Goal: Task Accomplishment & Management: Manage account settings

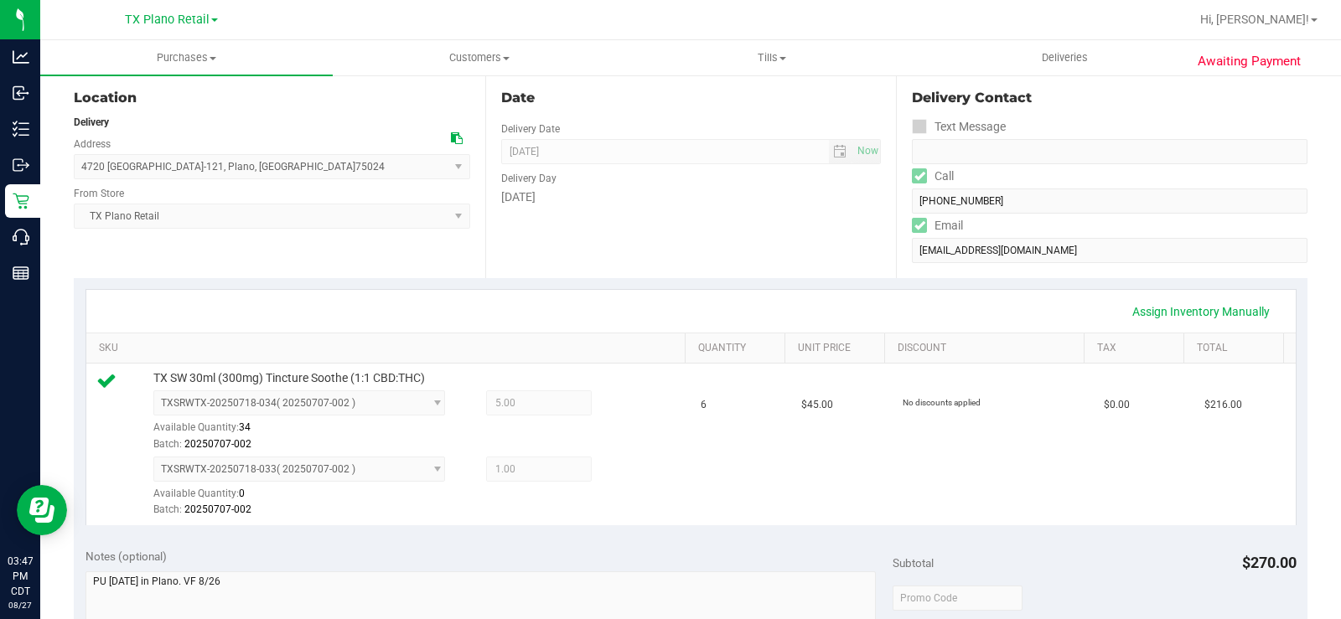
scroll to position [168, 0]
click at [1143, 314] on link "Assign Inventory Manually" at bounding box center [1201, 311] width 159 height 29
click at [618, 469] on icon at bounding box center [626, 470] width 18 height 19
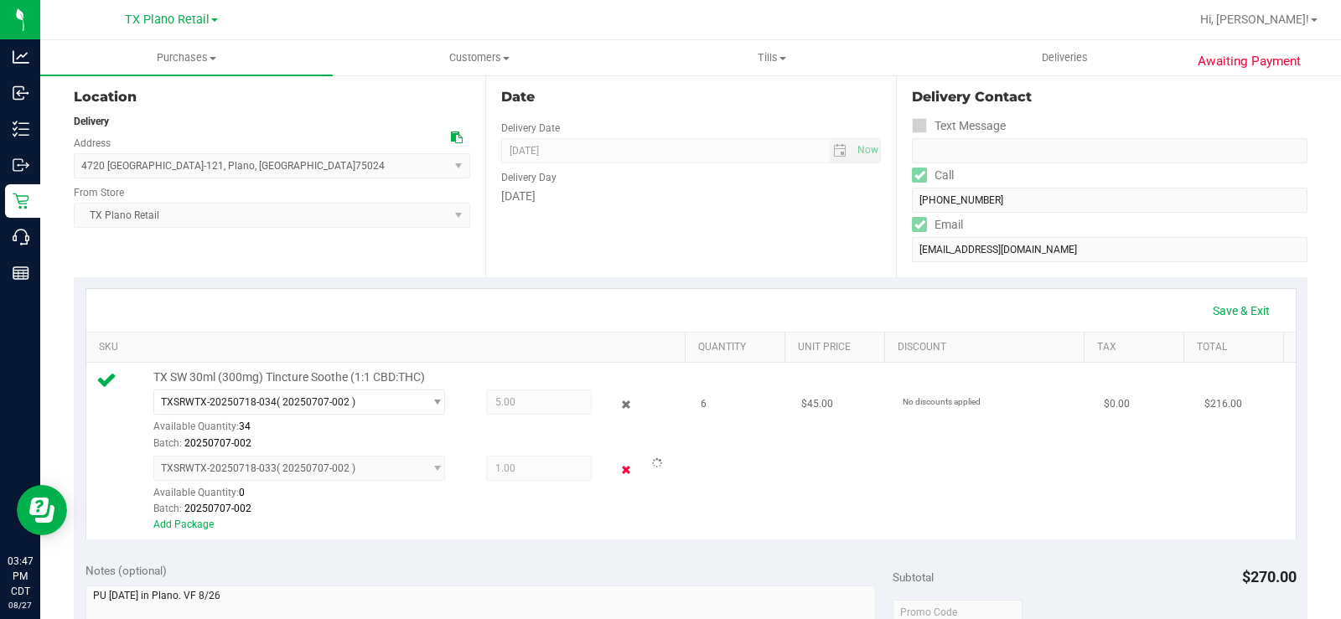
click at [618, 476] on icon at bounding box center [626, 470] width 18 height 19
click at [617, 405] on icon at bounding box center [626, 404] width 18 height 19
click at [671, 439] on td "TX SW 30ml (300mg) Tincture Soothe (1:1 CBD:THC) TXSRWTX-20250718-034 ( 2025070…" at bounding box center [388, 451] width 605 height 177
drag, startPoint x: 432, startPoint y: 377, endPoint x: 168, endPoint y: 368, distance: 264.2
click at [168, 368] on td "TX SW 30ml (300mg) Tincture Soothe (1:1 CBD:THC) TXSRWTX-20250718-034 ( 2025070…" at bounding box center [388, 451] width 605 height 177
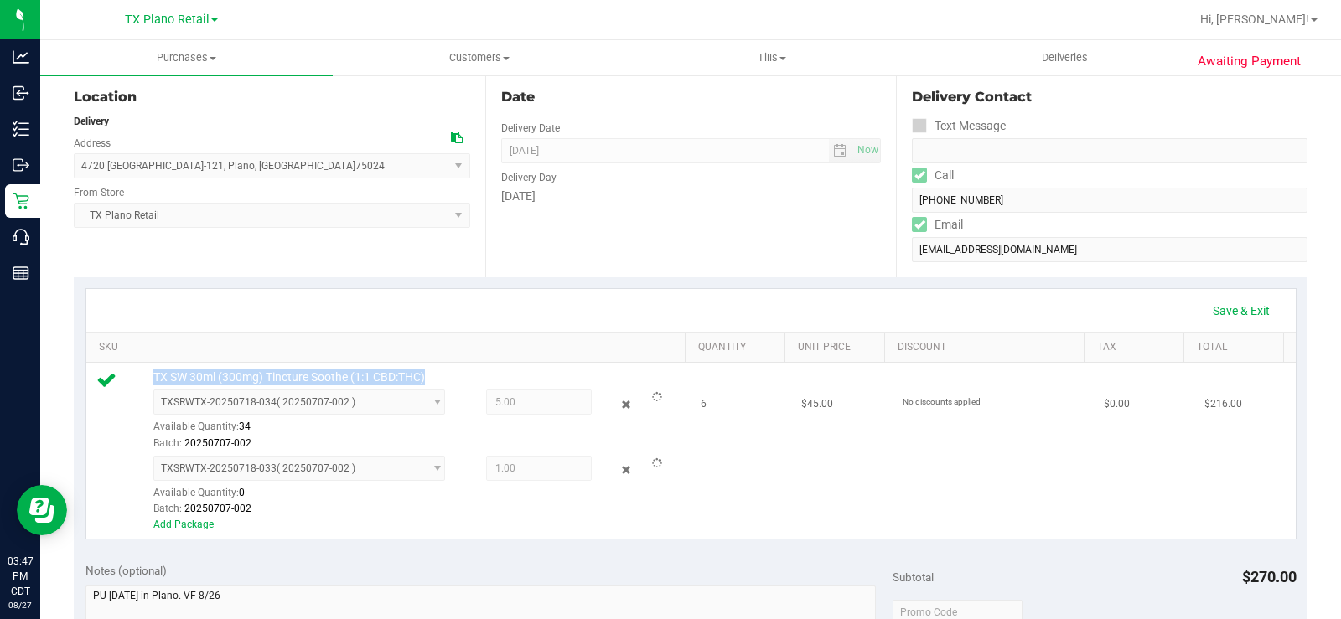
copy span "TX SW 30ml (300mg) Tincture Soothe (1:1 CBD:THC)"
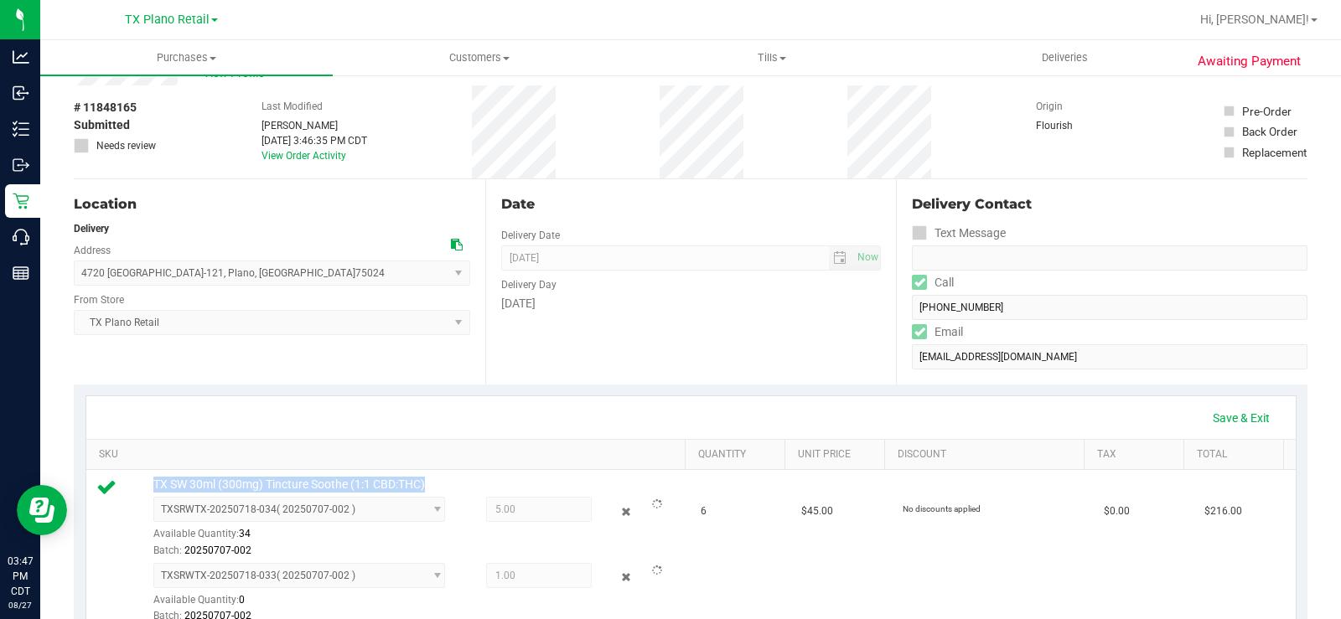
scroll to position [0, 0]
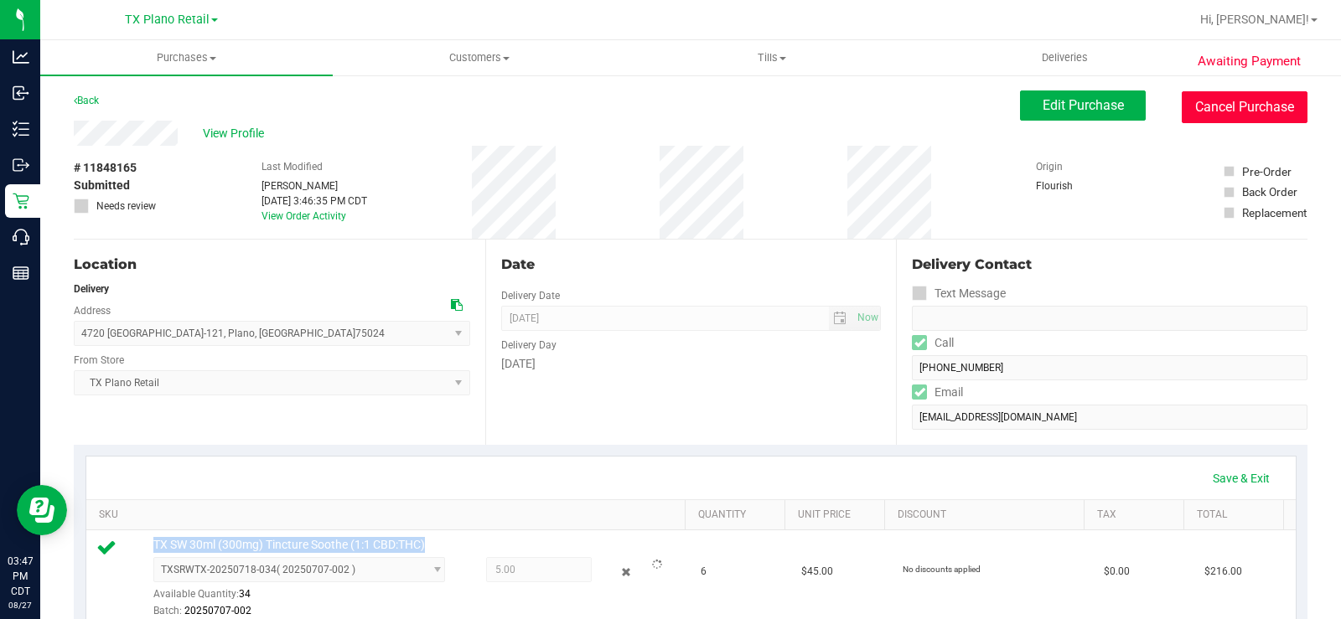
click at [1216, 111] on button "Cancel Purchase" at bounding box center [1245, 107] width 126 height 32
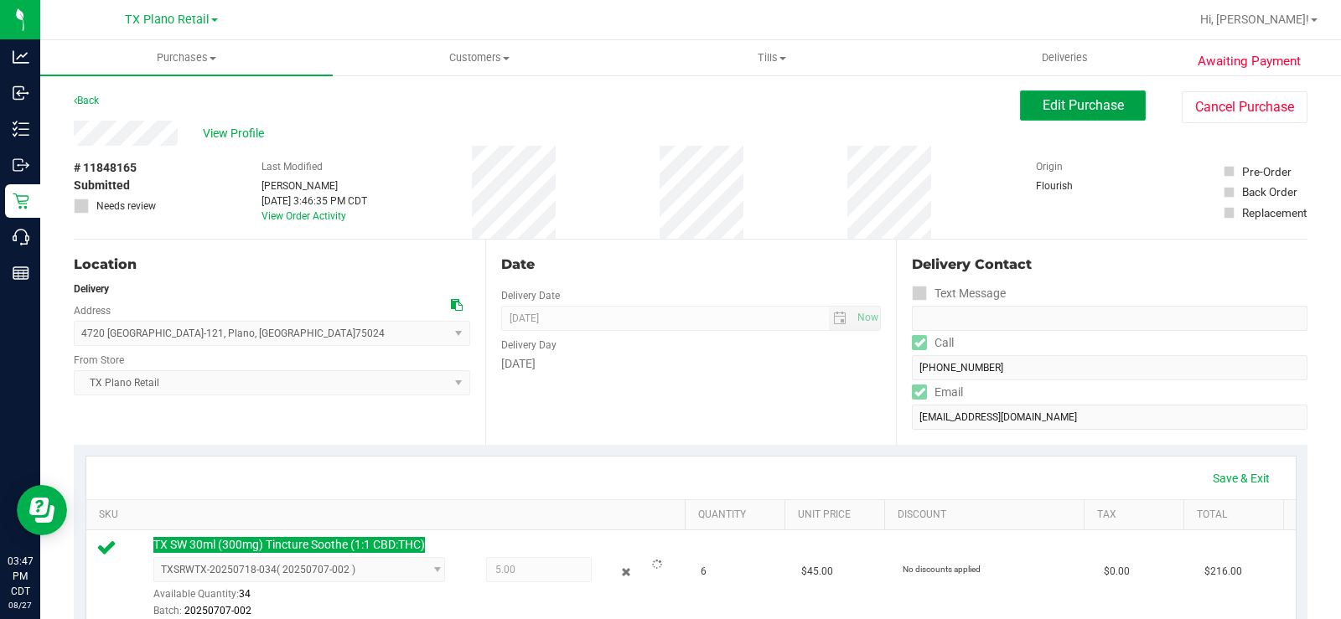
click at [1084, 107] on span "Edit Purchase" at bounding box center [1083, 105] width 81 height 16
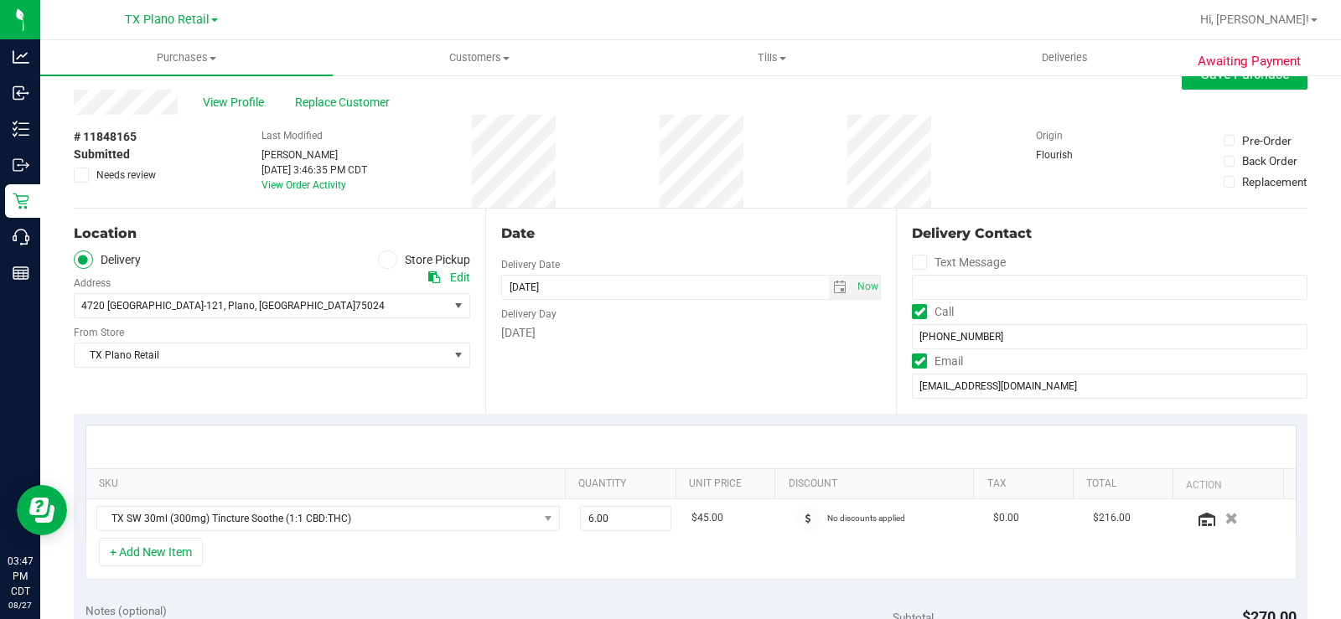
scroll to position [84, 0]
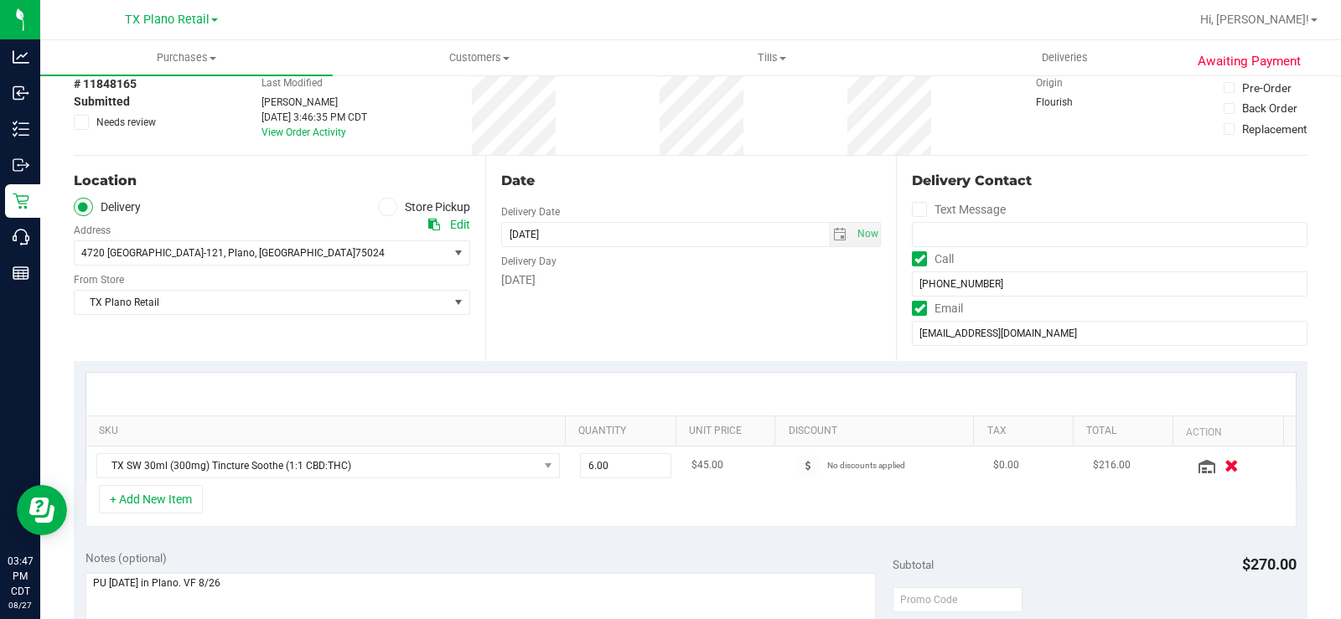
click at [1226, 469] on icon "button" at bounding box center [1233, 465] width 14 height 13
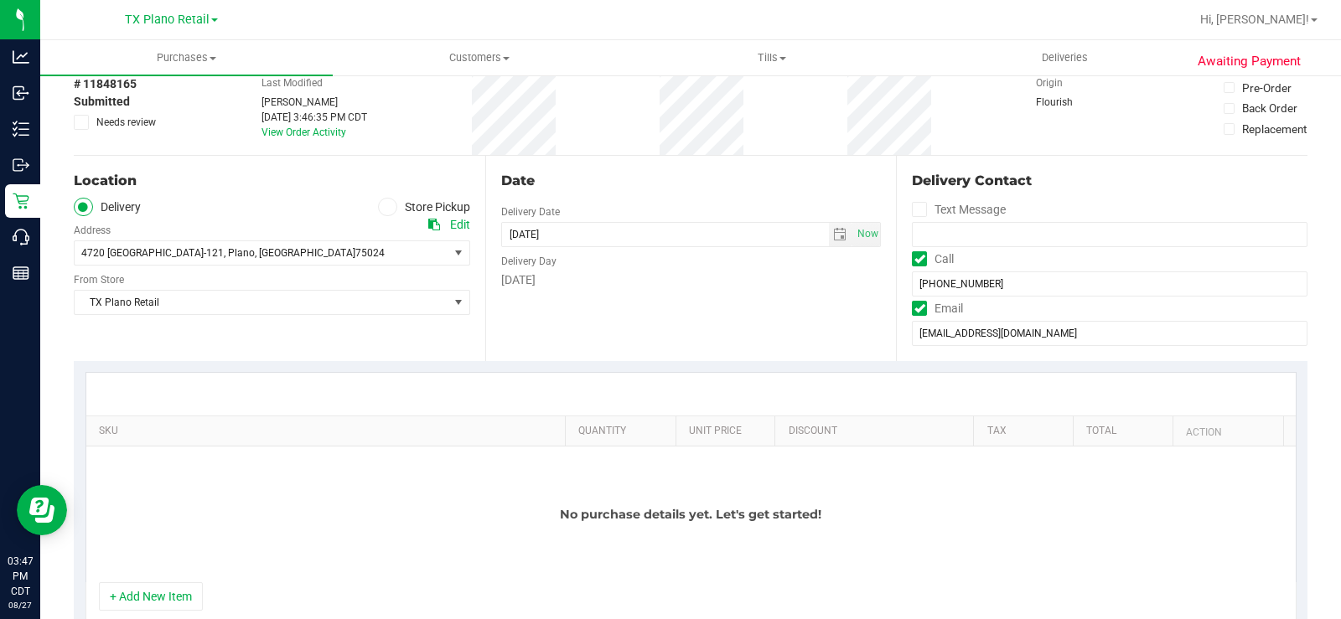
drag, startPoint x: 163, startPoint y: 599, endPoint x: 181, endPoint y: 572, distance: 32.1
click at [166, 593] on button "+ Add New Item" at bounding box center [151, 597] width 104 height 29
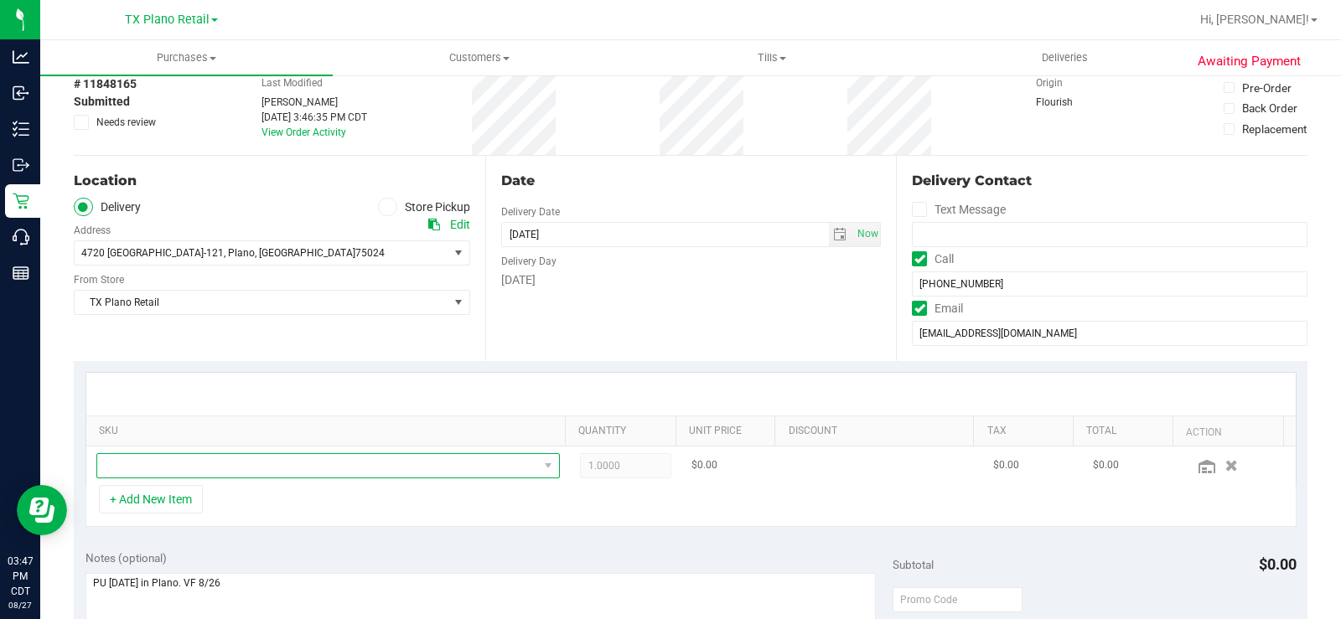
click at [237, 467] on span "NO DATA FOUND" at bounding box center [317, 465] width 441 height 23
type input "TX SW 30ml (300mg) Tincture Soothe (1:1 CBD:THC)"
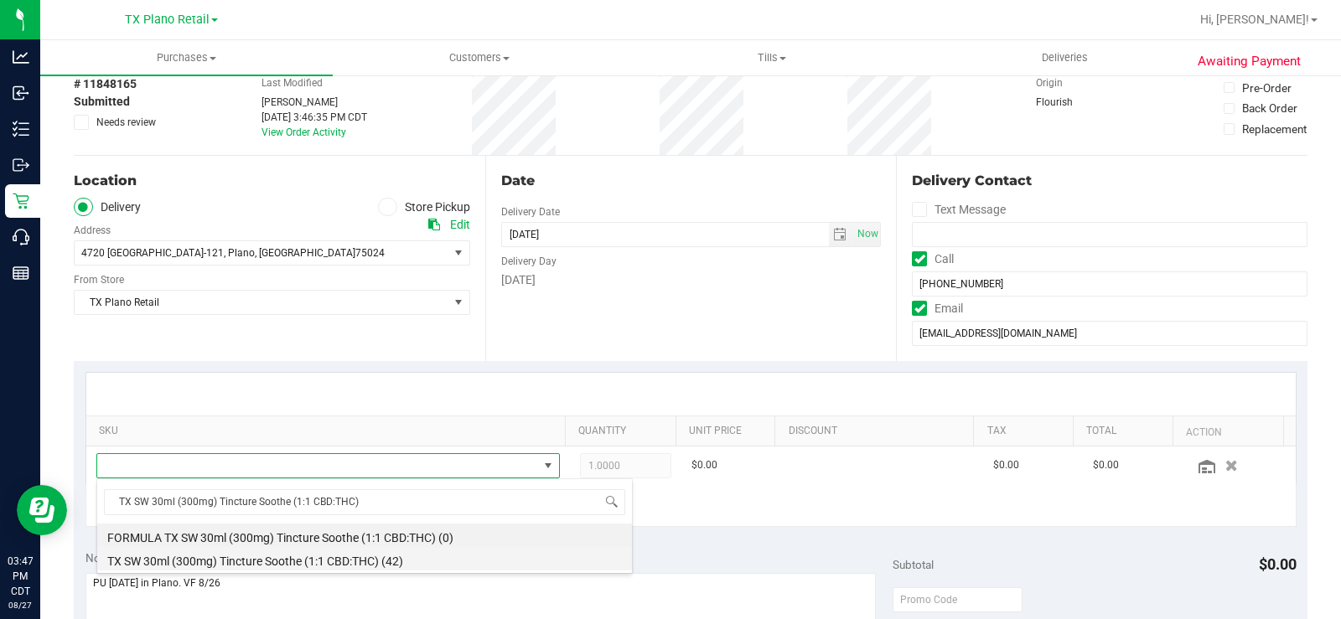
click at [315, 562] on li "TX SW 30ml (300mg) Tincture Soothe (1:1 CBD:THC) (42)" at bounding box center [364, 558] width 535 height 23
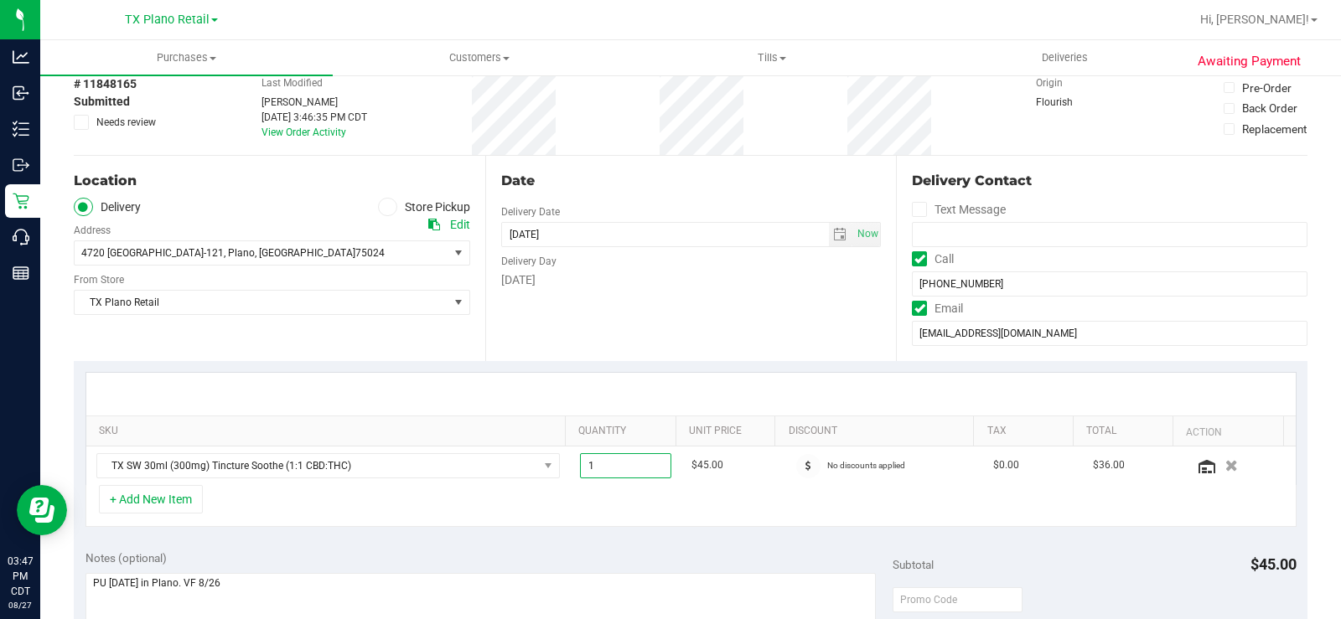
click at [607, 506] on div "+ Add New Item" at bounding box center [691, 506] width 1211 height 42
click at [884, 485] on td "No discounts applied" at bounding box center [882, 466] width 201 height 39
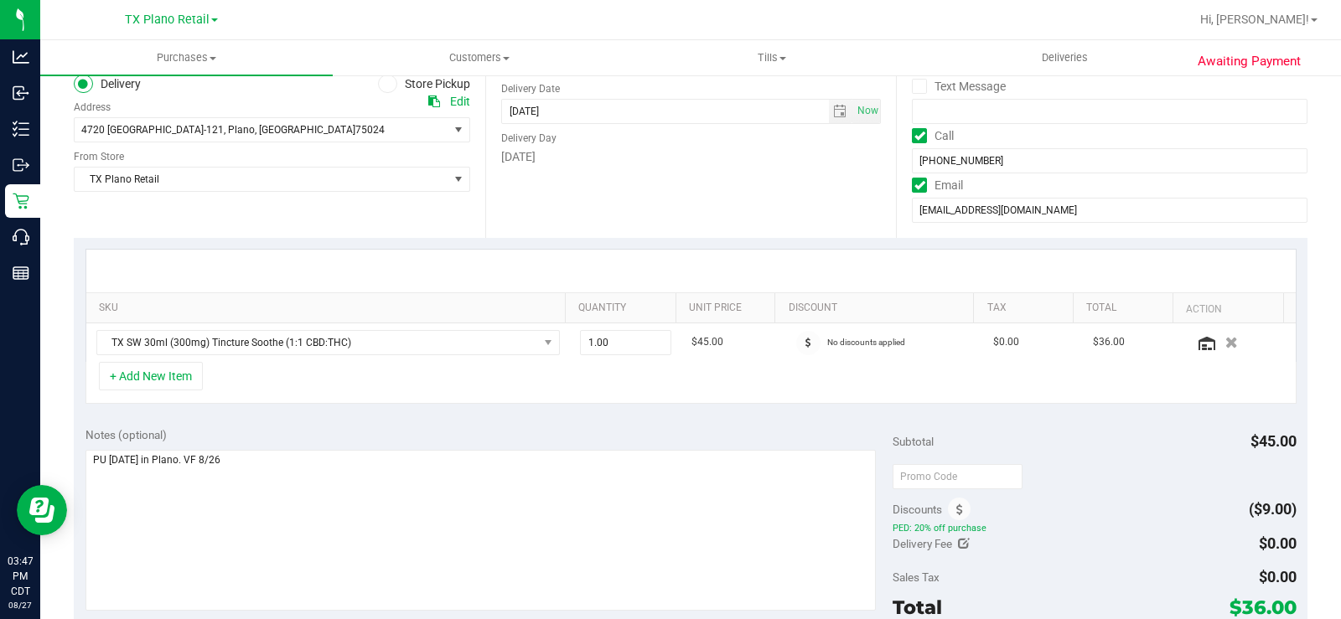
scroll to position [251, 0]
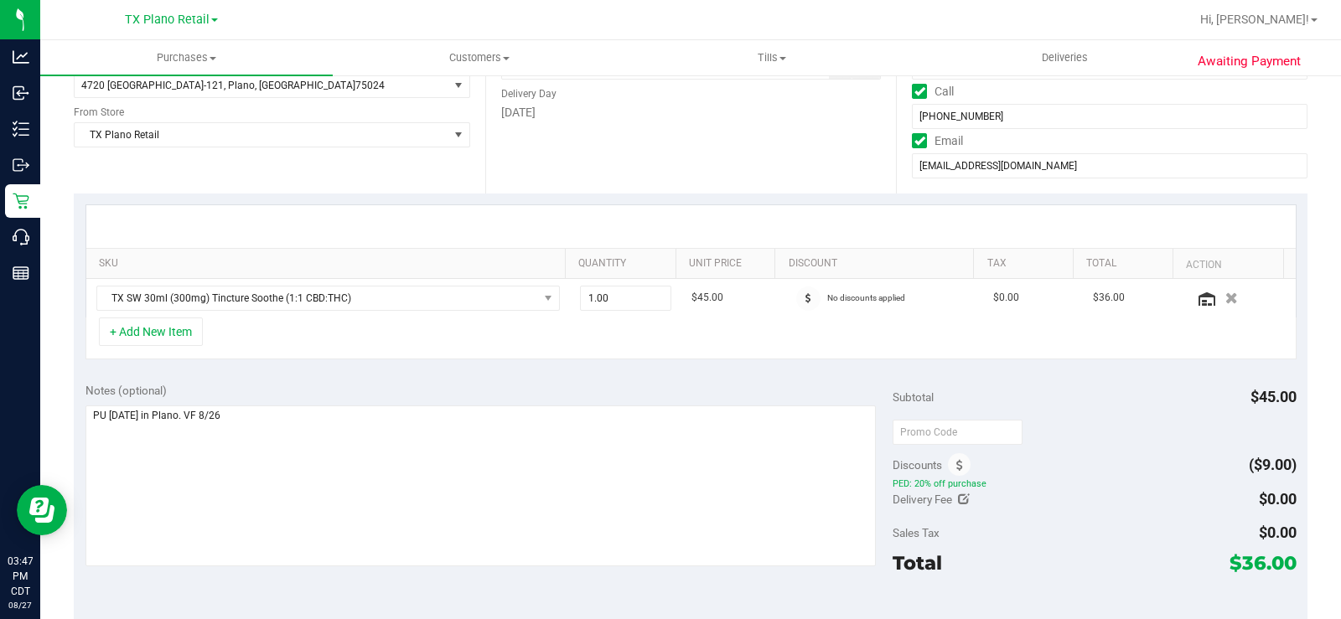
click at [694, 348] on div "+ Add New Item" at bounding box center [691, 339] width 1211 height 42
click at [845, 380] on div "Notes (optional) Subtotal $45.00 Discounts ($9.00) PED: 20% off purchase Delive…" at bounding box center [691, 522] width 1234 height 302
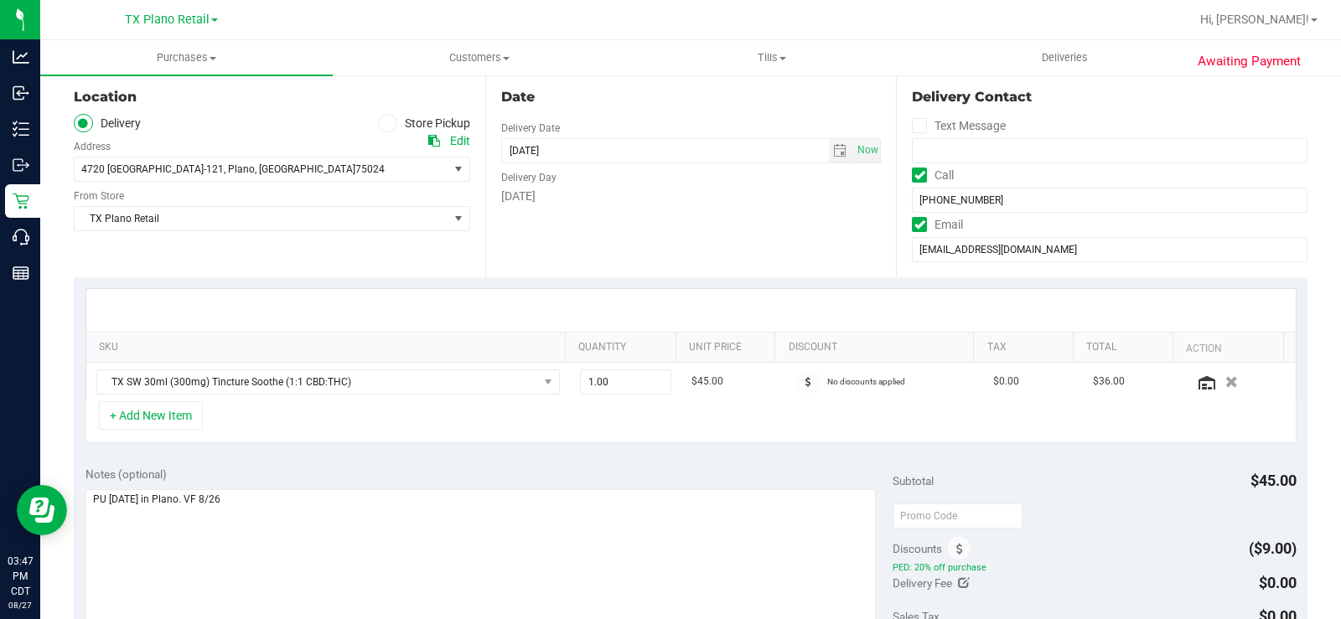
scroll to position [0, 0]
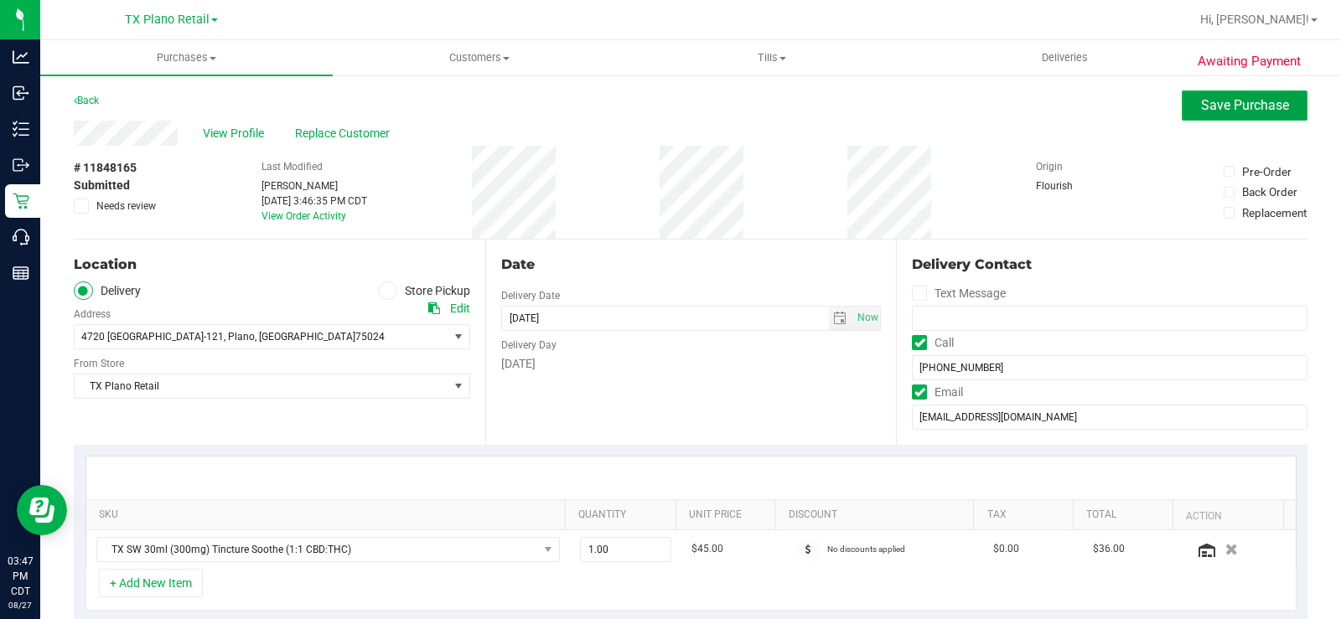
click at [1211, 108] on span "Save Purchase" at bounding box center [1245, 105] width 88 height 16
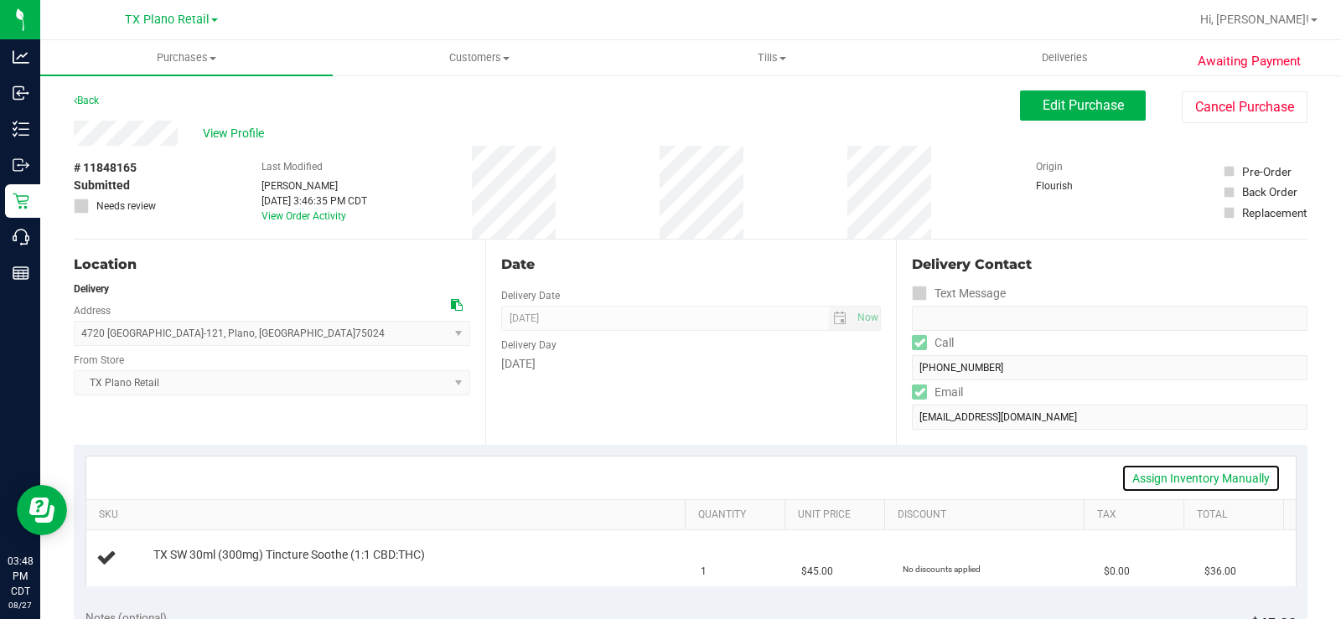
click at [1186, 478] on link "Assign Inventory Manually" at bounding box center [1201, 478] width 159 height 29
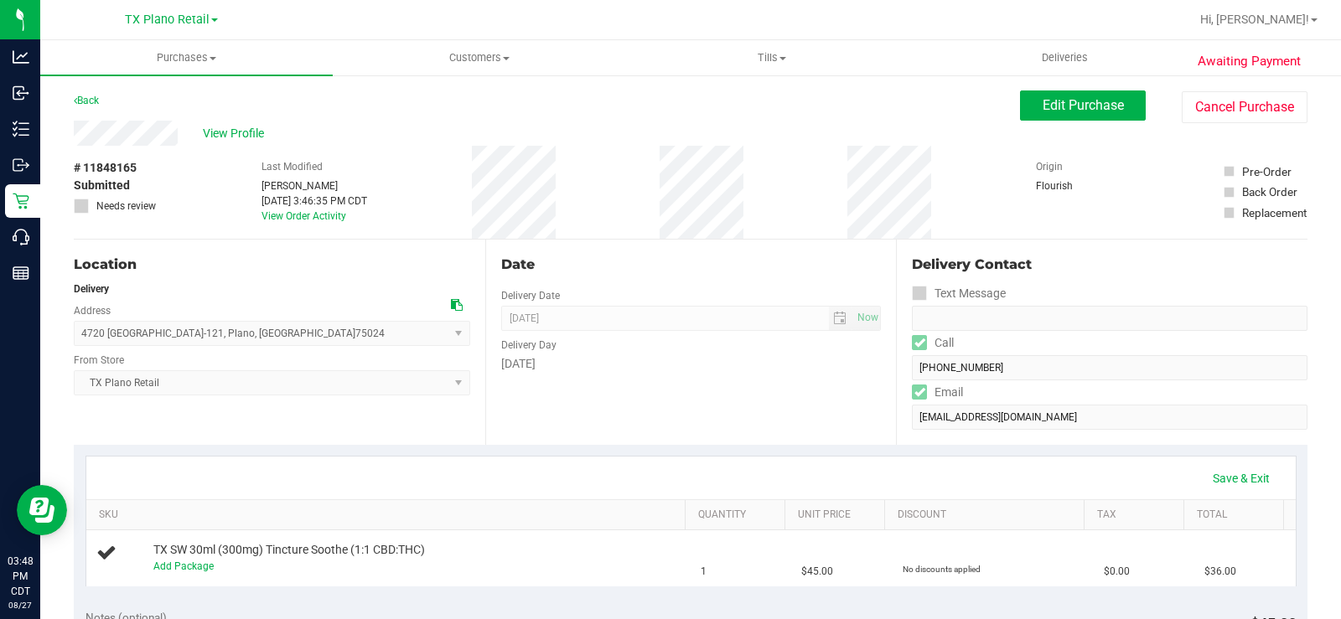
click at [975, 488] on div "Save & Exit" at bounding box center [690, 478] width 1179 height 29
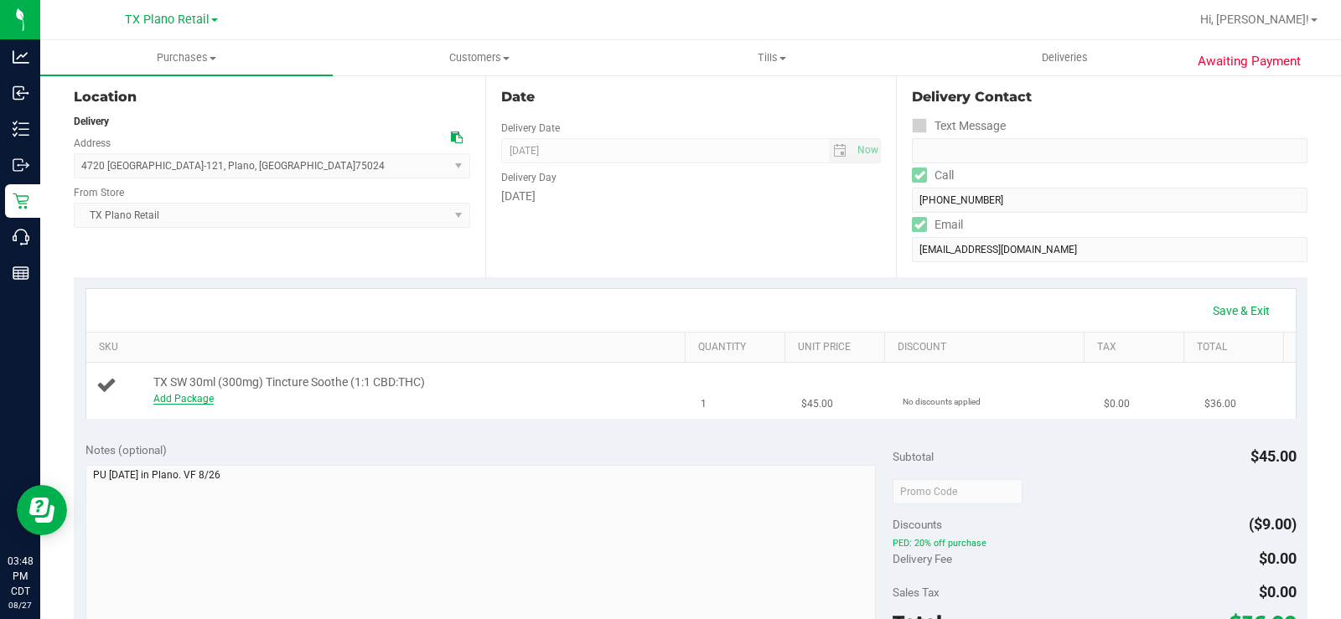
click at [180, 395] on link "Add Package" at bounding box center [183, 399] width 60 height 12
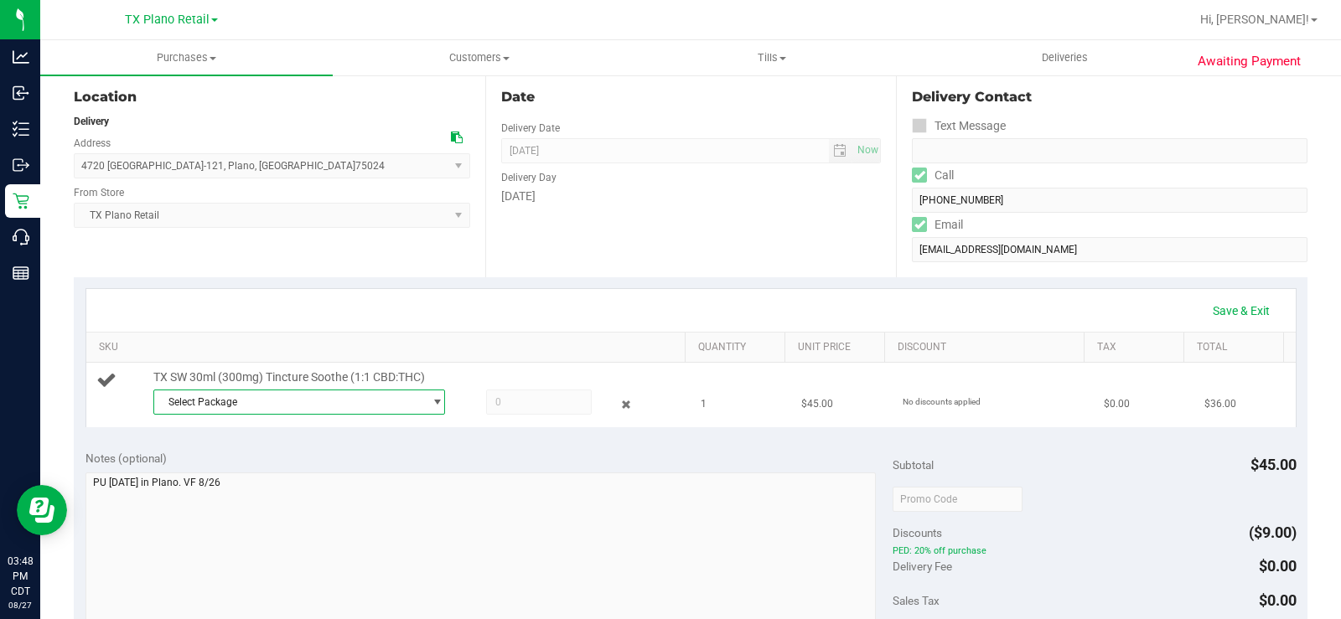
click at [207, 404] on span "Select Package" at bounding box center [288, 402] width 269 height 23
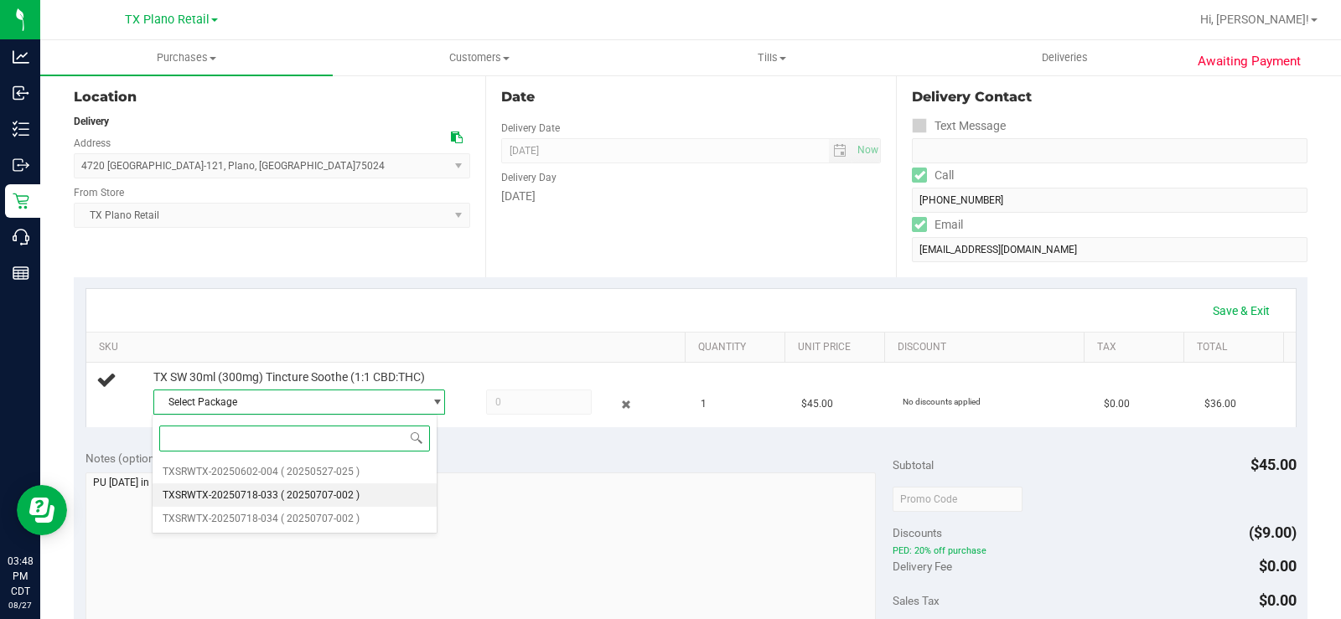
click at [260, 493] on span "TXSRWTX-20250718-033" at bounding box center [221, 496] width 116 height 12
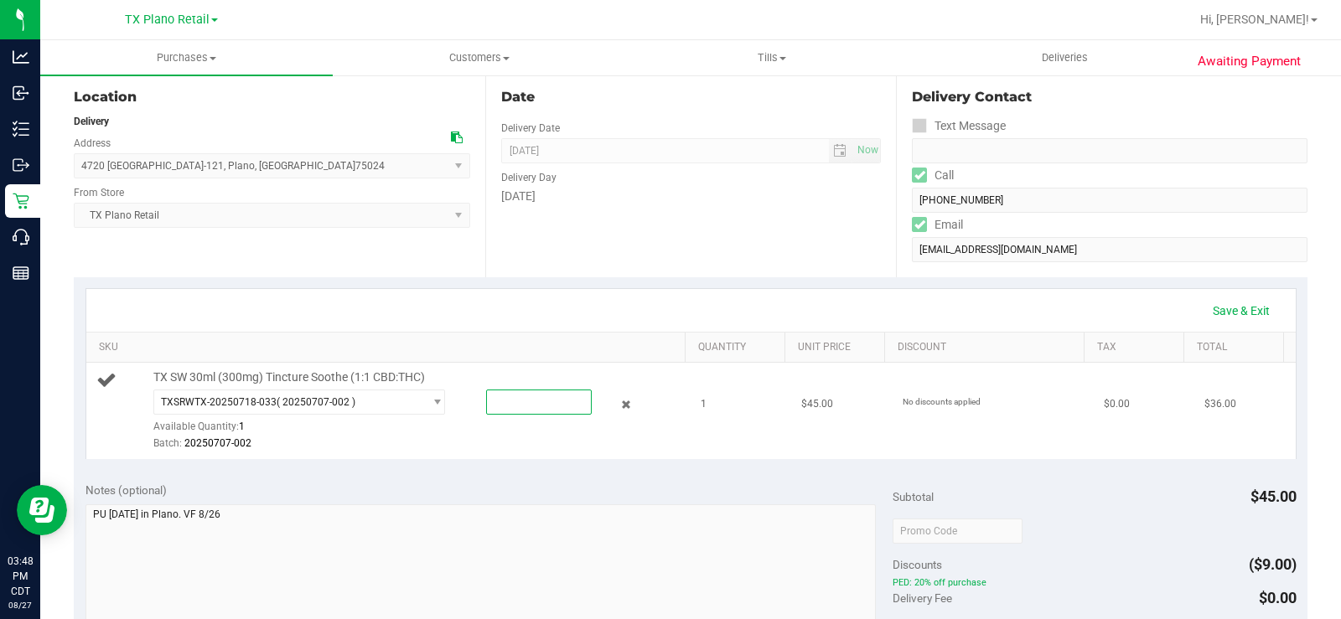
click at [547, 404] on span at bounding box center [539, 402] width 106 height 25
type input "1"
type input "1.0000"
click at [505, 428] on div "TXSRWTX-20250718-033 ( 20250707-002 ) TXSRWTX-20250602-004 TXSRWTX-20250718-033…" at bounding box center [416, 420] width 526 height 61
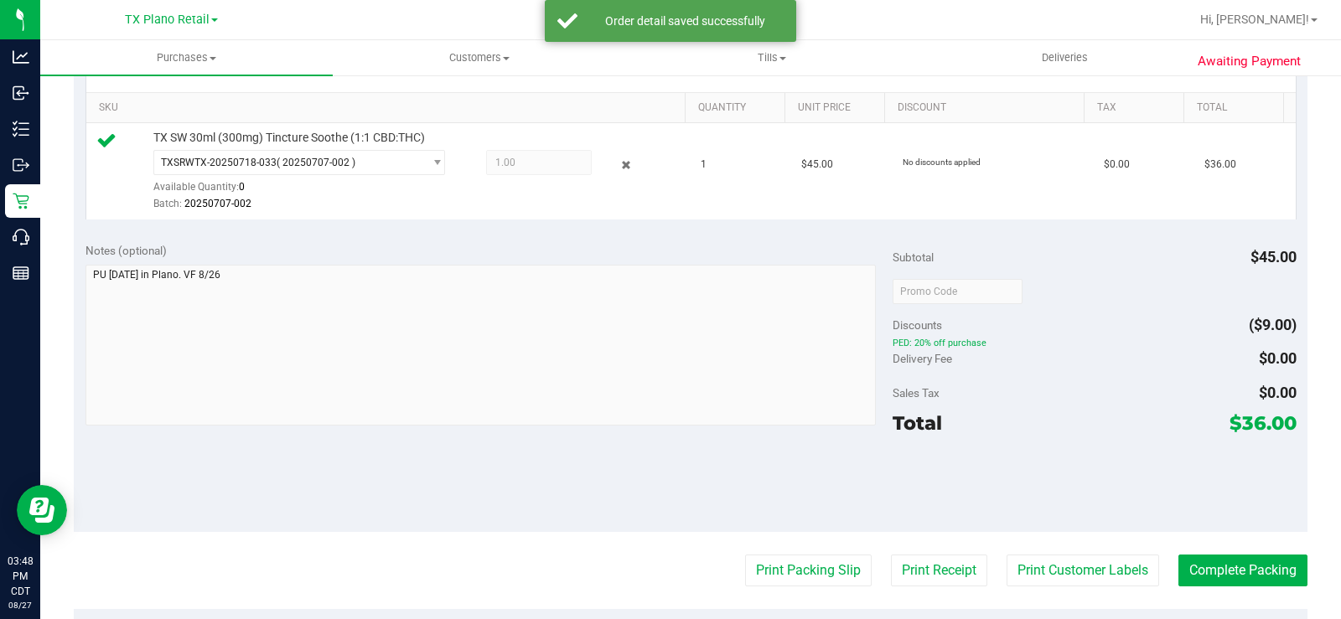
scroll to position [419, 0]
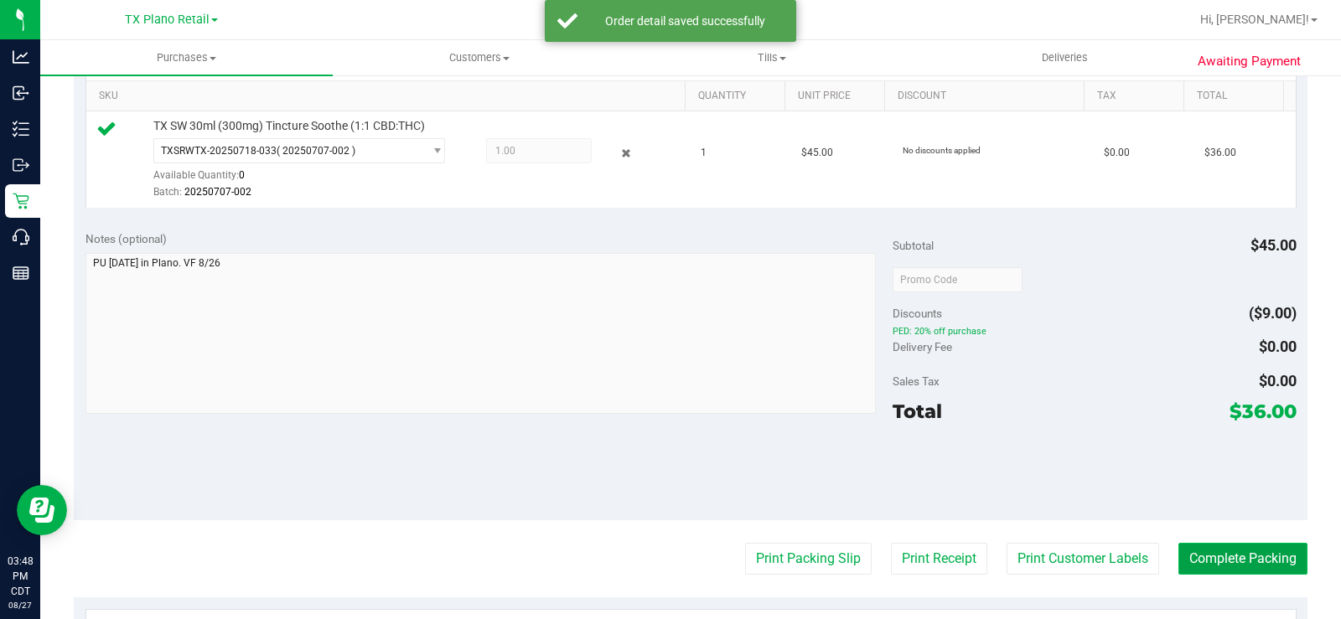
click at [1179, 561] on button "Complete Packing" at bounding box center [1243, 559] width 129 height 32
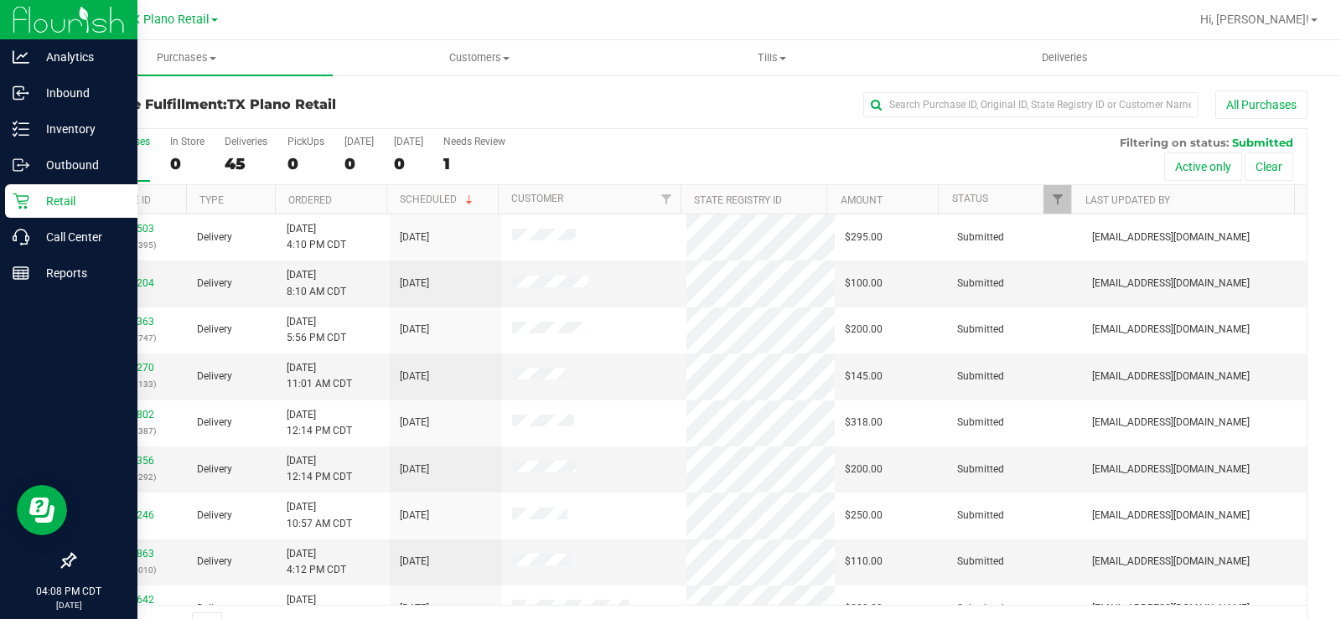
click at [34, 200] on p "Retail" at bounding box center [79, 201] width 101 height 20
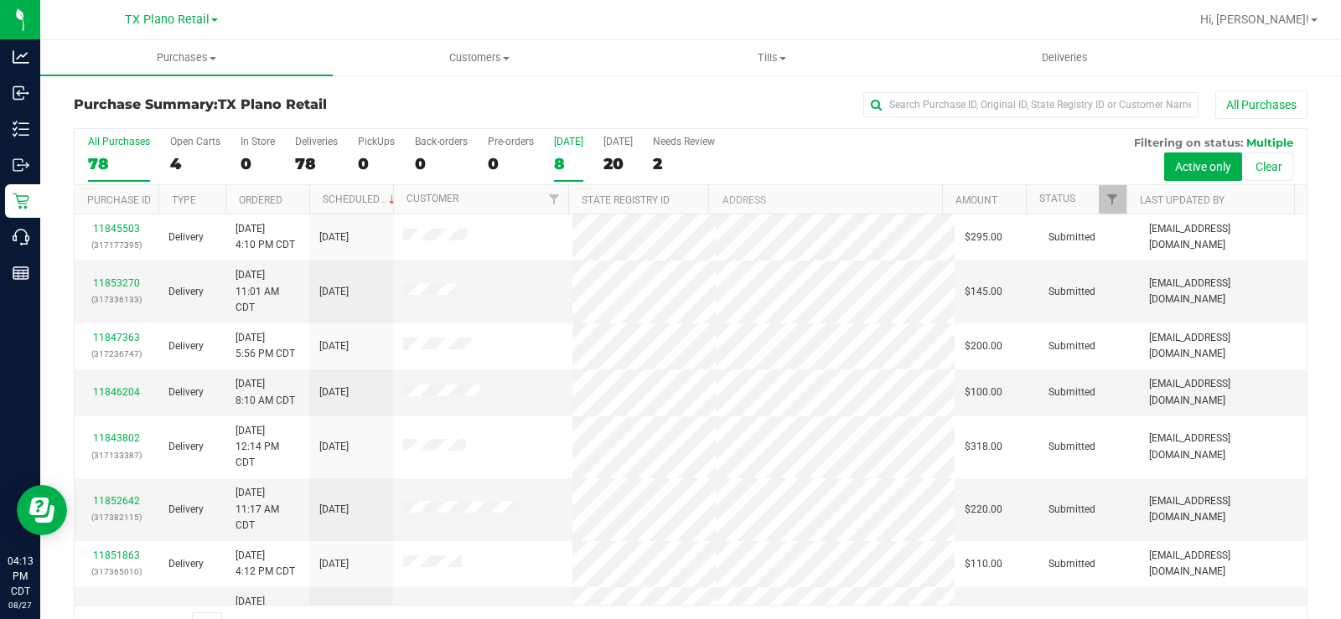
click at [573, 154] on div "8" at bounding box center [568, 163] width 29 height 19
click at [0, 0] on input "Today 8" at bounding box center [0, 0] width 0 height 0
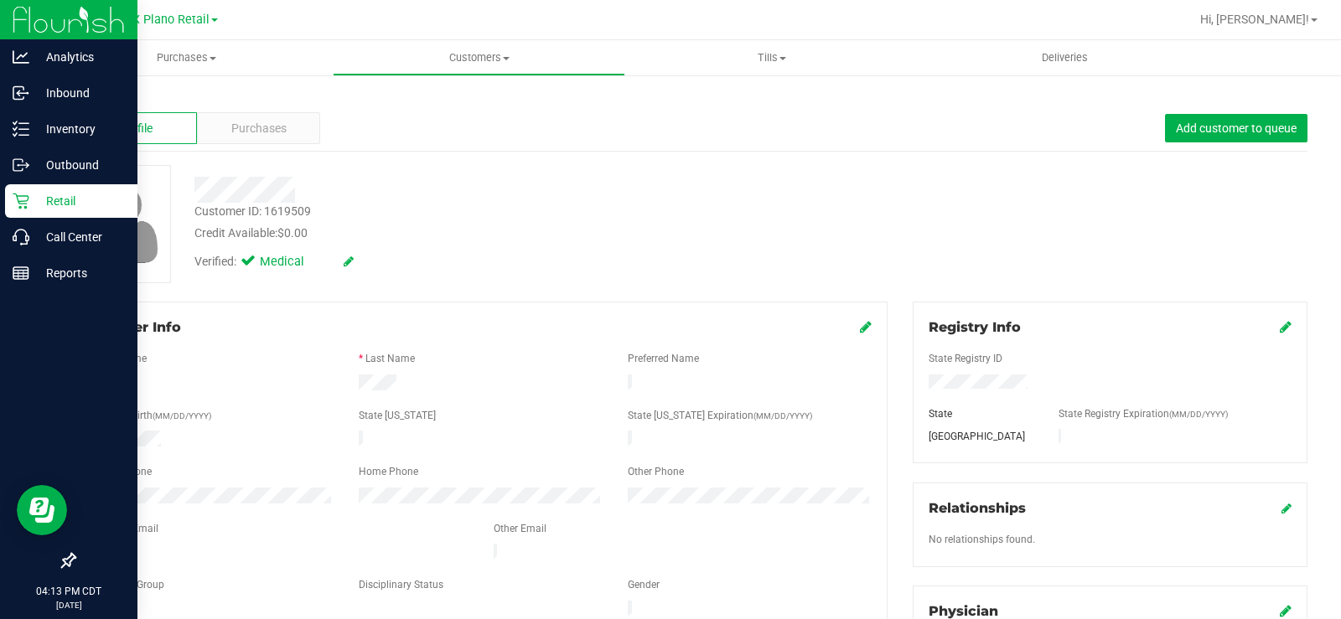
click at [65, 201] on p "Retail" at bounding box center [79, 201] width 101 height 20
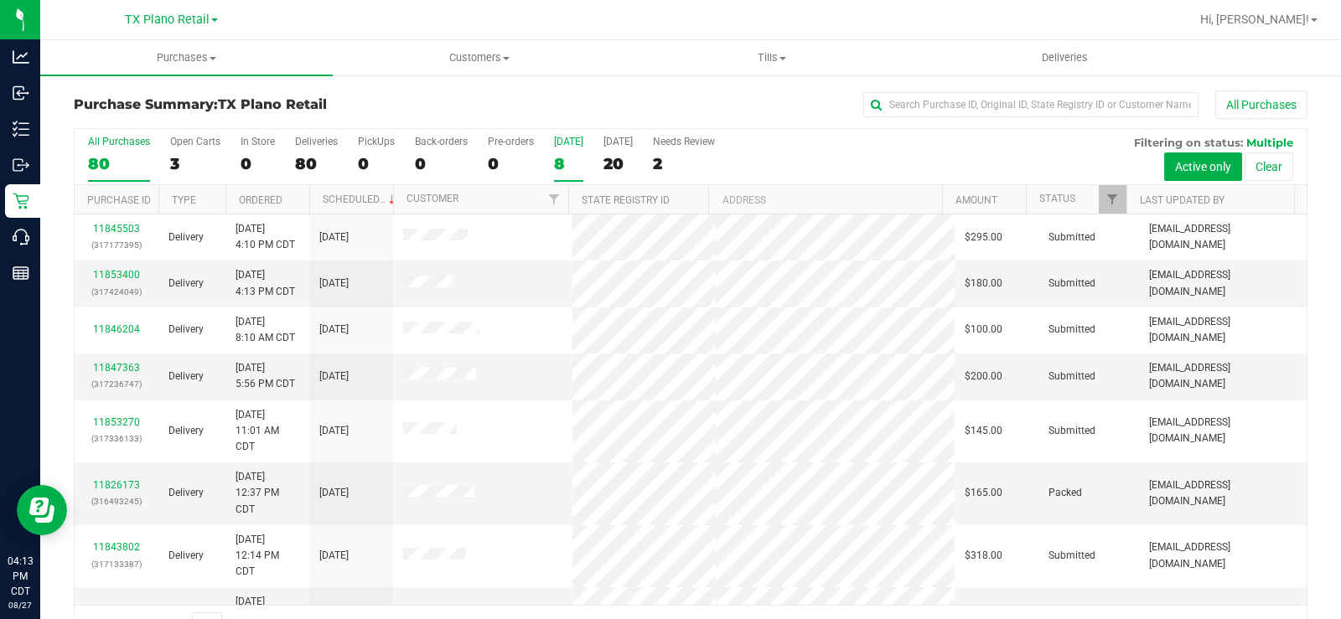
click at [561, 156] on div "8" at bounding box center [568, 163] width 29 height 19
click at [0, 0] on input "Today 8" at bounding box center [0, 0] width 0 height 0
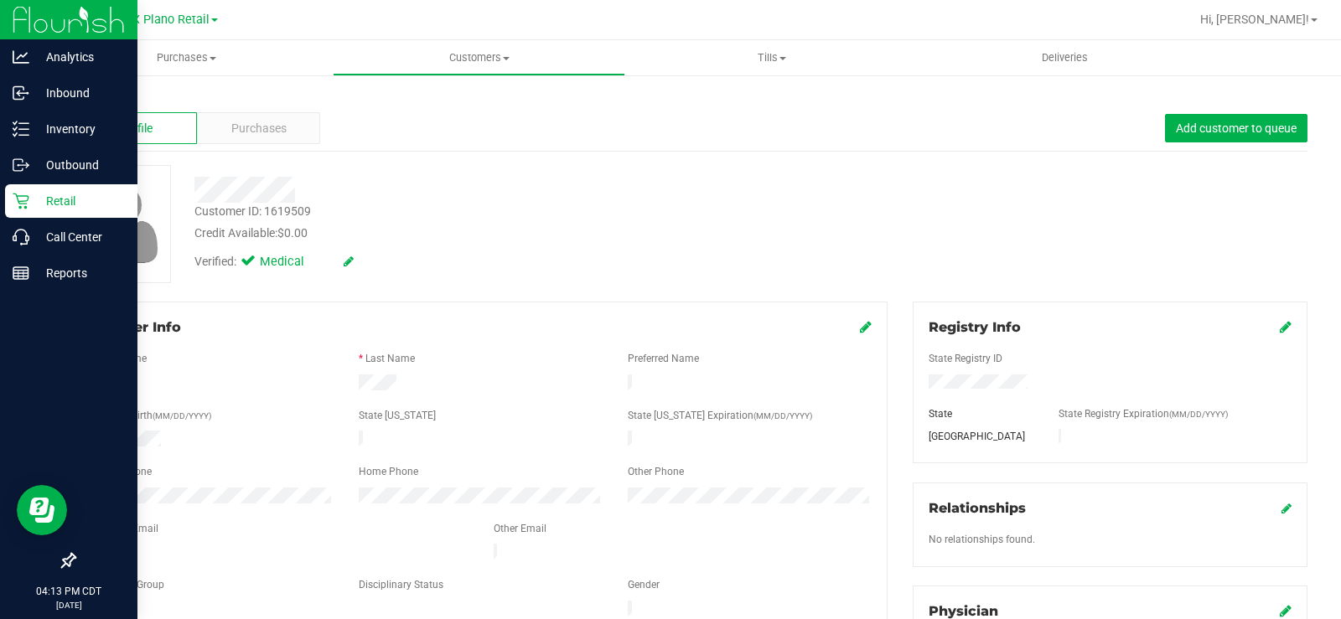
click at [27, 215] on div "Retail" at bounding box center [71, 201] width 132 height 34
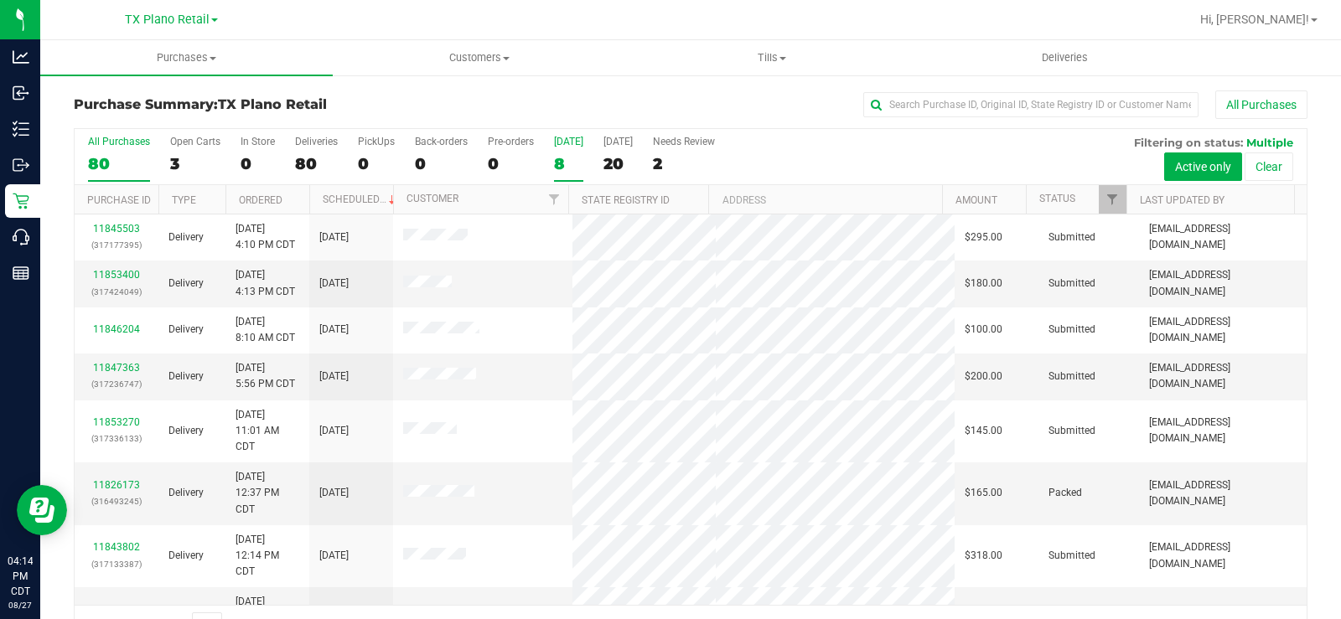
click at [562, 144] on div "[DATE]" at bounding box center [568, 142] width 29 height 12
click at [0, 0] on input "Today 8" at bounding box center [0, 0] width 0 height 0
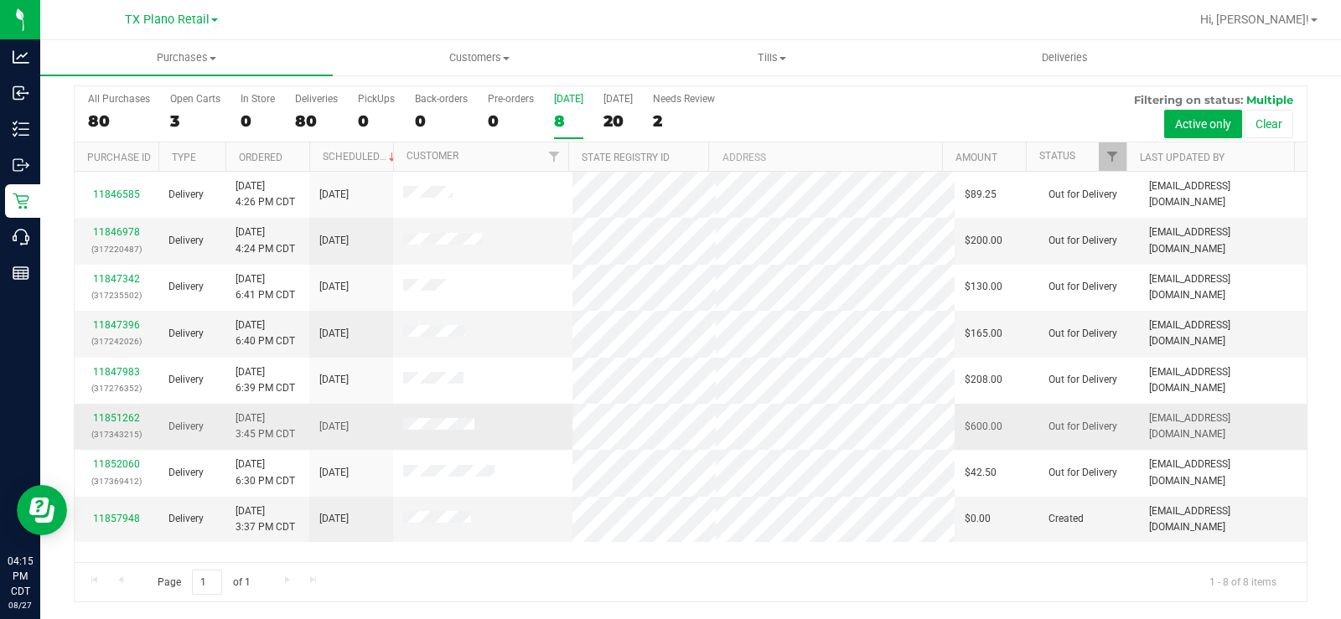
scroll to position [13, 0]
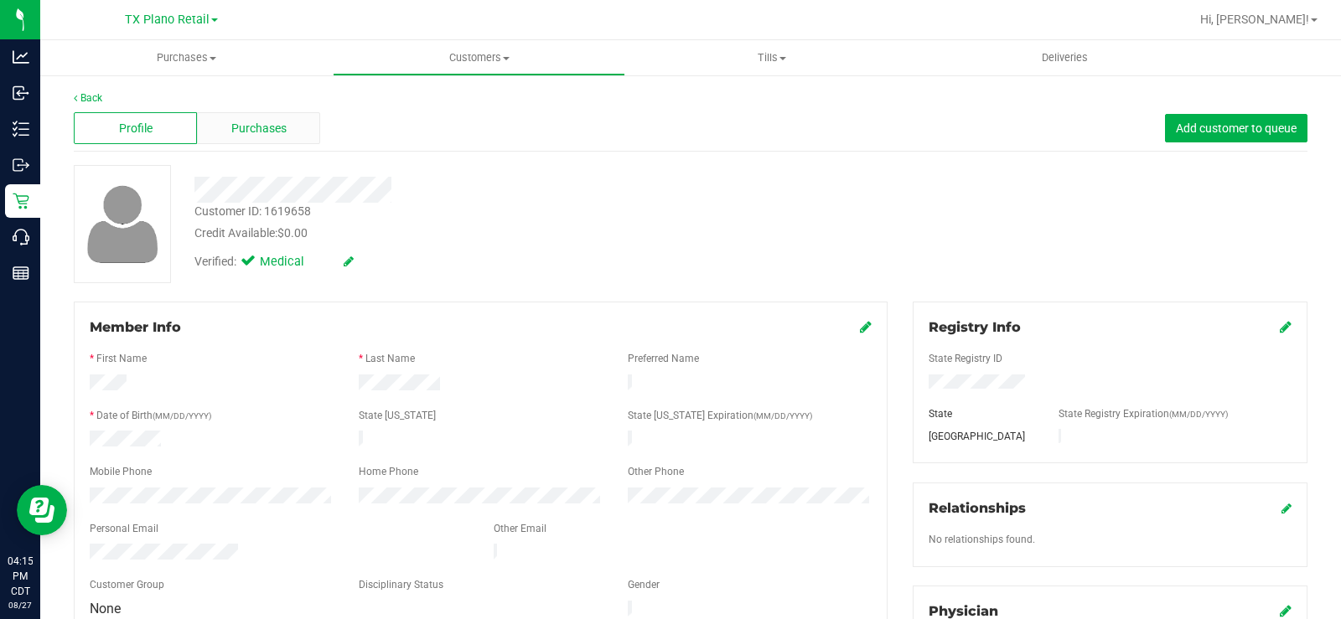
click at [247, 136] on span "Purchases" at bounding box center [258, 129] width 55 height 18
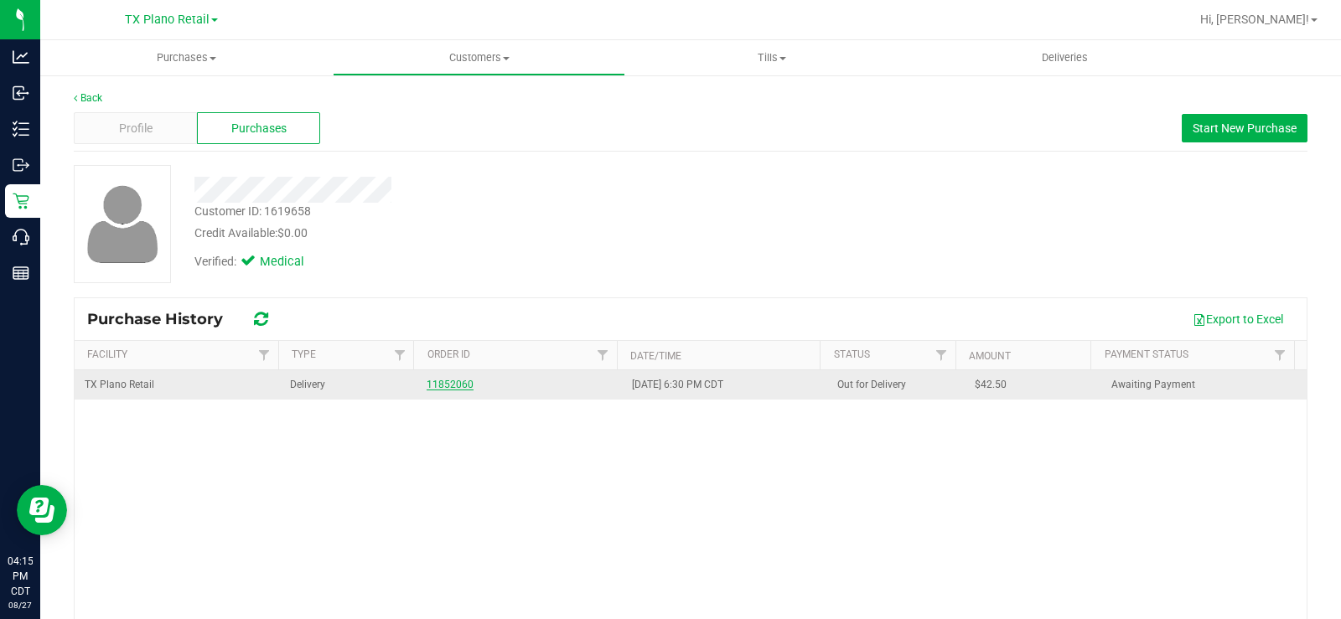
click at [437, 385] on link "11852060" at bounding box center [450, 385] width 47 height 12
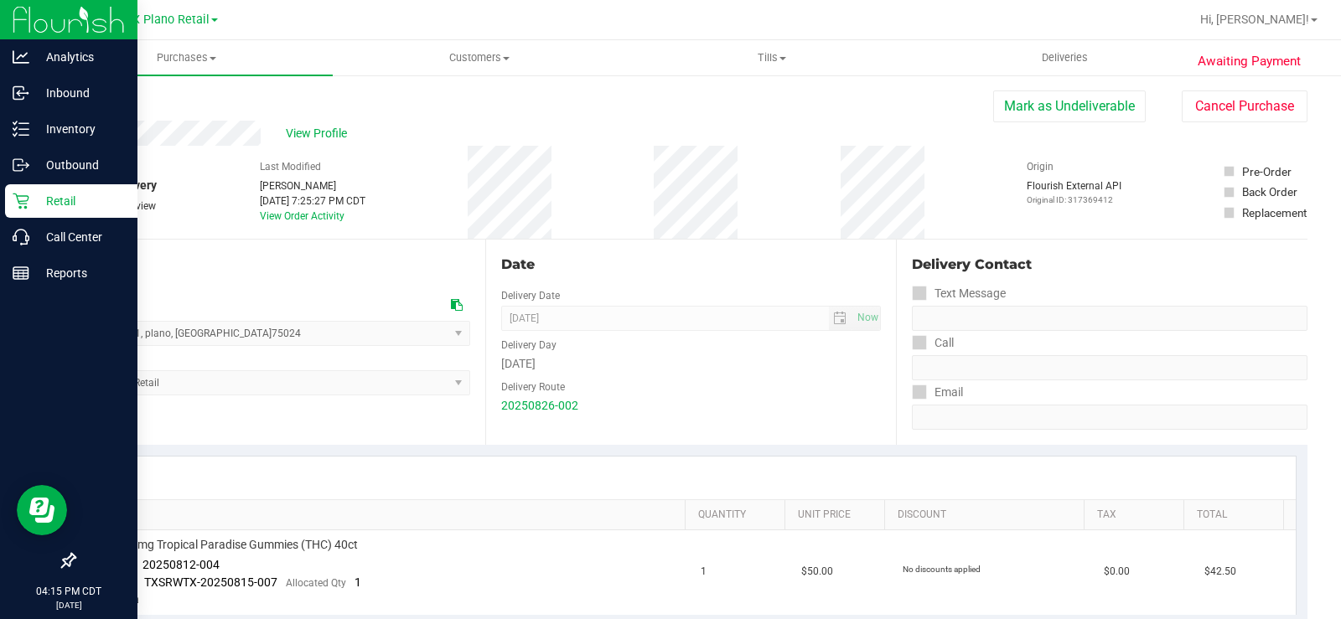
click at [49, 193] on p "Retail" at bounding box center [79, 201] width 101 height 20
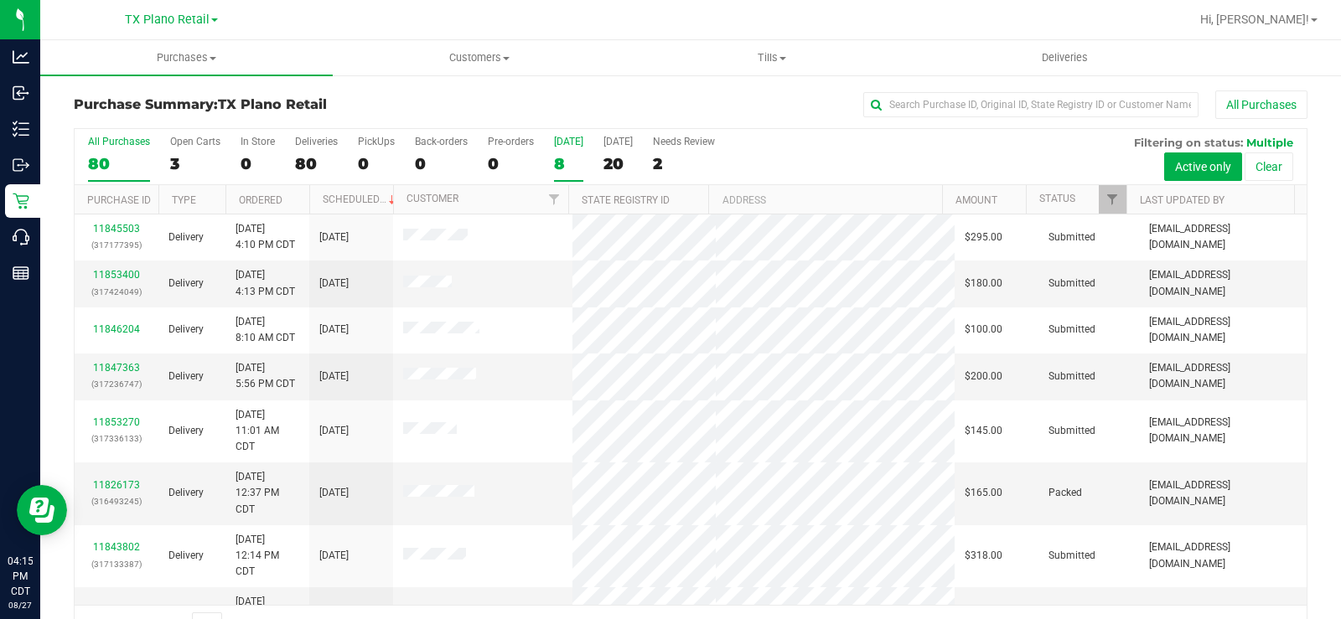
click at [562, 158] on div "8" at bounding box center [568, 163] width 29 height 19
click at [0, 0] on input "Today 8" at bounding box center [0, 0] width 0 height 0
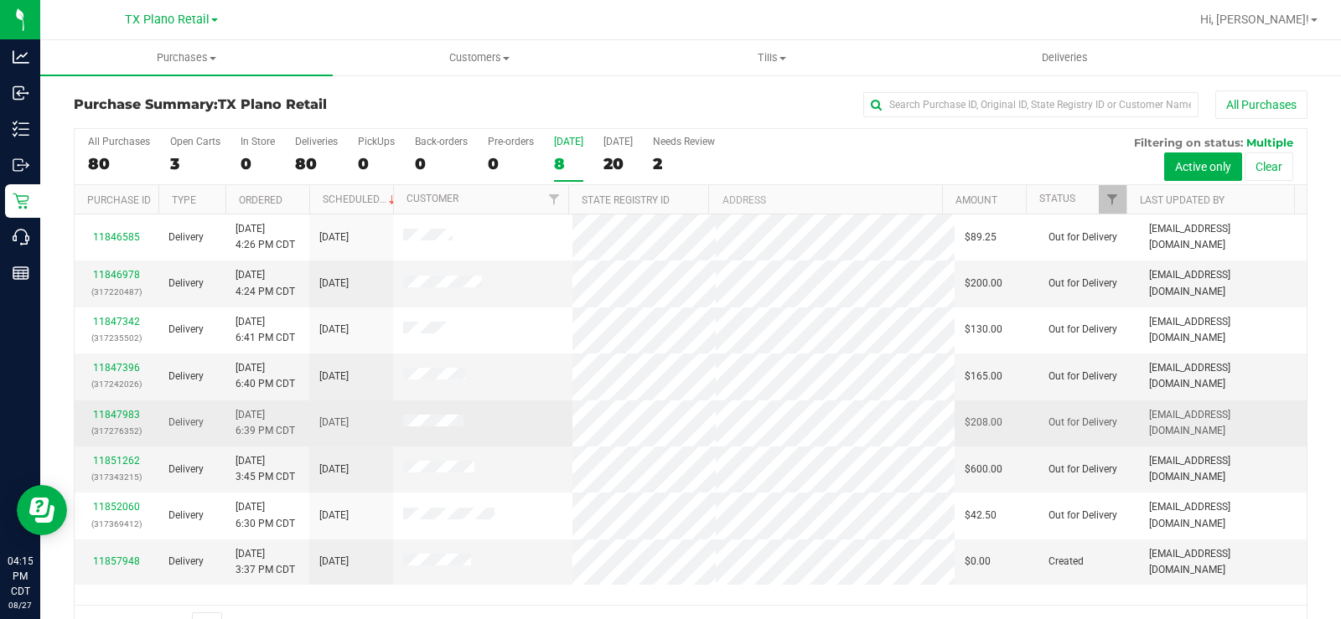
scroll to position [43, 0]
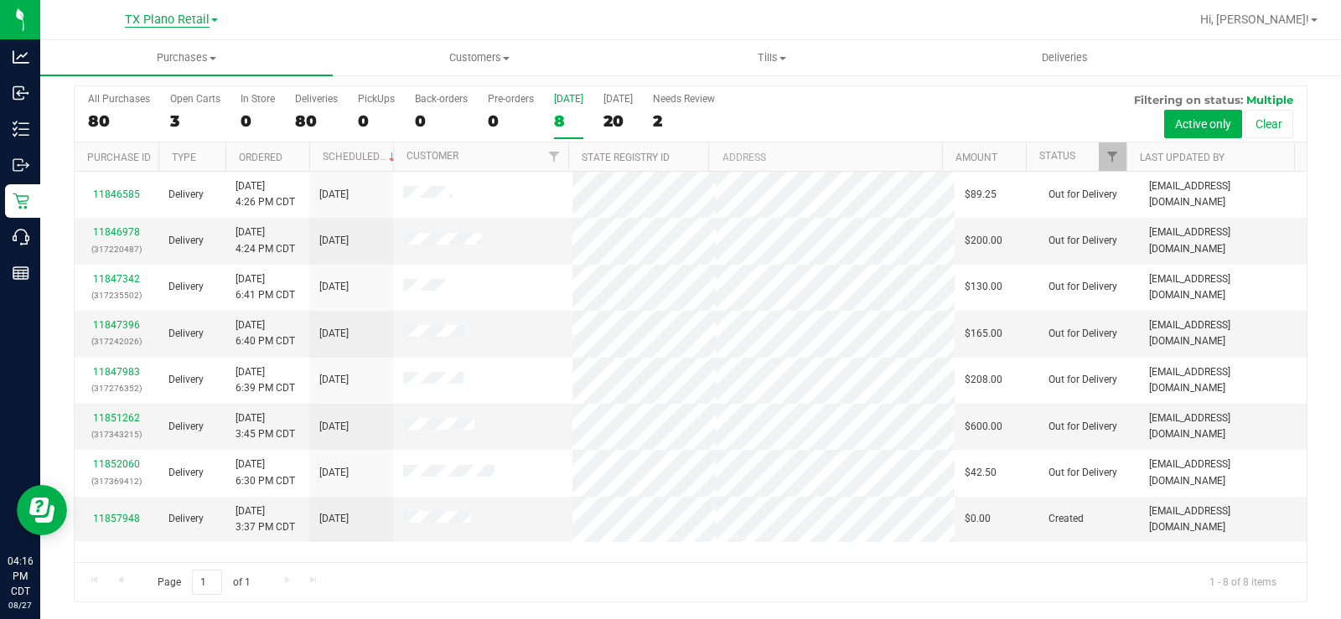
click at [187, 14] on span "TX Plano Retail" at bounding box center [167, 20] width 85 height 15
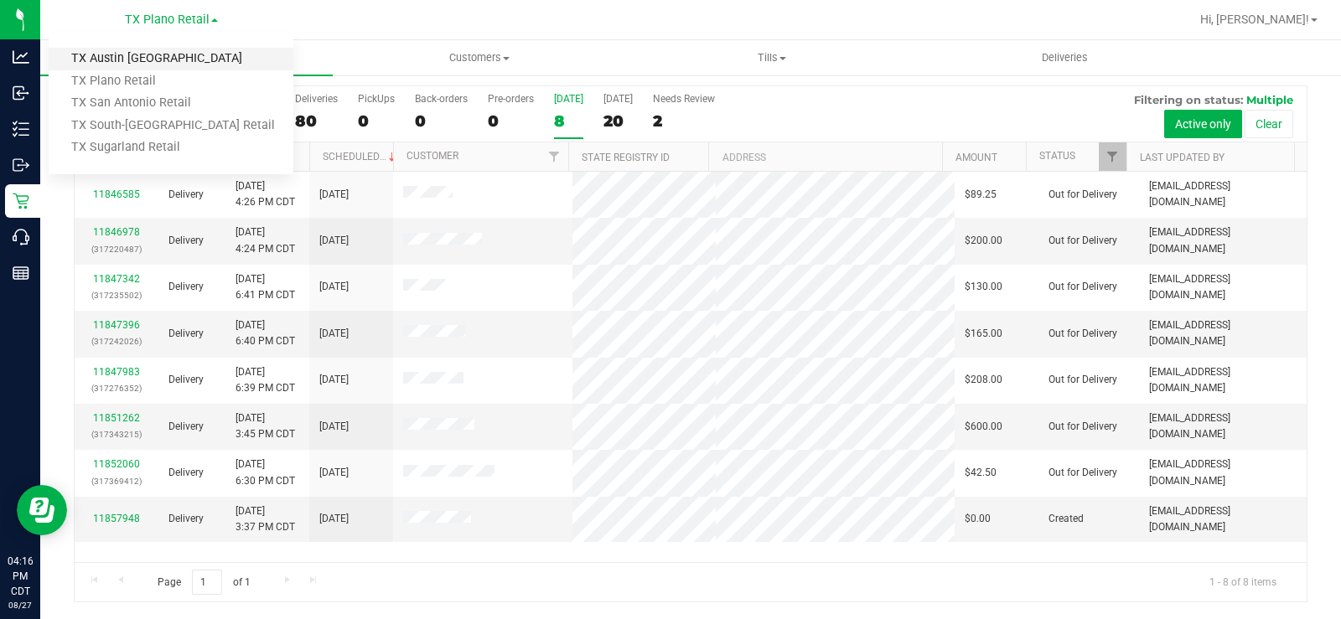
click at [168, 55] on link "TX Austin [GEOGRAPHIC_DATA]" at bounding box center [171, 59] width 245 height 23
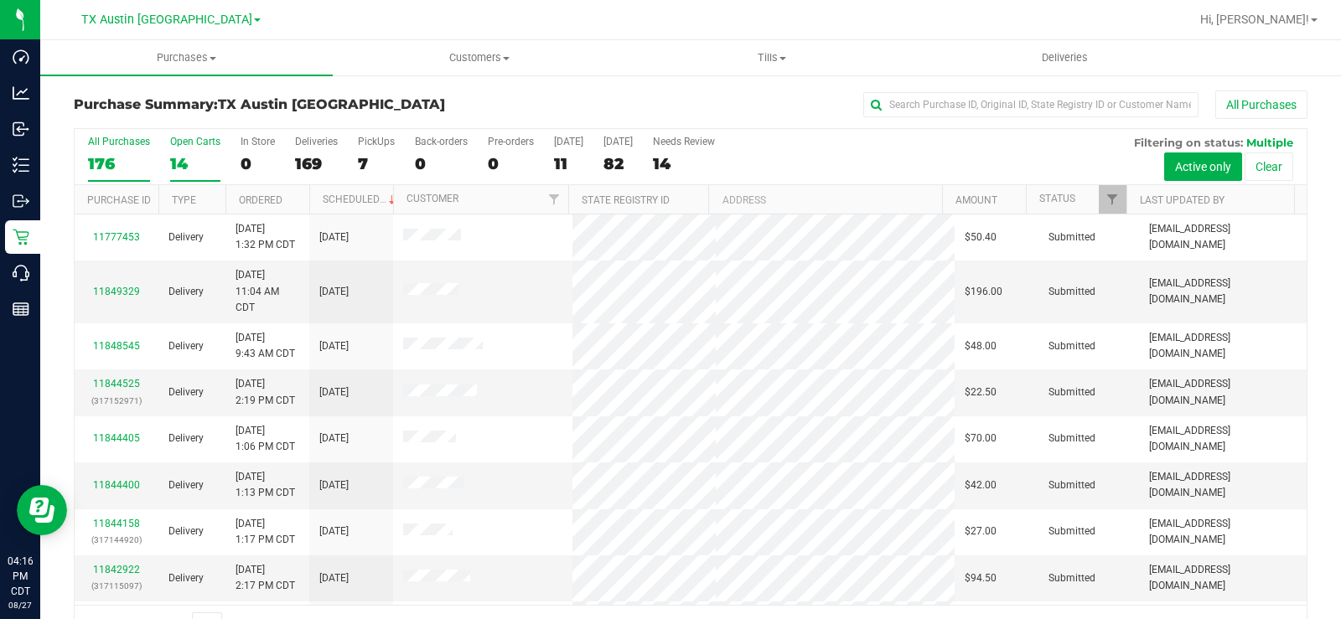
click at [172, 151] on label "Open Carts 14" at bounding box center [195, 159] width 50 height 46
click at [0, 0] on input "Open Carts 14" at bounding box center [0, 0] width 0 height 0
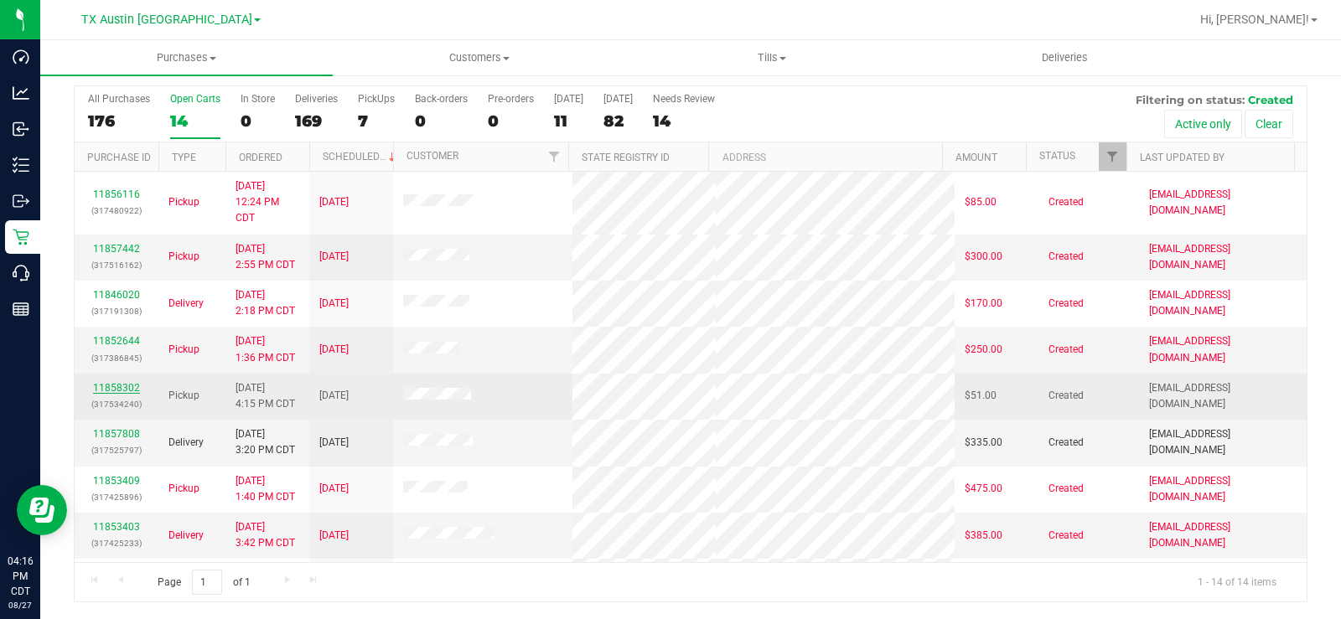
click at [132, 390] on link "11858302" at bounding box center [116, 388] width 47 height 12
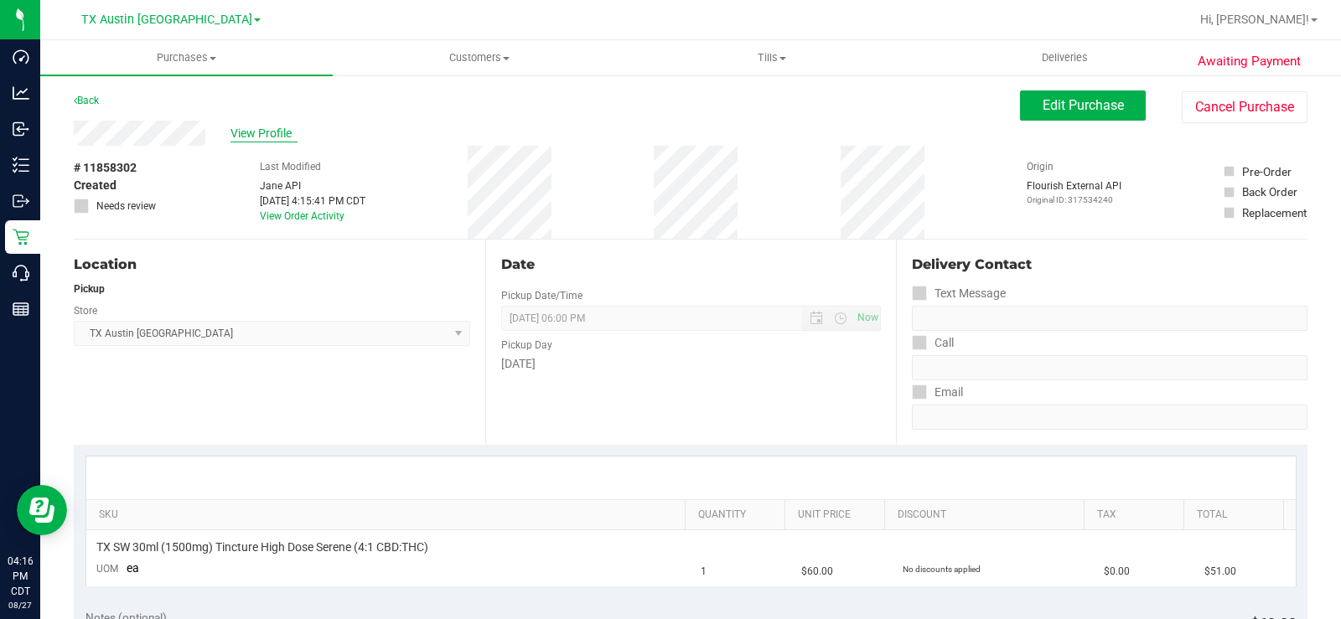
click at [268, 126] on span "View Profile" at bounding box center [264, 134] width 67 height 18
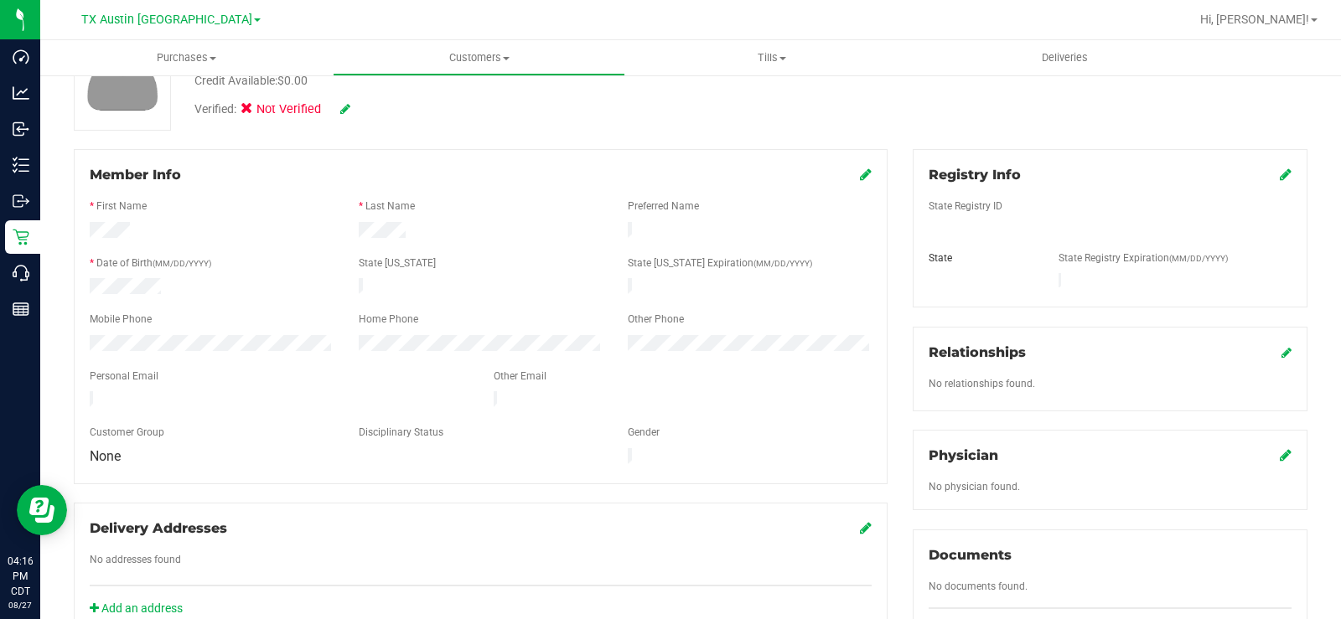
scroll to position [168, 0]
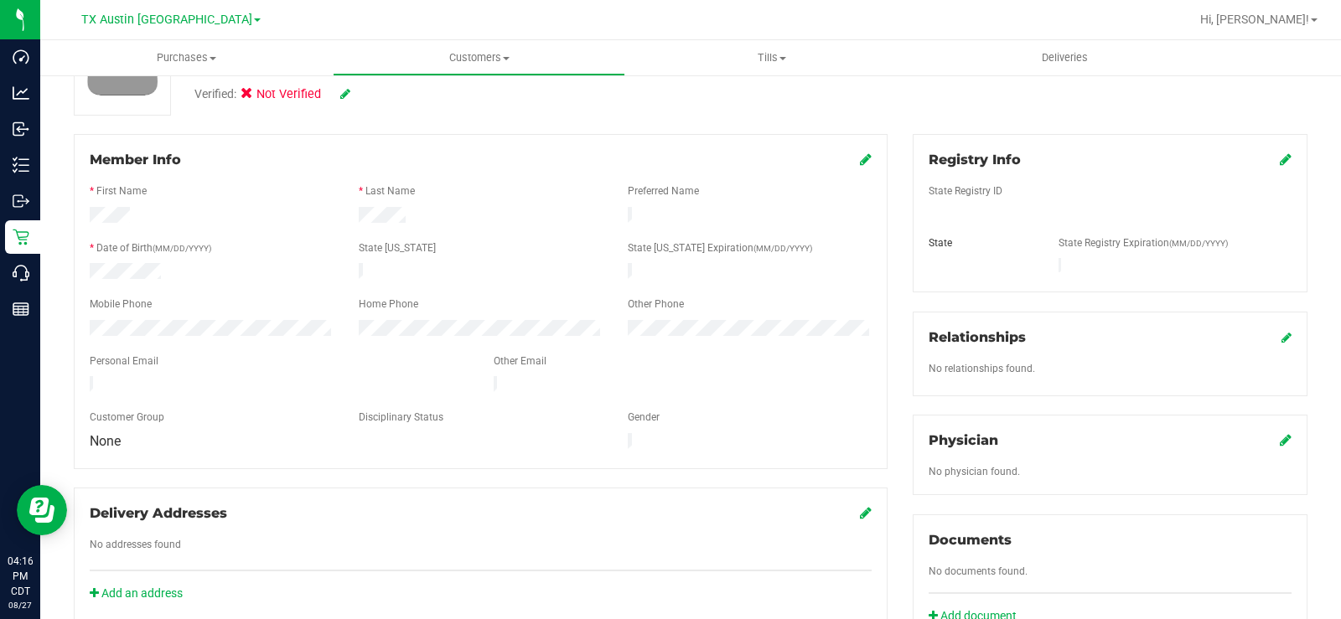
drag, startPoint x: 411, startPoint y: 214, endPoint x: 351, endPoint y: 215, distance: 59.5
click at [351, 215] on div at bounding box center [480, 217] width 269 height 20
drag, startPoint x: 407, startPoint y: 215, endPoint x: 339, endPoint y: 211, distance: 68.0
click at [339, 211] on div at bounding box center [480, 217] width 807 height 20
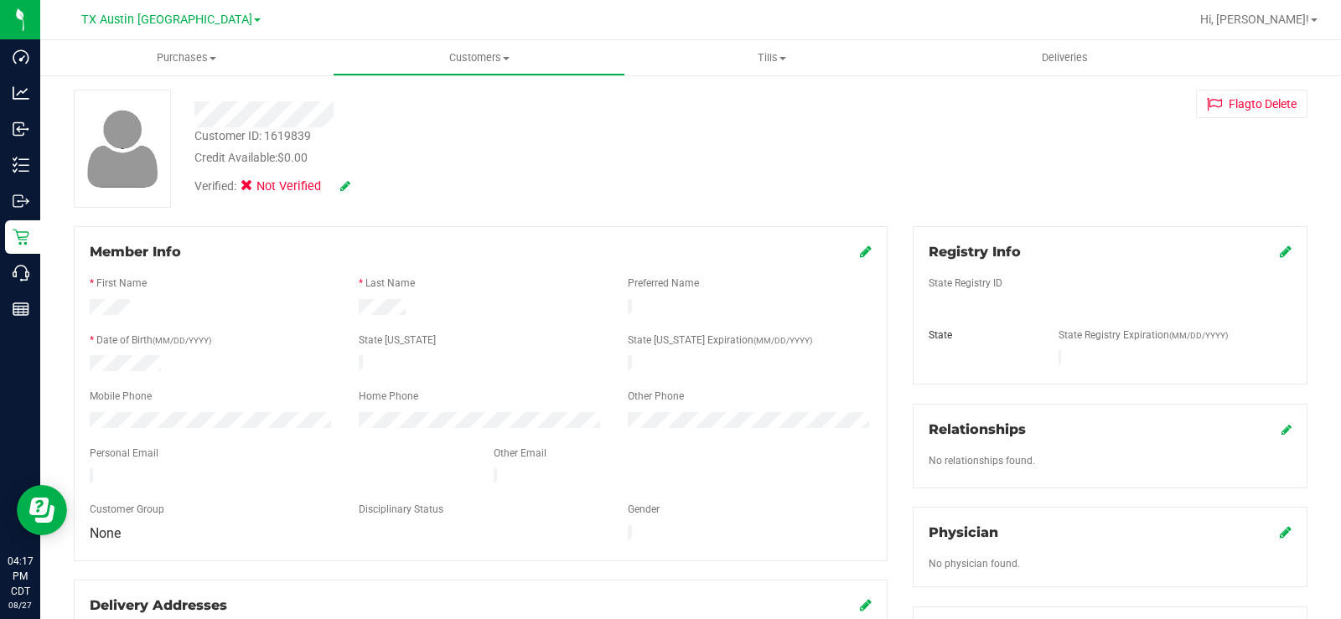
scroll to position [0, 0]
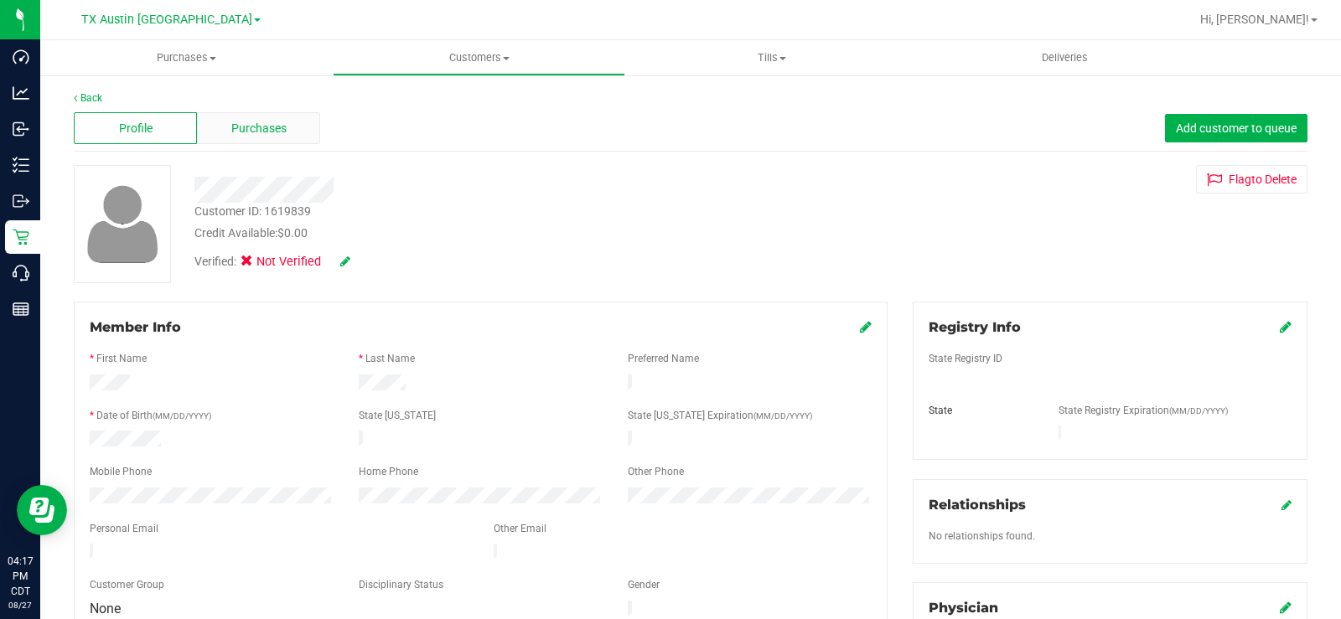
click at [243, 124] on span "Purchases" at bounding box center [258, 129] width 55 height 18
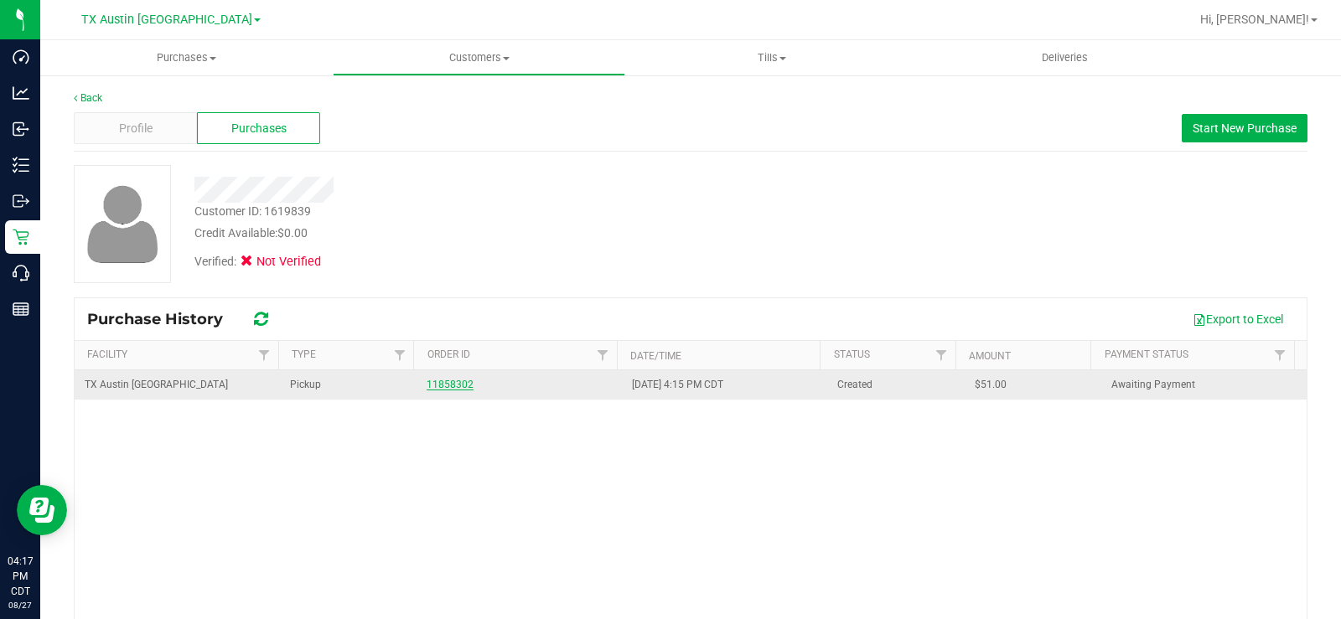
click at [449, 382] on link "11858302" at bounding box center [450, 385] width 47 height 12
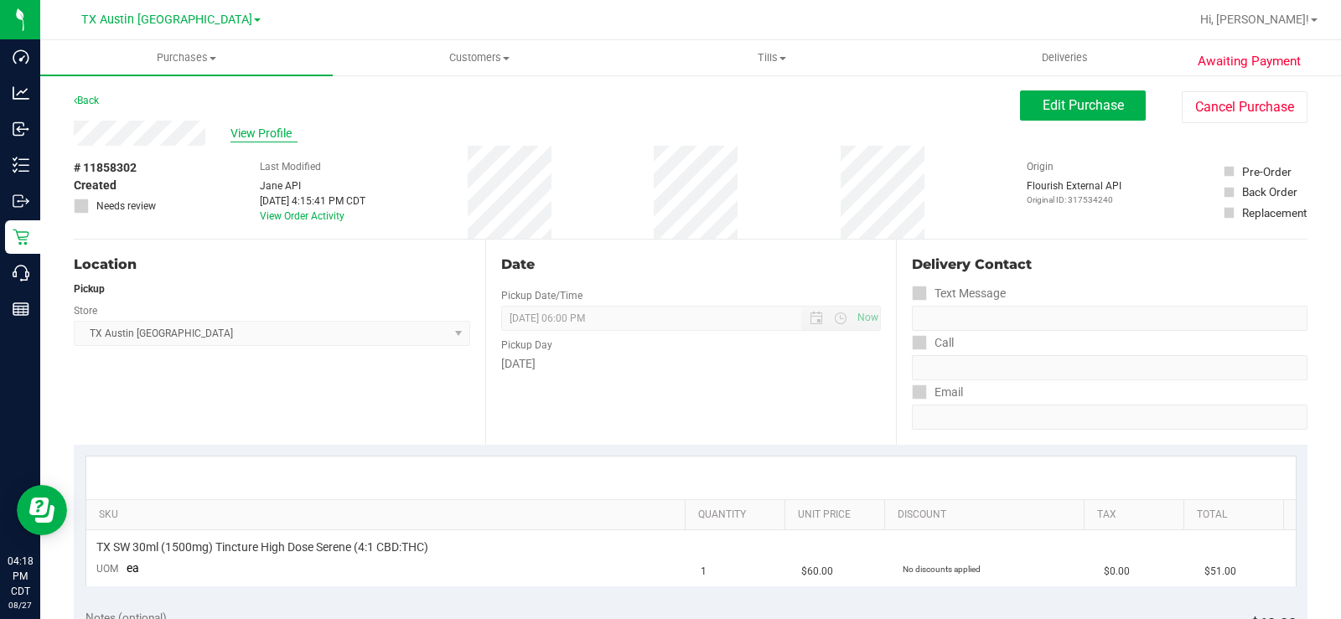
click at [253, 130] on span "View Profile" at bounding box center [264, 134] width 67 height 18
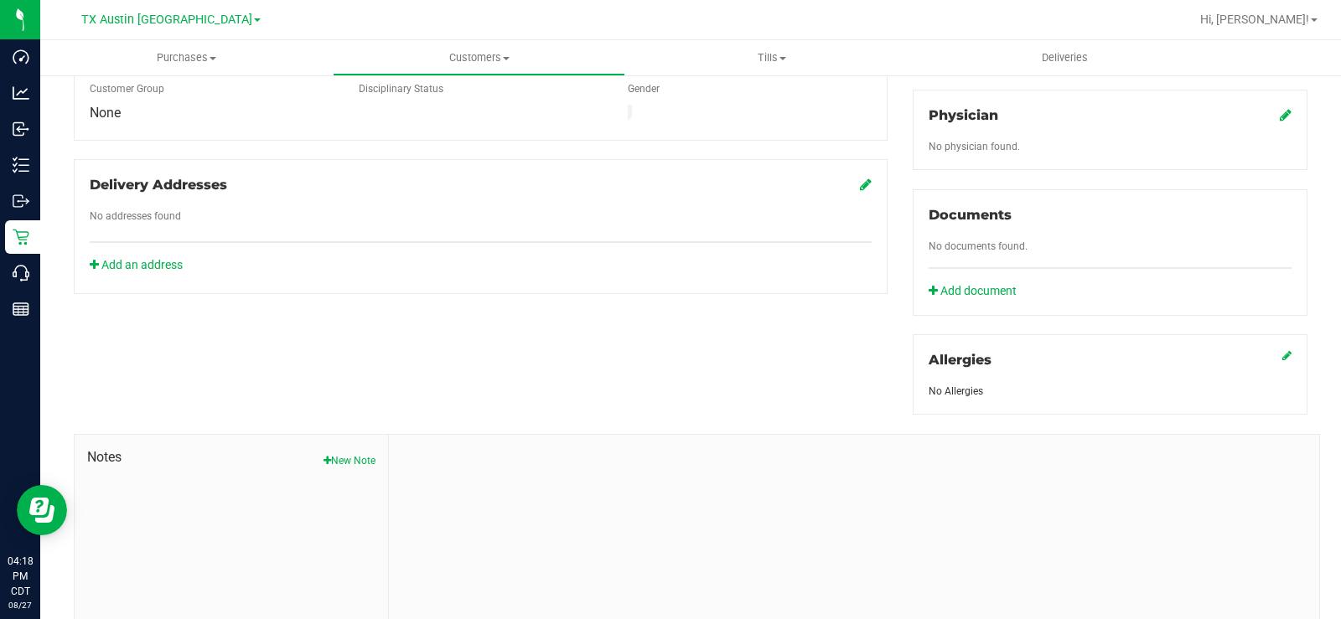
scroll to position [590, 0]
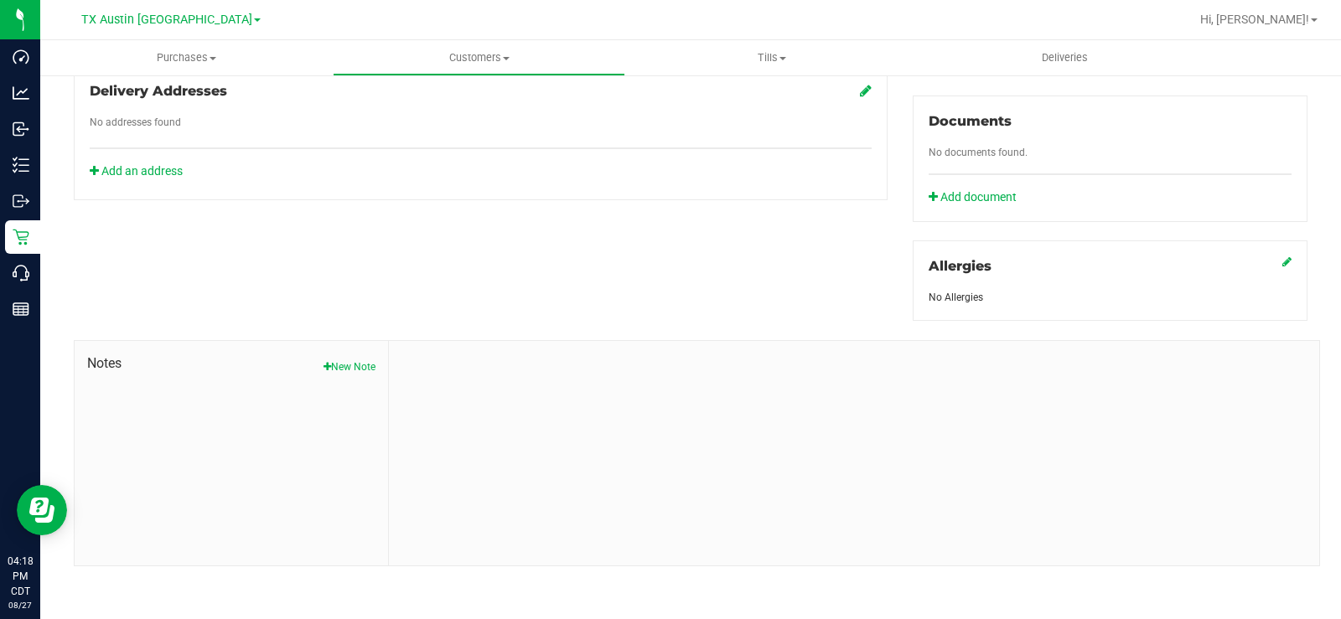
click at [331, 373] on div "Notes New Note" at bounding box center [232, 453] width 314 height 225
click at [344, 361] on button "New Note" at bounding box center [350, 367] width 52 height 15
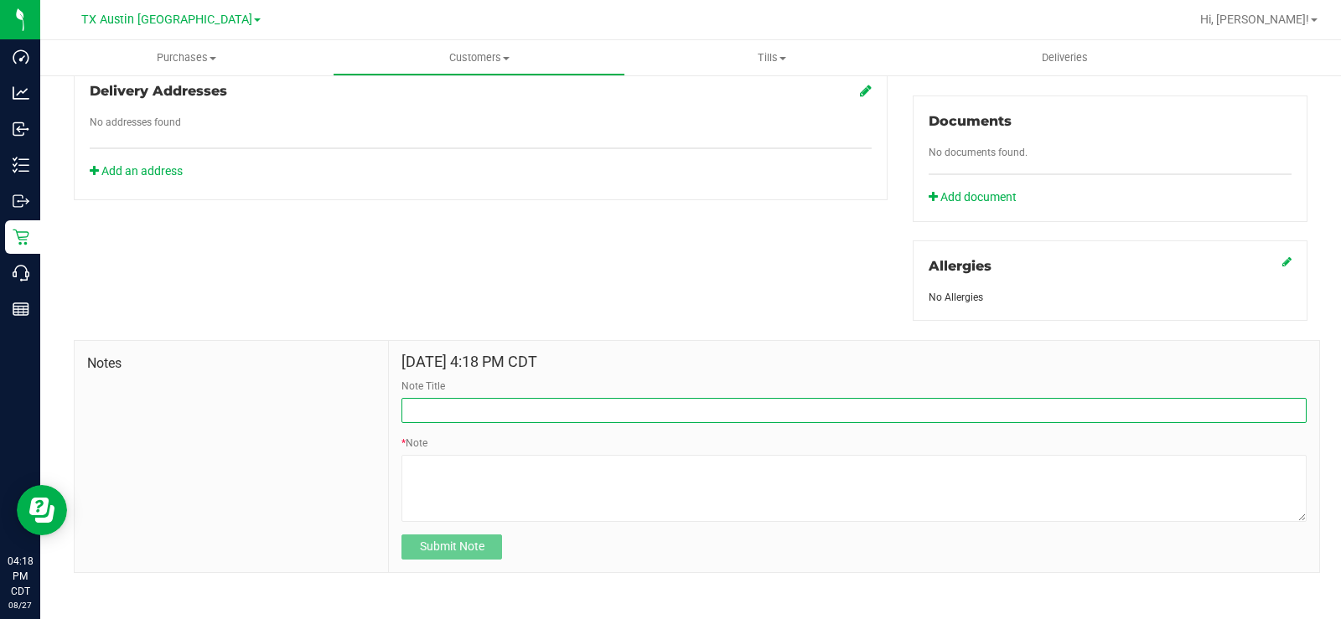
click at [429, 410] on input "Note Title" at bounding box center [854, 410] width 905 height 25
type input "[PERSON_NAME] Info"
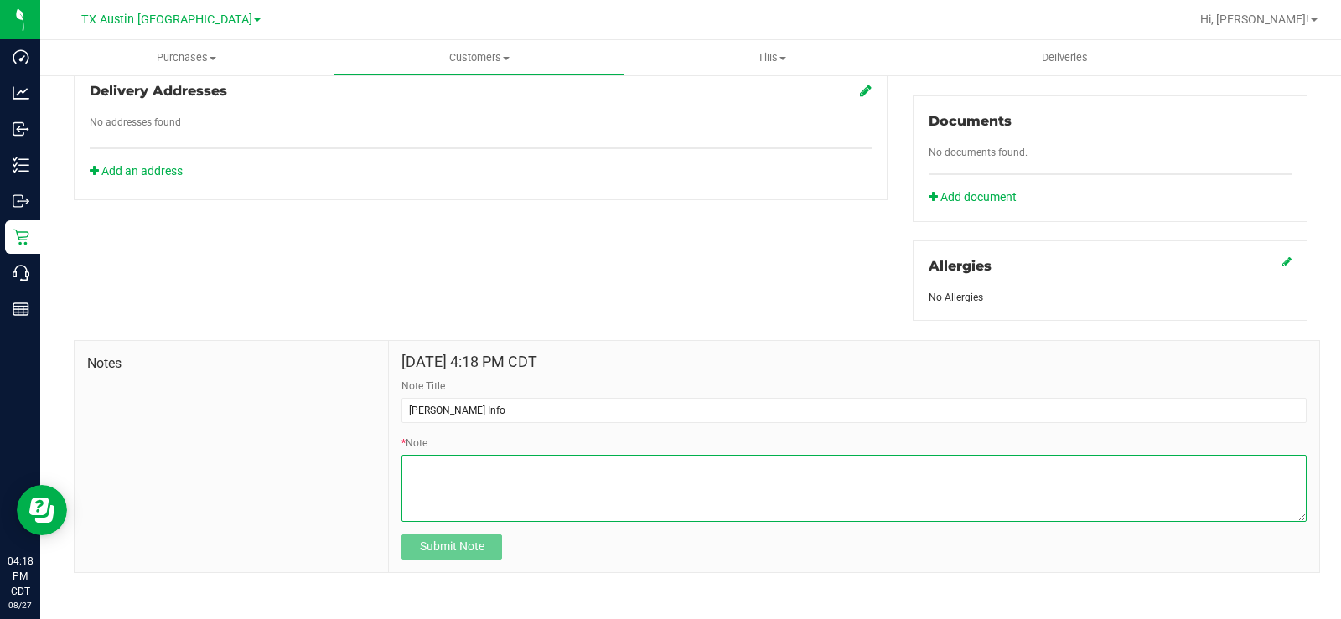
click at [496, 483] on textarea "* Note" at bounding box center [854, 488] width 905 height 67
paste textarea "Patient Name: James Howard Address: 157 Harold Dr Burnet, TX, 78611 Phone Numbe…"
type textarea "Patient Name: James Howard Address: 157 Harold Dr Burnet, TX, 78611 Phone Numbe…"
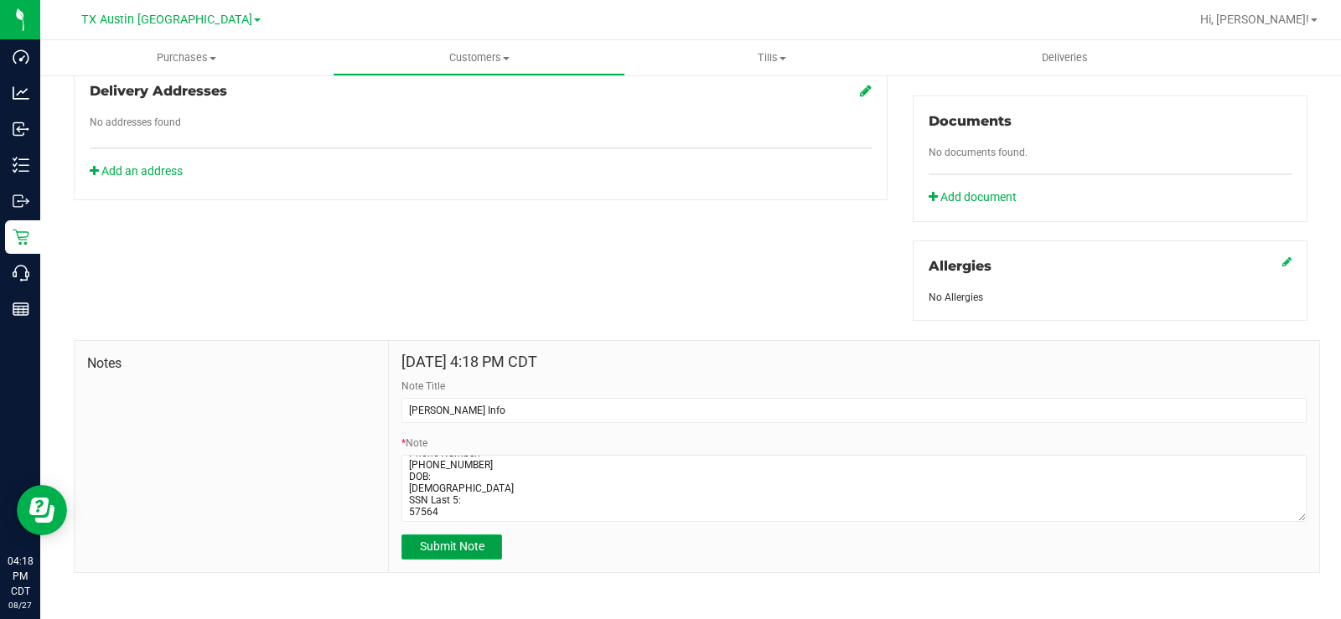
drag, startPoint x: 472, startPoint y: 547, endPoint x: 583, endPoint y: 530, distance: 112.0
click at [473, 547] on span "Submit Note" at bounding box center [452, 546] width 65 height 13
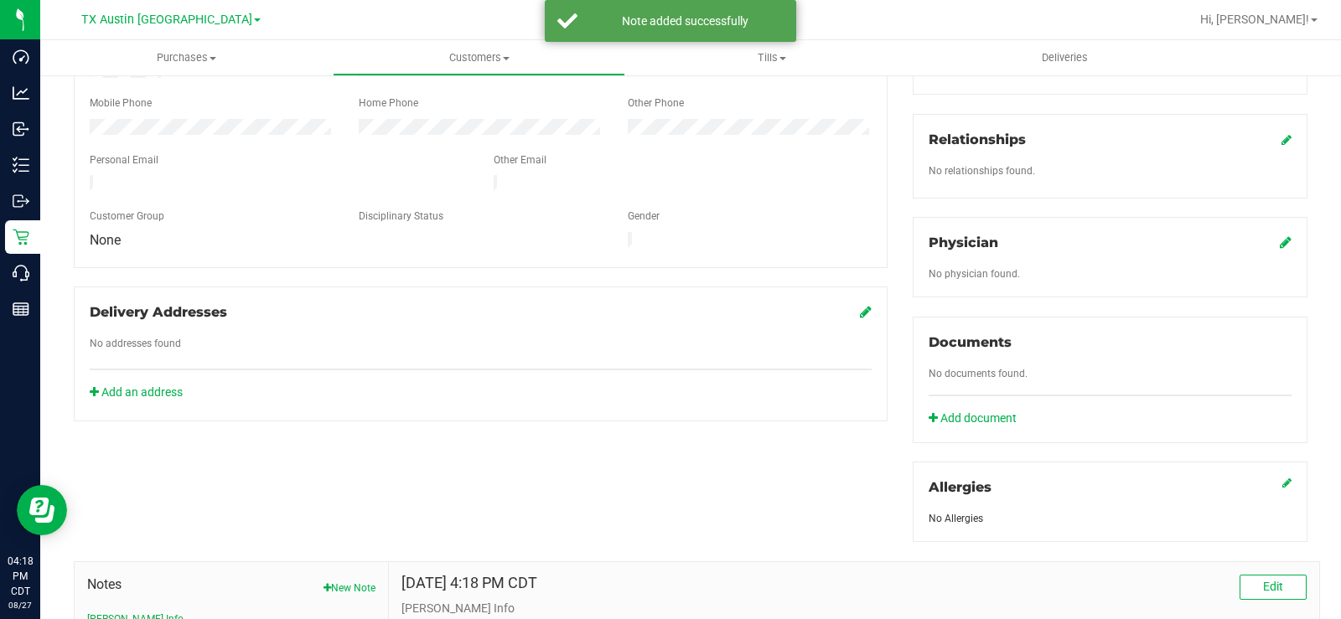
scroll to position [339, 0]
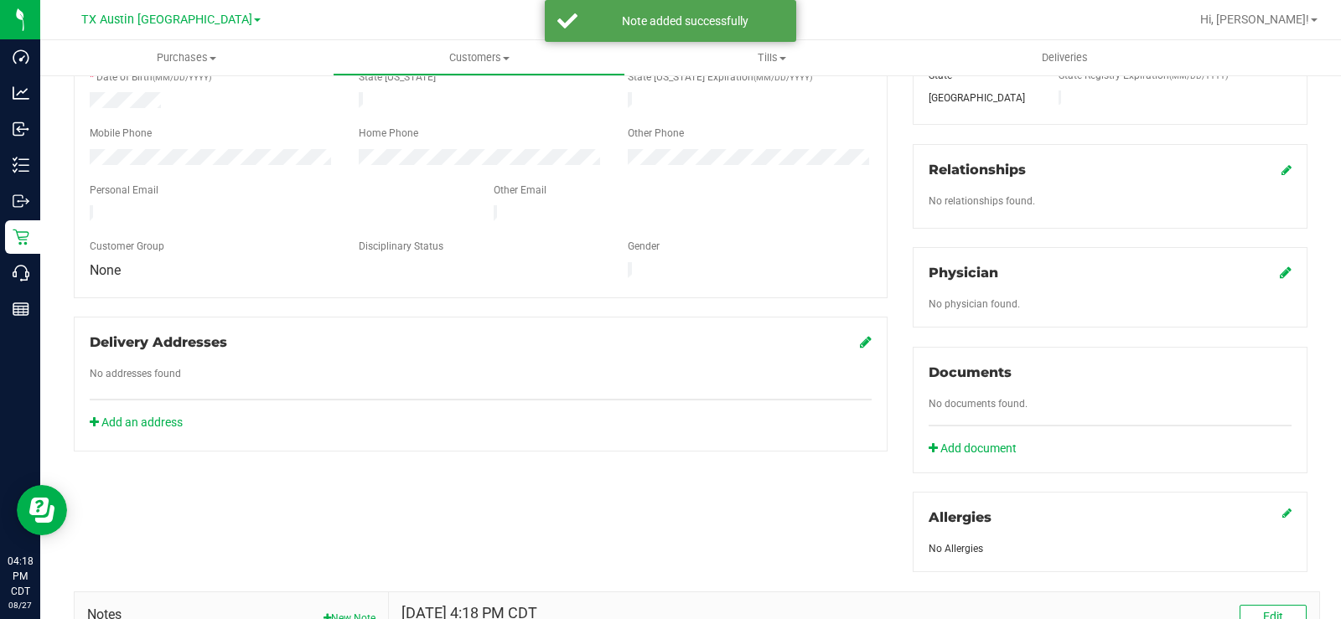
click at [1280, 270] on icon at bounding box center [1286, 272] width 12 height 13
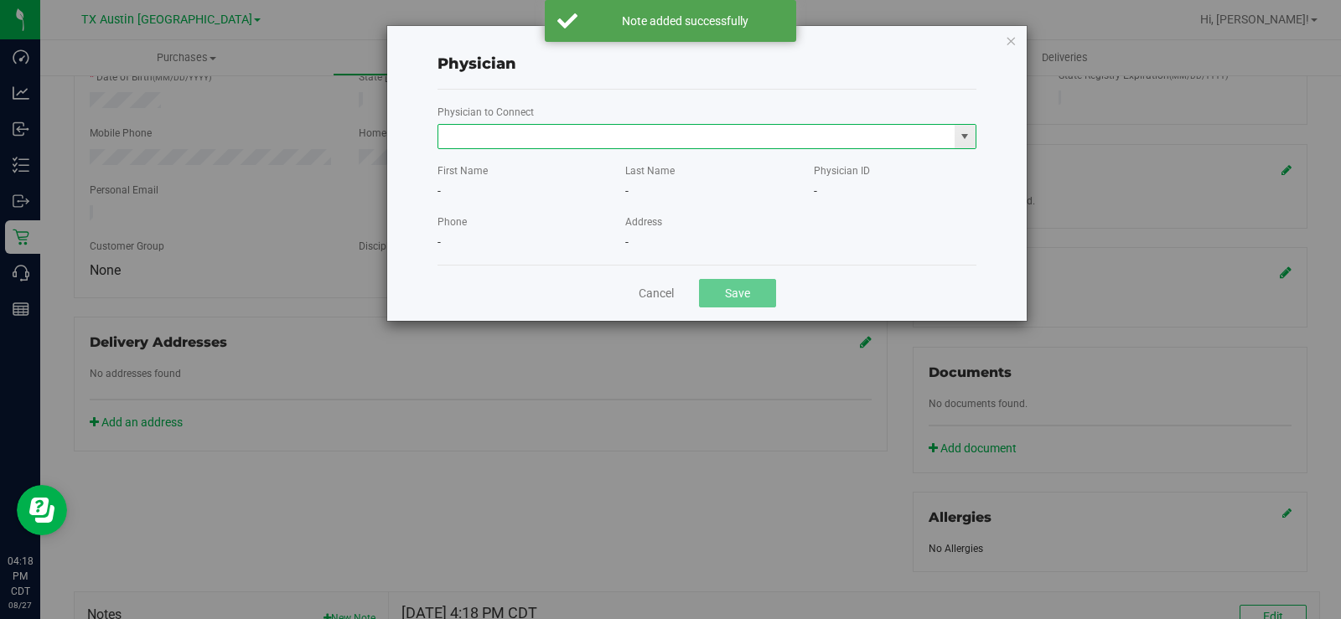
click at [461, 132] on input "text" at bounding box center [696, 136] width 516 height 23
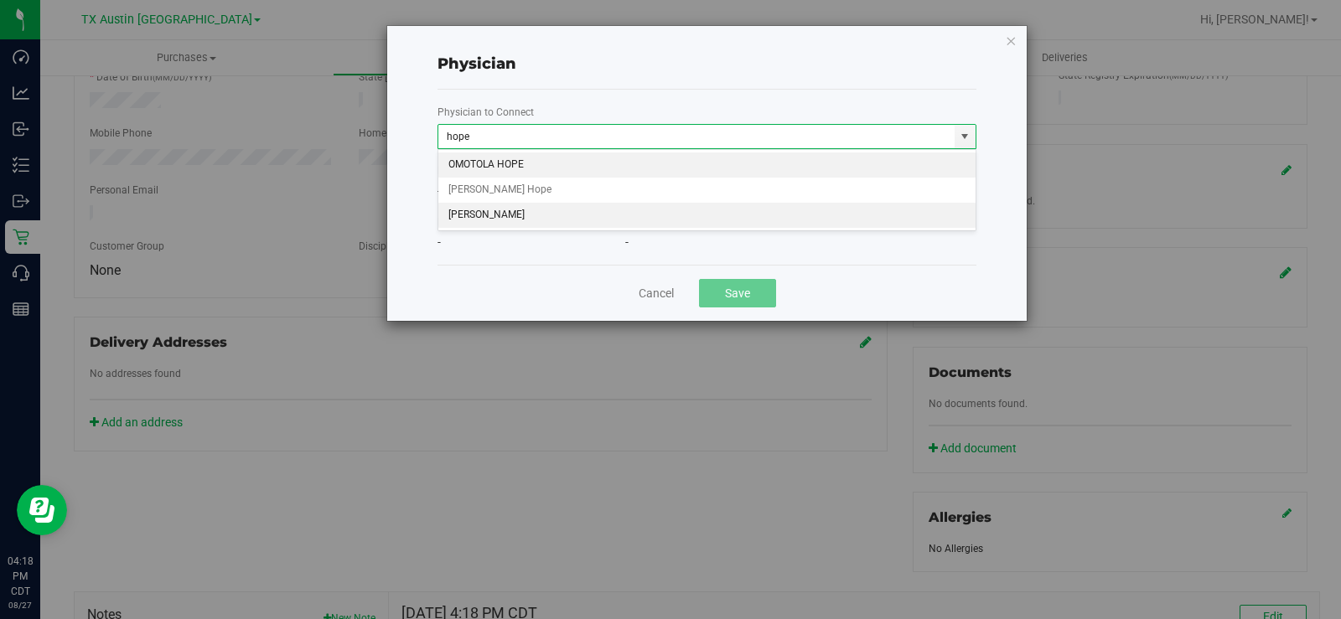
click at [488, 206] on li "Hope Engelbrecht" at bounding box center [706, 215] width 537 height 25
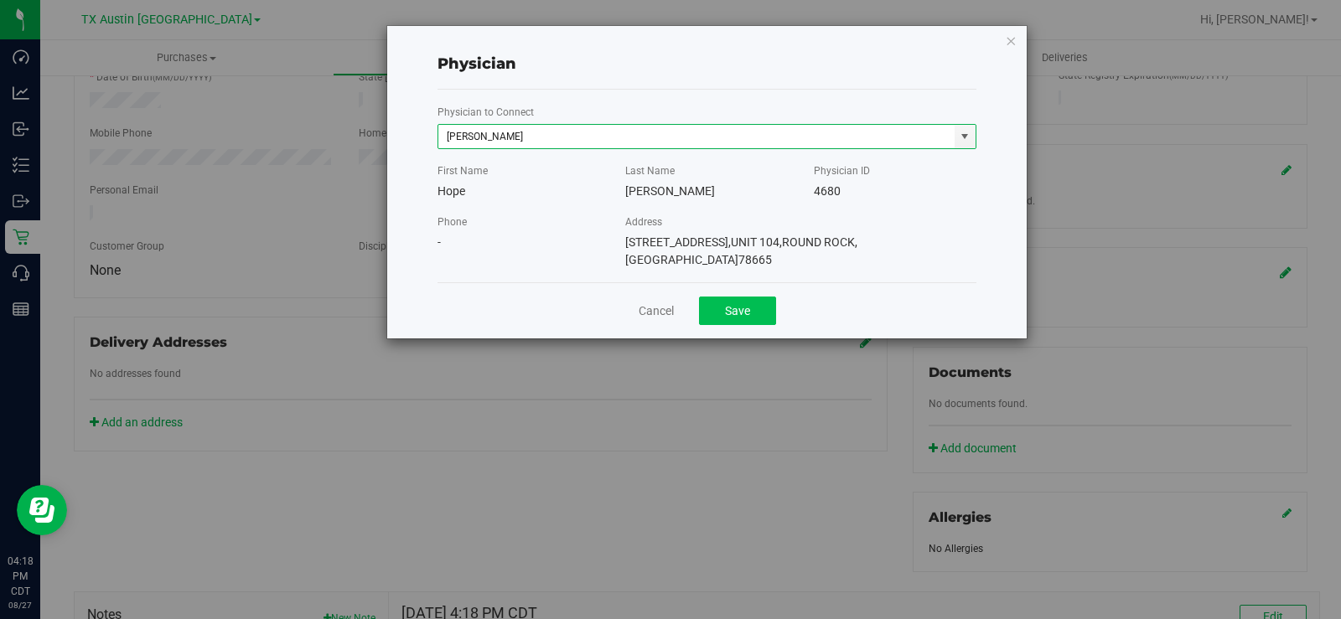
type input "Hope Engelbrecht"
click at [737, 297] on button "Save" at bounding box center [737, 311] width 77 height 29
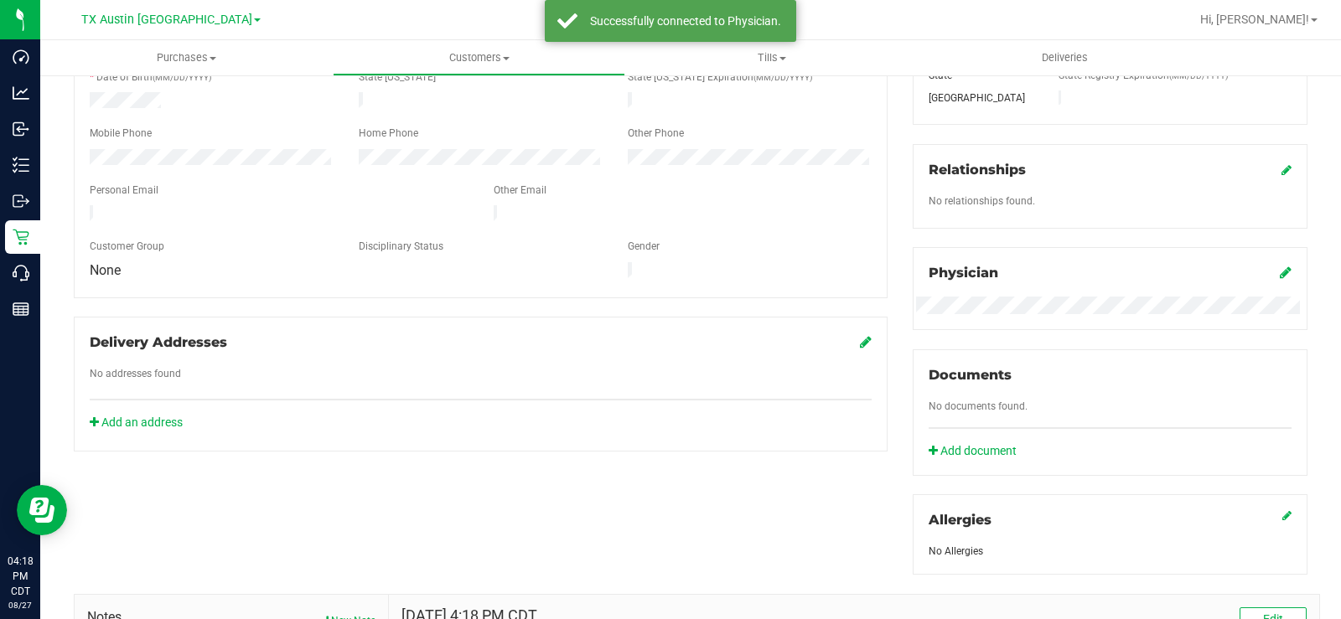
click at [860, 335] on icon at bounding box center [866, 341] width 12 height 13
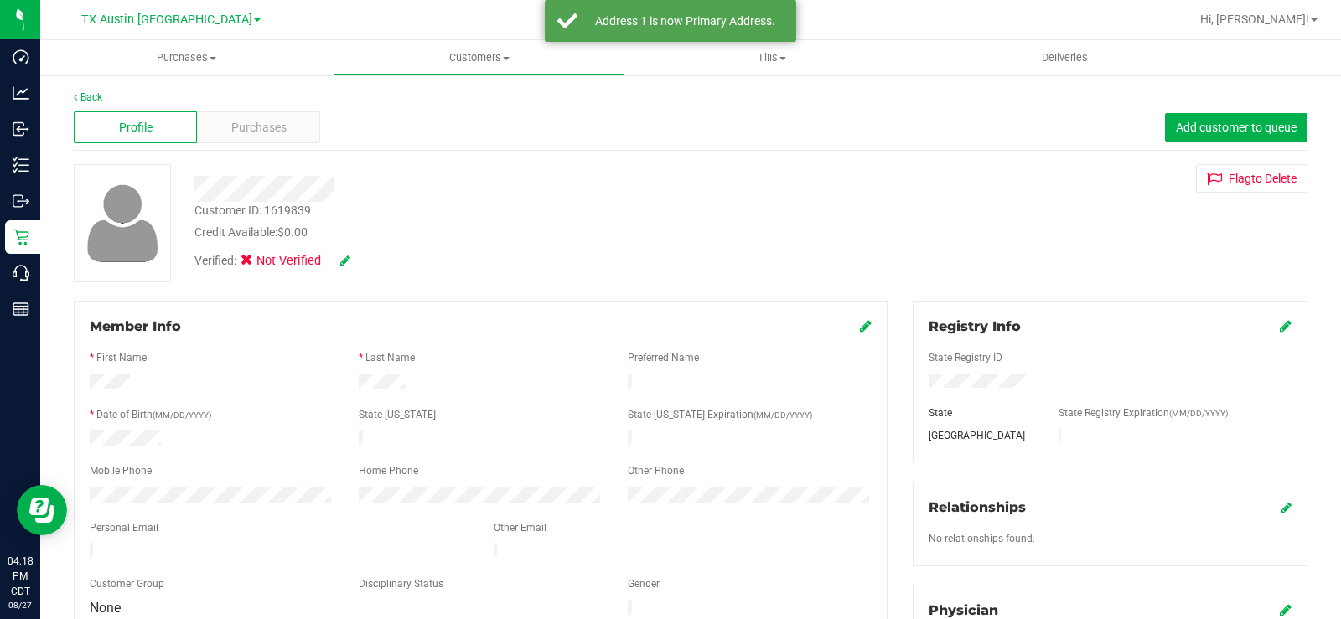
scroll to position [0, 0]
click at [345, 259] on icon at bounding box center [345, 262] width 10 height 12
click at [248, 264] on icon at bounding box center [251, 264] width 11 height 0
click at [0, 0] on input "Medical" at bounding box center [0, 0] width 0 height 0
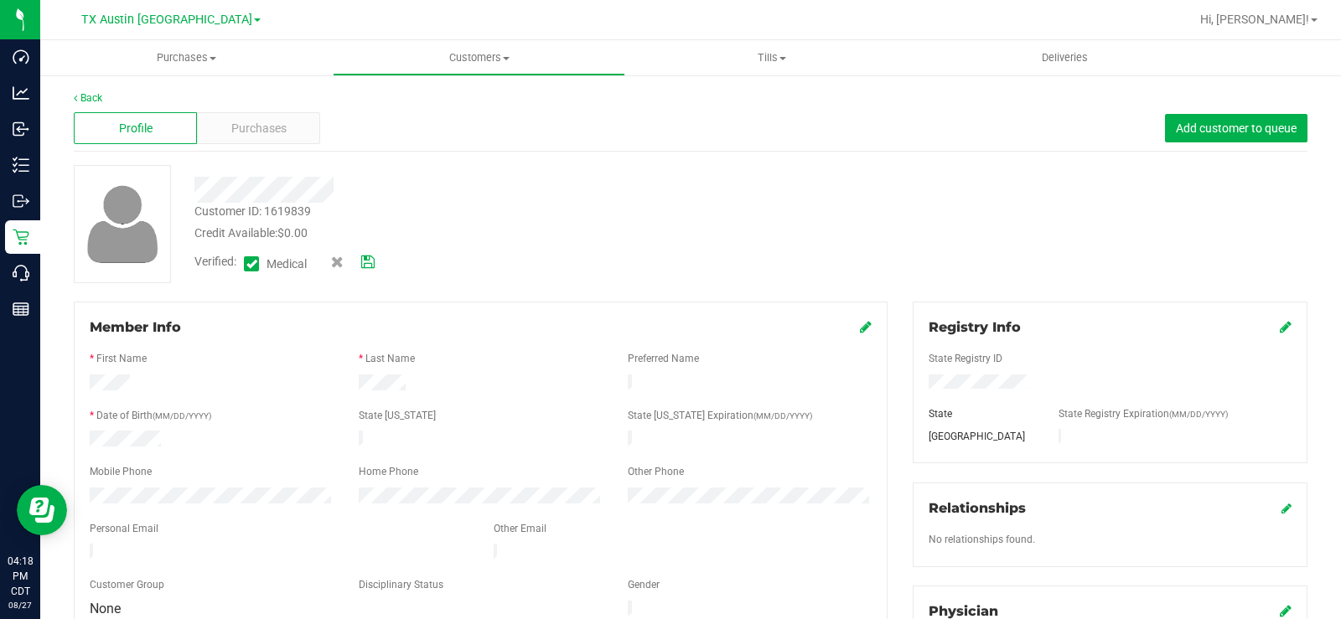
click at [372, 265] on icon at bounding box center [367, 263] width 13 height 12
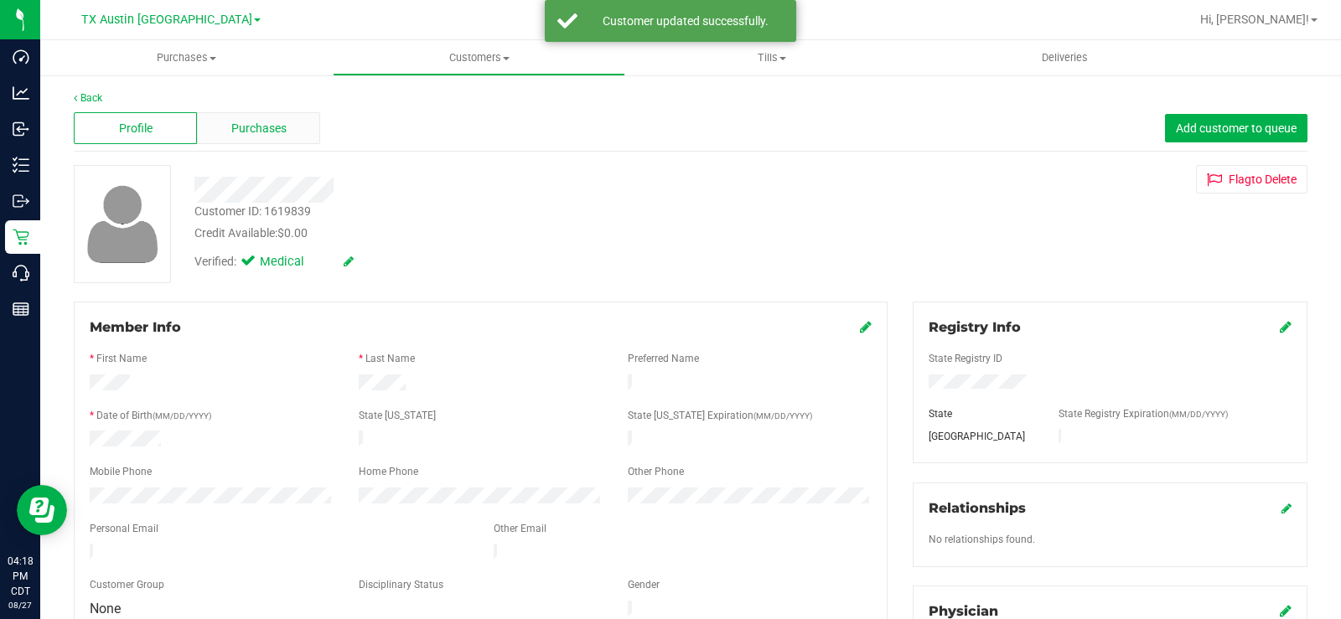
click at [271, 122] on span "Purchases" at bounding box center [258, 129] width 55 height 18
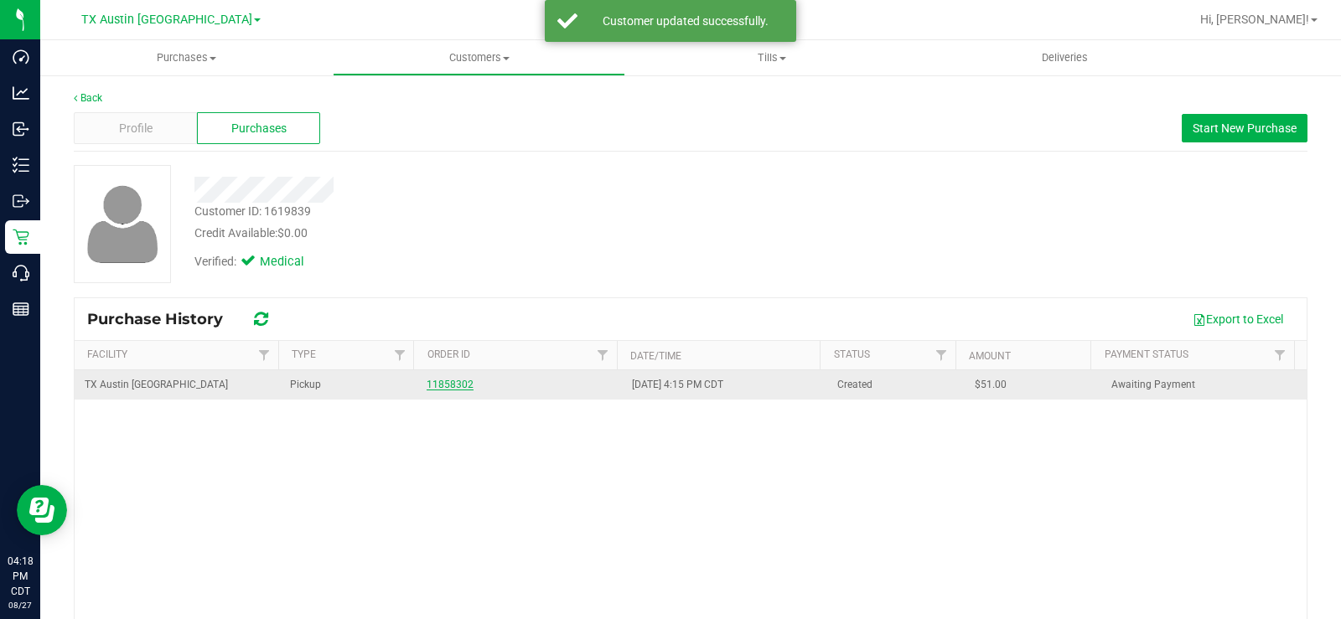
click at [447, 389] on link "11858302" at bounding box center [450, 385] width 47 height 12
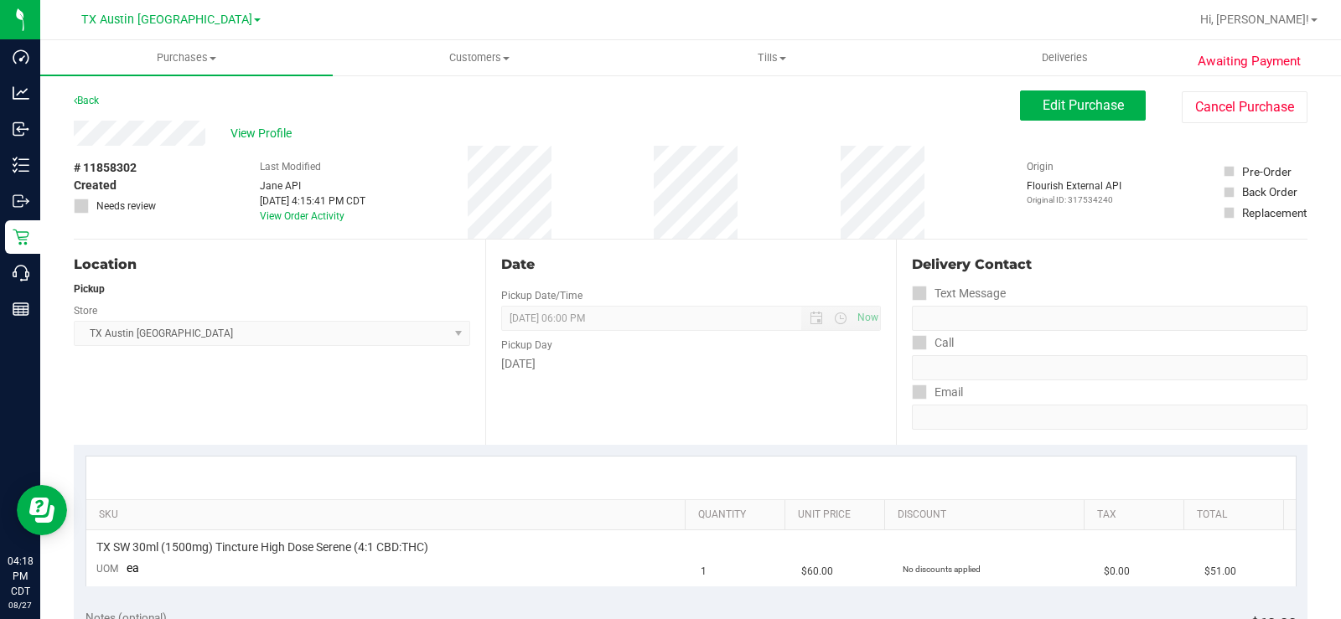
drag, startPoint x: 211, startPoint y: 132, endPoint x: 67, endPoint y: 128, distance: 144.2
click at [325, 298] on div "Store" at bounding box center [272, 309] width 396 height 24
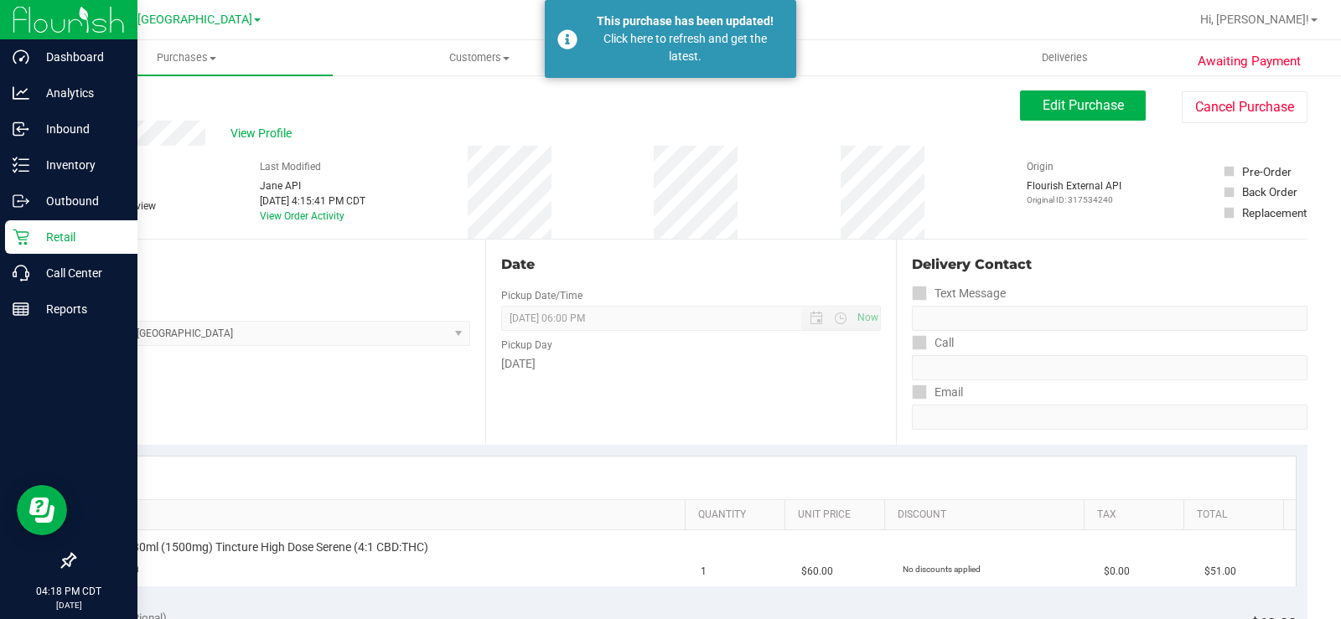
click at [20, 235] on icon at bounding box center [21, 237] width 17 height 17
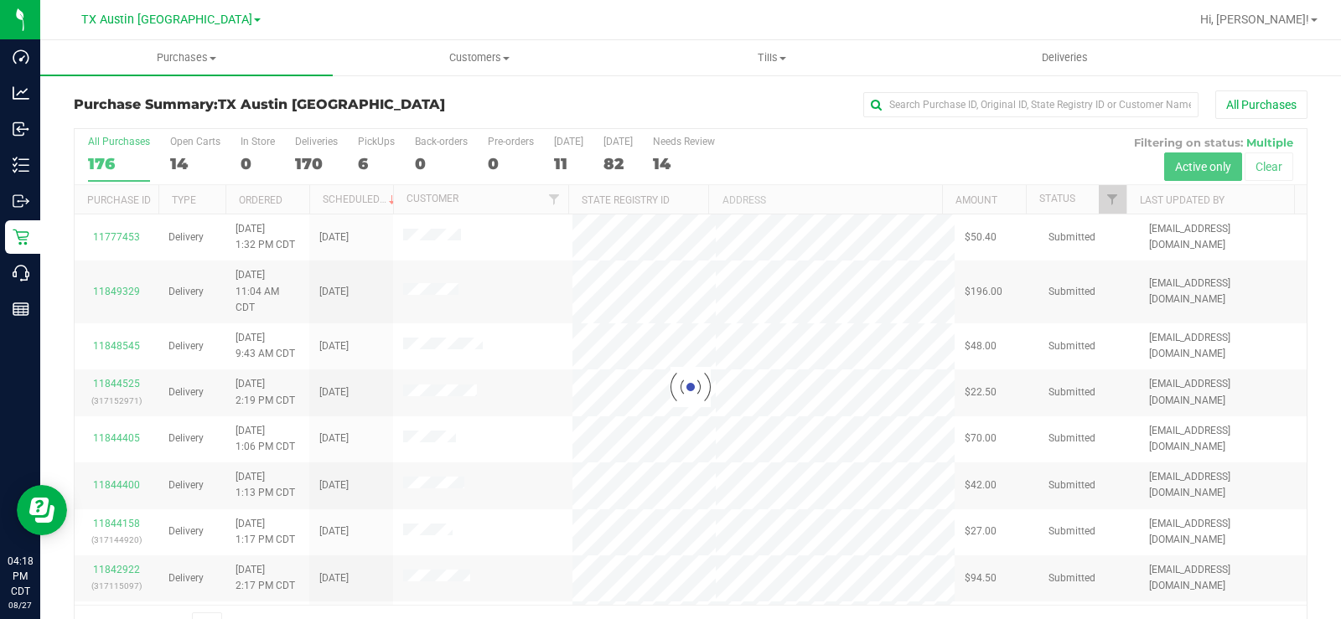
click at [178, 163] on div at bounding box center [691, 387] width 1232 height 516
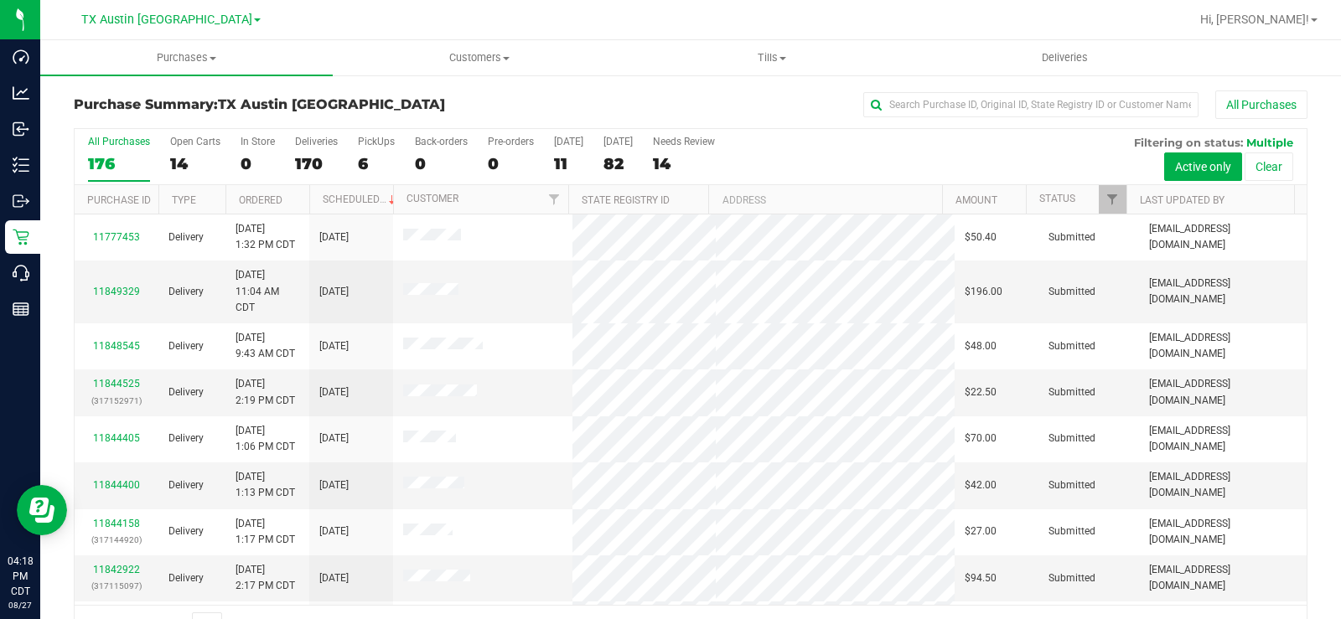
click at [178, 163] on div "14" at bounding box center [195, 163] width 50 height 19
click at [0, 0] on input "Open Carts 14" at bounding box center [0, 0] width 0 height 0
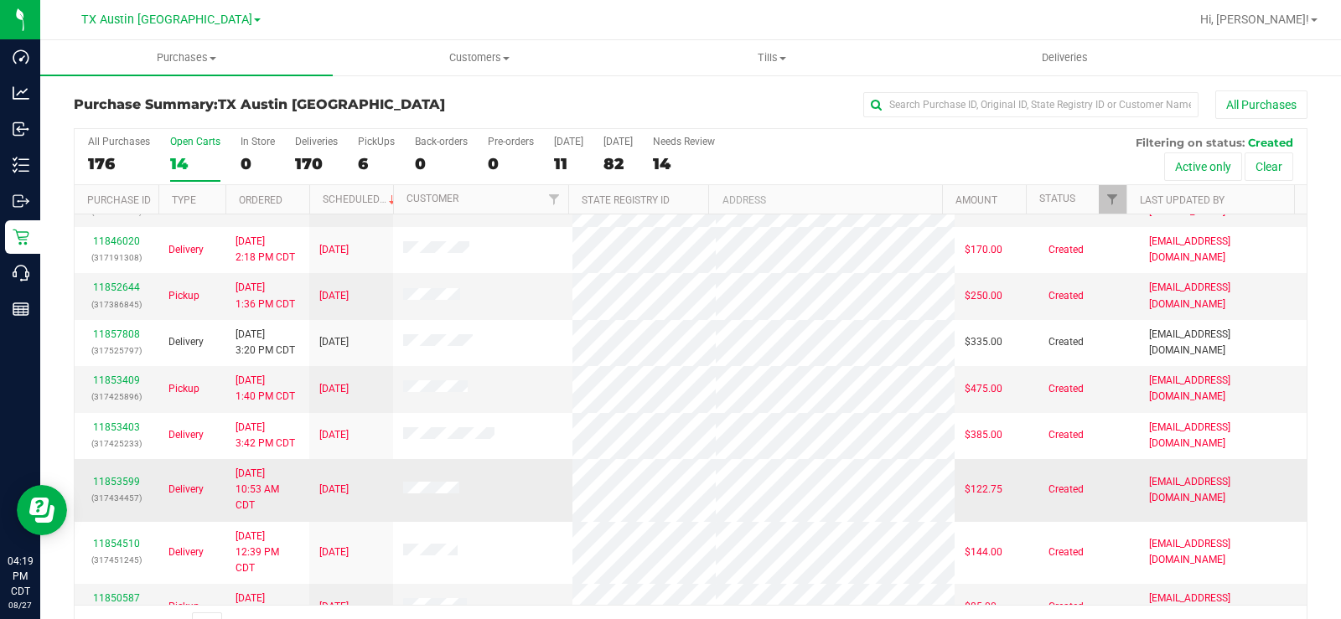
scroll to position [93, 0]
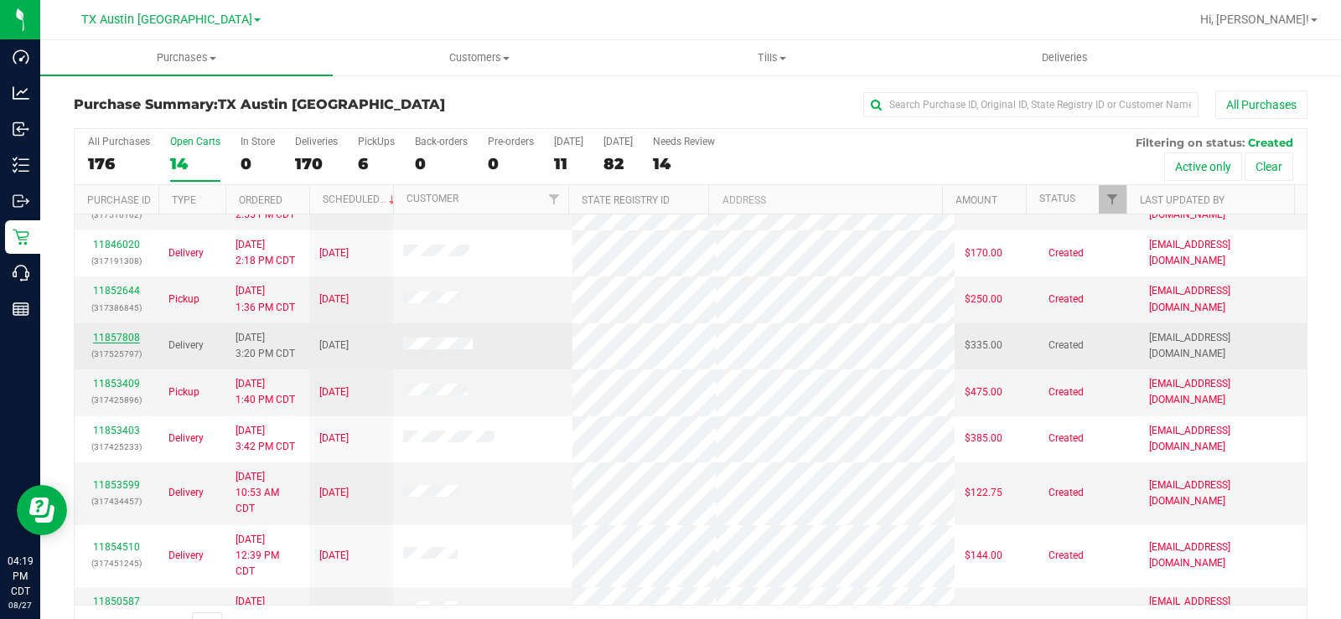
click at [132, 341] on link "11857808" at bounding box center [116, 338] width 47 height 12
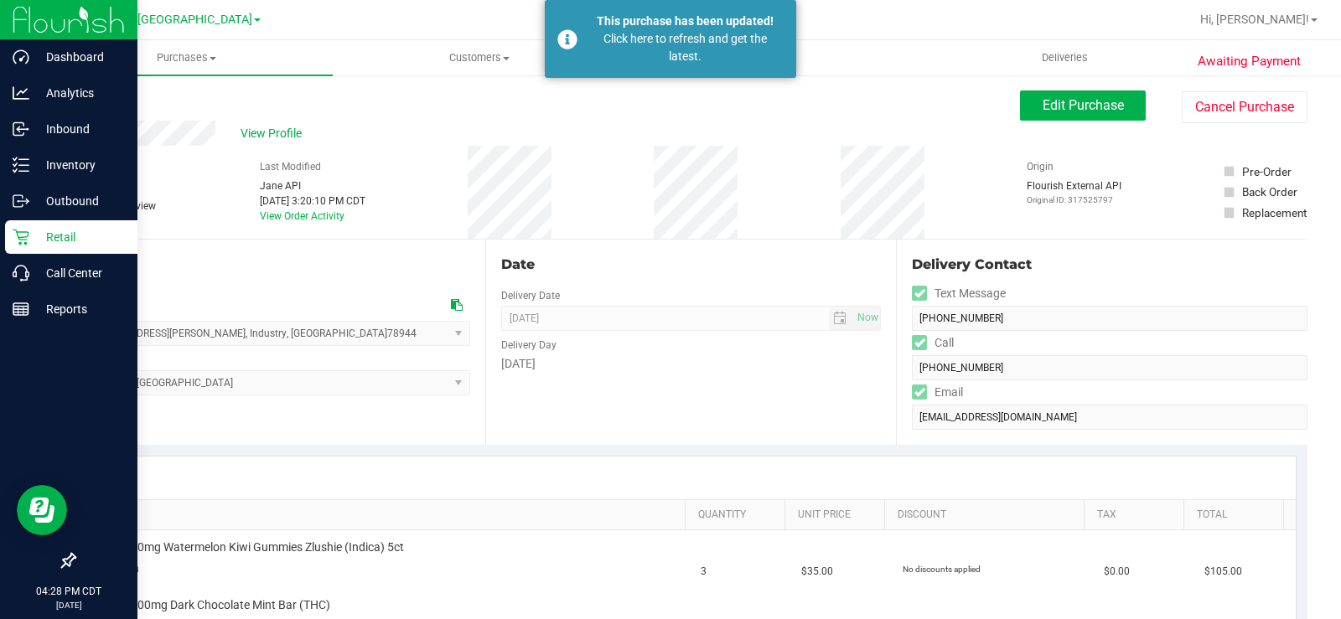
click at [29, 239] on icon at bounding box center [21, 237] width 17 height 17
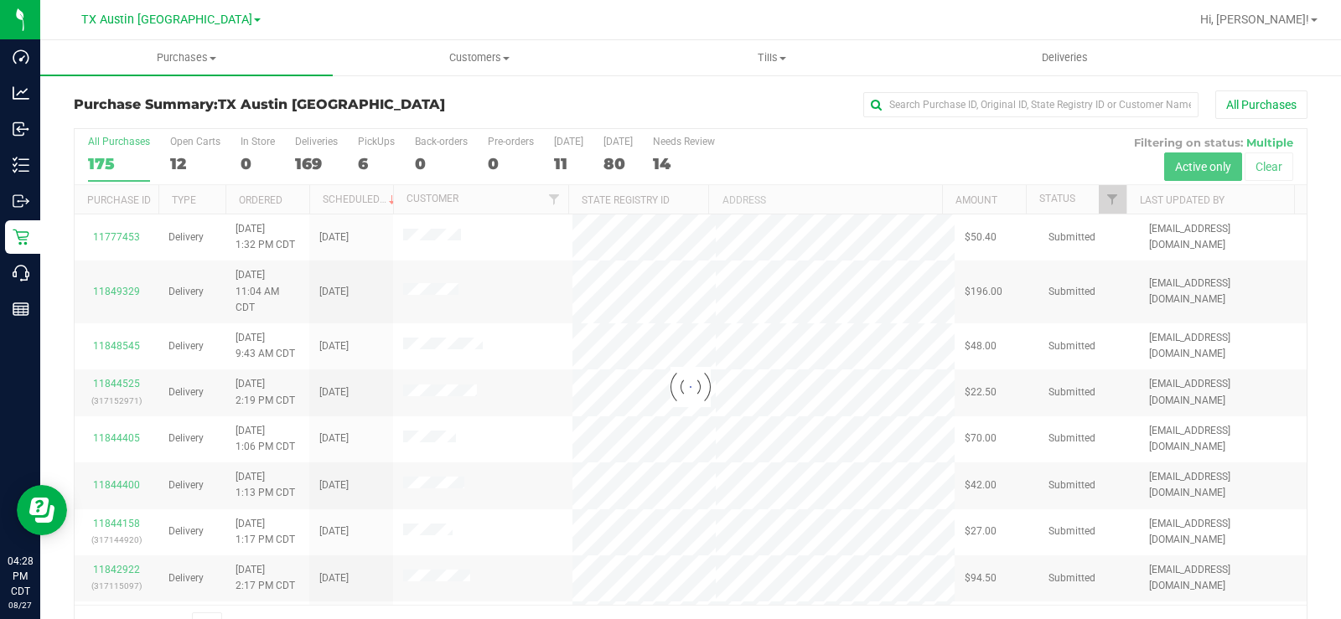
click at [179, 158] on div at bounding box center [691, 387] width 1232 height 516
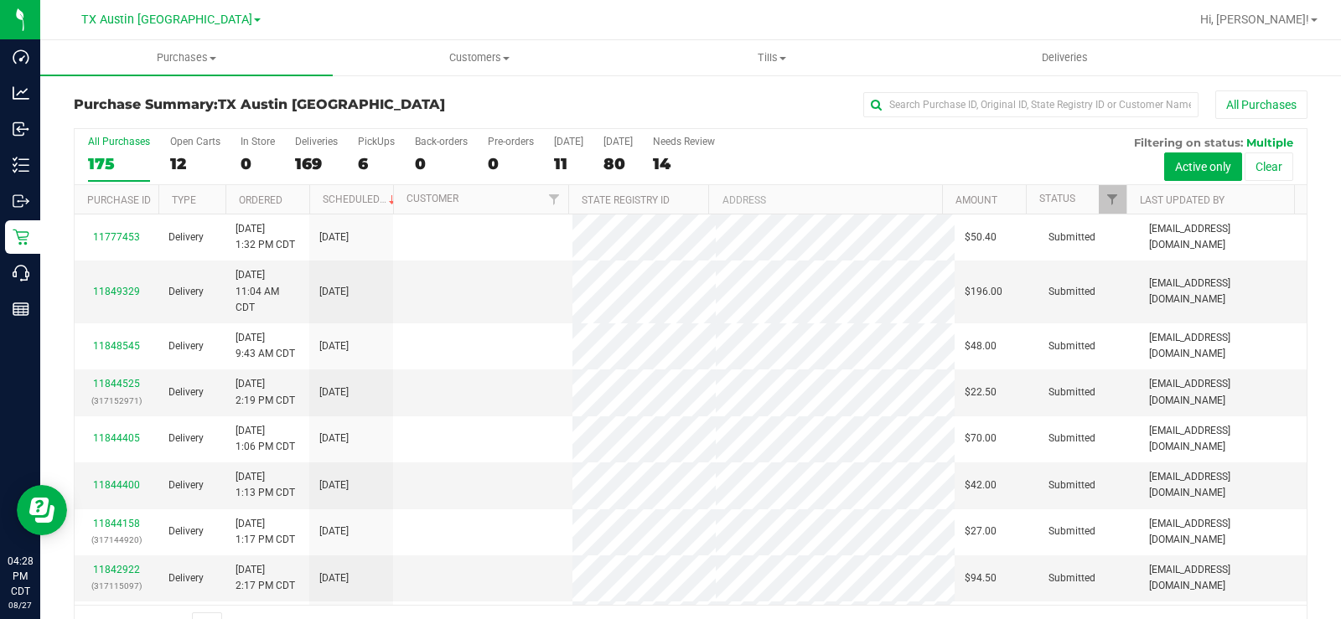
click at [177, 161] on div "12" at bounding box center [195, 163] width 50 height 19
click at [0, 0] on input "Open Carts 12" at bounding box center [0, 0] width 0 height 0
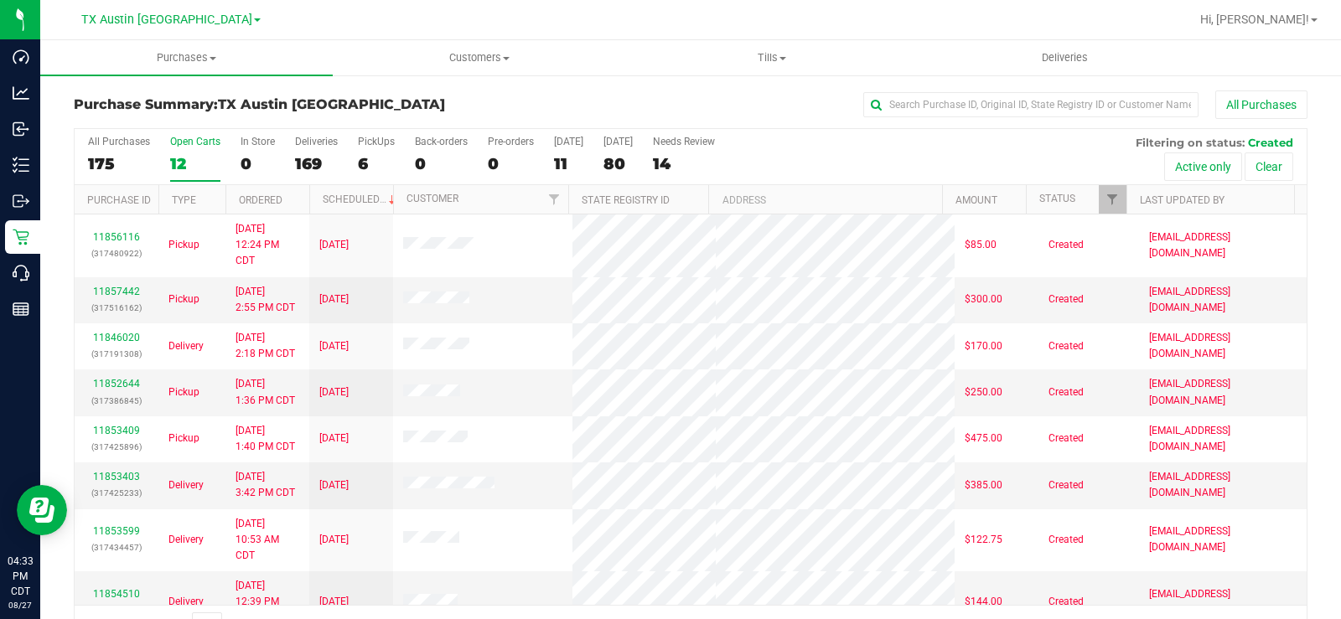
click at [175, 148] on label "Open Carts 12" at bounding box center [195, 159] width 50 height 46
click at [0, 0] on input "Open Carts 12" at bounding box center [0, 0] width 0 height 0
click at [186, 158] on div "12" at bounding box center [195, 163] width 50 height 19
click at [0, 0] on input "Open Carts 12" at bounding box center [0, 0] width 0 height 0
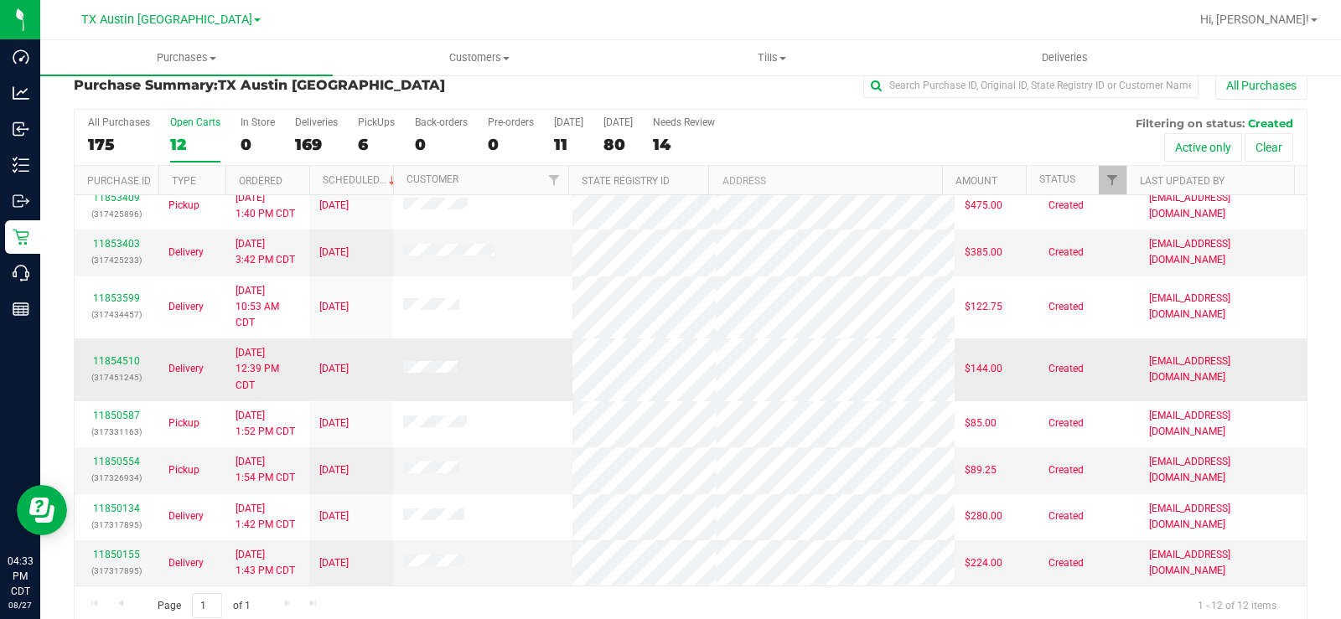
scroll to position [43, 0]
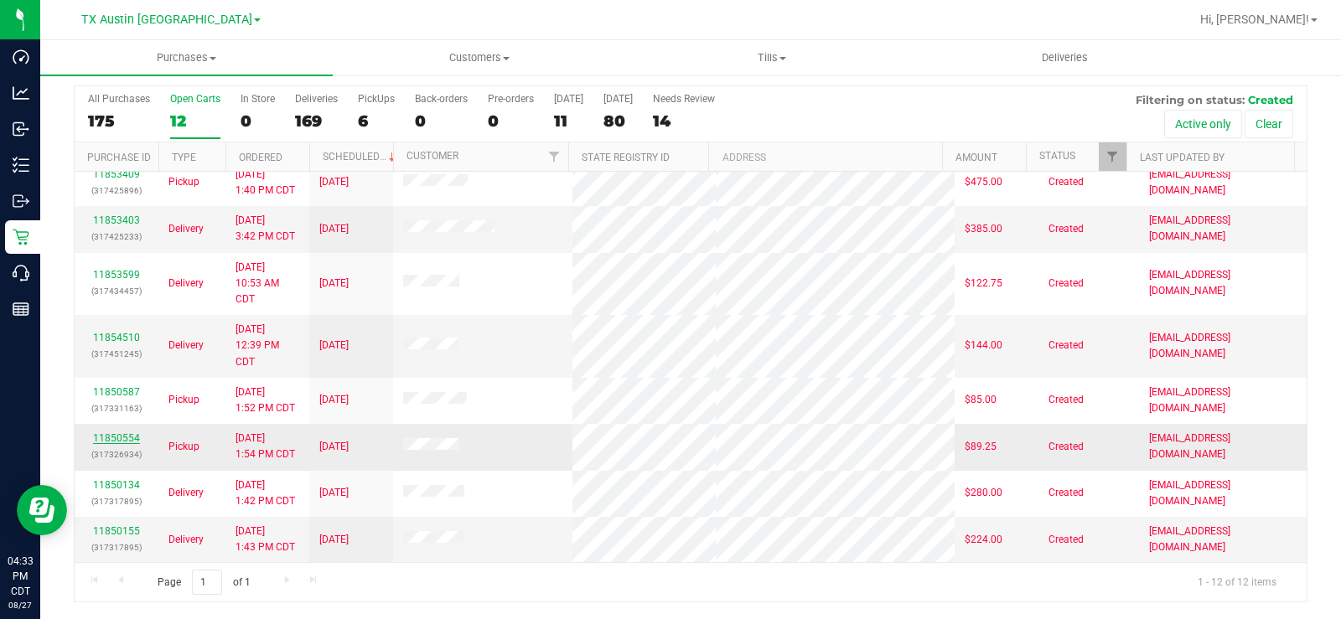
click at [134, 440] on link "11850554" at bounding box center [116, 439] width 47 height 12
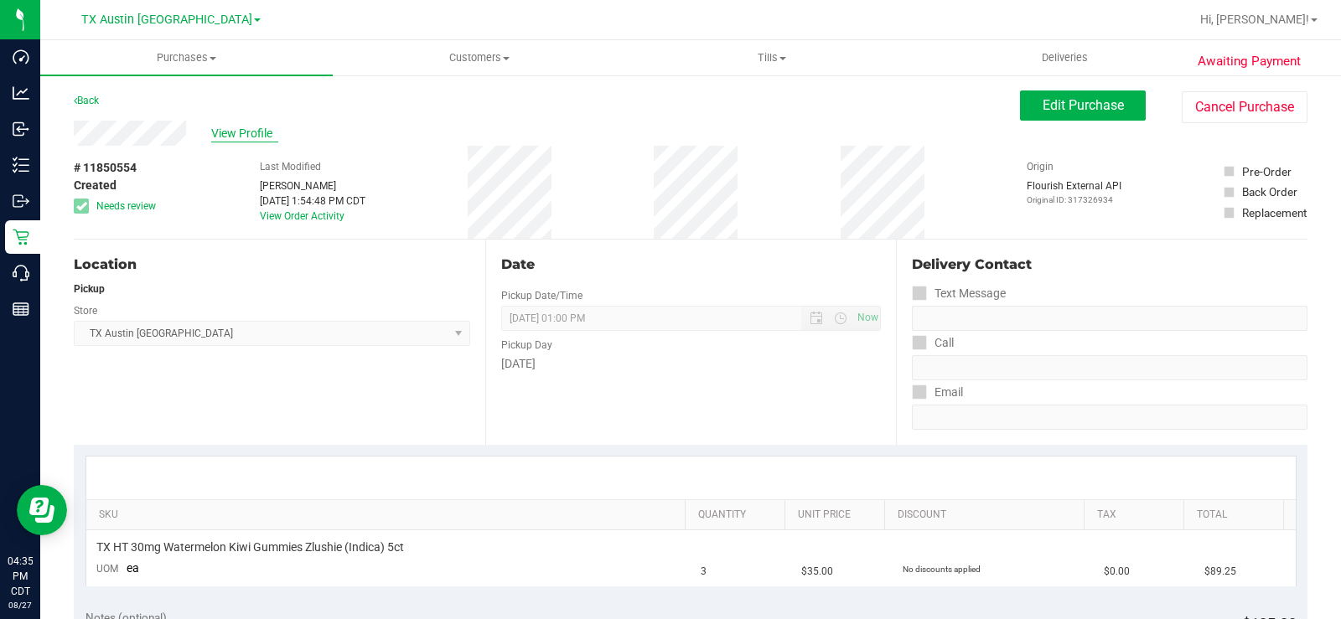
click at [251, 132] on span "View Profile" at bounding box center [244, 134] width 67 height 18
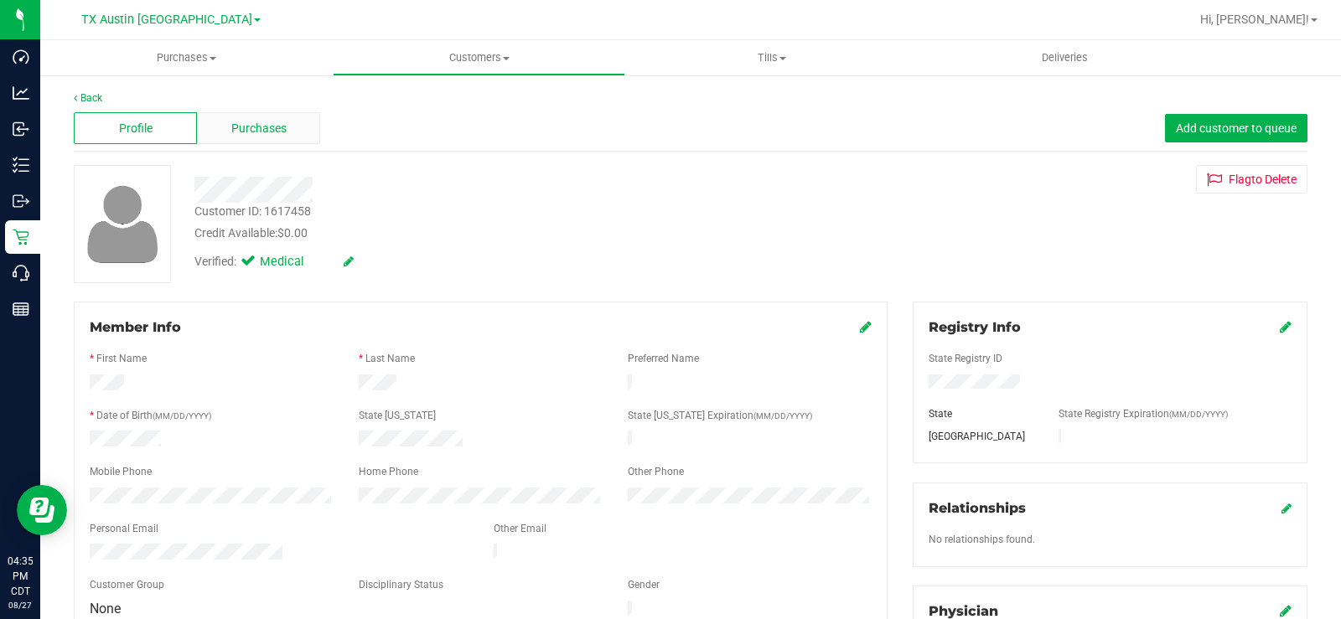
click at [234, 128] on span "Purchases" at bounding box center [258, 129] width 55 height 18
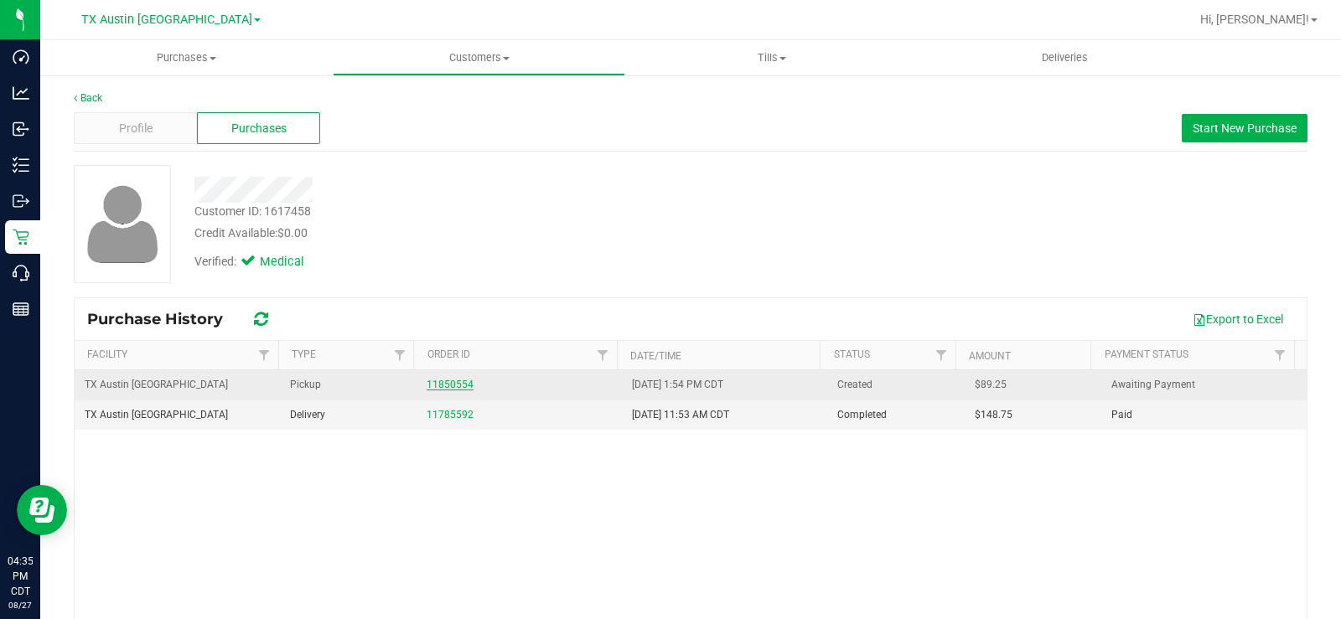
click at [434, 384] on link "11850554" at bounding box center [450, 385] width 47 height 12
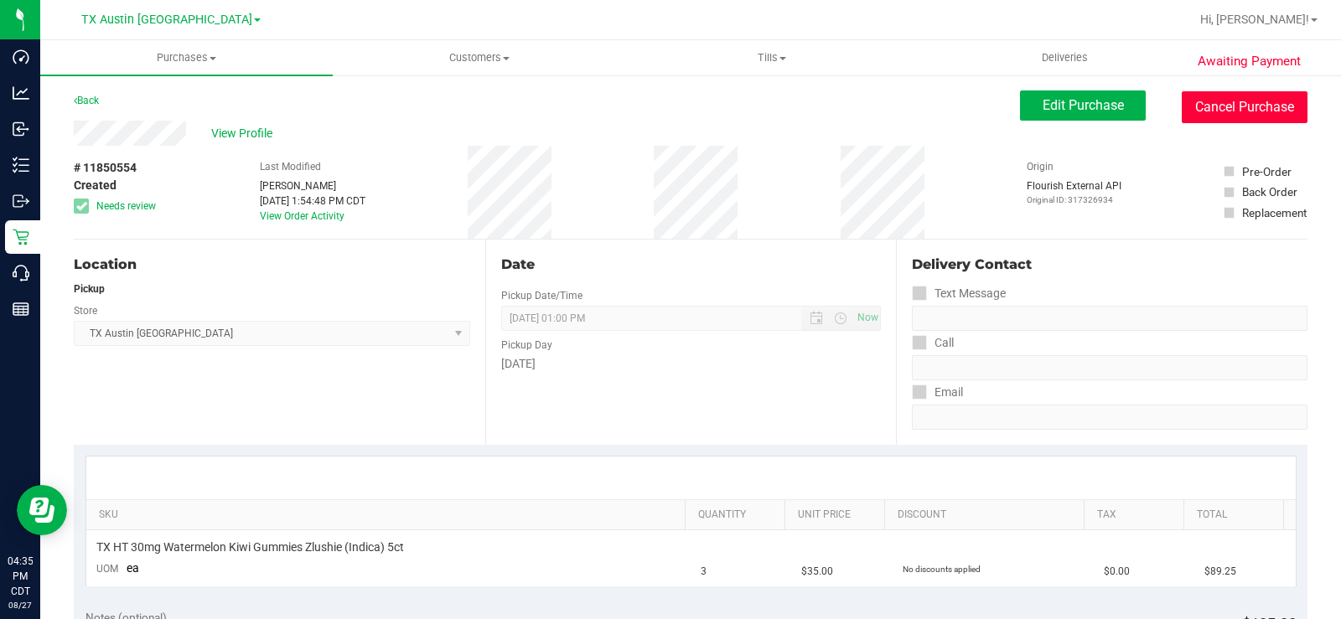
drag, startPoint x: 1213, startPoint y: 117, endPoint x: 752, endPoint y: 87, distance: 462.0
click at [1213, 116] on button "Cancel Purchase" at bounding box center [1245, 107] width 126 height 32
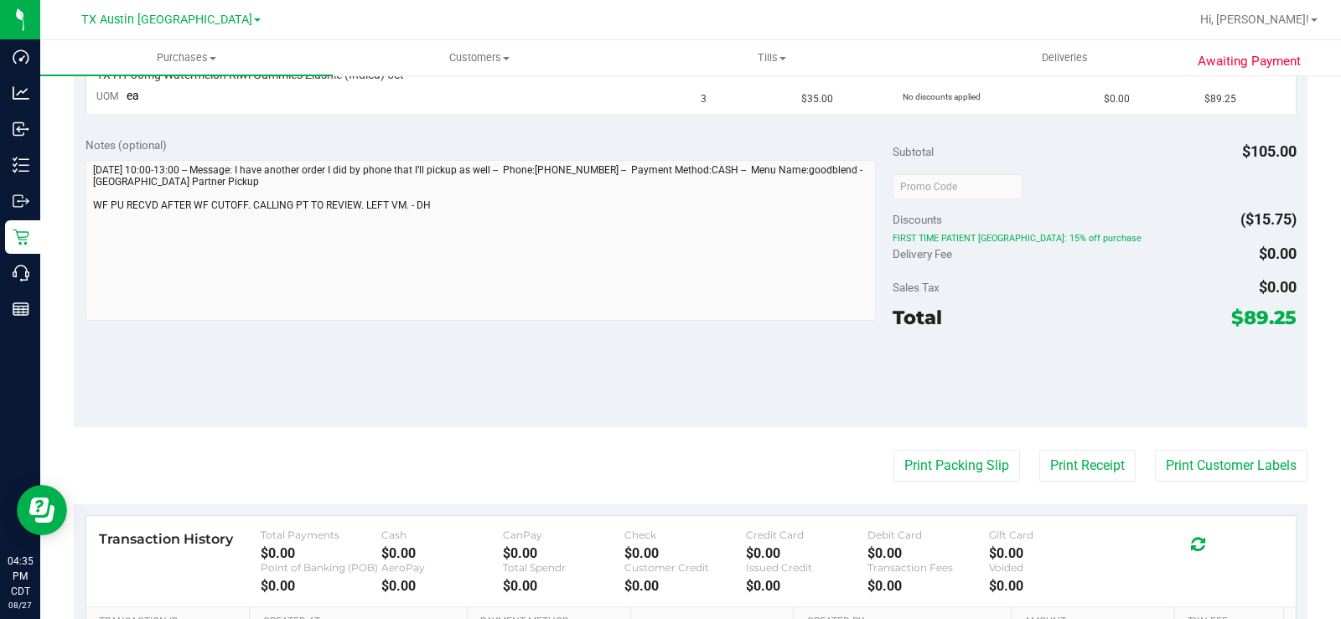
scroll to position [503, 0]
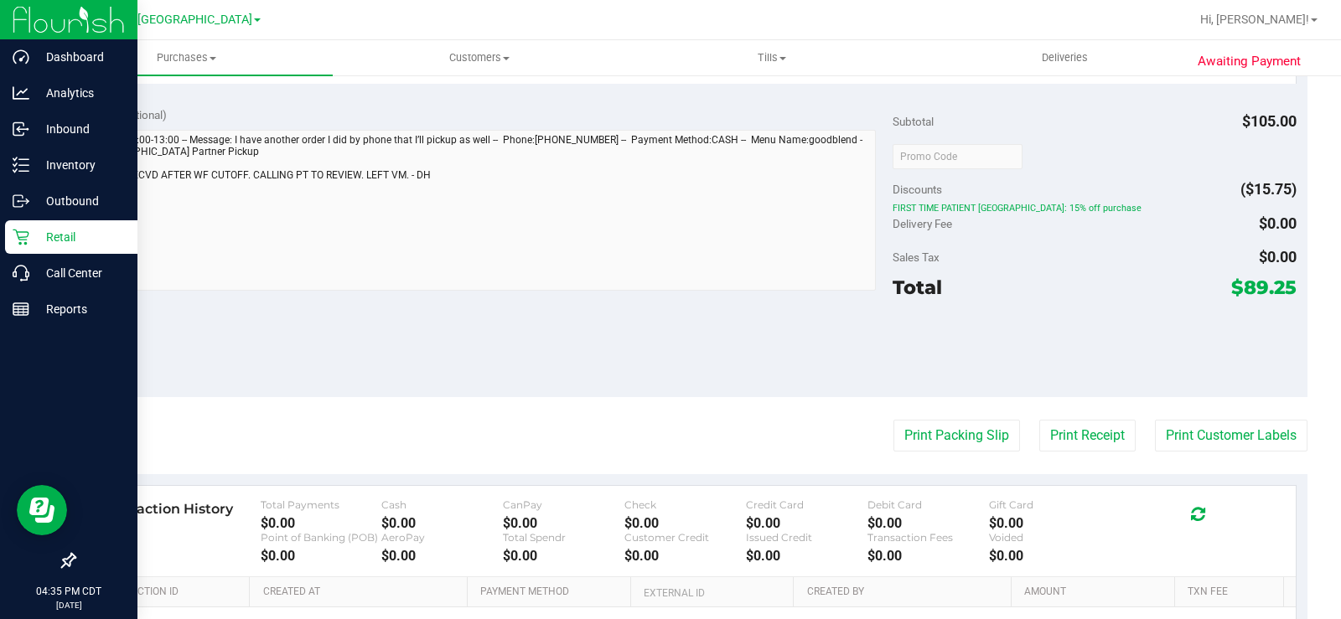
click at [26, 242] on icon at bounding box center [21, 238] width 16 height 16
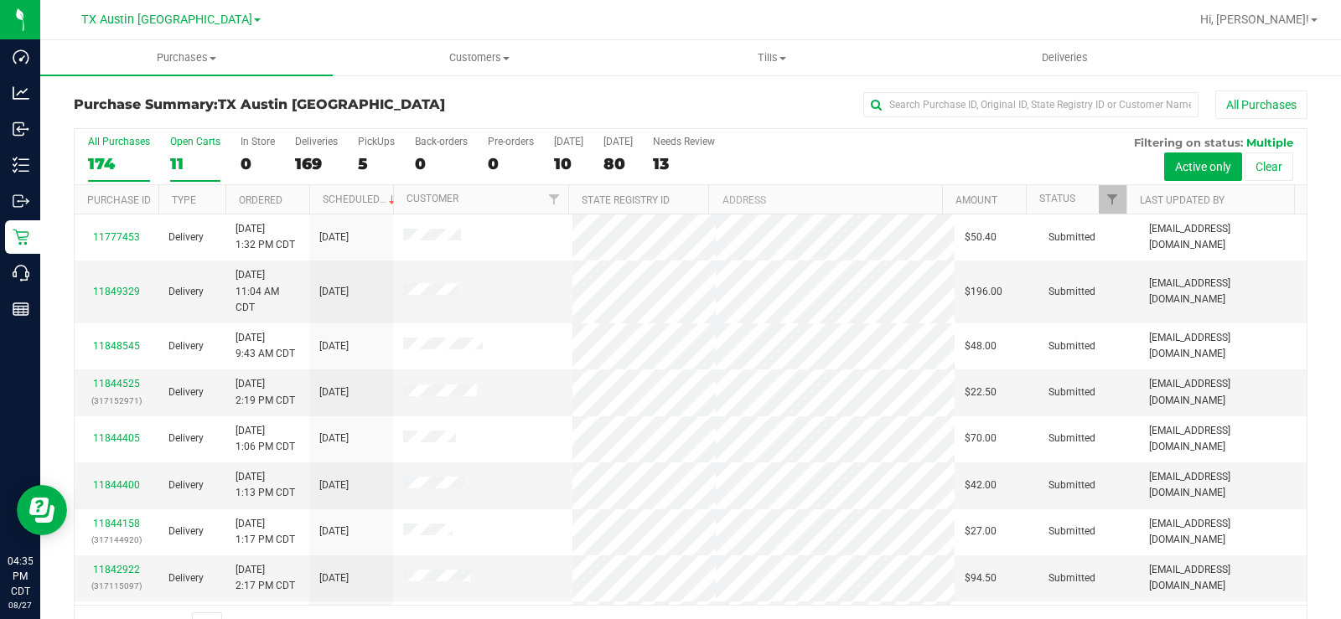
click at [179, 163] on div "11" at bounding box center [195, 163] width 50 height 19
click at [0, 0] on input "Open Carts 11" at bounding box center [0, 0] width 0 height 0
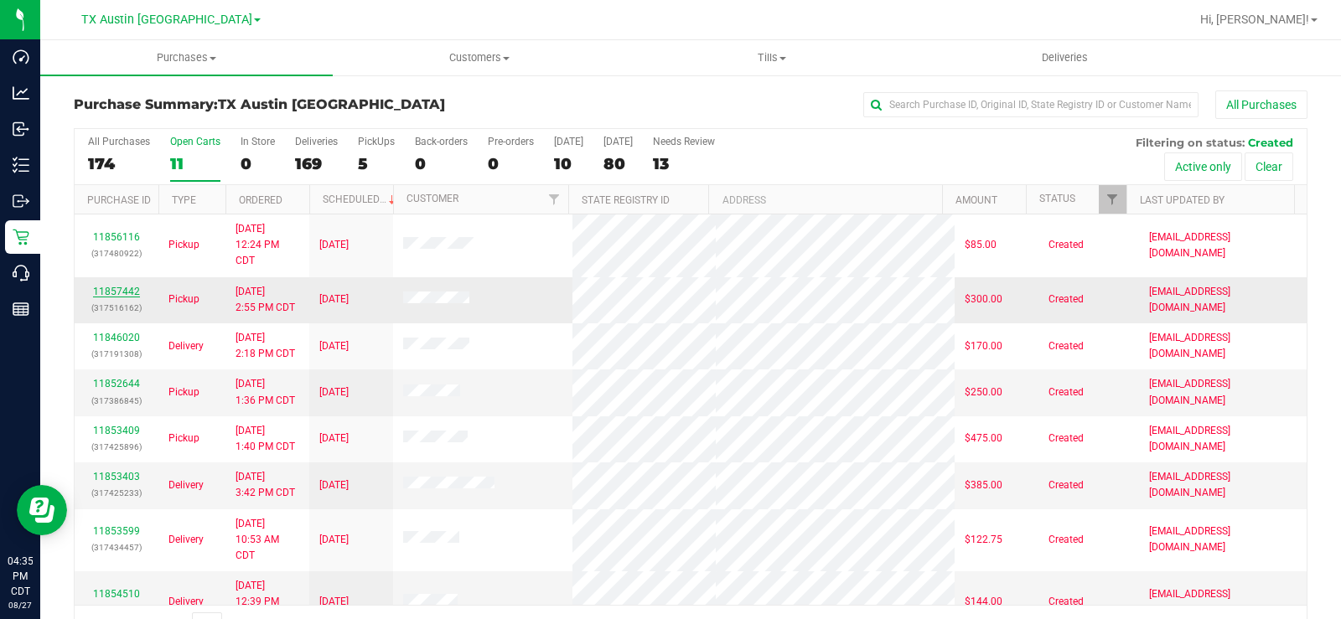
click at [106, 290] on link "11857442" at bounding box center [116, 292] width 47 height 12
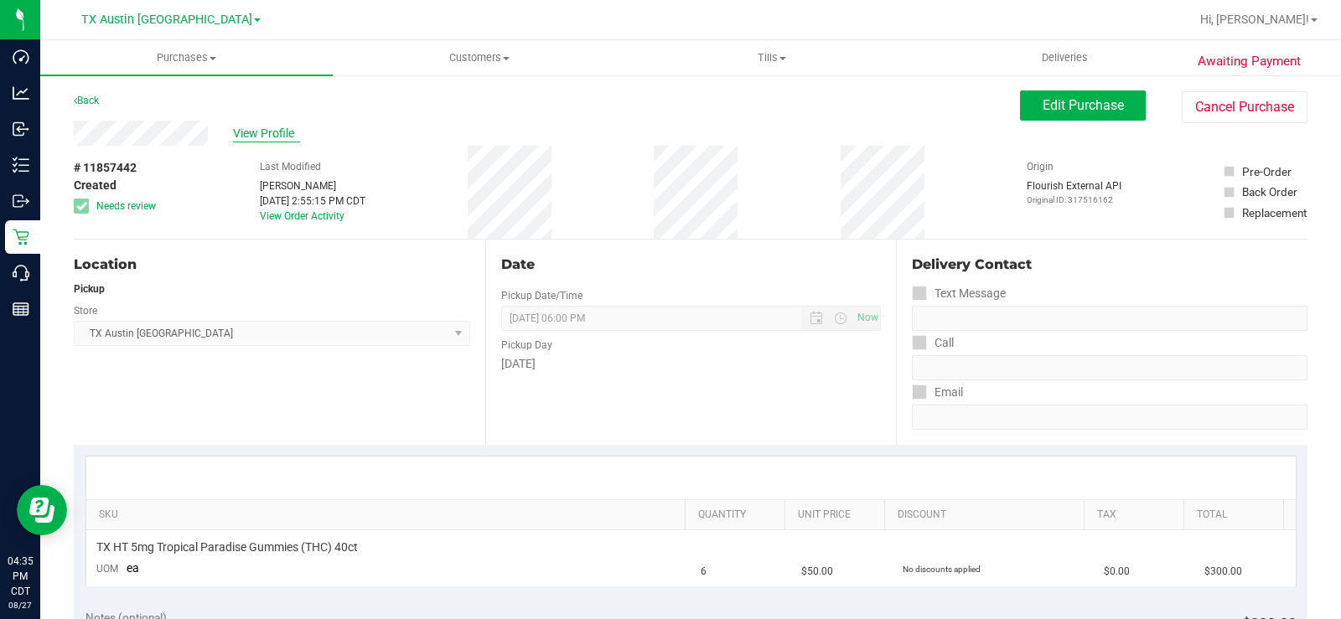
click at [277, 130] on span "View Profile" at bounding box center [266, 134] width 67 height 18
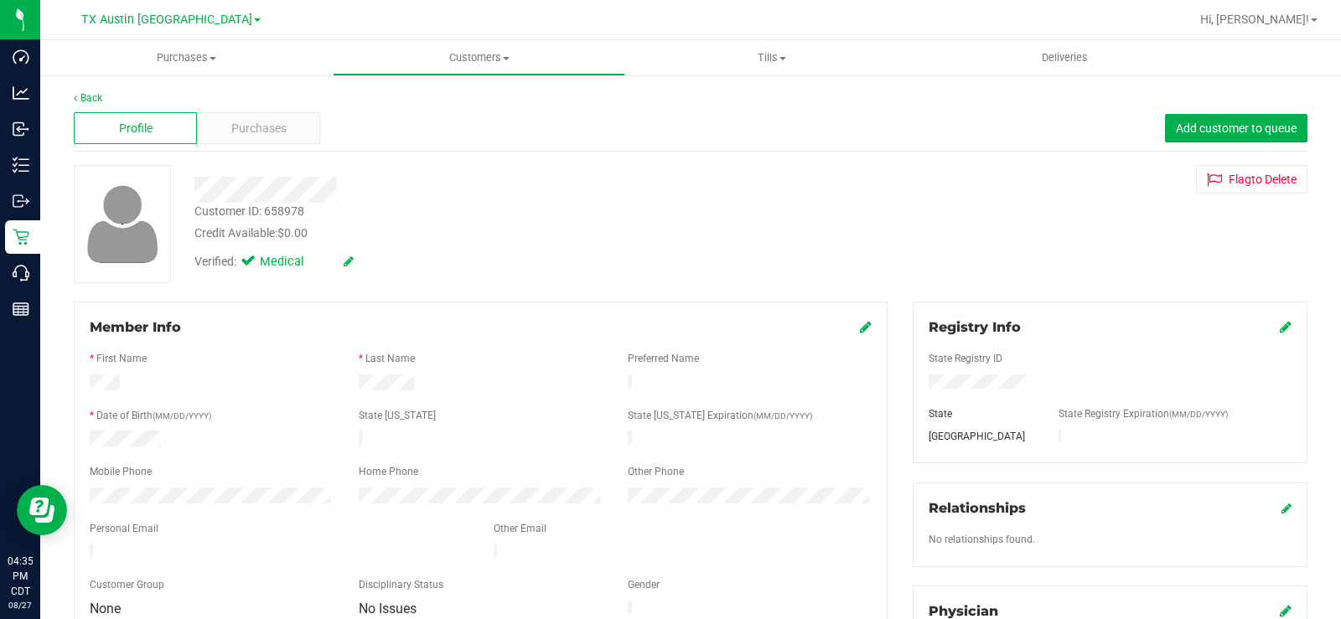
click at [277, 130] on span "Purchases" at bounding box center [258, 129] width 55 height 18
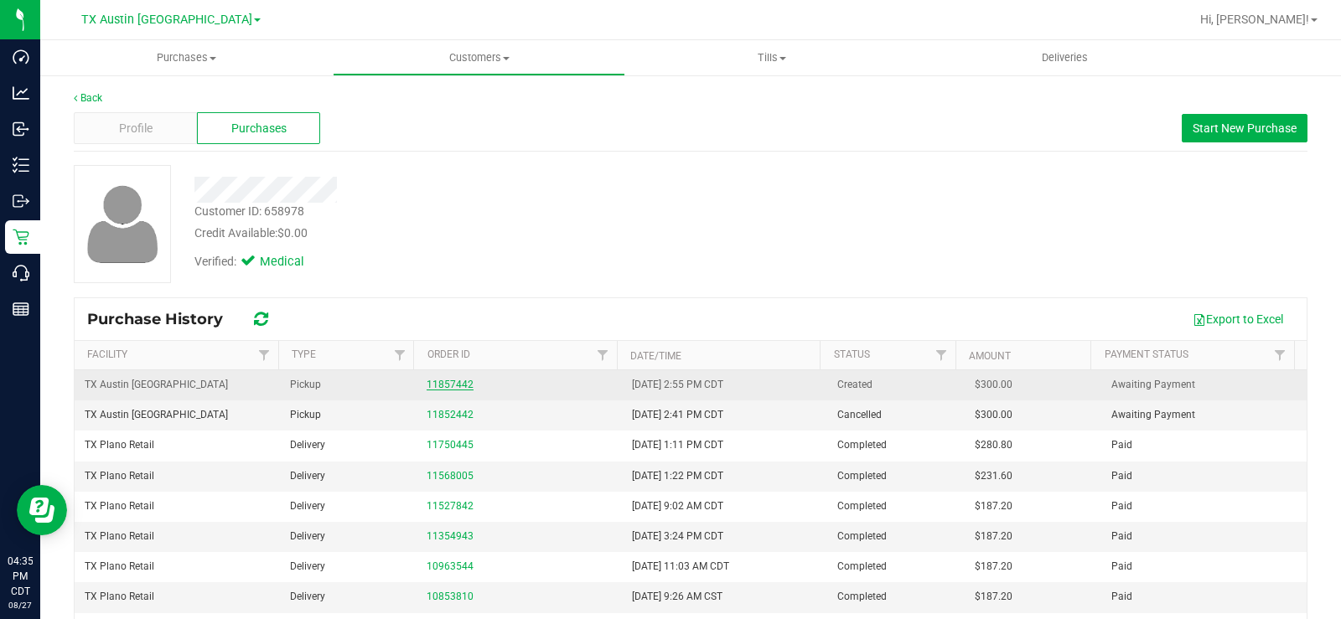
click at [443, 387] on link "11857442" at bounding box center [450, 385] width 47 height 12
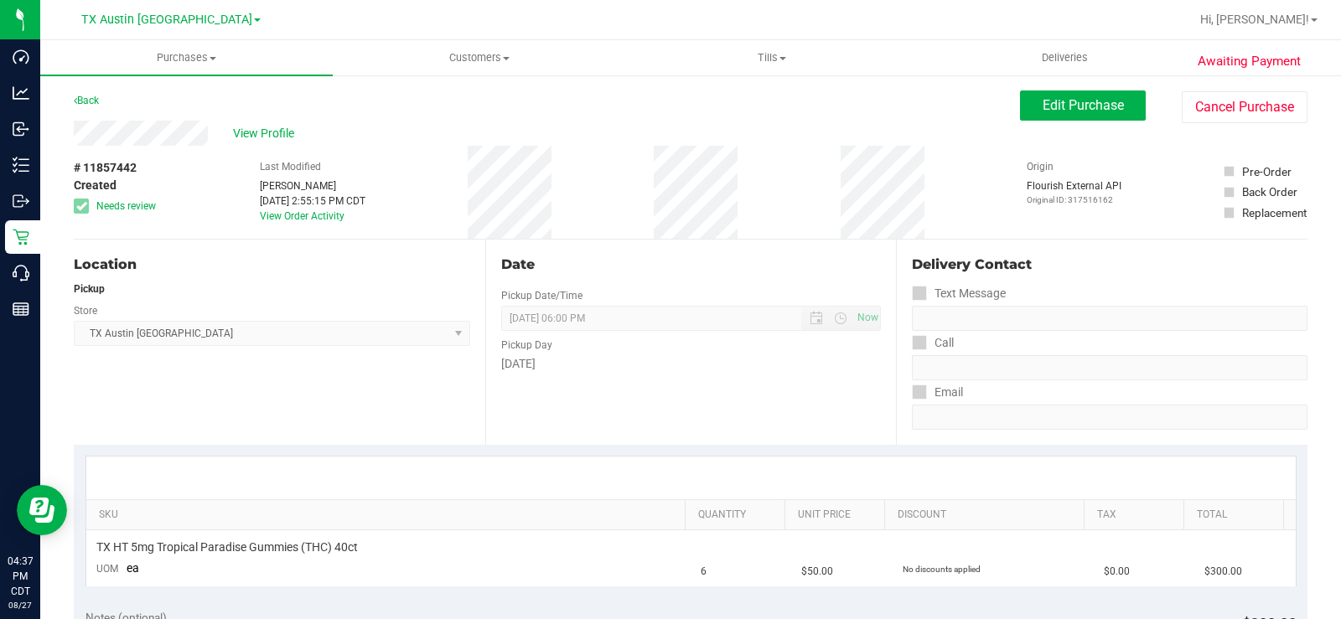
click at [127, 126] on div "View Profile" at bounding box center [547, 133] width 946 height 25
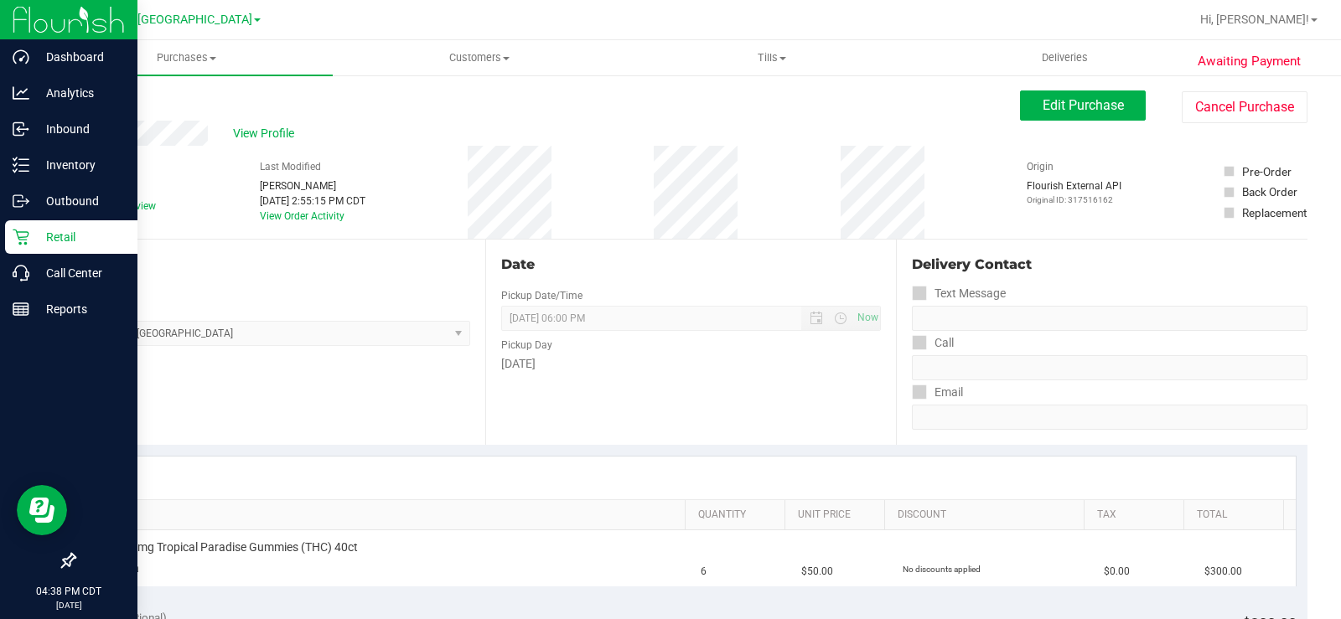
click at [22, 232] on icon at bounding box center [21, 238] width 16 height 16
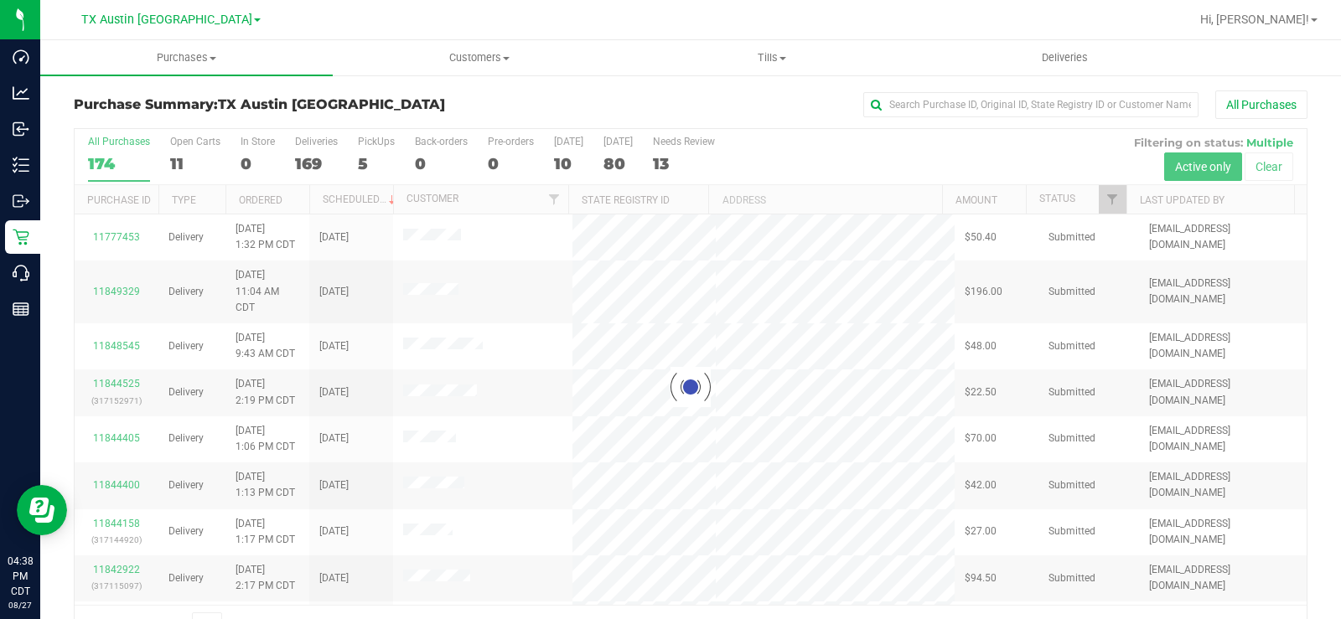
click at [177, 149] on div at bounding box center [691, 387] width 1232 height 516
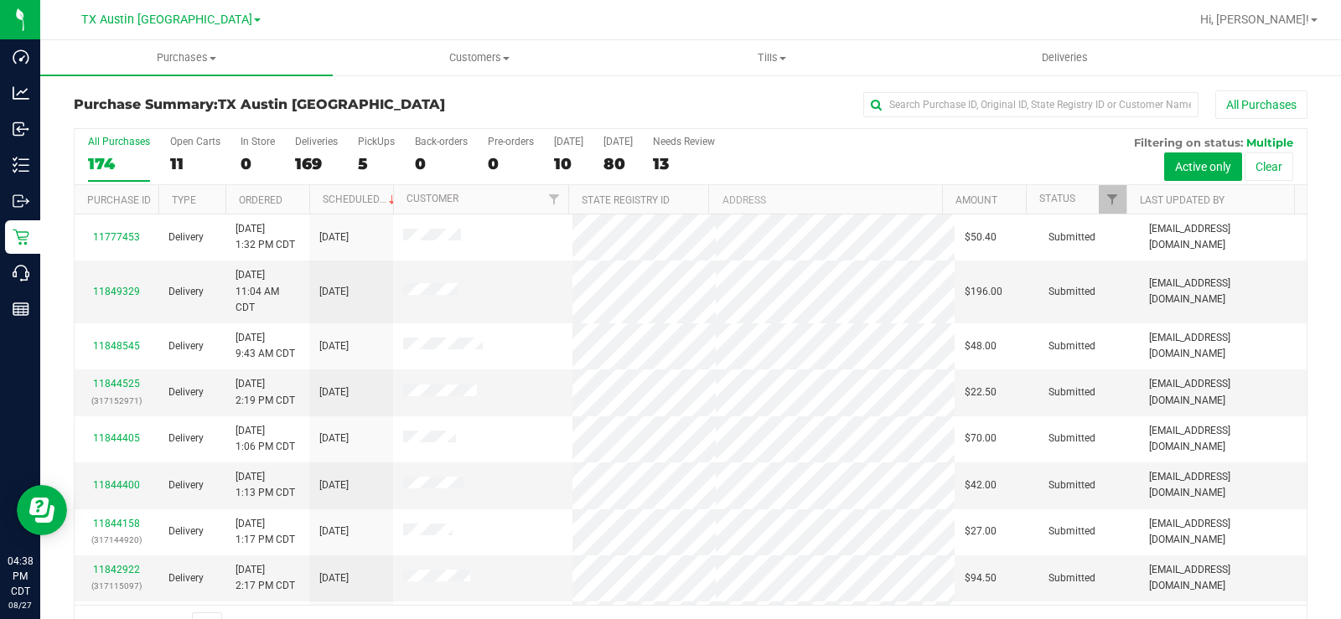
click at [177, 149] on label "Open Carts 11" at bounding box center [195, 159] width 50 height 46
click at [0, 0] on input "Open Carts 11" at bounding box center [0, 0] width 0 height 0
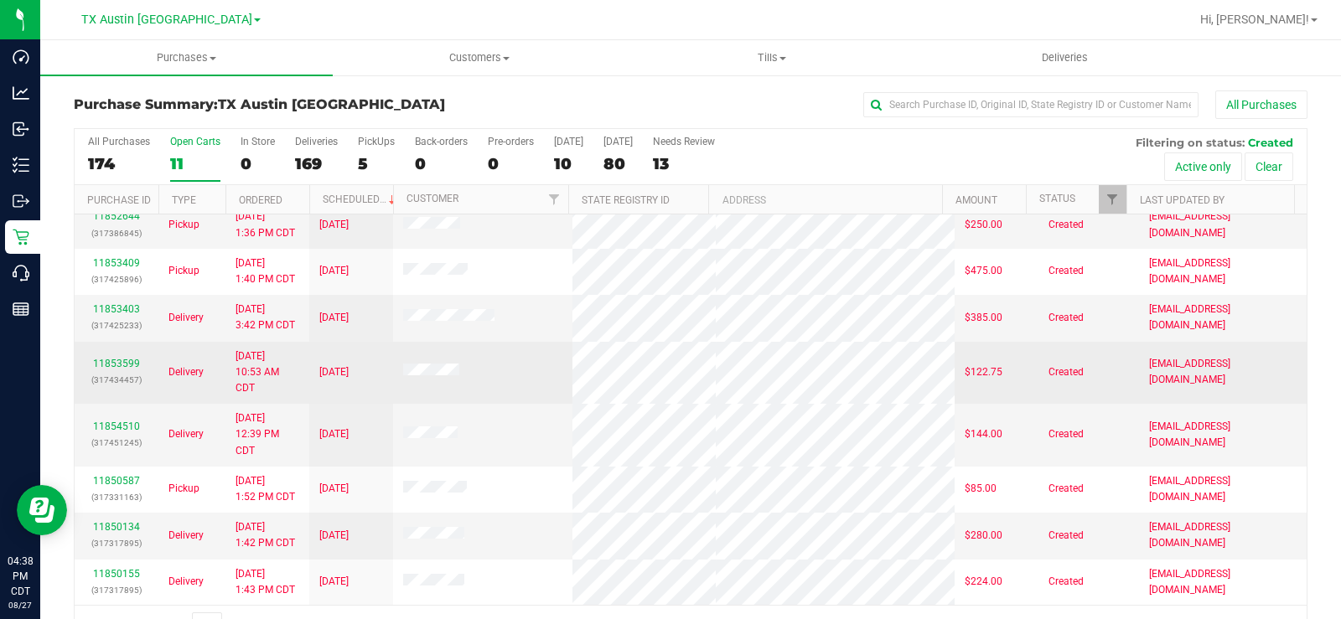
scroll to position [43, 0]
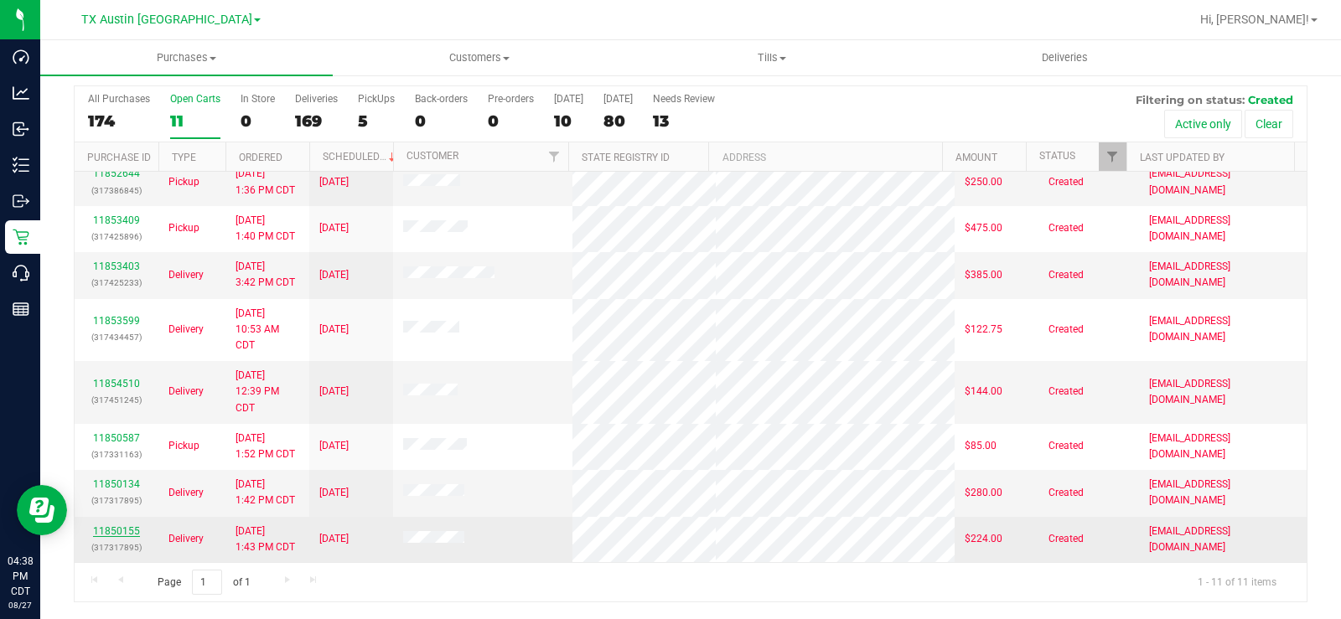
click at [124, 530] on link "11850155" at bounding box center [116, 532] width 47 height 12
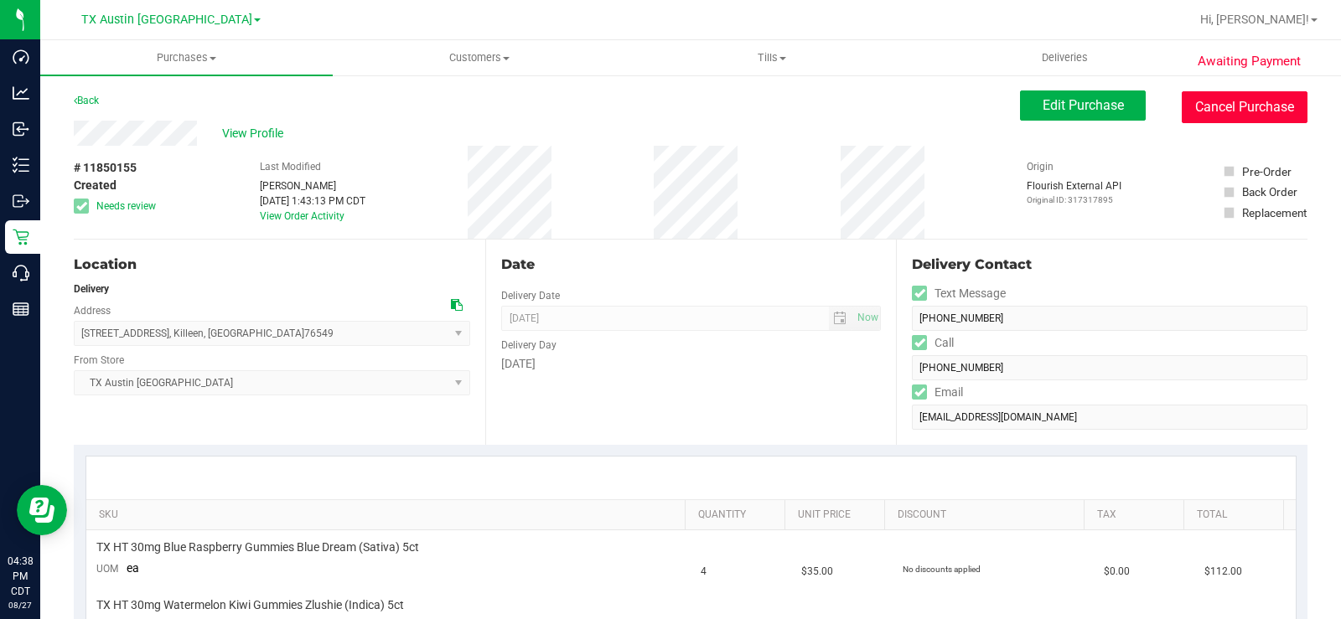
click at [1213, 110] on button "Cancel Purchase" at bounding box center [1245, 107] width 126 height 32
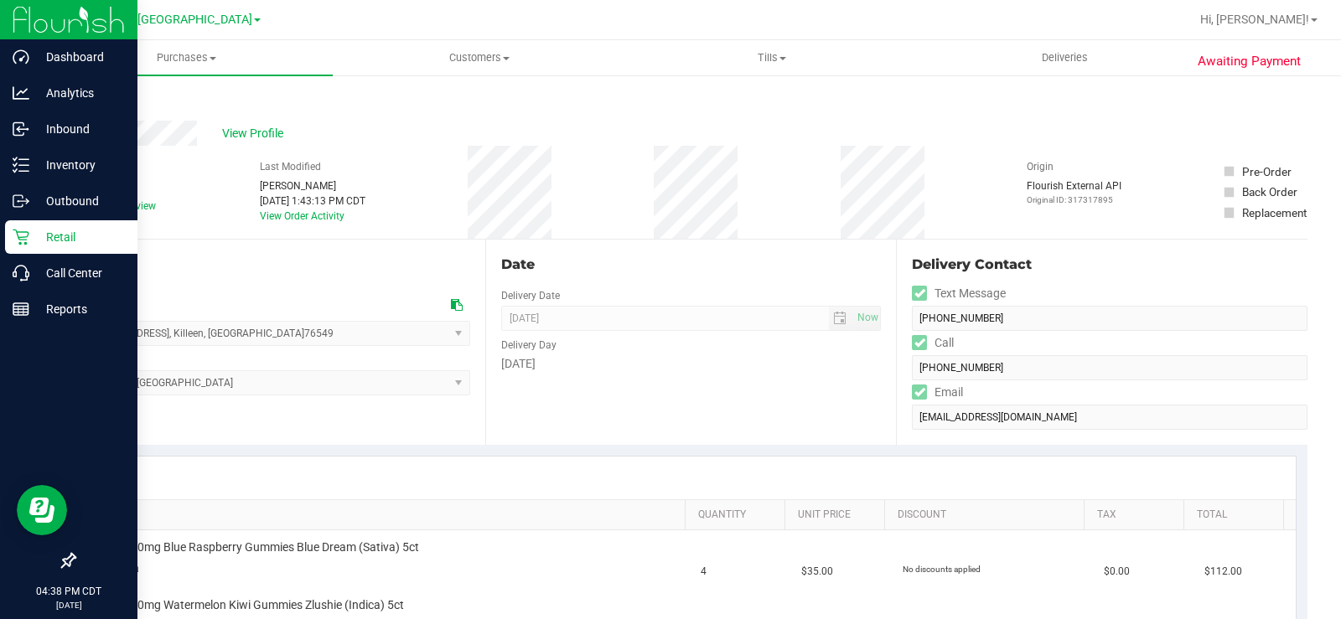
click at [18, 237] on icon at bounding box center [21, 237] width 17 height 17
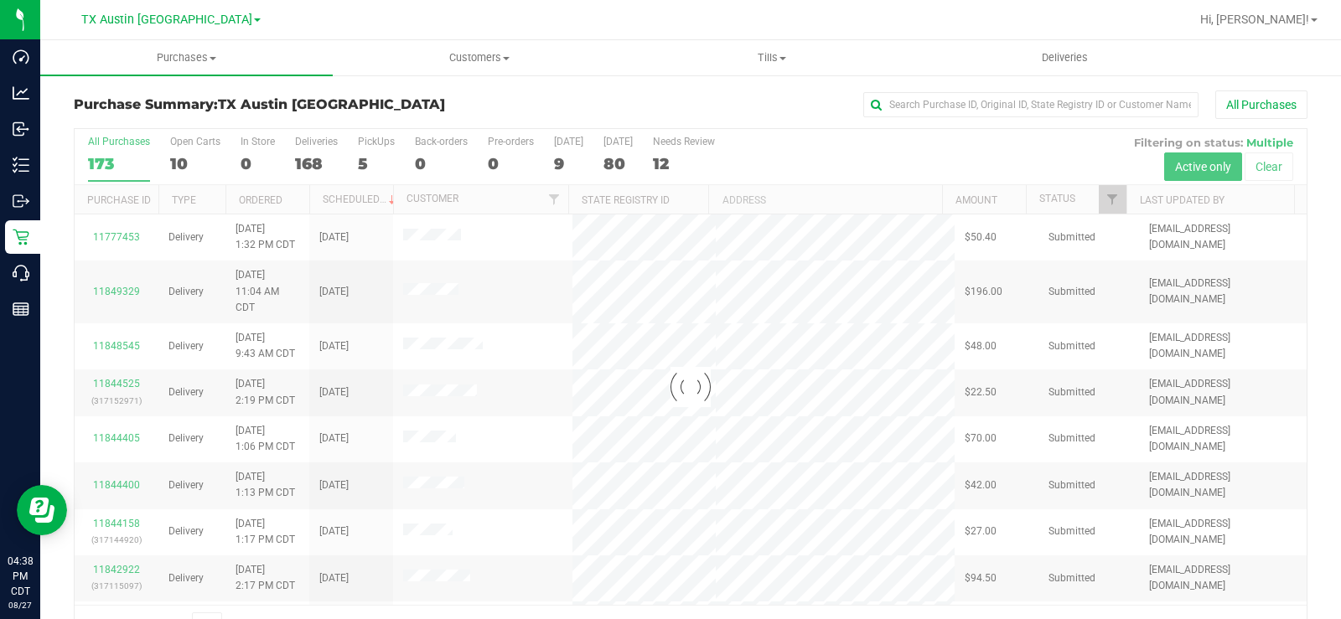
click at [179, 160] on div at bounding box center [691, 387] width 1232 height 516
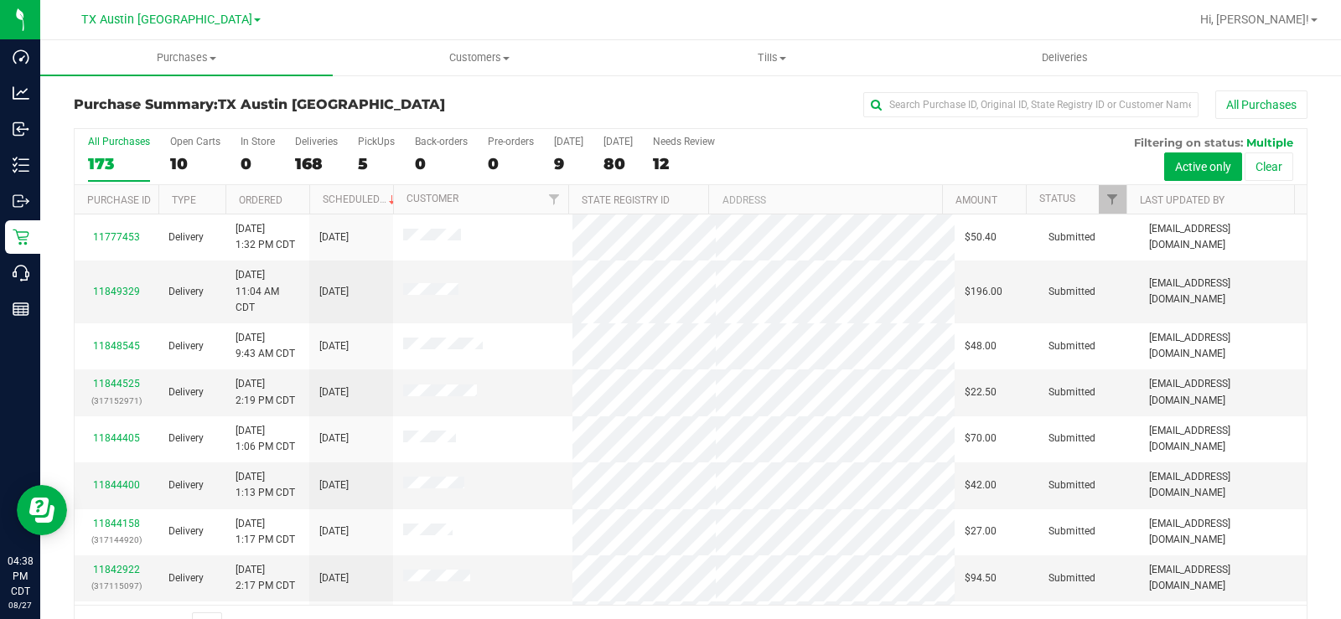
click at [179, 160] on div "10" at bounding box center [195, 163] width 50 height 19
click at [0, 0] on input "Open Carts 10" at bounding box center [0, 0] width 0 height 0
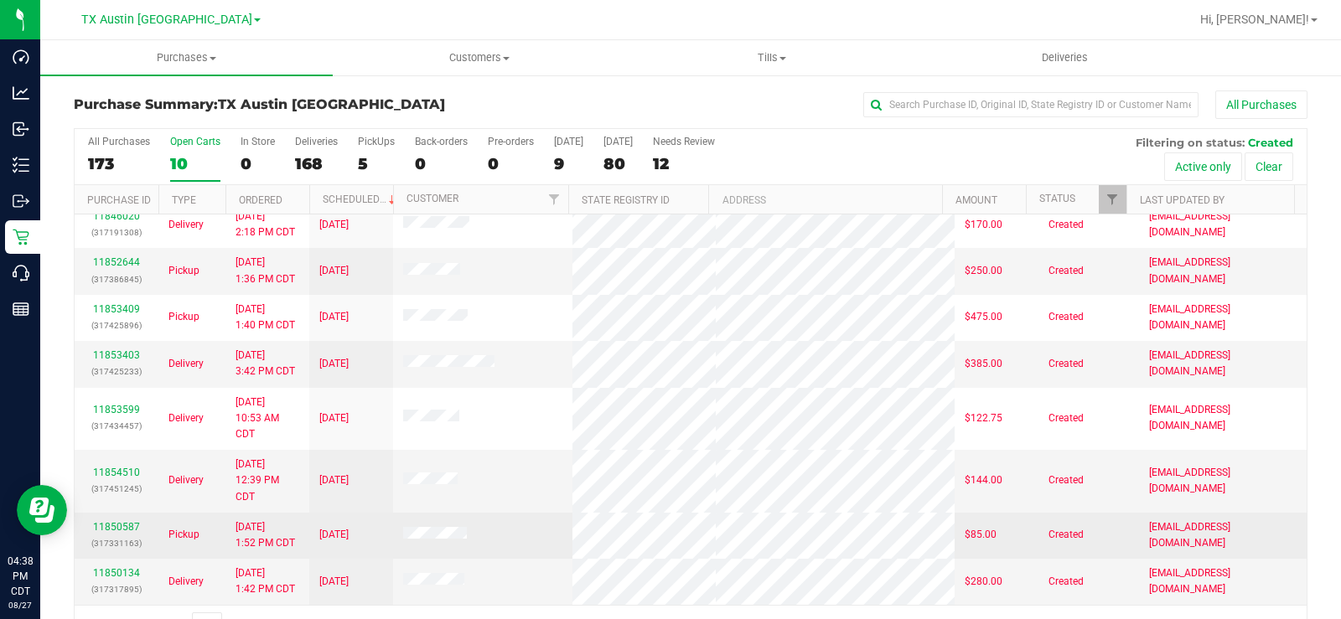
scroll to position [43, 0]
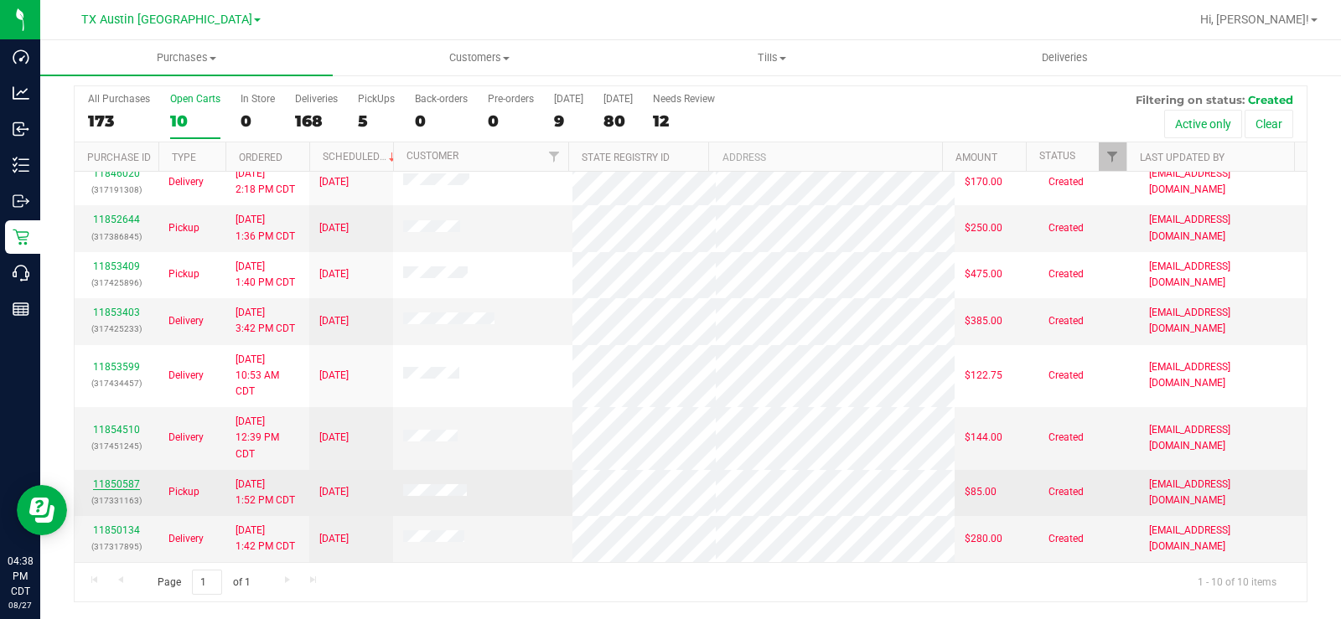
click at [122, 483] on link "11850587" at bounding box center [116, 485] width 47 height 12
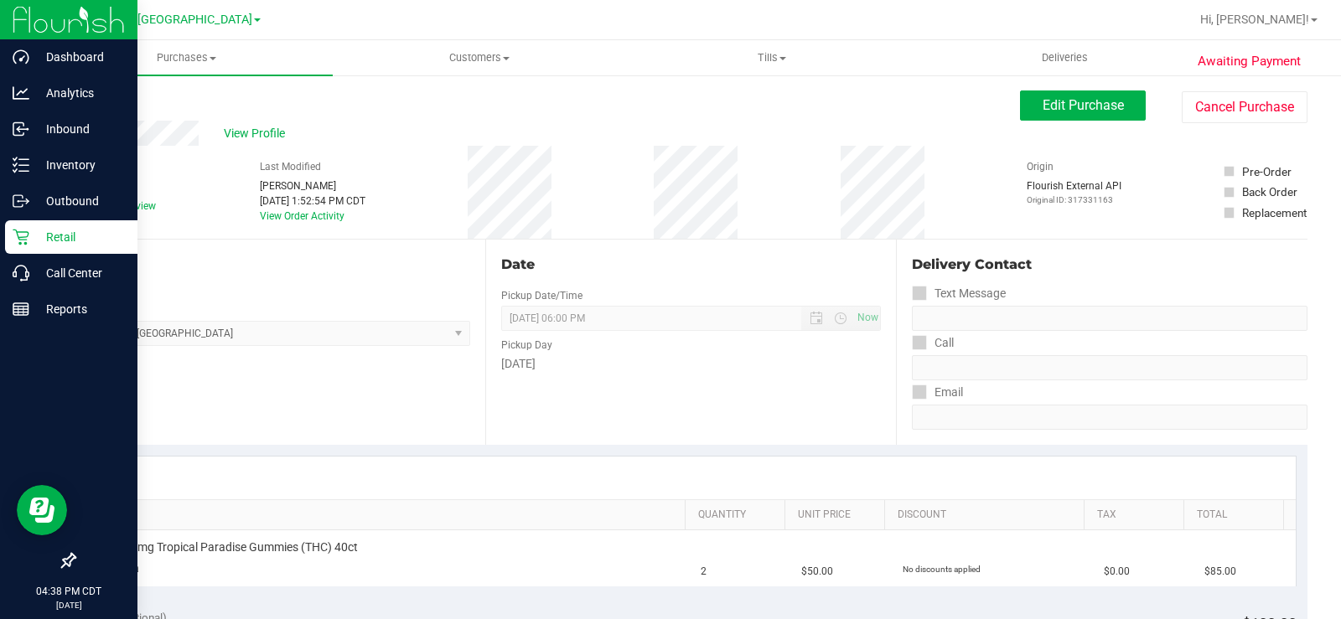
click at [20, 236] on icon at bounding box center [21, 237] width 17 height 17
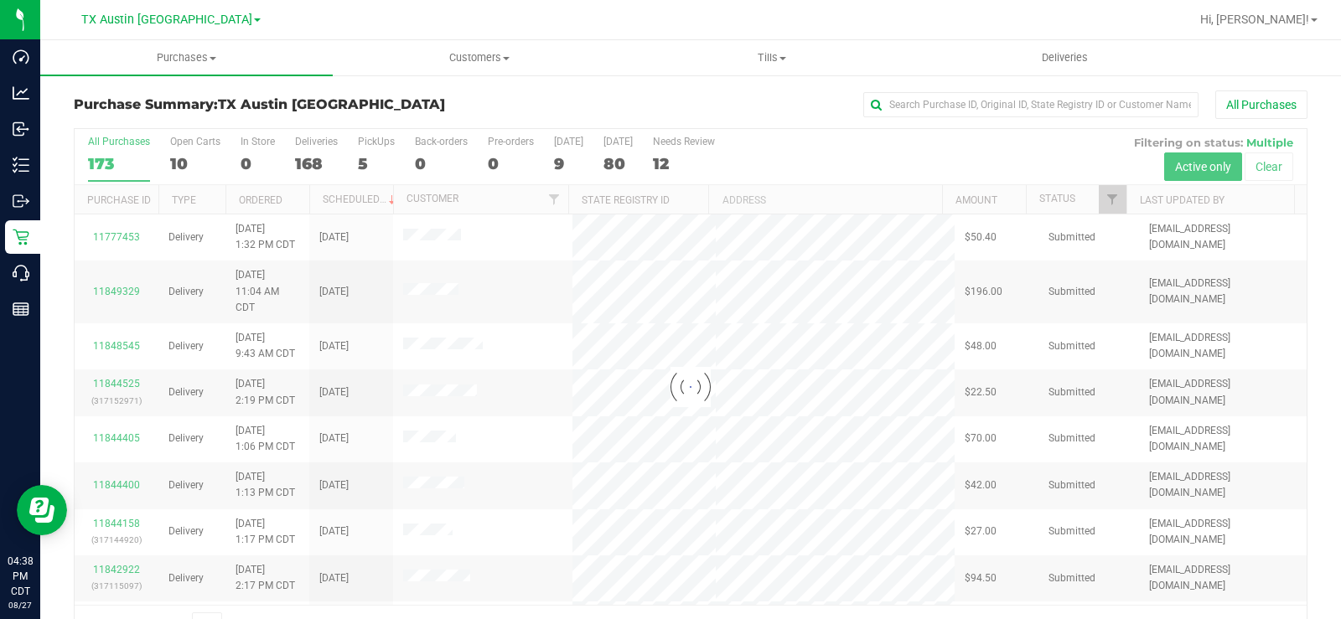
click at [179, 160] on div at bounding box center [691, 387] width 1232 height 516
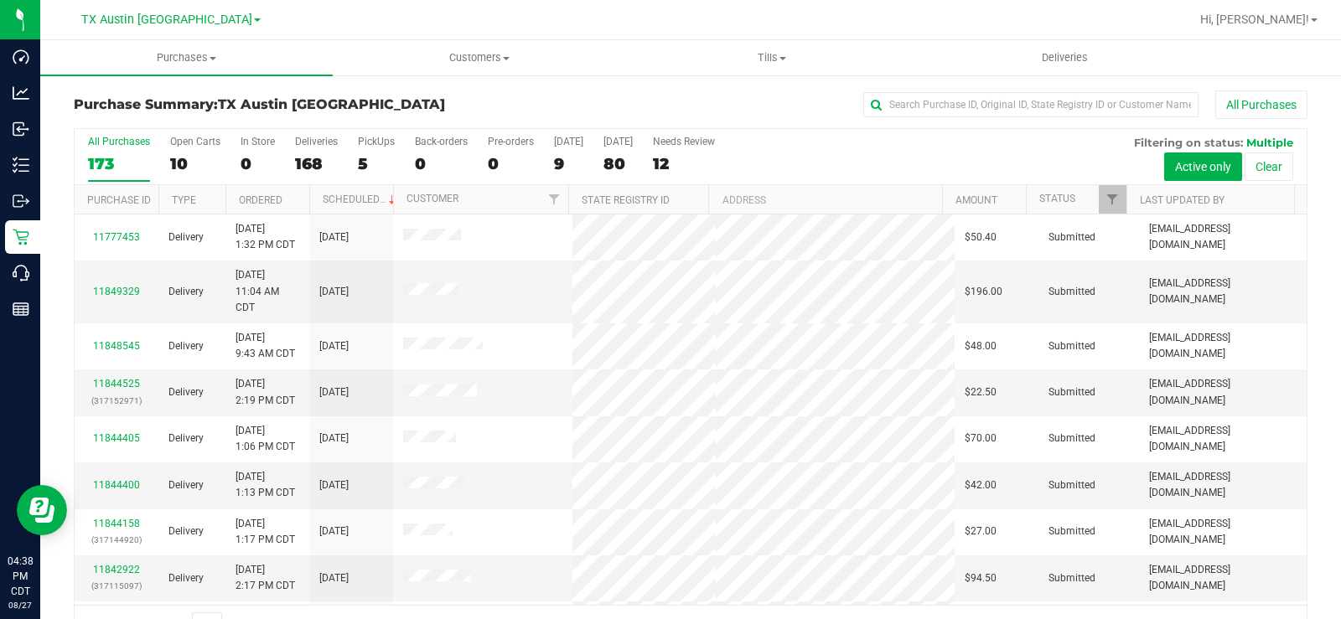
click at [179, 160] on div "10" at bounding box center [195, 163] width 50 height 19
click at [0, 0] on input "Open Carts 10" at bounding box center [0, 0] width 0 height 0
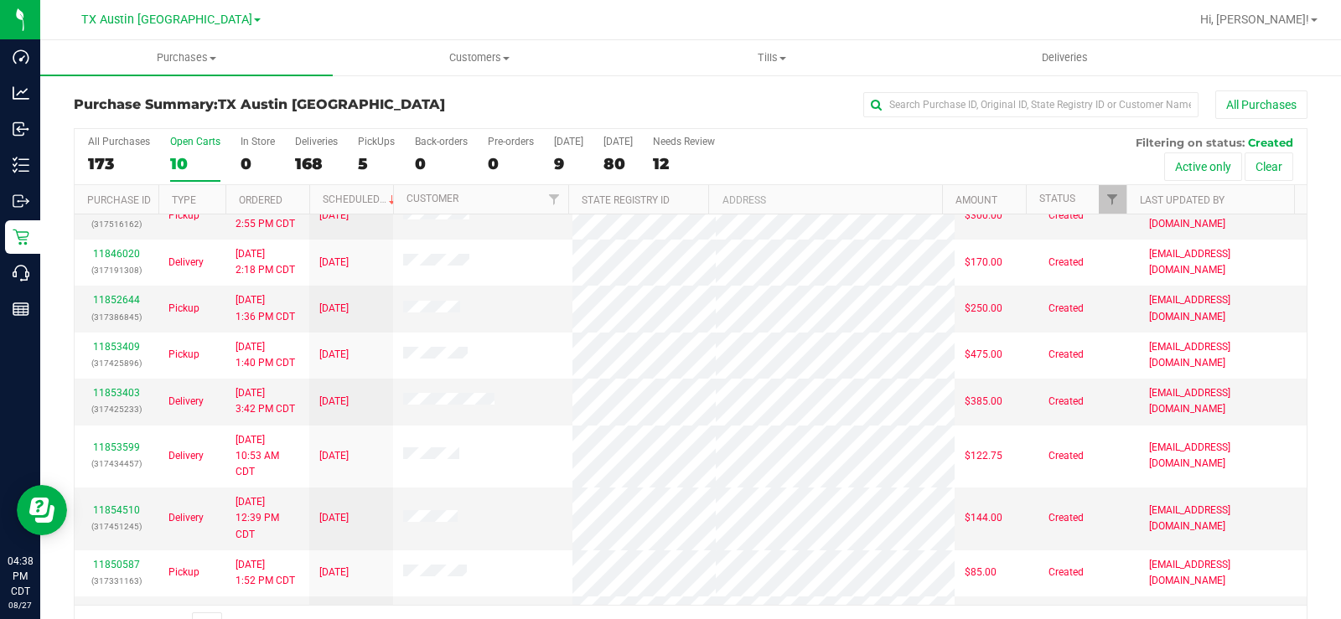
scroll to position [122, 0]
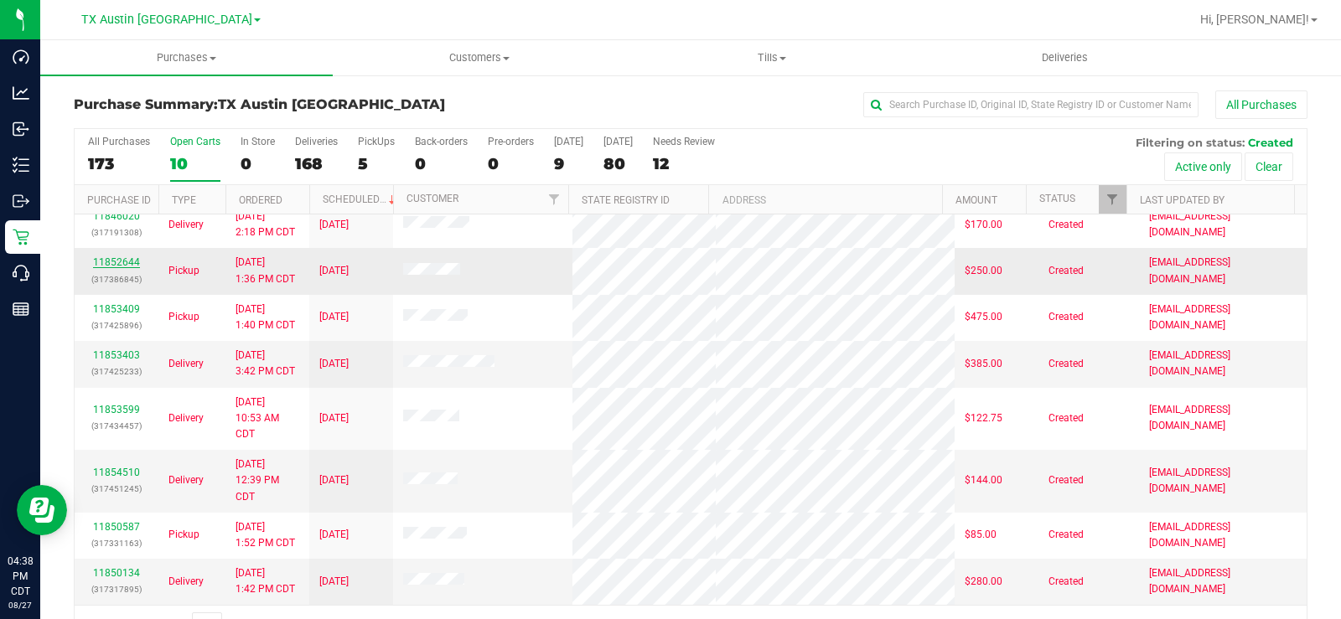
click at [111, 261] on link "11852644" at bounding box center [116, 263] width 47 height 12
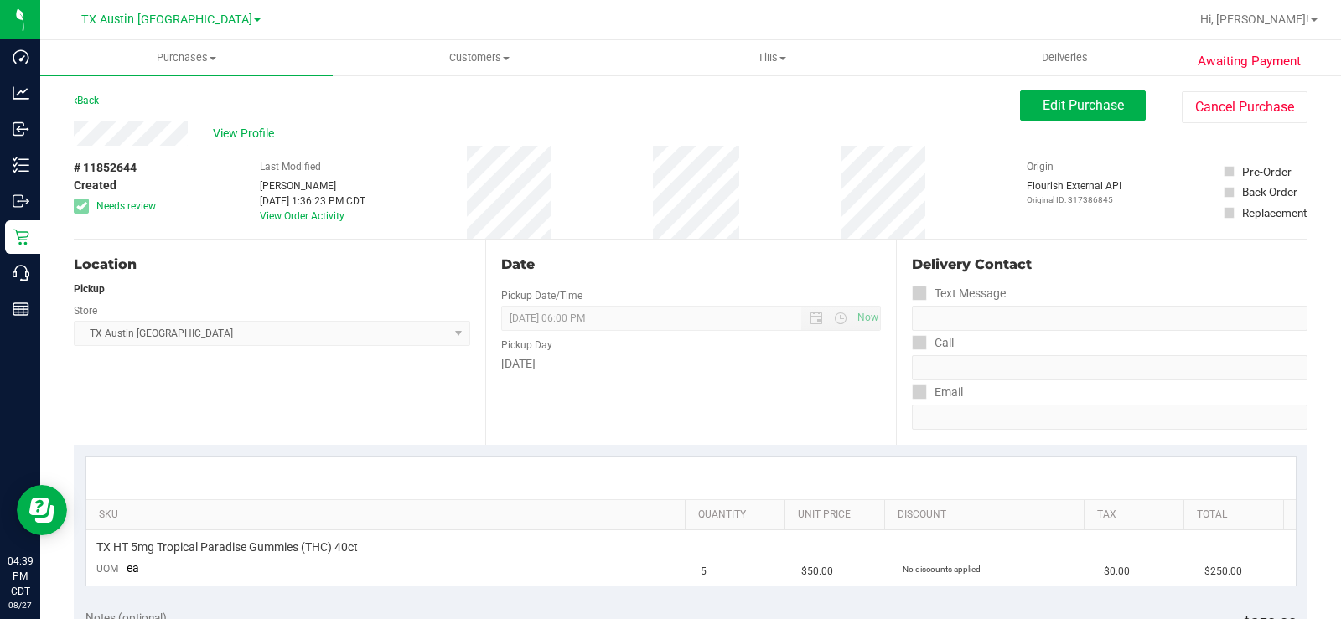
click at [246, 132] on span "View Profile" at bounding box center [246, 134] width 67 height 18
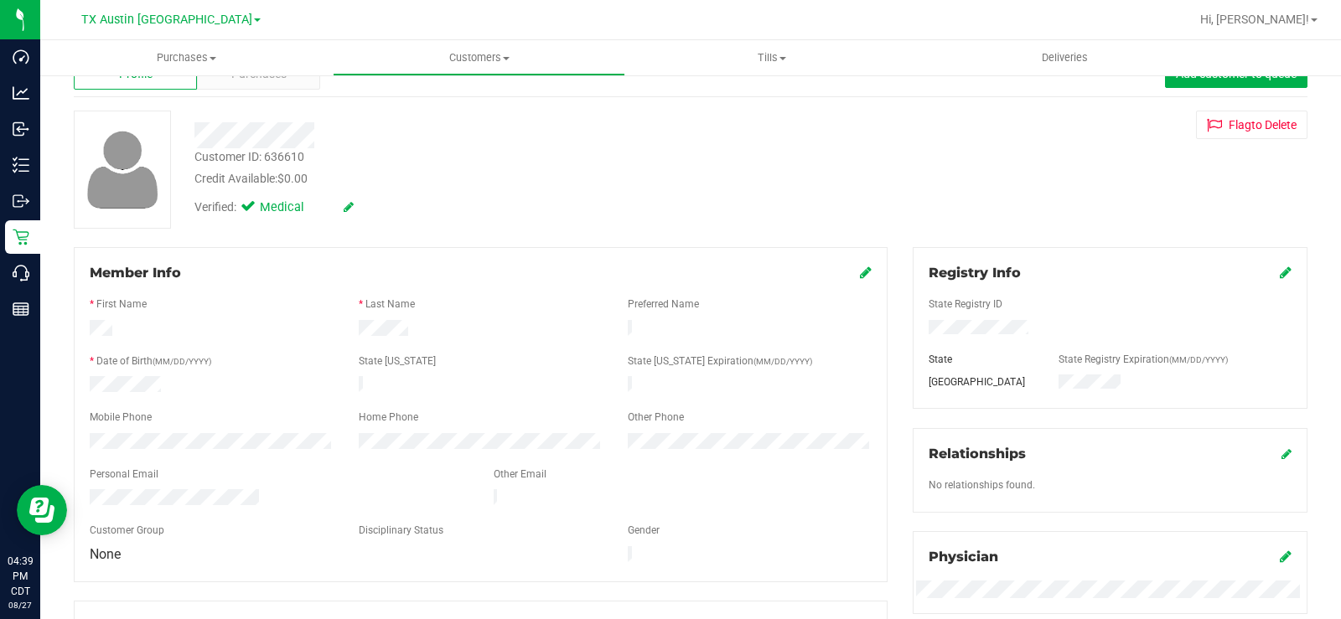
scroll to position [84, 0]
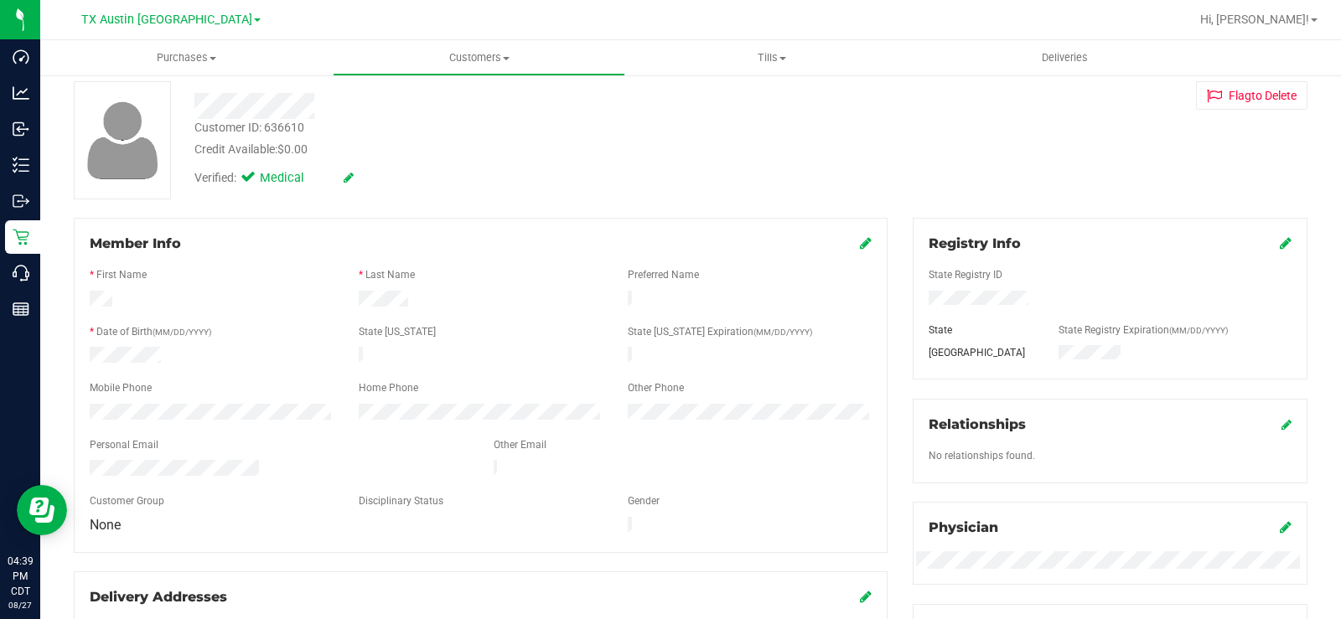
drag, startPoint x: 414, startPoint y: 298, endPoint x: 350, endPoint y: 294, distance: 64.7
click at [350, 294] on div at bounding box center [480, 301] width 269 height 20
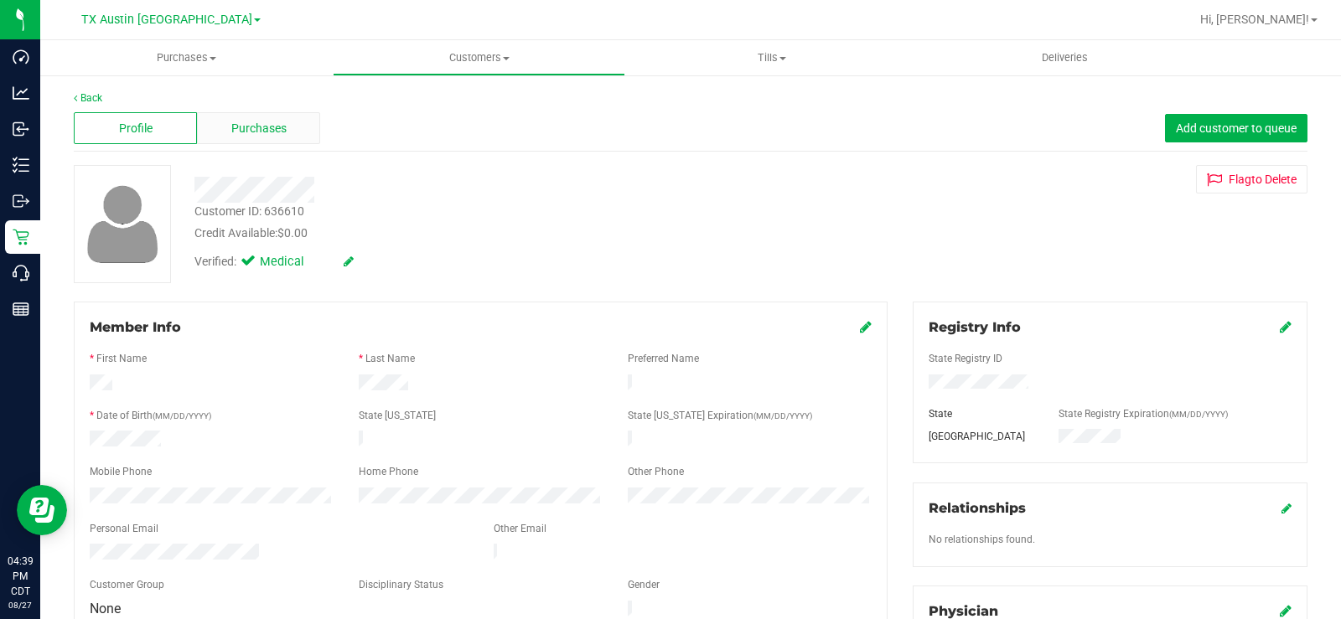
click at [254, 128] on span "Purchases" at bounding box center [258, 129] width 55 height 18
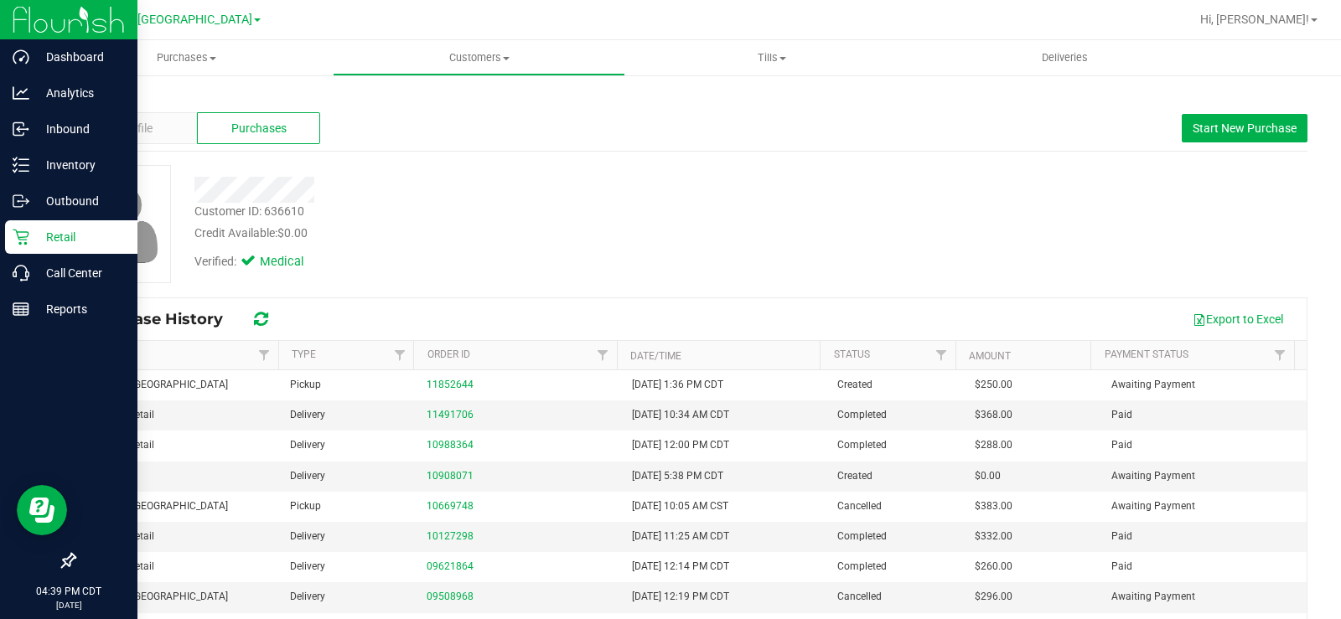
click at [24, 229] on icon at bounding box center [21, 237] width 17 height 17
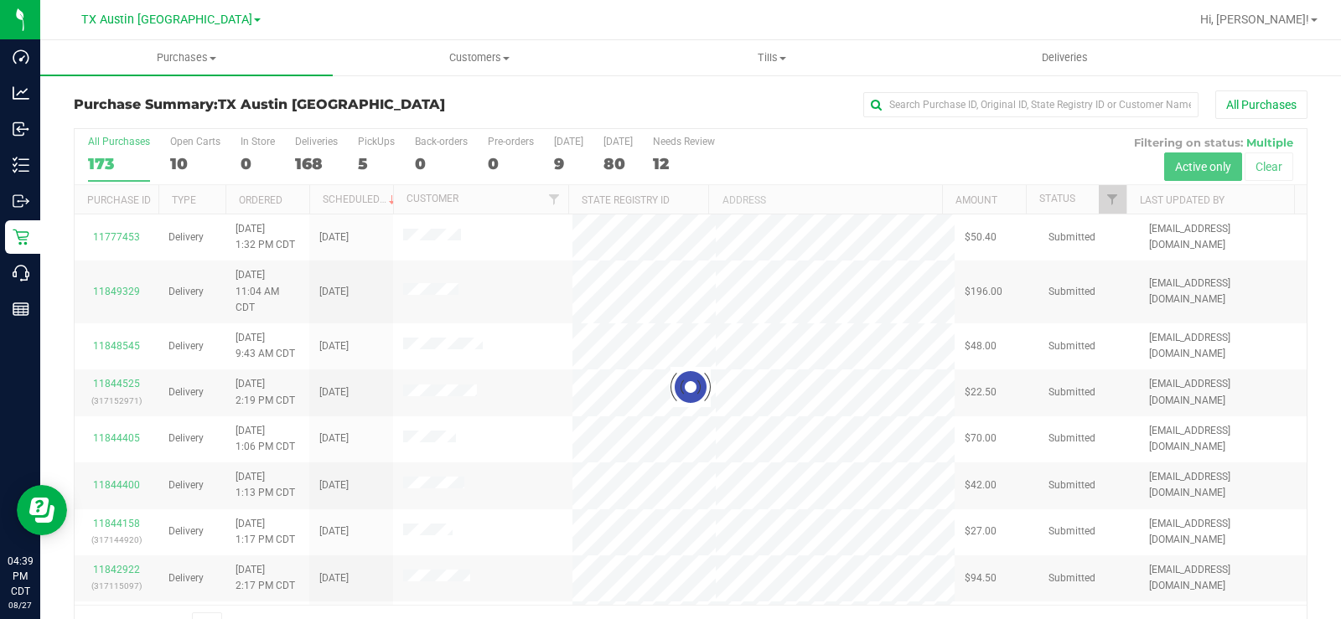
click at [183, 145] on div at bounding box center [691, 387] width 1232 height 516
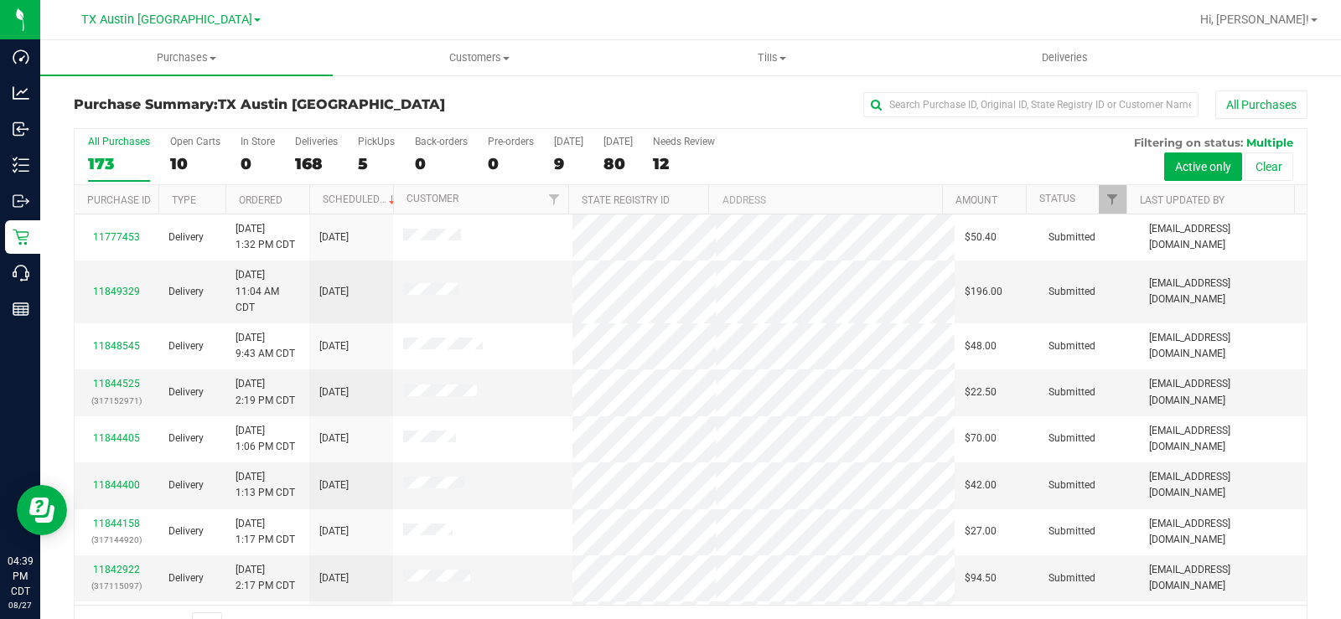
click at [183, 145] on div "Open Carts" at bounding box center [195, 142] width 50 height 12
click at [0, 0] on input "Open Carts 10" at bounding box center [0, 0] width 0 height 0
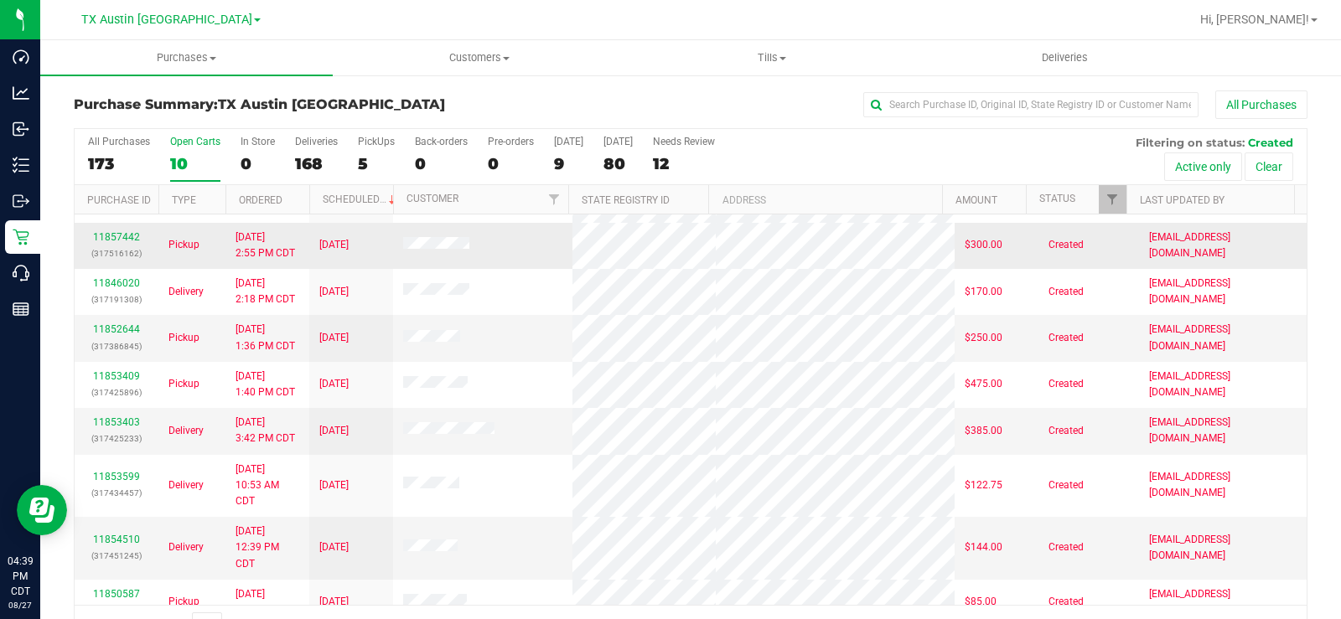
scroll to position [84, 0]
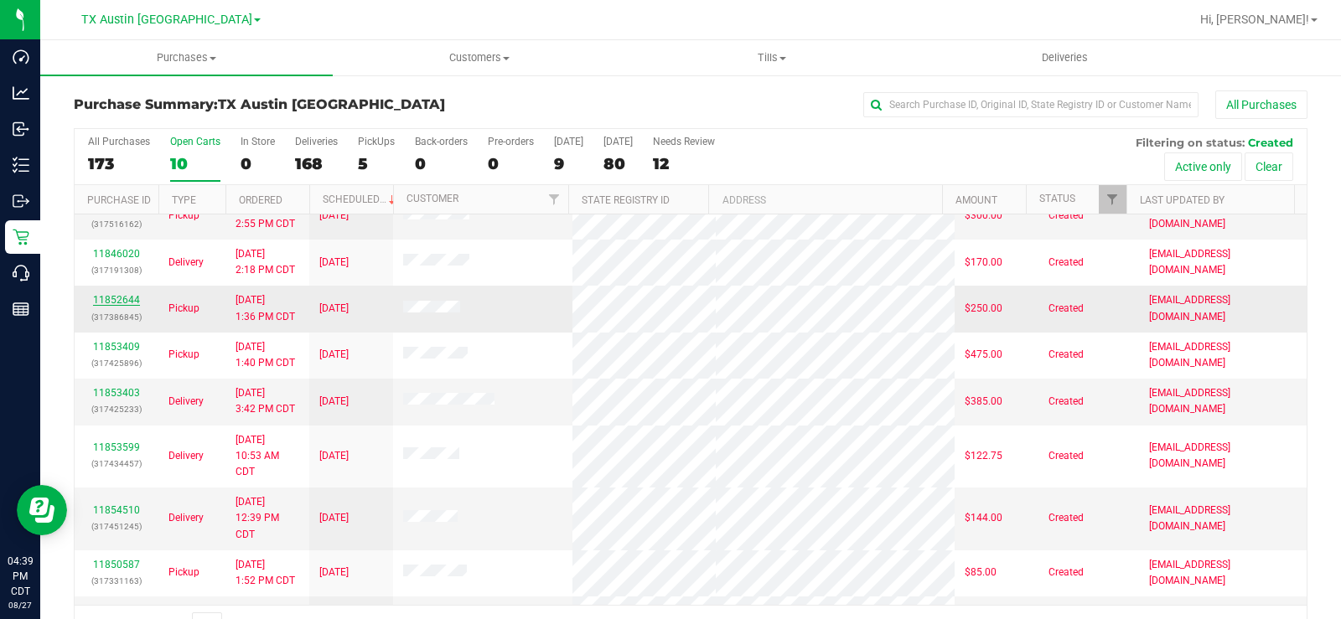
click at [129, 301] on link "11852644" at bounding box center [116, 300] width 47 height 12
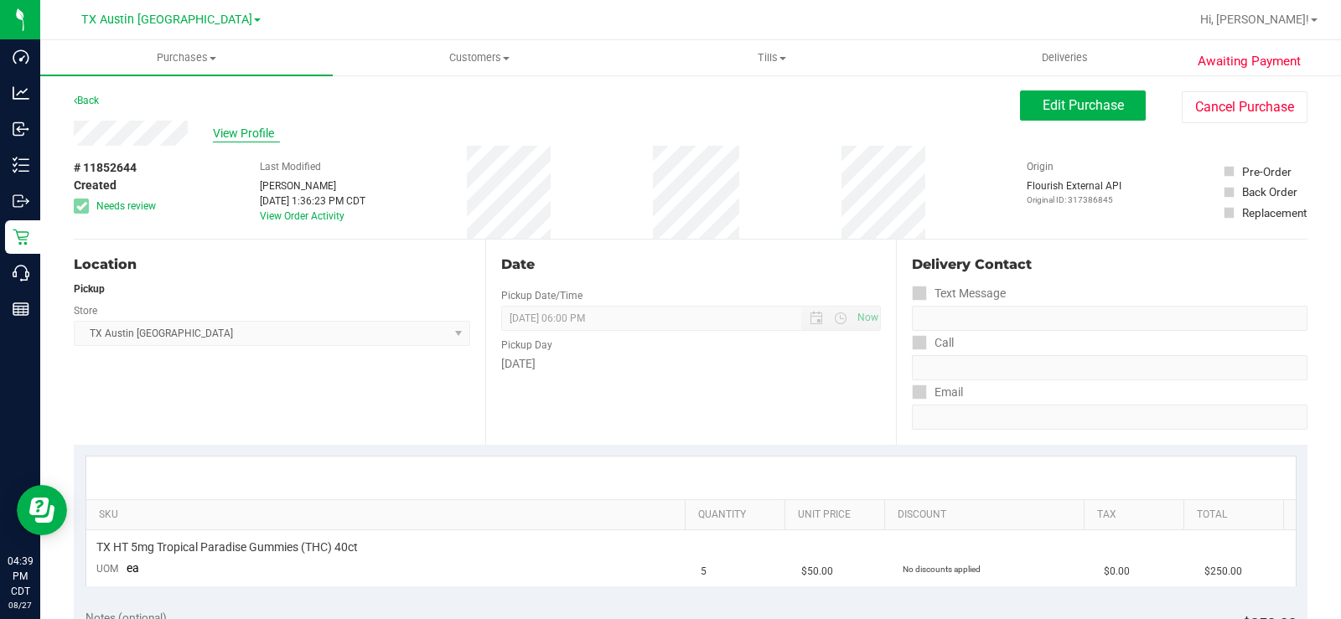
click at [241, 135] on span "View Profile" at bounding box center [246, 134] width 67 height 18
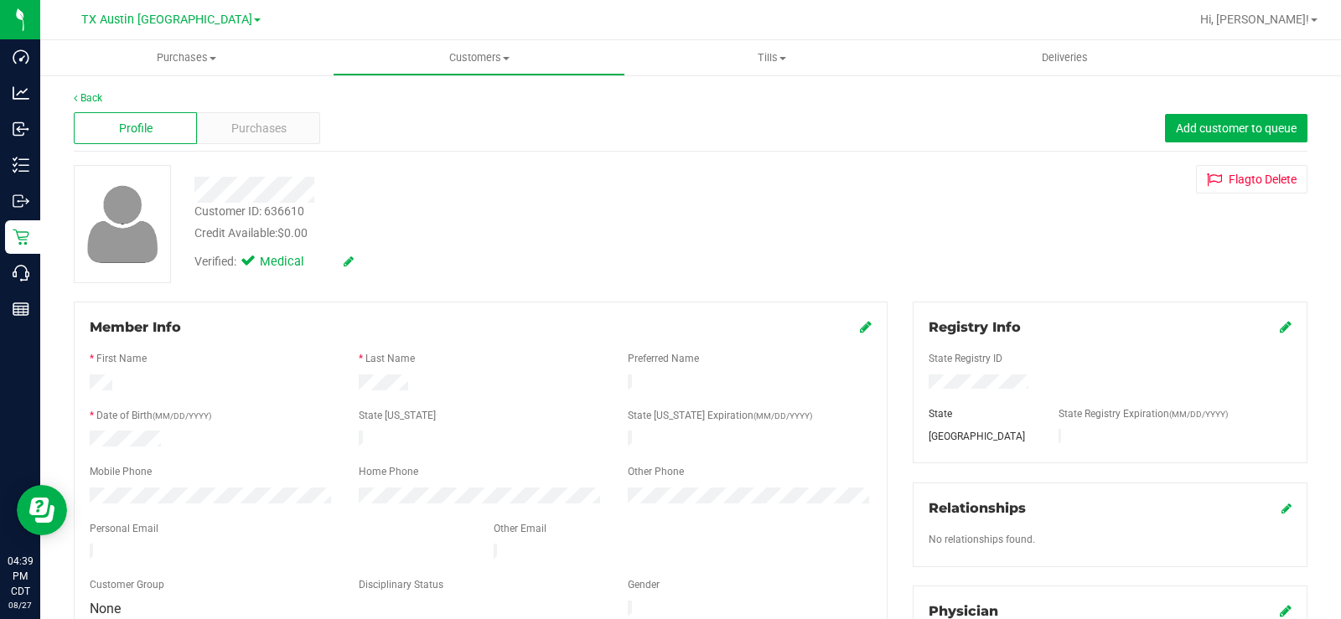
click at [277, 135] on span "Purchases" at bounding box center [258, 129] width 55 height 18
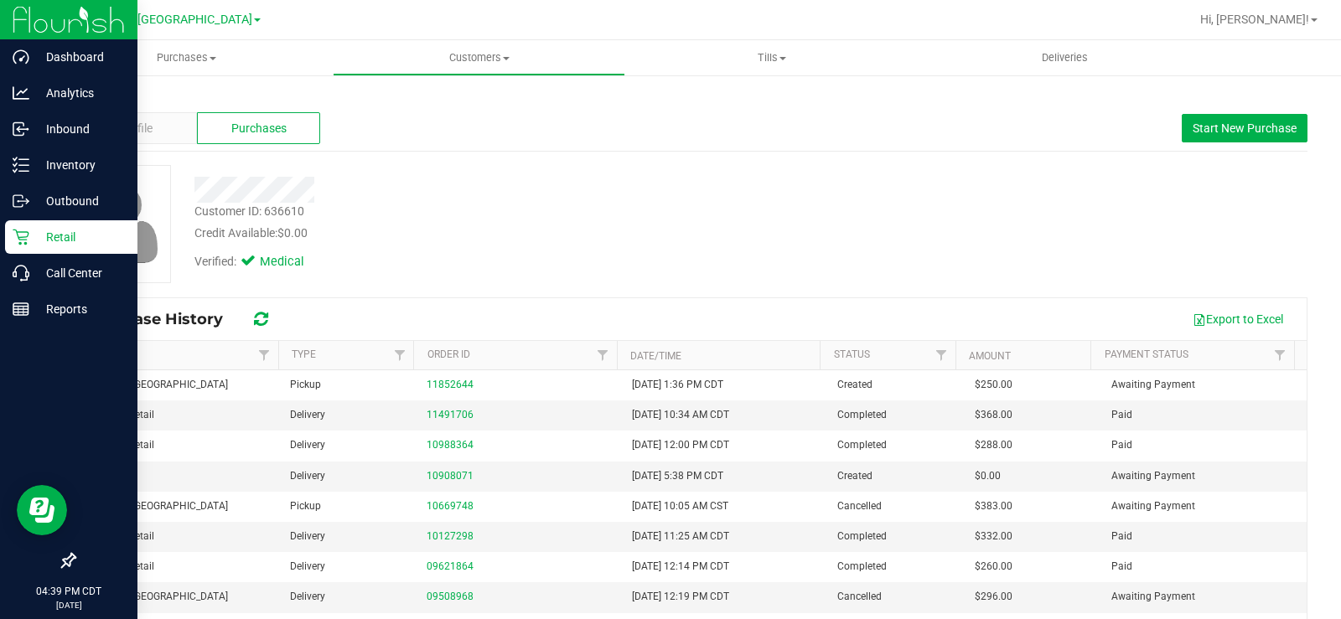
click at [23, 241] on icon at bounding box center [21, 237] width 17 height 17
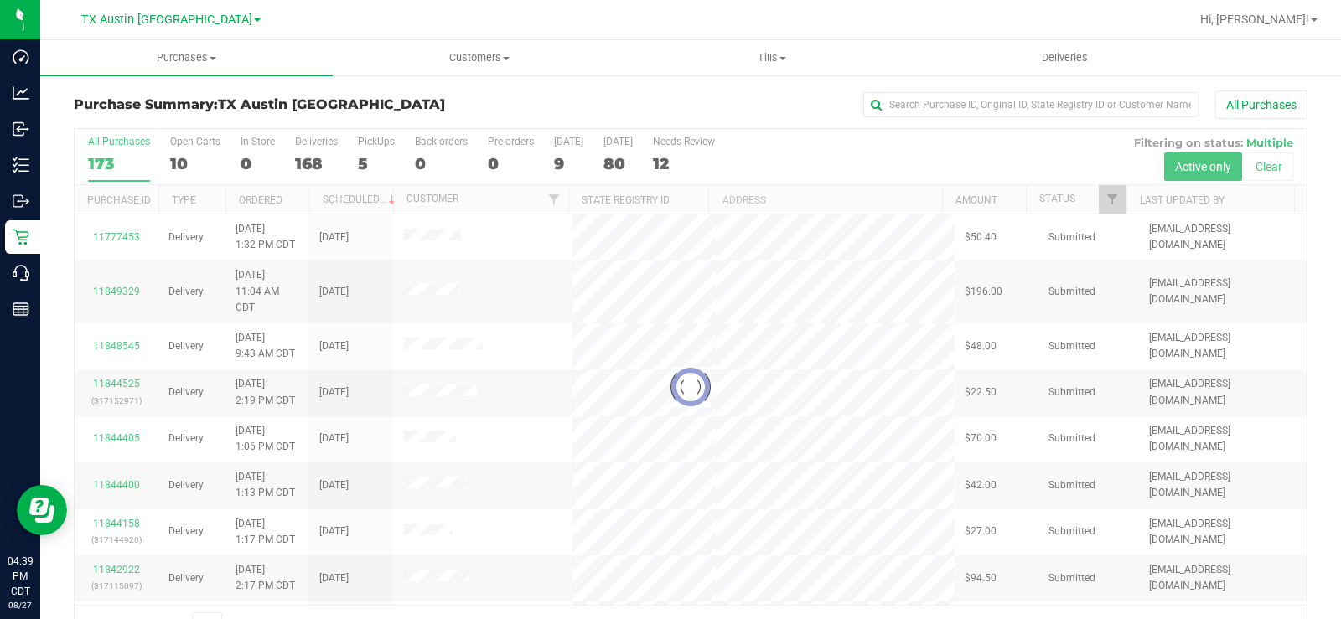
click at [182, 153] on div at bounding box center [691, 387] width 1232 height 516
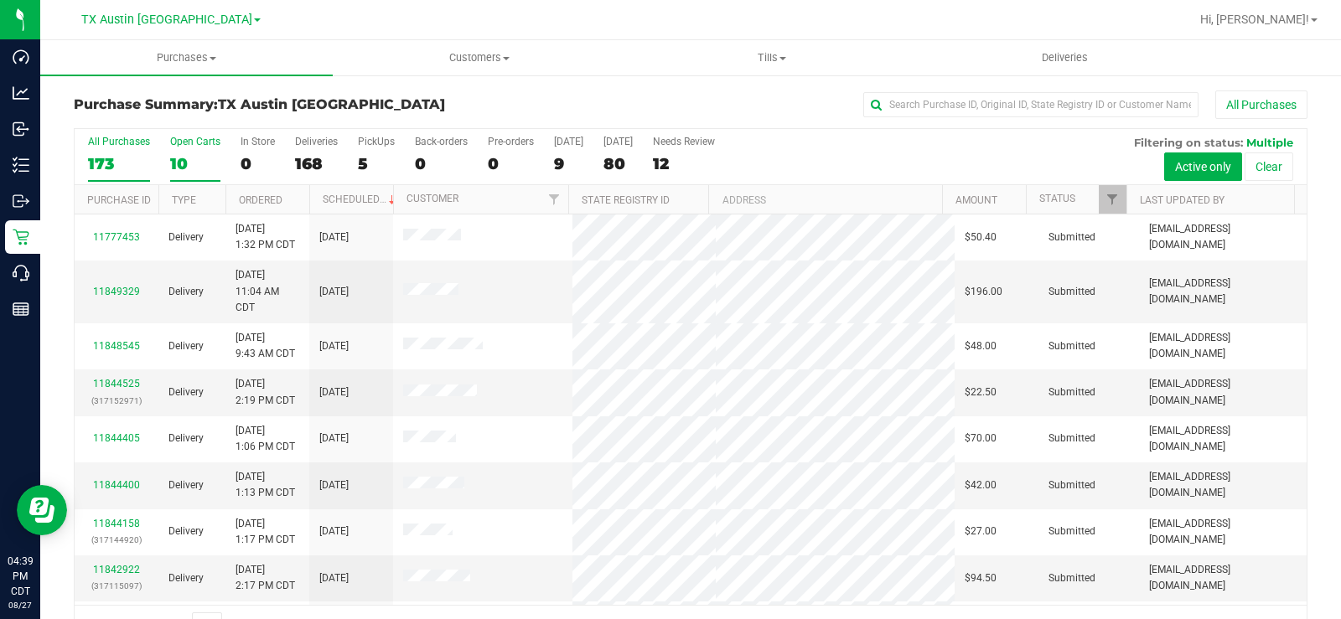
click at [181, 166] on div "10" at bounding box center [195, 163] width 50 height 19
click at [0, 0] on input "Open Carts 10" at bounding box center [0, 0] width 0 height 0
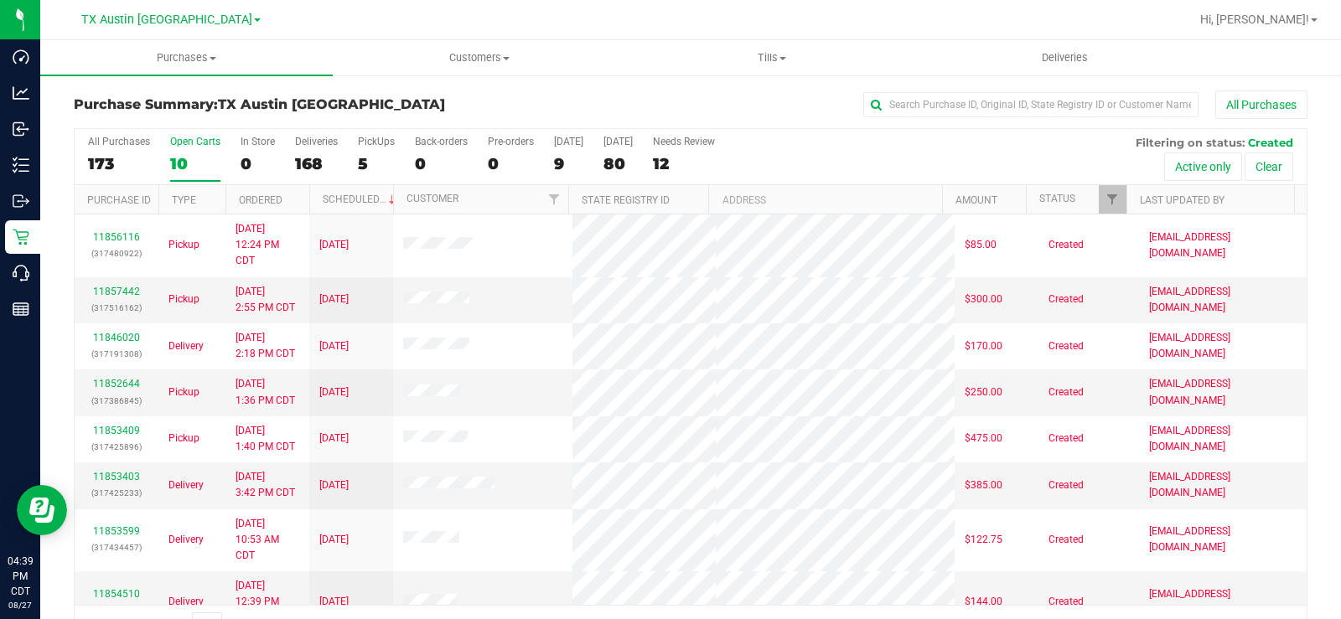
scroll to position [84, 0]
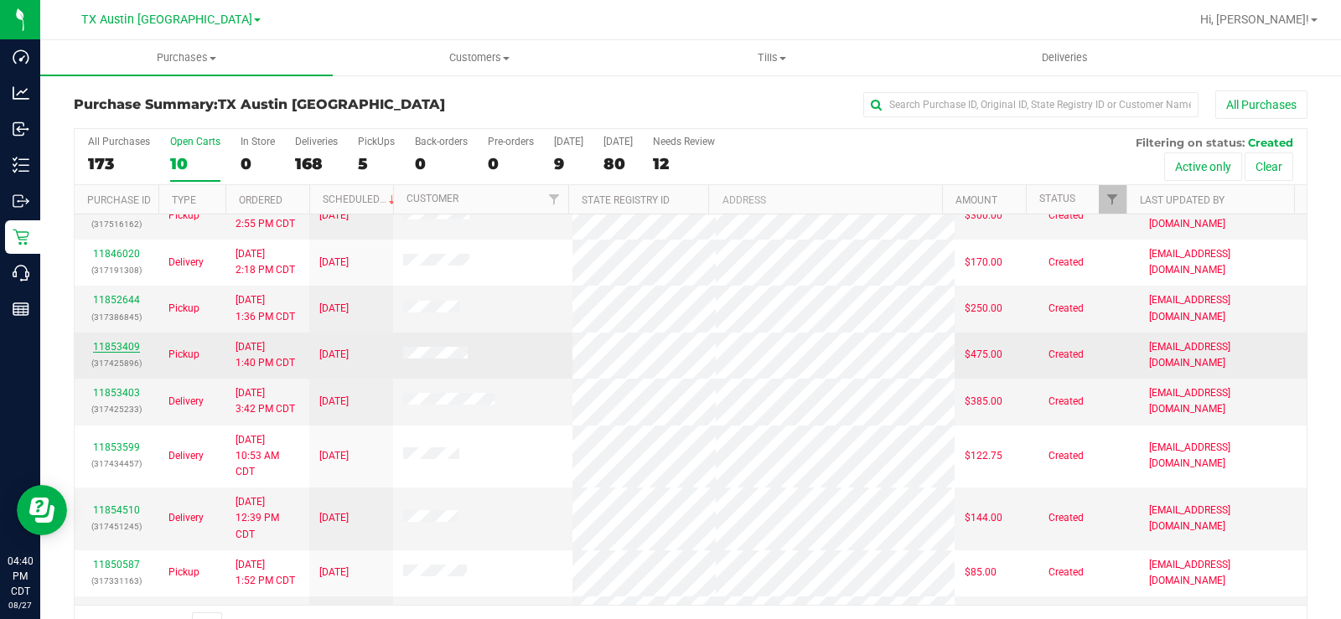
click at [123, 349] on link "11853409" at bounding box center [116, 347] width 47 height 12
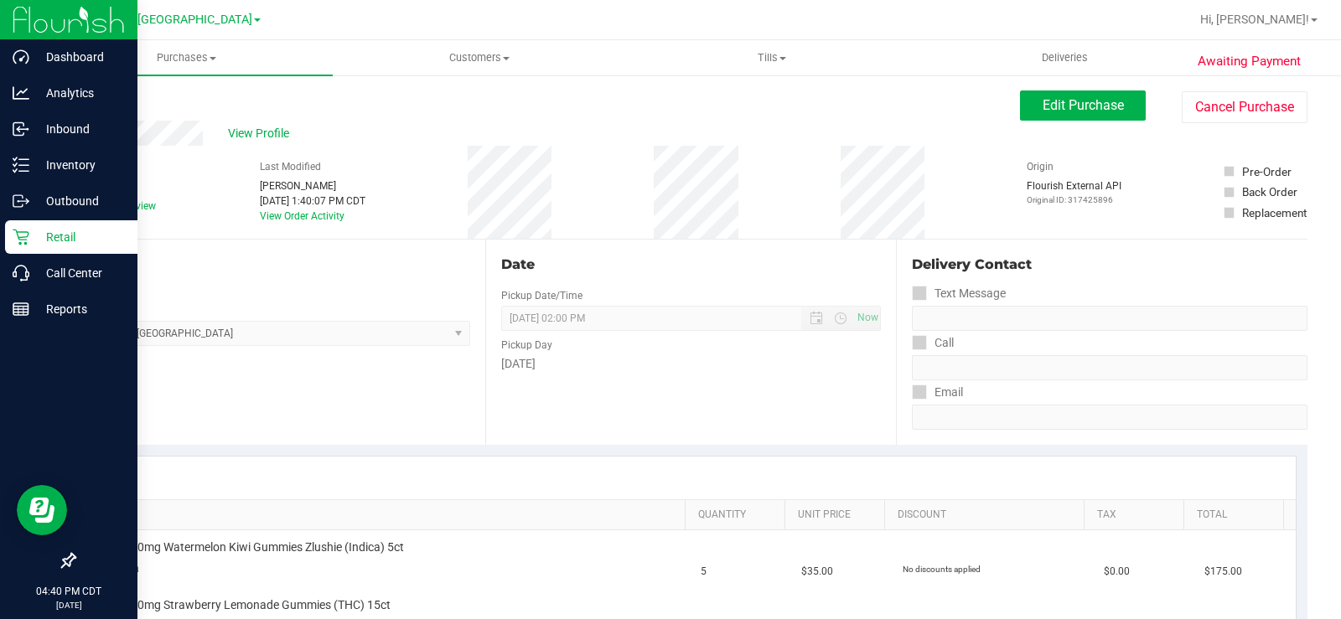
click at [31, 246] on p "Retail" at bounding box center [79, 237] width 101 height 20
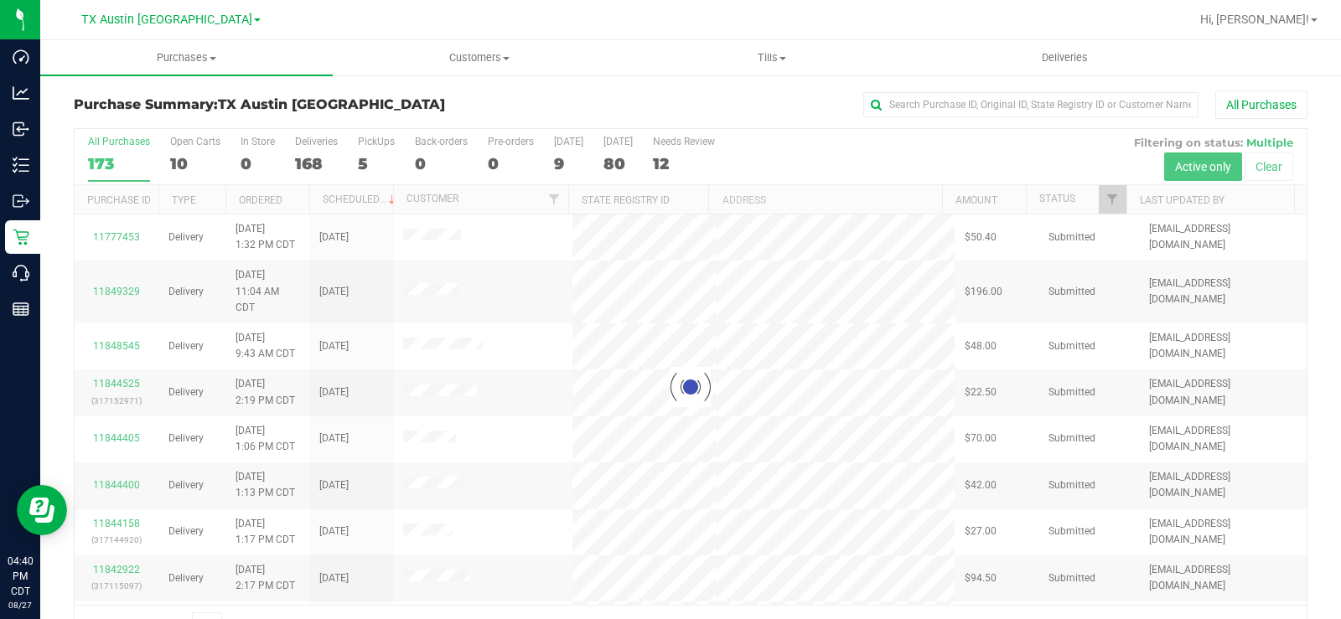
click at [179, 150] on div at bounding box center [691, 387] width 1232 height 516
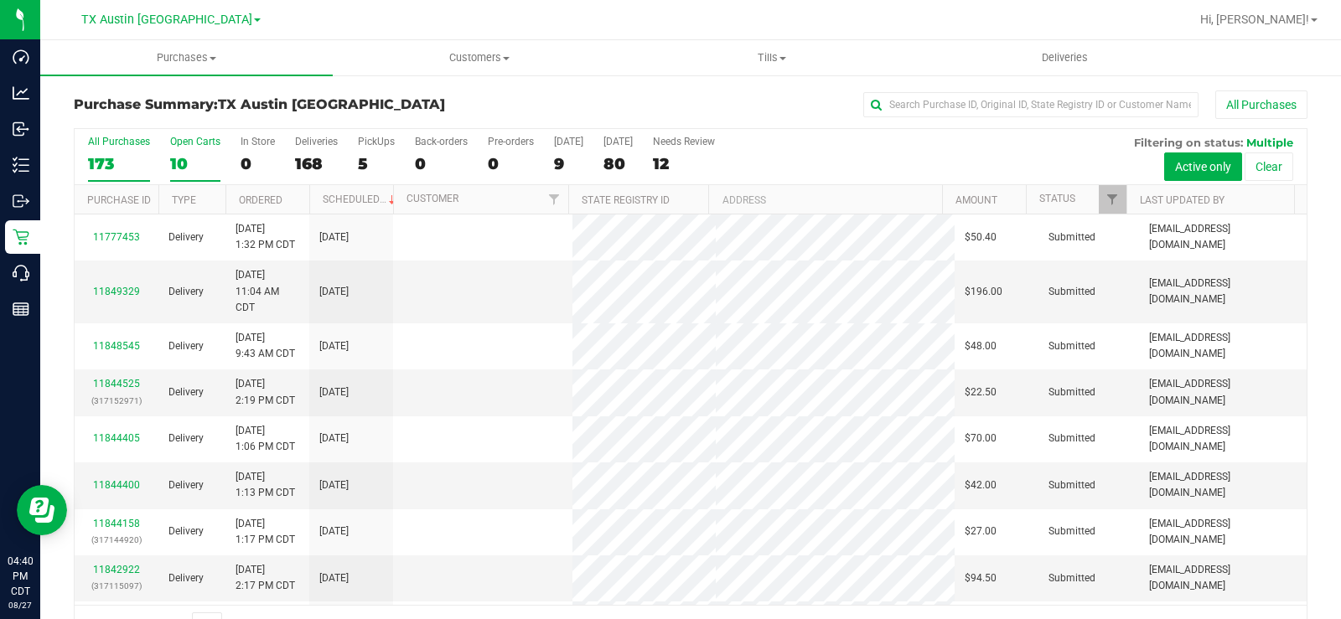
click at [179, 148] on label "Open Carts 10" at bounding box center [195, 159] width 50 height 46
click at [0, 0] on input "Open Carts 10" at bounding box center [0, 0] width 0 height 0
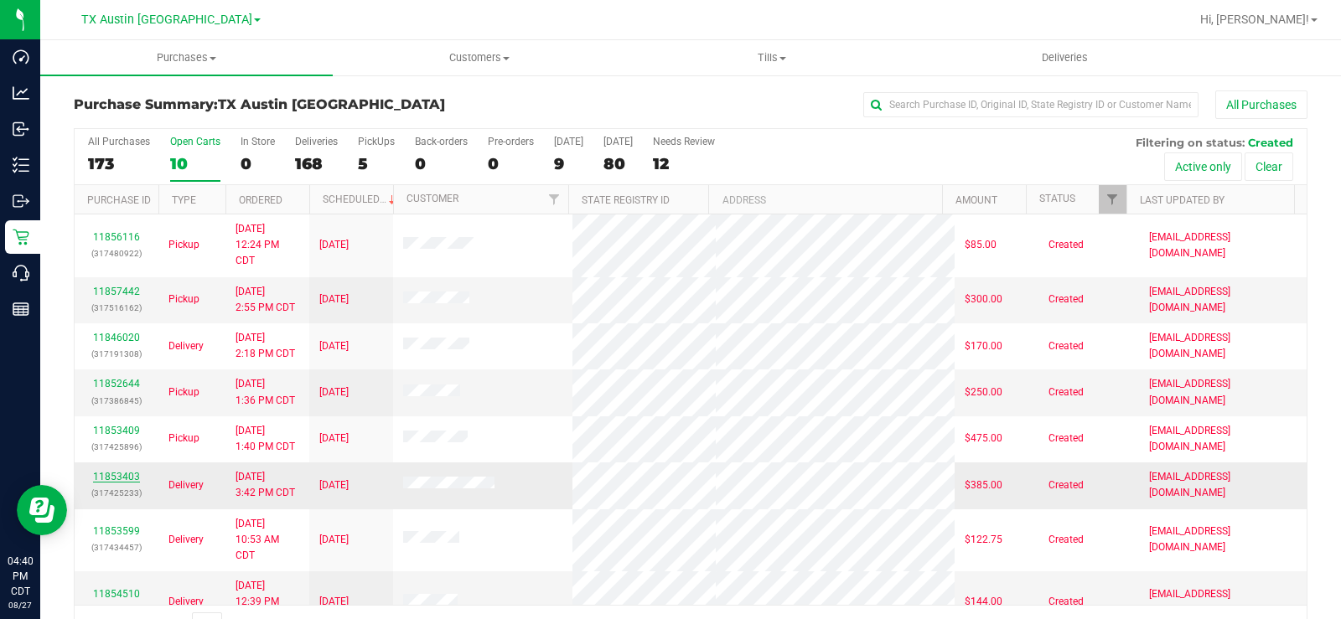
click at [127, 474] on link "11853403" at bounding box center [116, 477] width 47 height 12
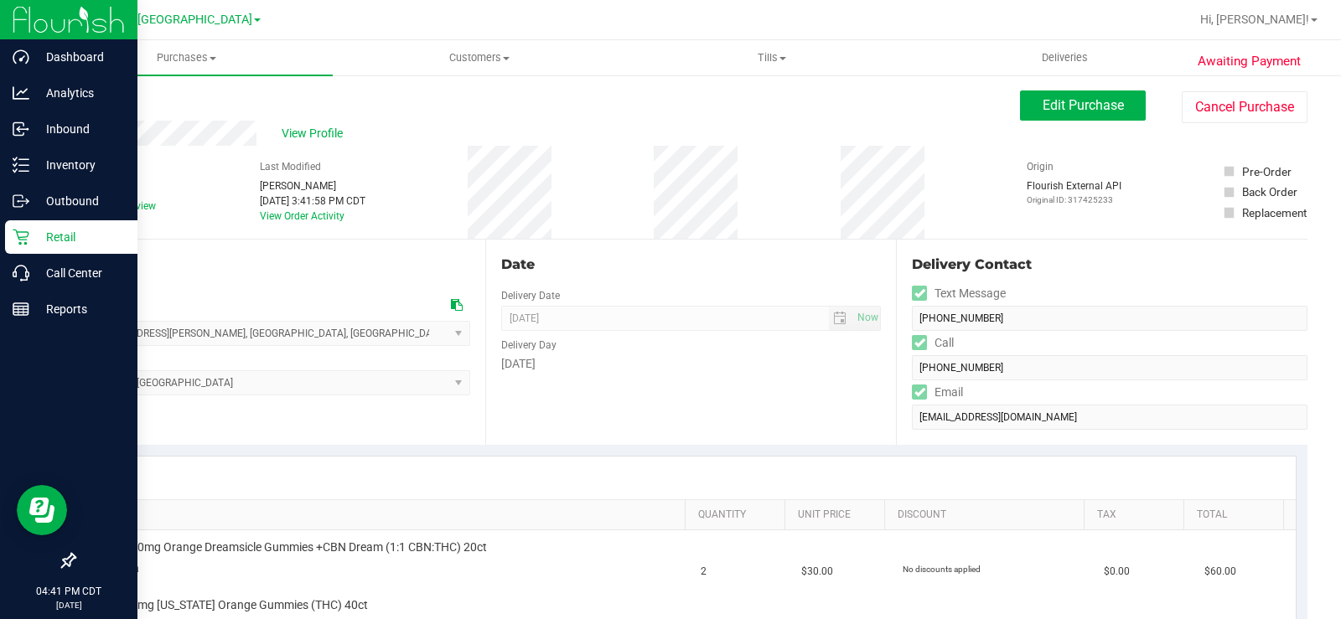
click at [19, 245] on icon at bounding box center [21, 237] width 17 height 17
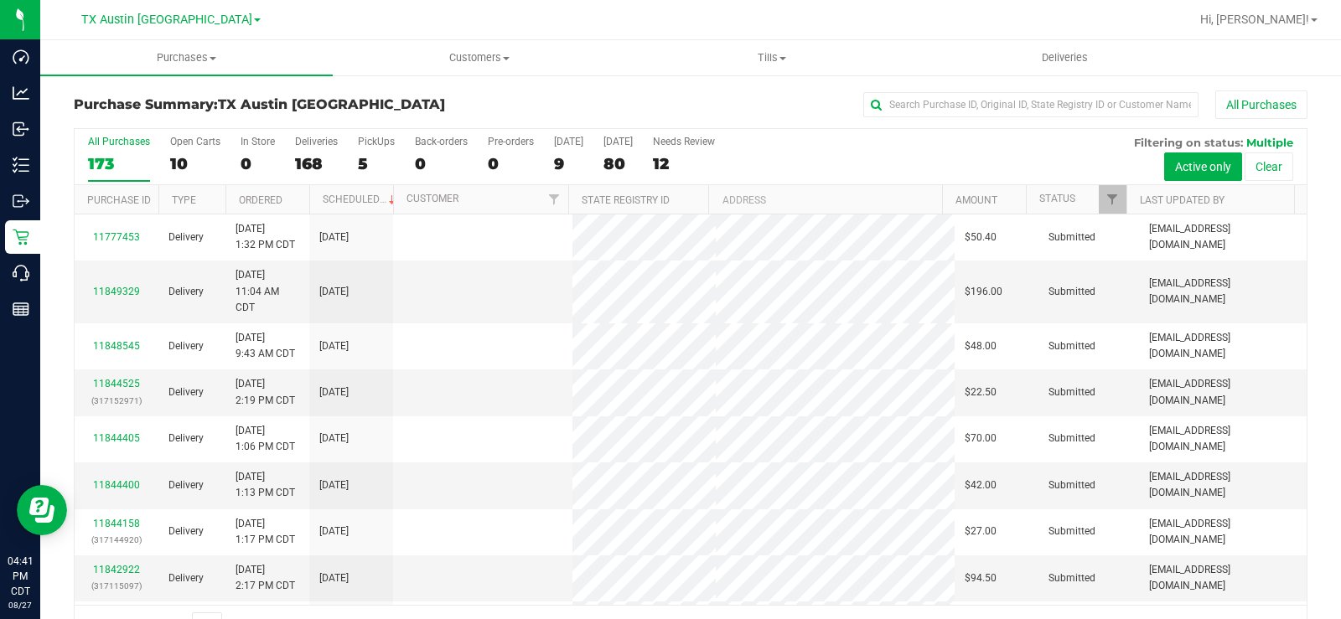
click at [177, 165] on div "10" at bounding box center [195, 163] width 50 height 19
click at [0, 0] on input "Open Carts 10" at bounding box center [0, 0] width 0 height 0
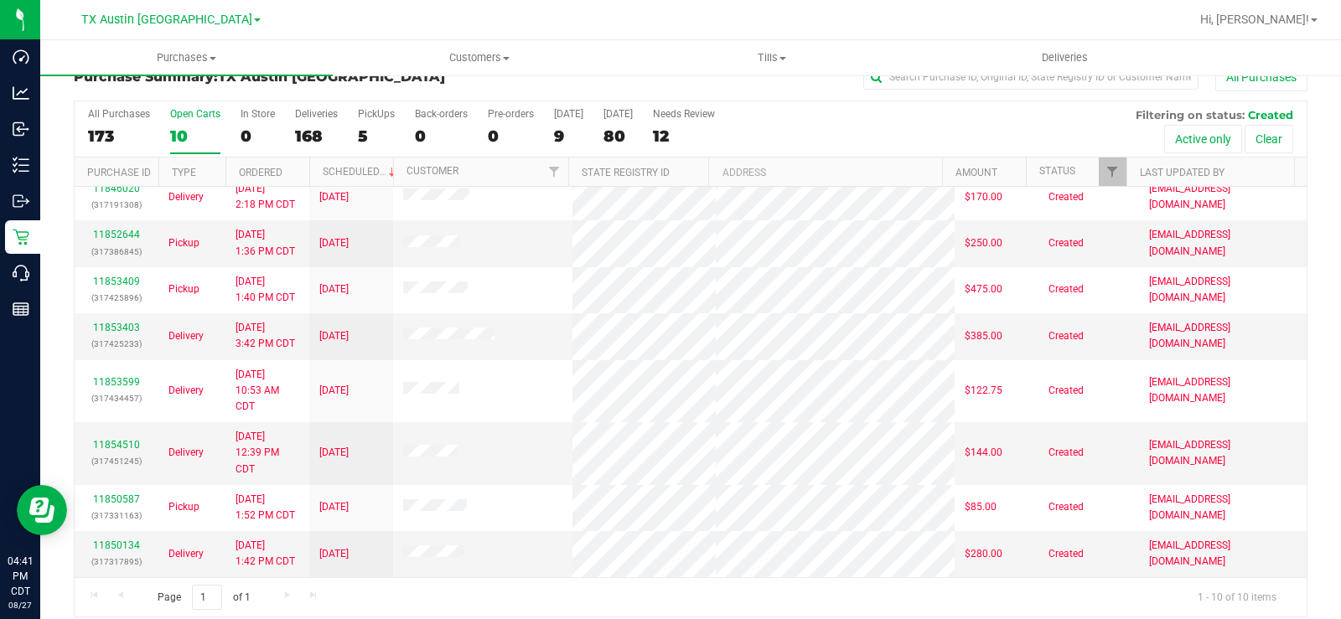
scroll to position [43, 0]
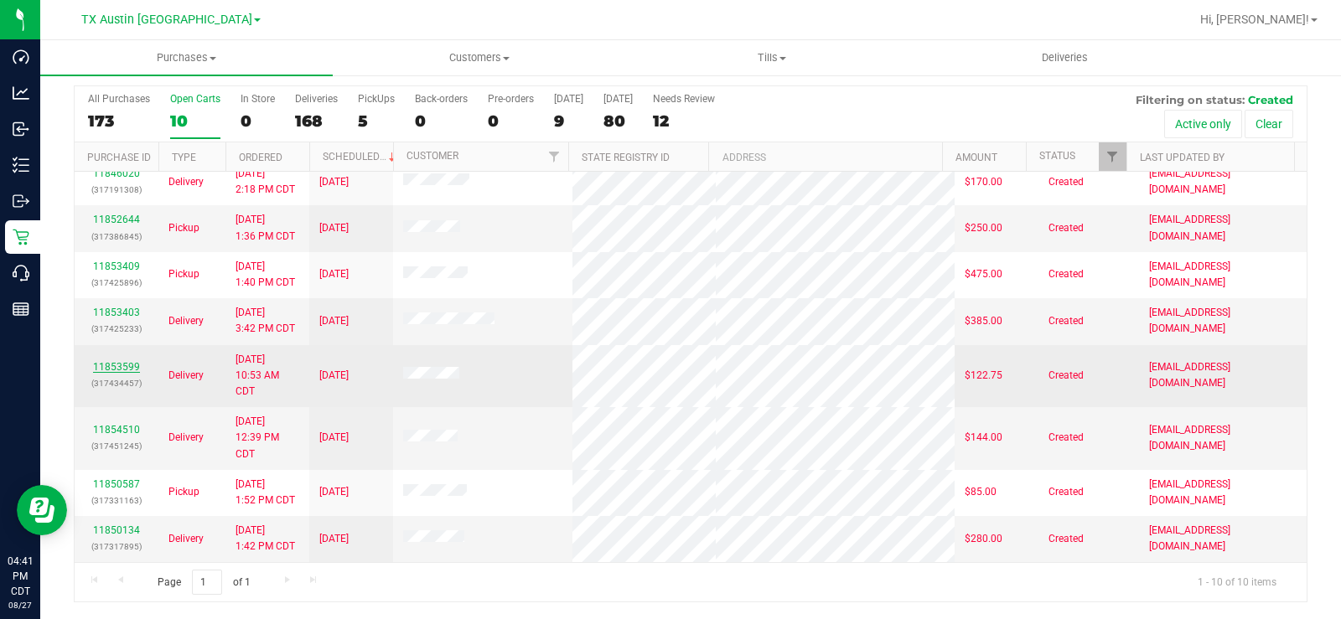
click at [125, 365] on link "11853599" at bounding box center [116, 367] width 47 height 12
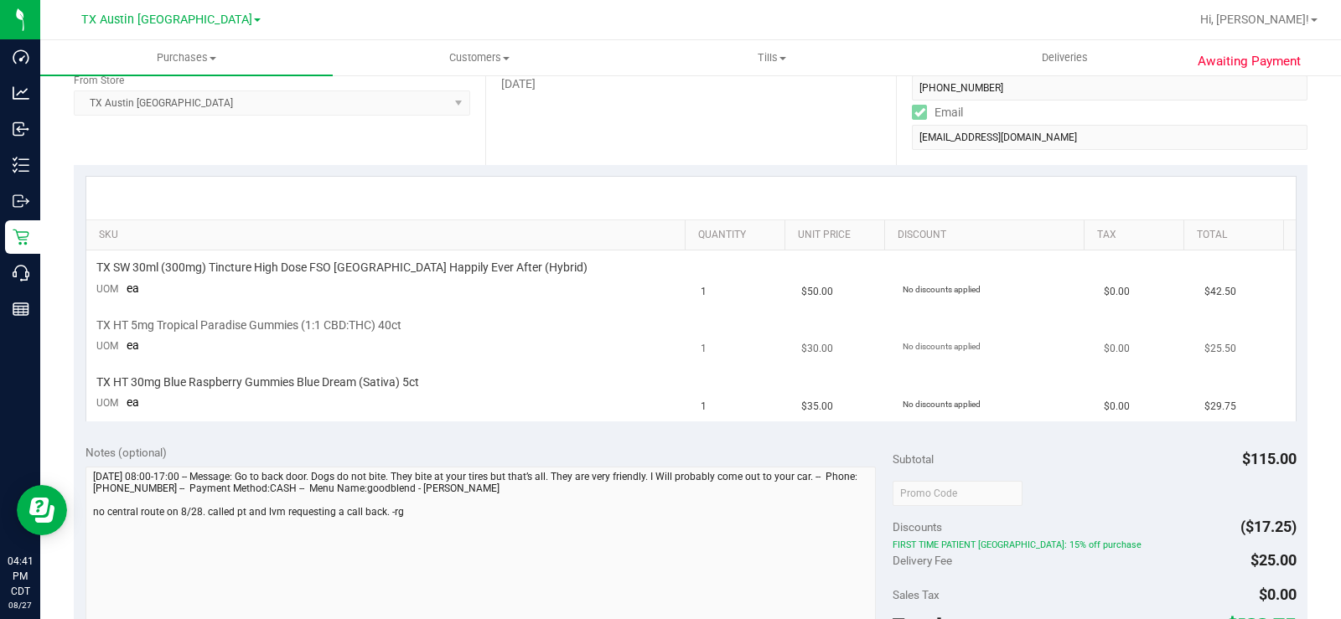
scroll to position [294, 0]
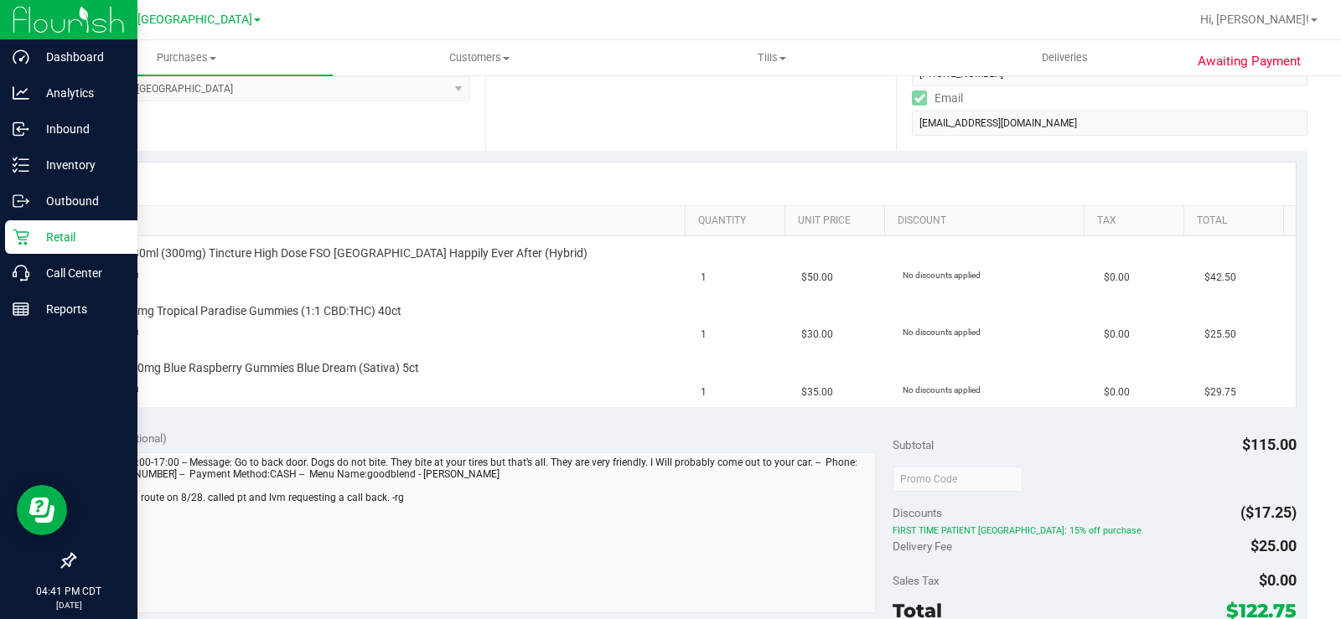
click at [39, 224] on div "Retail" at bounding box center [71, 237] width 132 height 34
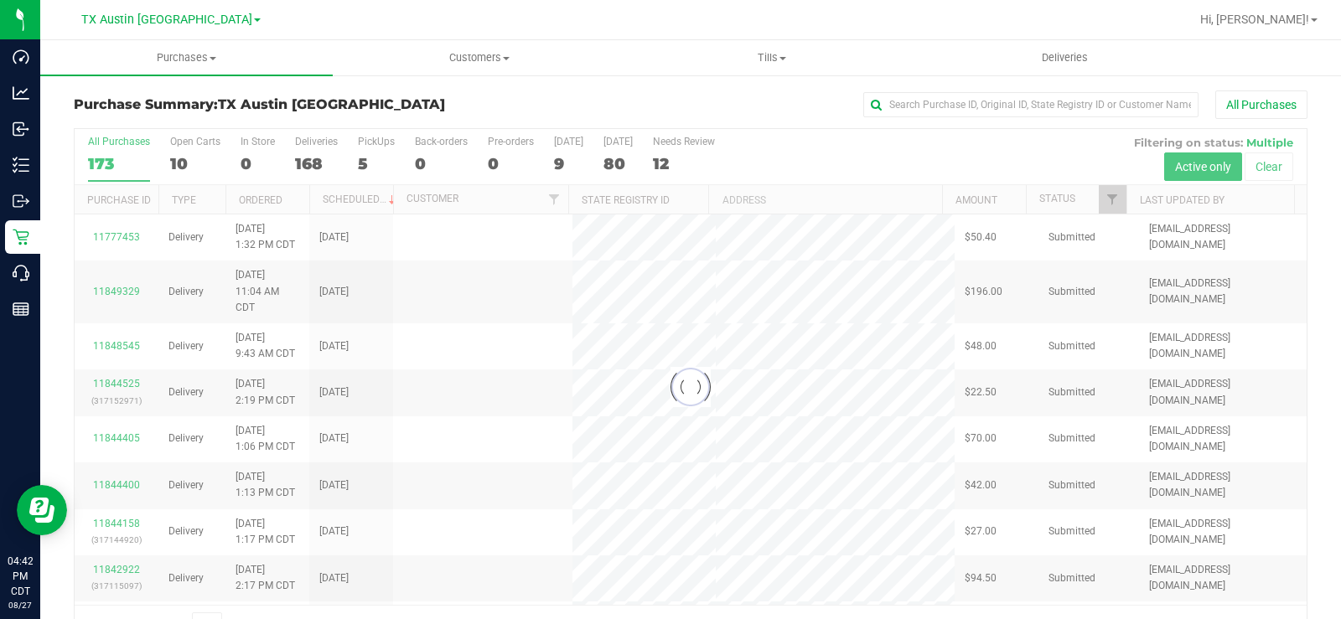
click at [179, 153] on div at bounding box center [691, 387] width 1232 height 516
click at [178, 145] on div at bounding box center [691, 387] width 1232 height 516
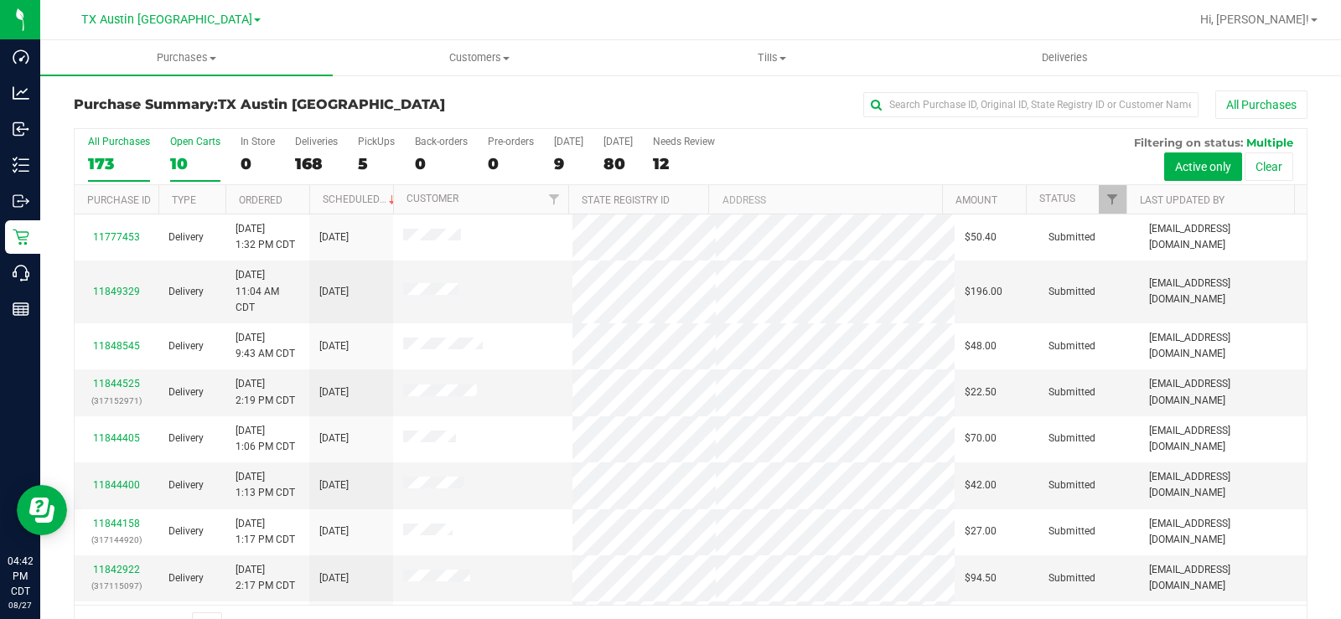
click at [171, 148] on label "Open Carts 10" at bounding box center [195, 159] width 50 height 46
click at [0, 0] on input "Open Carts 10" at bounding box center [0, 0] width 0 height 0
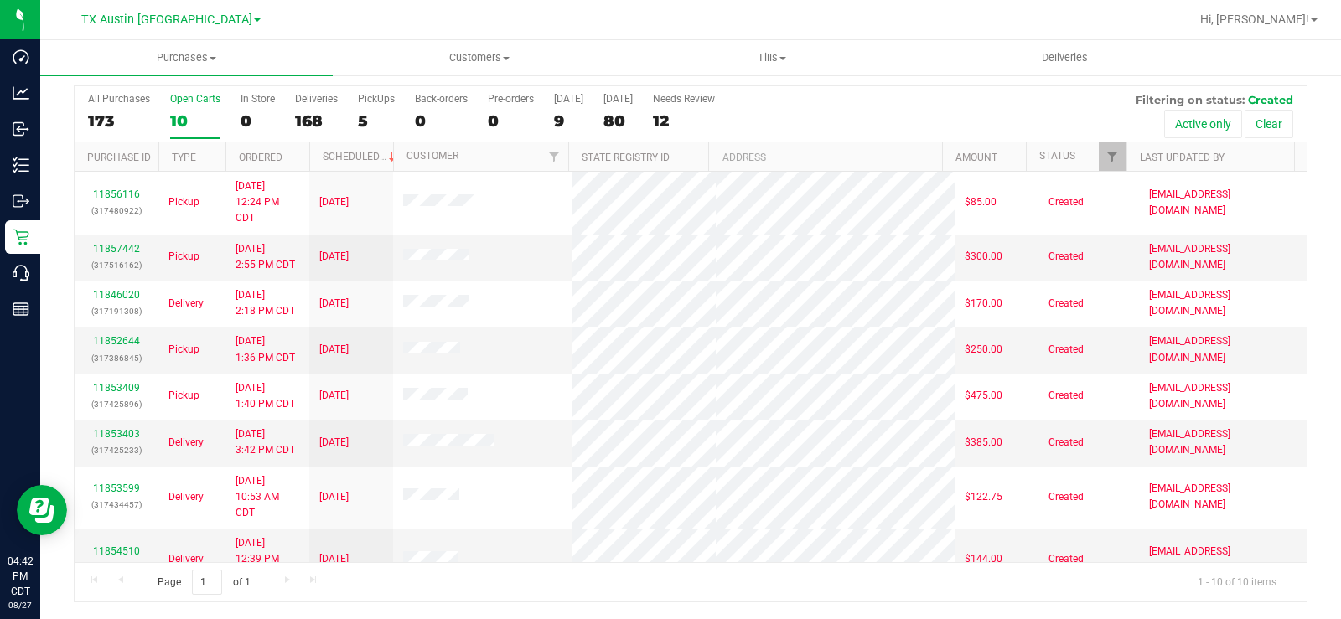
click at [174, 115] on div "10" at bounding box center [195, 120] width 50 height 19
click at [0, 0] on input "Open Carts 10" at bounding box center [0, 0] width 0 height 0
click at [189, 97] on div "Open Carts" at bounding box center [195, 99] width 50 height 12
click at [0, 0] on input "Open Carts 10" at bounding box center [0, 0] width 0 height 0
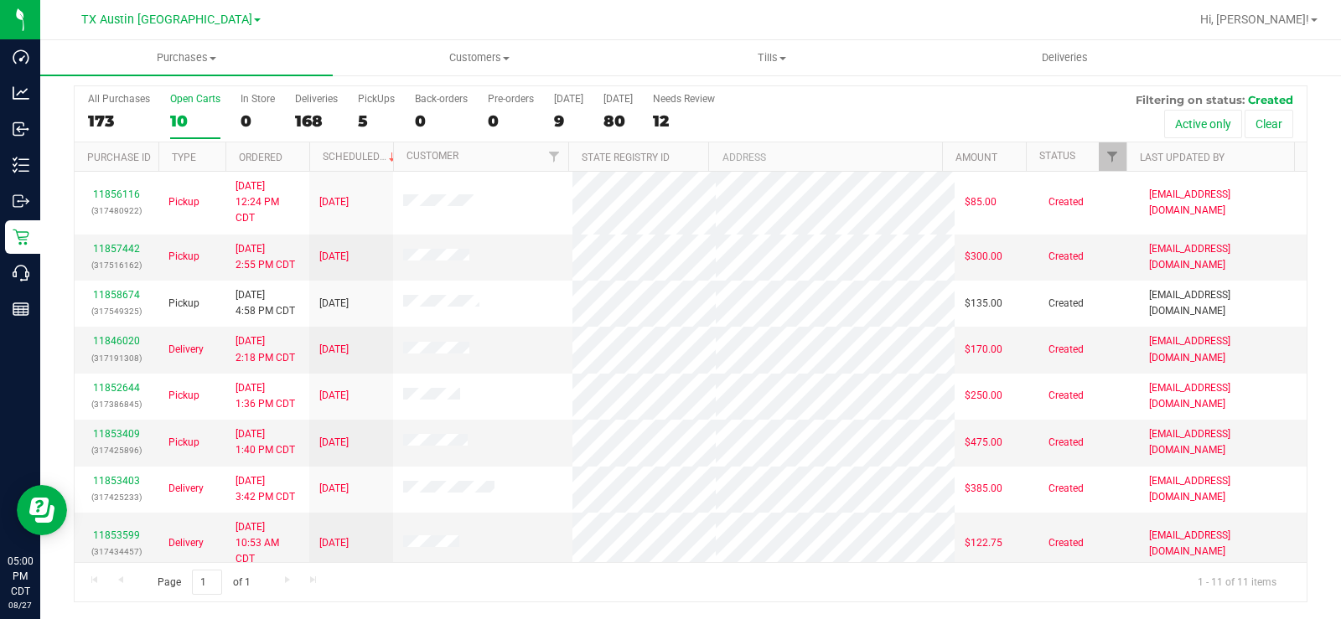
click at [184, 106] on label "Open Carts 10" at bounding box center [195, 116] width 50 height 46
click at [0, 0] on input "Open Carts 10" at bounding box center [0, 0] width 0 height 0
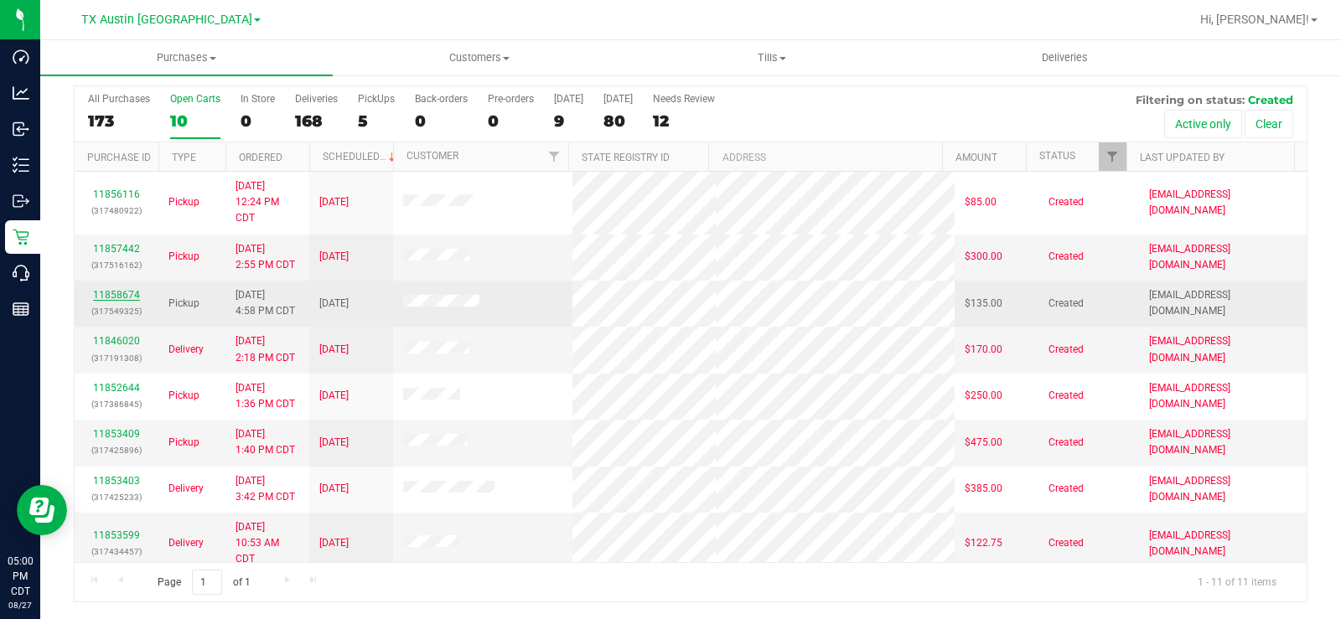
click at [132, 292] on link "11858674" at bounding box center [116, 295] width 47 height 12
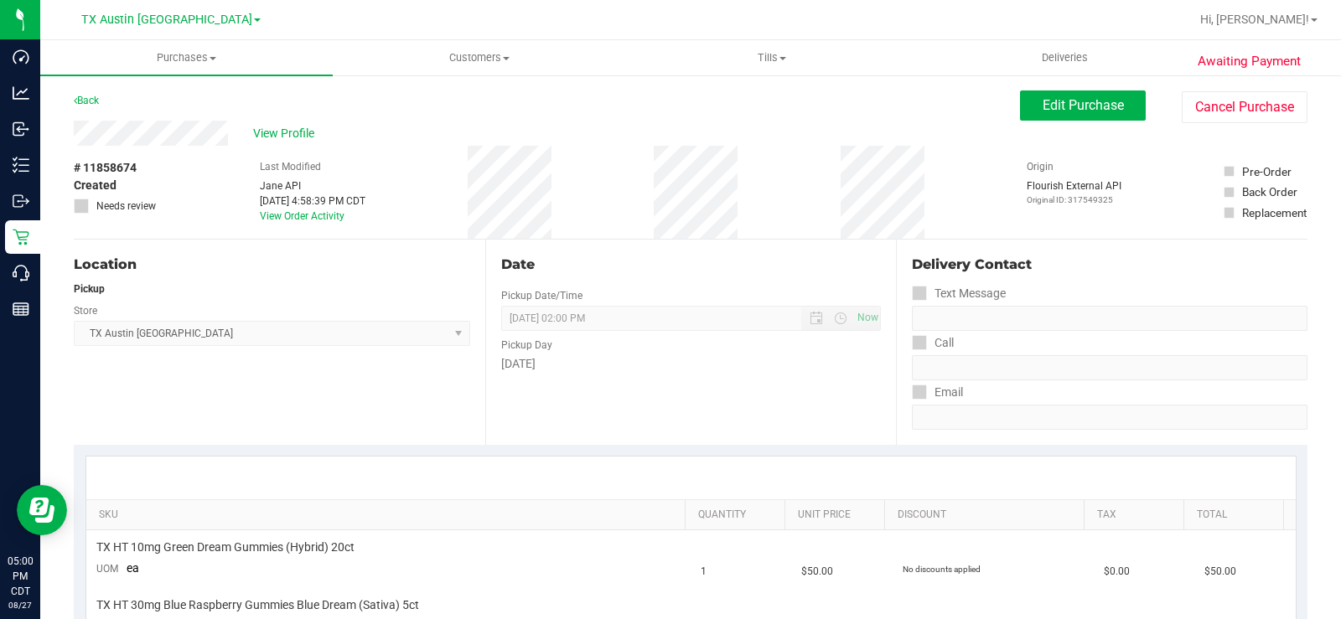
drag, startPoint x: 229, startPoint y: 128, endPoint x: 67, endPoint y: 136, distance: 162.0
click at [234, 129] on div "View Profile" at bounding box center [547, 133] width 946 height 25
click at [157, 137] on div "View Profile" at bounding box center [547, 133] width 946 height 25
click at [274, 134] on span "View Profile" at bounding box center [286, 134] width 67 height 18
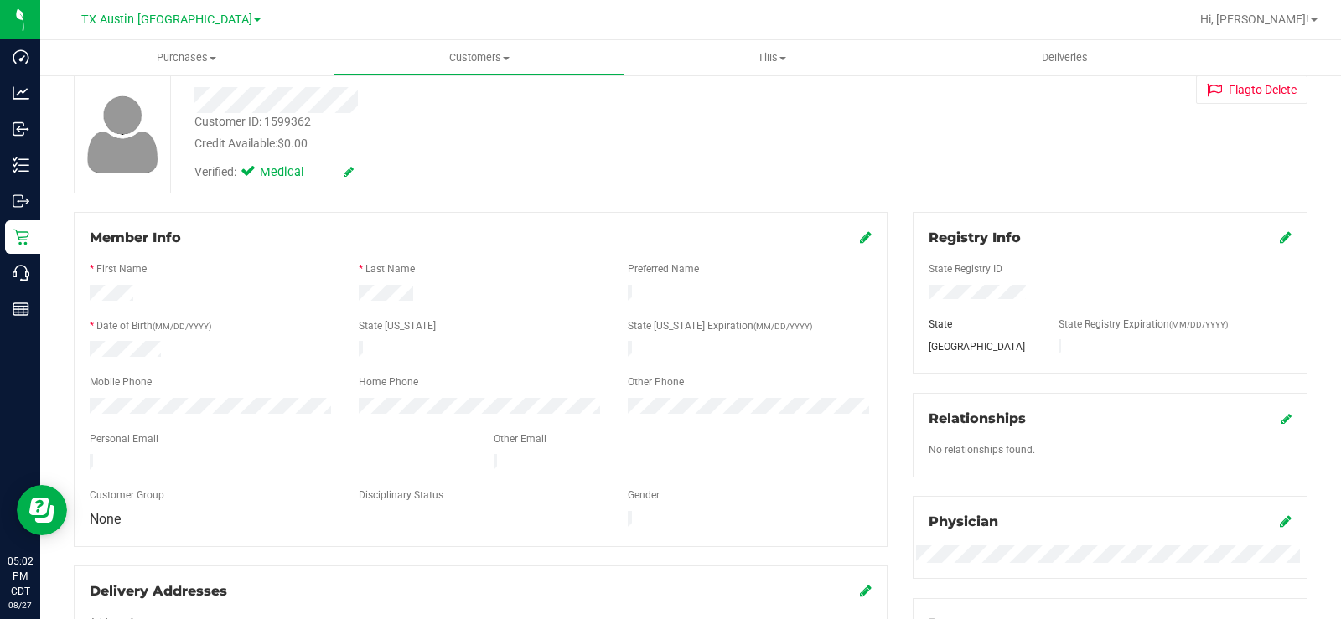
scroll to position [34, 0]
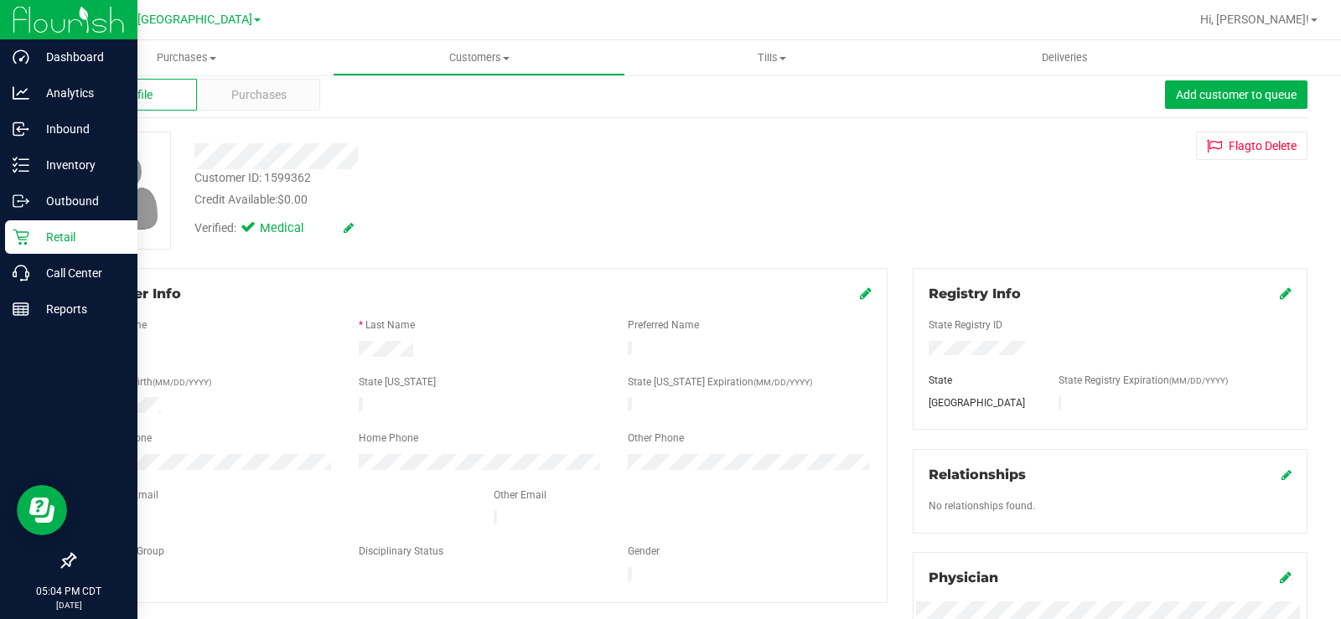
click at [59, 232] on p "Retail" at bounding box center [79, 237] width 101 height 20
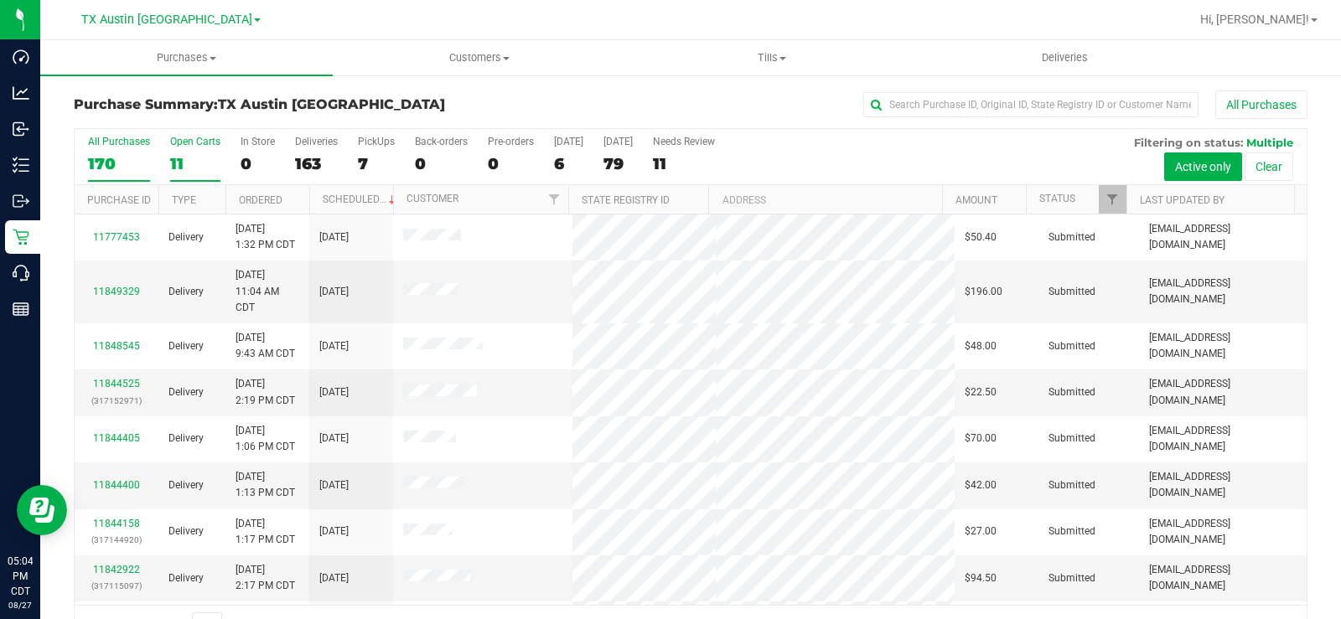
click at [179, 161] on div "11" at bounding box center [195, 163] width 50 height 19
click at [0, 0] on input "Open Carts 11" at bounding box center [0, 0] width 0 height 0
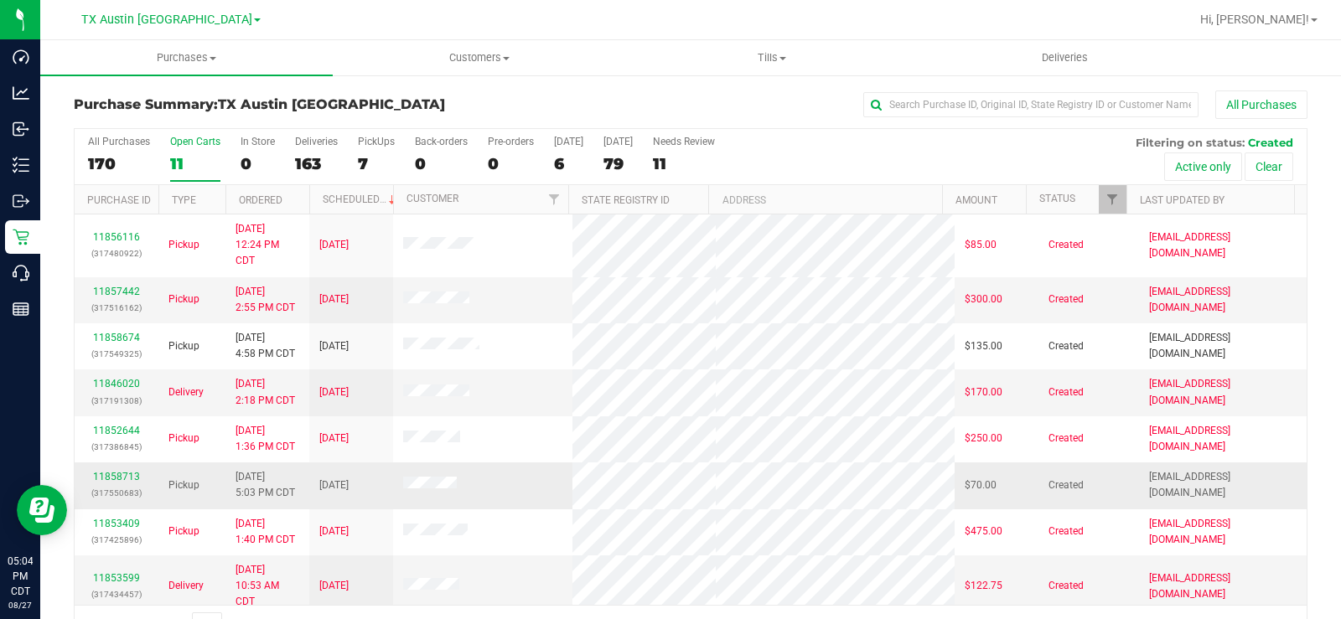
click at [114, 469] on td "11858713 (317550683)" at bounding box center [117, 486] width 84 height 46
click at [110, 475] on link "11858713" at bounding box center [116, 477] width 47 height 12
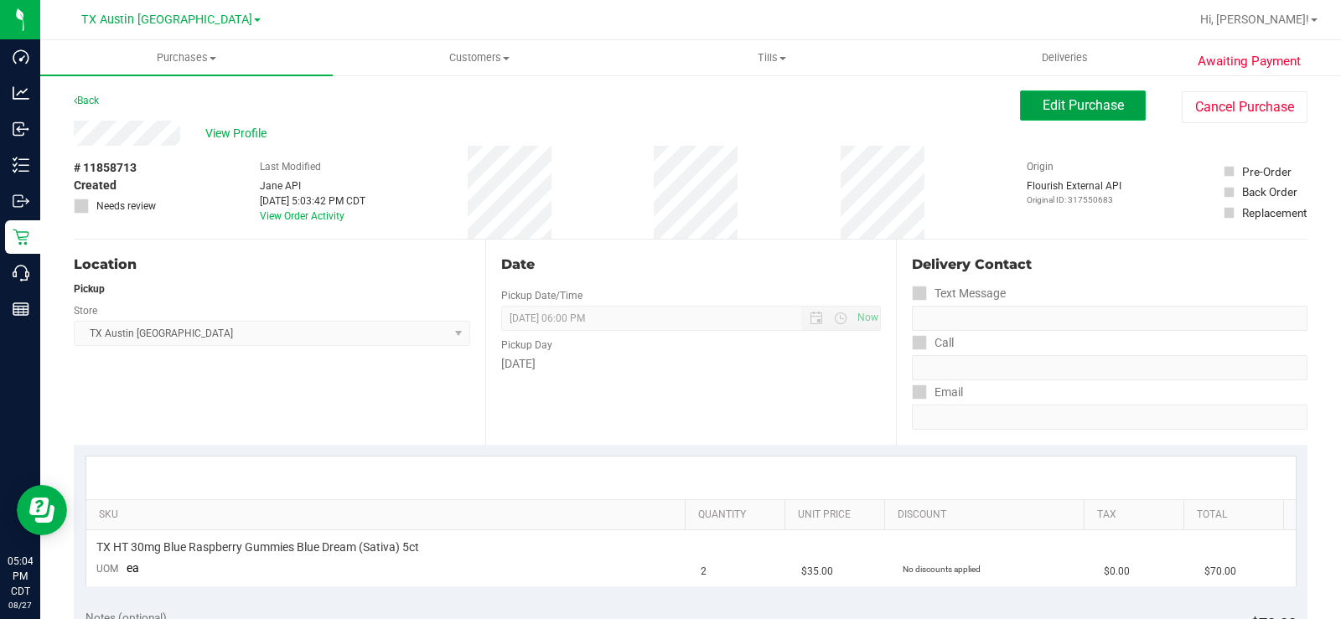
click at [1054, 109] on span "Edit Purchase" at bounding box center [1083, 105] width 81 height 16
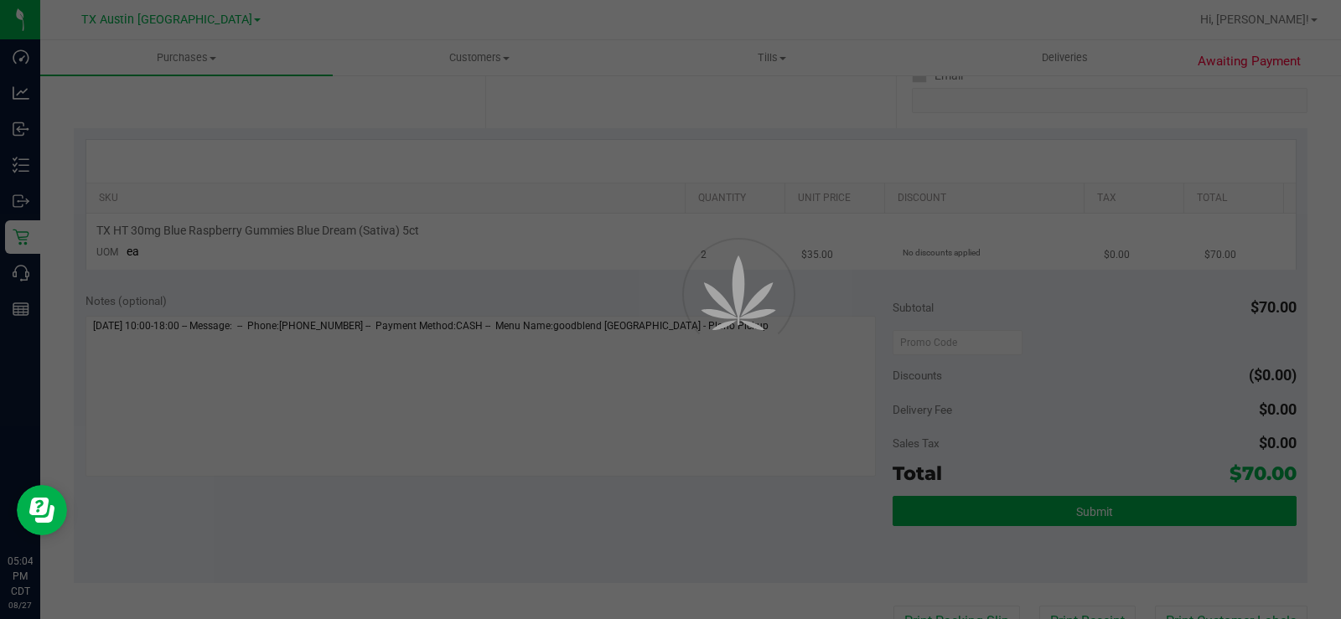
scroll to position [335, 0]
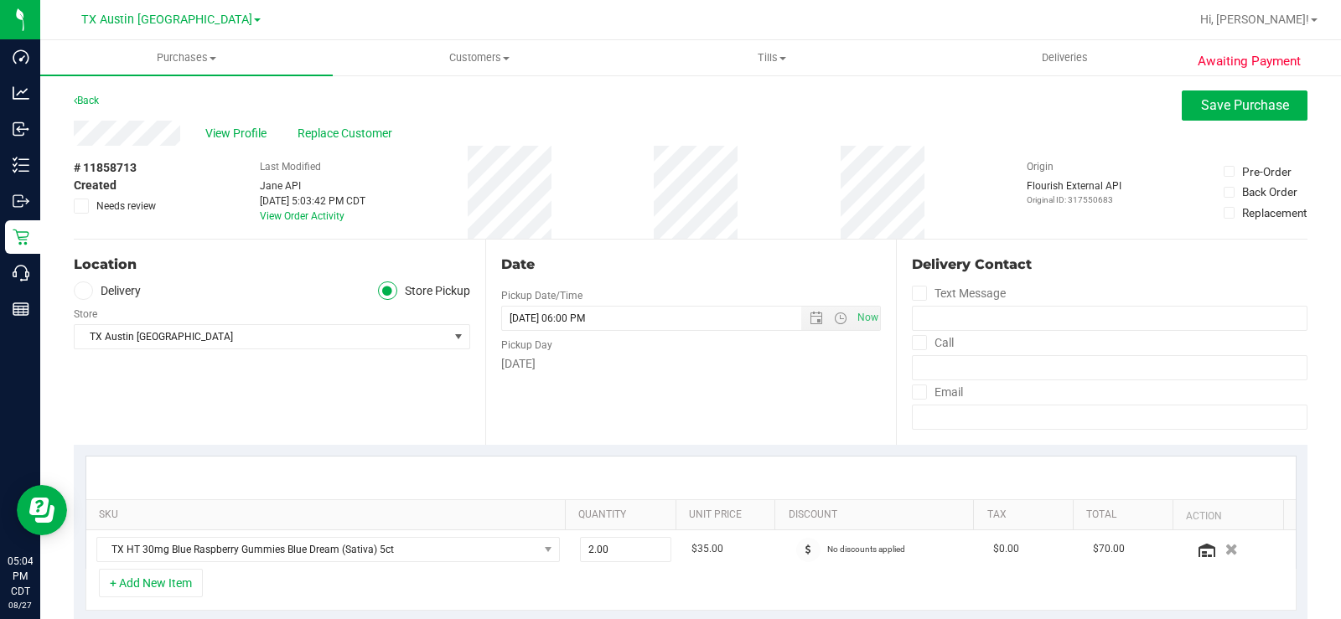
click at [86, 291] on icon at bounding box center [83, 291] width 10 height 0
click at [0, 0] on input "Delivery" at bounding box center [0, 0] width 0 height 0
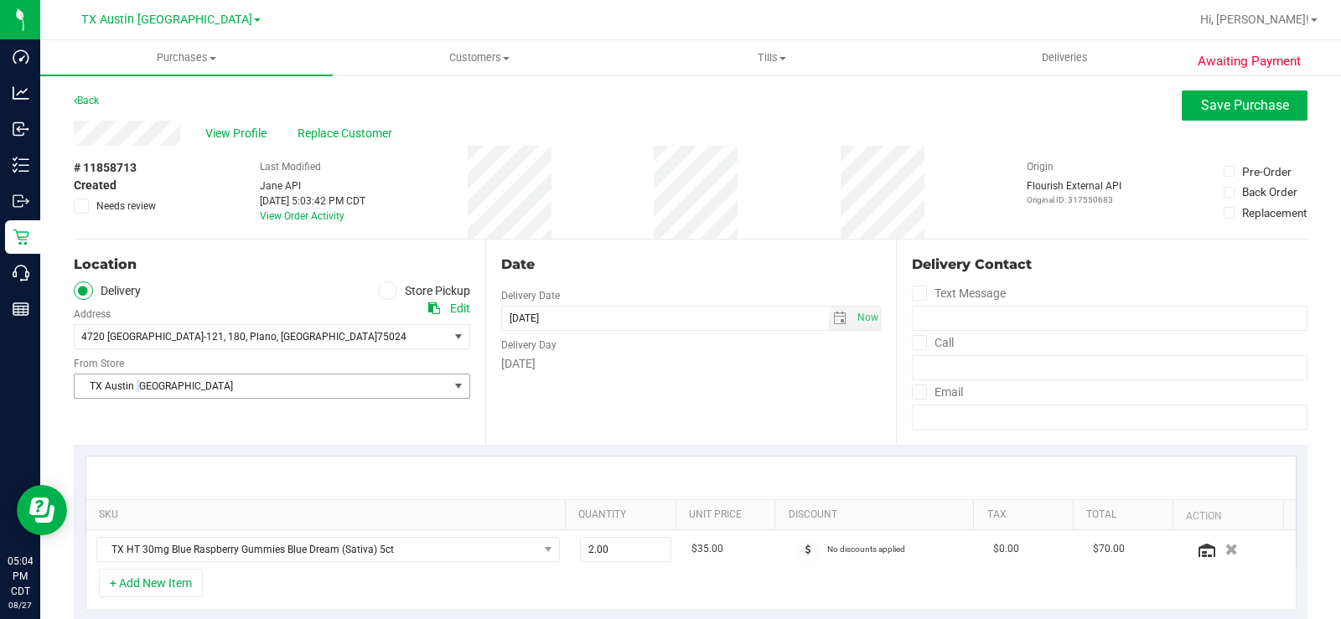
click at [139, 387] on span "TX Austin [GEOGRAPHIC_DATA]" at bounding box center [262, 386] width 374 height 23
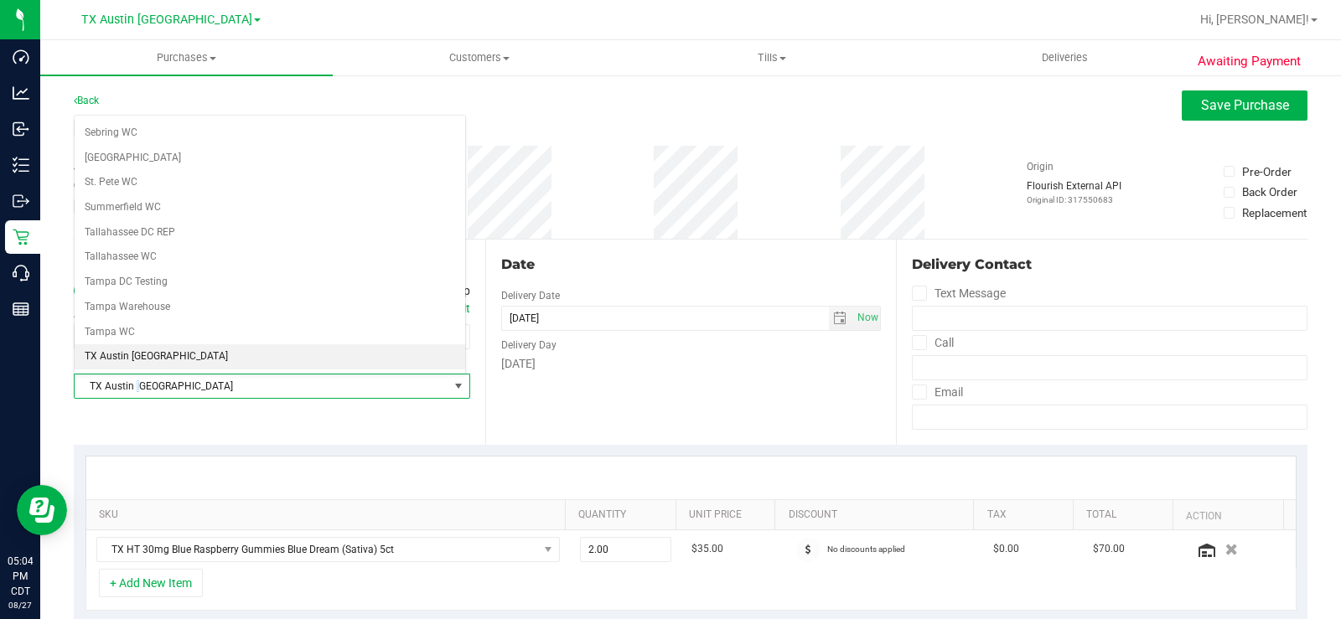
scroll to position [1128, 0]
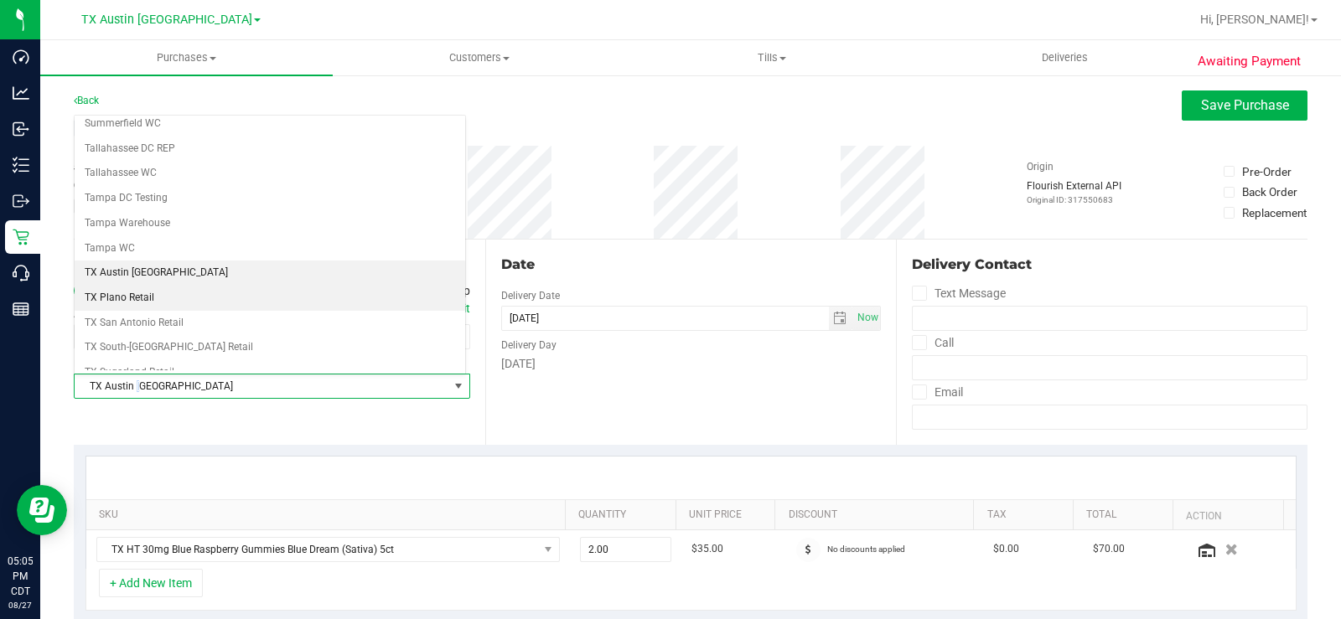
click at [156, 303] on li "TX Plano Retail" at bounding box center [270, 298] width 391 height 25
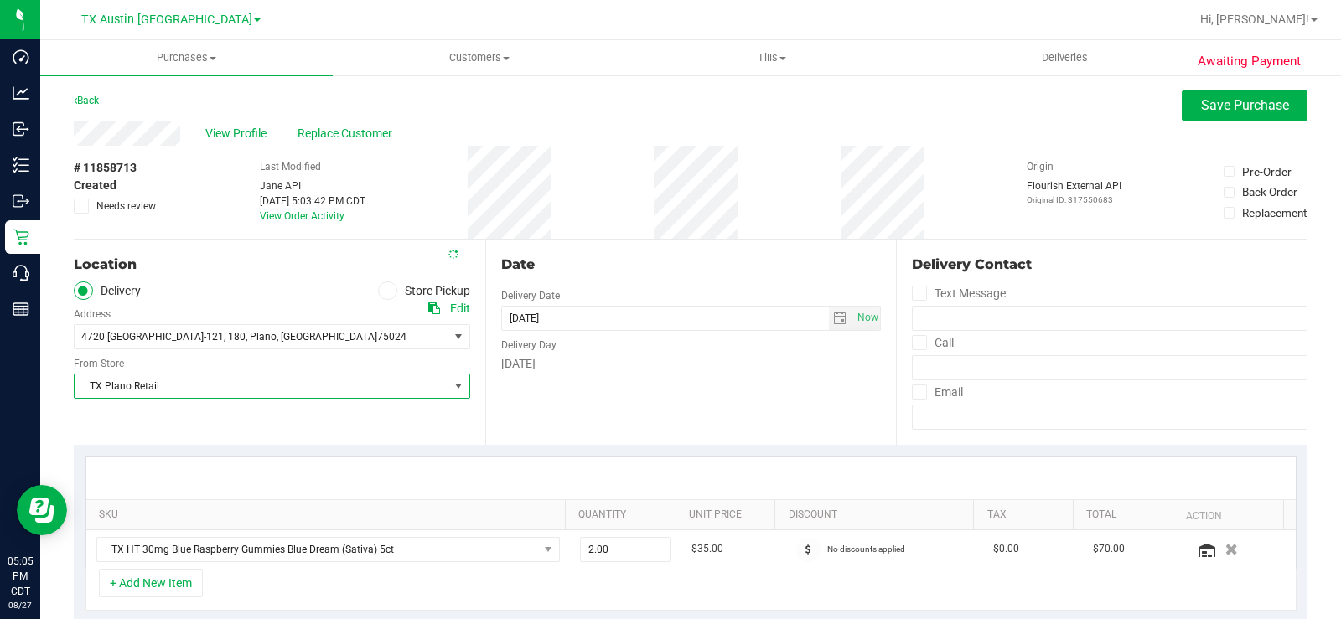
click at [233, 401] on div "Location Delivery Store Pickup Address Edit 4720 TX-121 , 180 , Plano , TX 7502…" at bounding box center [280, 342] width 412 height 205
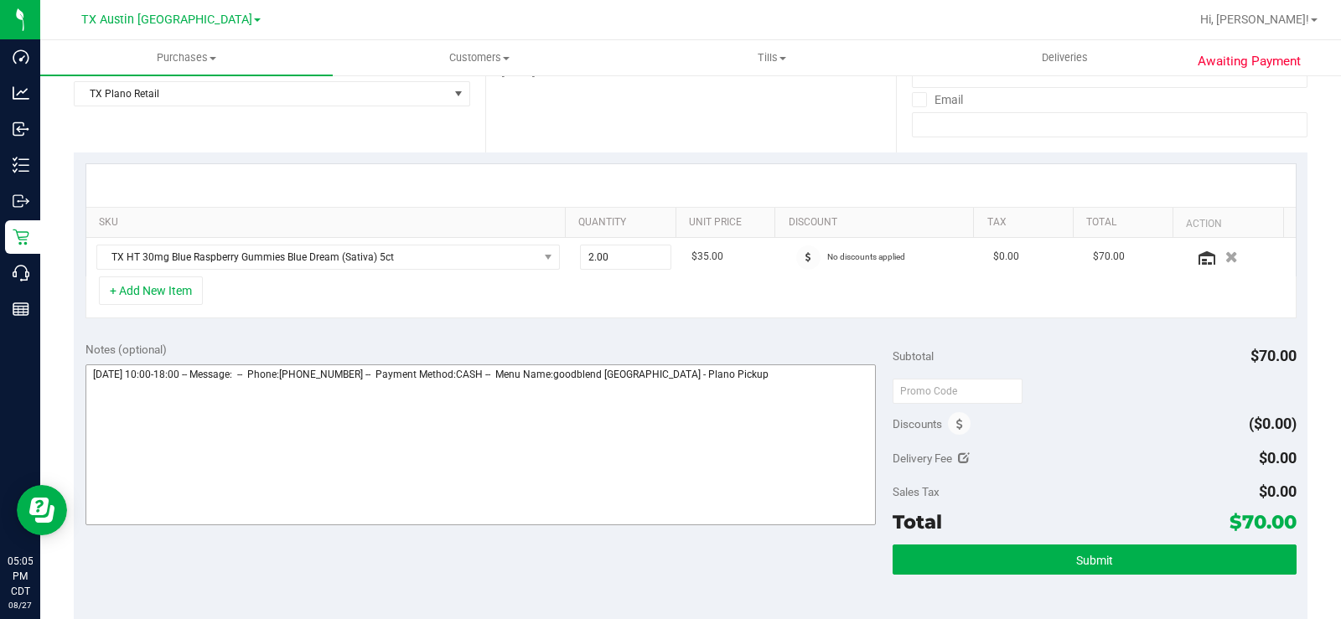
scroll to position [335, 0]
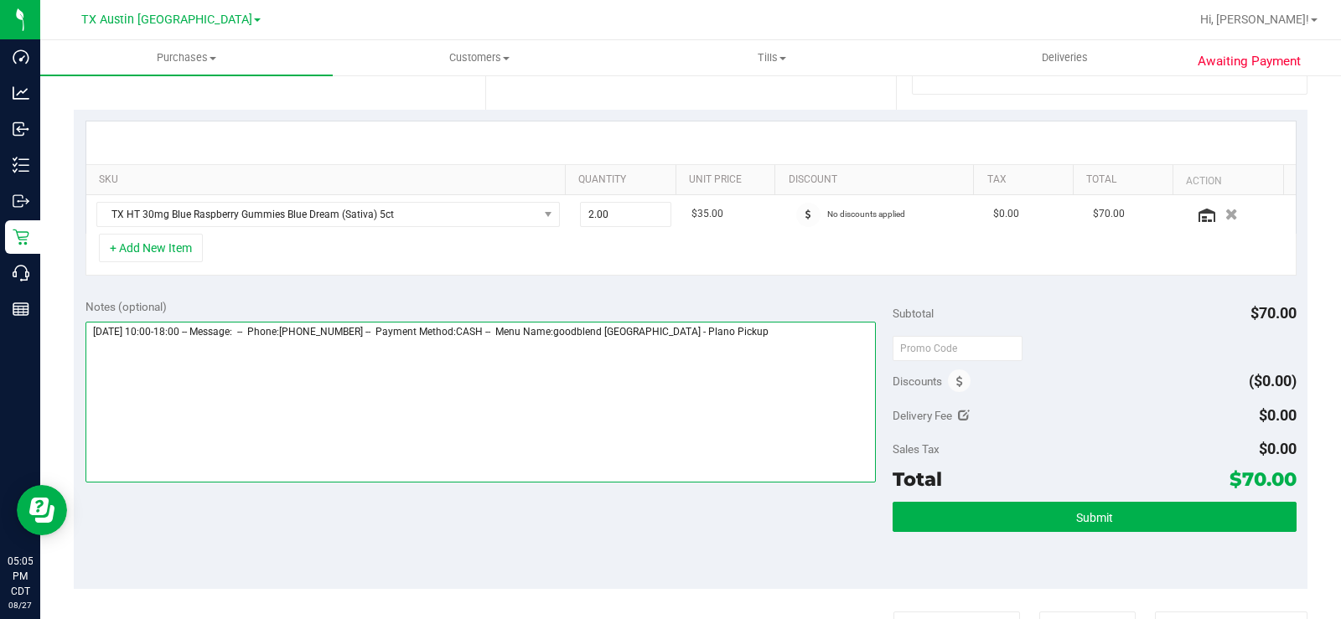
drag, startPoint x: 728, startPoint y: 342, endPoint x: 718, endPoint y: 341, distance: 9.3
click at [723, 341] on textarea at bounding box center [481, 402] width 790 height 161
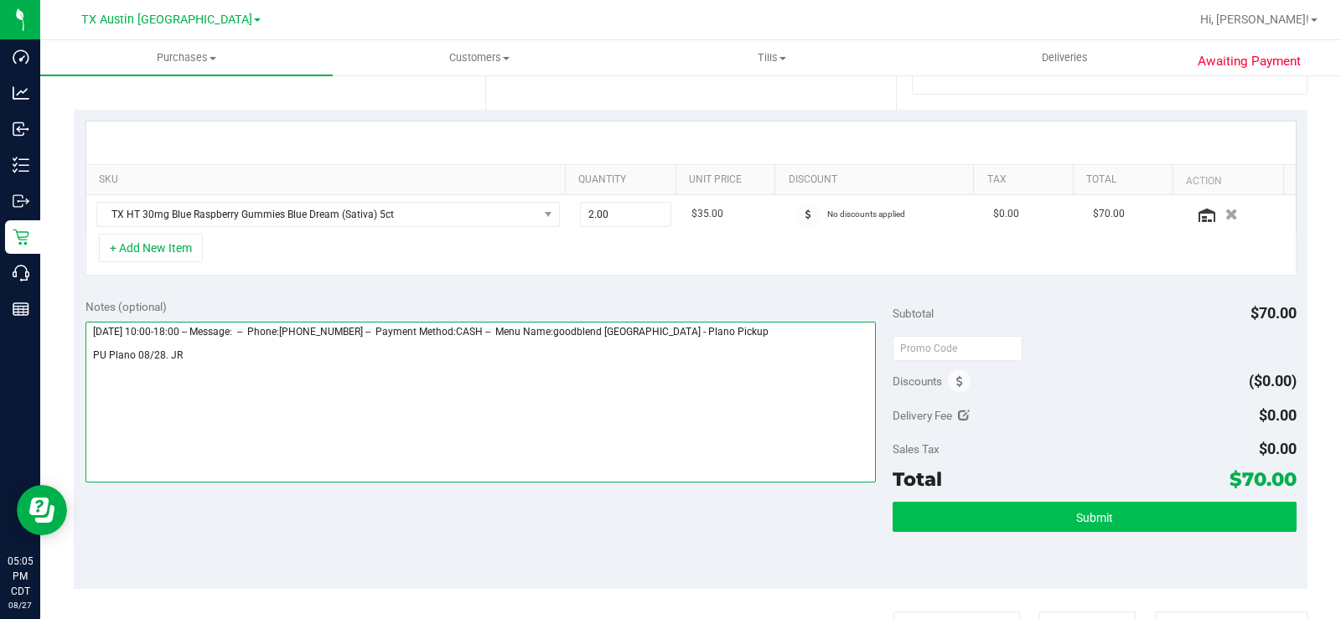
type textarea "Thursday 08/28/2025 10:00-18:00 -- Message: -- Phone:9724002009 -- Payment Meth…"
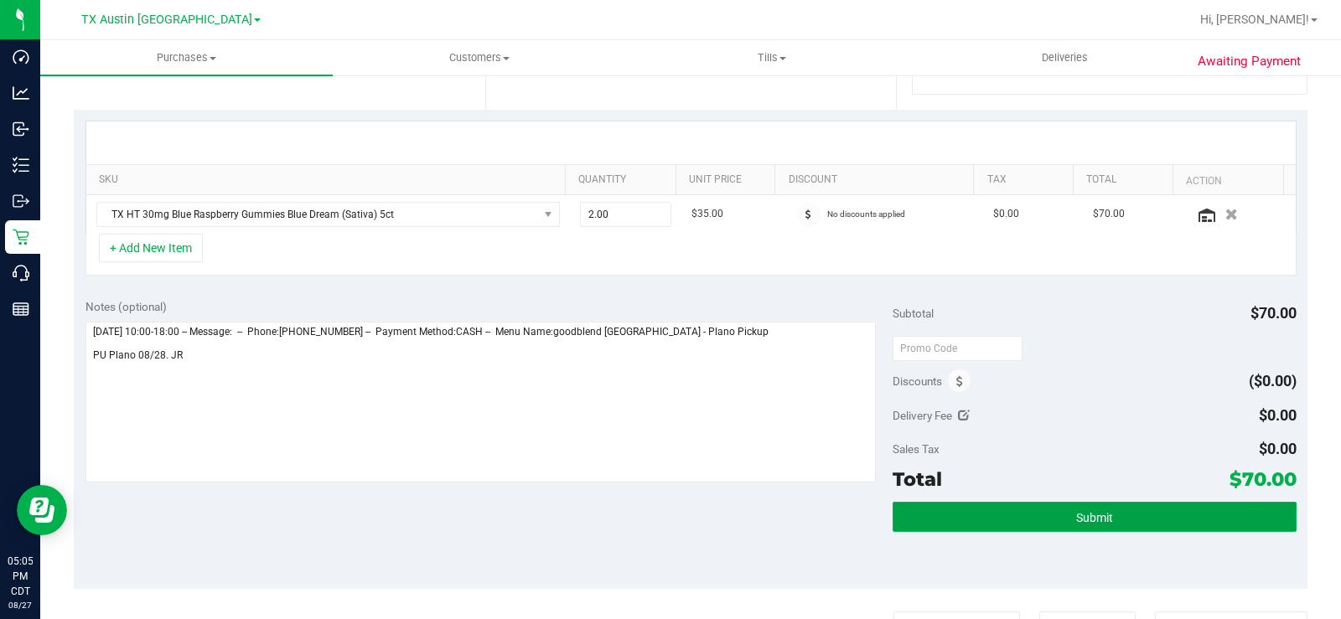
click at [958, 514] on button "Submit" at bounding box center [1095, 517] width 404 height 30
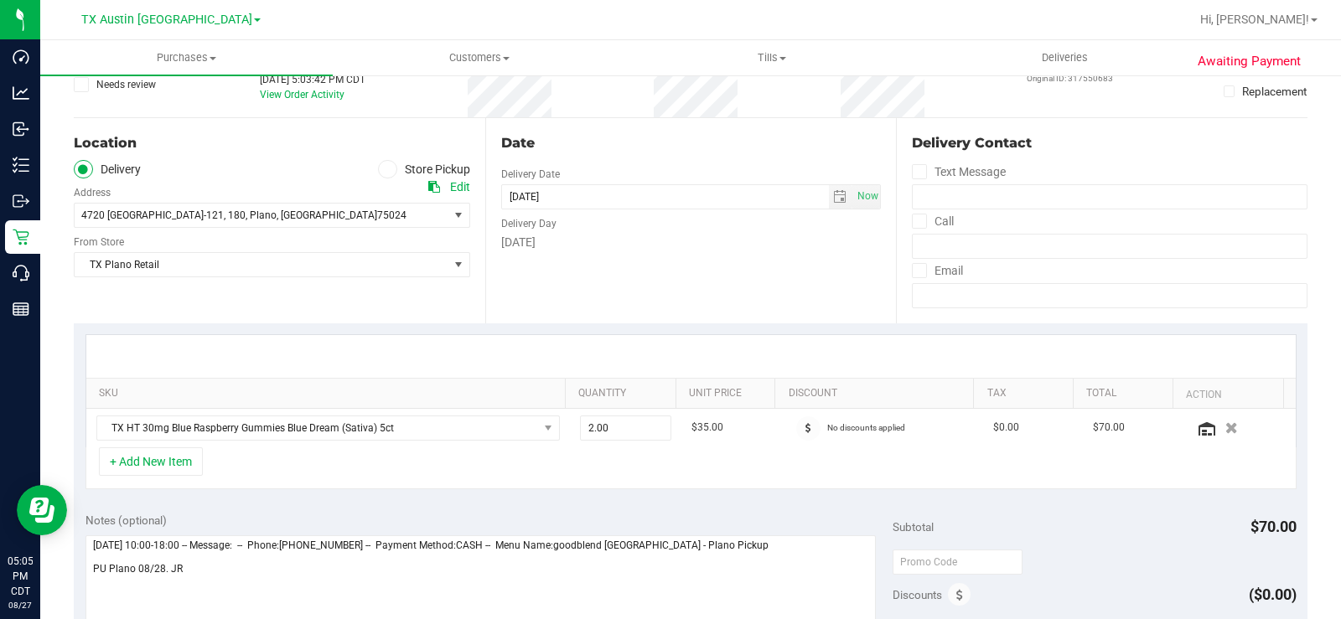
scroll to position [0, 0]
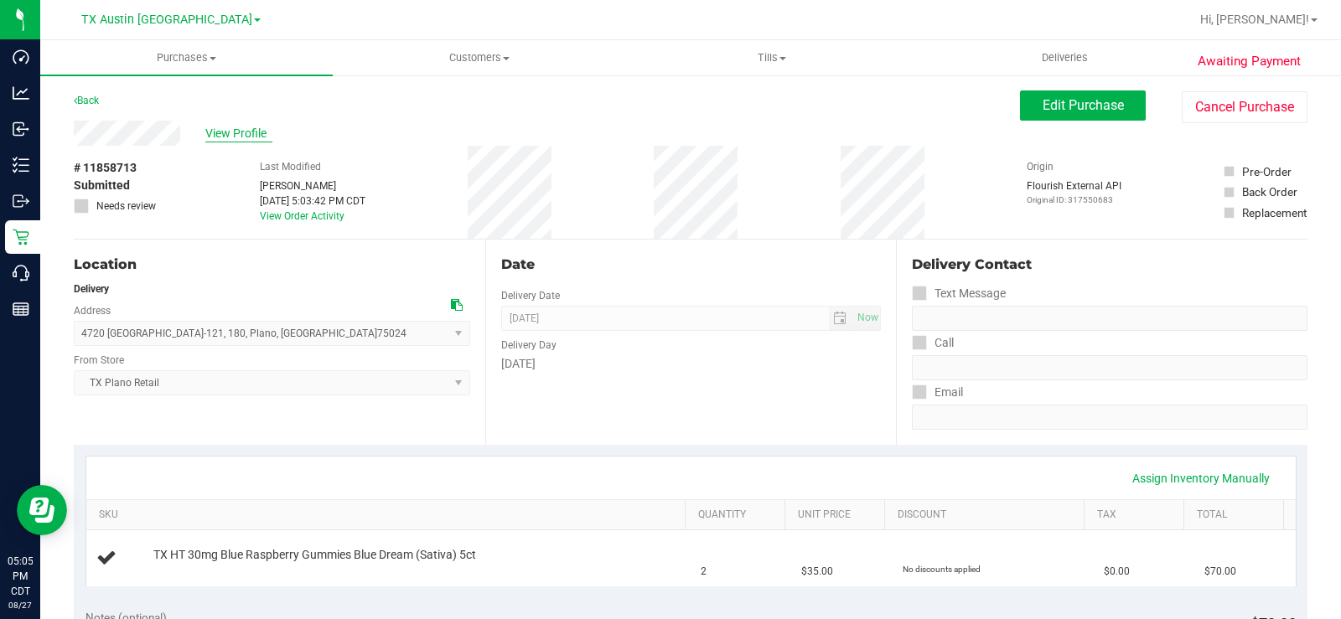
click at [246, 134] on span "View Profile" at bounding box center [238, 134] width 67 height 18
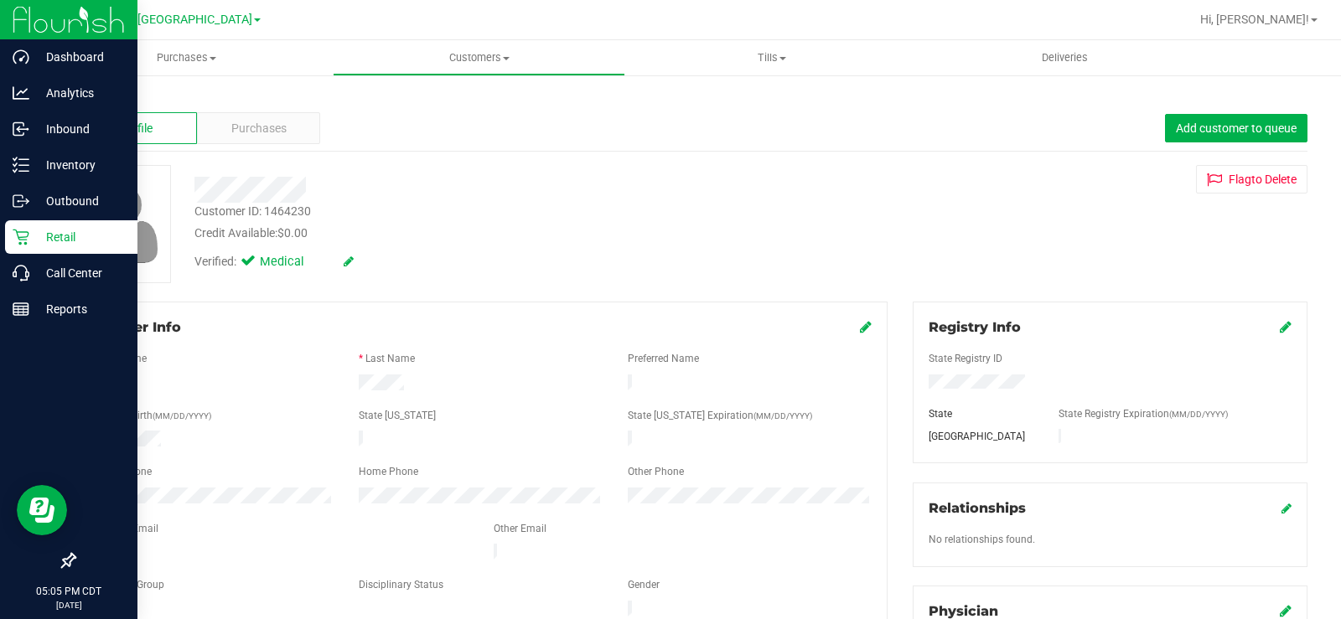
click at [30, 235] on p "Retail" at bounding box center [79, 237] width 101 height 20
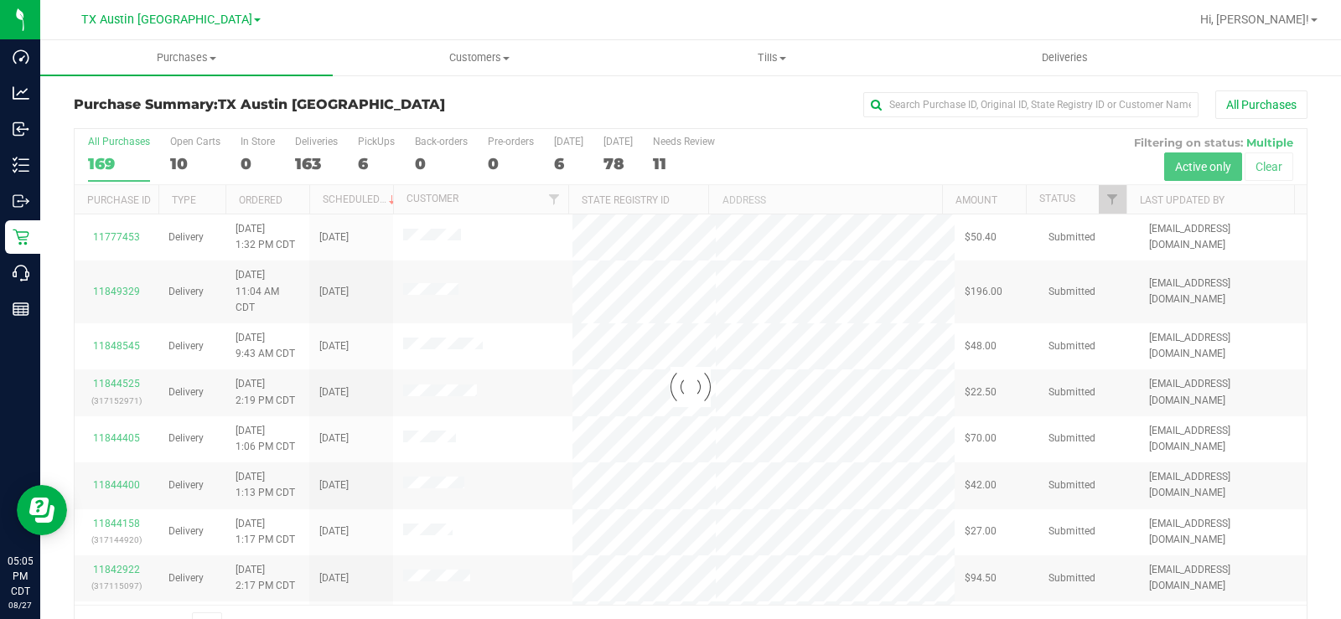
click at [179, 145] on div at bounding box center [691, 387] width 1232 height 516
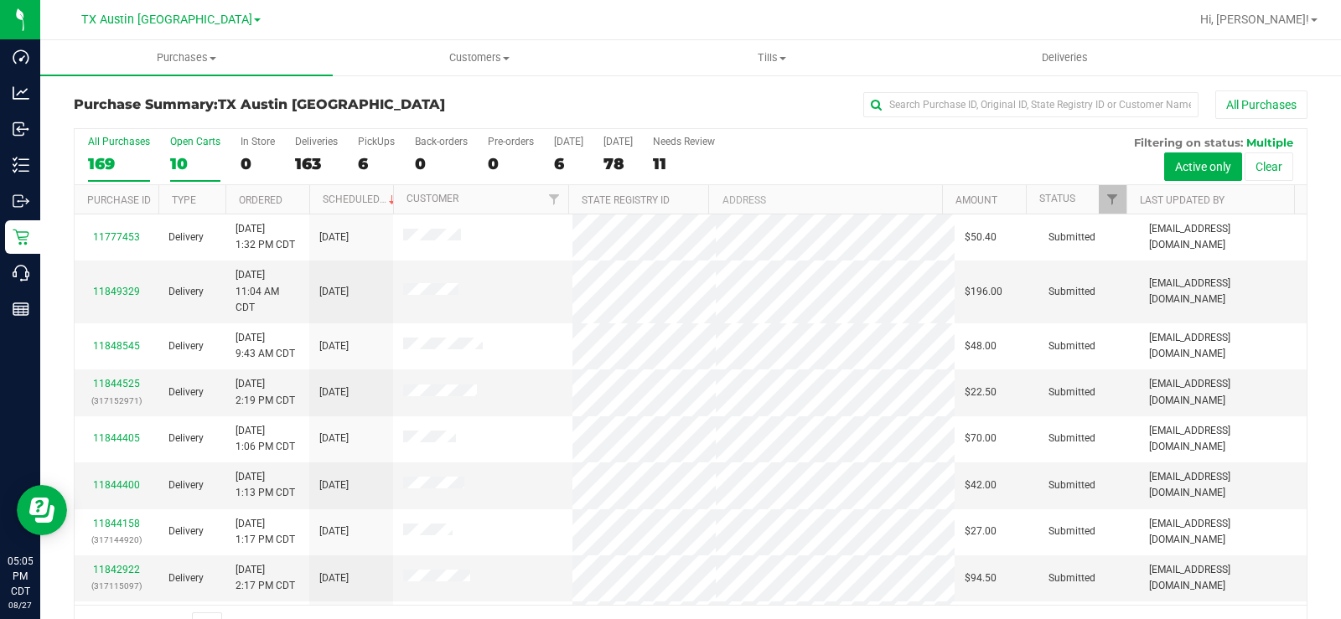
click at [183, 139] on div "Open Carts" at bounding box center [195, 142] width 50 height 12
click at [0, 0] on input "Open Carts 10" at bounding box center [0, 0] width 0 height 0
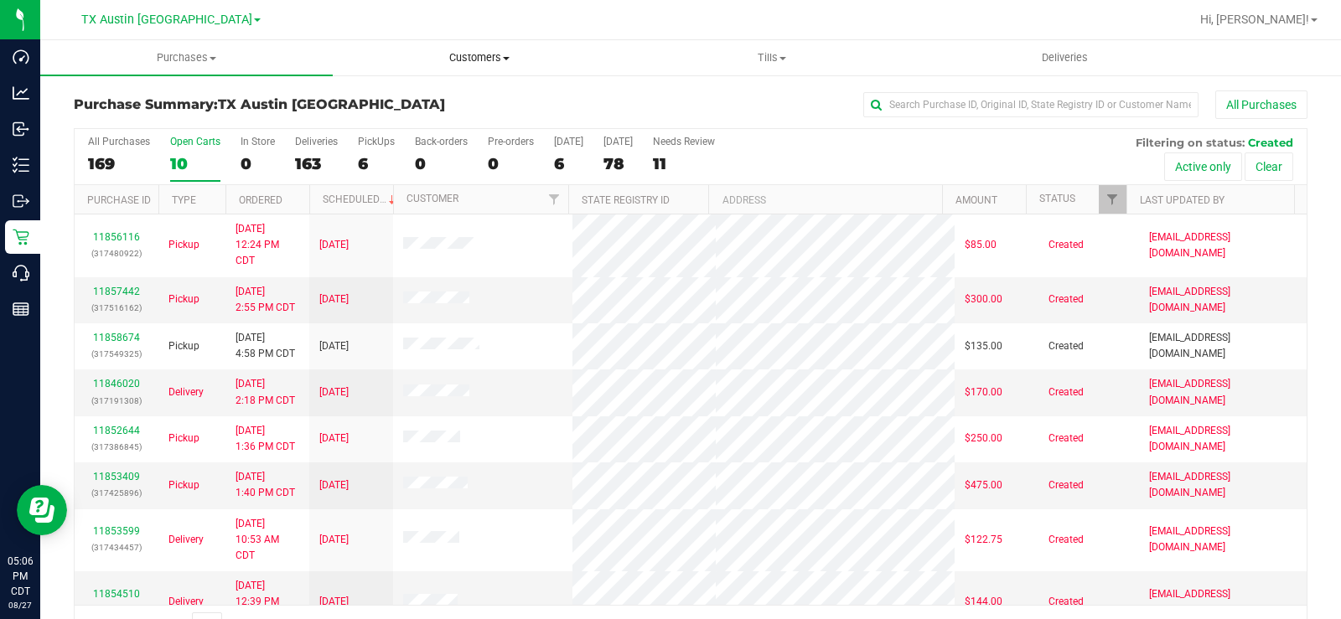
click at [477, 56] on span "Customers" at bounding box center [479, 57] width 291 height 15
click at [372, 103] on span "All customers" at bounding box center [393, 101] width 121 height 14
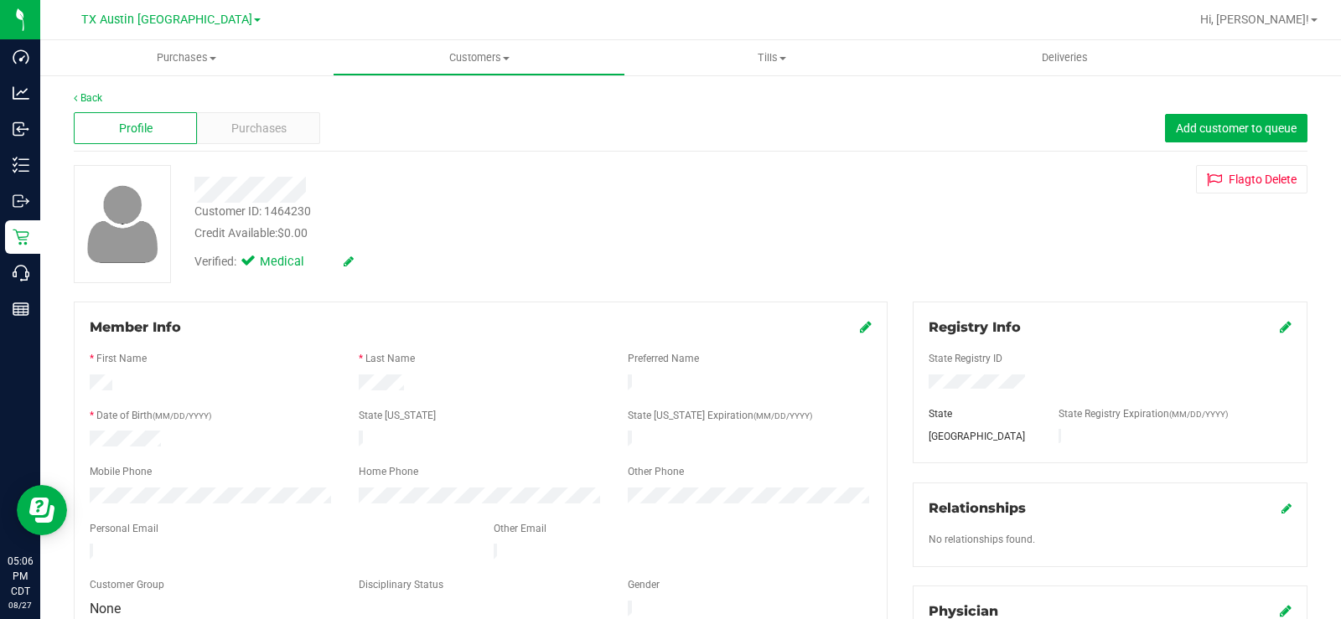
drag, startPoint x: 280, startPoint y: 542, endPoint x: 75, endPoint y: 548, distance: 204.6
click at [75, 548] on div "Member Info * First Name * Last Name Preferred Name * Date of Birth (MM/DD/YYYY…" at bounding box center [481, 469] width 814 height 335
click at [251, 120] on span "Purchases" at bounding box center [258, 129] width 55 height 18
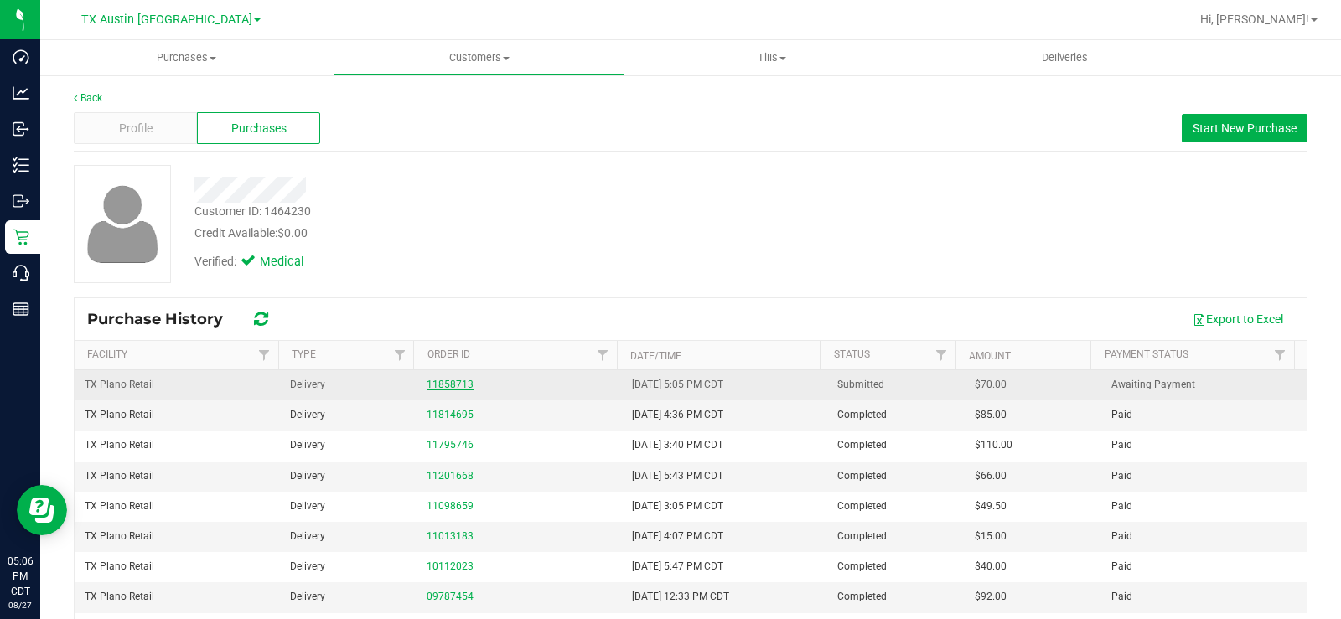
click at [435, 385] on link "11858713" at bounding box center [450, 385] width 47 height 12
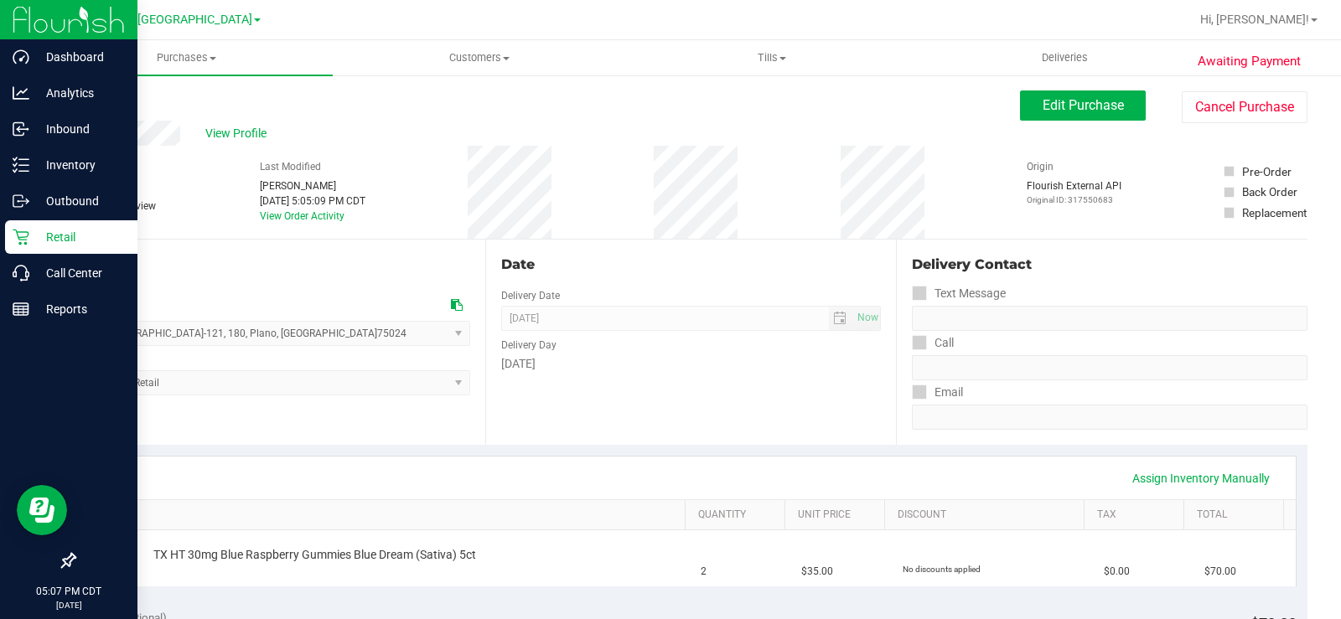
click at [25, 229] on icon at bounding box center [21, 237] width 17 height 17
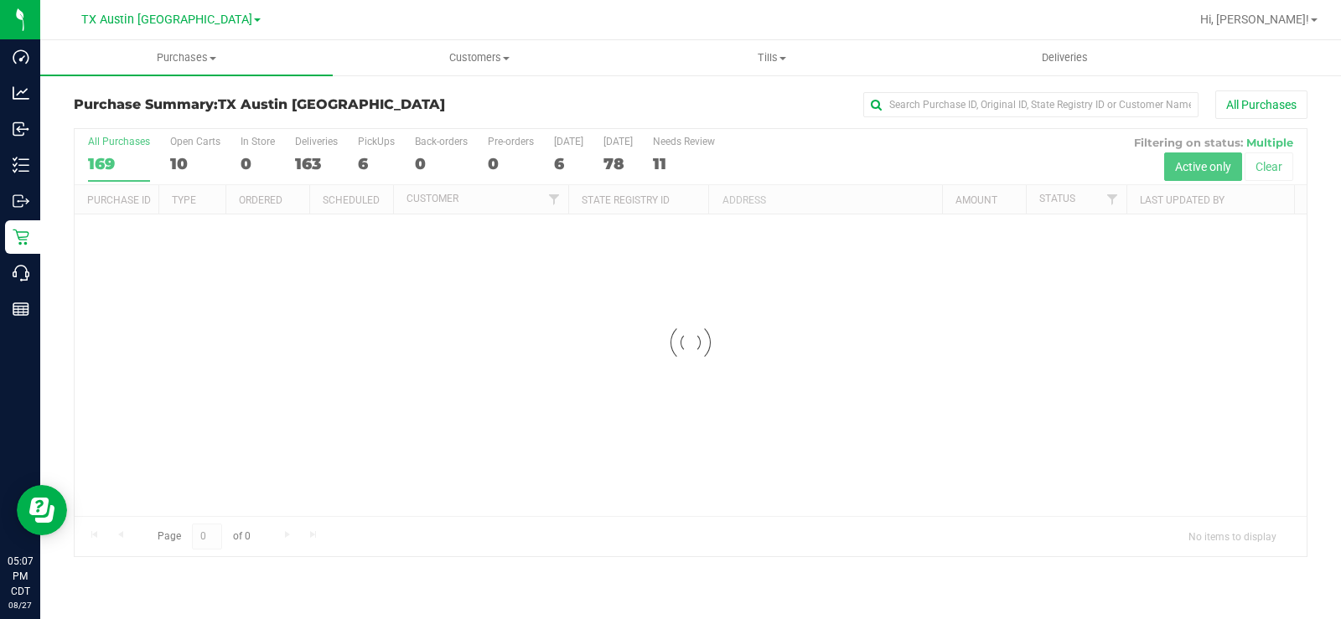
click at [174, 154] on div at bounding box center [691, 343] width 1232 height 428
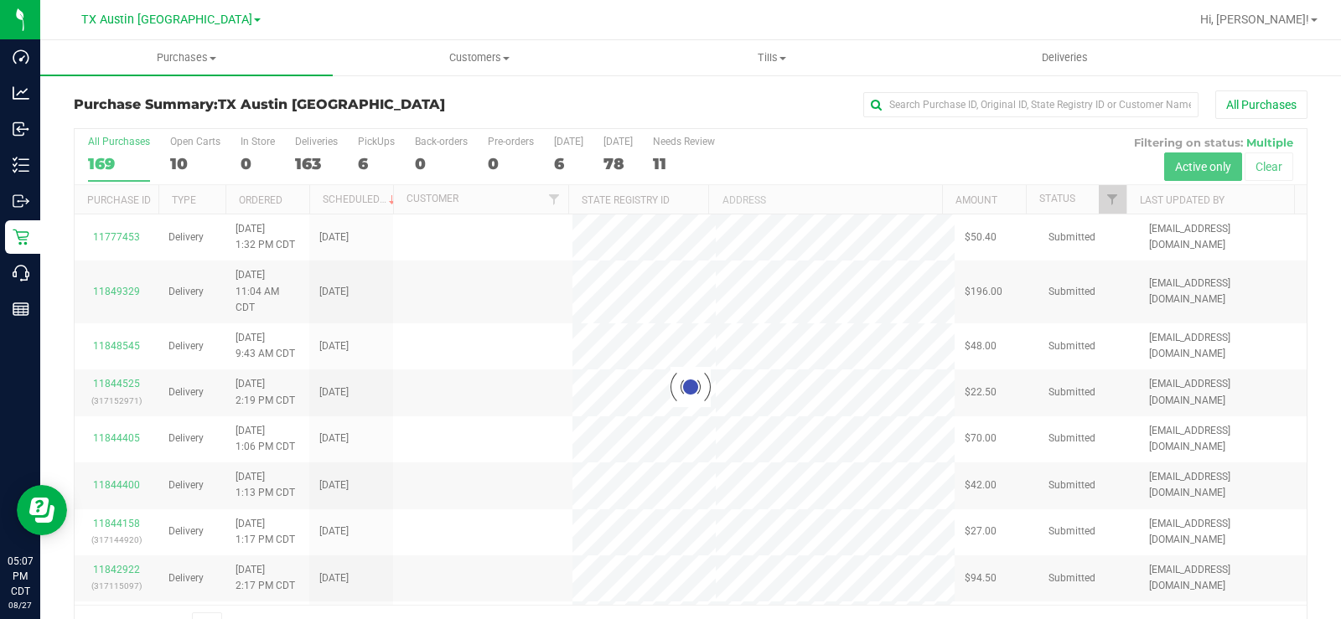
click at [174, 154] on div at bounding box center [691, 387] width 1232 height 516
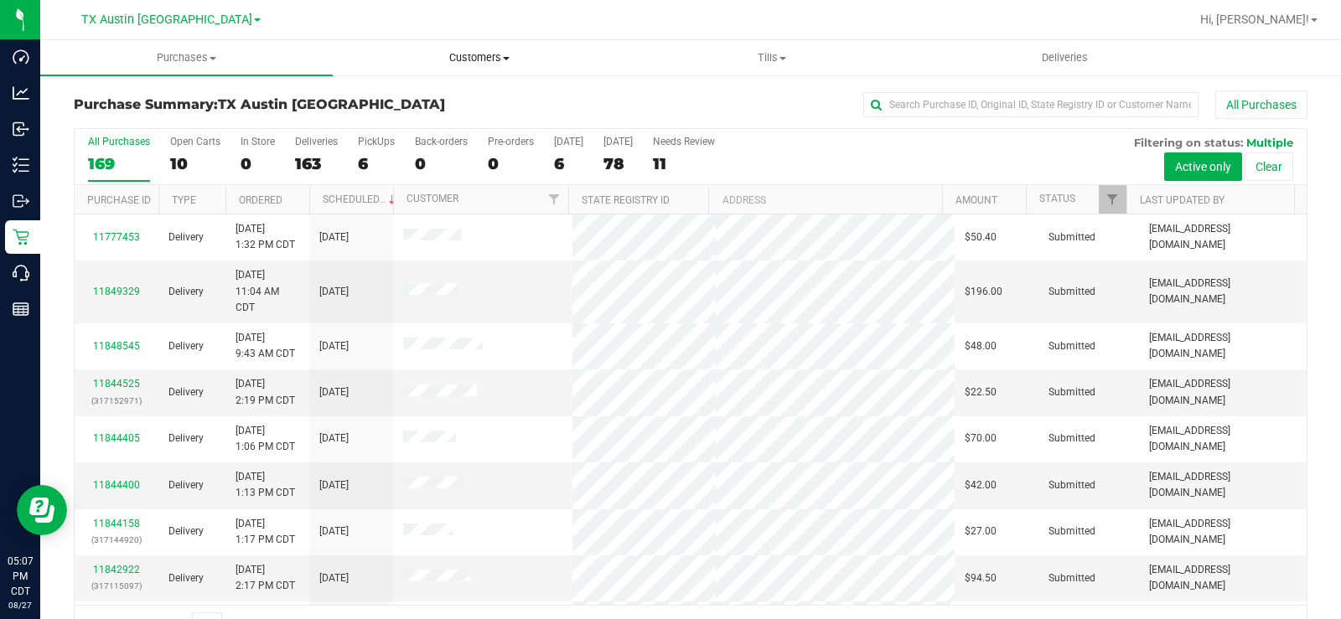
click at [497, 48] on uib-tab-heading "Customers All customers Add a new customer All physicians" at bounding box center [479, 58] width 291 height 34
click at [492, 53] on span "Customers" at bounding box center [479, 57] width 293 height 15
click at [481, 55] on span "Customers" at bounding box center [479, 57] width 293 height 15
click at [383, 101] on span "All customers" at bounding box center [393, 101] width 121 height 14
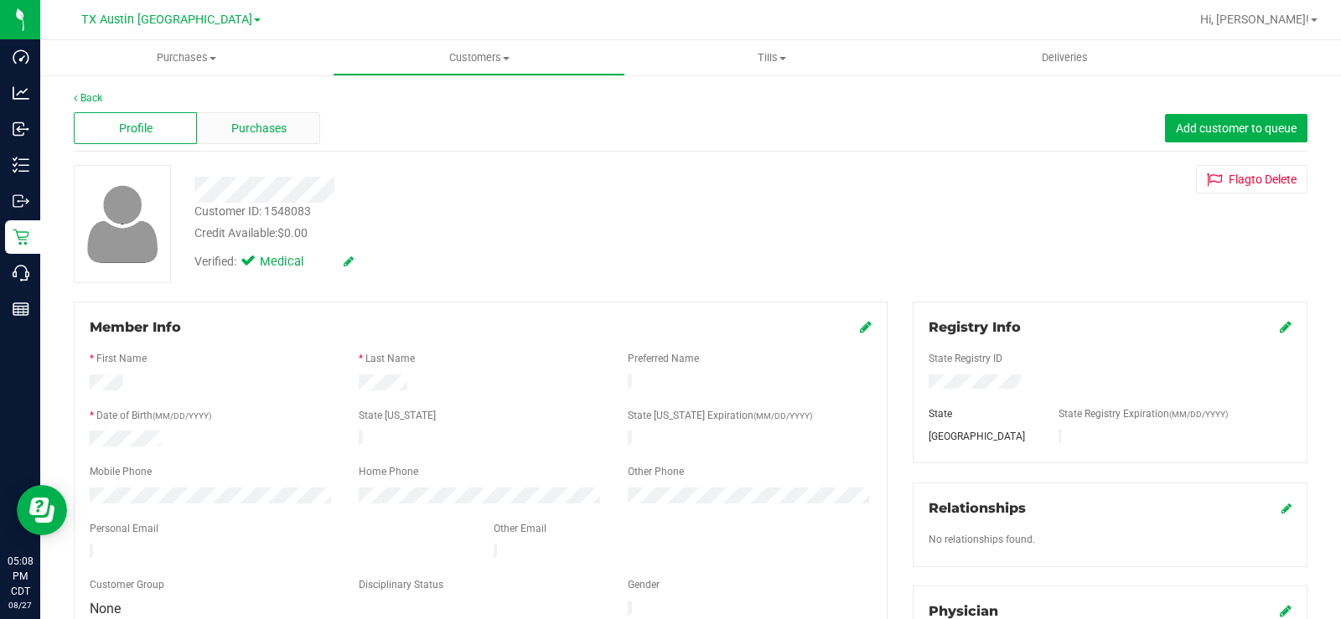
click at [260, 134] on span "Purchases" at bounding box center [258, 129] width 55 height 18
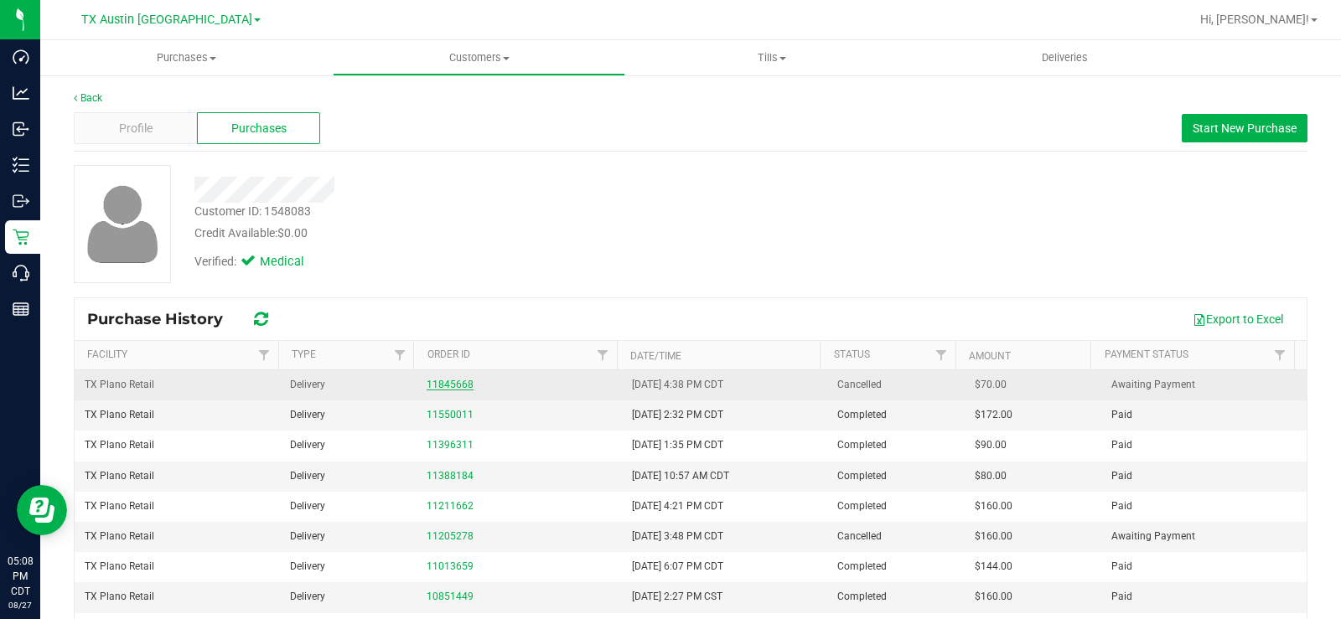
click at [443, 386] on link "11845668" at bounding box center [450, 385] width 47 height 12
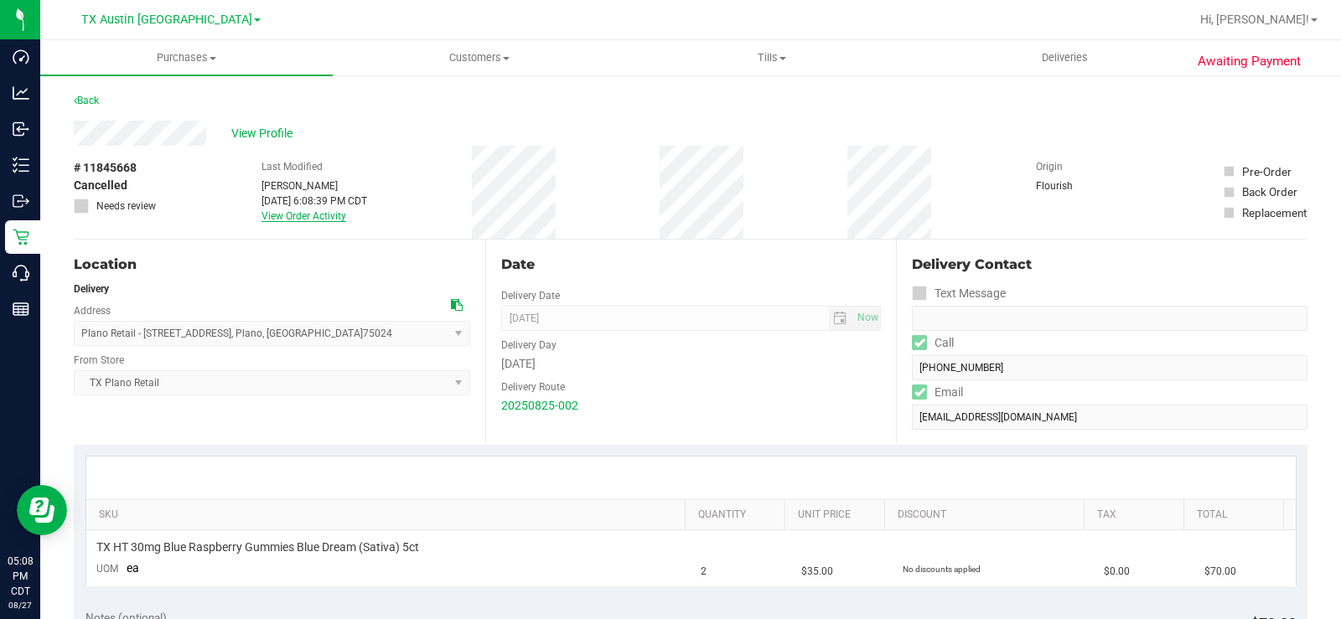
click at [314, 219] on link "View Order Activity" at bounding box center [304, 216] width 85 height 12
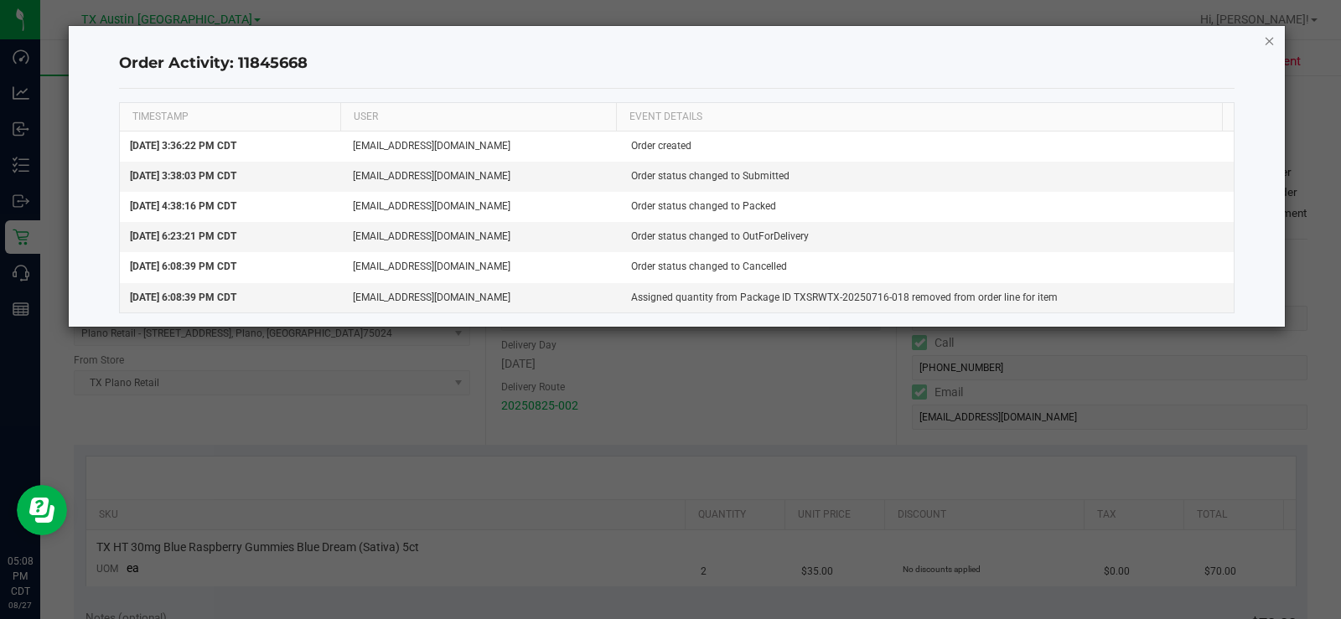
click at [1272, 44] on icon "button" at bounding box center [1270, 40] width 12 height 20
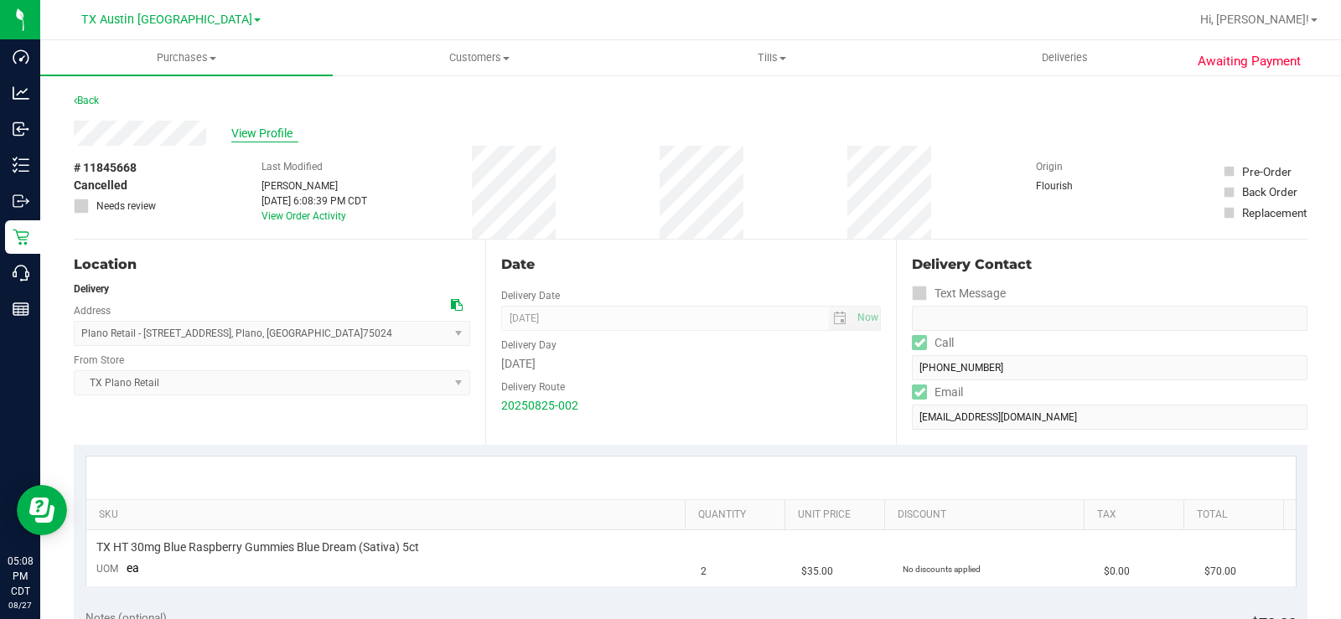
click at [259, 135] on span "View Profile" at bounding box center [264, 134] width 67 height 18
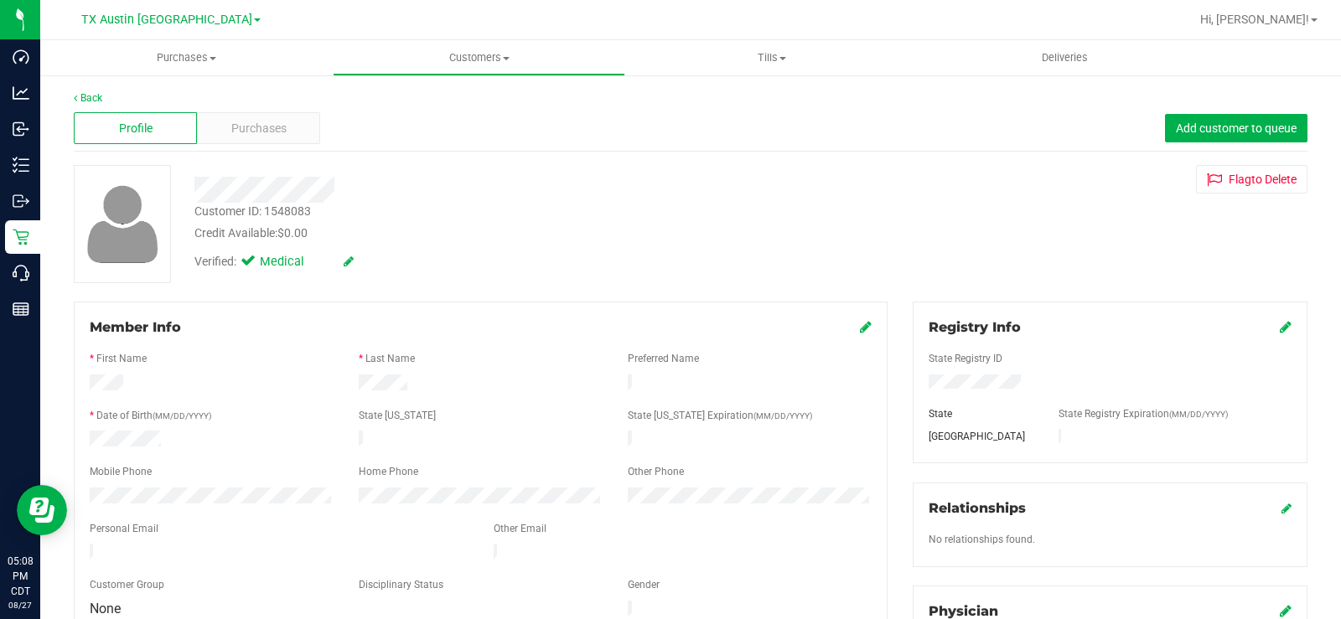
click at [259, 135] on span "Purchases" at bounding box center [258, 129] width 55 height 18
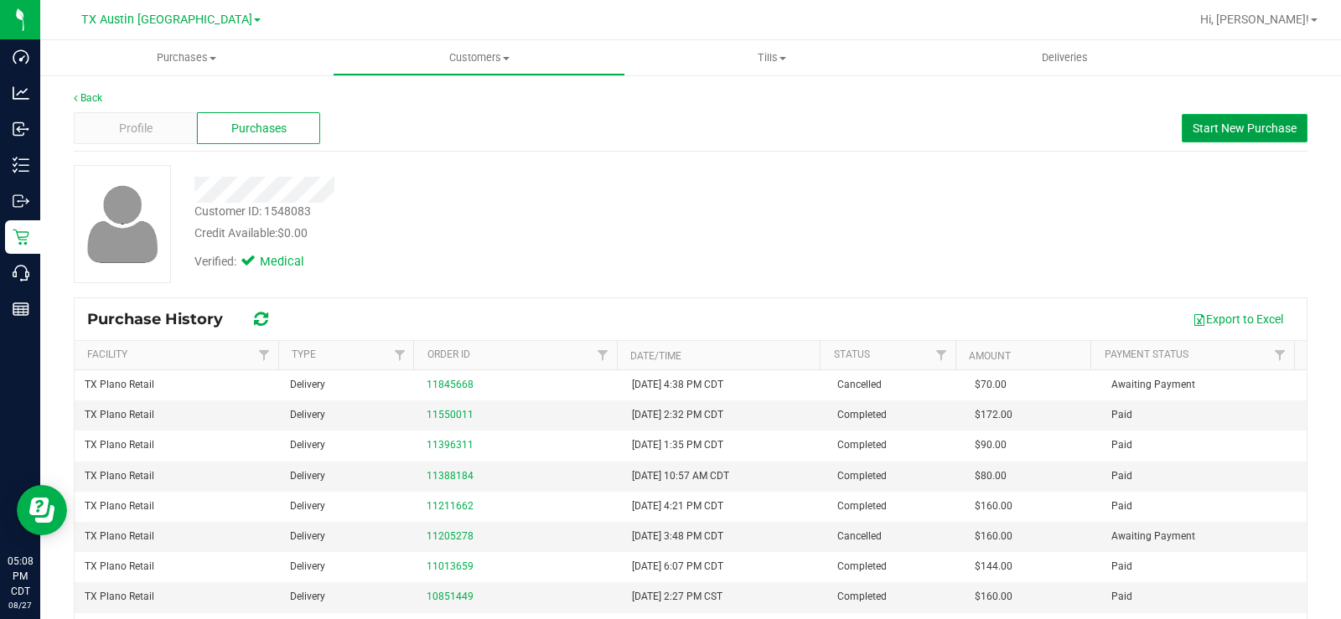
click at [1210, 120] on button "Start New Purchase" at bounding box center [1245, 128] width 126 height 29
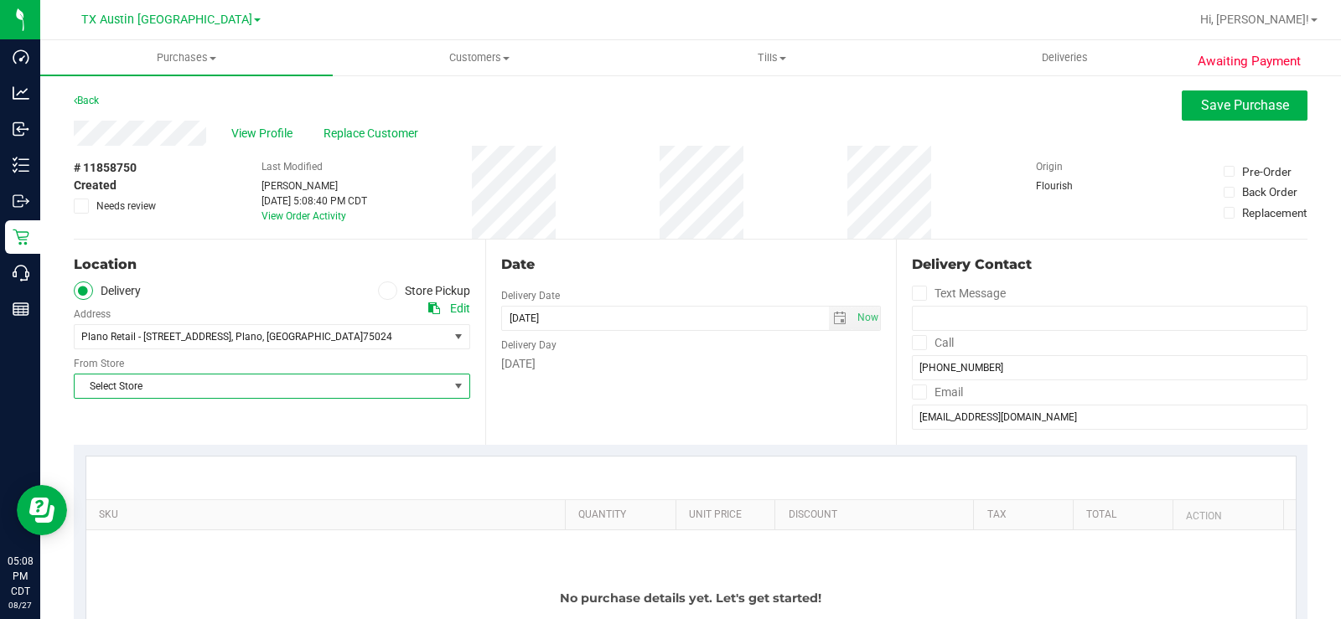
click at [185, 387] on span "Select Store" at bounding box center [262, 386] width 374 height 23
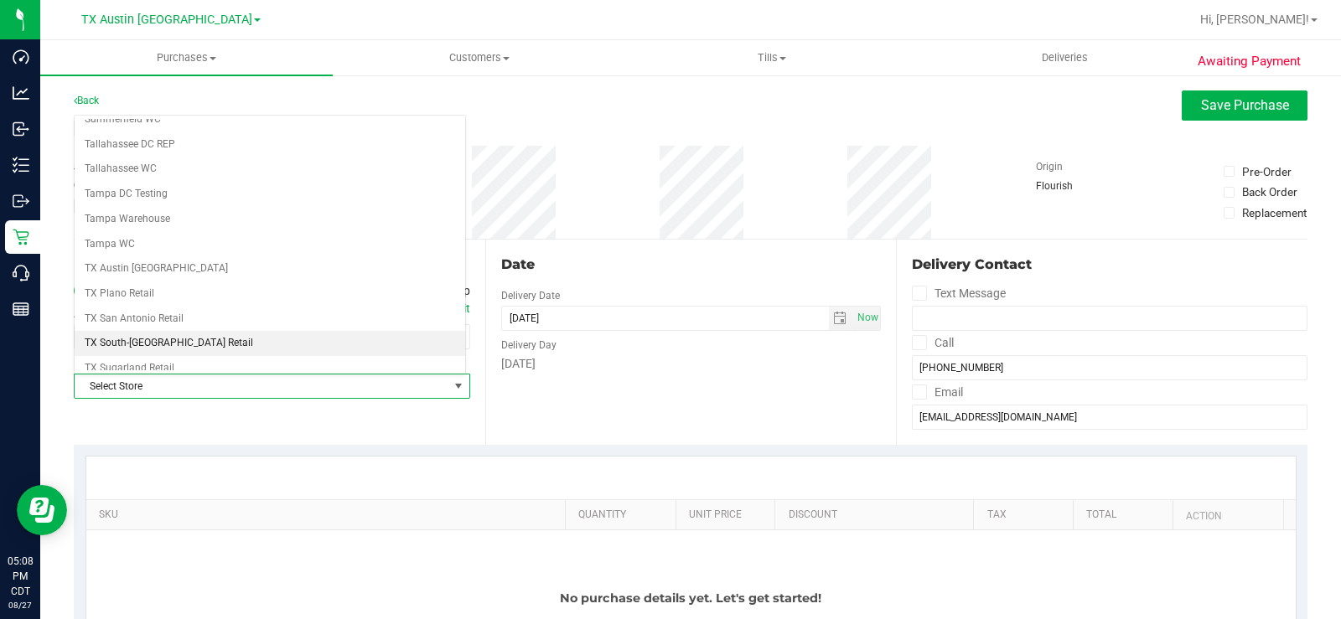
scroll to position [1218, 0]
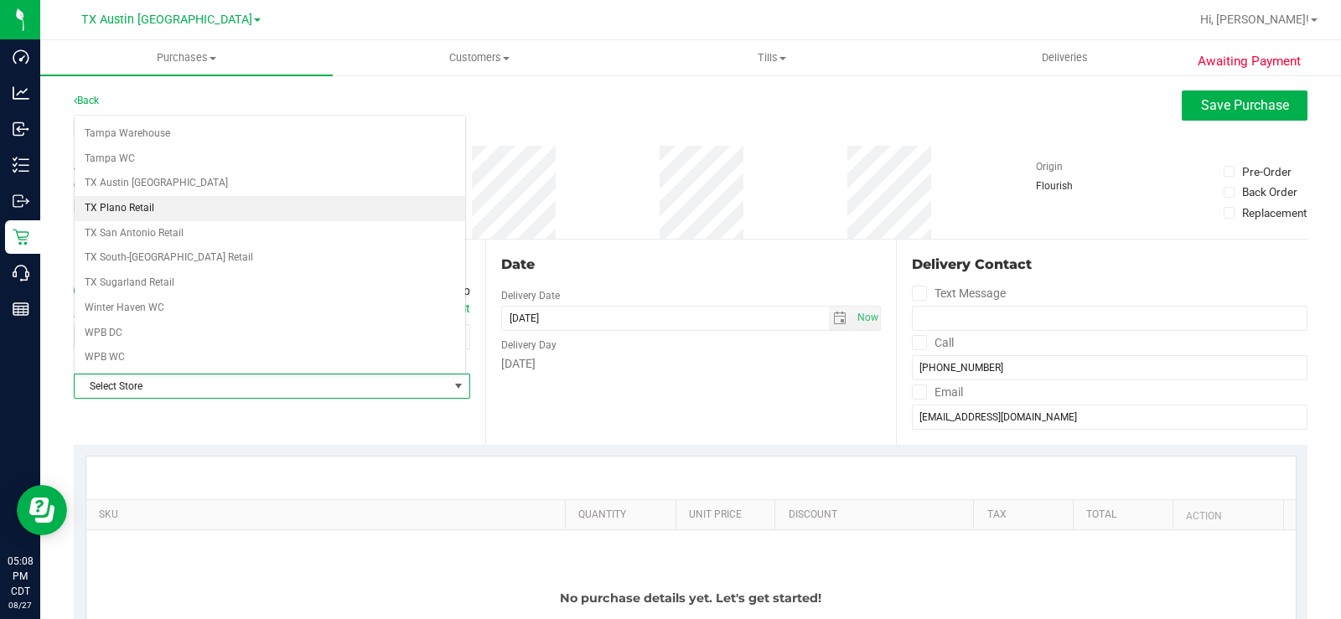
click at [156, 208] on li "TX Plano Retail" at bounding box center [270, 208] width 391 height 25
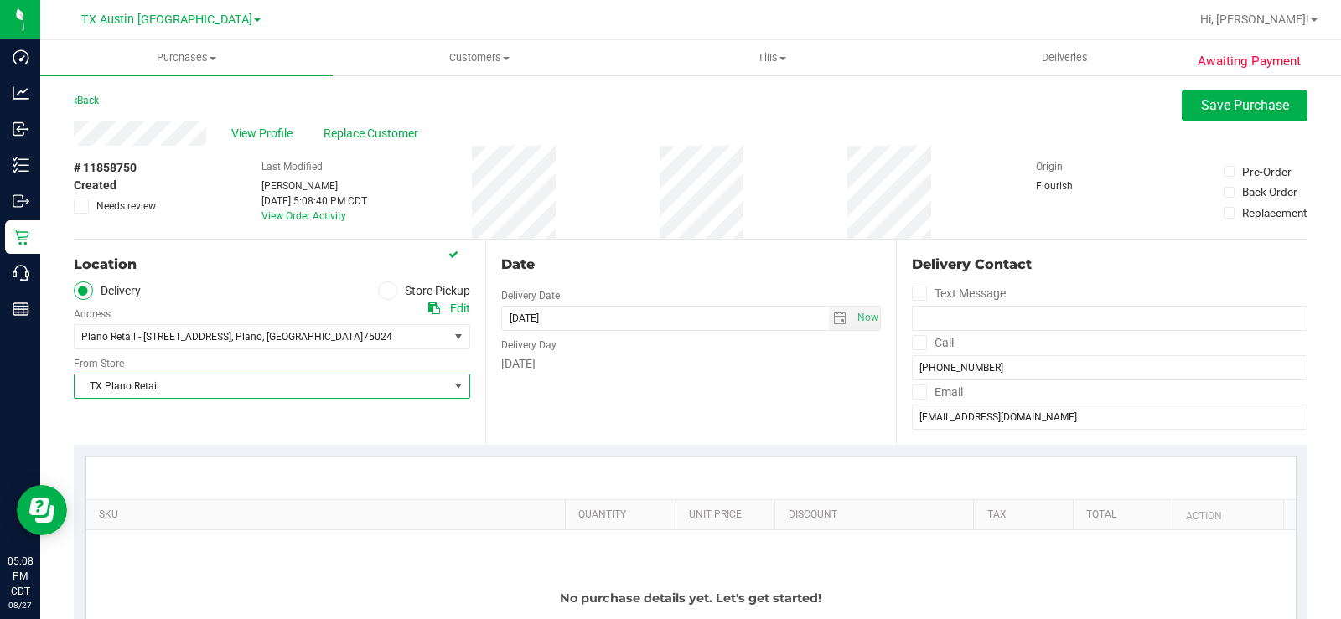
click at [542, 394] on div "Date Delivery Date 08/27/2025 Now 08/27/2025 05:08 PM Now Delivery Day Wednesday" at bounding box center [691, 342] width 412 height 205
click at [541, 391] on div "Date Delivery Date 08/27/2025 Now 08/27/2025 05:08 PM Now Delivery Day Wednesday" at bounding box center [691, 342] width 412 height 205
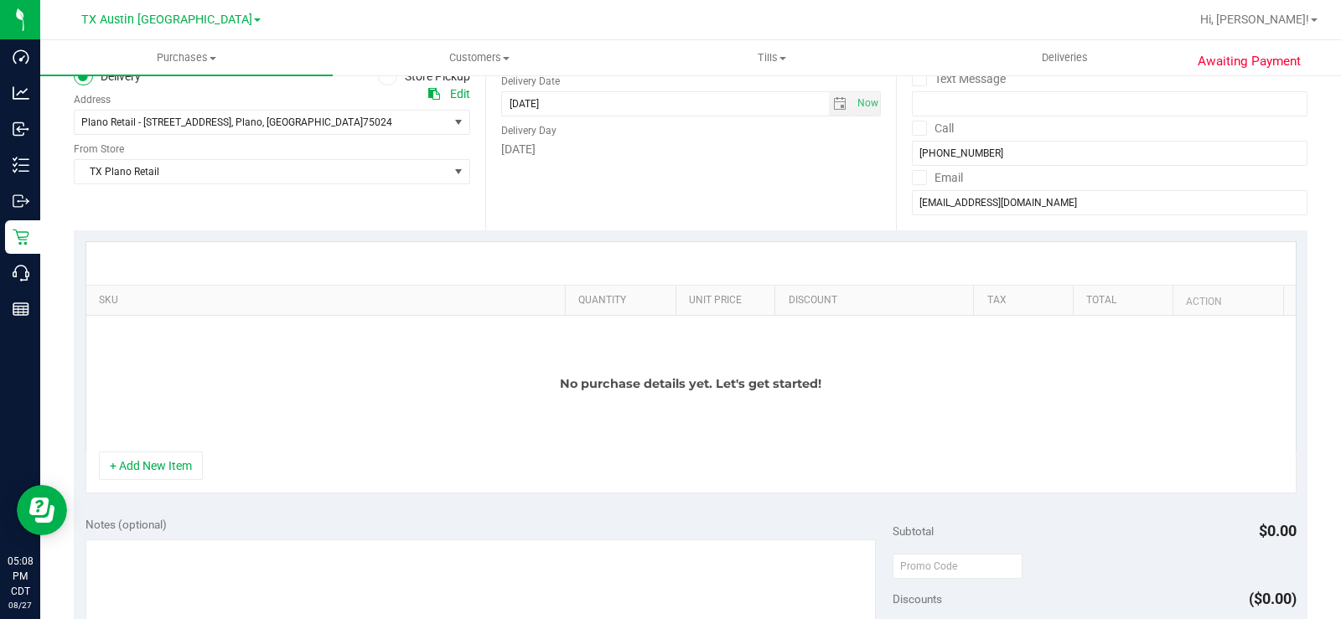
scroll to position [251, 0]
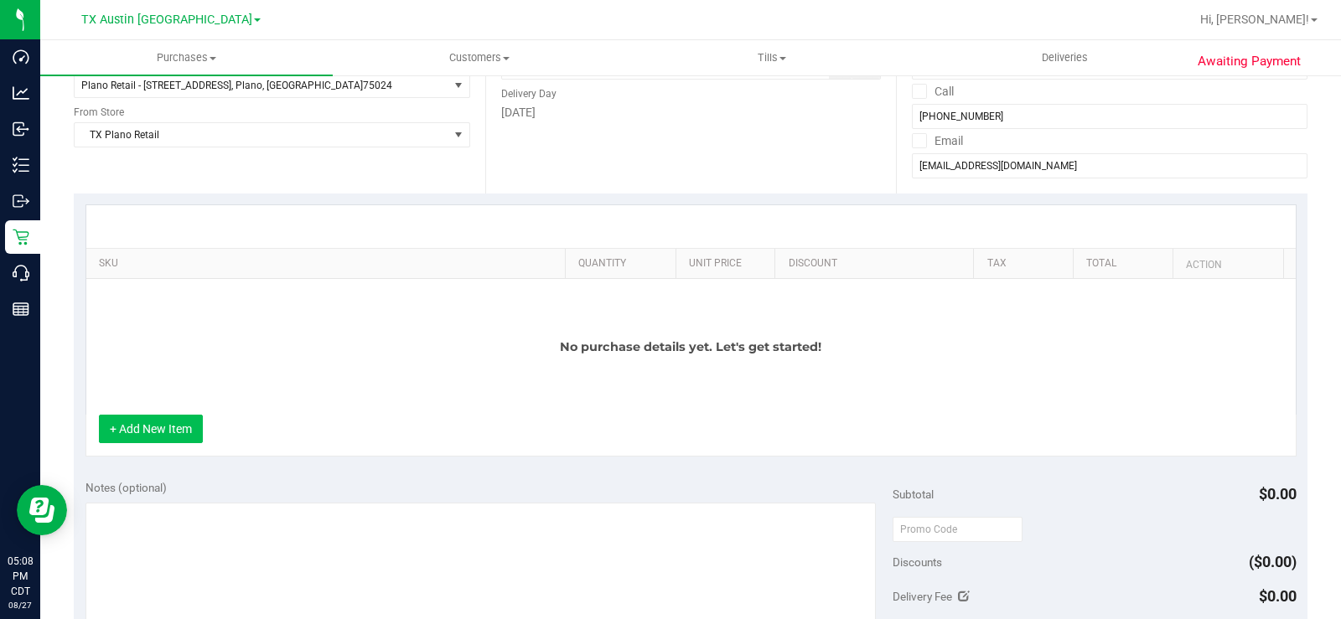
click at [167, 425] on button "+ Add New Item" at bounding box center [151, 429] width 104 height 29
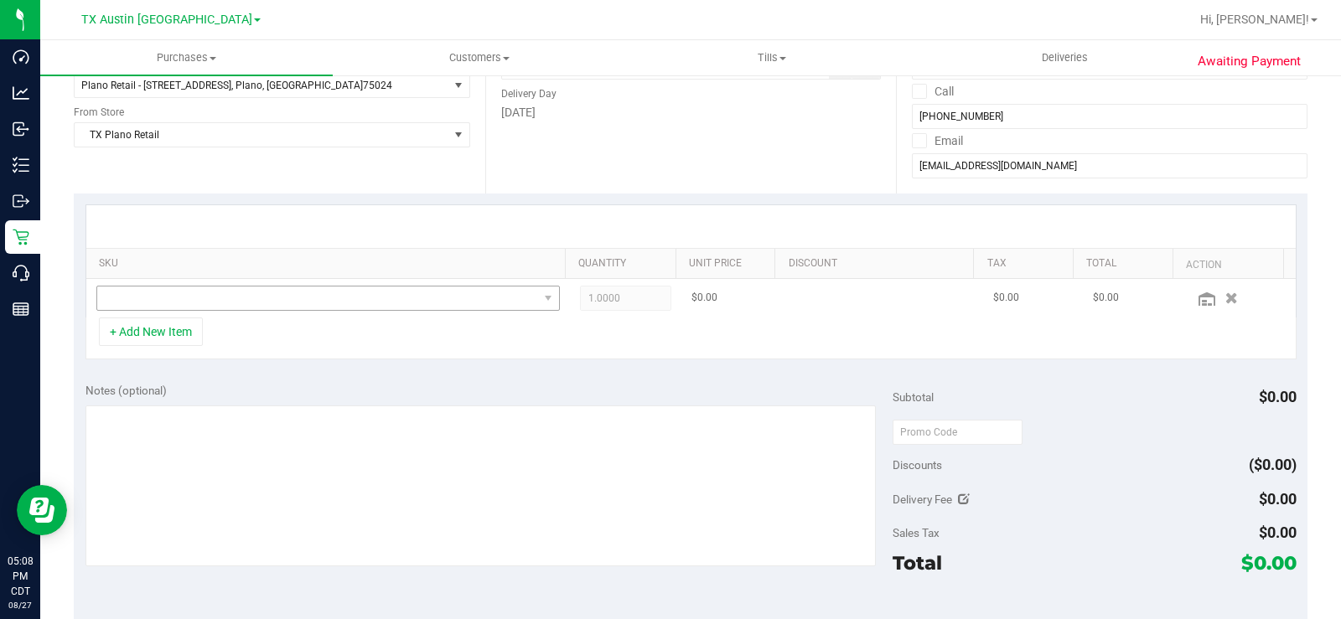
drag, startPoint x: 232, startPoint y: 277, endPoint x: 236, endPoint y: 293, distance: 15.5
click at [233, 280] on div "SKU Quantity Unit Price Discount Tax Total Action 1.0000 1 $0.00 $0.00 $0.00" at bounding box center [691, 261] width 1211 height 113
click at [236, 297] on span "NO DATA FOUND" at bounding box center [317, 298] width 441 height 23
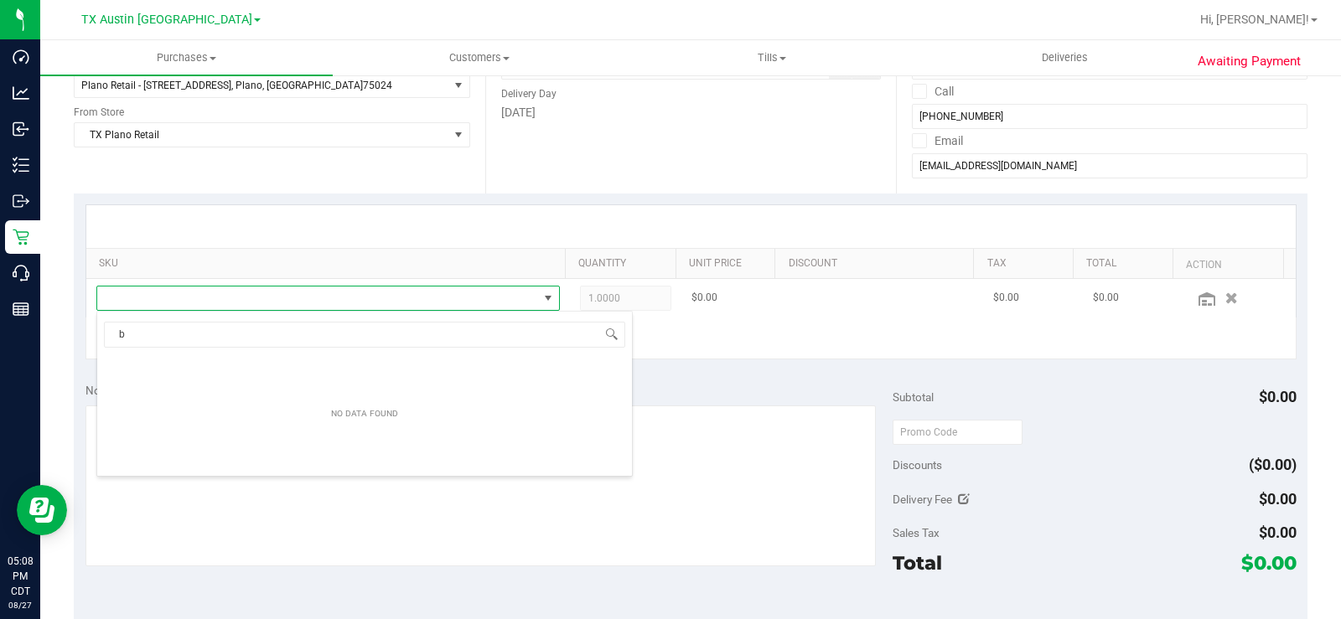
scroll to position [25, 448]
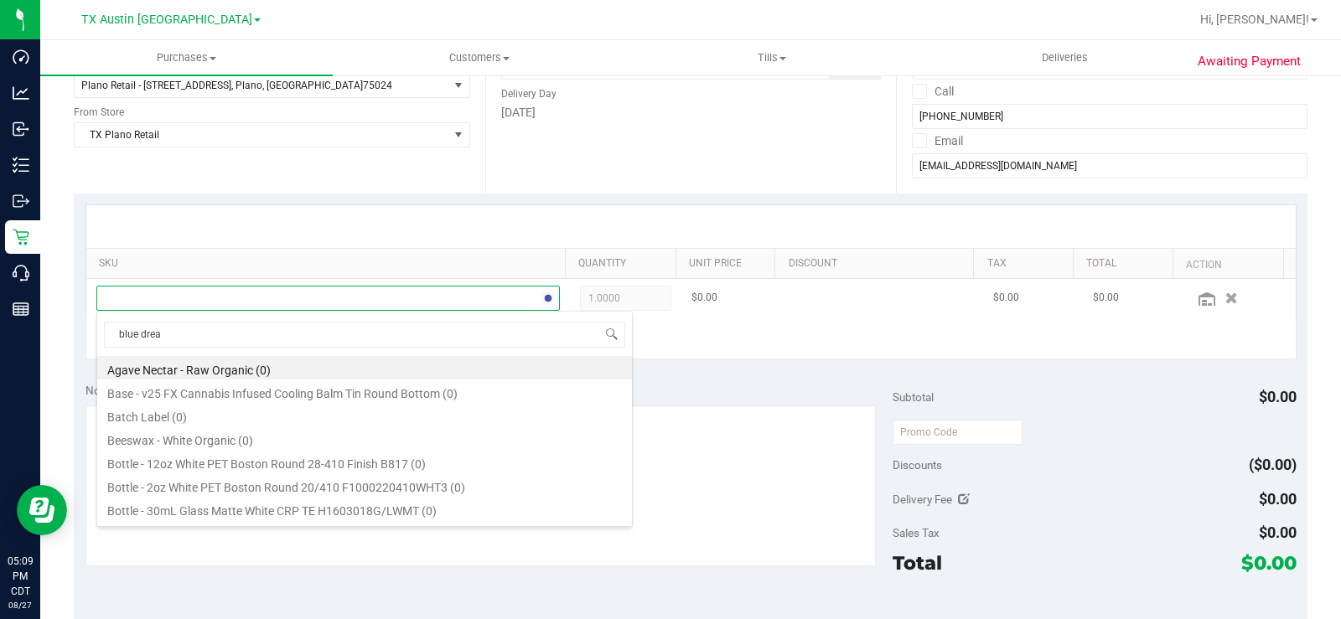
type input "blue dream"
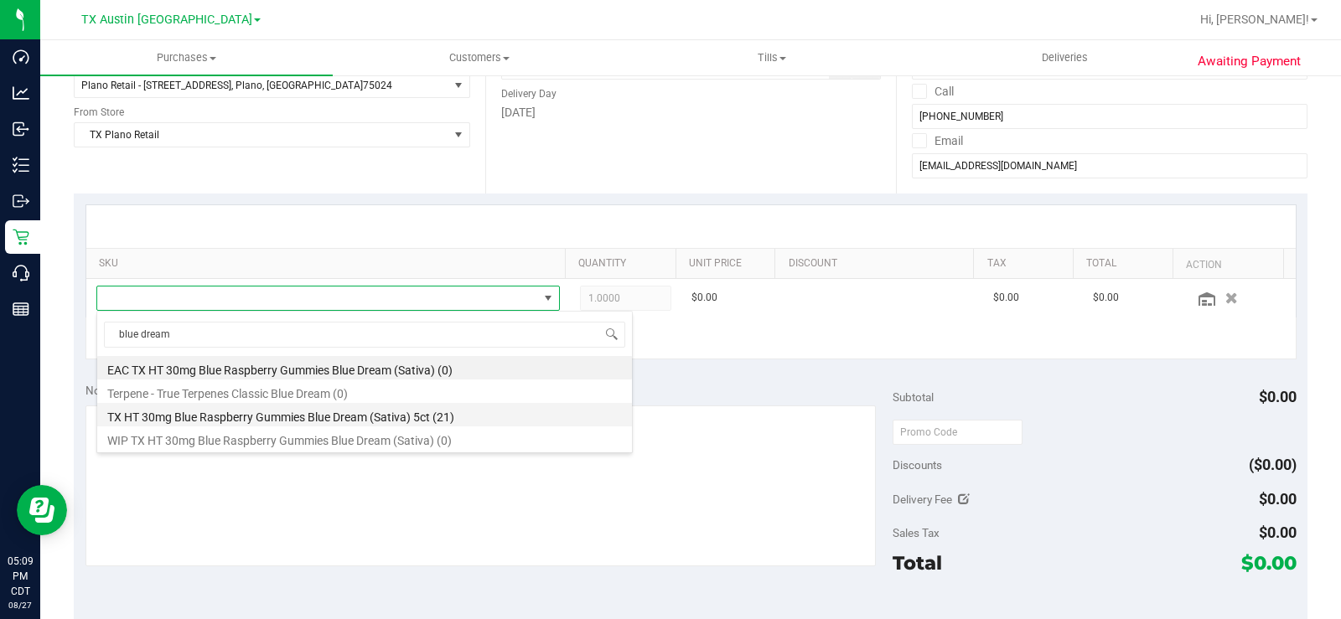
click at [272, 416] on li "TX HT 30mg Blue Raspberry Gummies Blue Dream (Sativa) 5ct (21)" at bounding box center [364, 414] width 535 height 23
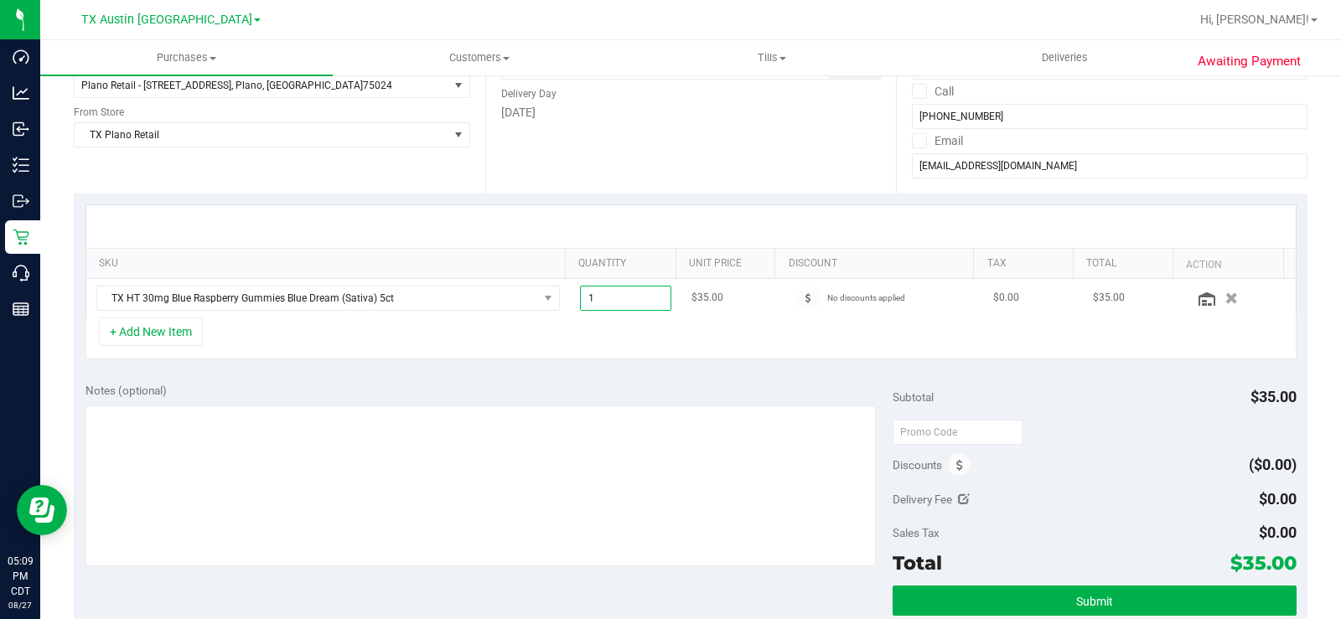
drag, startPoint x: 642, startPoint y: 297, endPoint x: 567, endPoint y: 297, distance: 74.6
click at [570, 298] on td "1.00 1" at bounding box center [625, 298] width 111 height 39
type input "2"
type input "2.00"
click at [588, 336] on div "+ Add New Item" at bounding box center [691, 339] width 1211 height 42
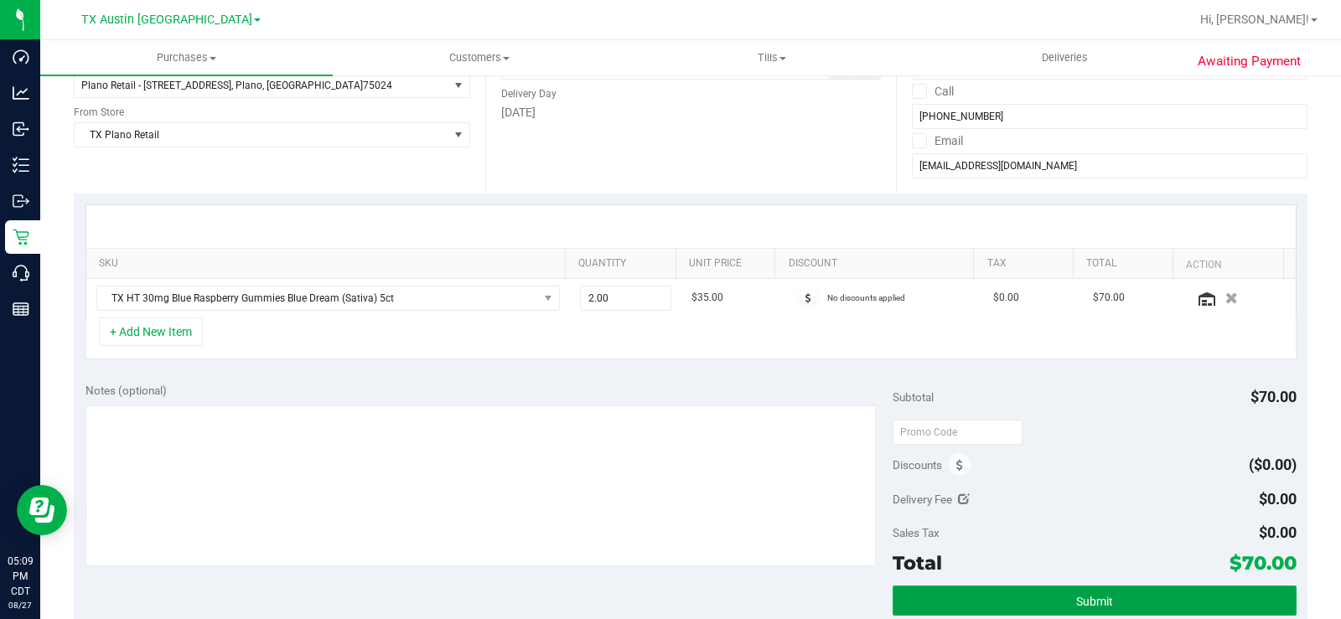
click at [986, 596] on button "Submit" at bounding box center [1095, 601] width 404 height 30
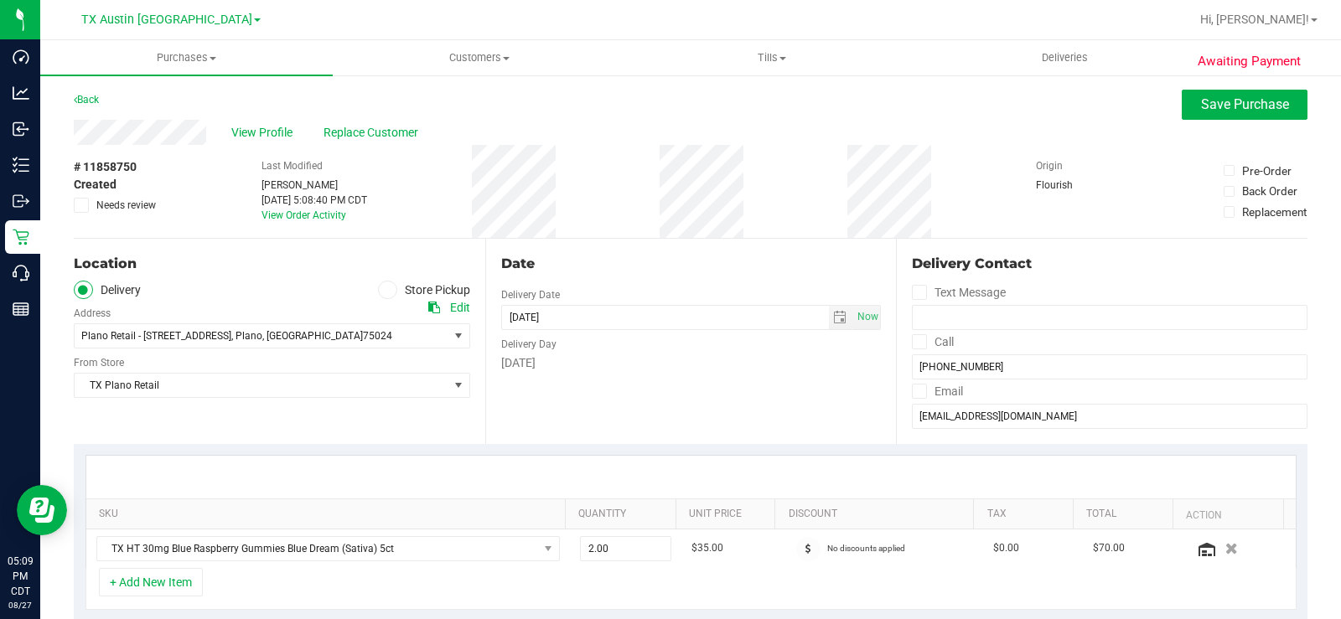
scroll to position [0, 0]
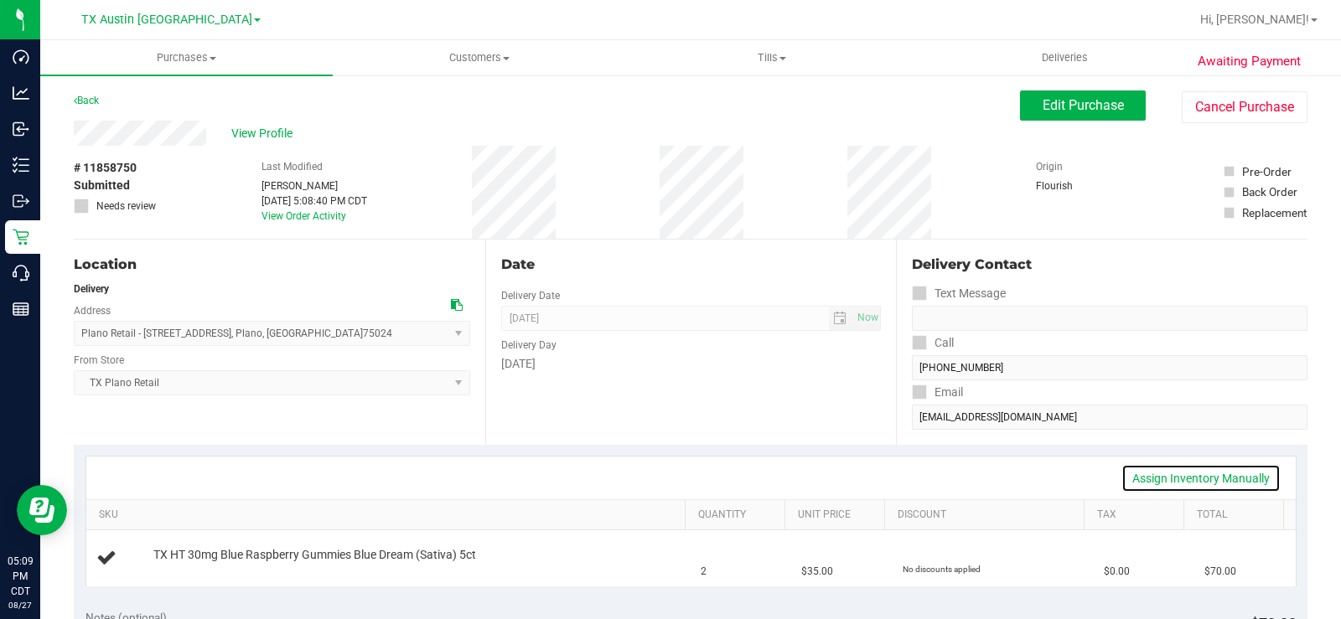
click at [1142, 474] on link "Assign Inventory Manually" at bounding box center [1201, 478] width 159 height 29
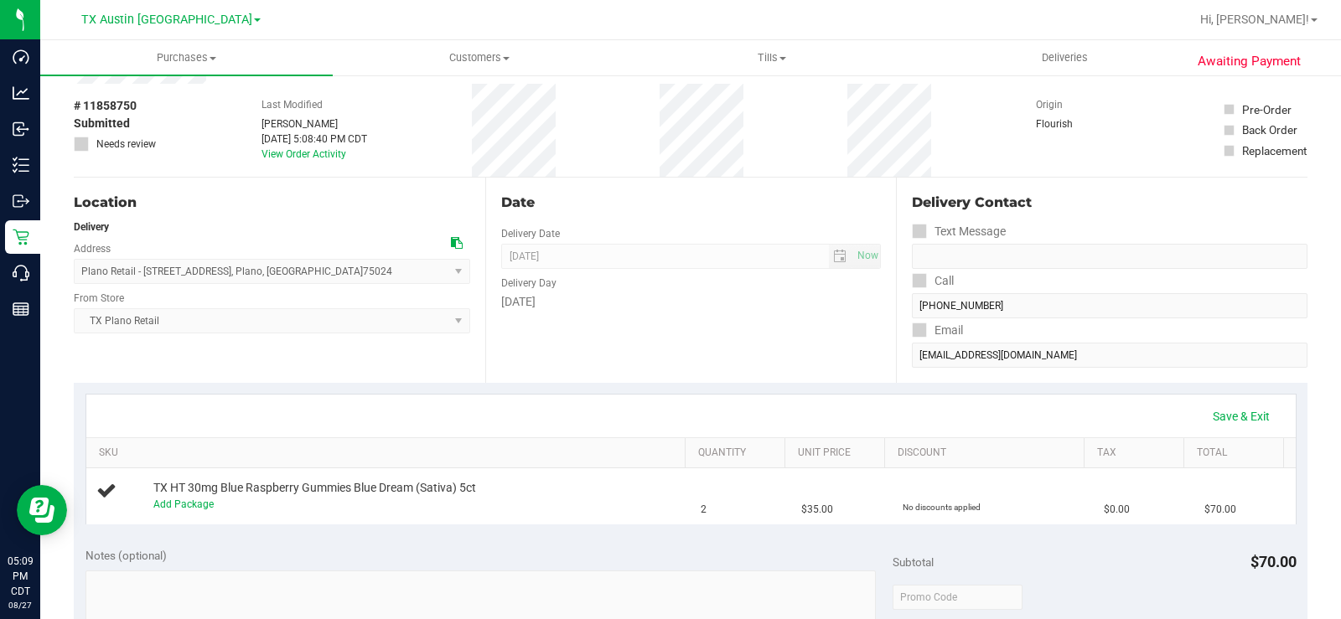
scroll to position [168, 0]
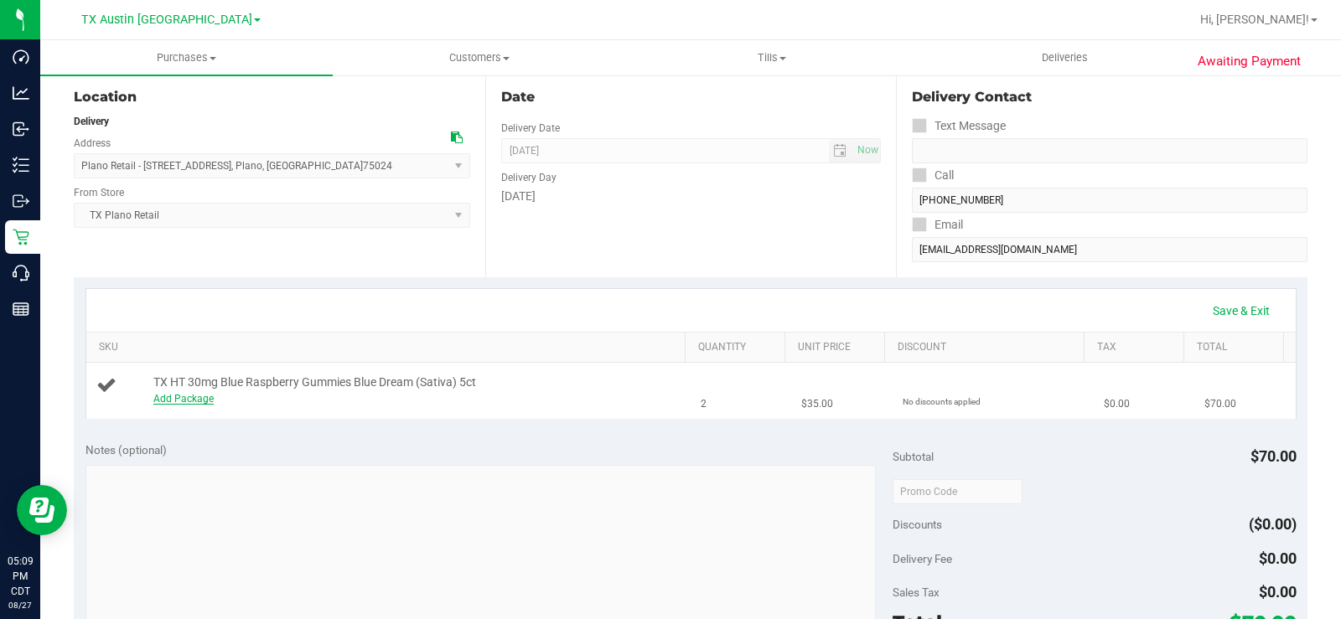
click at [196, 399] on link "Add Package" at bounding box center [183, 399] width 60 height 12
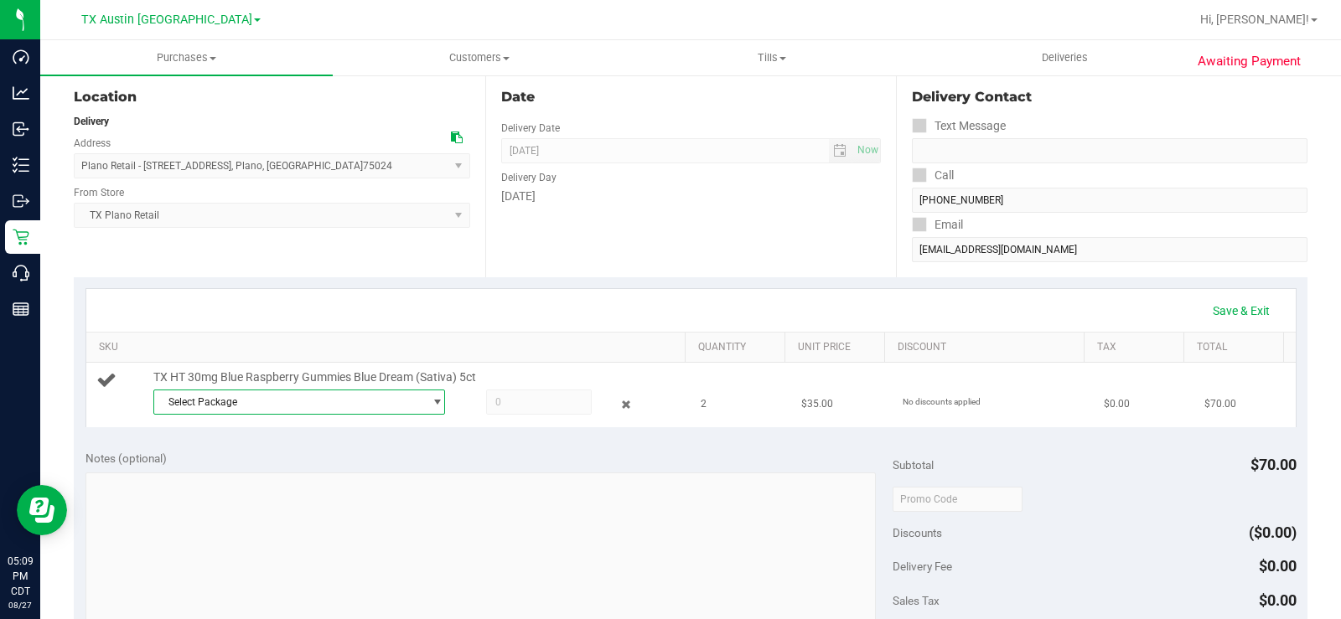
click at [244, 398] on span "Select Package" at bounding box center [288, 402] width 269 height 23
click at [266, 478] on li "TXSRWTX-20250716-018 ( 20250709-003 )" at bounding box center [294, 471] width 283 height 23
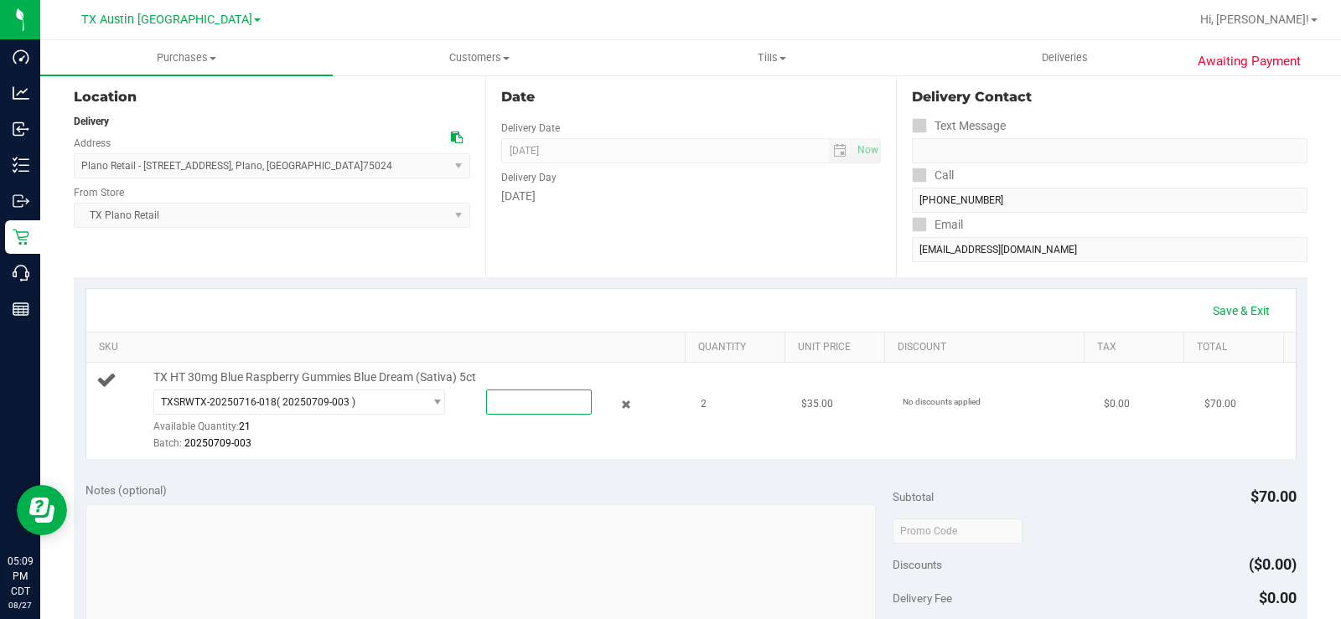
drag, startPoint x: 552, startPoint y: 401, endPoint x: 376, endPoint y: 416, distance: 177.5
click at [375, 390] on div "TXSRWTX-20250716-018 ( 20250709-003 ) TXSRWTX-20250716-018 Available Quantity: …" at bounding box center [416, 390] width 526 height 0
type input "2"
type input "2.0000"
click at [456, 441] on div "Batch: 20250709-003" at bounding box center [416, 444] width 526 height 16
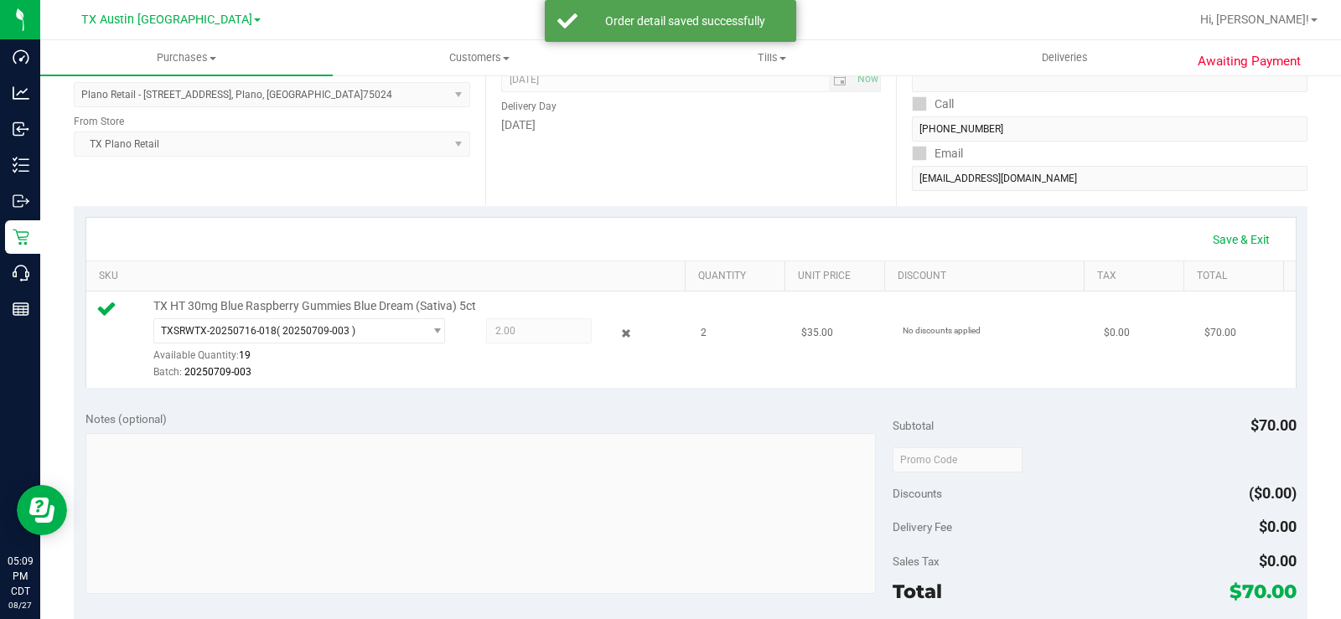
scroll to position [419, 0]
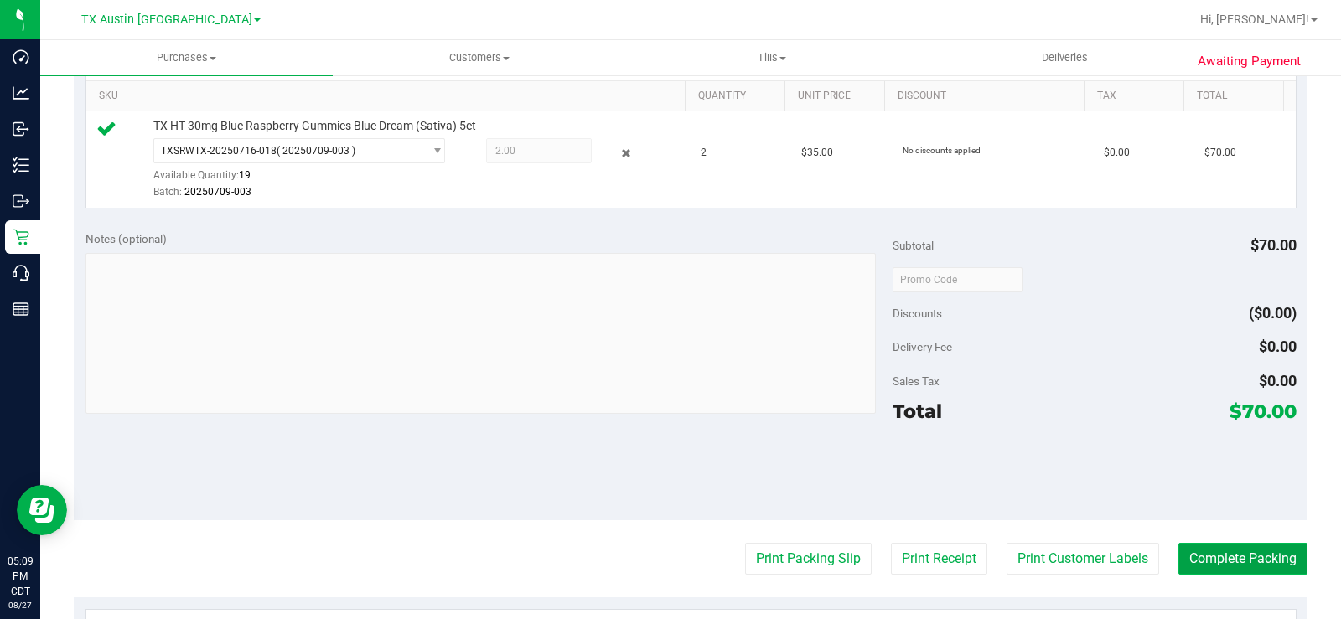
click at [1199, 553] on button "Complete Packing" at bounding box center [1243, 559] width 129 height 32
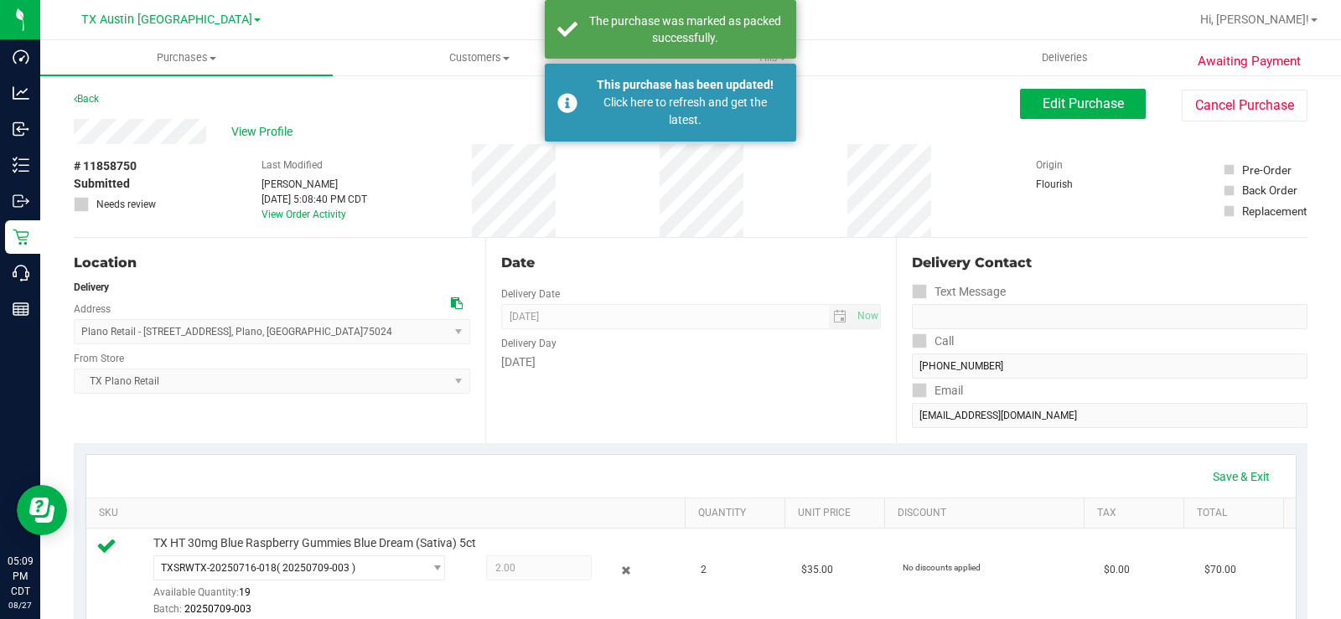
scroll to position [0, 0]
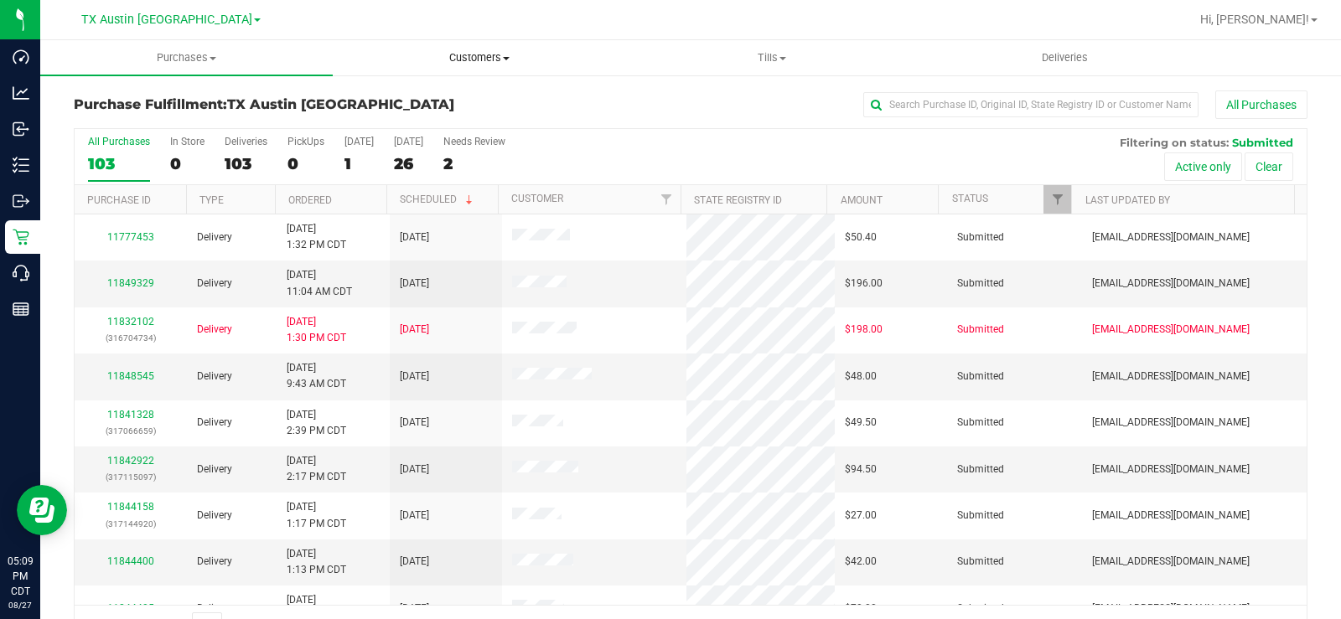
click at [479, 54] on span "Customers" at bounding box center [479, 57] width 291 height 15
click at [381, 99] on span "All customers" at bounding box center [393, 101] width 121 height 14
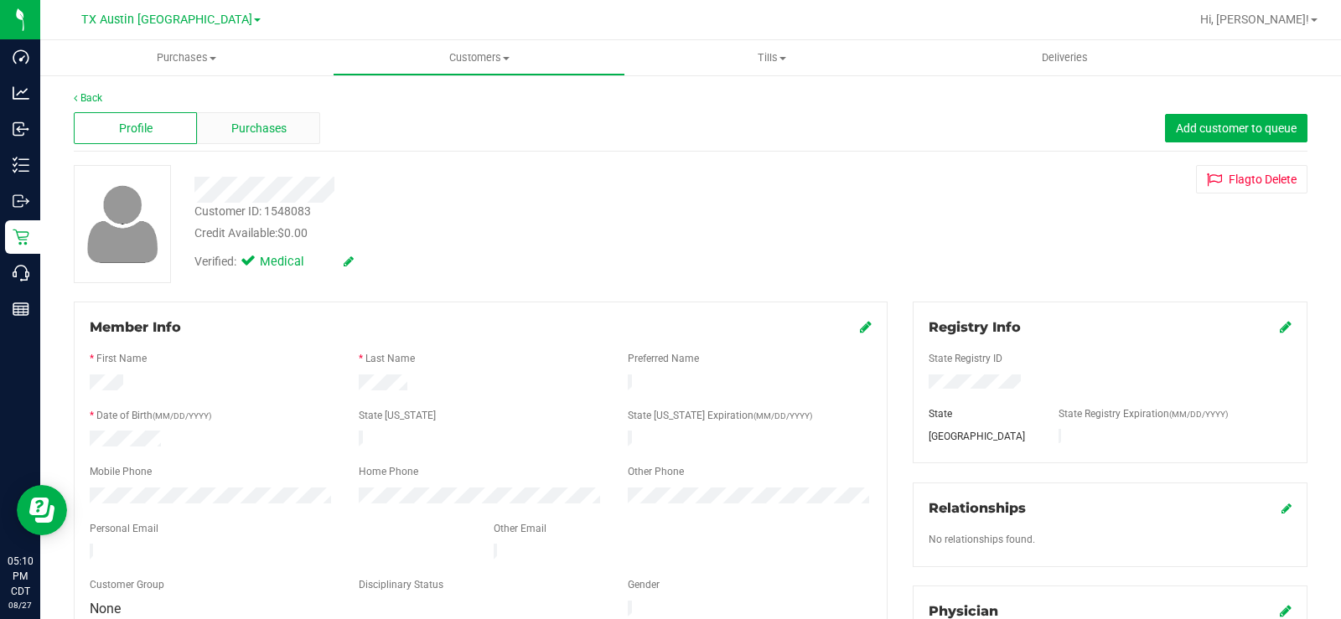
click at [253, 126] on span "Purchases" at bounding box center [258, 129] width 55 height 18
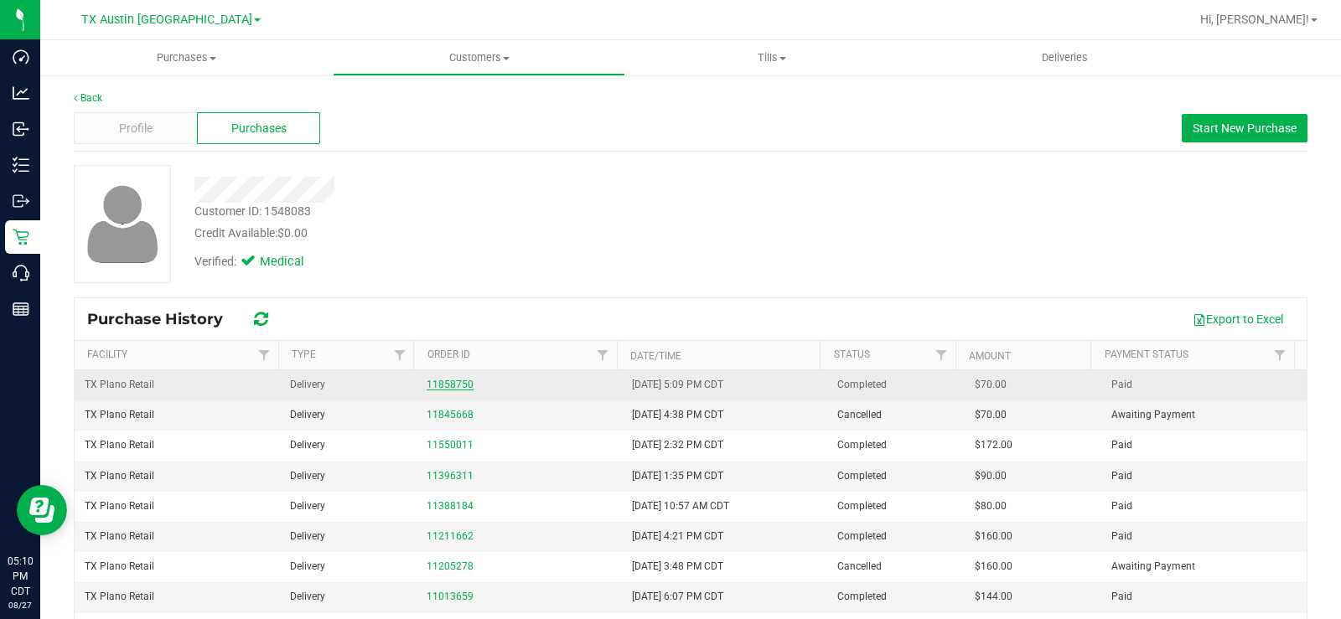
click at [433, 384] on link "11858750" at bounding box center [450, 385] width 47 height 12
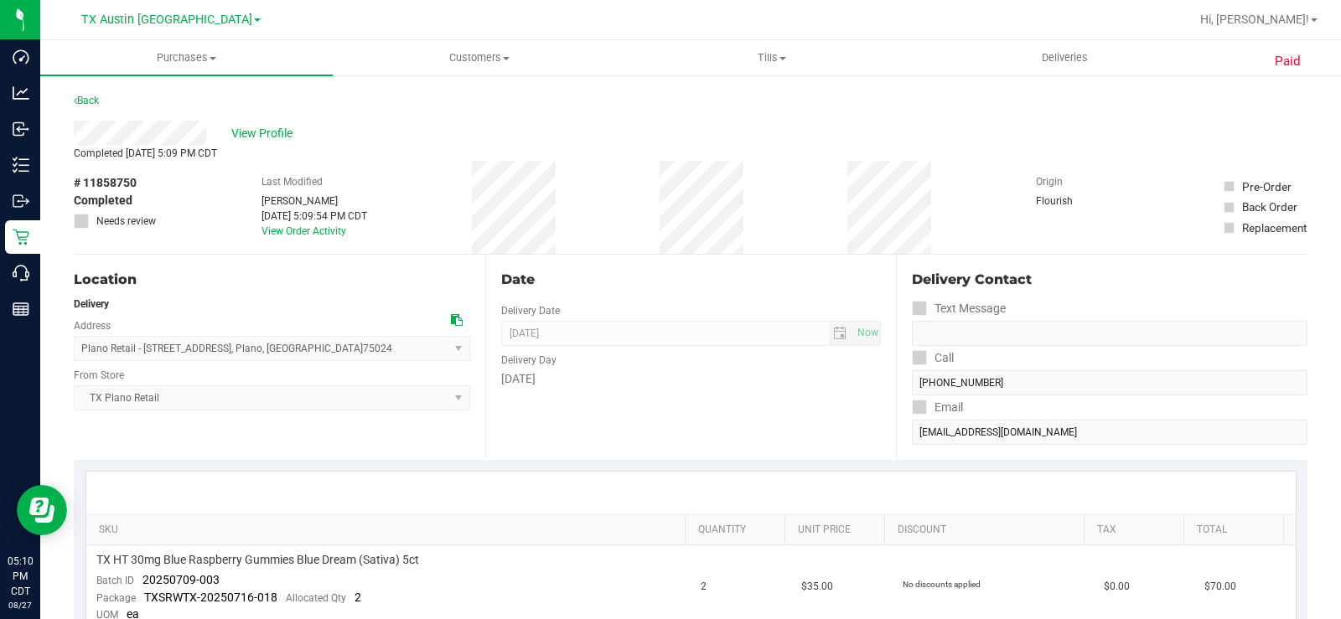
scroll to position [84, 0]
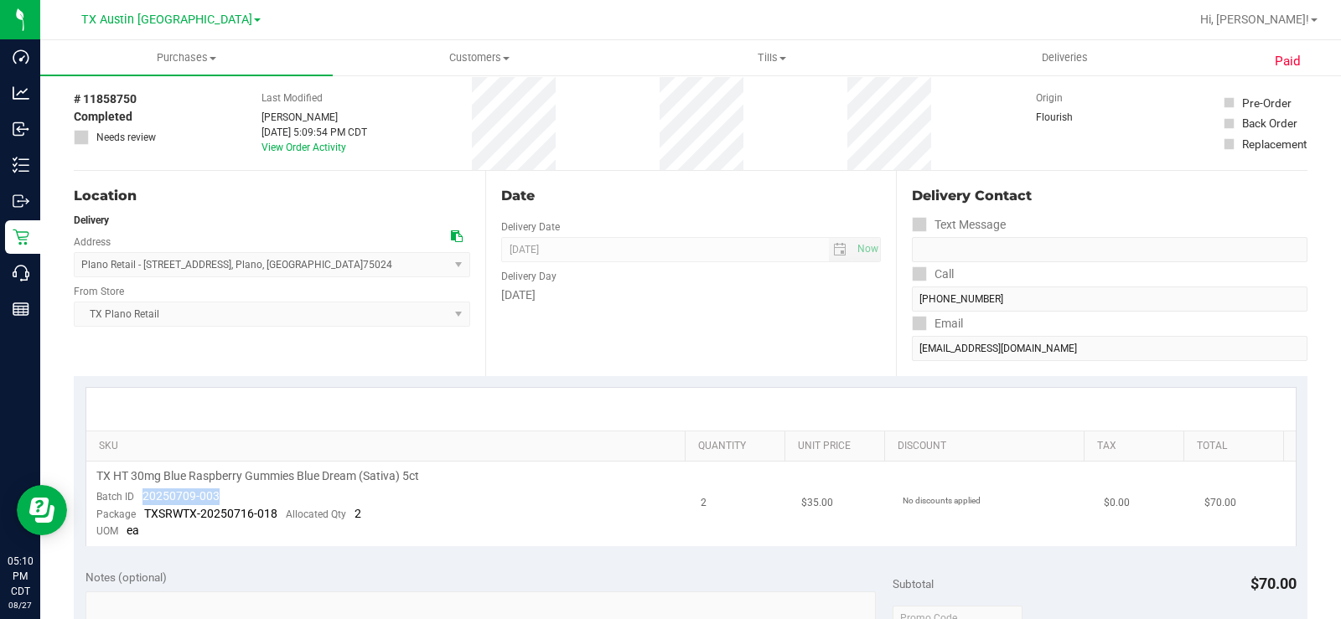
drag, startPoint x: 234, startPoint y: 500, endPoint x: 137, endPoint y: 496, distance: 96.5
click at [137, 496] on td "TX HT 30mg Blue Raspberry Gummies Blue Dream (Sativa) 5ct Batch ID 20250709-003…" at bounding box center [388, 504] width 605 height 85
copy span "20250709-003"
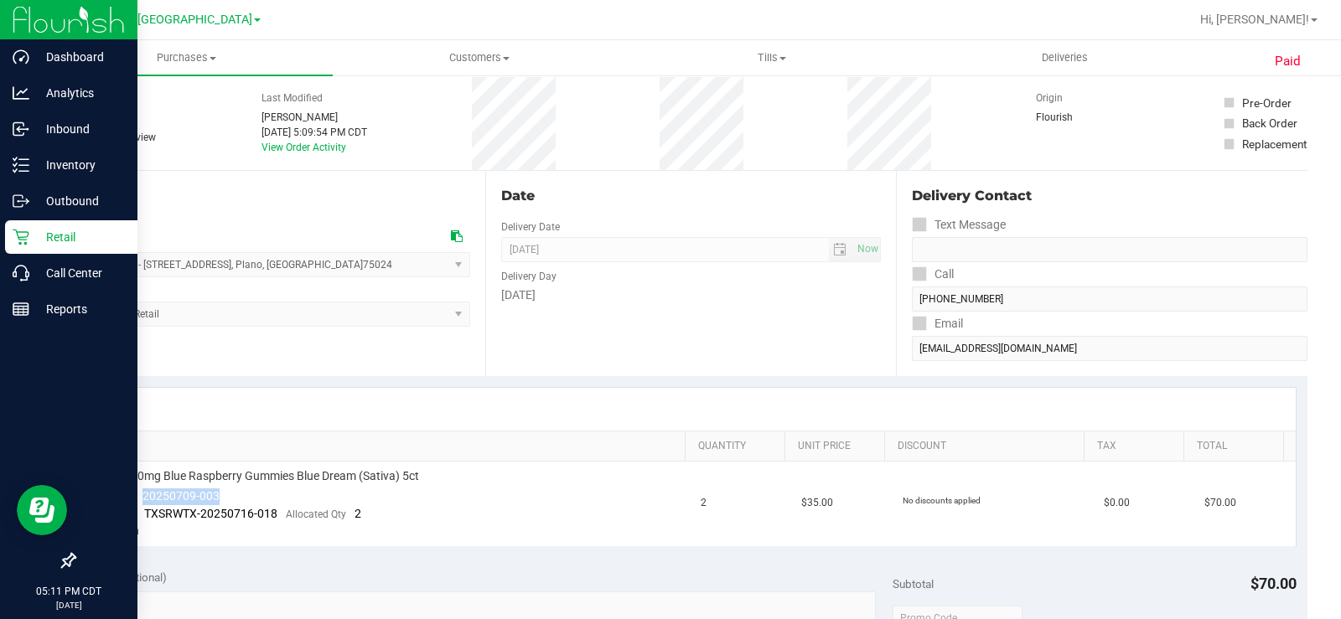
click at [42, 237] on p "Retail" at bounding box center [79, 237] width 101 height 20
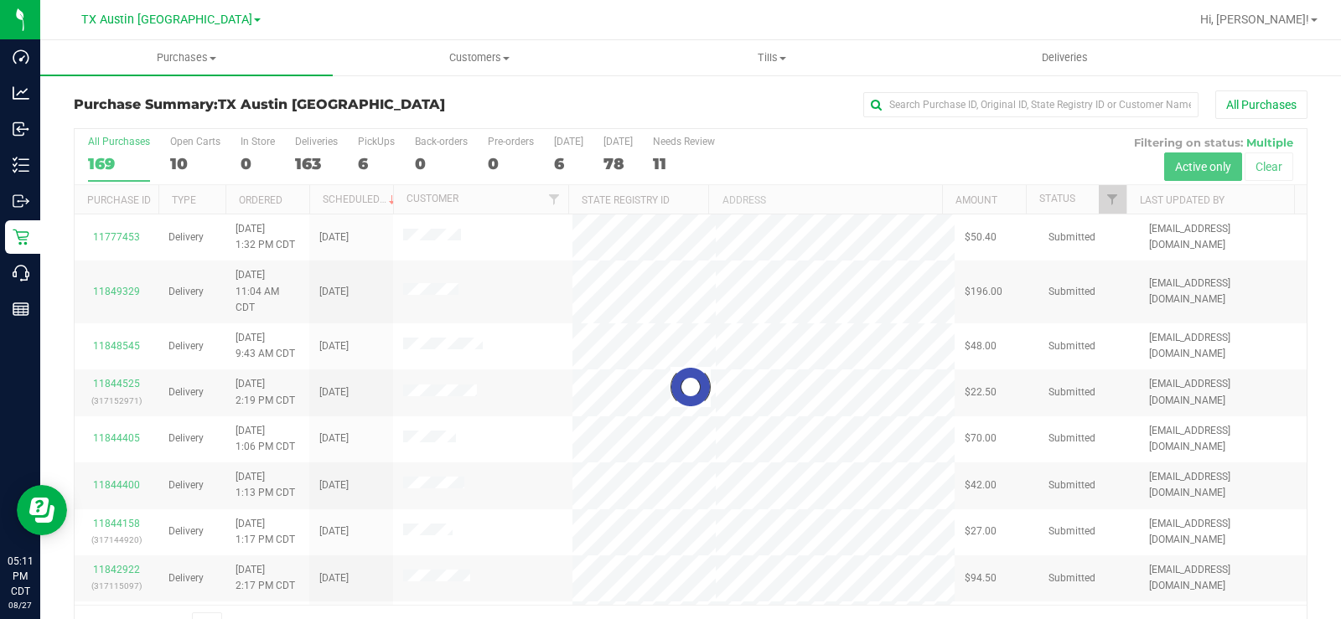
click at [178, 163] on div at bounding box center [691, 387] width 1232 height 516
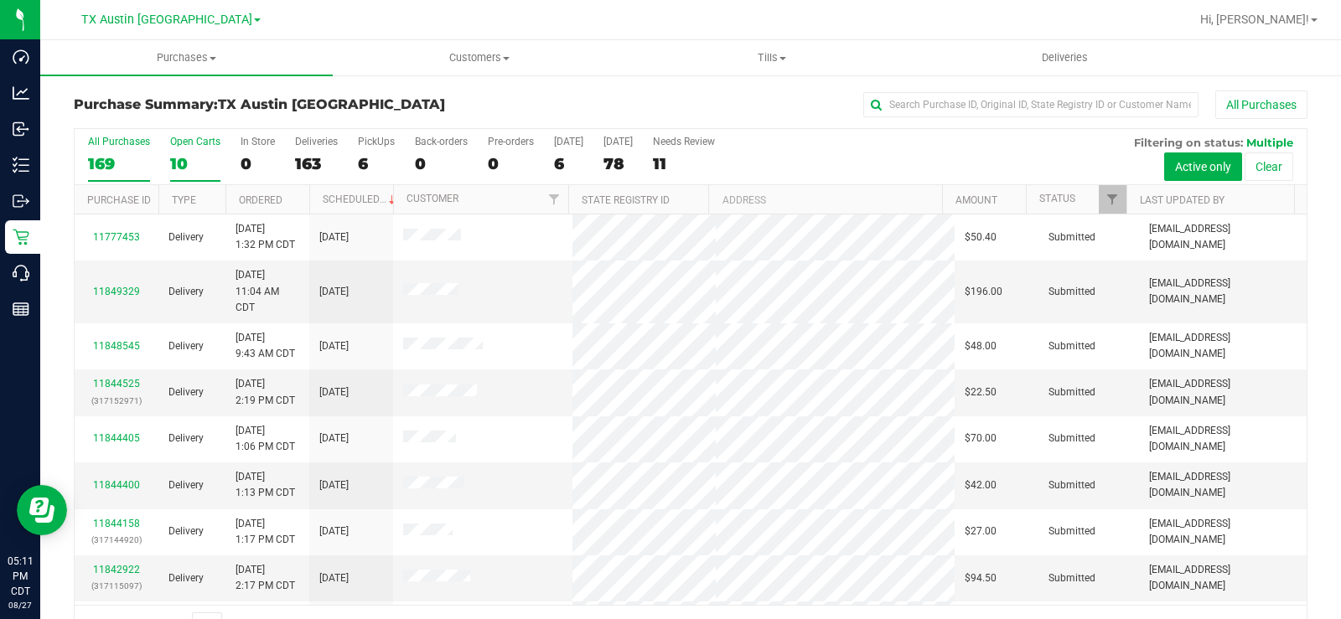
click at [178, 159] on div "10" at bounding box center [195, 163] width 50 height 19
click at [0, 0] on input "Open Carts 10" at bounding box center [0, 0] width 0 height 0
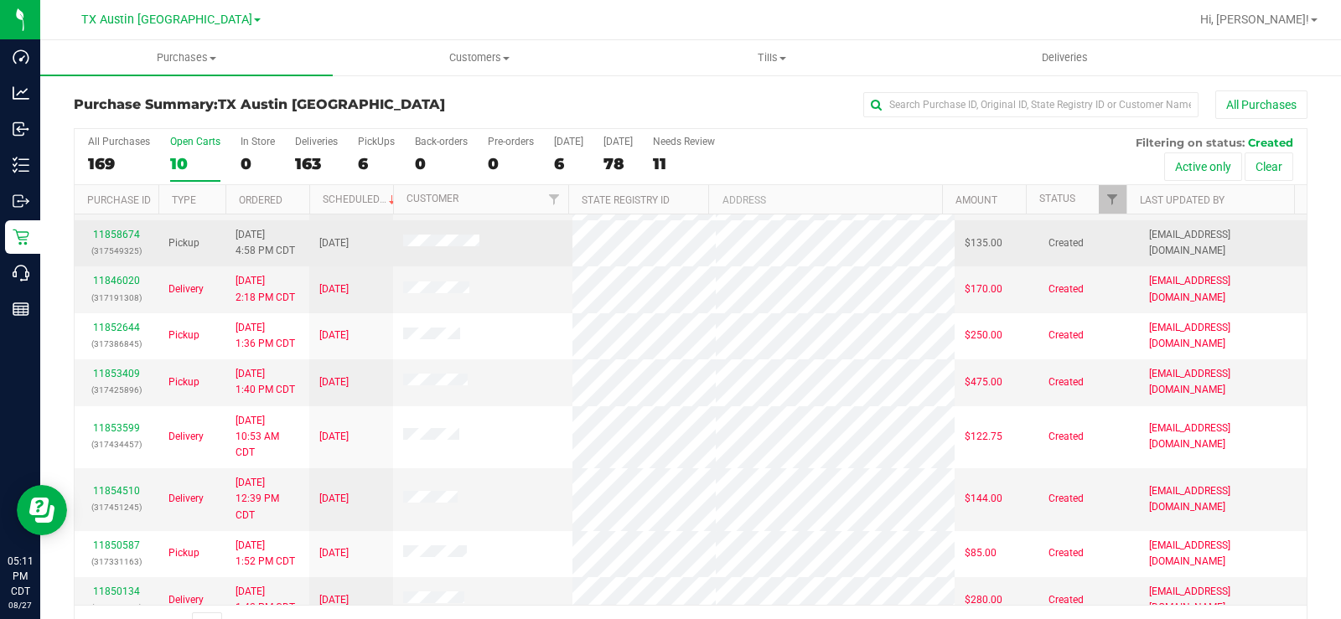
scroll to position [122, 0]
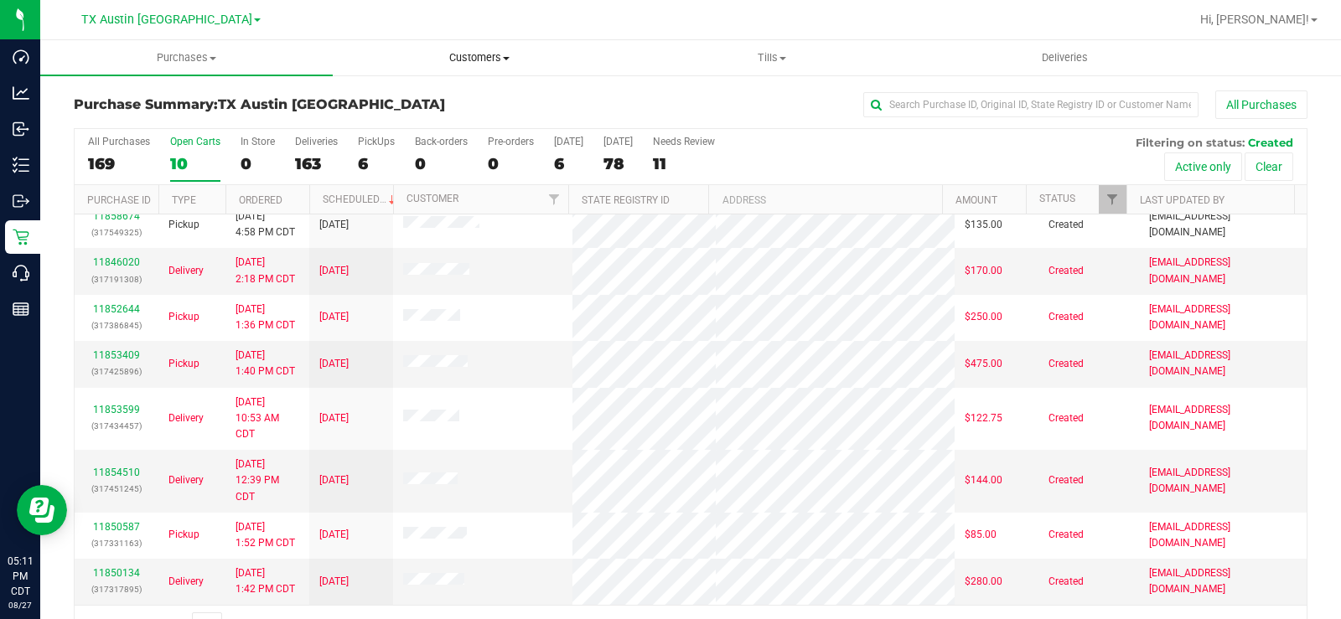
click at [483, 58] on span "Customers" at bounding box center [479, 57] width 291 height 15
click at [414, 91] on li "All customers" at bounding box center [479, 101] width 293 height 20
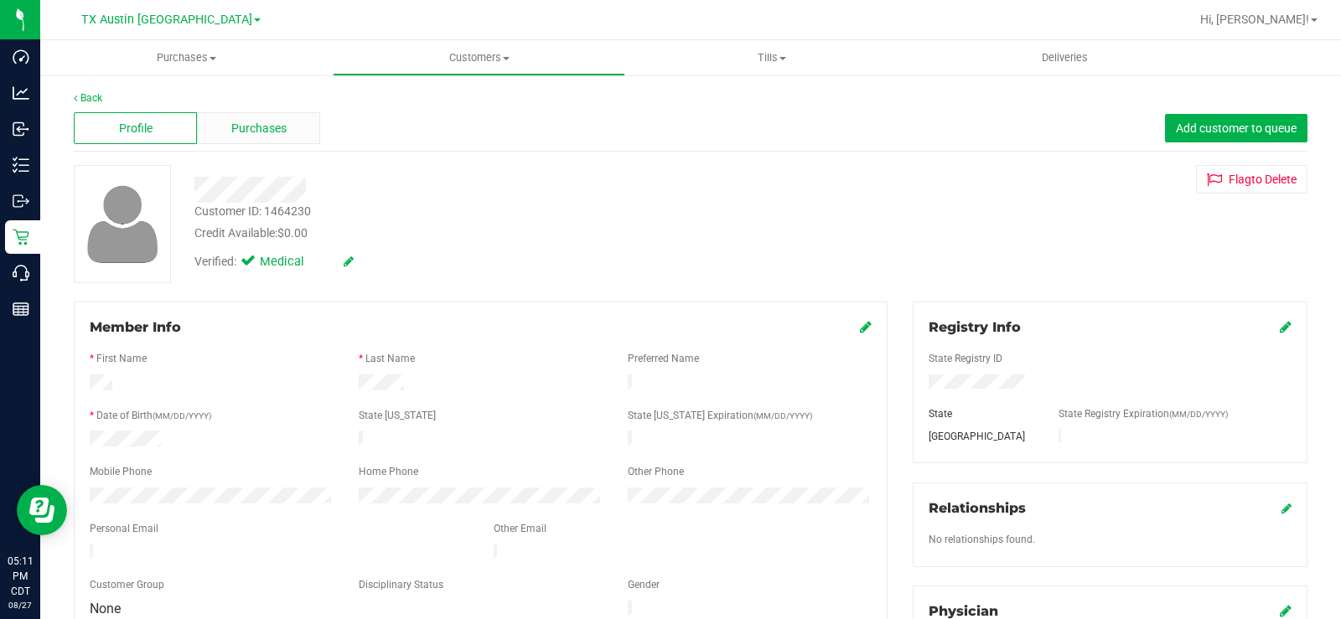
click at [276, 120] on span "Purchases" at bounding box center [258, 129] width 55 height 18
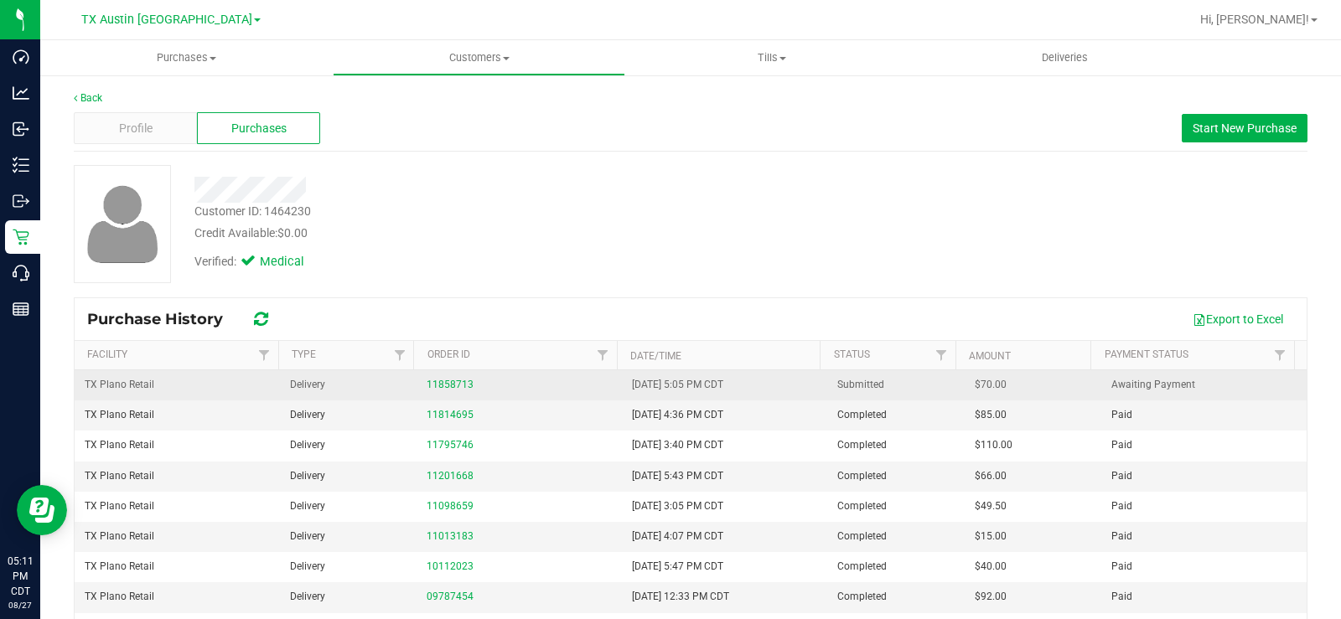
click at [455, 376] on td "11858713" at bounding box center [519, 386] width 205 height 30
click at [455, 380] on link "11858713" at bounding box center [450, 385] width 47 height 12
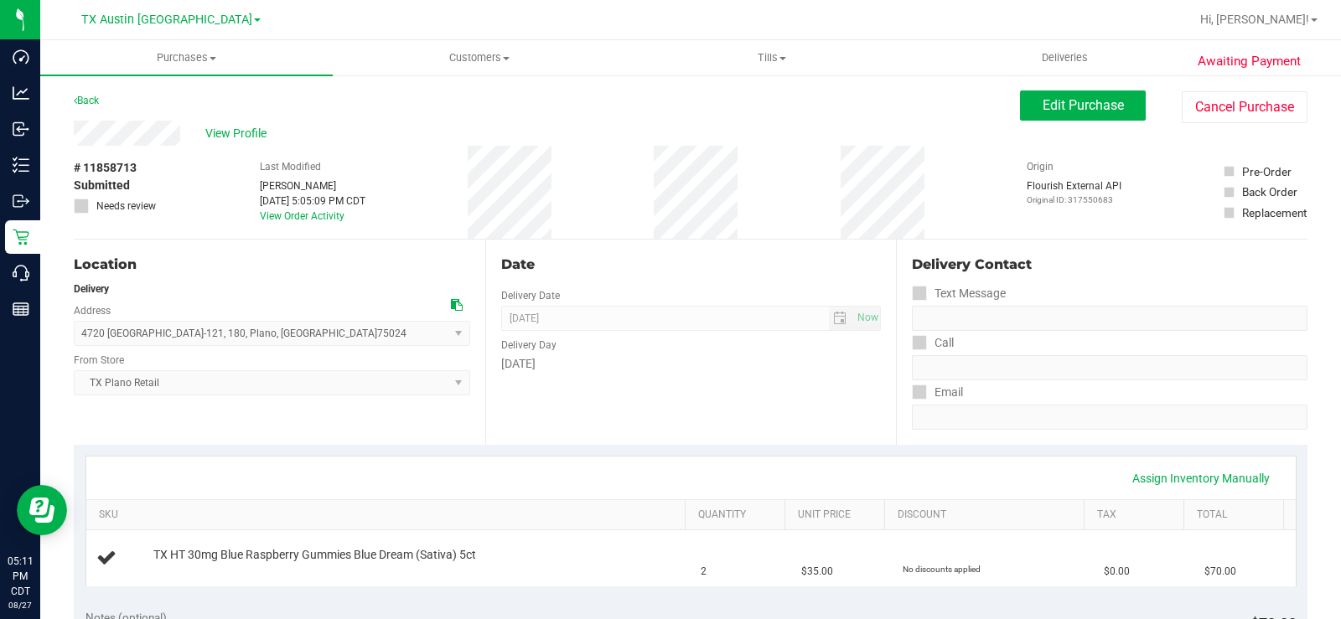
drag, startPoint x: 182, startPoint y: 134, endPoint x: 65, endPoint y: 133, distance: 117.4
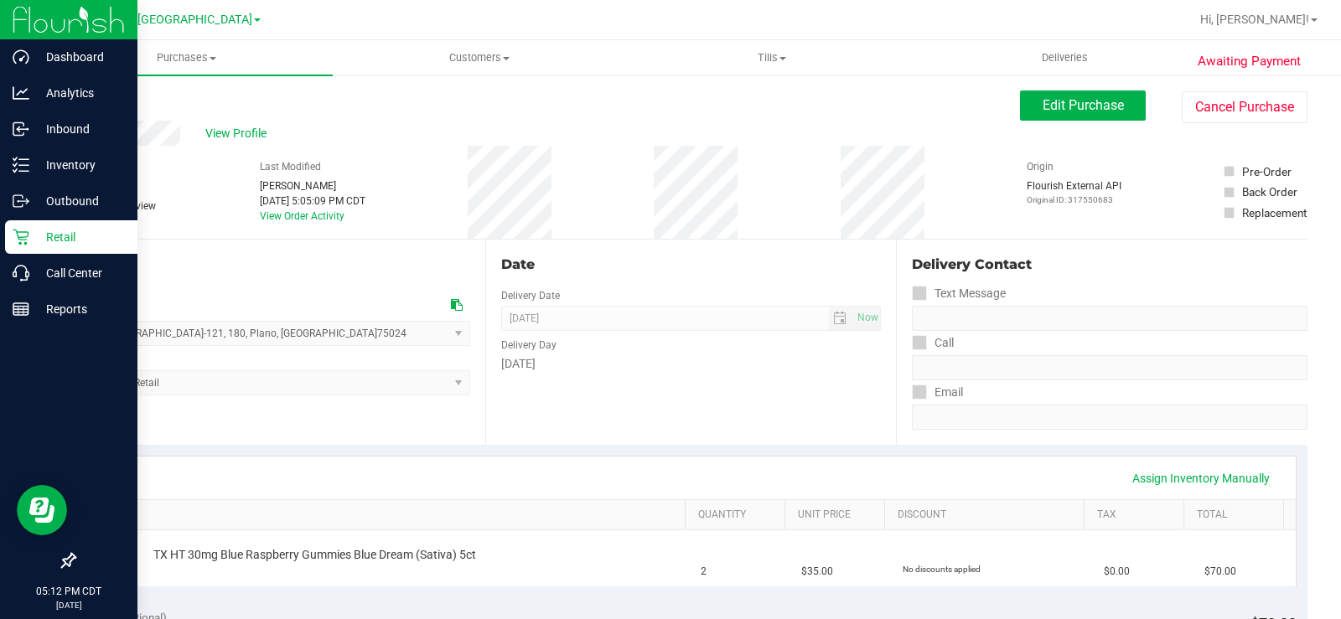
click at [34, 238] on p "Retail" at bounding box center [79, 237] width 101 height 20
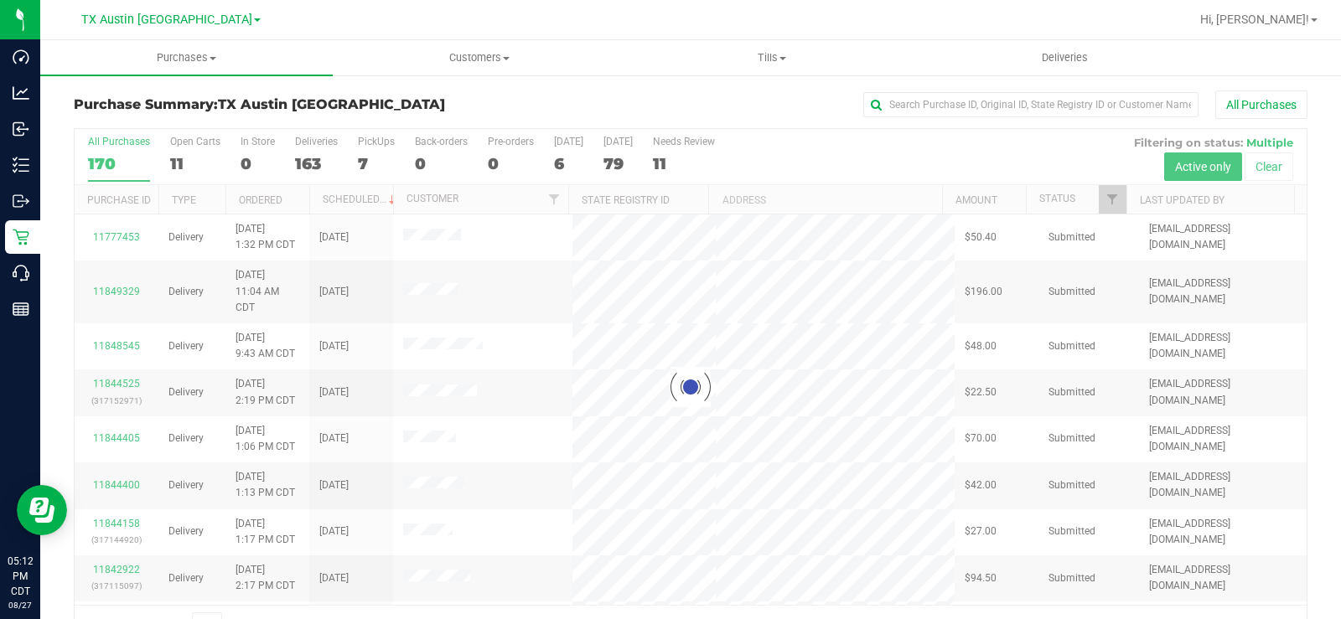
click at [174, 160] on div at bounding box center [691, 387] width 1232 height 516
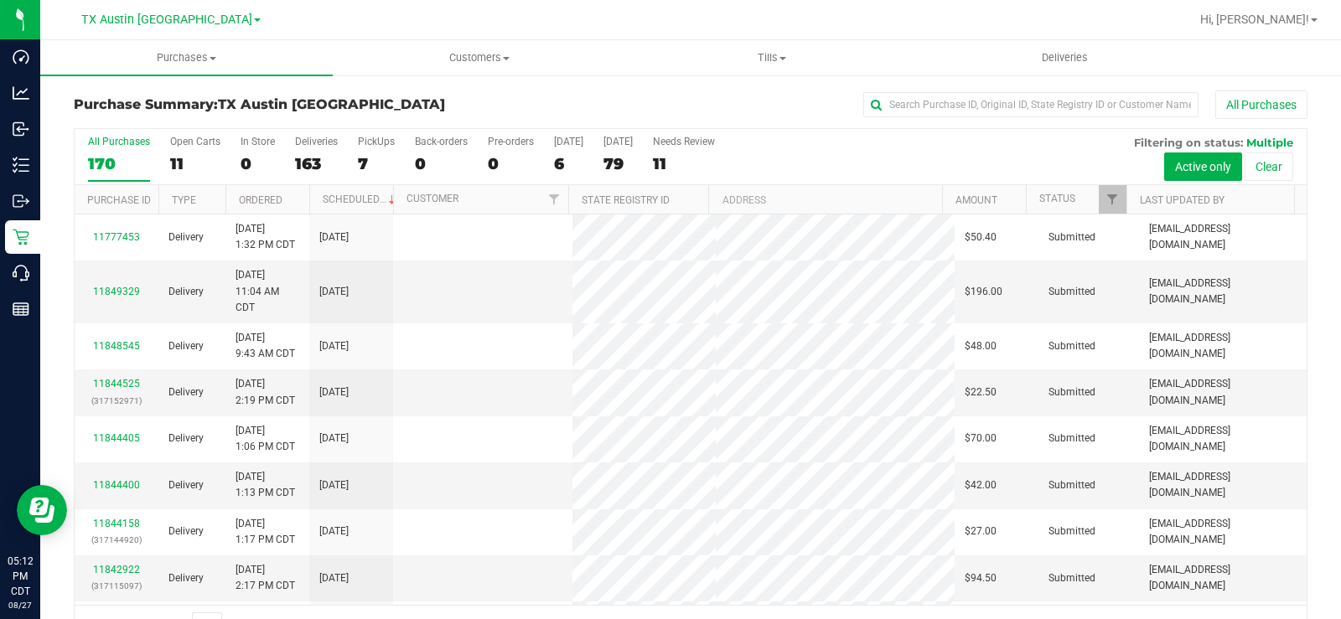
click at [174, 160] on div "11" at bounding box center [195, 163] width 50 height 19
click at [0, 0] on input "Open Carts 11" at bounding box center [0, 0] width 0 height 0
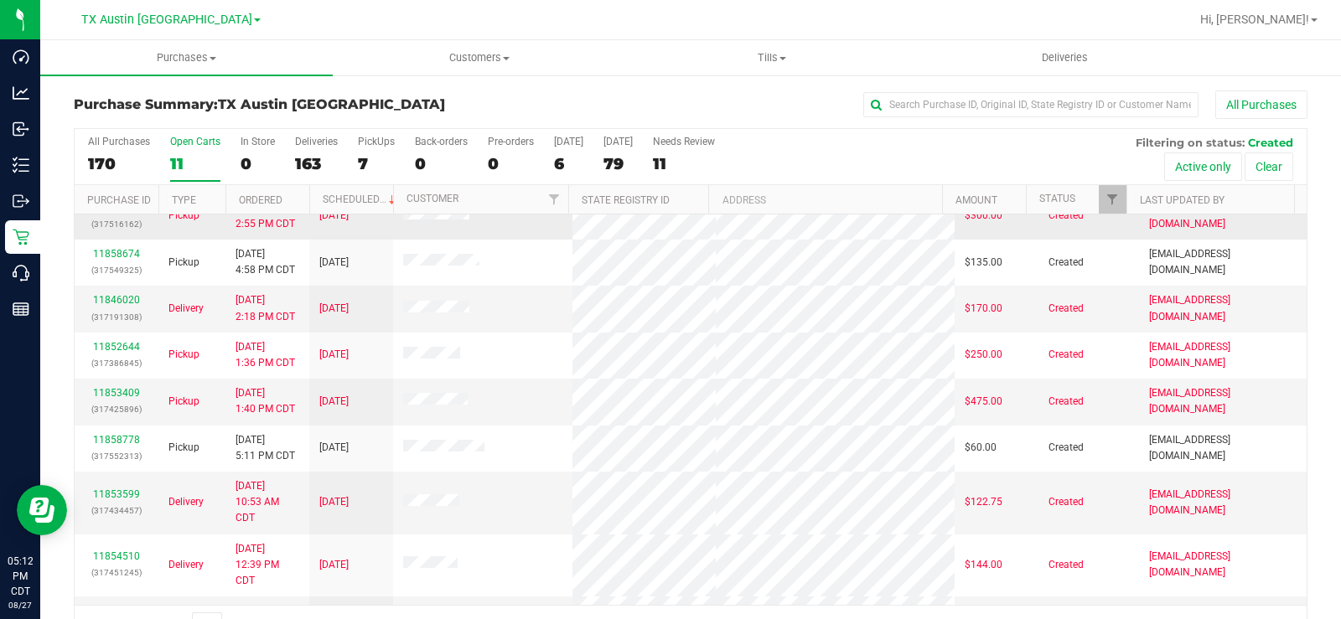
scroll to position [168, 0]
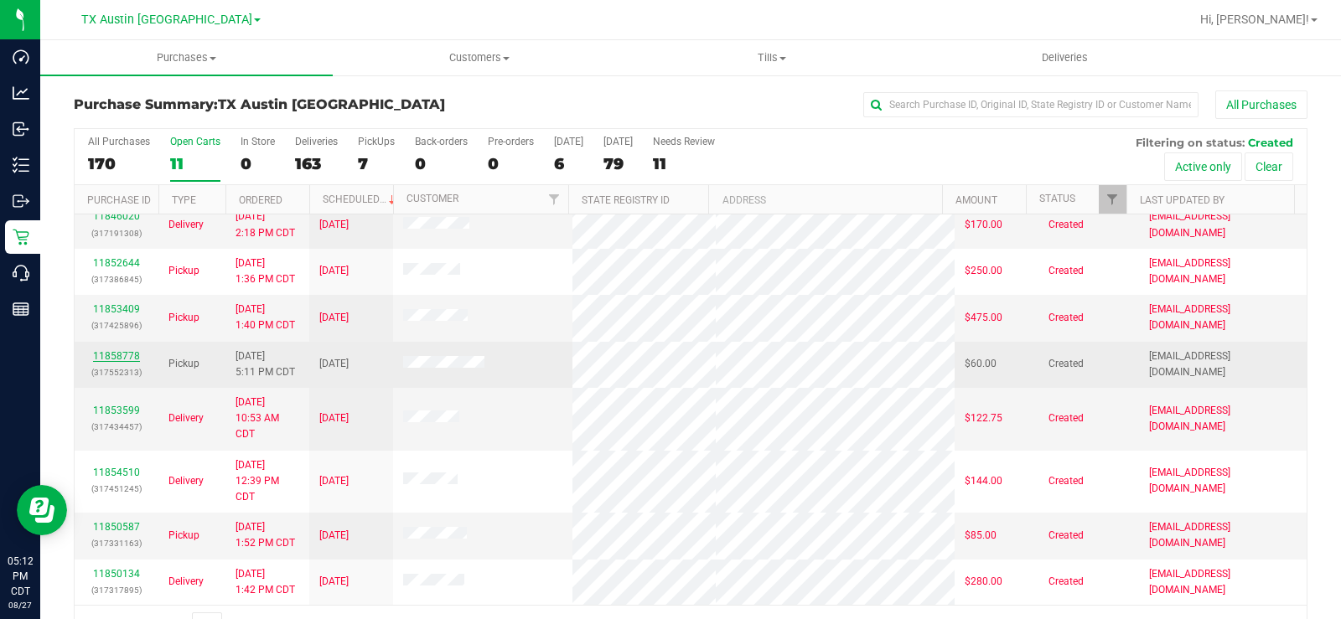
click at [122, 360] on link "11858778" at bounding box center [116, 356] width 47 height 12
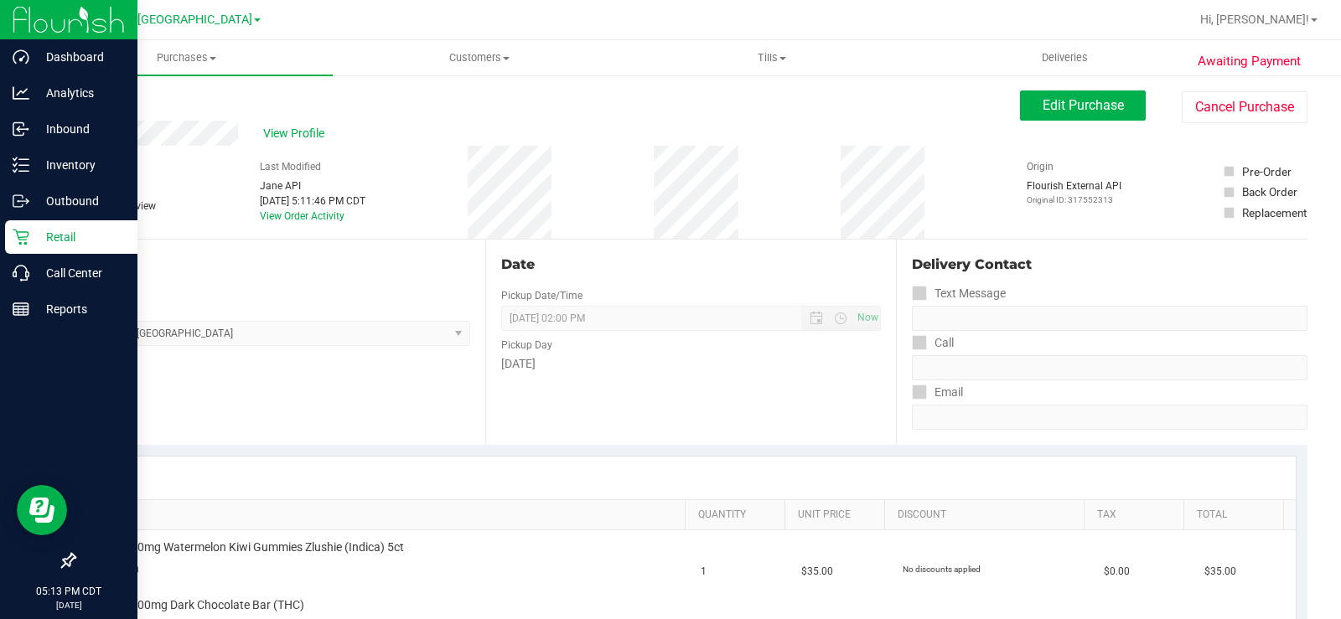
click at [45, 238] on p "Retail" at bounding box center [79, 237] width 101 height 20
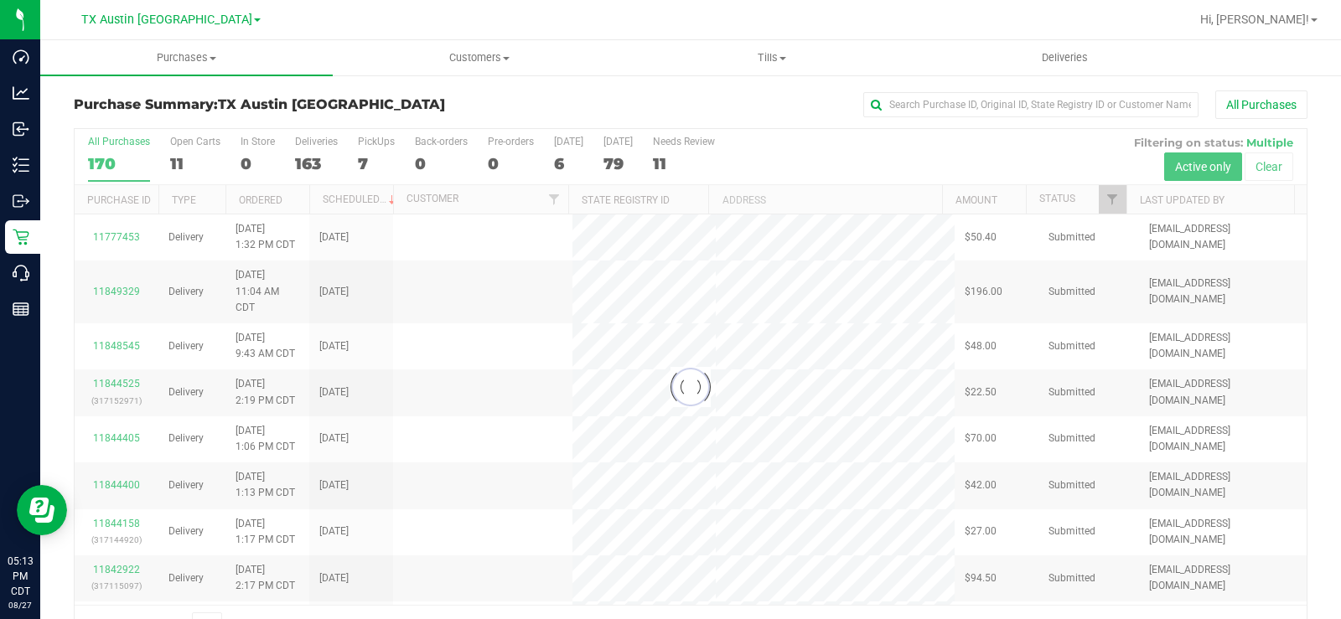
click at [177, 162] on div at bounding box center [691, 387] width 1232 height 516
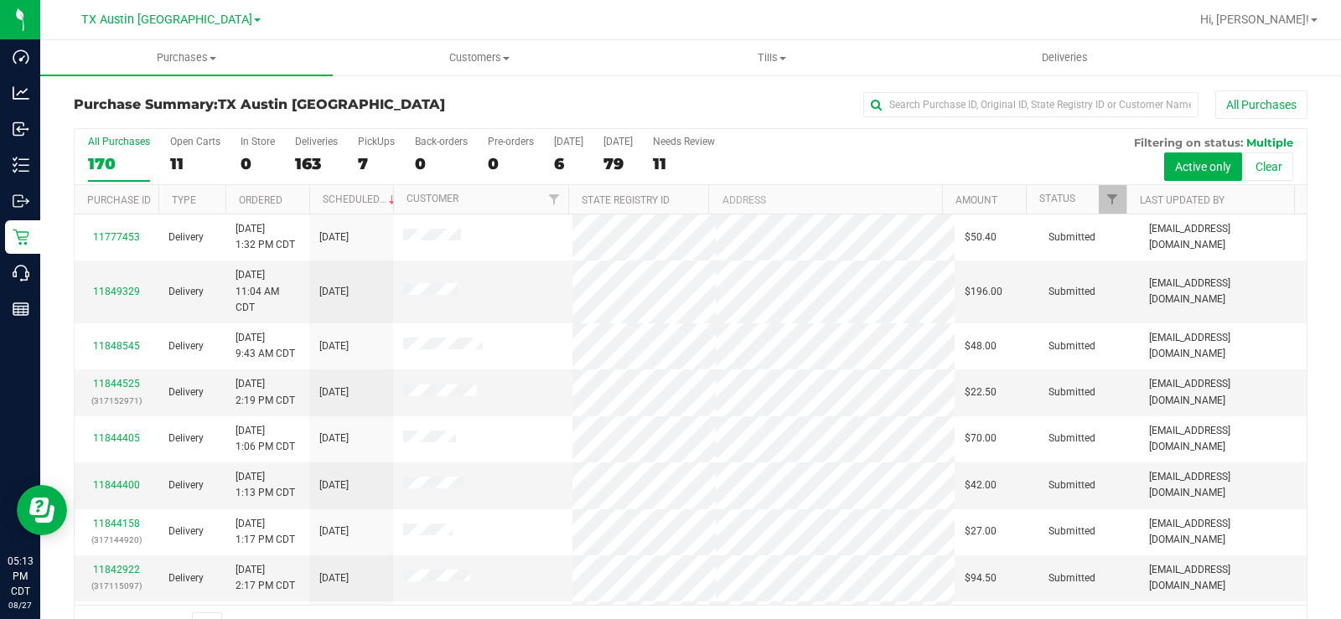
click at [177, 162] on div "11" at bounding box center [195, 163] width 50 height 19
click at [0, 0] on input "Open Carts 11" at bounding box center [0, 0] width 0 height 0
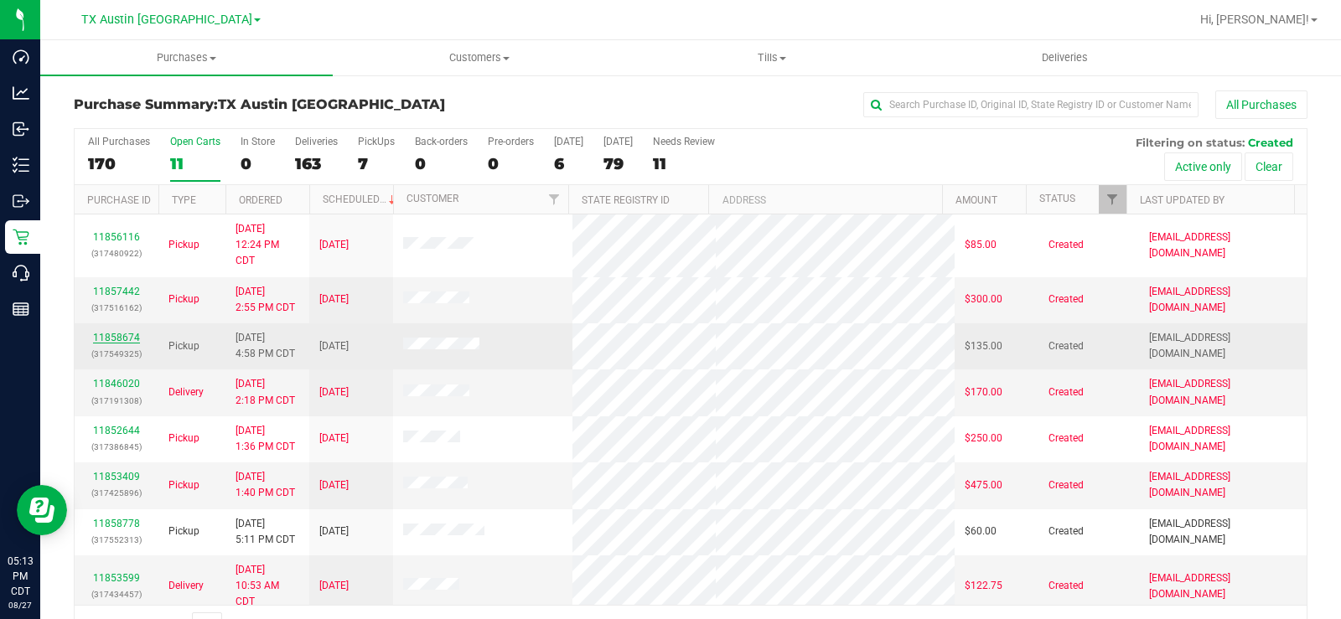
click at [119, 334] on link "11858674" at bounding box center [116, 338] width 47 height 12
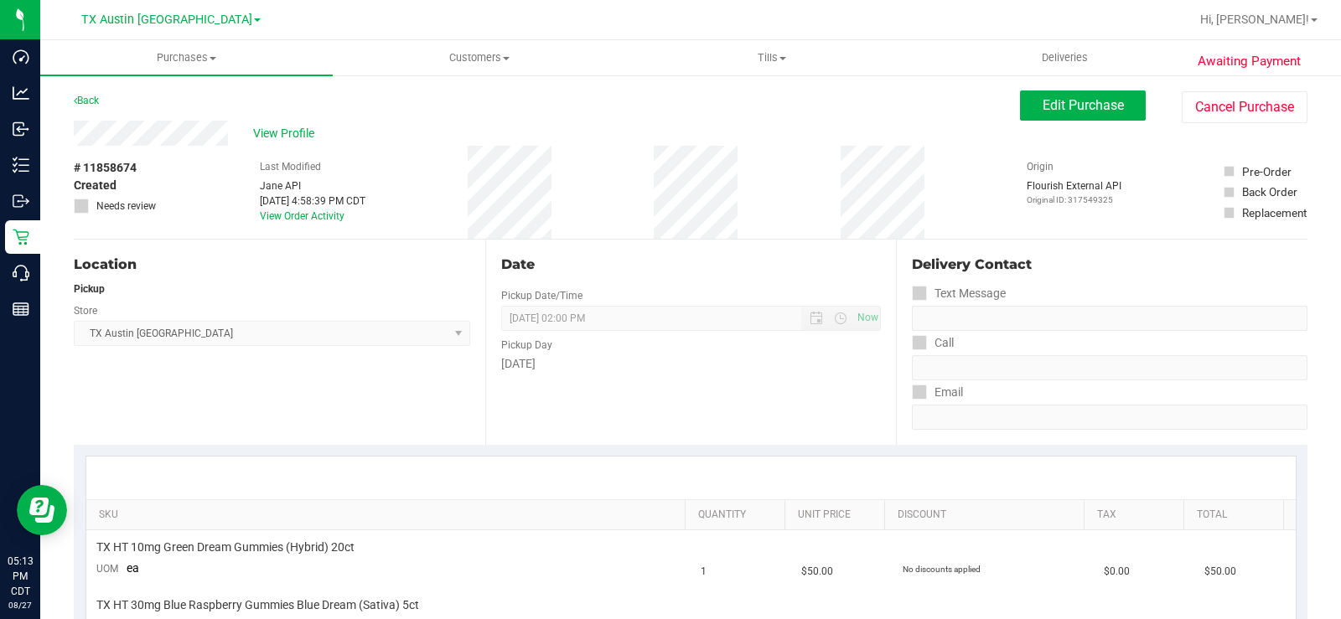
click at [148, 127] on div "View Profile" at bounding box center [547, 133] width 946 height 25
click at [156, 13] on span "TX Austin [GEOGRAPHIC_DATA]" at bounding box center [166, 20] width 171 height 15
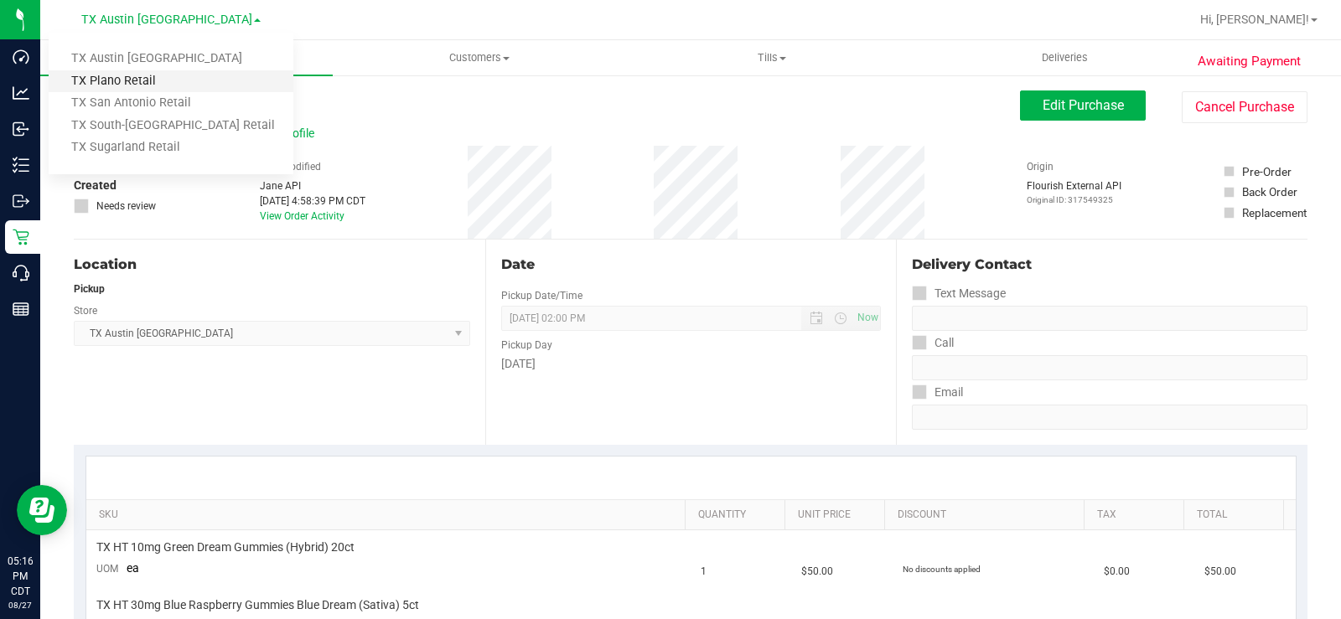
click at [159, 77] on link "TX Plano Retail" at bounding box center [171, 81] width 245 height 23
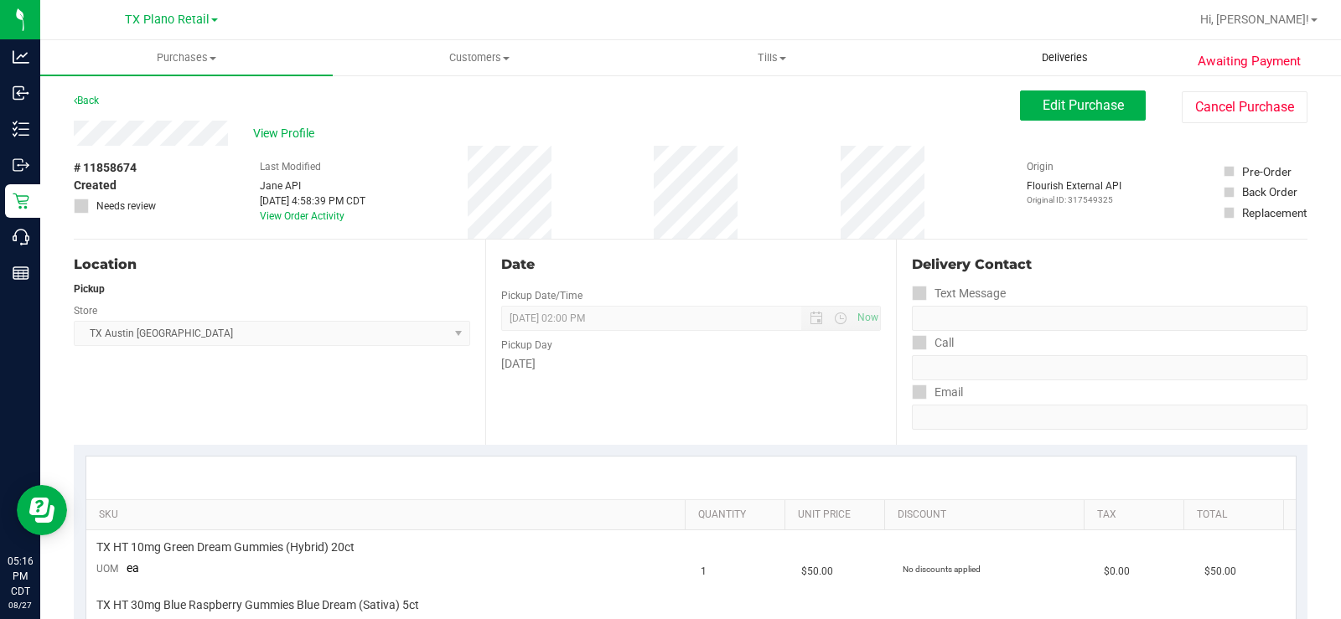
click at [1065, 56] on span "Deliveries" at bounding box center [1064, 57] width 91 height 15
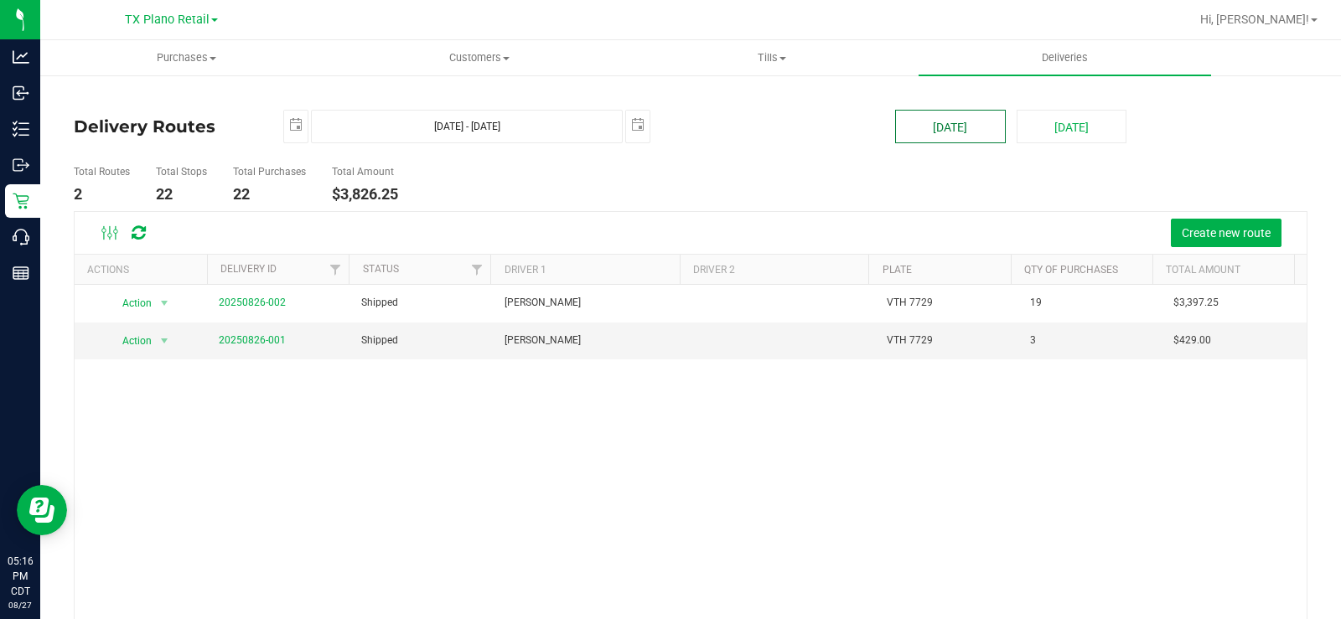
click at [961, 143] on button "[DATE]" at bounding box center [950, 127] width 110 height 34
click at [251, 337] on link "20250826-001" at bounding box center [252, 340] width 67 height 12
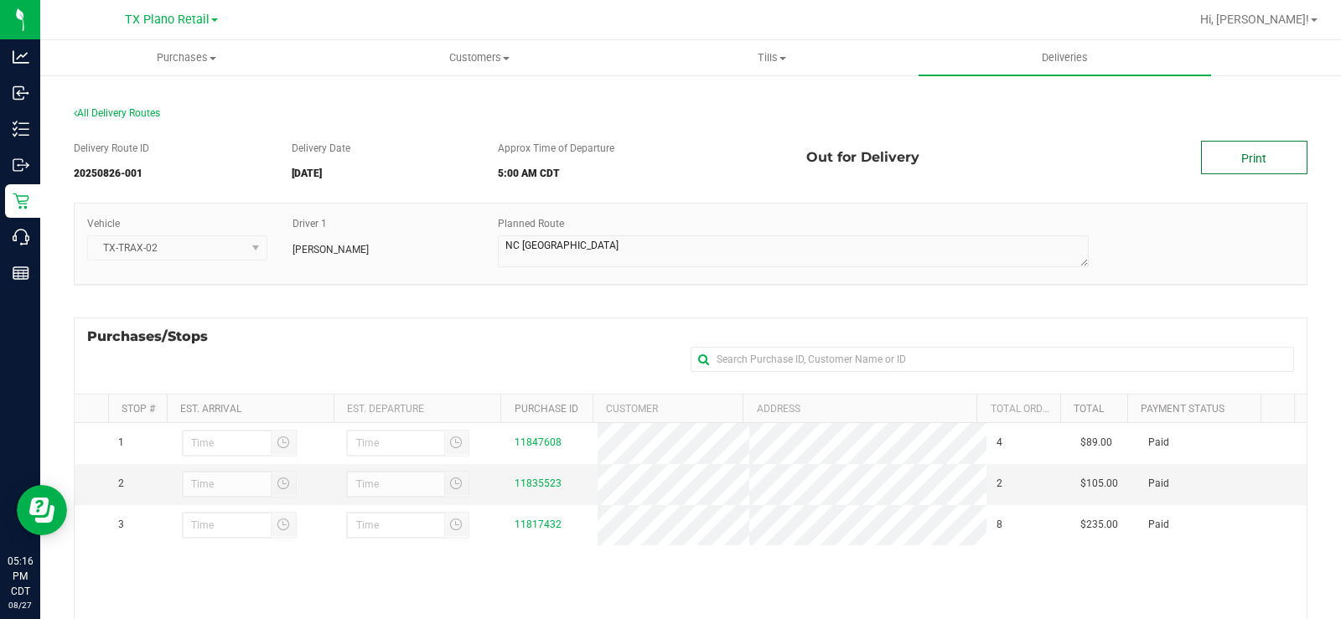
click at [1229, 161] on link "Print" at bounding box center [1254, 158] width 106 height 34
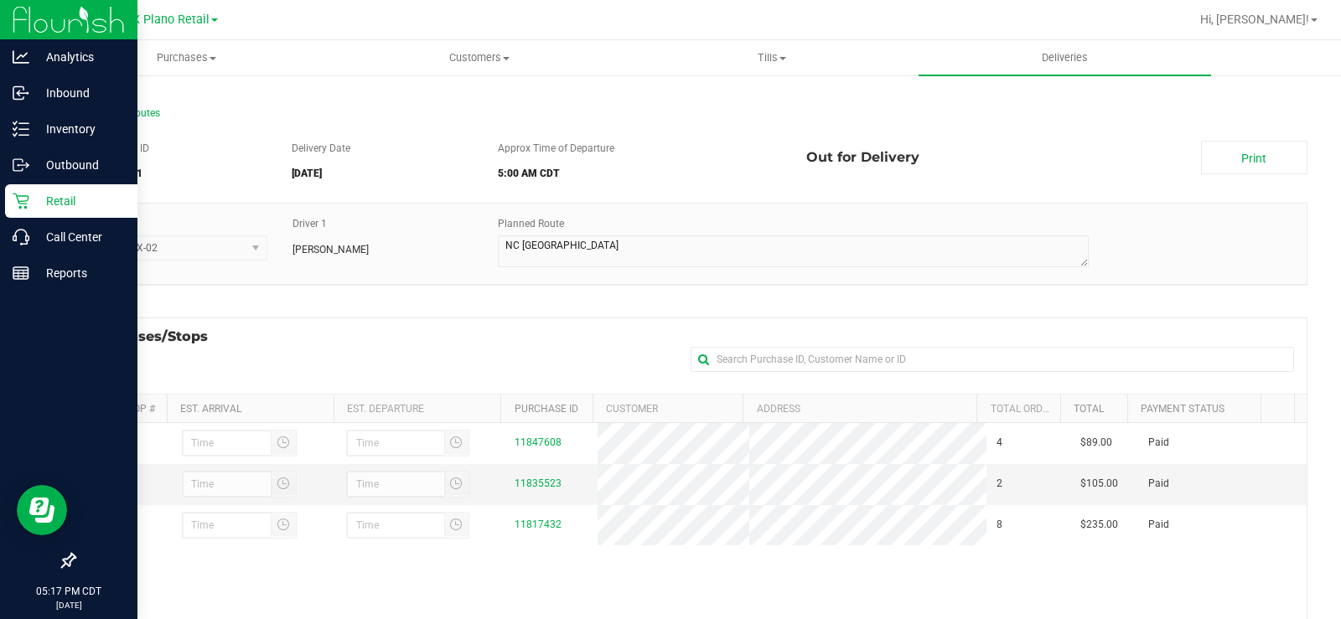
click at [23, 196] on icon at bounding box center [21, 202] width 16 height 16
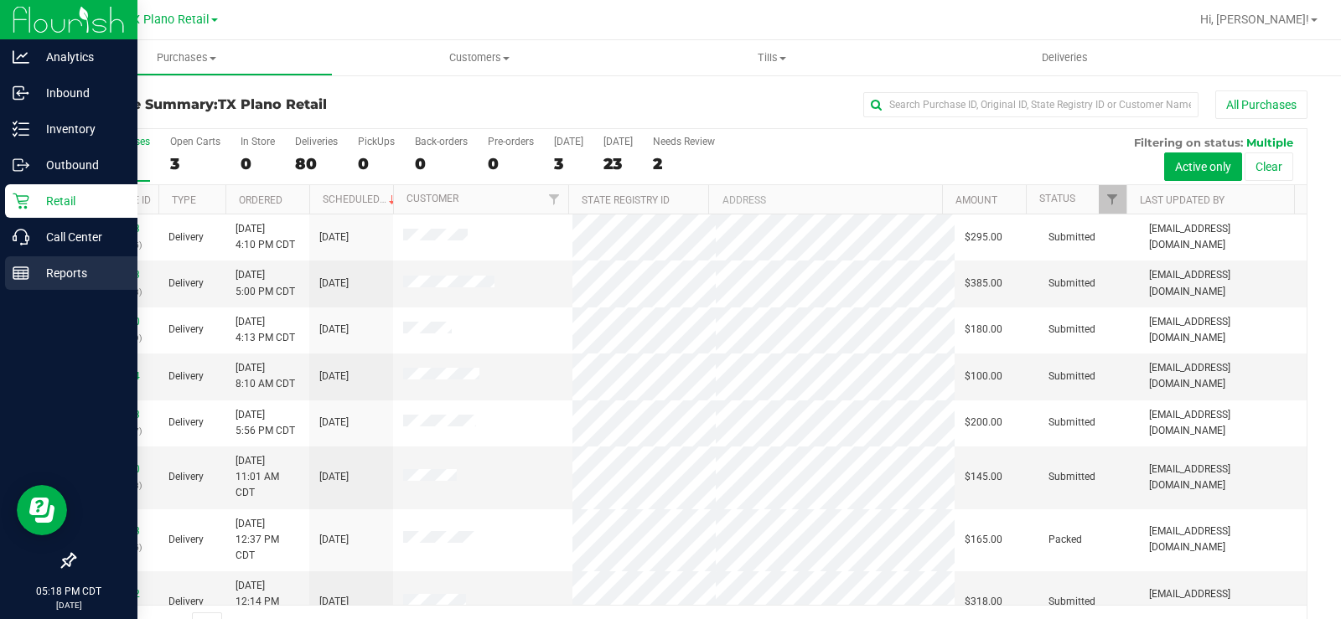
click at [31, 278] on p "Reports" at bounding box center [79, 273] width 101 height 20
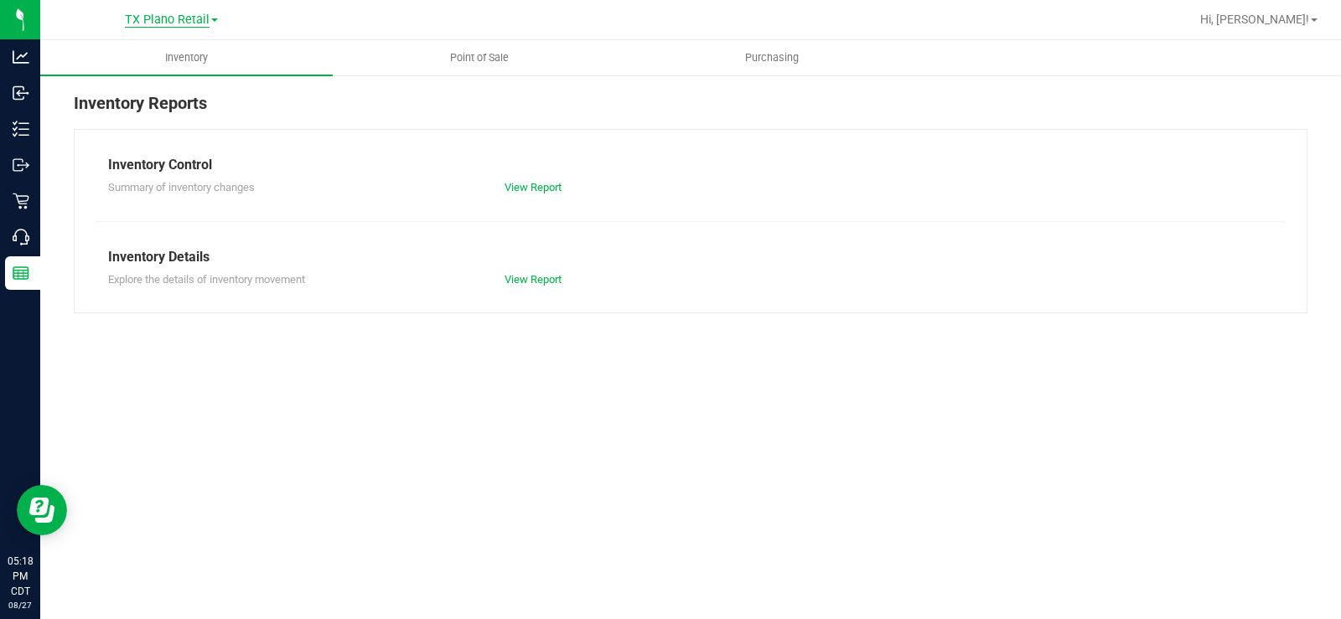
click at [182, 19] on span "TX Plano Retail" at bounding box center [167, 20] width 85 height 15
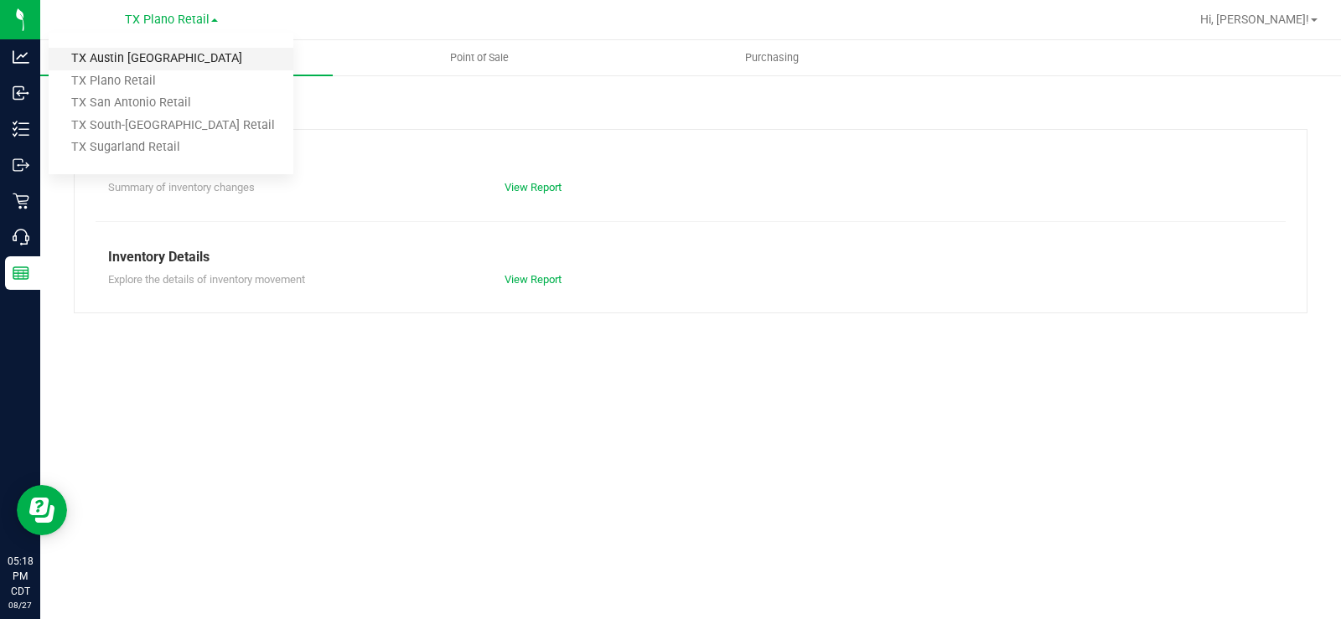
click at [148, 60] on link "TX Austin [GEOGRAPHIC_DATA]" at bounding box center [171, 59] width 245 height 23
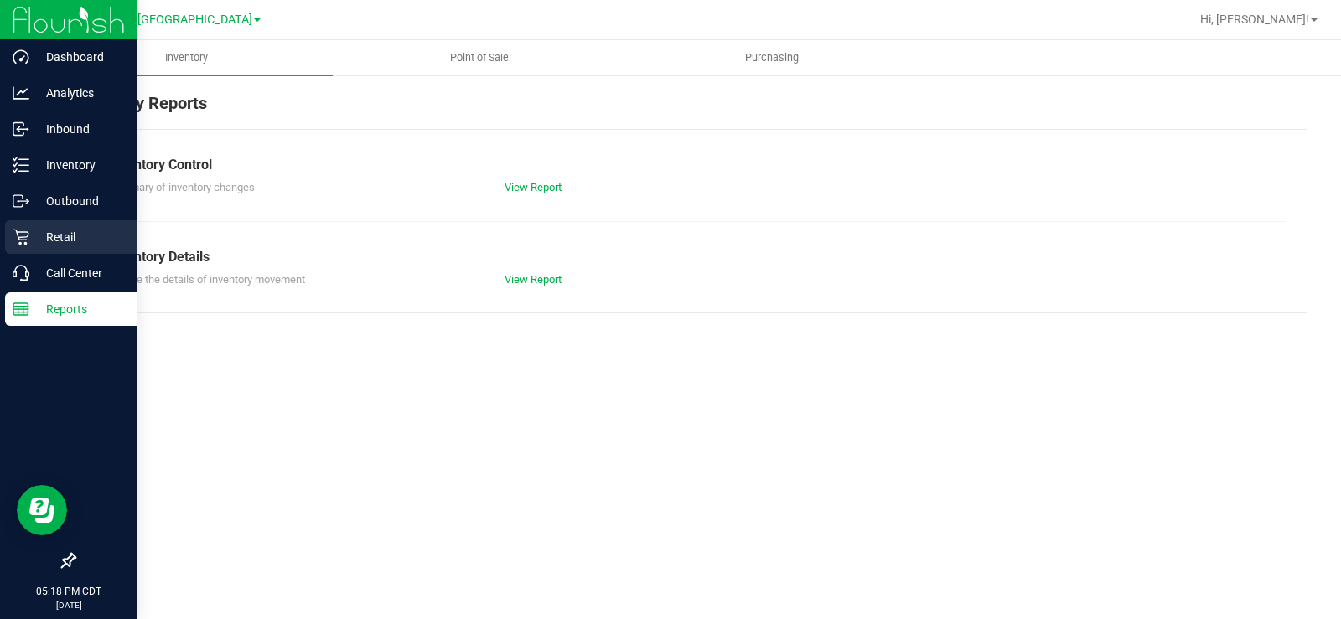
click at [23, 227] on div "Retail" at bounding box center [71, 237] width 132 height 34
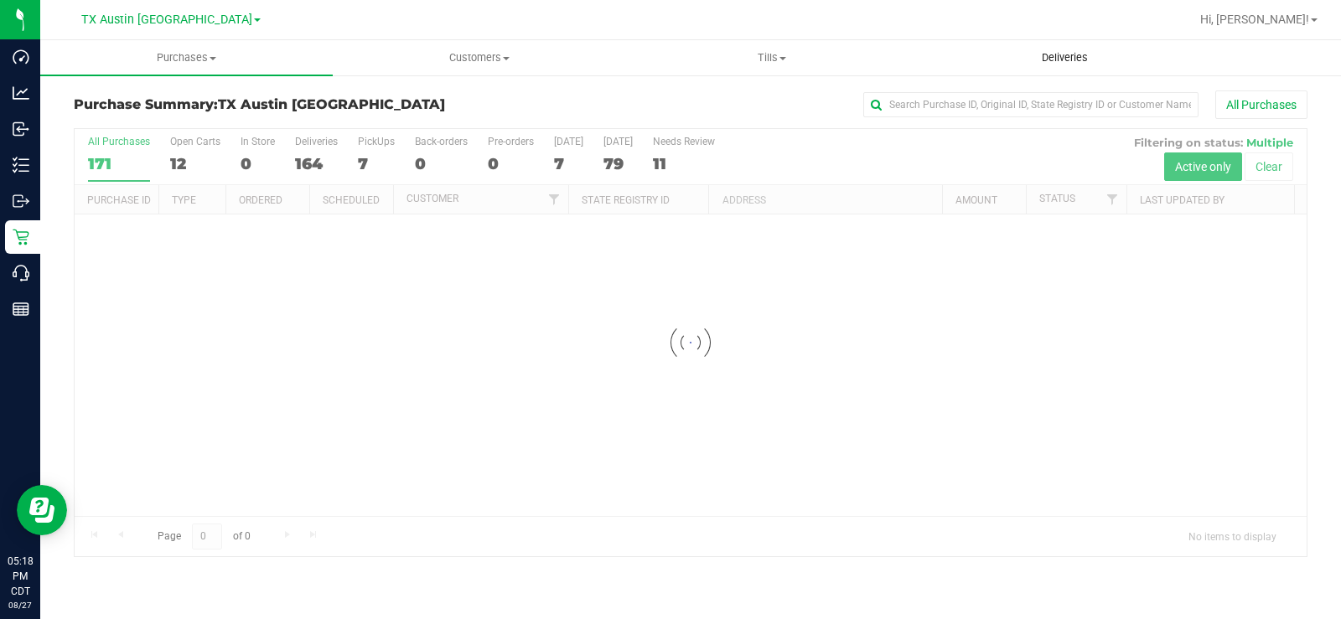
click at [1069, 63] on span "Deliveries" at bounding box center [1064, 57] width 91 height 15
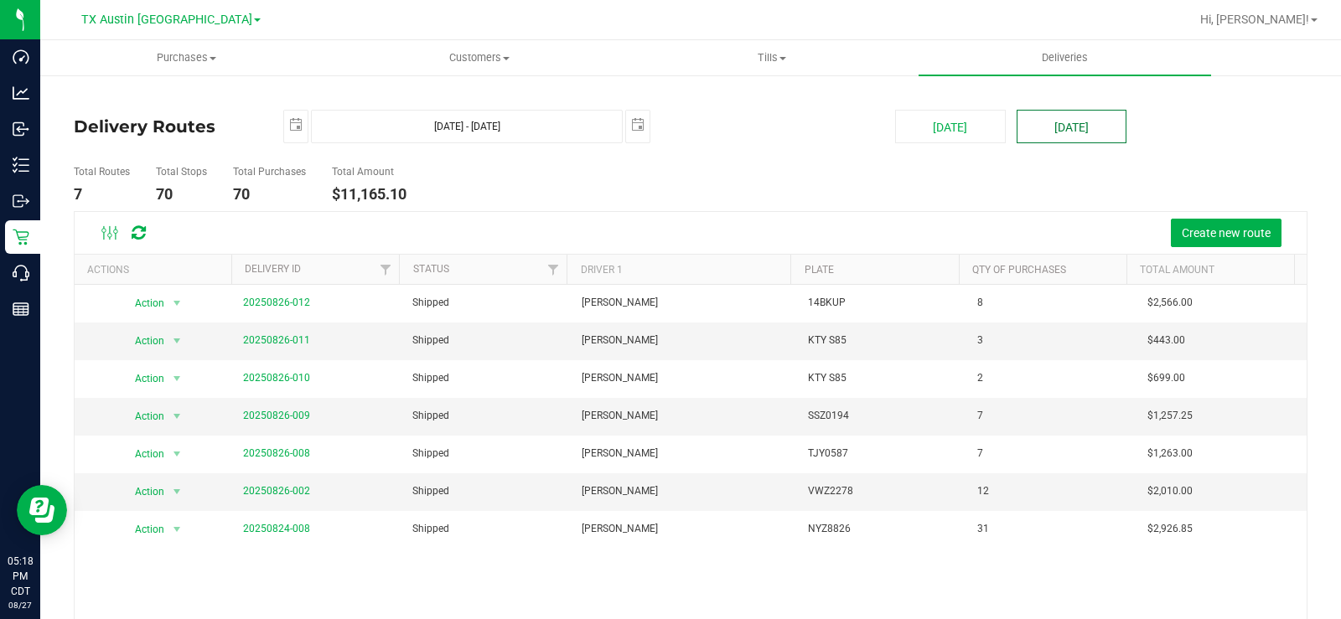
click at [1073, 137] on button "[DATE]" at bounding box center [1072, 127] width 110 height 34
type input "Aug 28, 2025 - Aug 28, 2025"
type input "2025-08-28"
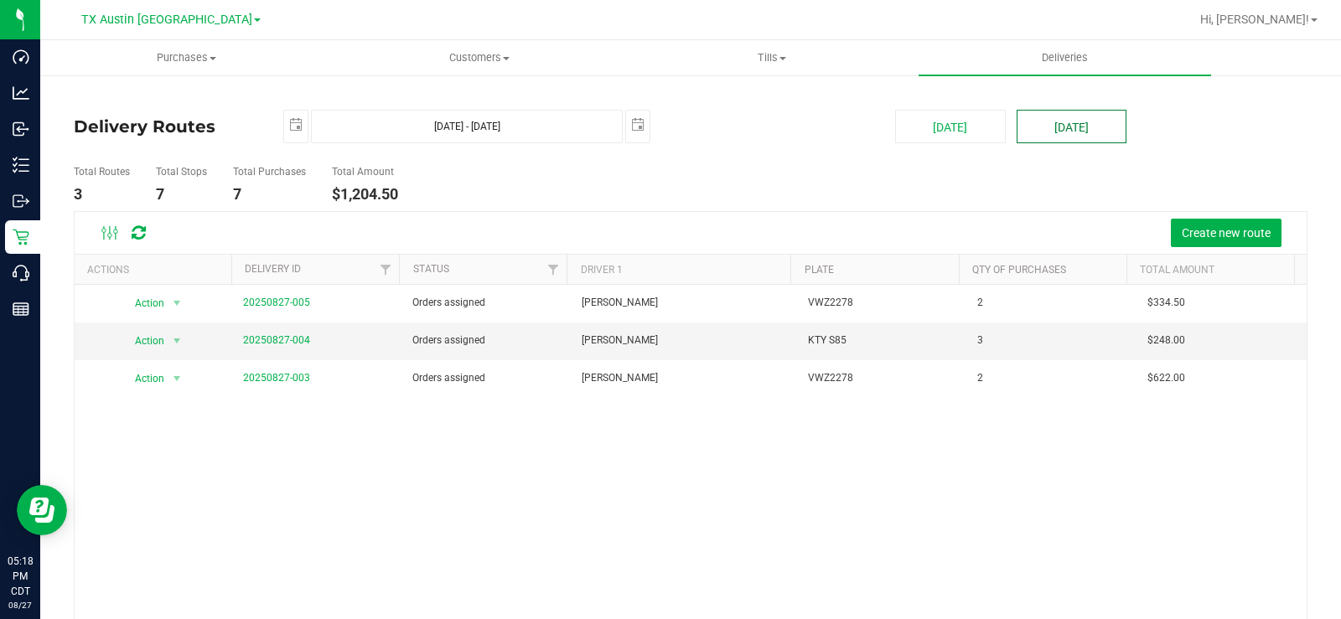
click at [1071, 137] on button "[DATE]" at bounding box center [1072, 127] width 110 height 34
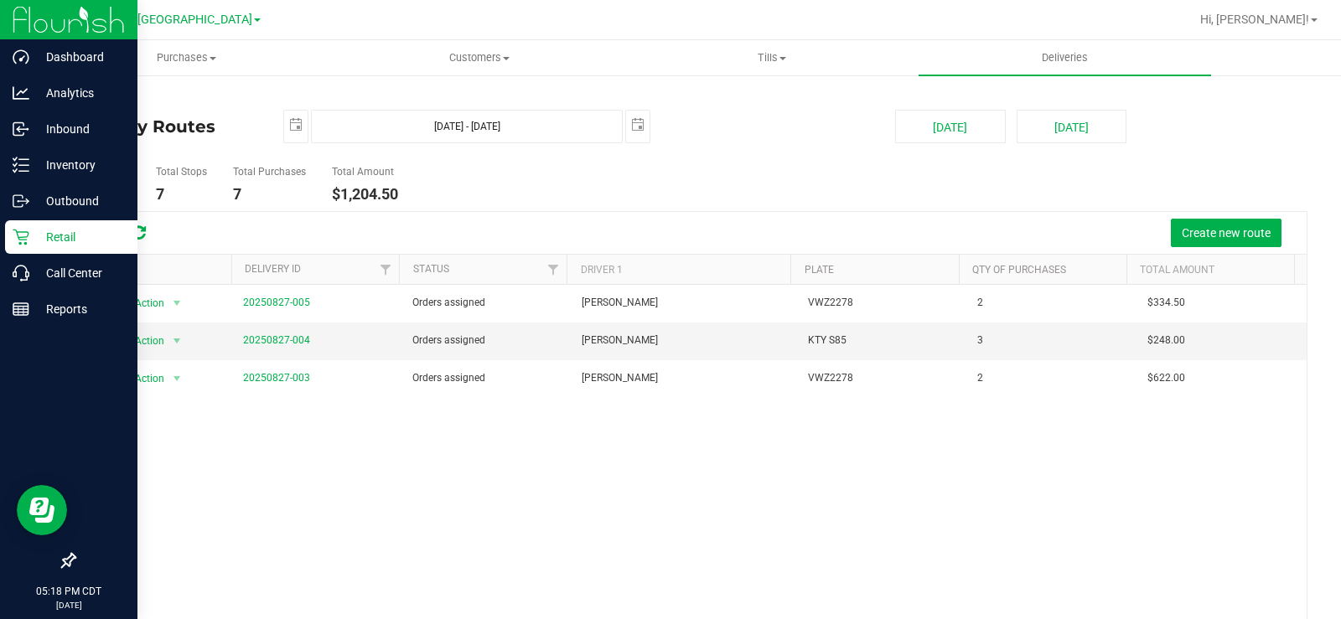
click at [32, 237] on p "Retail" at bounding box center [79, 237] width 101 height 20
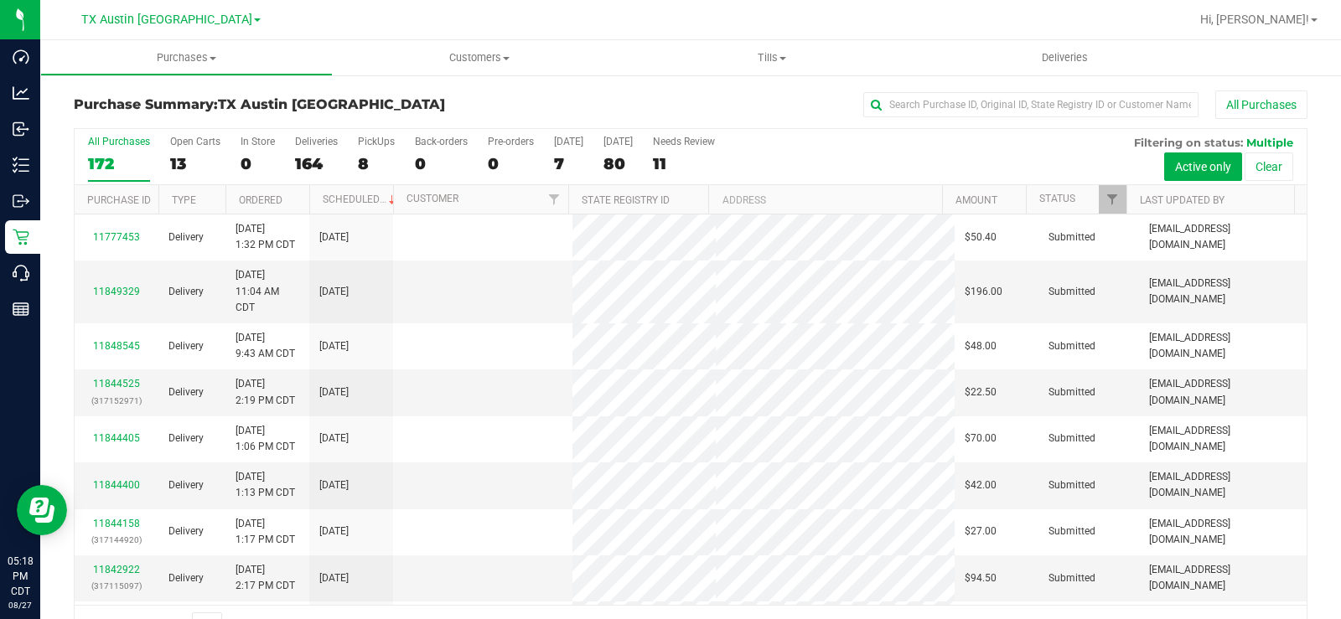
click at [617, 151] on label "Tomorrow 80" at bounding box center [618, 159] width 29 height 46
click at [0, 0] on input "Tomorrow 80" at bounding box center [0, 0] width 0 height 0
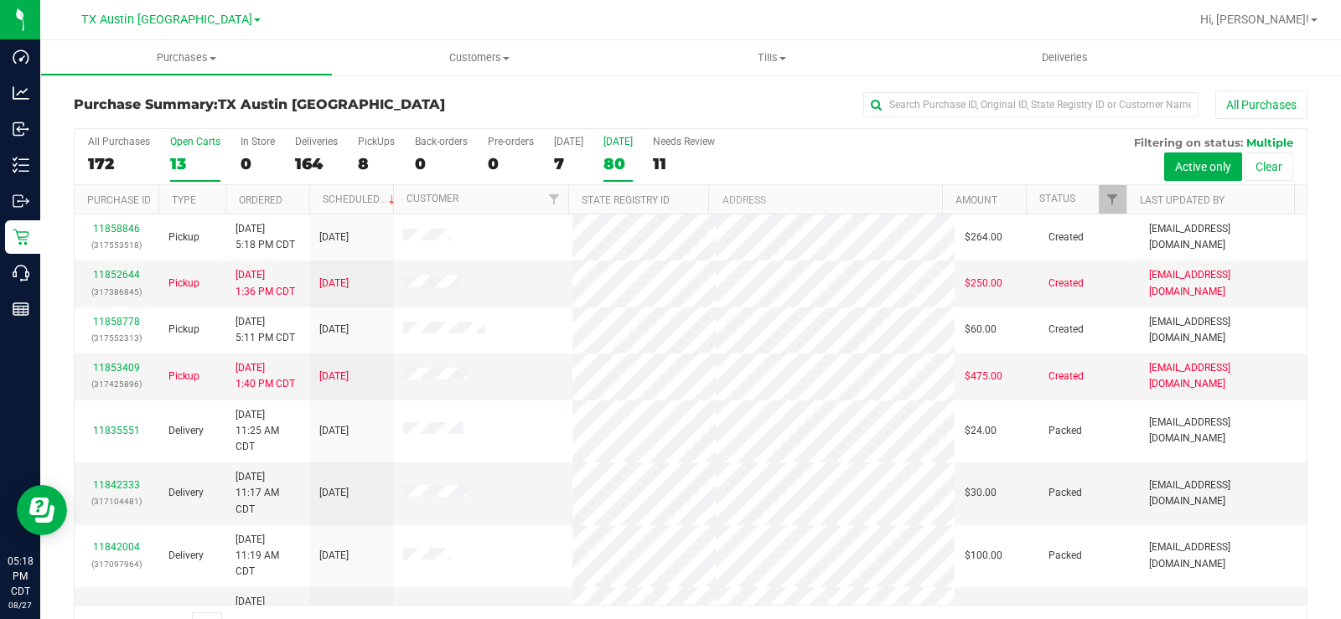
click at [170, 157] on div "13" at bounding box center [195, 163] width 50 height 19
click at [0, 0] on input "Open Carts 13" at bounding box center [0, 0] width 0 height 0
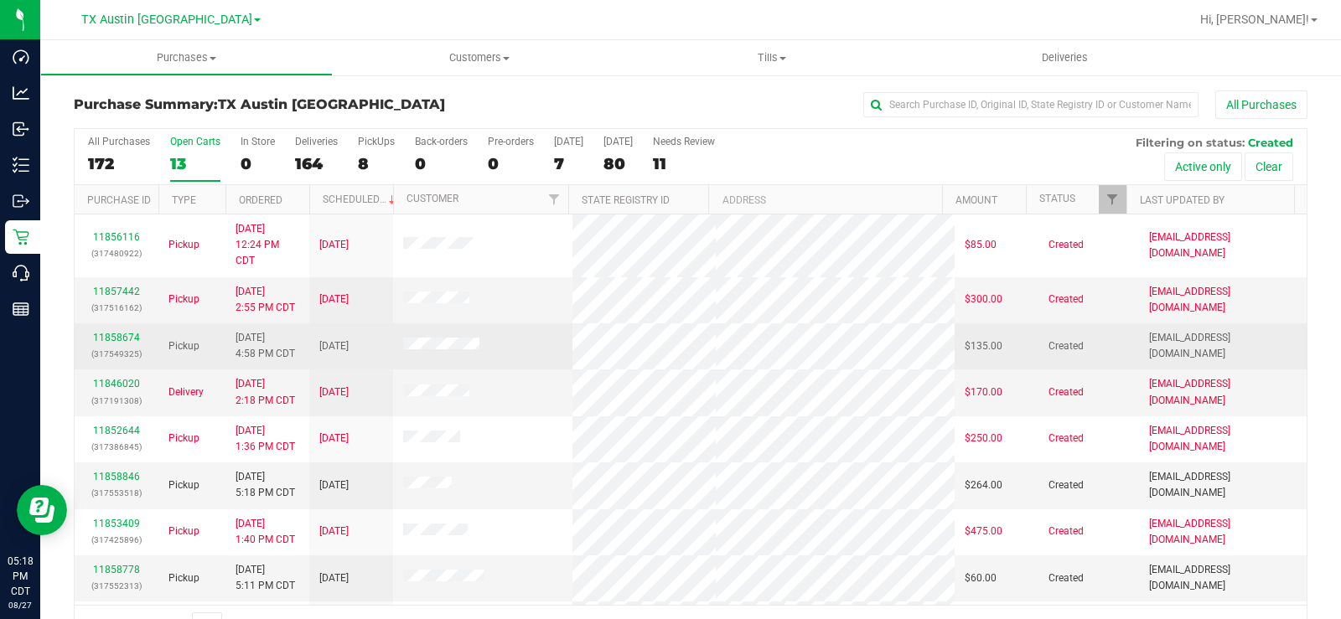
scroll to position [84, 0]
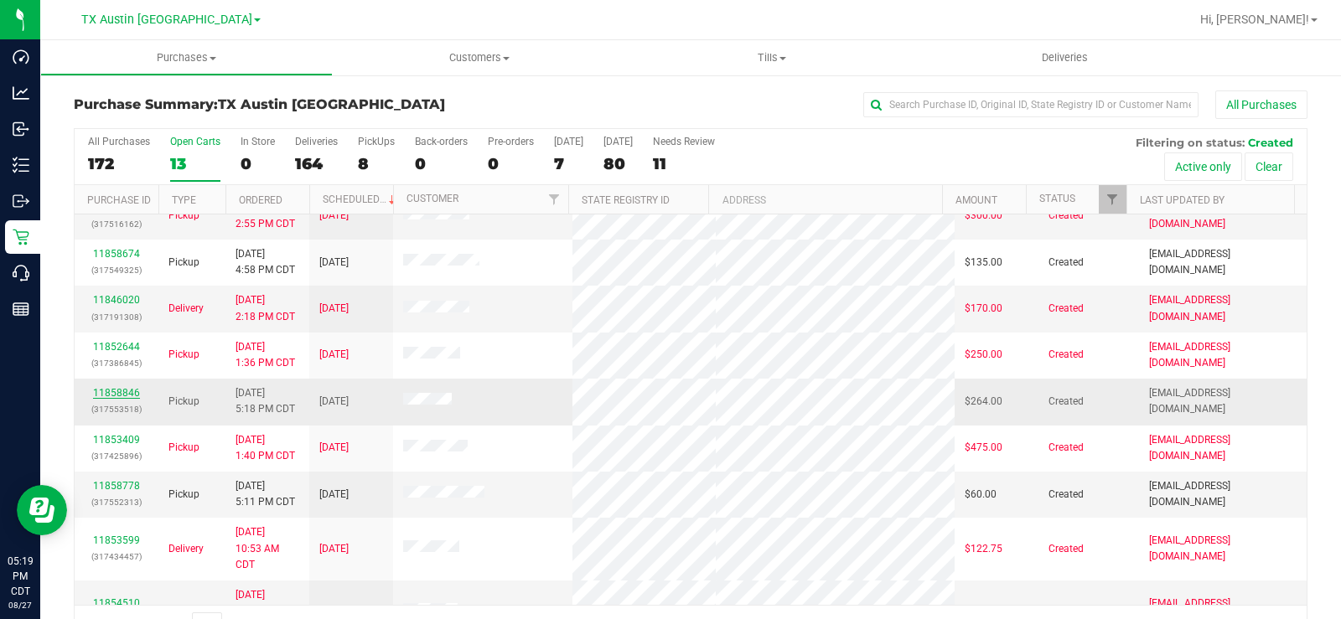
click at [117, 397] on link "11858846" at bounding box center [116, 393] width 47 height 12
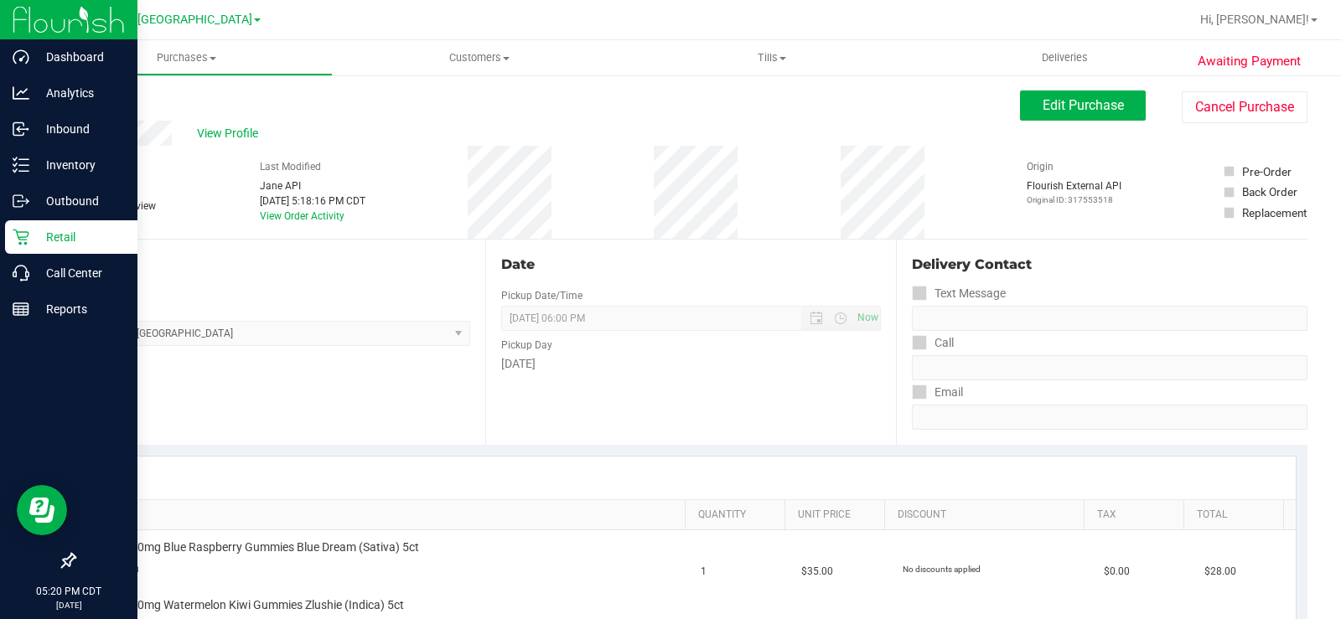
click at [29, 232] on icon at bounding box center [21, 237] width 17 height 17
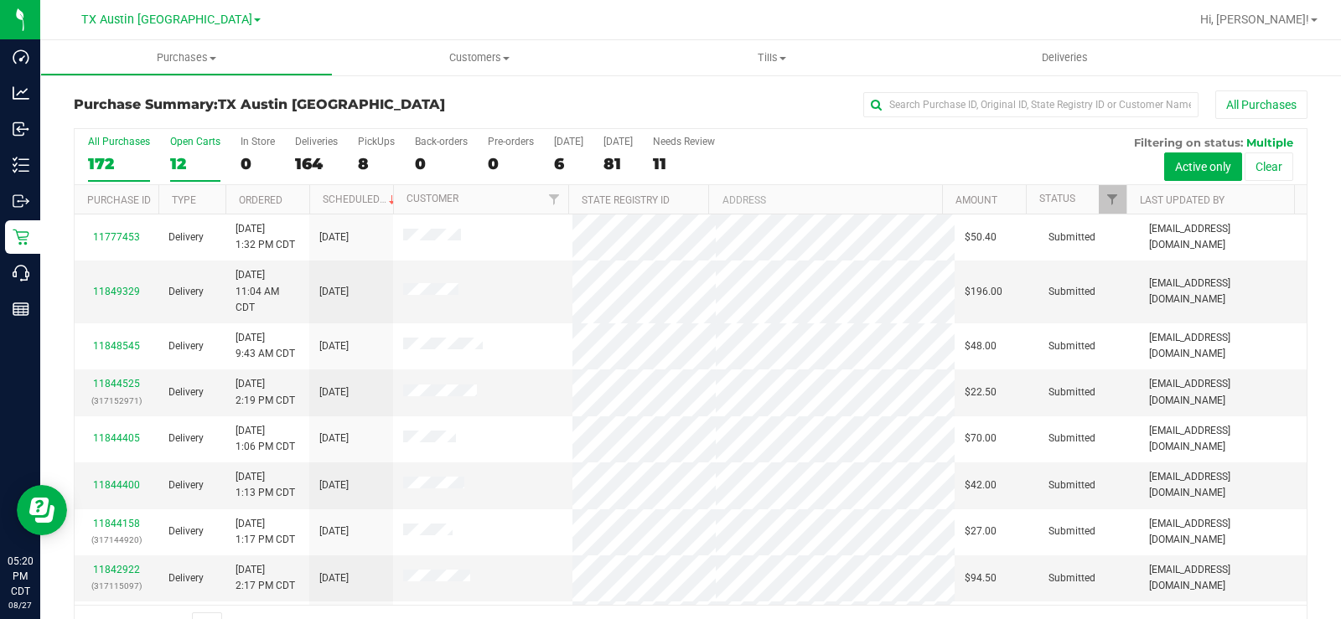
click at [183, 146] on div "Open Carts" at bounding box center [195, 142] width 50 height 12
click at [0, 0] on input "Open Carts 12" at bounding box center [0, 0] width 0 height 0
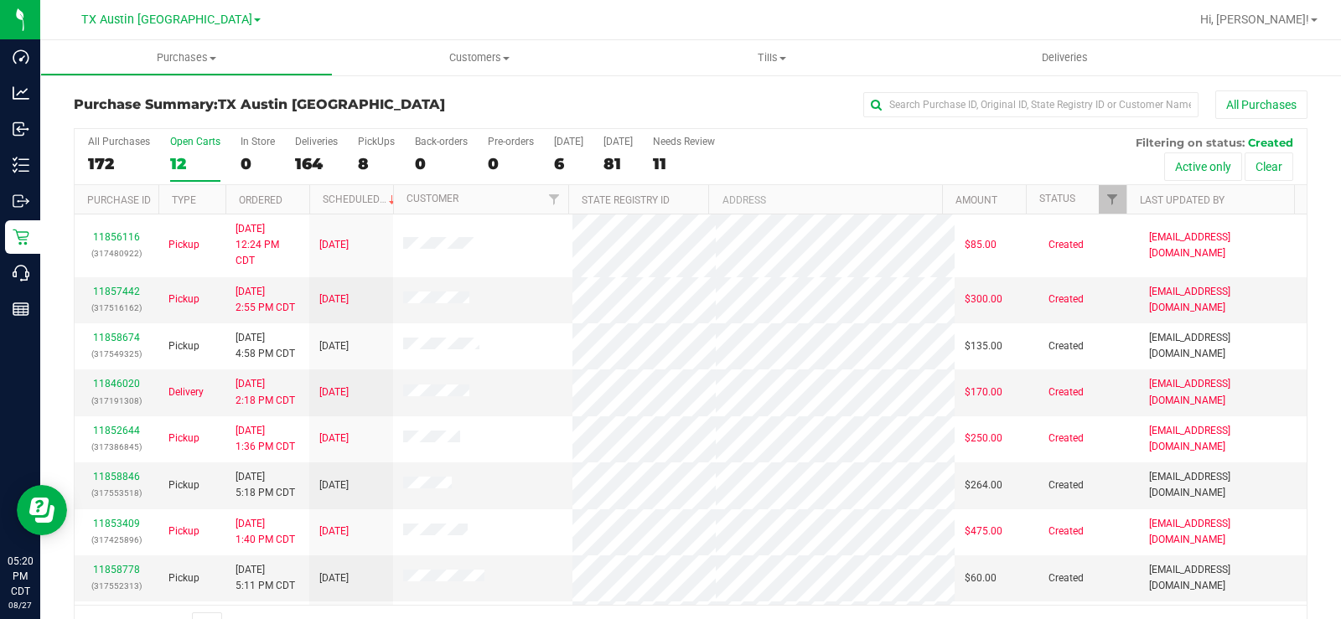
click at [183, 146] on div "Open Carts" at bounding box center [195, 142] width 50 height 12
click at [0, 0] on input "Open Carts 12" at bounding box center [0, 0] width 0 height 0
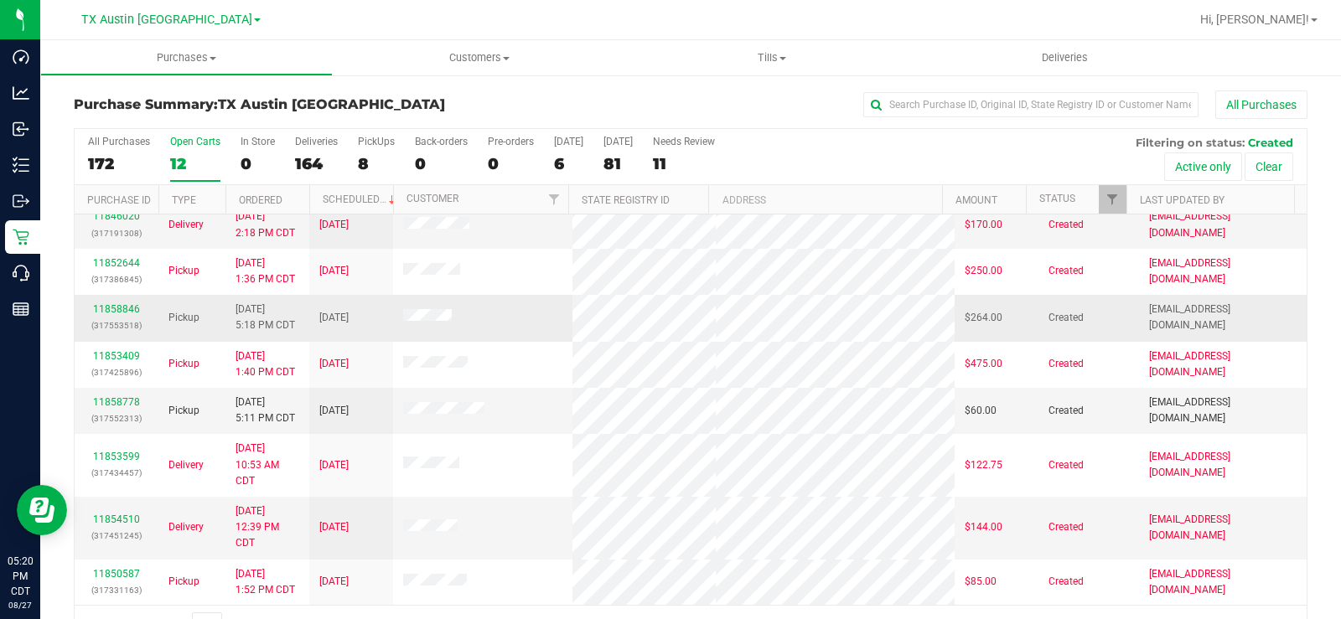
scroll to position [214, 0]
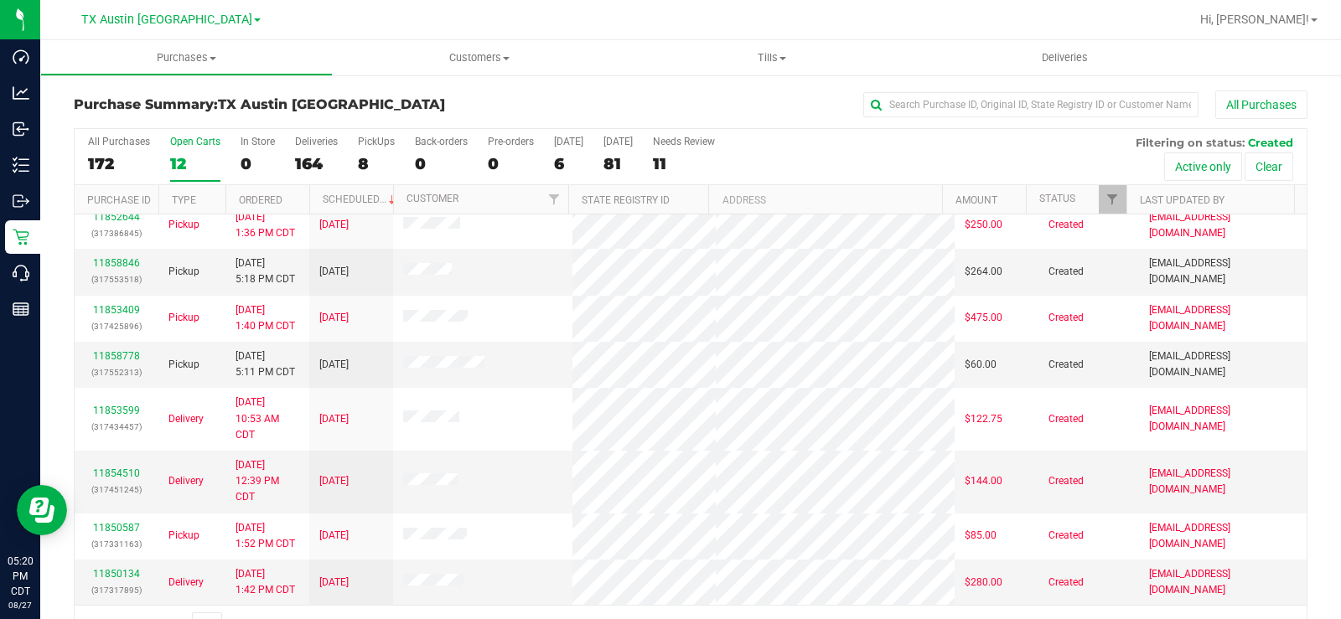
click at [179, 155] on div "12" at bounding box center [195, 163] width 50 height 19
click at [0, 0] on input "Open Carts 12" at bounding box center [0, 0] width 0 height 0
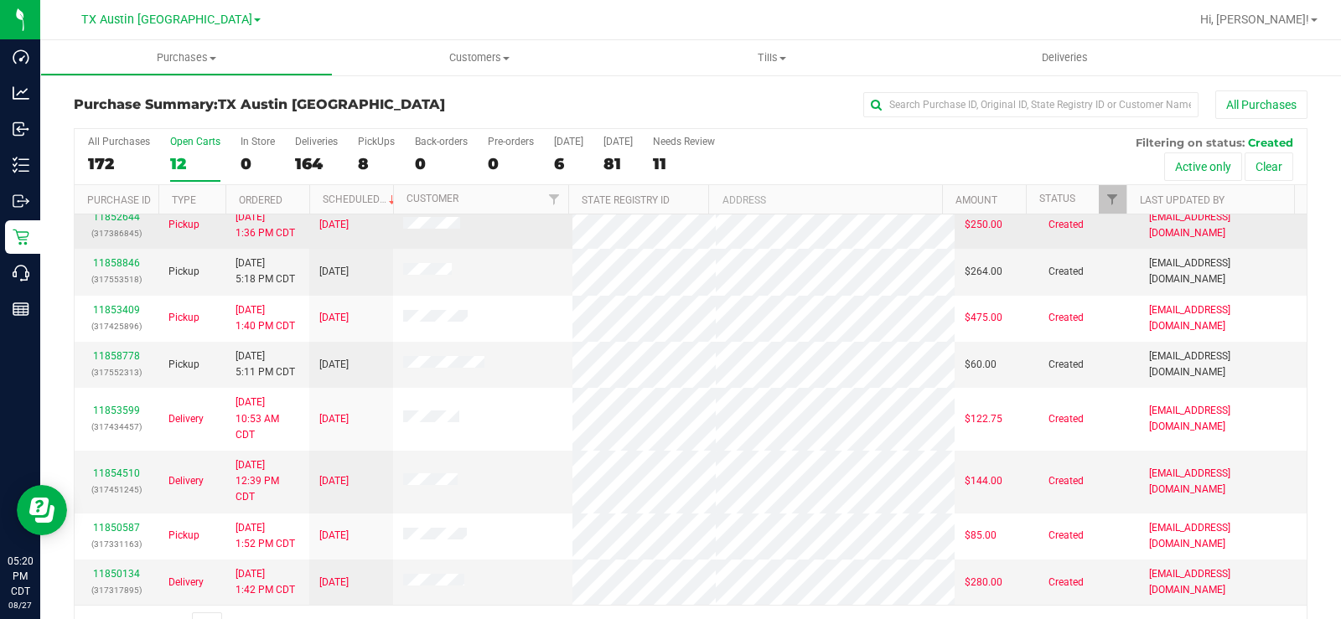
scroll to position [0, 0]
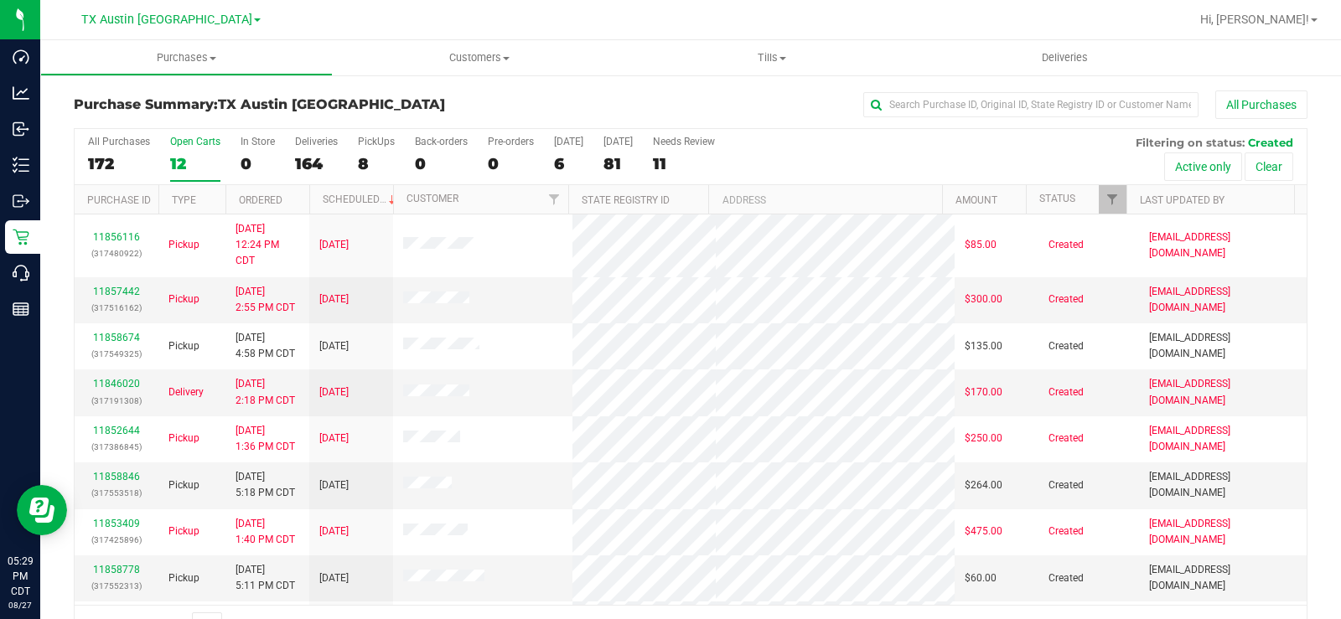
click at [179, 151] on label "Open Carts 12" at bounding box center [195, 159] width 50 height 46
click at [0, 0] on input "Open Carts 12" at bounding box center [0, 0] width 0 height 0
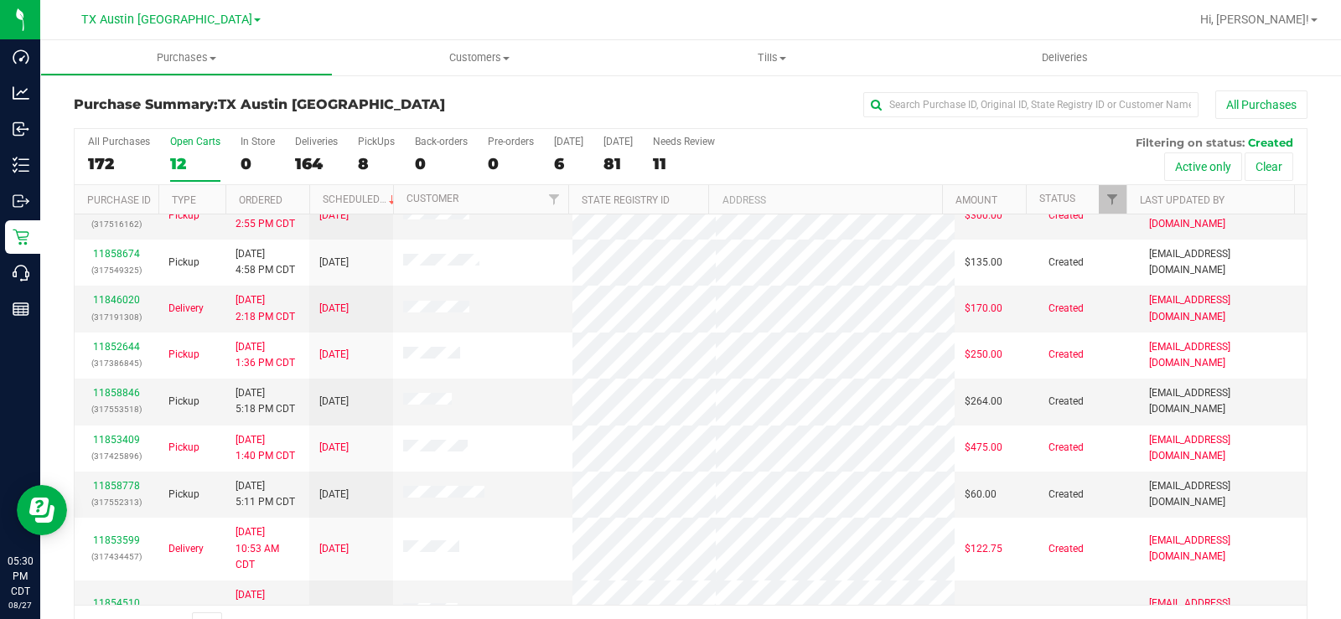
click at [172, 134] on div "All Purchases 172 Open Carts 12 In Store 0 Deliveries 164 PickUps 8 Back-orders…" at bounding box center [691, 135] width 1232 height 13
click at [180, 143] on div "Open Carts" at bounding box center [195, 142] width 50 height 12
click at [0, 0] on input "Open Carts 12" at bounding box center [0, 0] width 0 height 0
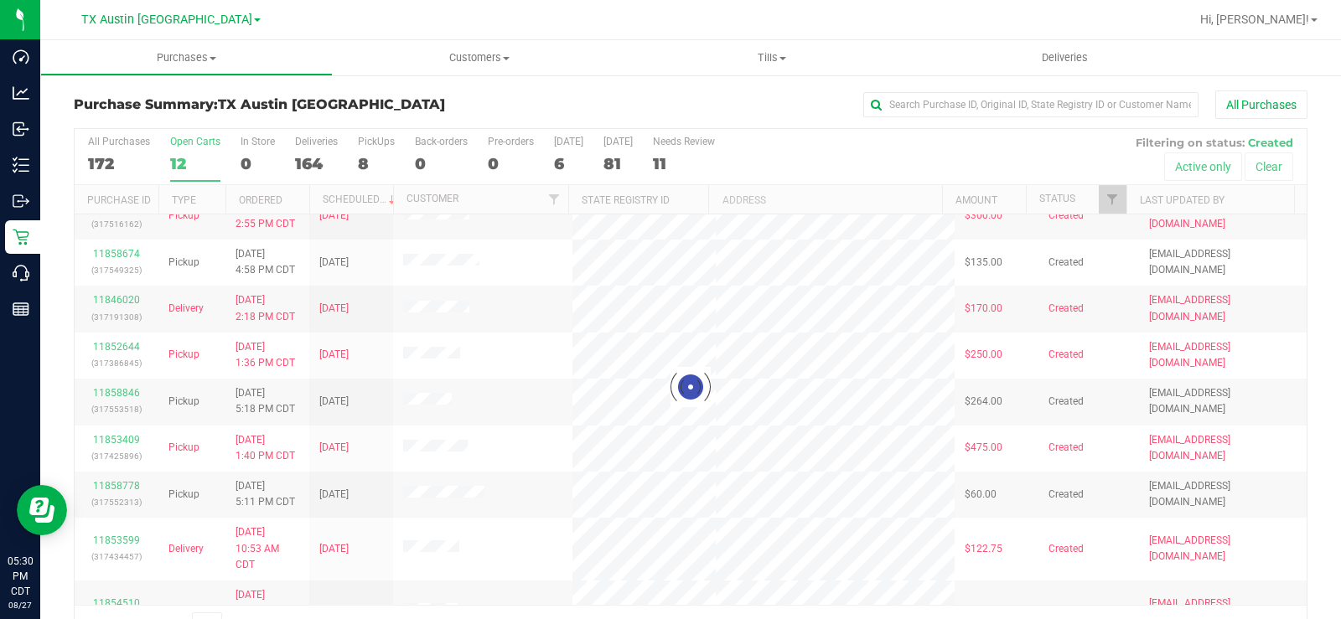
scroll to position [0, 0]
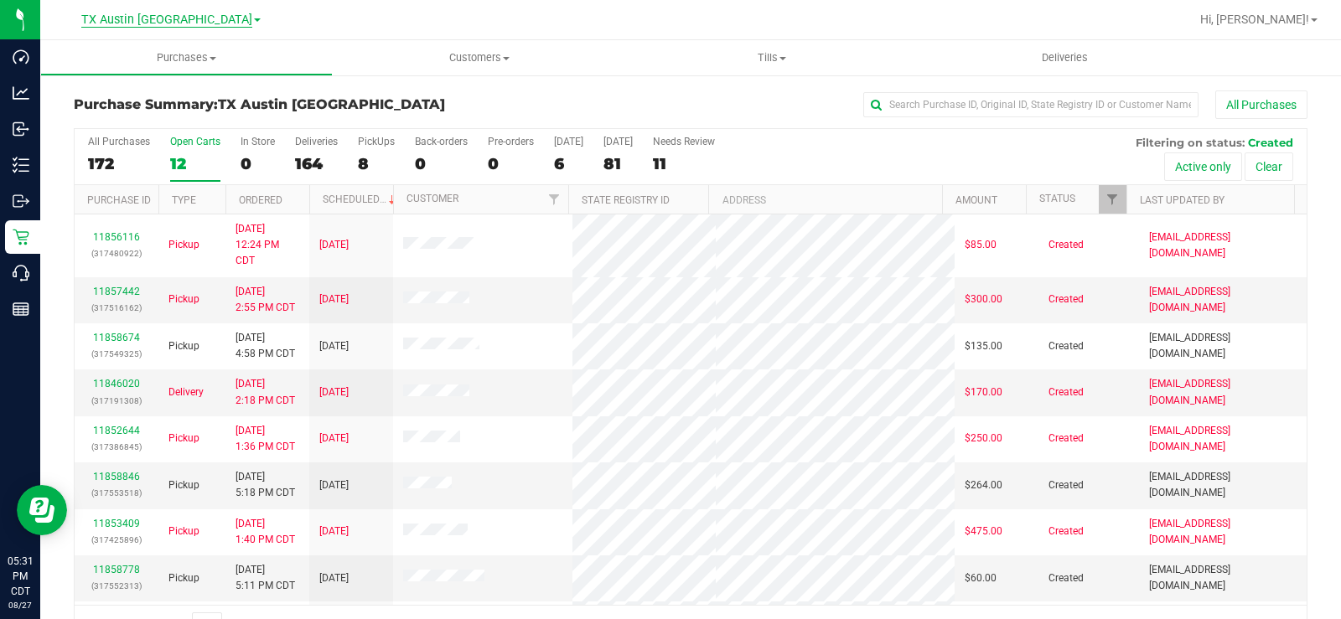
click at [153, 18] on span "TX Austin [GEOGRAPHIC_DATA]" at bounding box center [166, 20] width 171 height 15
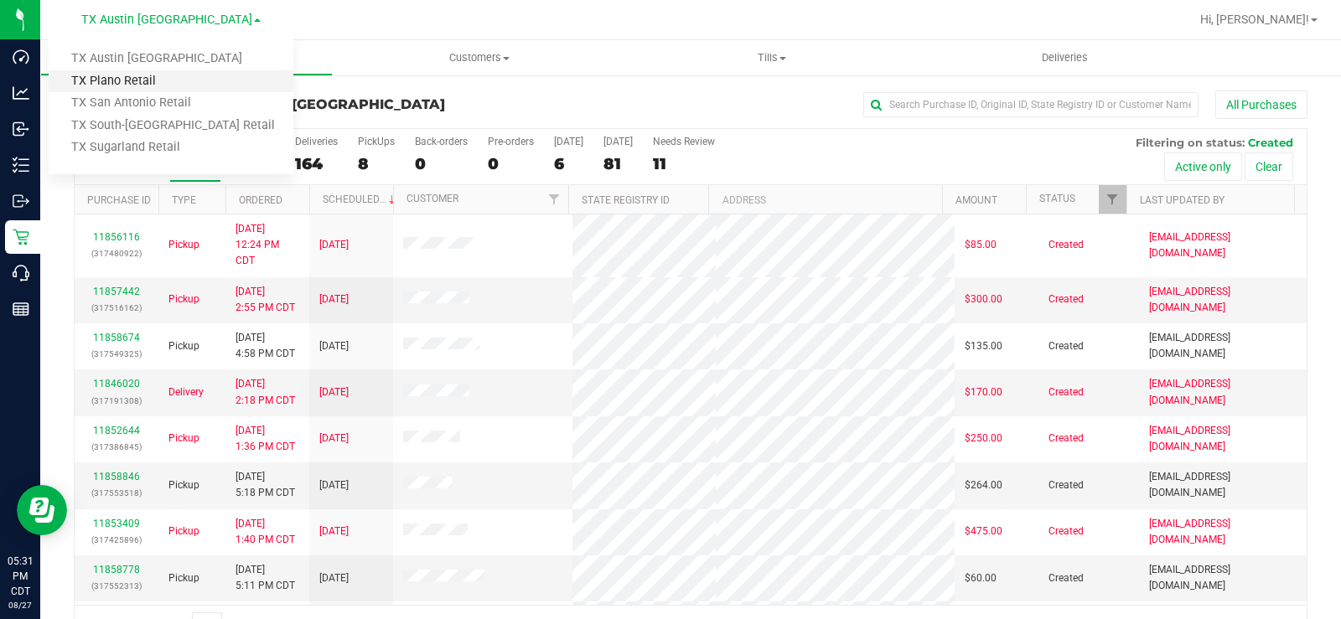
click at [150, 80] on link "TX Plano Retail" at bounding box center [171, 81] width 245 height 23
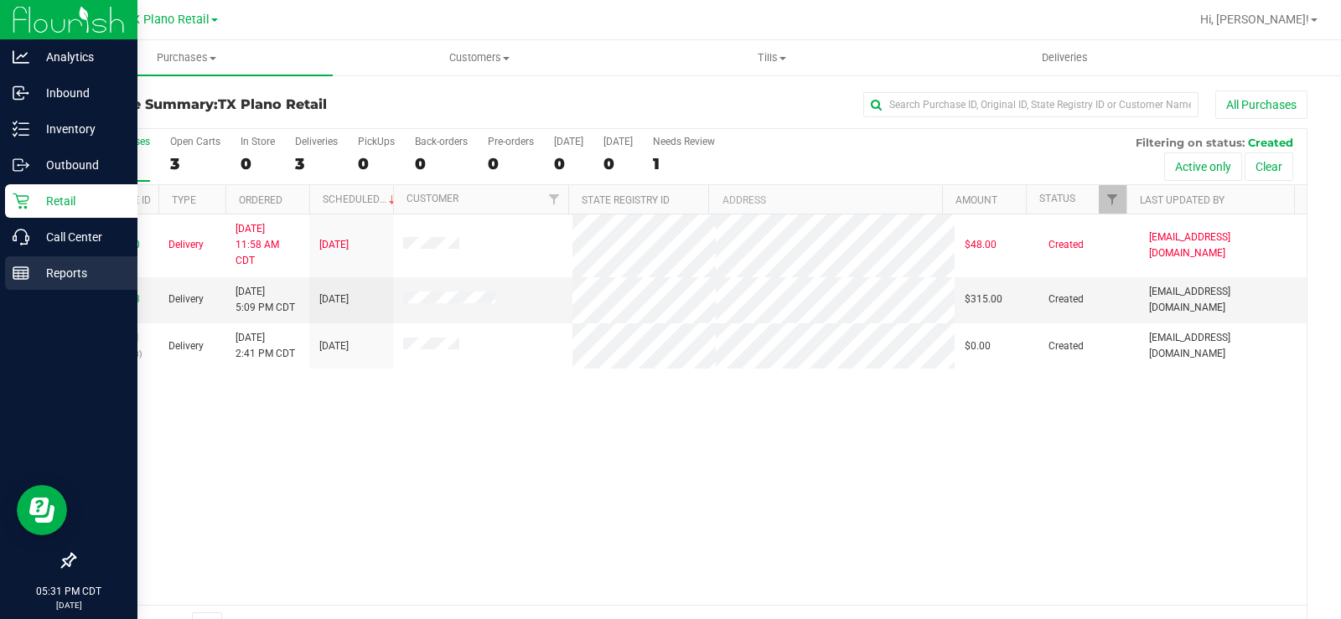
click at [35, 282] on p "Reports" at bounding box center [79, 273] width 101 height 20
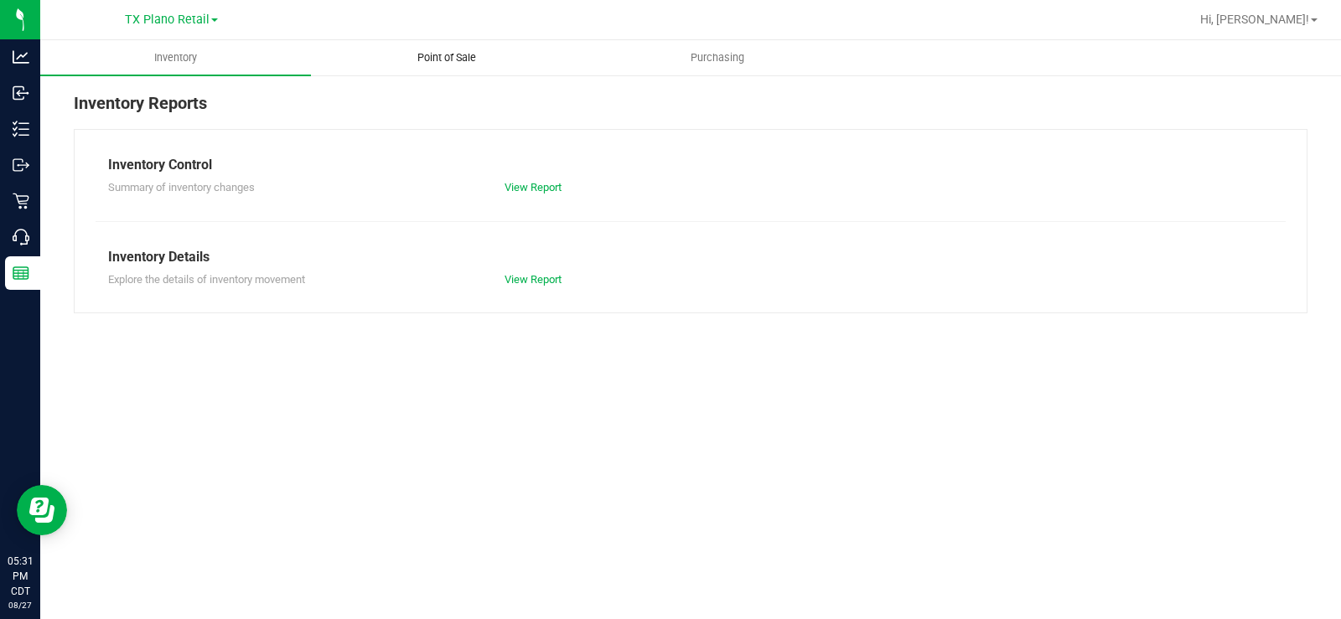
click at [423, 60] on span "Point of Sale" at bounding box center [447, 57] width 104 height 15
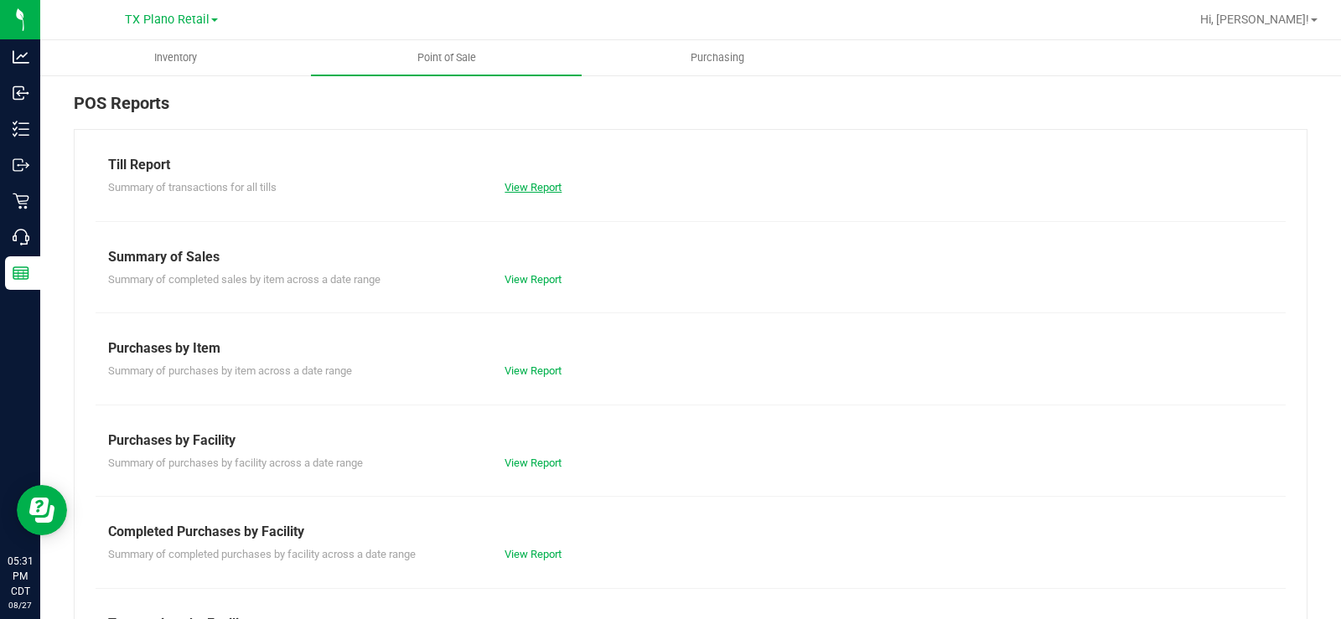
click at [514, 186] on link "View Report" at bounding box center [533, 187] width 57 height 13
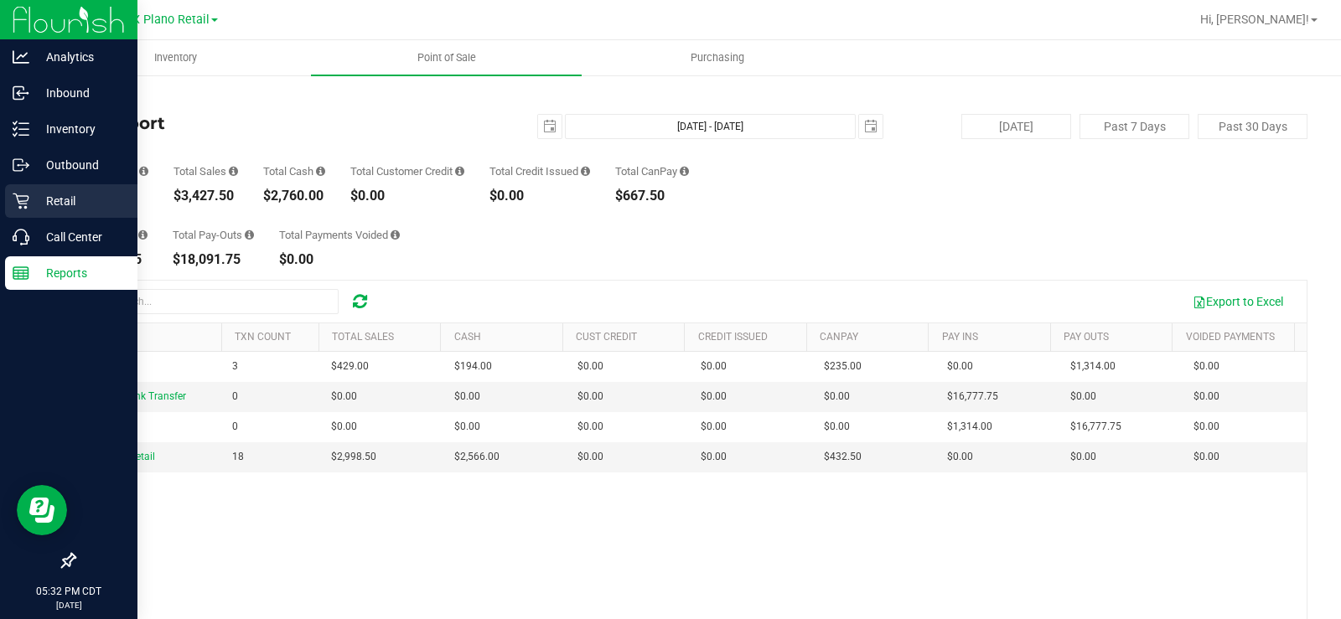
click at [33, 200] on p "Retail" at bounding box center [79, 201] width 101 height 20
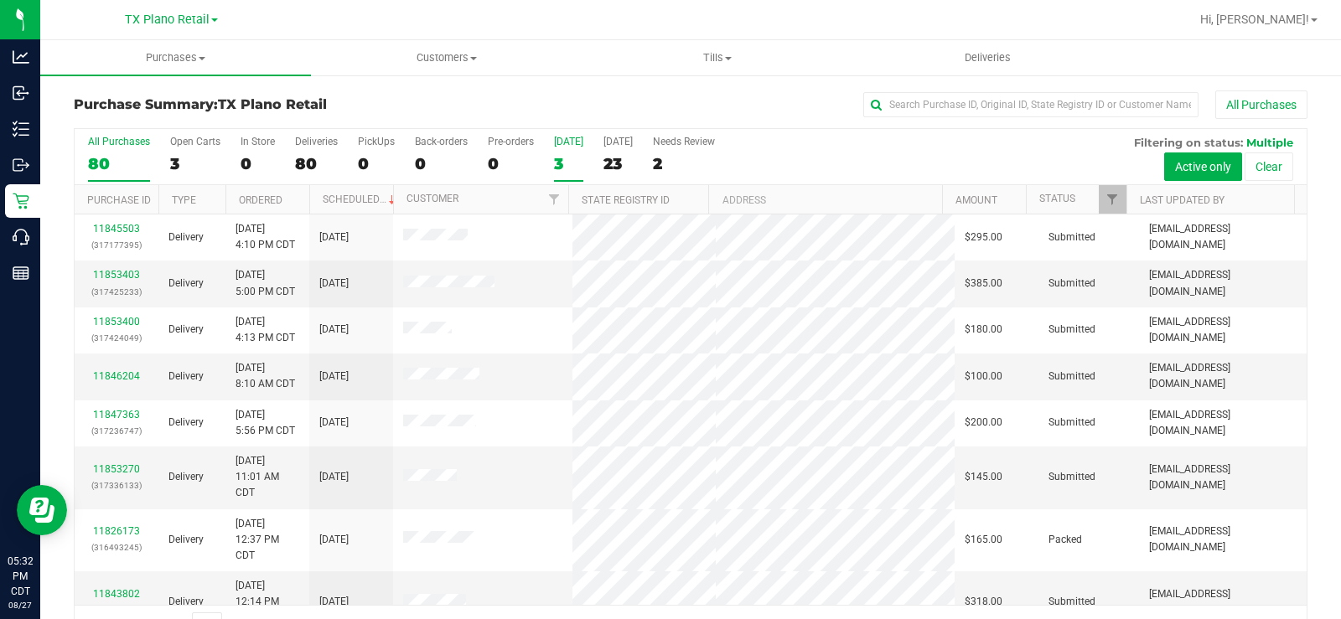
click at [564, 157] on div "3" at bounding box center [568, 163] width 29 height 19
click at [0, 0] on input "[DATE] 3" at bounding box center [0, 0] width 0 height 0
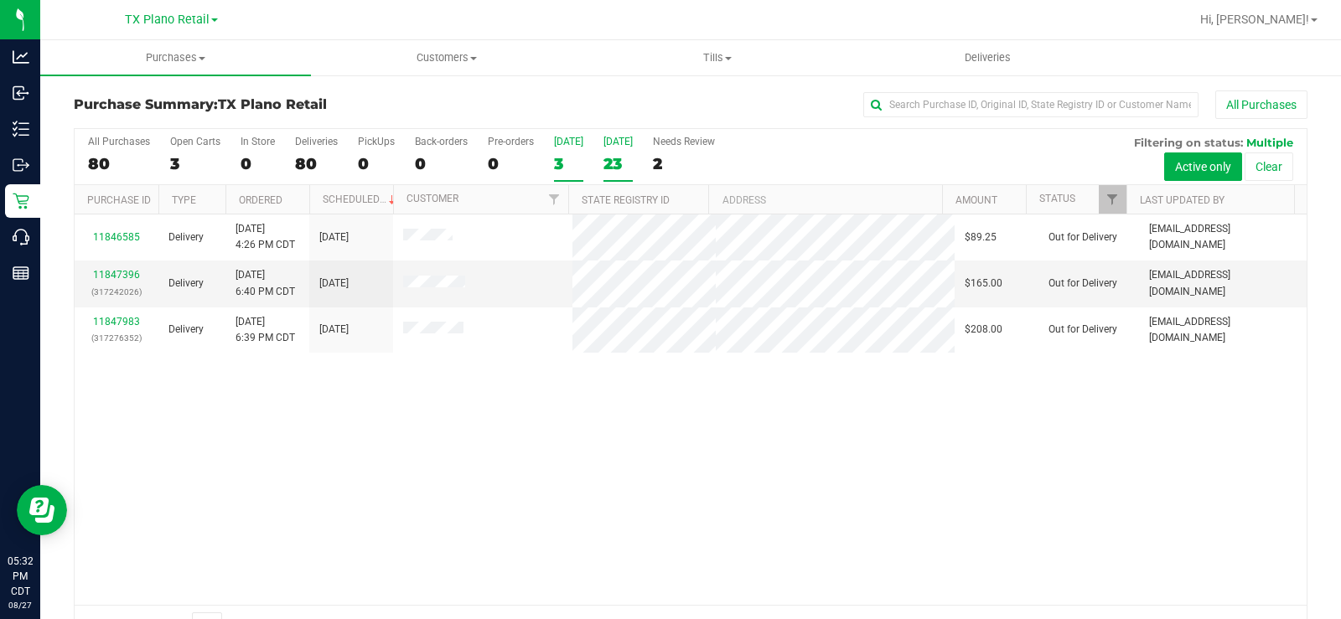
click at [615, 158] on div "23" at bounding box center [618, 163] width 29 height 19
click at [0, 0] on input "Tomorrow 23" at bounding box center [0, 0] width 0 height 0
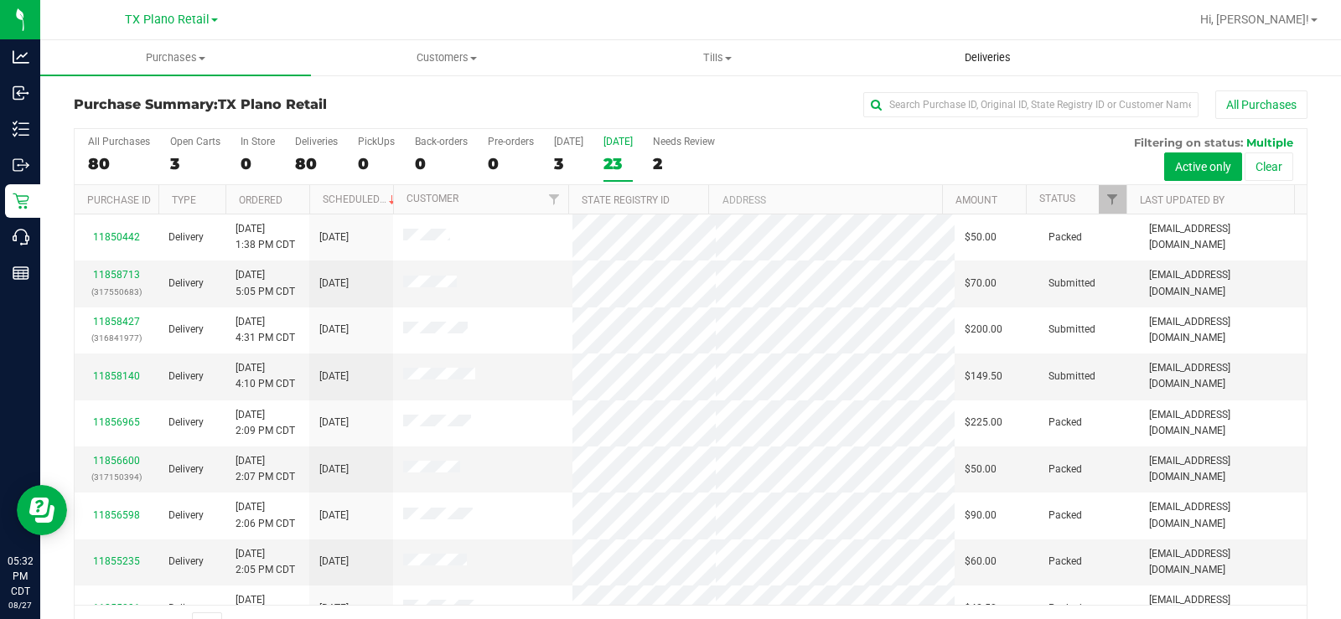
click at [1005, 63] on span "Deliveries" at bounding box center [987, 57] width 91 height 15
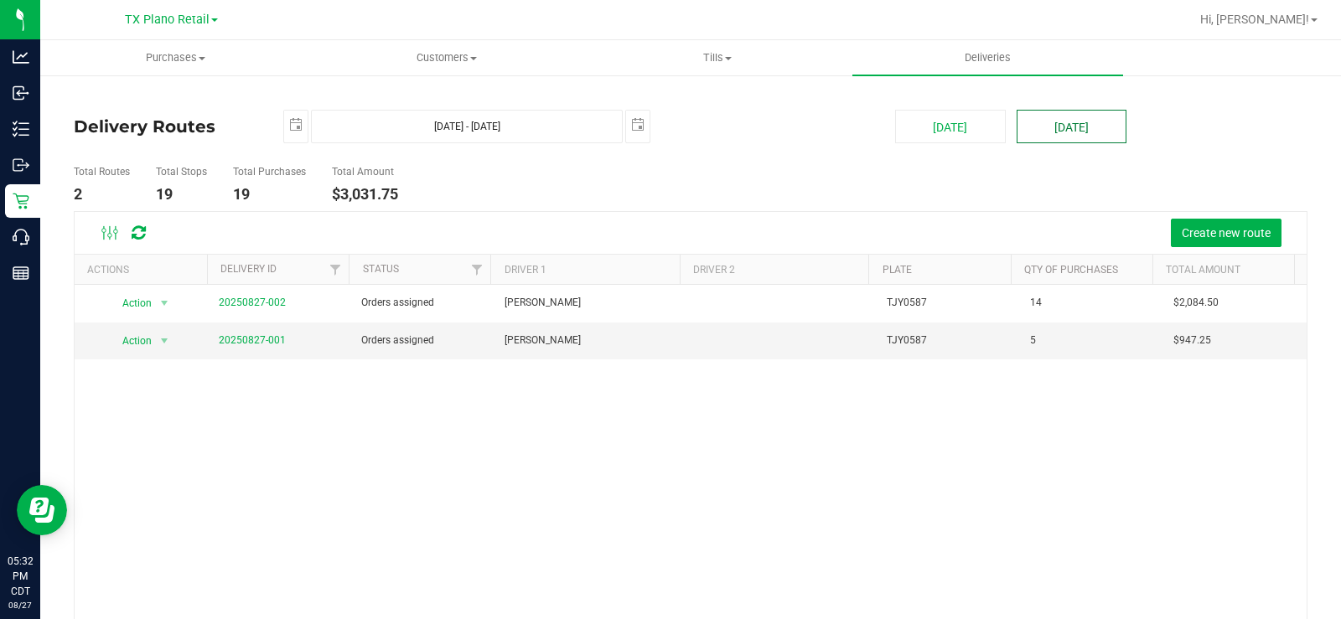
click at [1052, 122] on button "[DATE]" at bounding box center [1072, 127] width 110 height 34
click at [201, 23] on span "TX Plano Retail" at bounding box center [167, 20] width 85 height 15
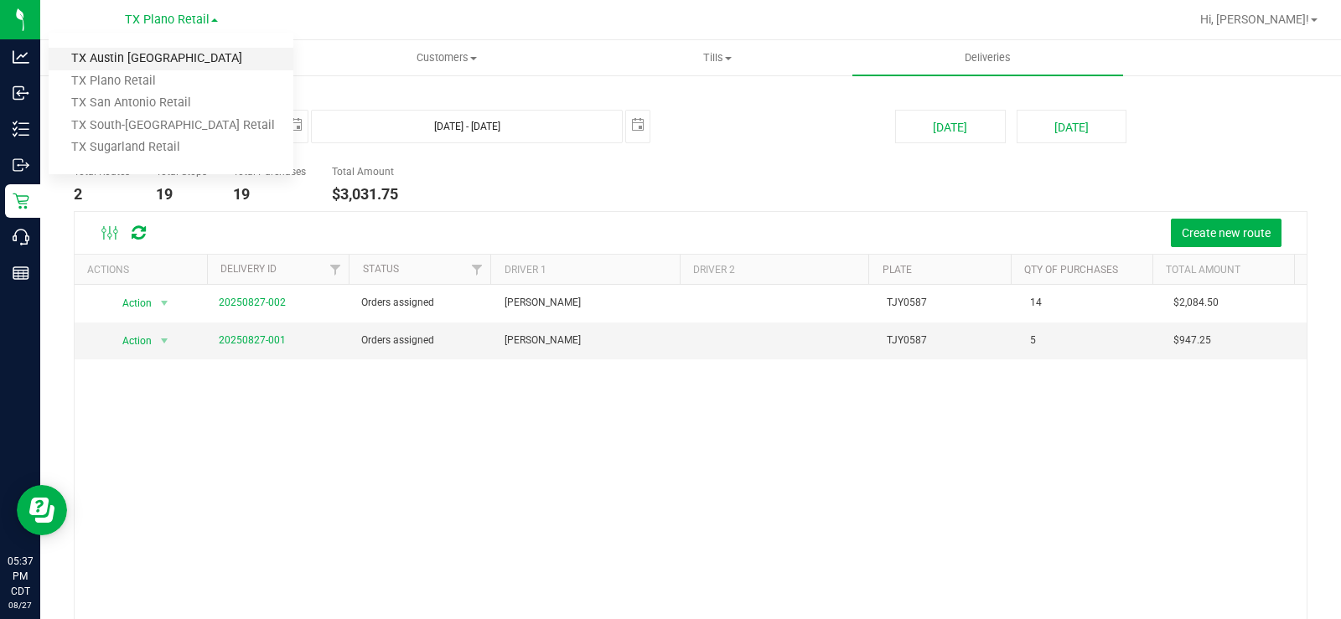
click at [171, 57] on link "TX Austin [GEOGRAPHIC_DATA]" at bounding box center [171, 59] width 245 height 23
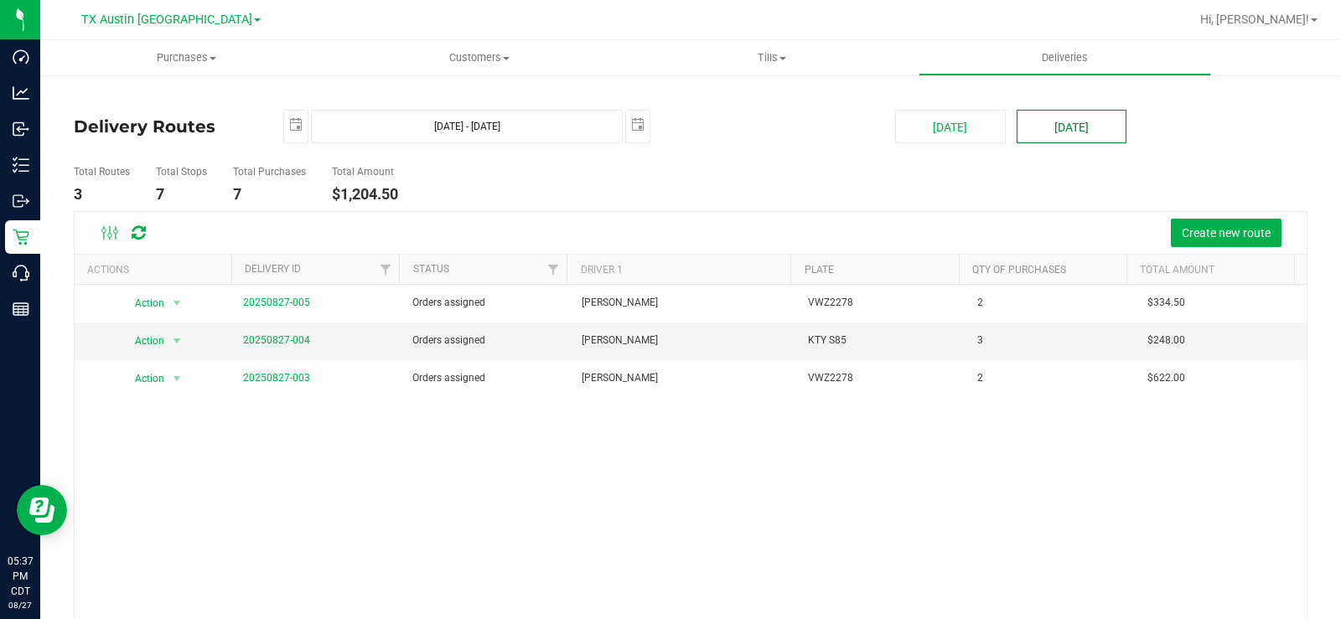
click at [1035, 137] on button "[DATE]" at bounding box center [1072, 127] width 110 height 34
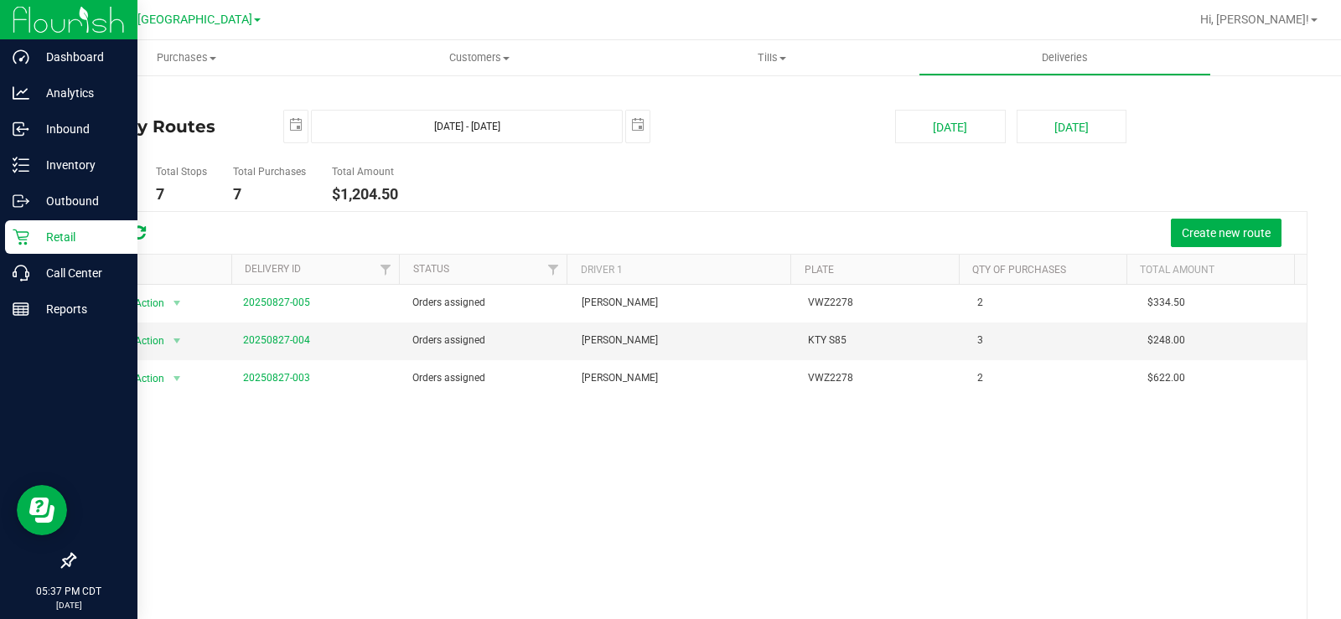
click at [46, 229] on p "Retail" at bounding box center [79, 237] width 101 height 20
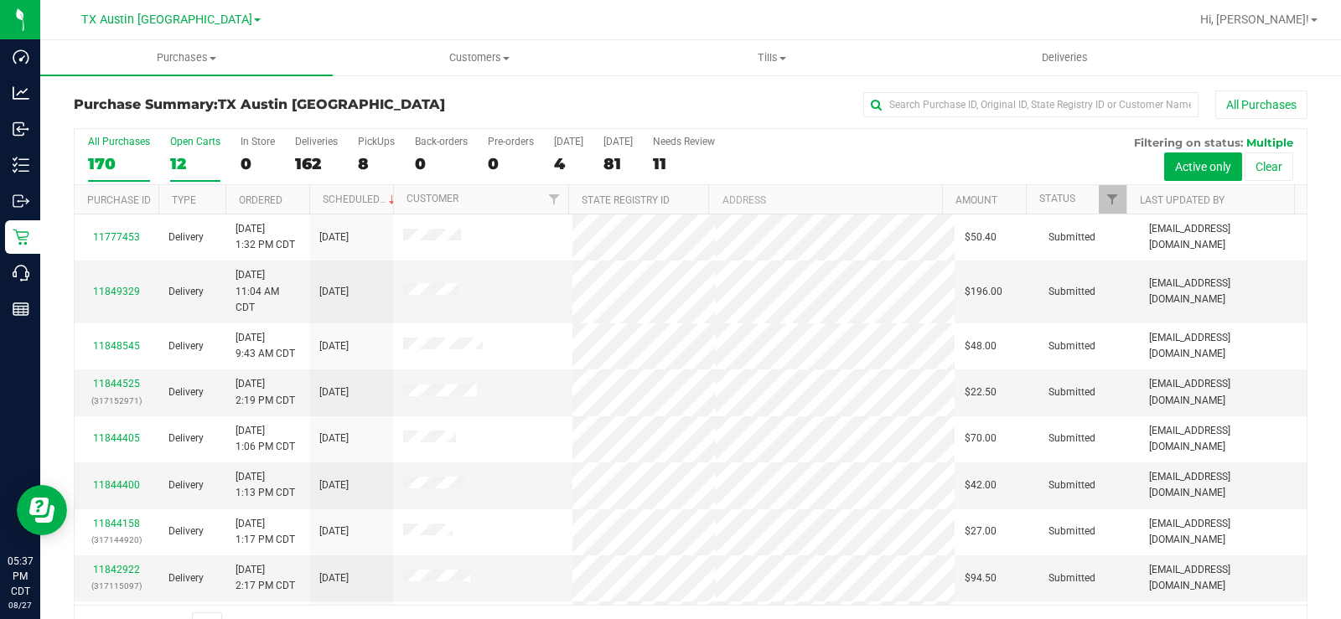
click at [179, 149] on label "Open Carts 12" at bounding box center [195, 159] width 50 height 46
click at [0, 0] on input "Open Carts 12" at bounding box center [0, 0] width 0 height 0
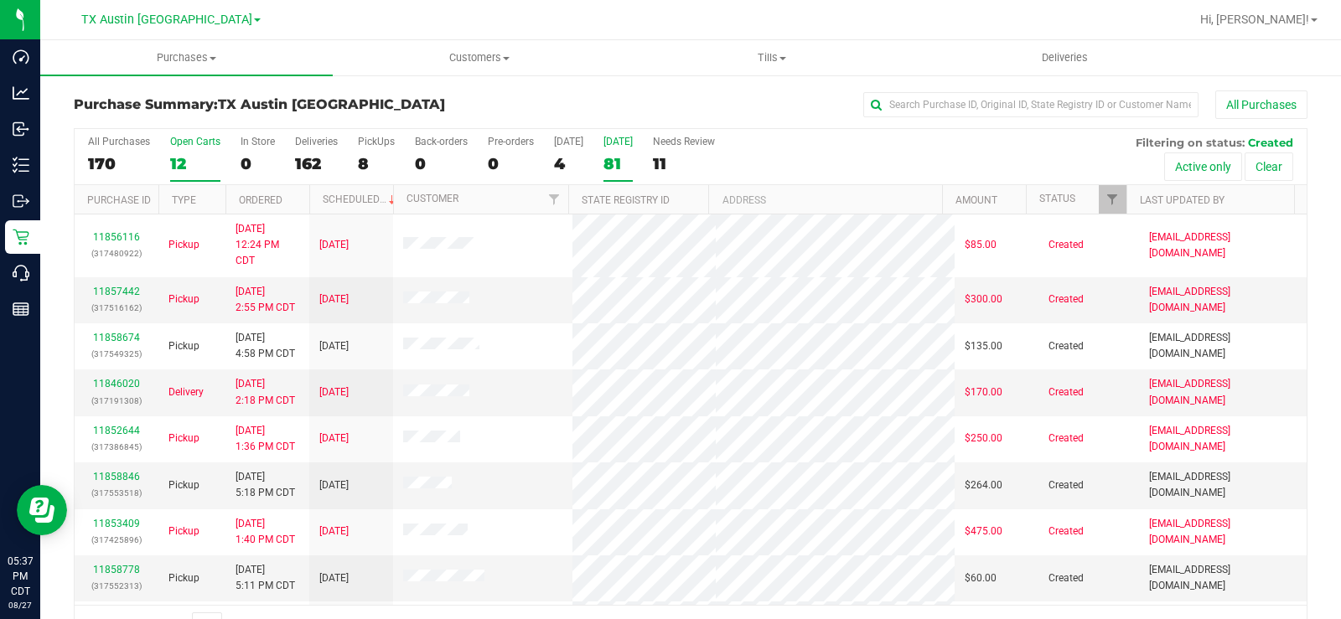
click at [614, 158] on div "81" at bounding box center [618, 163] width 29 height 19
click at [0, 0] on input "Tomorrow 81" at bounding box center [0, 0] width 0 height 0
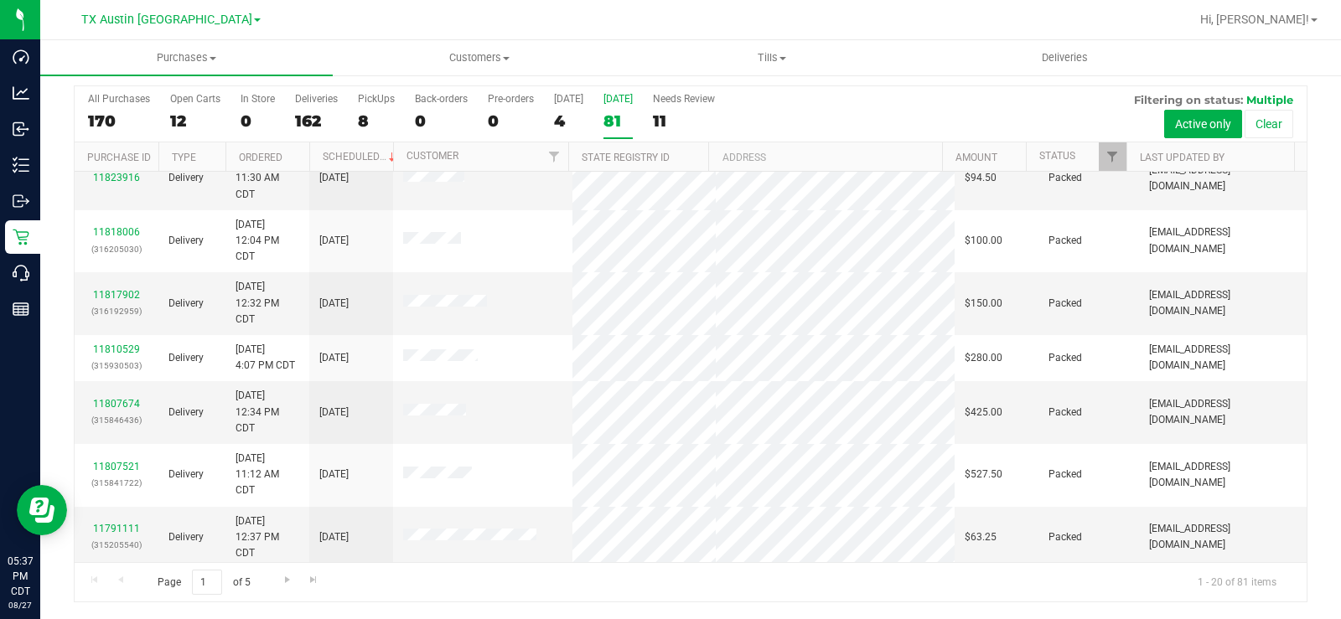
scroll to position [779, 0]
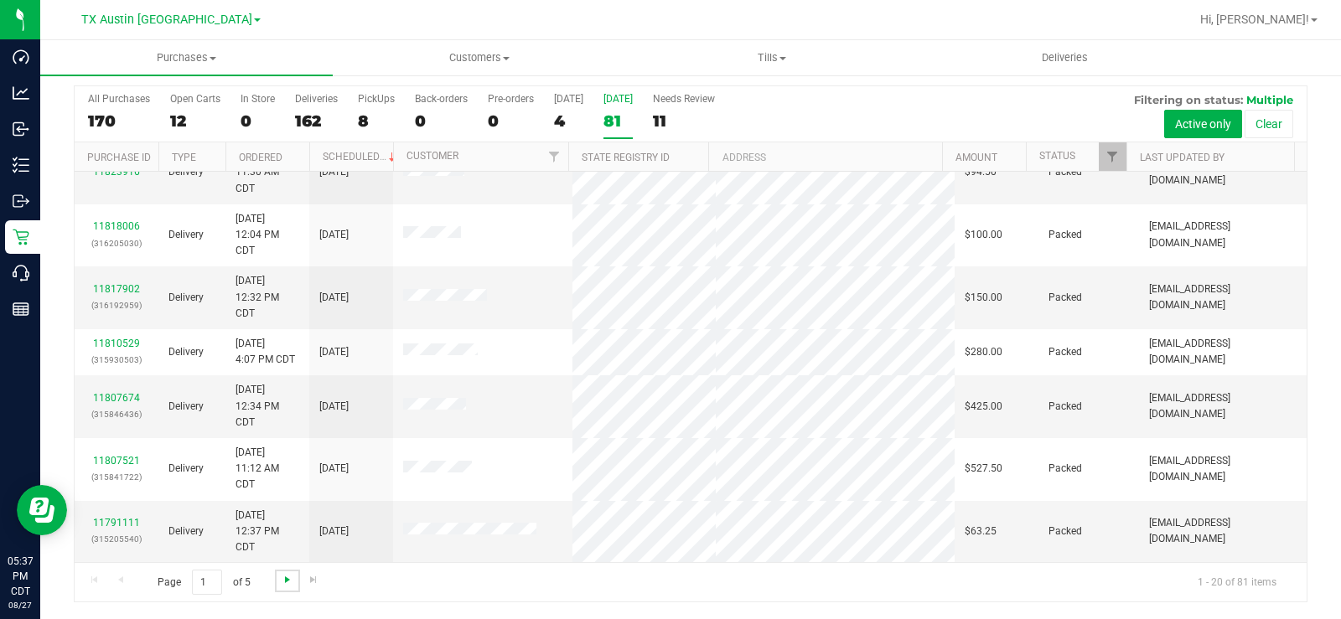
click at [287, 578] on span "Go to the next page" at bounding box center [287, 579] width 13 height 13
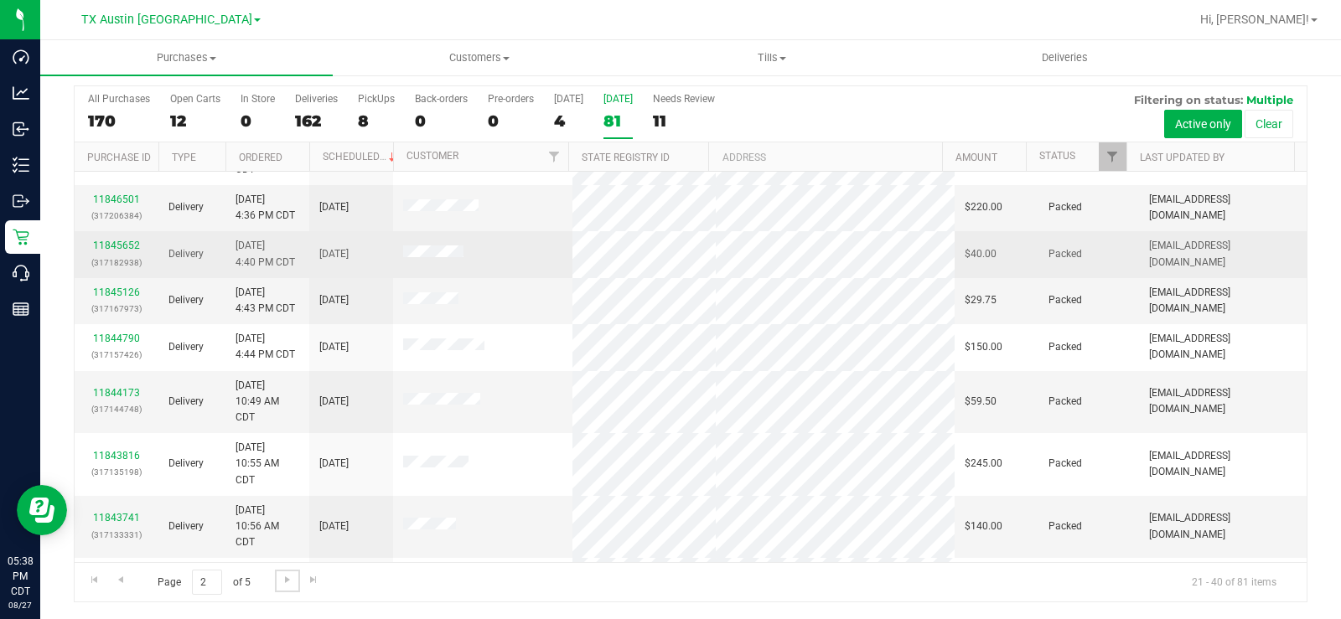
scroll to position [714, 0]
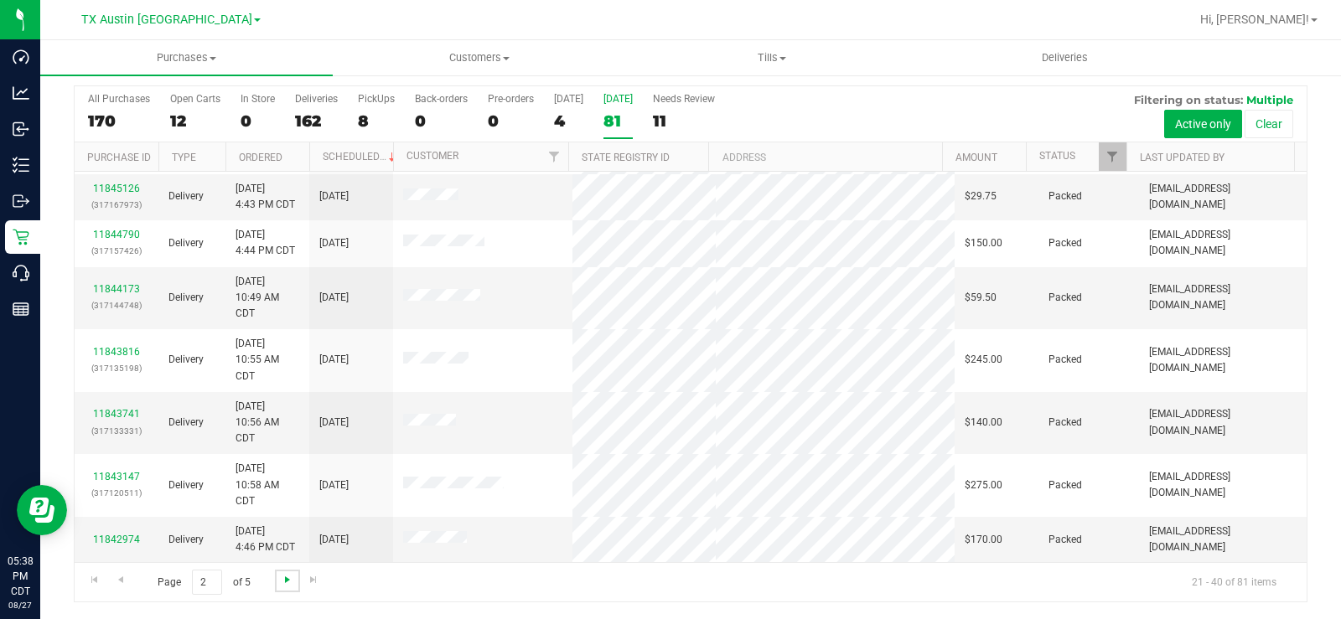
click at [287, 583] on span "Go to the next page" at bounding box center [287, 579] width 13 height 13
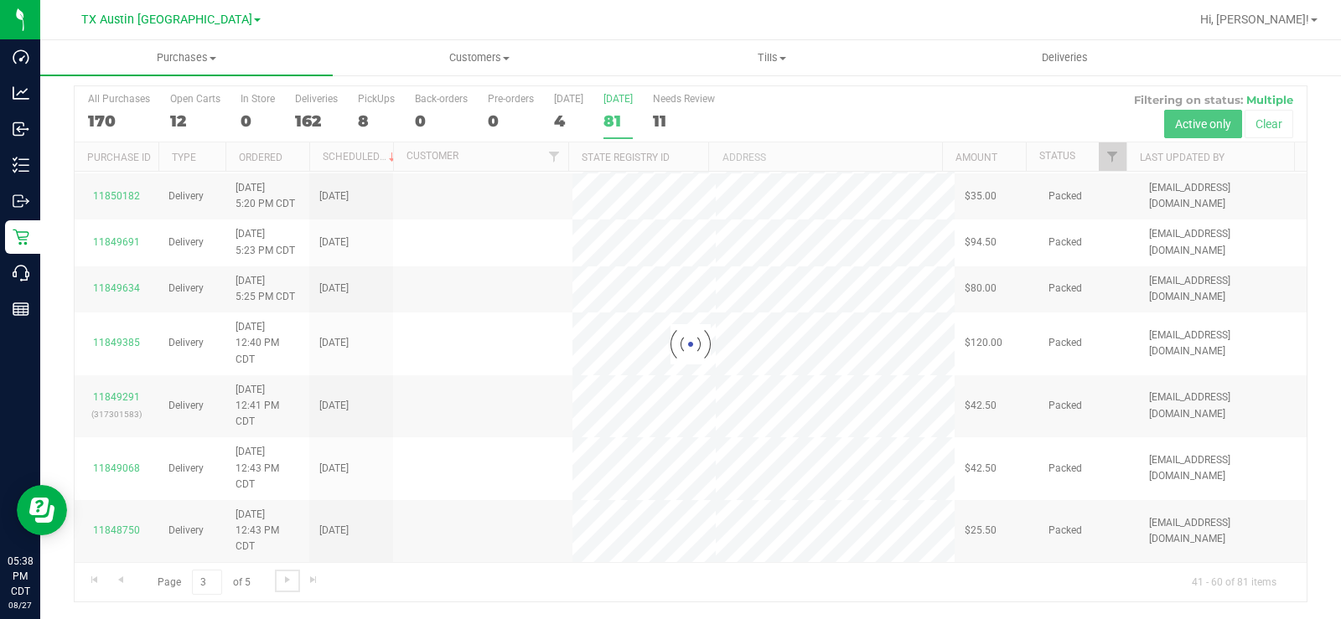
scroll to position [0, 0]
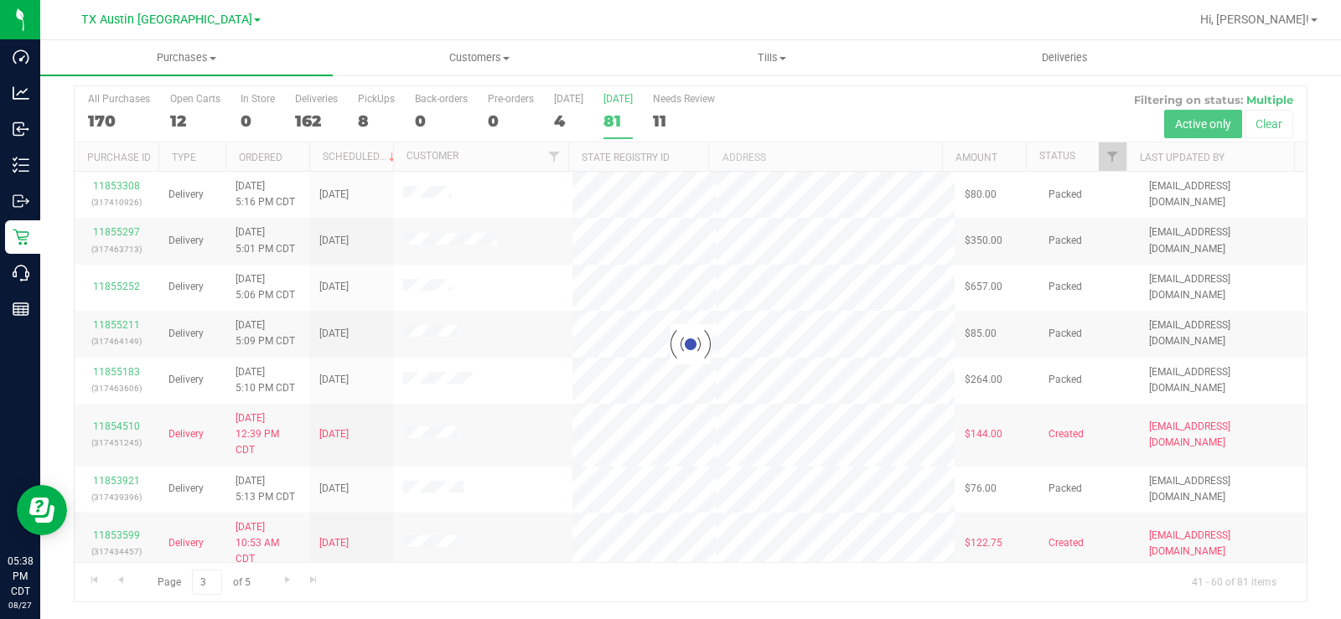
click at [288, 580] on div at bounding box center [691, 344] width 1232 height 516
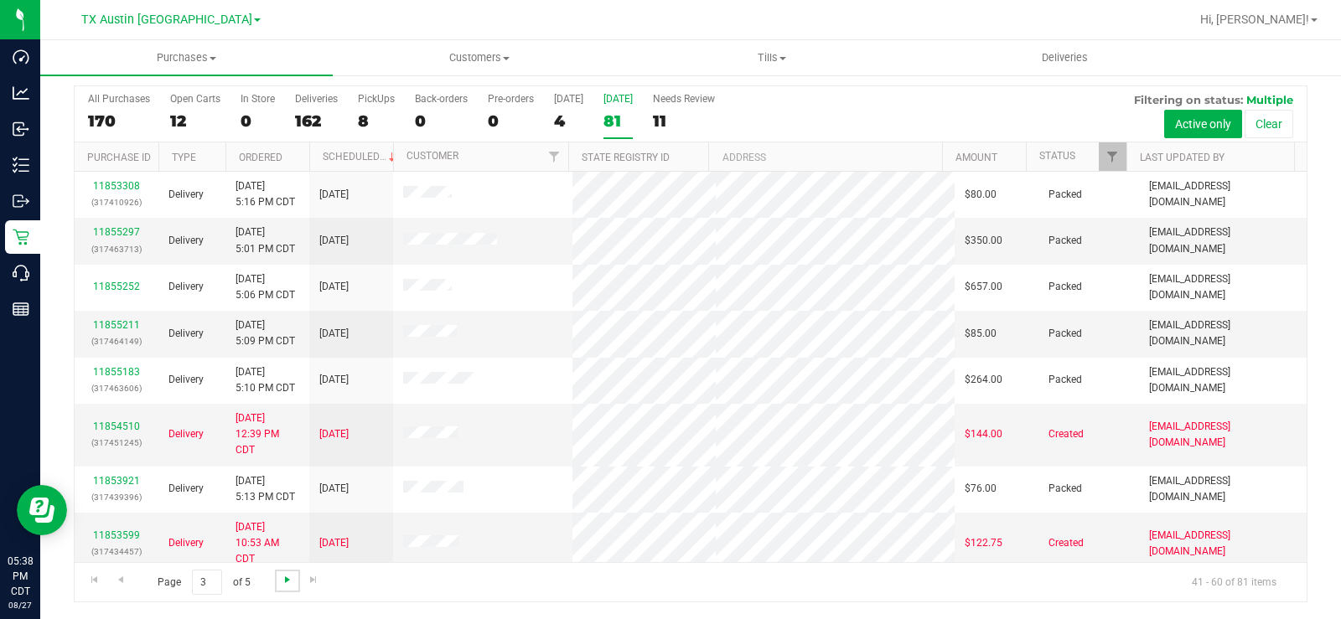
click at [288, 579] on span "Go to the next page" at bounding box center [287, 579] width 13 height 13
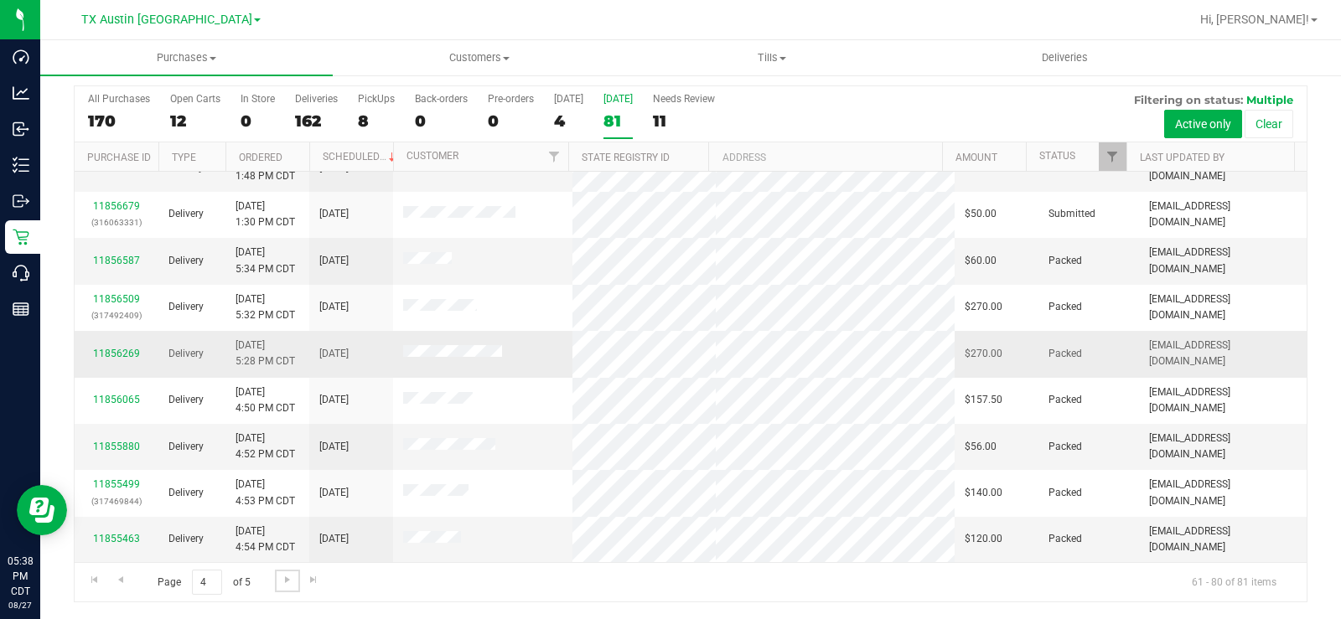
scroll to position [666, 0]
click at [284, 582] on span "Go to the next page" at bounding box center [287, 579] width 13 height 13
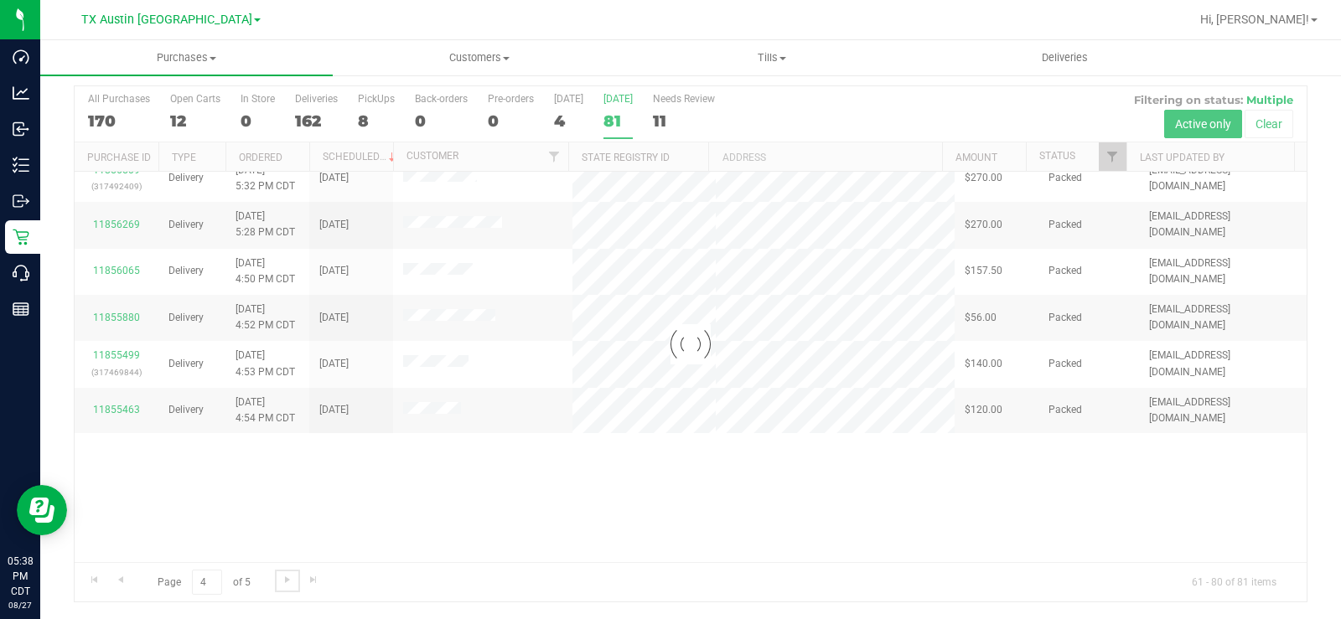
scroll to position [0, 0]
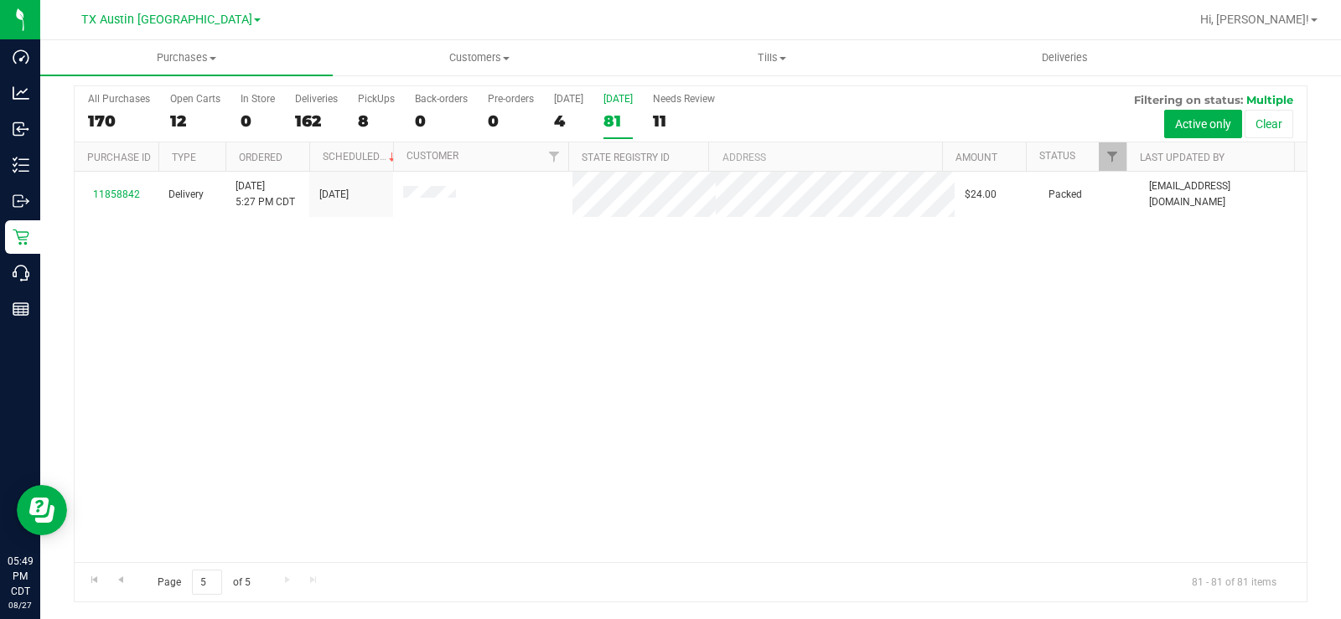
click at [179, 114] on div "12" at bounding box center [195, 120] width 50 height 19
click at [0, 0] on input "Open Carts 12" at bounding box center [0, 0] width 0 height 0
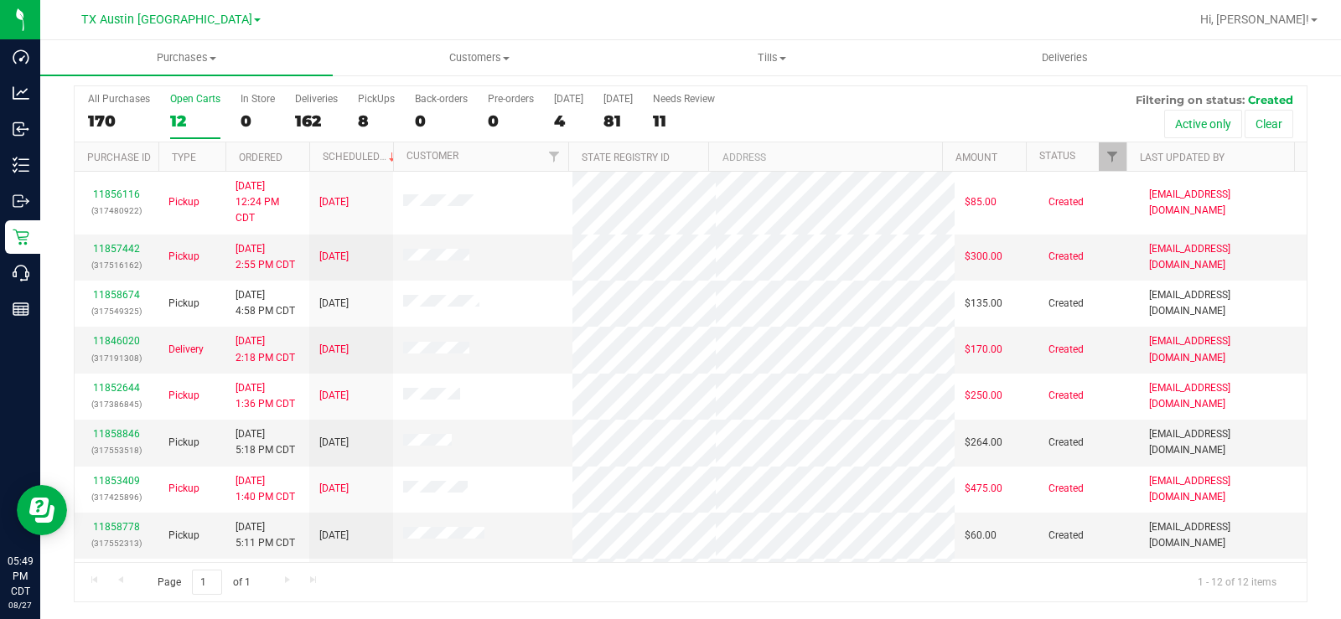
click at [187, 100] on div "Open Carts" at bounding box center [195, 99] width 50 height 12
click at [0, 0] on input "Open Carts 12" at bounding box center [0, 0] width 0 height 0
click at [158, 23] on span "TX Austin [GEOGRAPHIC_DATA]" at bounding box center [166, 20] width 171 height 15
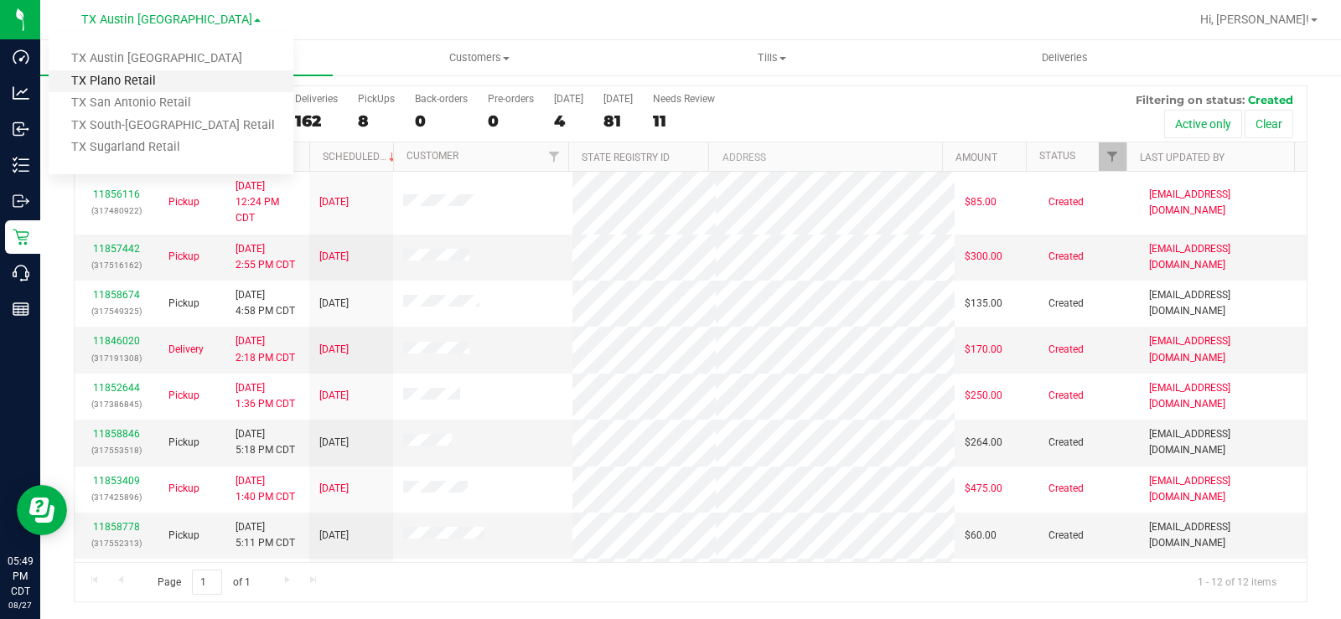
click at [159, 77] on link "TX Plano Retail" at bounding box center [171, 81] width 245 height 23
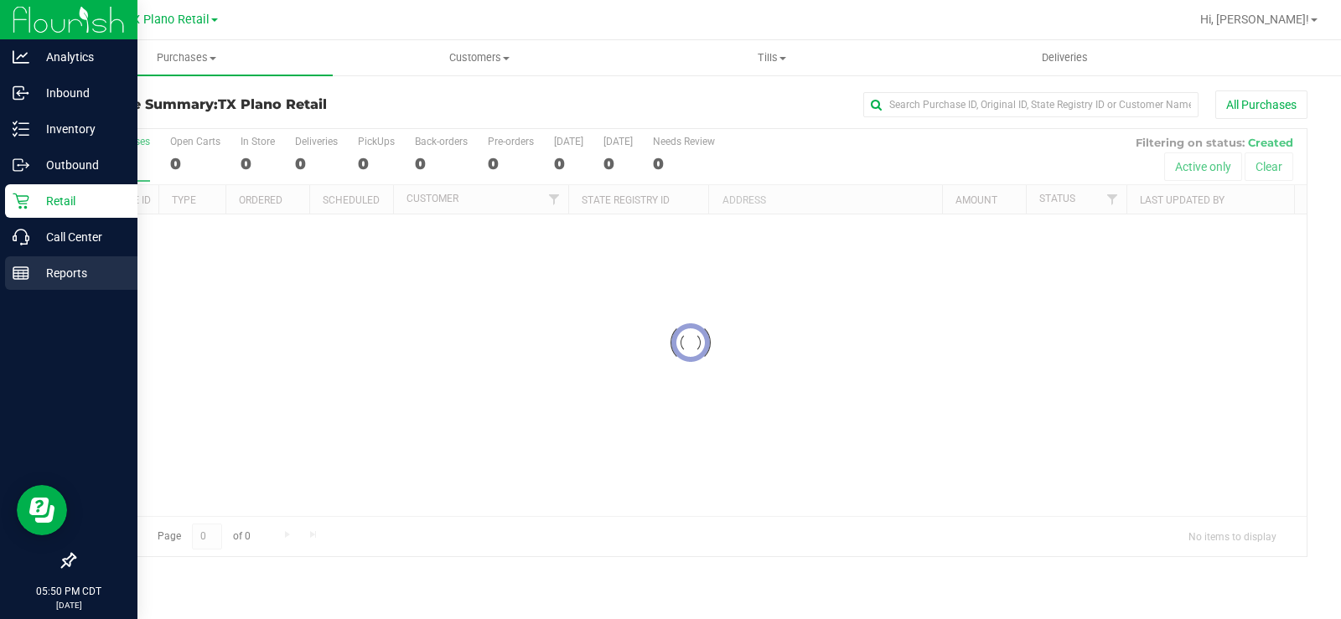
click at [34, 272] on p "Reports" at bounding box center [79, 273] width 101 height 20
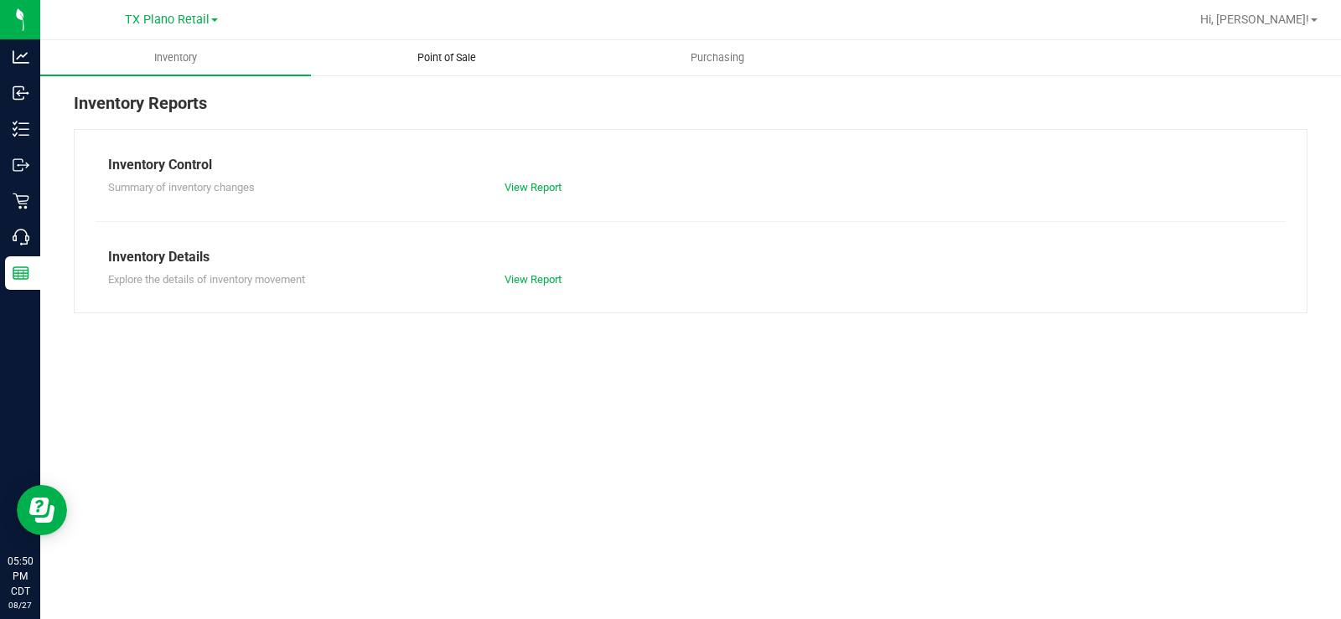
click at [425, 65] on span "Point of Sale" at bounding box center [447, 57] width 104 height 15
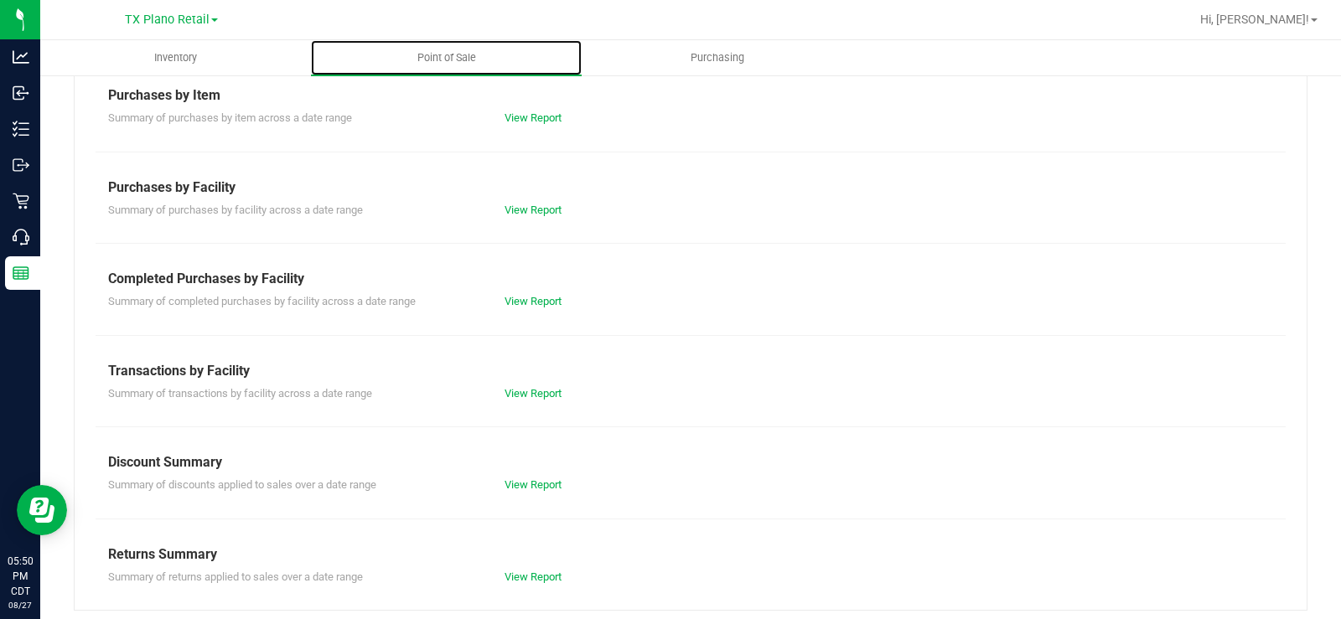
scroll to position [262, 0]
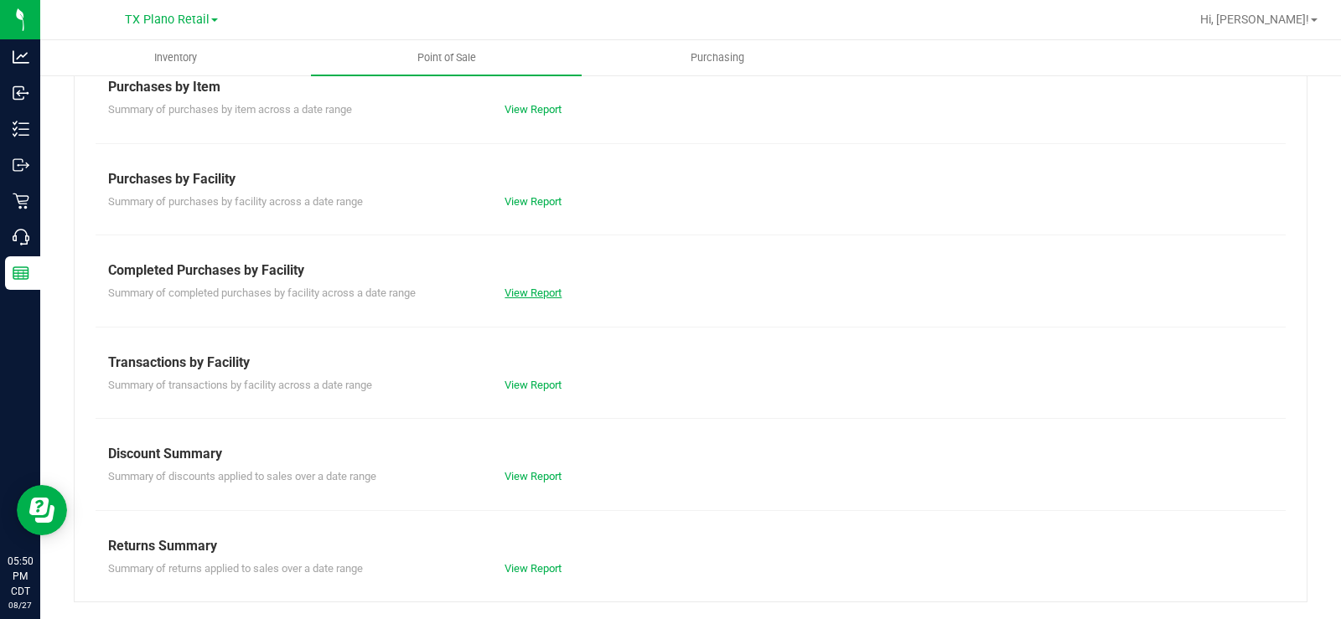
click at [510, 290] on link "View Report" at bounding box center [533, 293] width 57 height 13
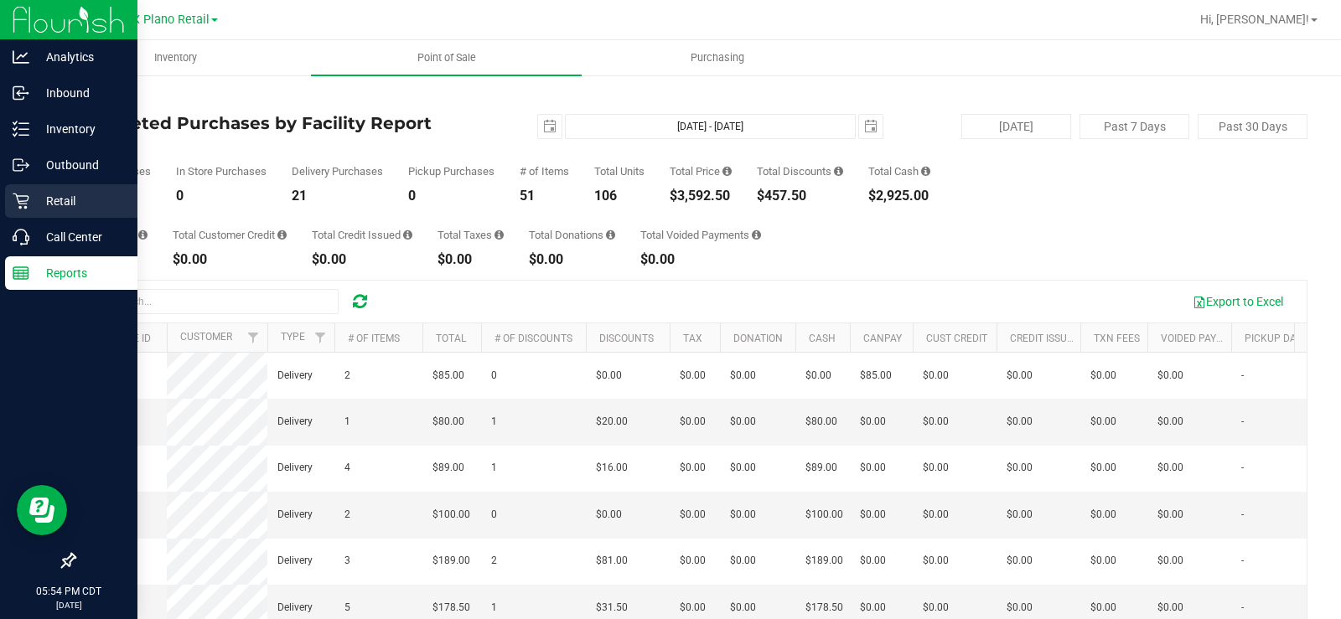
click at [34, 200] on p "Retail" at bounding box center [79, 201] width 101 height 20
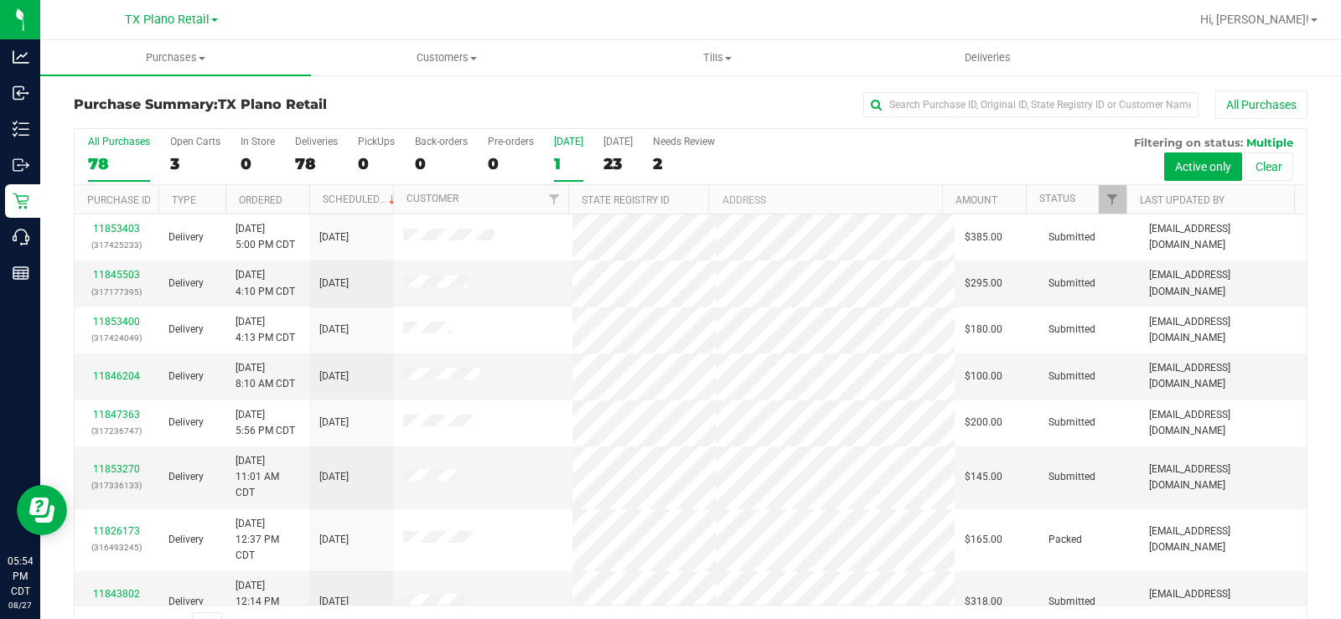
click at [562, 139] on div "[DATE]" at bounding box center [568, 142] width 29 height 12
click at [0, 0] on input "Today 1" at bounding box center [0, 0] width 0 height 0
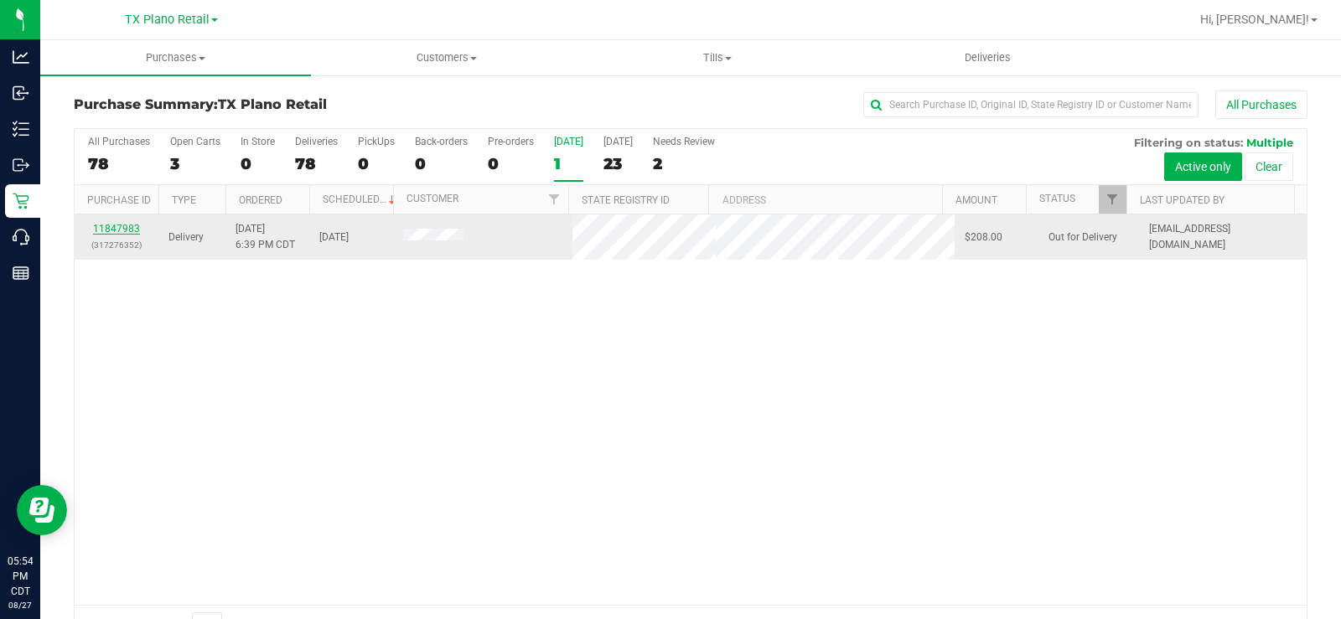
click at [121, 235] on link "11847983" at bounding box center [116, 229] width 47 height 12
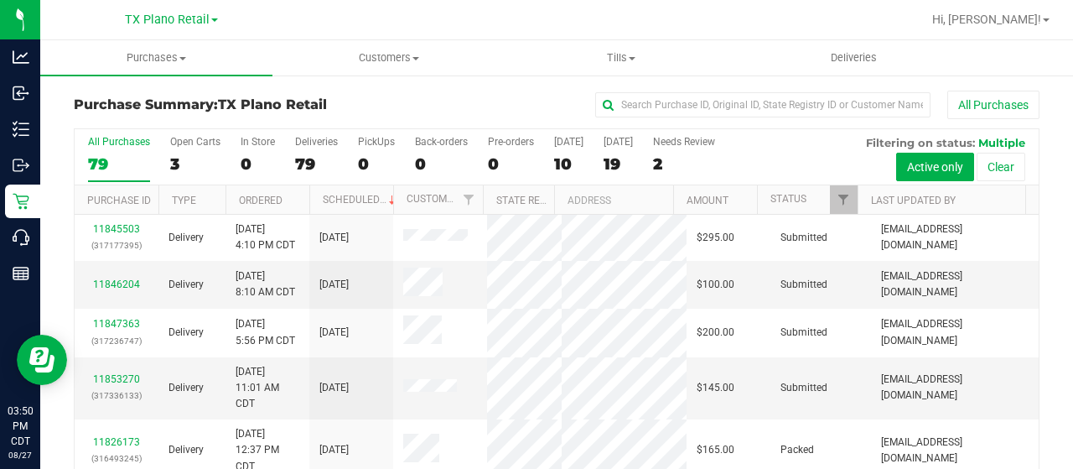
click at [436, 101] on div "All Purchases" at bounding box center [718, 105] width 644 height 29
click at [391, 57] on span "Customers" at bounding box center [388, 57] width 231 height 15
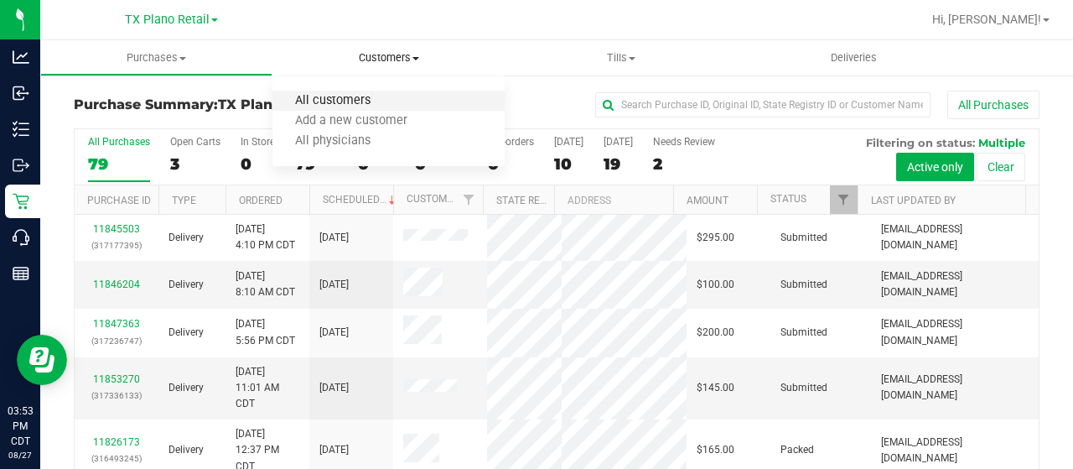
click at [375, 98] on span "All customers" at bounding box center [332, 101] width 121 height 14
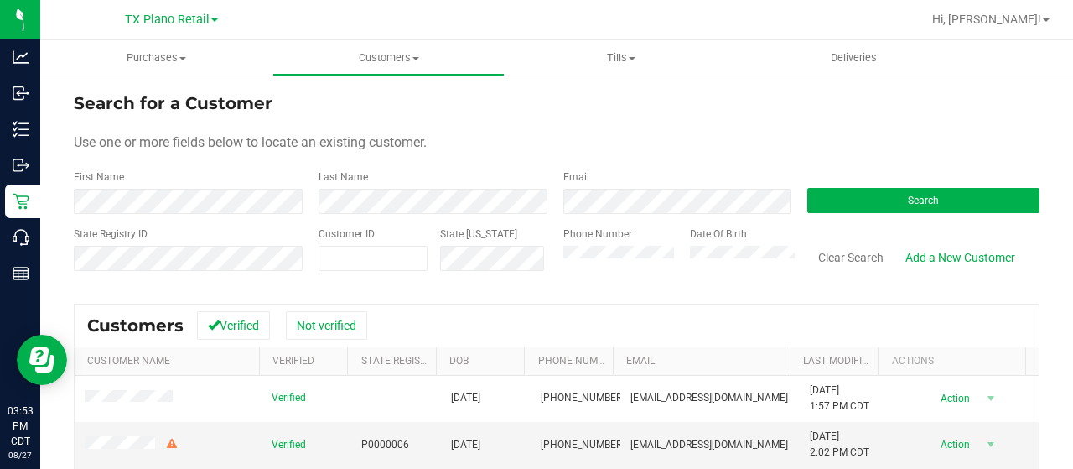
click at [282, 226] on div "State Registry ID" at bounding box center [190, 256] width 232 height 60
click at [930, 249] on link "Add a New Customer" at bounding box center [960, 257] width 132 height 29
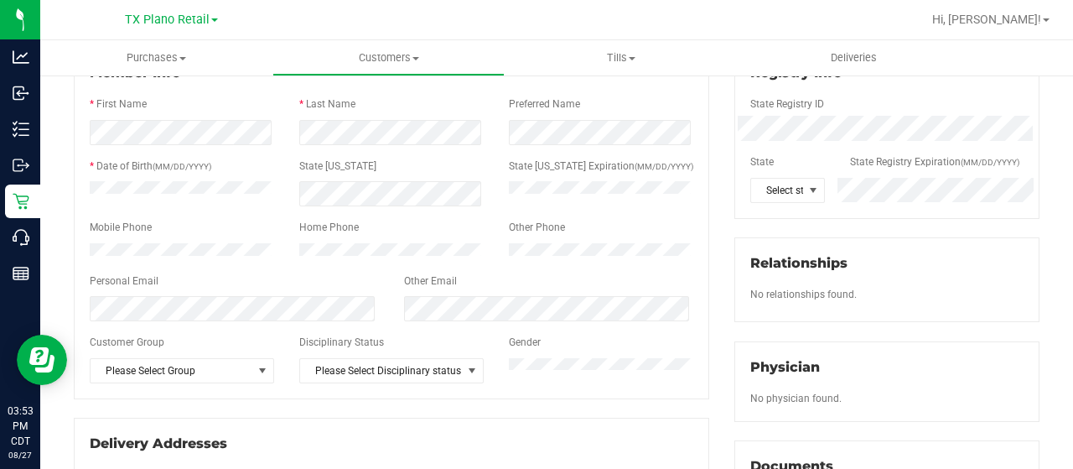
scroll to position [168, 0]
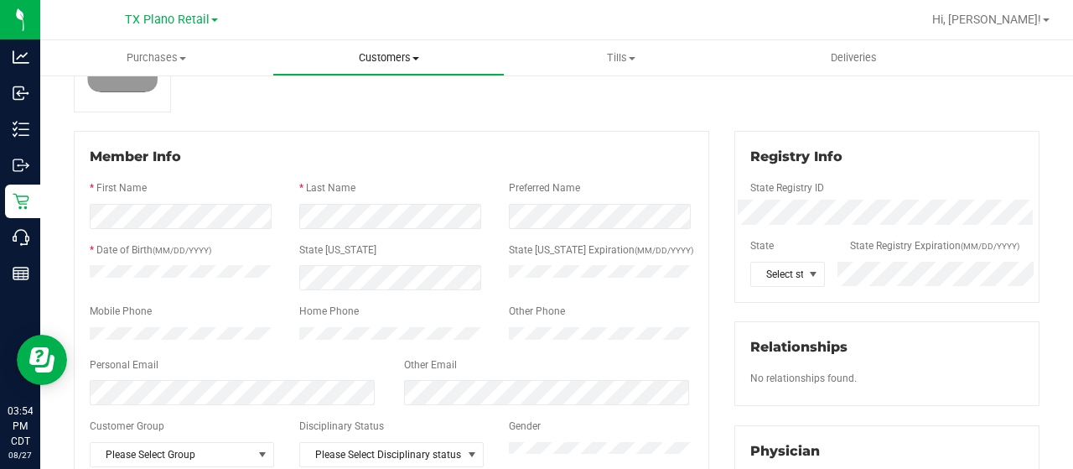
click at [391, 49] on uib-tab-heading "Customers All customers Add a new customer All physicians" at bounding box center [388, 58] width 231 height 34
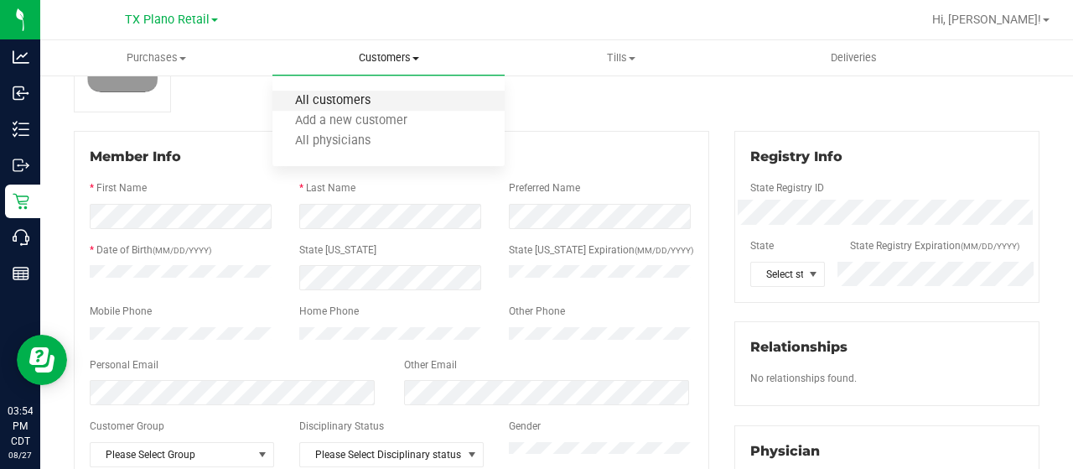
click at [349, 102] on span "All customers" at bounding box center [332, 101] width 121 height 14
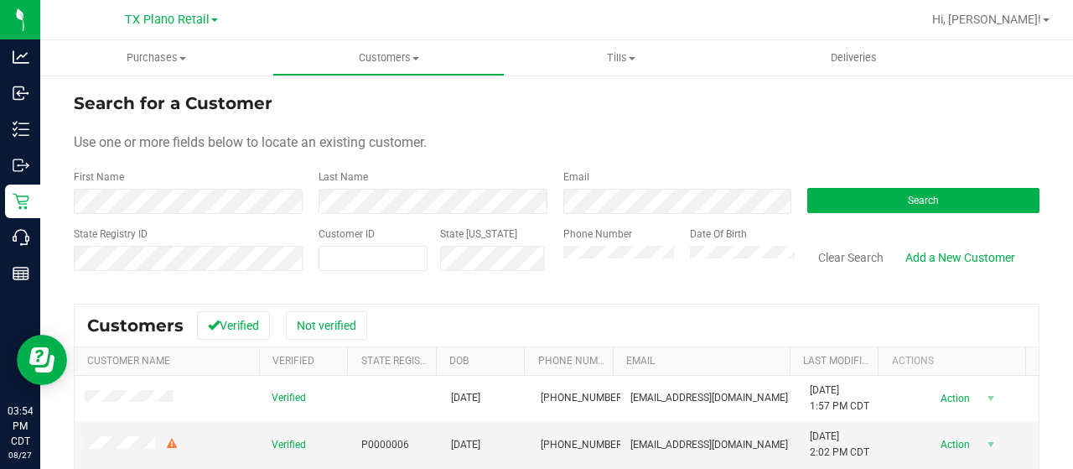
click at [226, 219] on form "Search for a Customer Use one or more fields below to locate an existing custom…" at bounding box center [557, 188] width 966 height 195
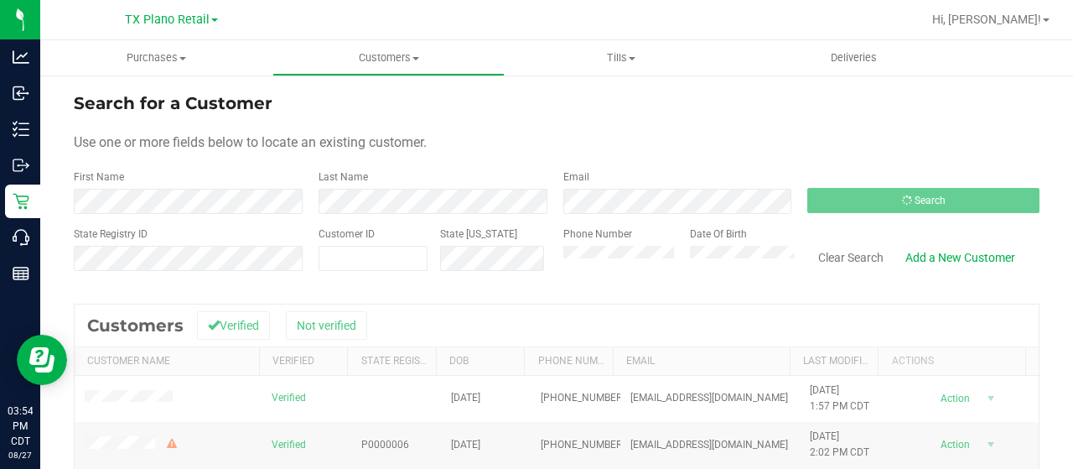
click at [176, 230] on div "State Registry ID" at bounding box center [190, 256] width 232 height 60
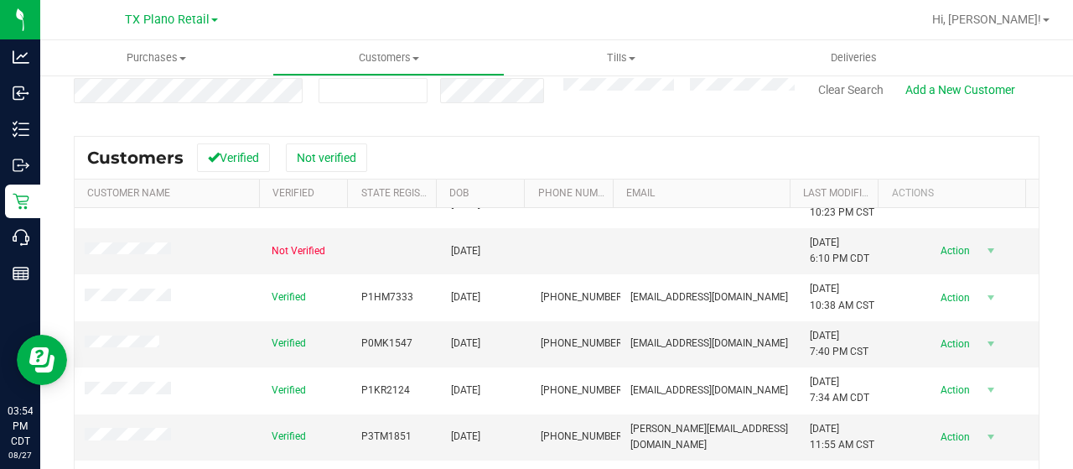
scroll to position [258, 0]
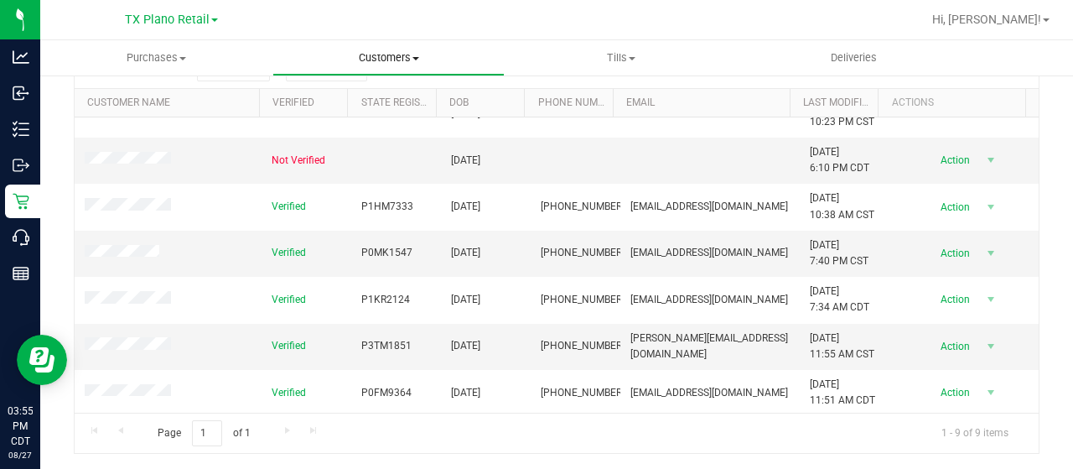
click at [377, 56] on span "Customers" at bounding box center [388, 57] width 231 height 15
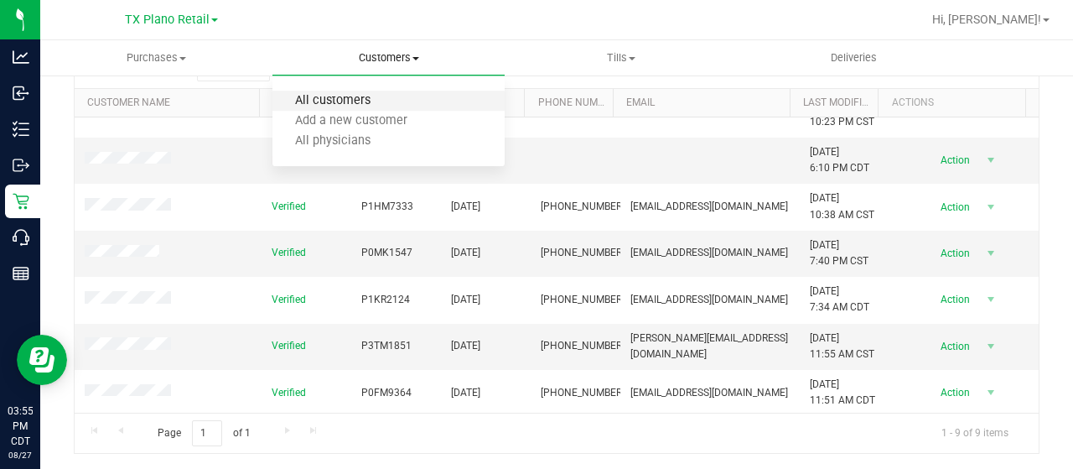
click at [377, 95] on span "All customers" at bounding box center [332, 101] width 121 height 14
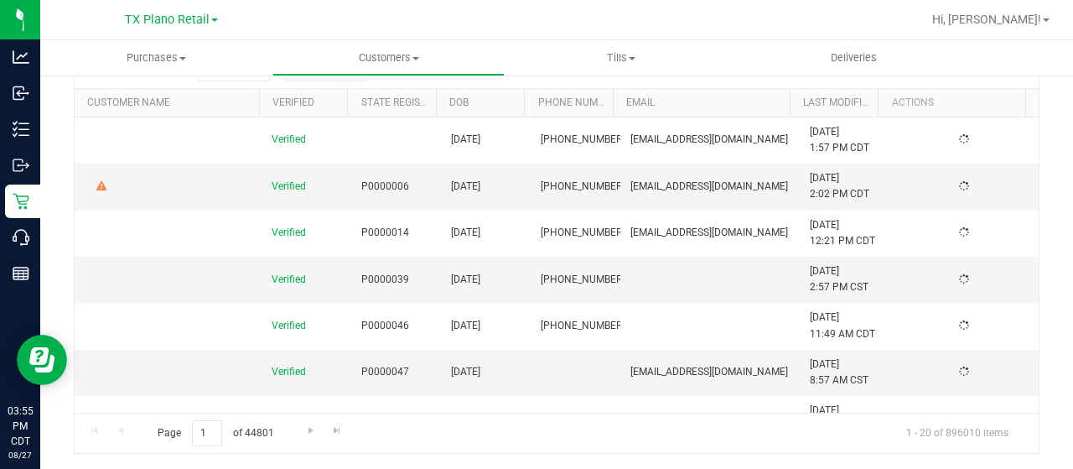
scroll to position [0, 0]
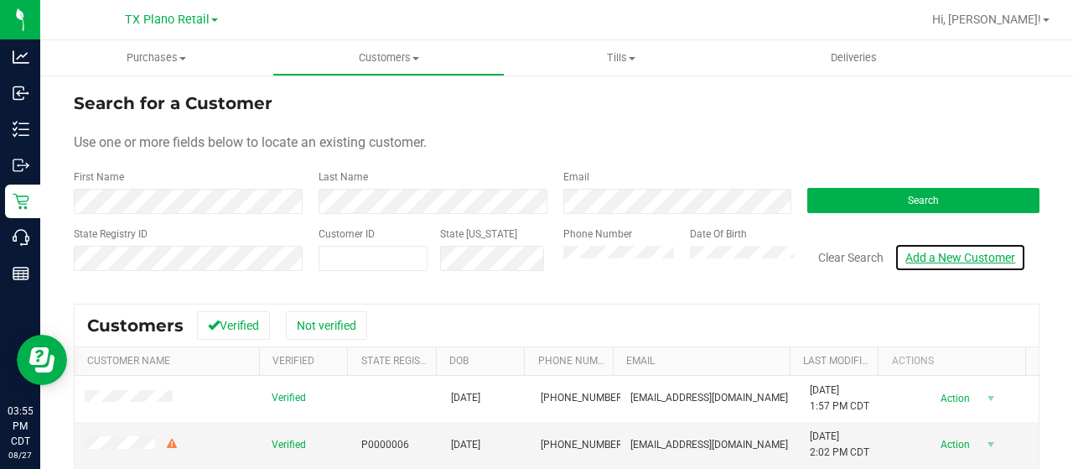
click at [934, 256] on link "Add a New Customer" at bounding box center [960, 257] width 132 height 29
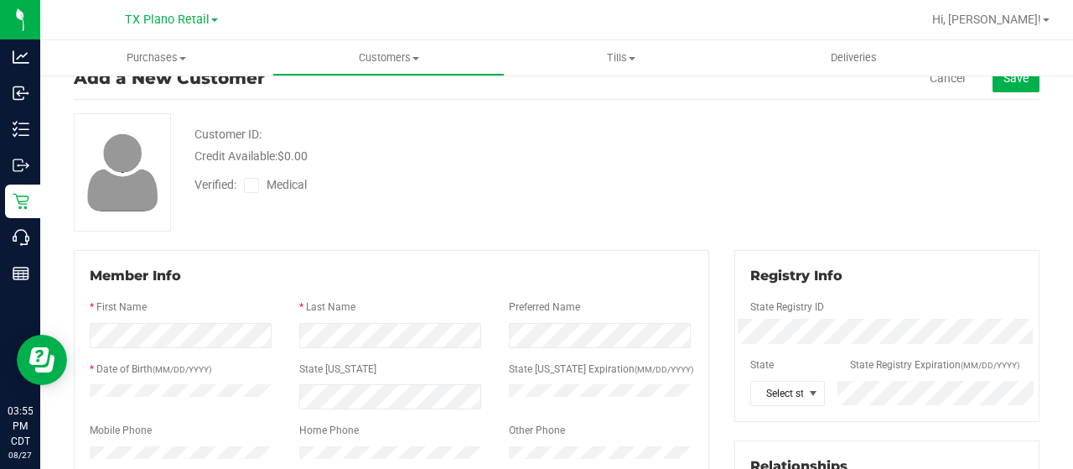
scroll to position [168, 0]
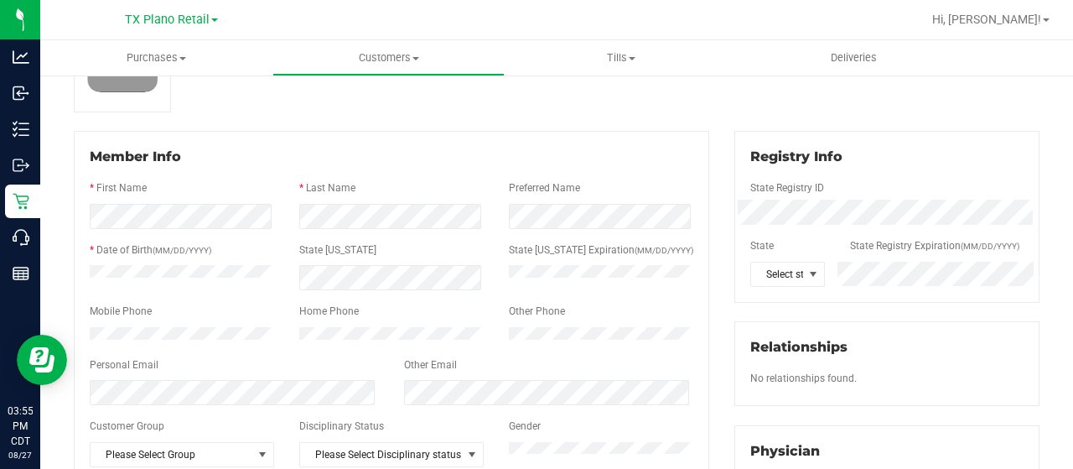
click at [156, 309] on div "Mobile Phone" at bounding box center [182, 312] width 210 height 19
click at [213, 357] on div at bounding box center [392, 350] width 604 height 13
click at [191, 381] on div at bounding box center [392, 378] width 604 height 4
click at [387, 357] on div at bounding box center [392, 350] width 604 height 13
click at [806, 269] on span at bounding box center [812, 273] width 13 height 13
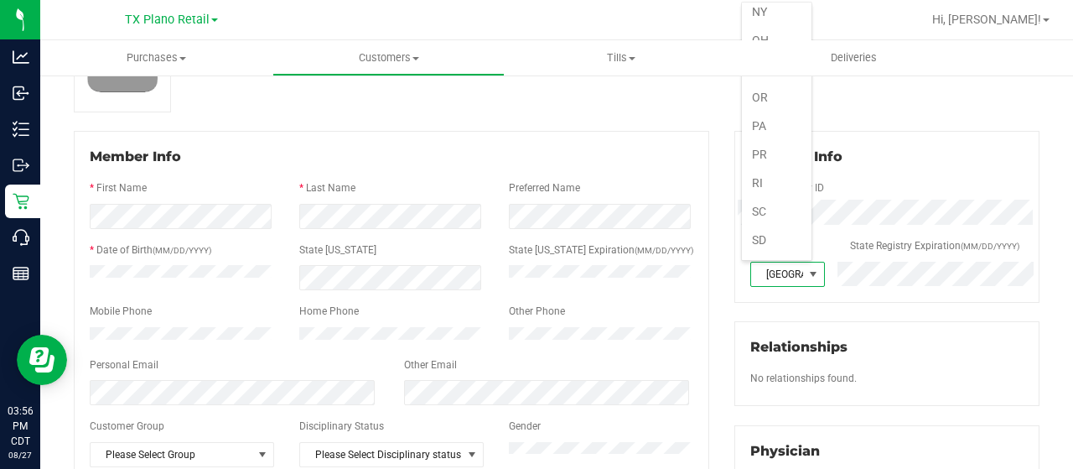
scroll to position [1006, 0]
click at [768, 289] on div "Registry Info State Registry ID * State State Registry Expiration (MM/DD/YYYY) …" at bounding box center [886, 217] width 305 height 172
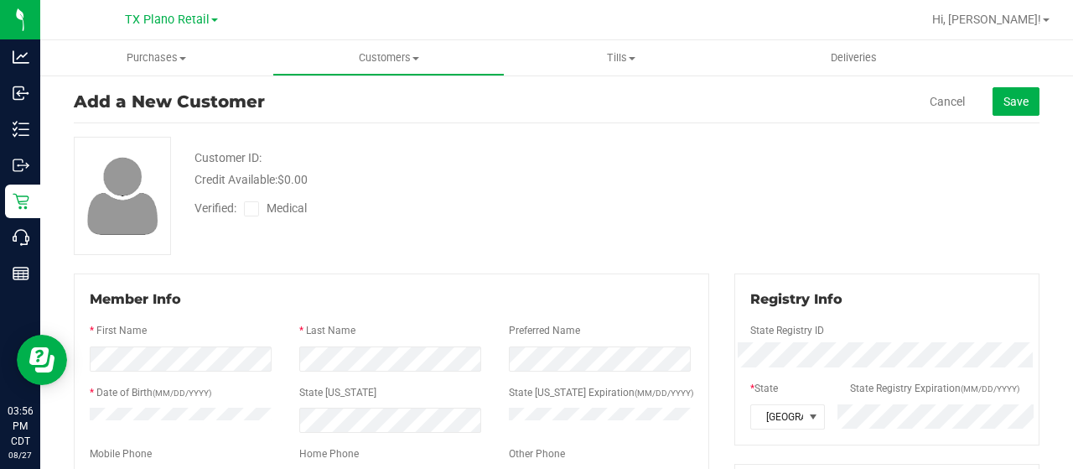
scroll to position [0, 0]
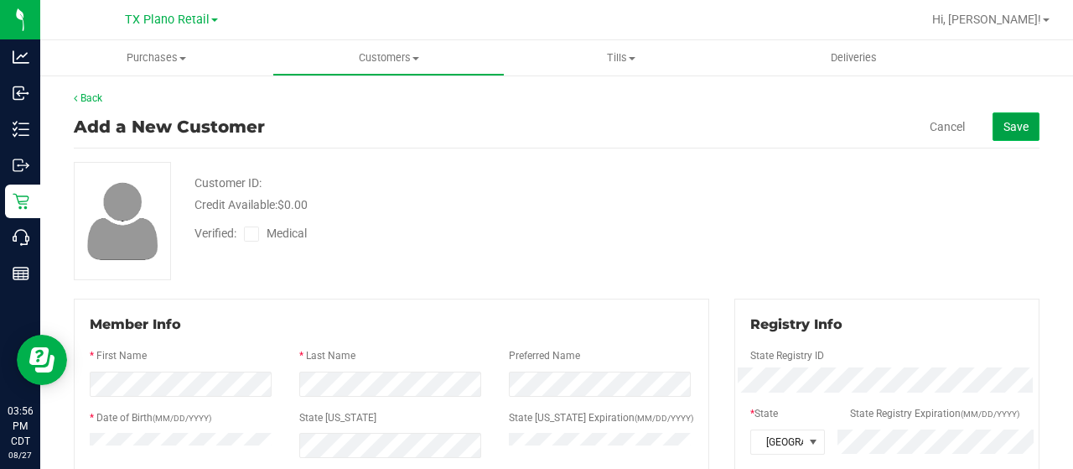
click at [1003, 130] on span "Save" at bounding box center [1015, 126] width 25 height 13
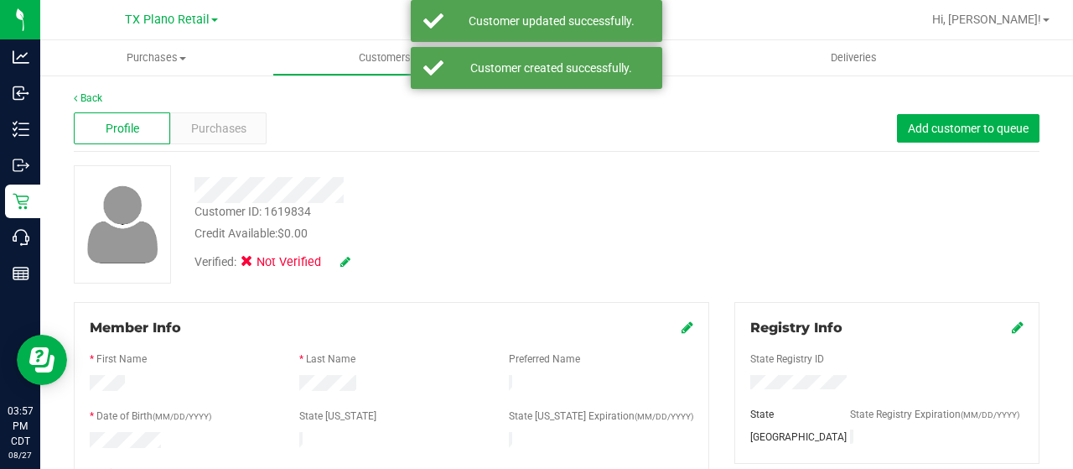
click at [341, 264] on icon at bounding box center [345, 262] width 10 height 12
drag, startPoint x: 251, startPoint y: 266, endPoint x: 299, endPoint y: 267, distance: 47.8
click at [251, 264] on icon at bounding box center [251, 264] width 11 height 0
click at [0, 0] on input "Medical" at bounding box center [0, 0] width 0 height 0
click at [572, 262] on div "Verified: Medical" at bounding box center [429, 262] width 495 height 41
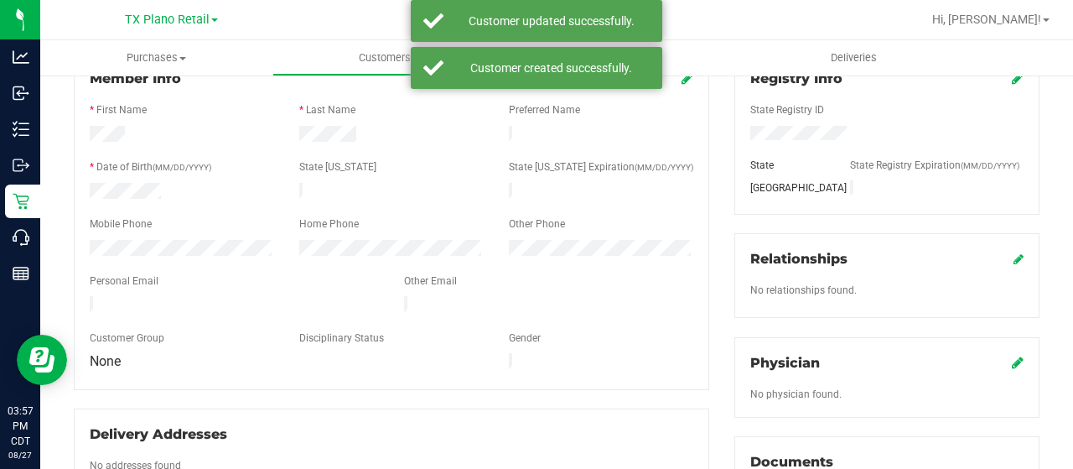
scroll to position [251, 0]
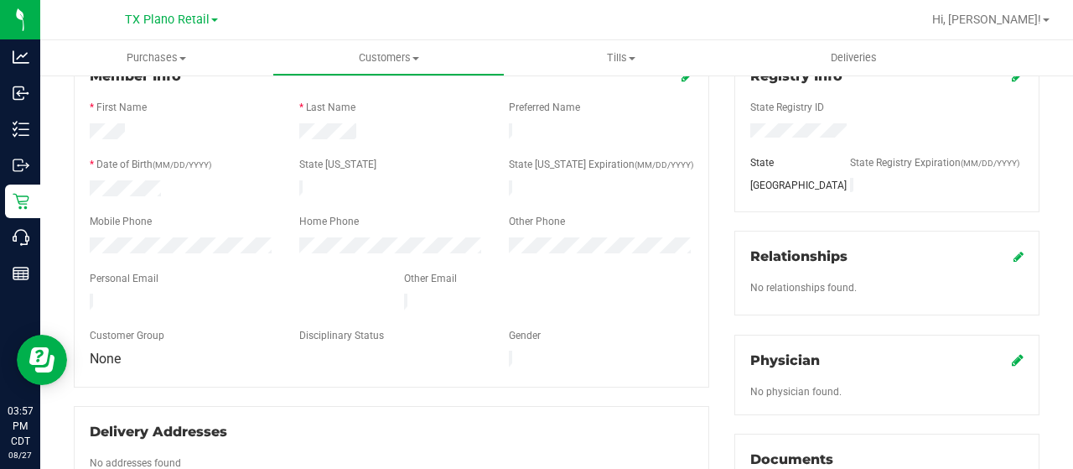
click at [1012, 358] on icon at bounding box center [1018, 359] width 12 height 13
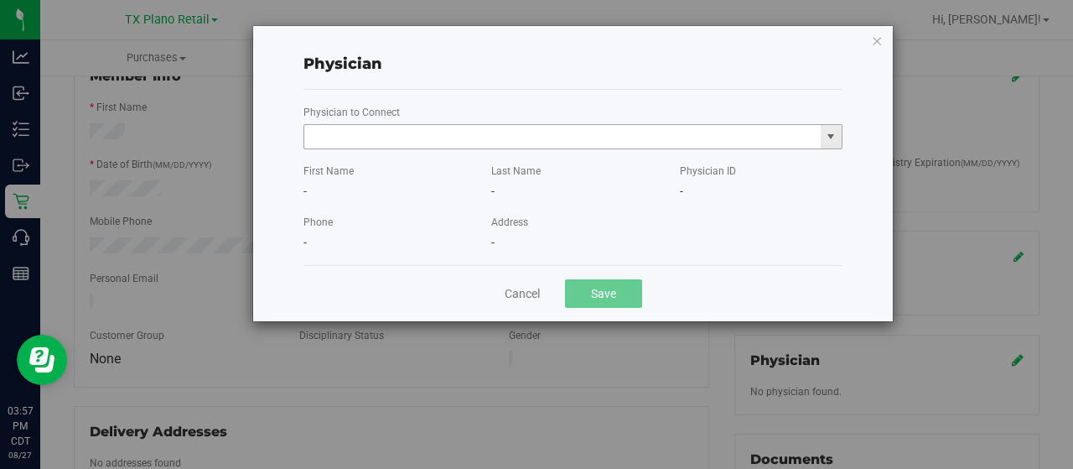
drag, startPoint x: 522, startPoint y: 138, endPoint x: 520, endPoint y: 126, distance: 12.8
click at [521, 135] on input "text" at bounding box center [562, 136] width 516 height 23
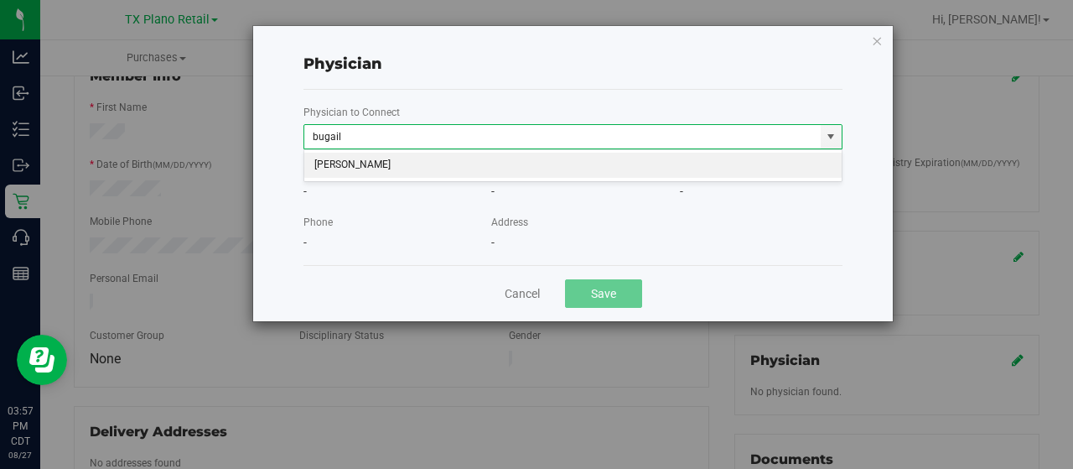
click at [415, 158] on li "[PERSON_NAME]" at bounding box center [573, 165] width 538 height 25
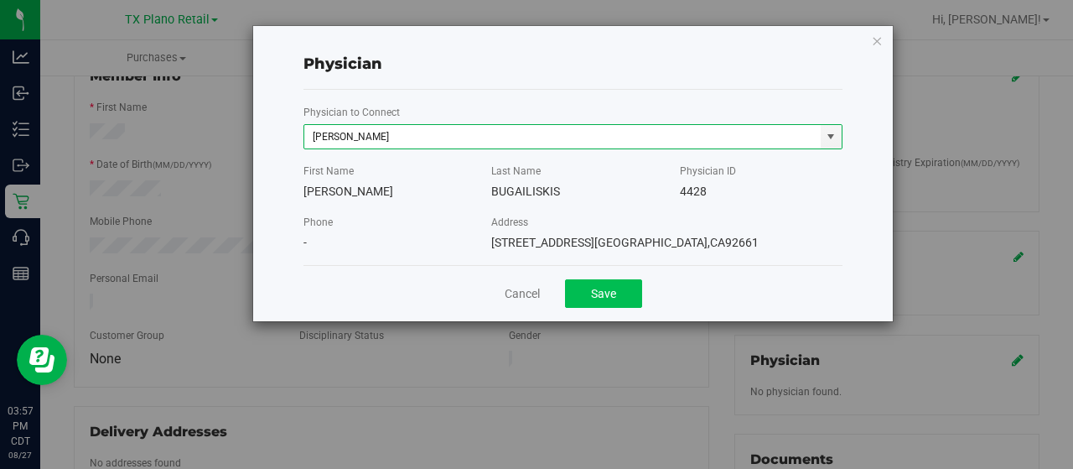
type input "[PERSON_NAME]"
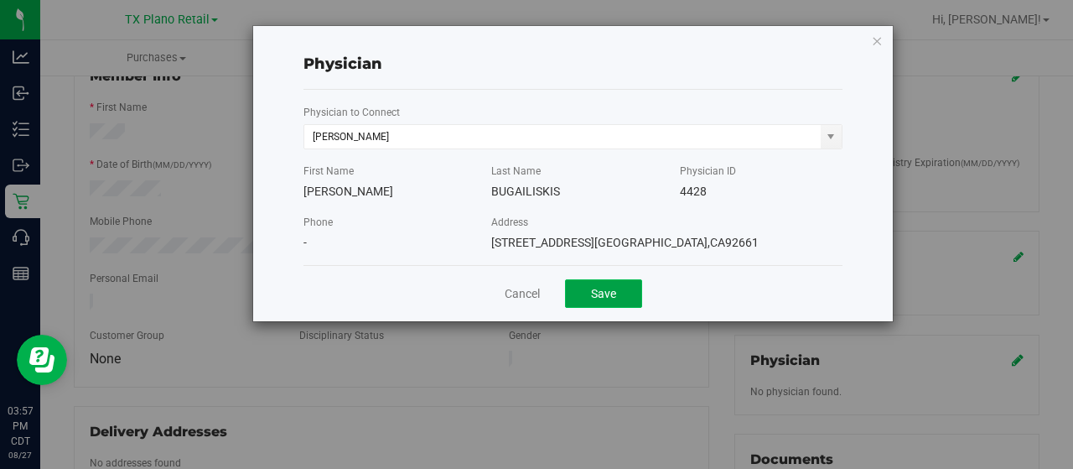
click at [610, 296] on button "Save" at bounding box center [603, 293] width 77 height 29
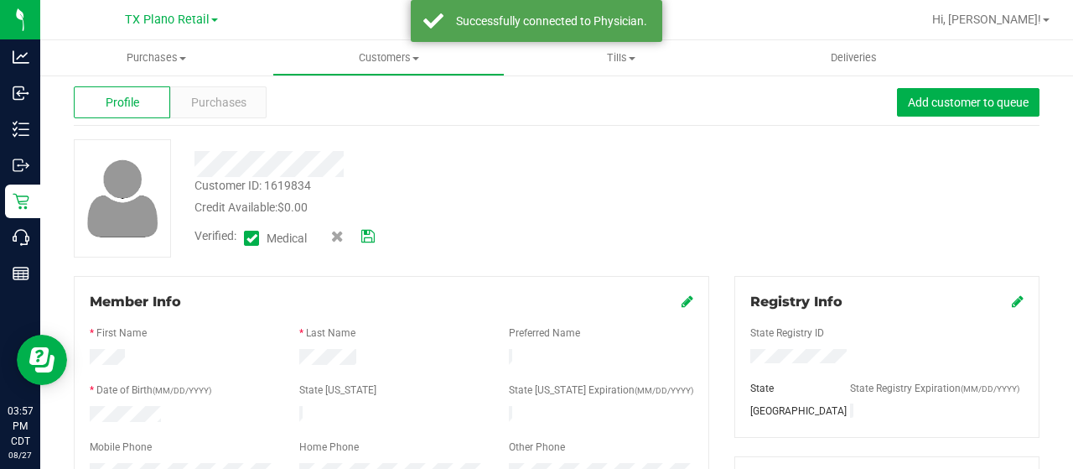
scroll to position [0, 0]
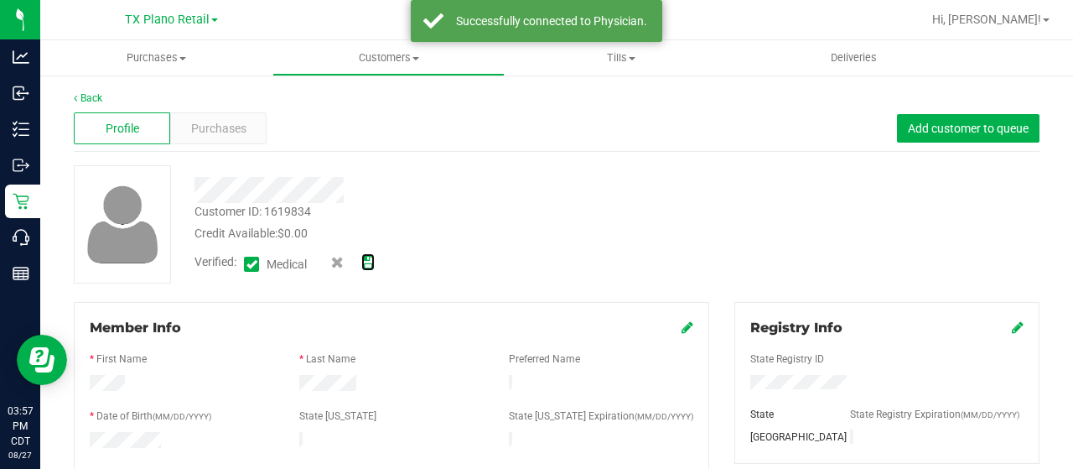
click at [368, 266] on icon at bounding box center [367, 263] width 13 height 12
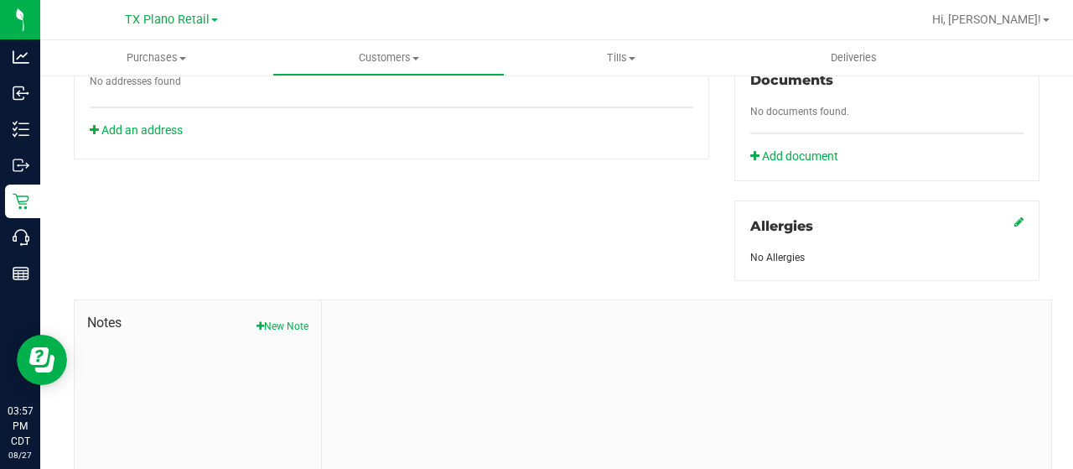
scroll to position [671, 0]
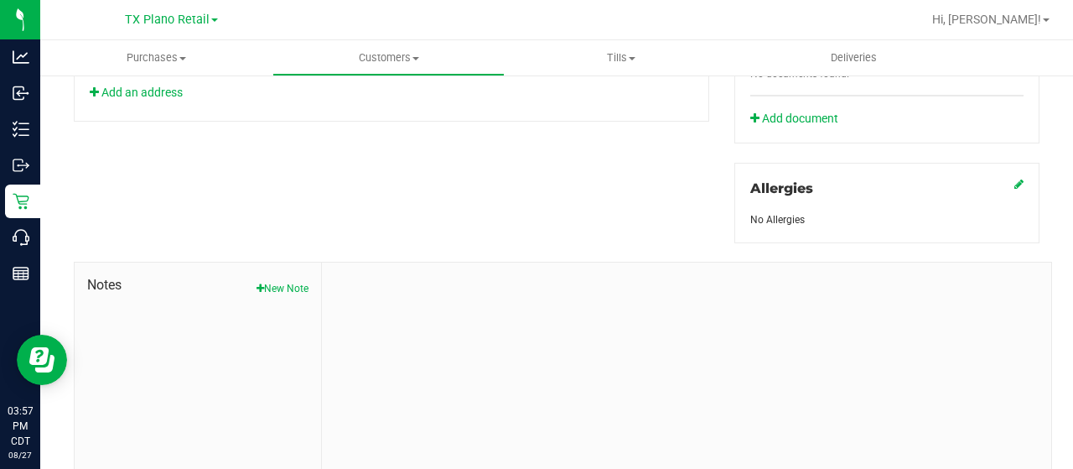
click at [262, 284] on button "New Note" at bounding box center [283, 288] width 52 height 15
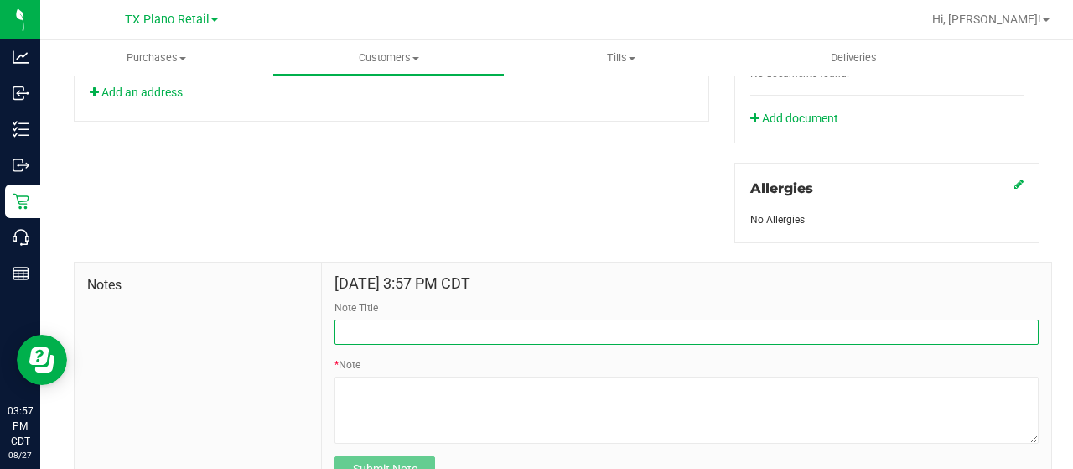
click at [345, 328] on input "Note Title" at bounding box center [686, 331] width 704 height 25
type input "[PERSON_NAME] Info"
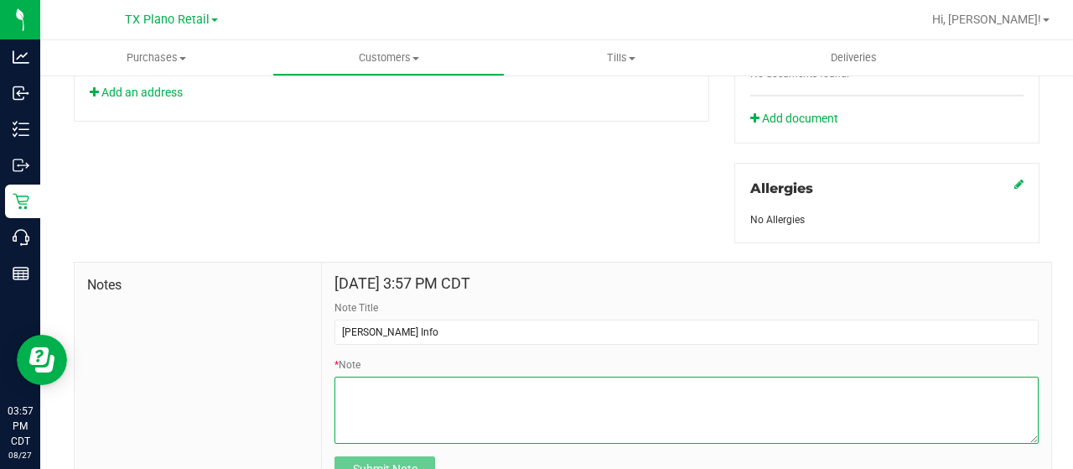
click at [387, 393] on textarea "* Note" at bounding box center [686, 409] width 704 height 67
paste textarea "Patient Name: [PERSON_NAME] Address: [STREET_ADDRESS] Phone Number: [PHONE_NUMB…"
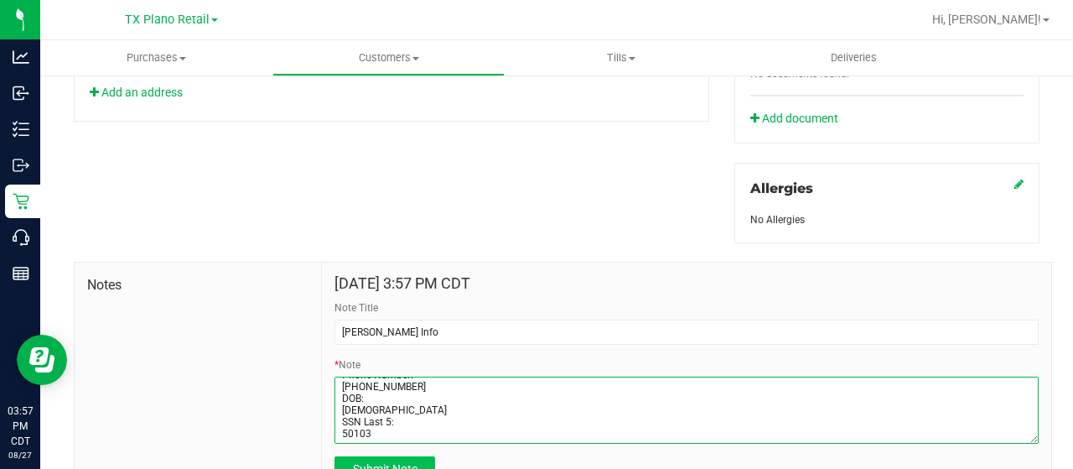
type textarea "Patient Name: [PERSON_NAME] Address: [STREET_ADDRESS] Phone Number: [PHONE_NUMB…"
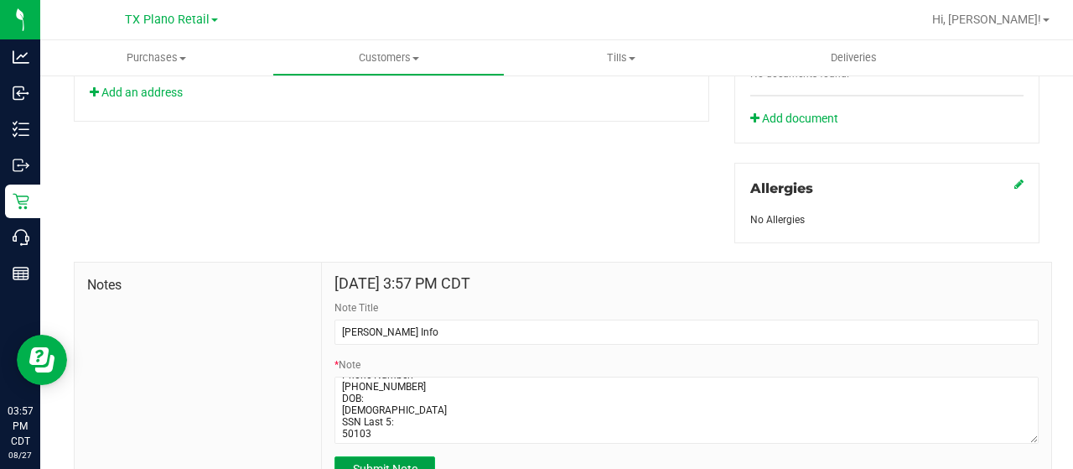
click at [399, 456] on button "Submit Note" at bounding box center [384, 468] width 101 height 25
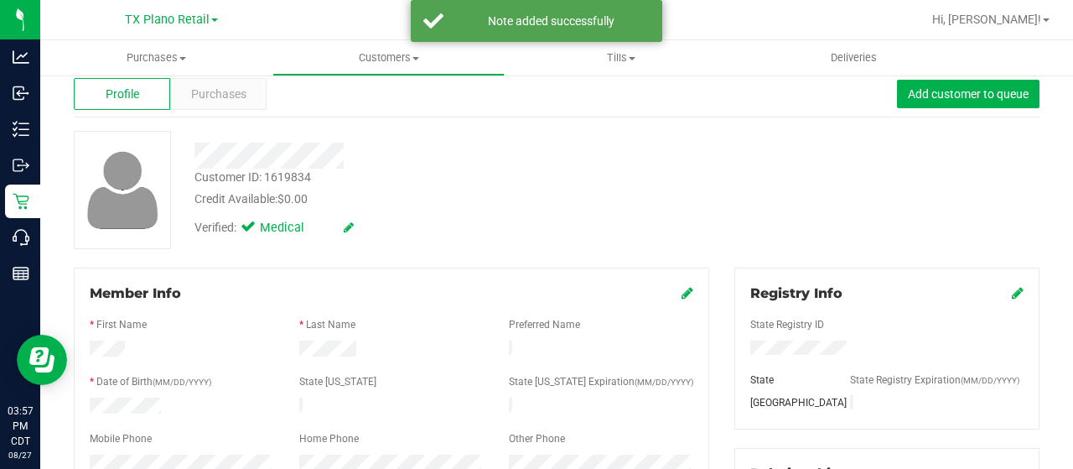
scroll to position [0, 0]
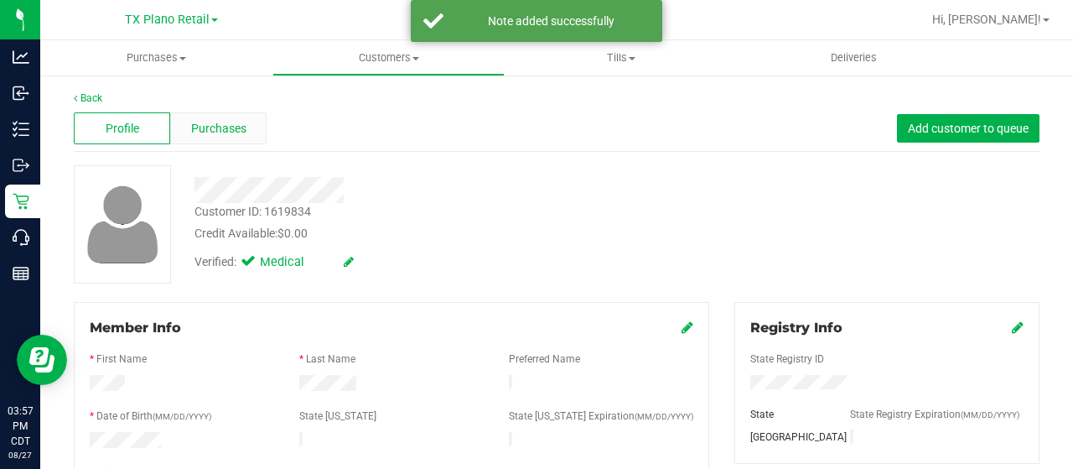
click at [223, 127] on span "Purchases" at bounding box center [218, 129] width 55 height 18
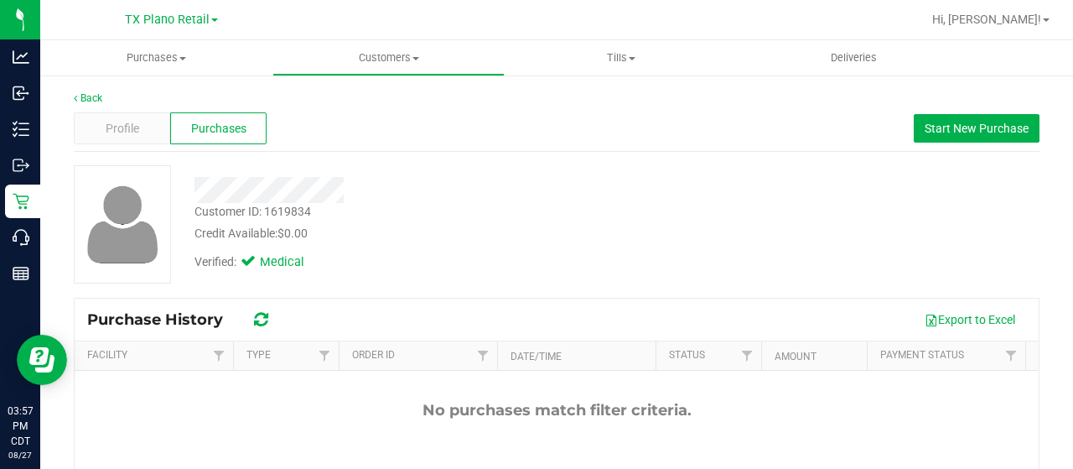
click at [590, 263] on div "Verified: Medical" at bounding box center [429, 260] width 495 height 37
click at [930, 122] on span "Start New Purchase" at bounding box center [977, 128] width 104 height 13
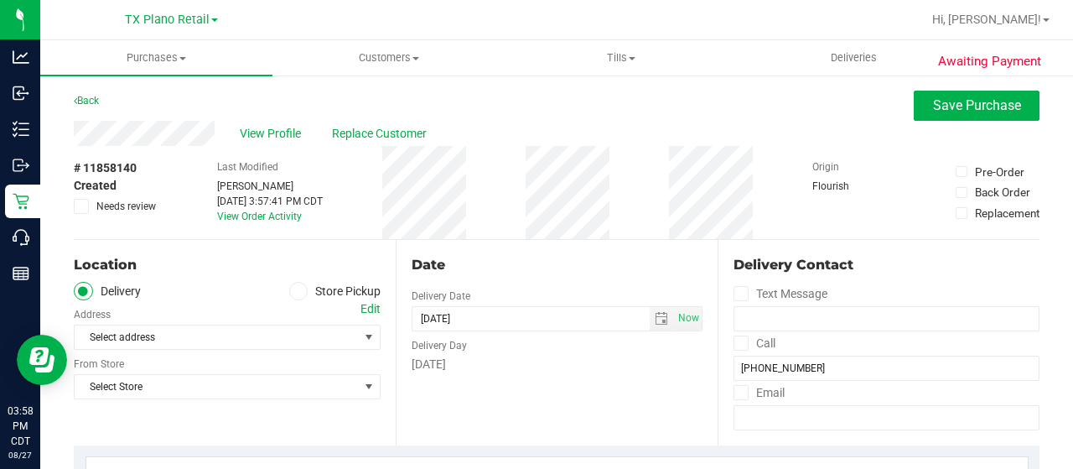
click at [265, 277] on div "Location Delivery Store Pickup Address Edit Select address Select address From …" at bounding box center [235, 342] width 322 height 205
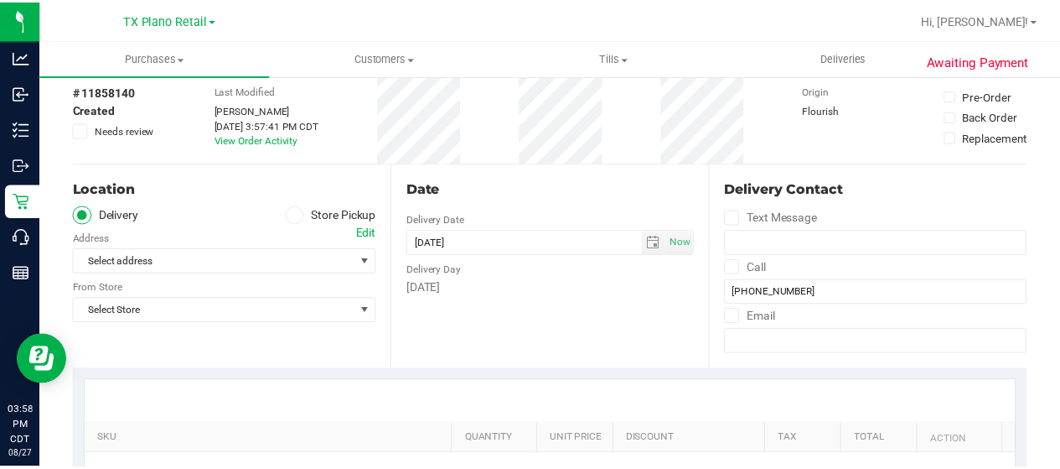
scroll to position [168, 0]
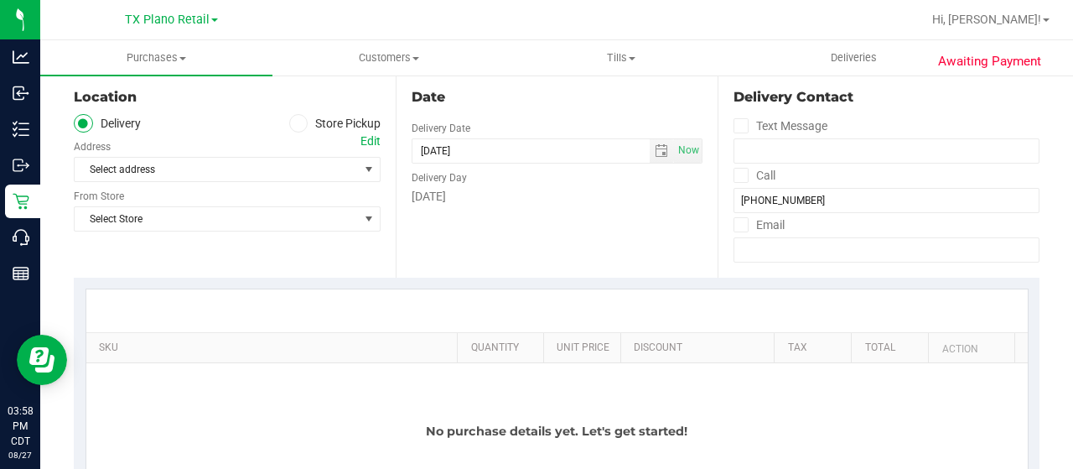
click at [362, 133] on div "Edit" at bounding box center [370, 141] width 20 height 18
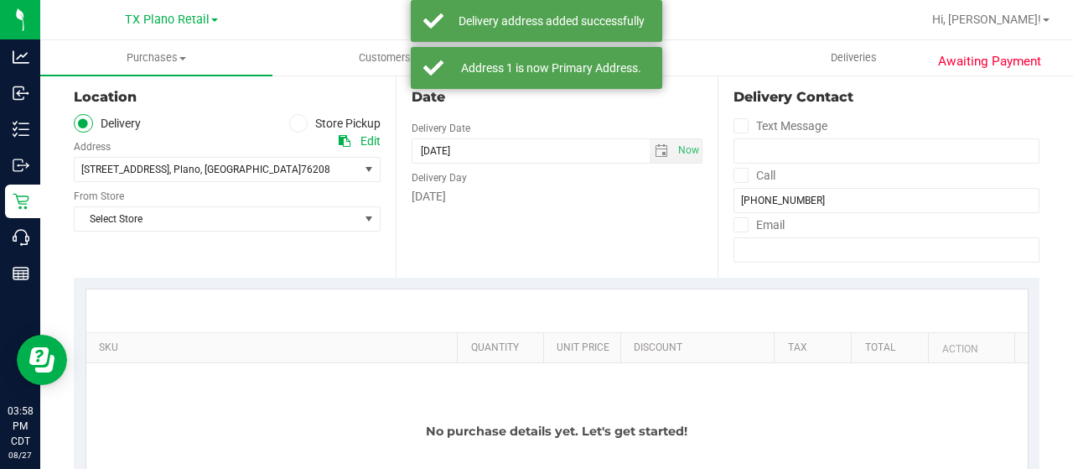
click at [353, 263] on div "Location Delivery Store Pickup Address Edit [STREET_ADDRESS] , [GEOGRAPHIC_DATA…" at bounding box center [235, 174] width 322 height 205
click at [275, 217] on span "Select Store" at bounding box center [217, 218] width 284 height 23
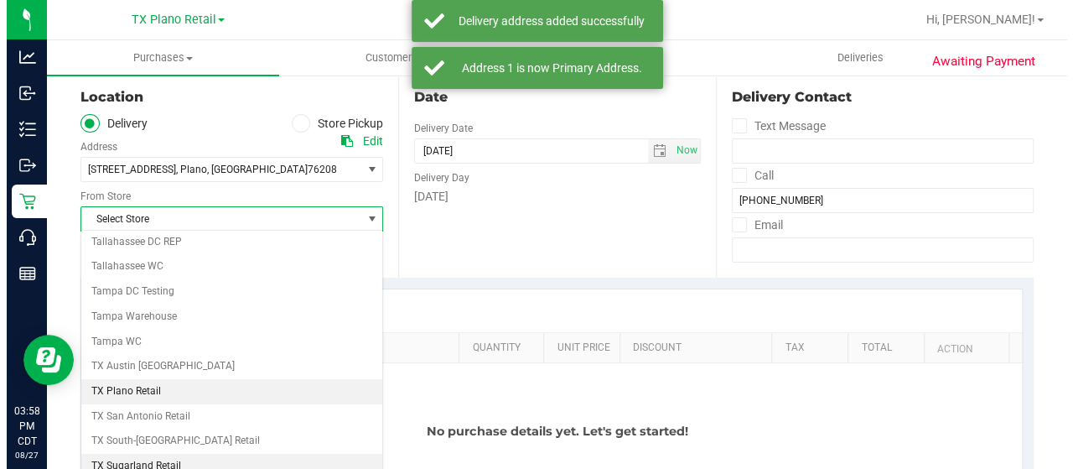
scroll to position [1185, 0]
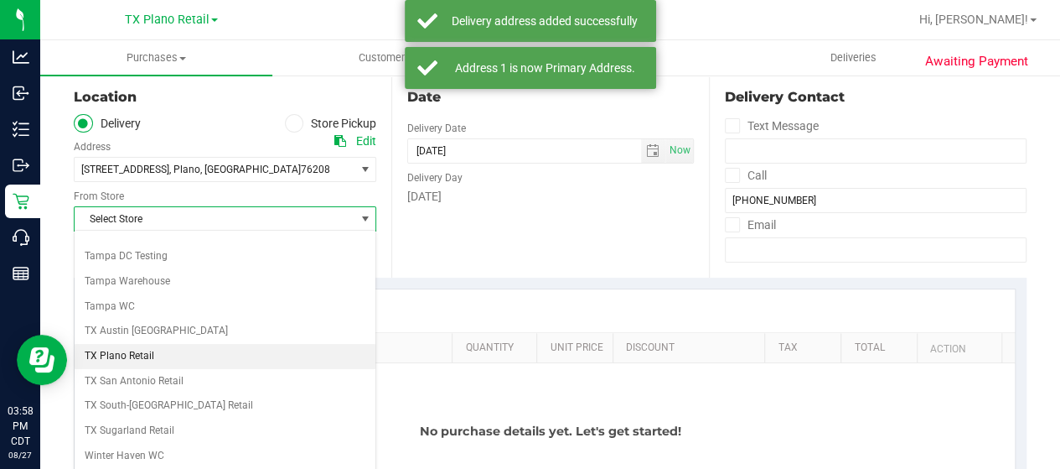
drag, startPoint x: 167, startPoint y: 325, endPoint x: 184, endPoint y: 320, distance: 17.5
click at [168, 344] on li "TX Plano Retail" at bounding box center [225, 356] width 301 height 25
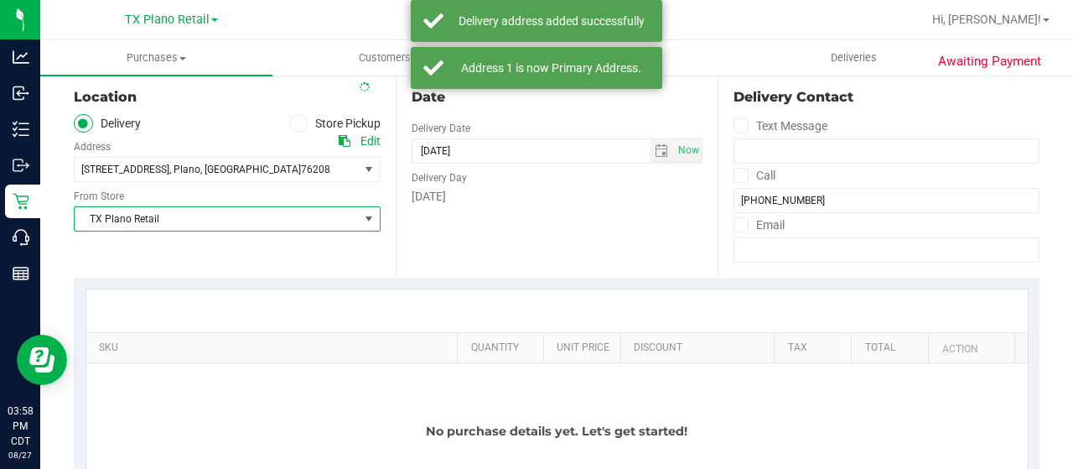
click at [517, 251] on div "Date Delivery Date [DATE] Now [DATE] 03:57 PM Now Delivery Day [DATE]" at bounding box center [557, 174] width 322 height 205
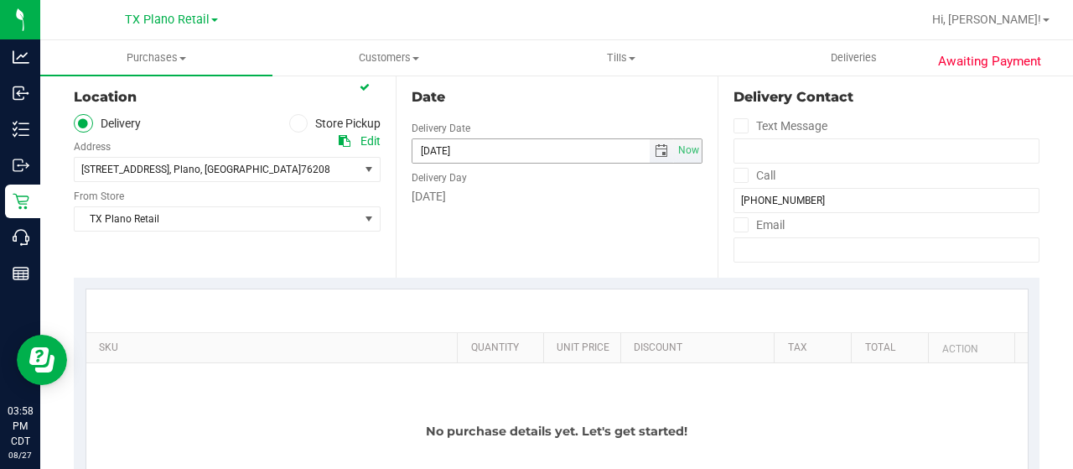
click at [655, 148] on span "select" at bounding box center [661, 150] width 13 height 13
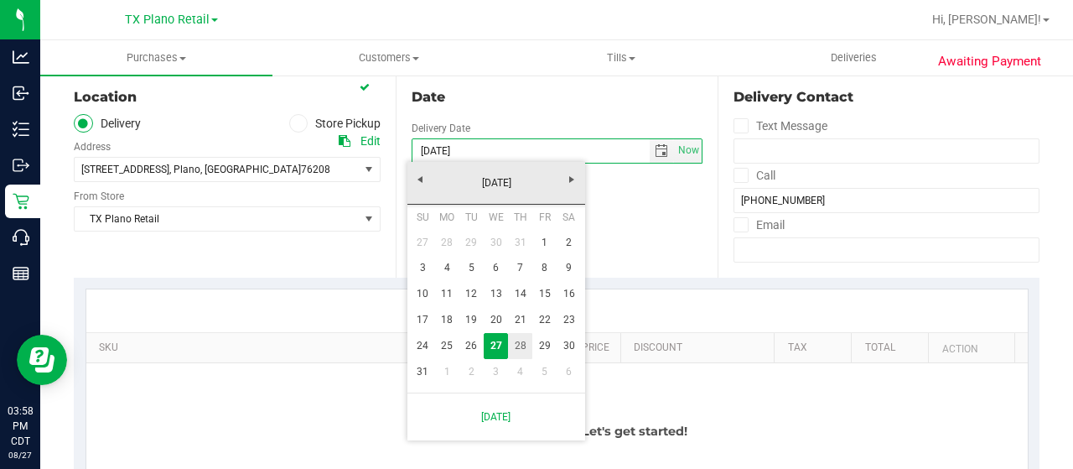
click at [523, 347] on link "28" at bounding box center [520, 346] width 24 height 26
type input "[DATE]"
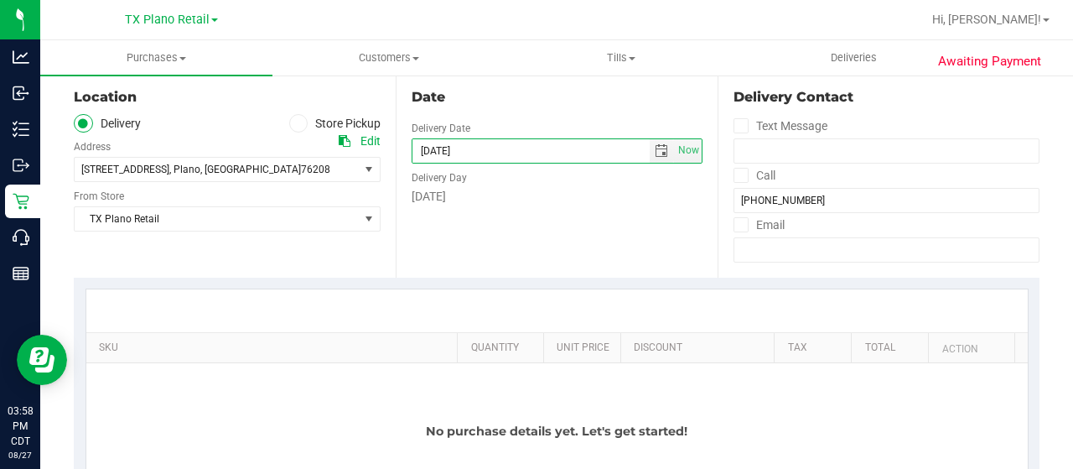
click at [552, 247] on div "Date Delivery Date [DATE] Now [DATE] 03:57 PM Now Delivery Day [DATE]" at bounding box center [557, 174] width 322 height 205
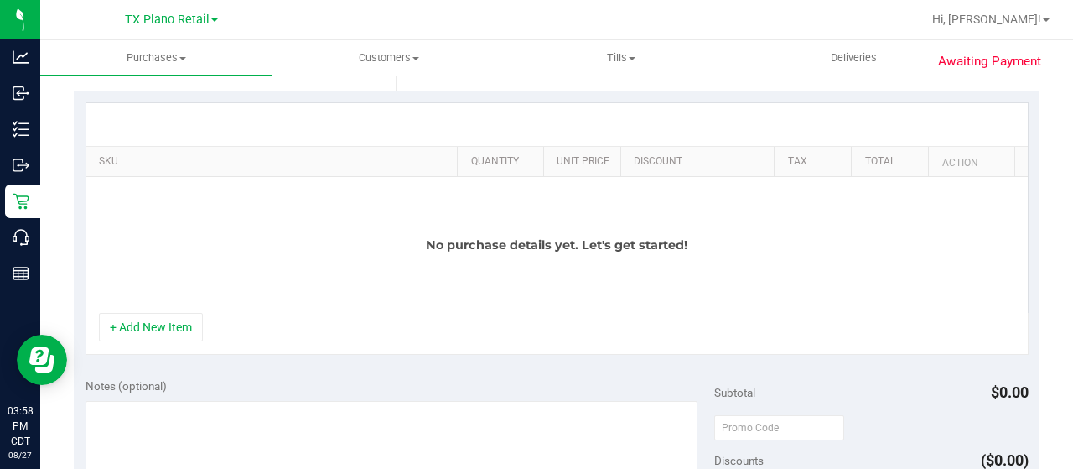
scroll to position [419, 0]
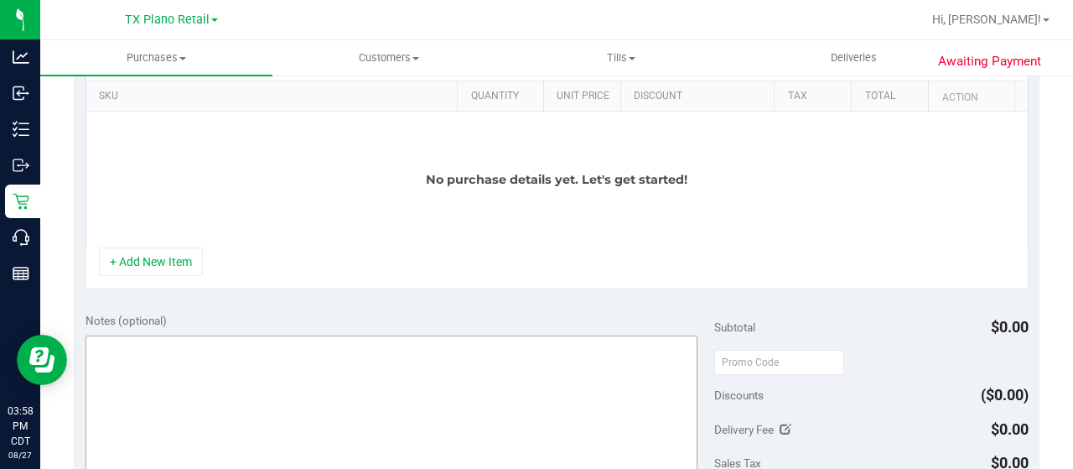
click at [152, 257] on button "+ Add New Item" at bounding box center [151, 261] width 104 height 29
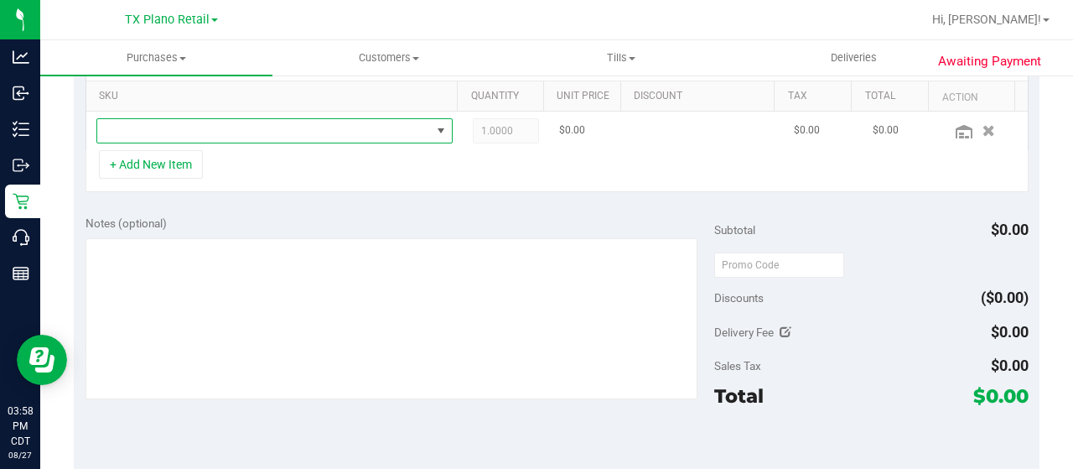
click at [252, 126] on span "NO DATA FOUND" at bounding box center [264, 130] width 334 height 23
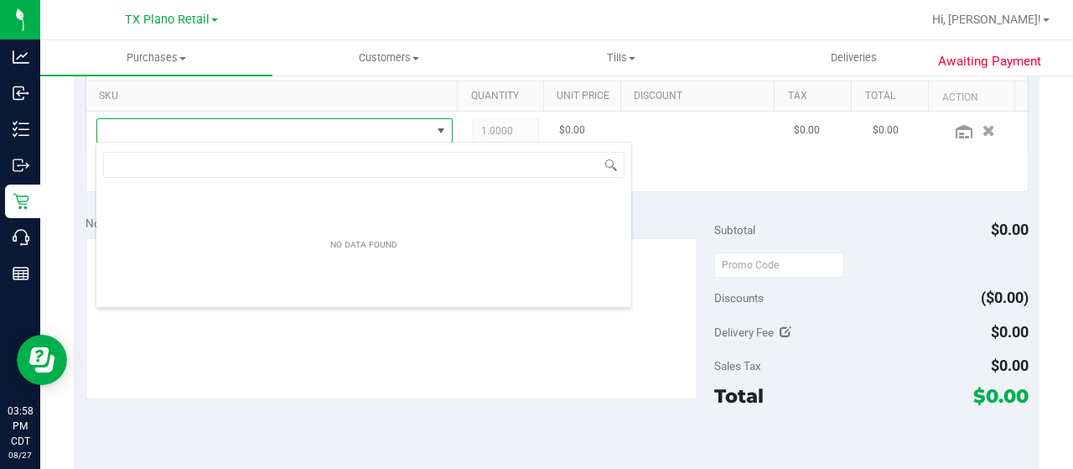
scroll to position [83799, 83477]
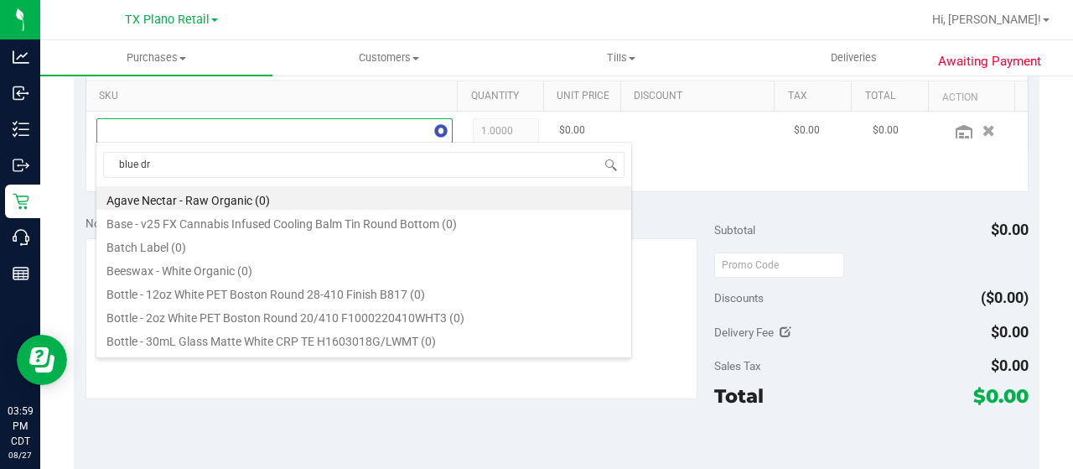
type input "blue dre"
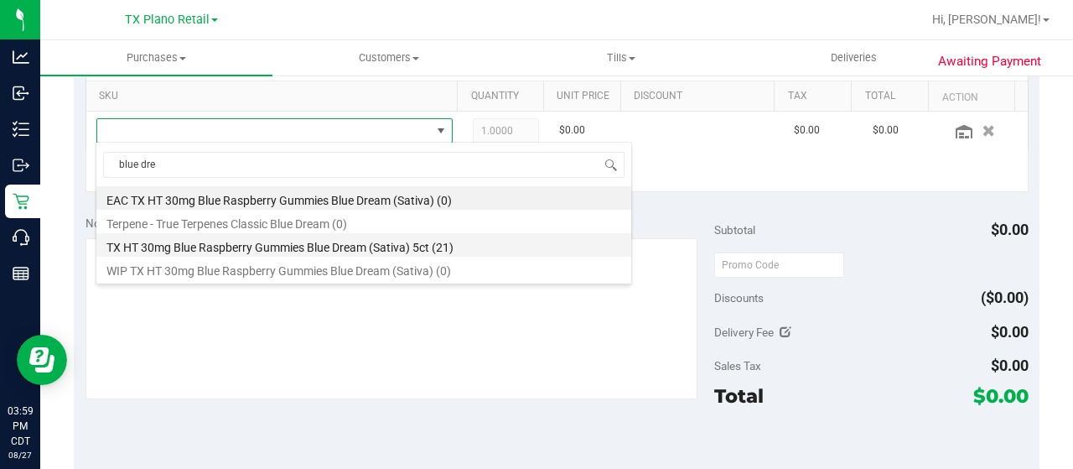
click at [294, 252] on li "TX HT 30mg Blue Raspberry Gummies Blue Dream (Sativa) 5ct (21)" at bounding box center [363, 244] width 535 height 23
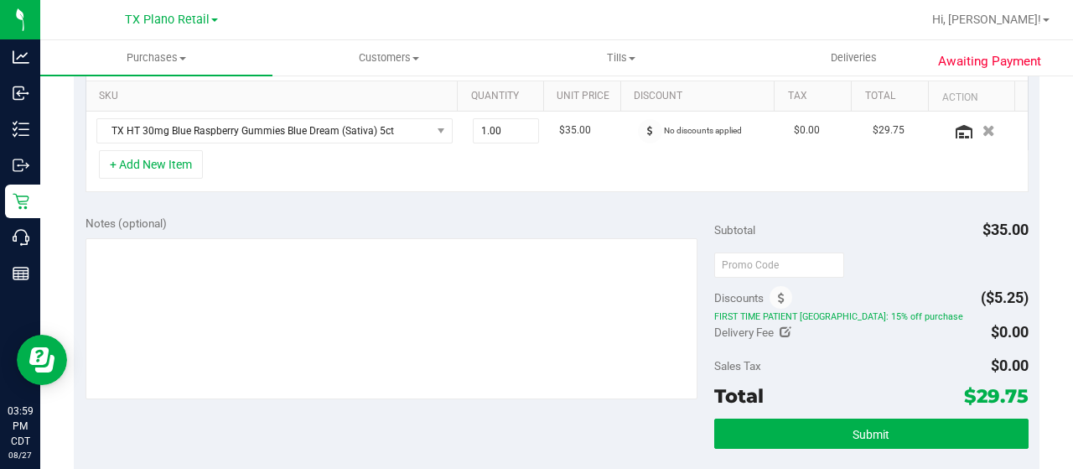
click at [354, 174] on div "+ Add New Item" at bounding box center [557, 171] width 943 height 42
click at [161, 163] on button "+ Add New Item" at bounding box center [151, 164] width 104 height 29
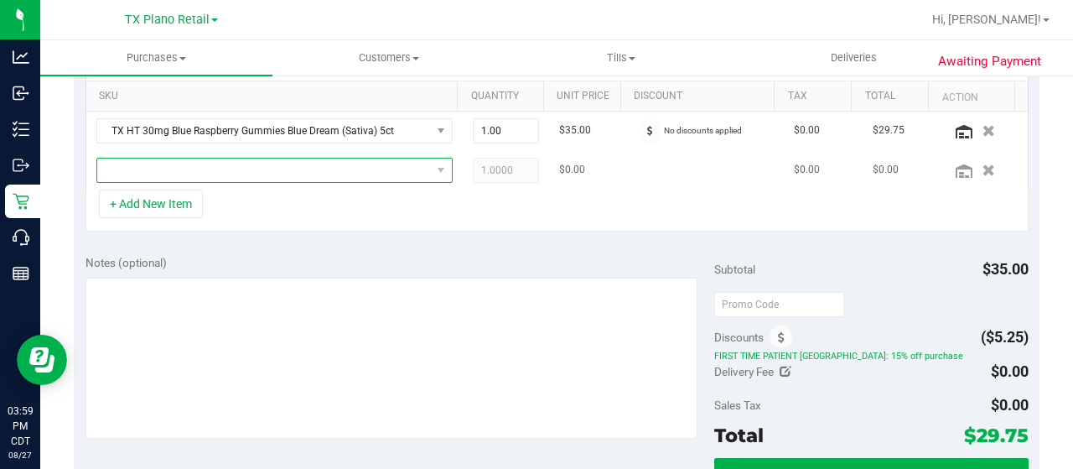
click at [189, 162] on span "NO DATA FOUND" at bounding box center [264, 169] width 334 height 23
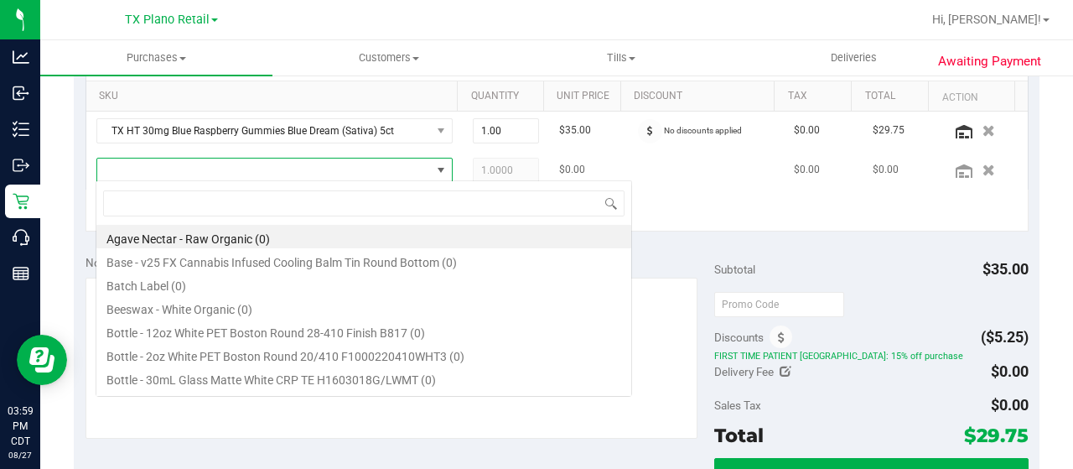
scroll to position [24, 338]
type input "peach mango"
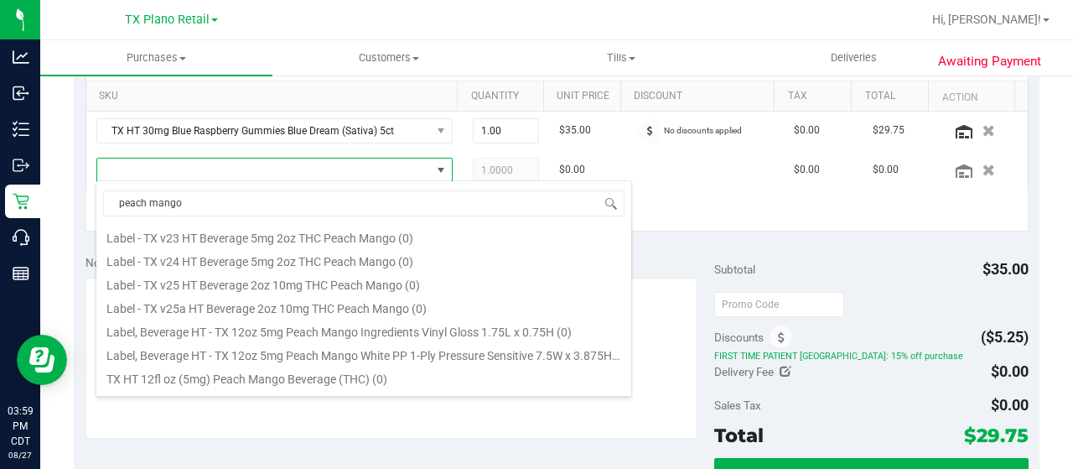
scroll to position [137, 0]
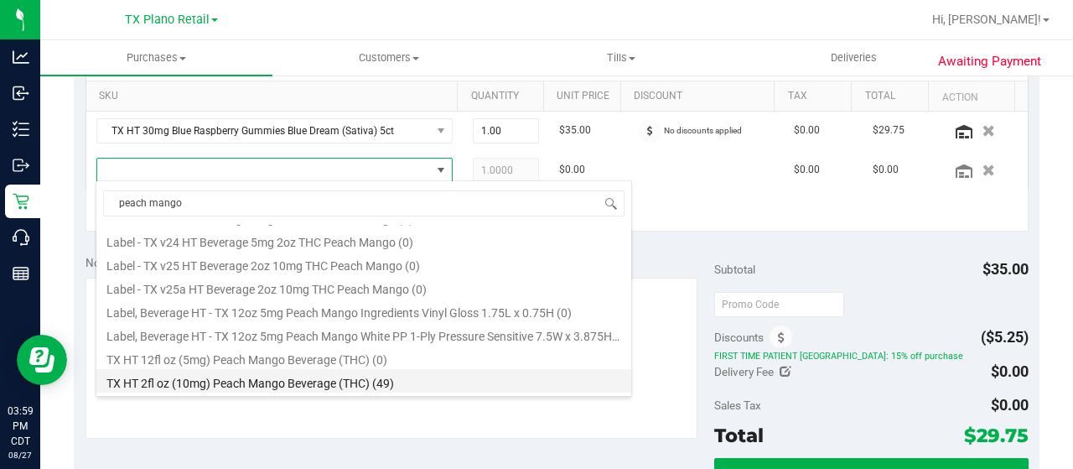
click at [257, 380] on li "TX HT 2fl oz (10mg) Peach Mango Beverage (THC) (49)" at bounding box center [363, 380] width 535 height 23
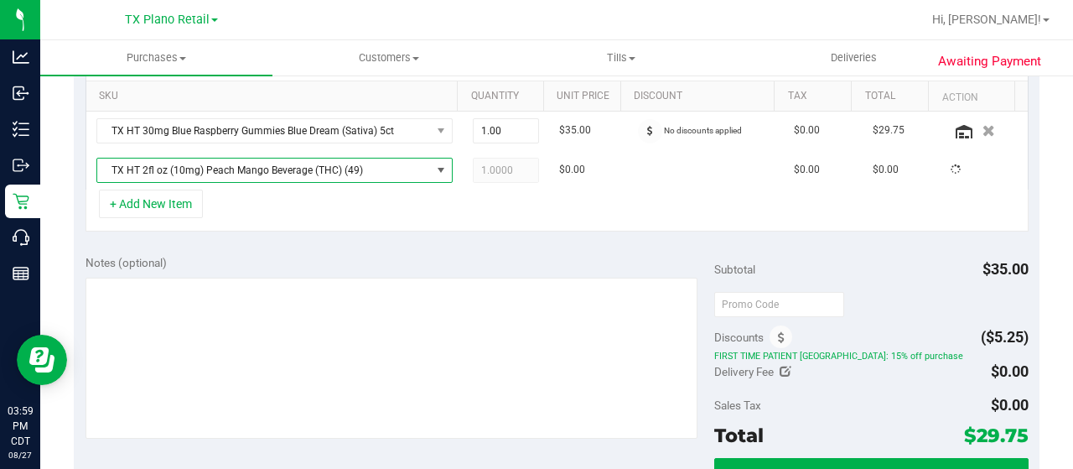
click at [547, 204] on div "+ Add New Item" at bounding box center [557, 210] width 943 height 42
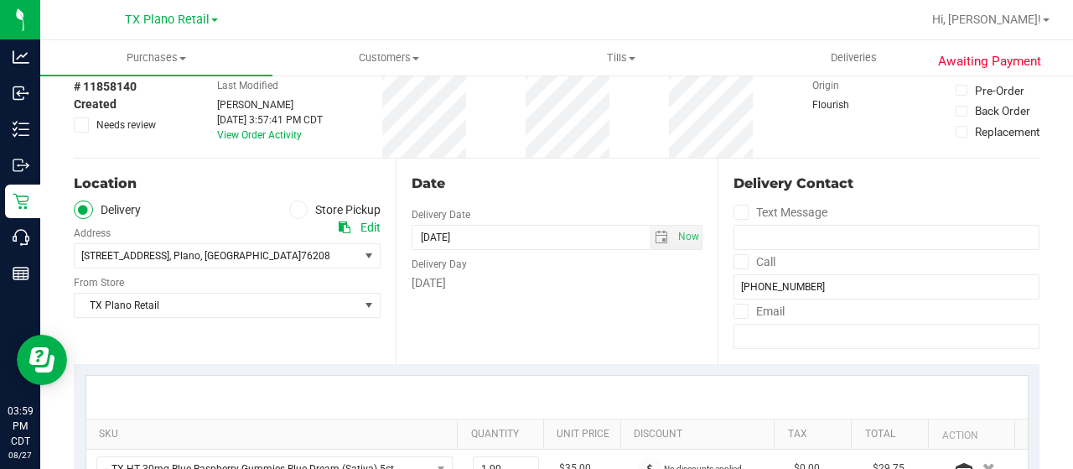
scroll to position [0, 0]
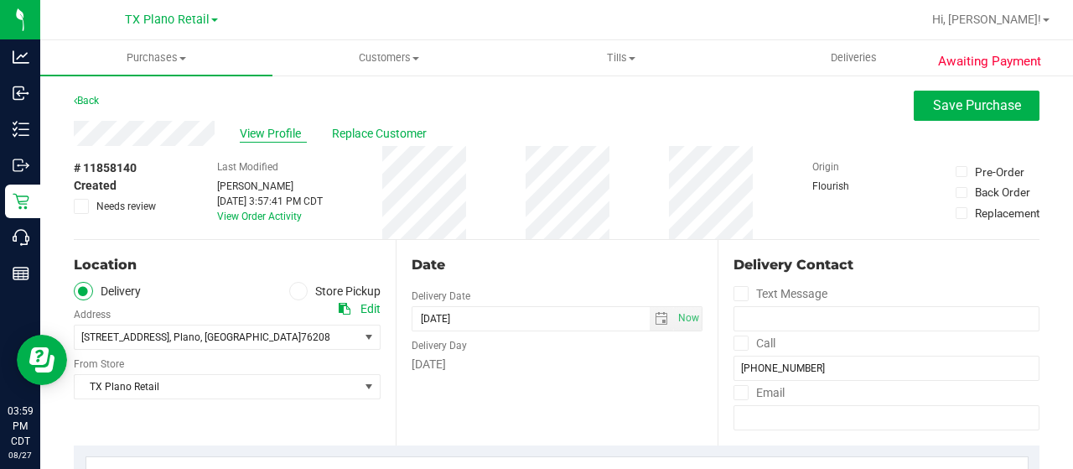
click at [268, 125] on span "View Profile" at bounding box center [273, 134] width 67 height 18
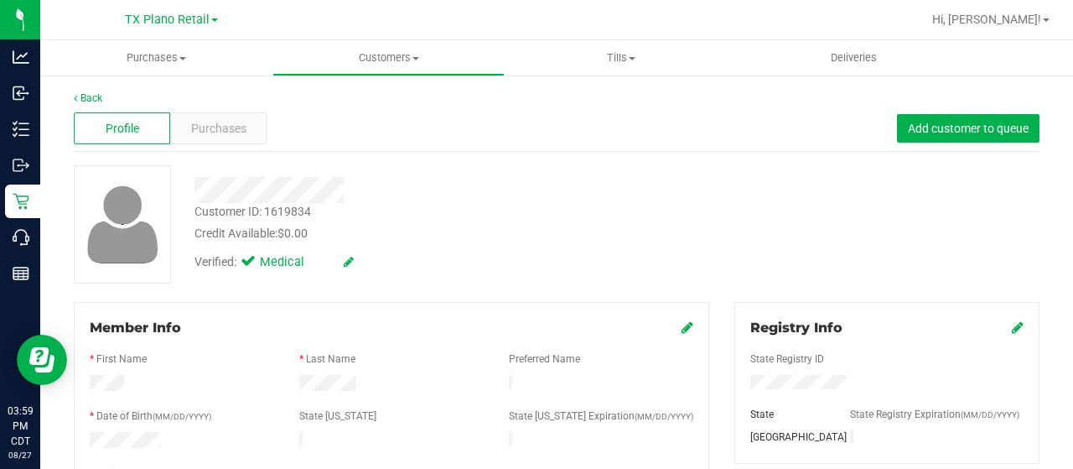
click at [681, 333] on icon at bounding box center [687, 326] width 12 height 13
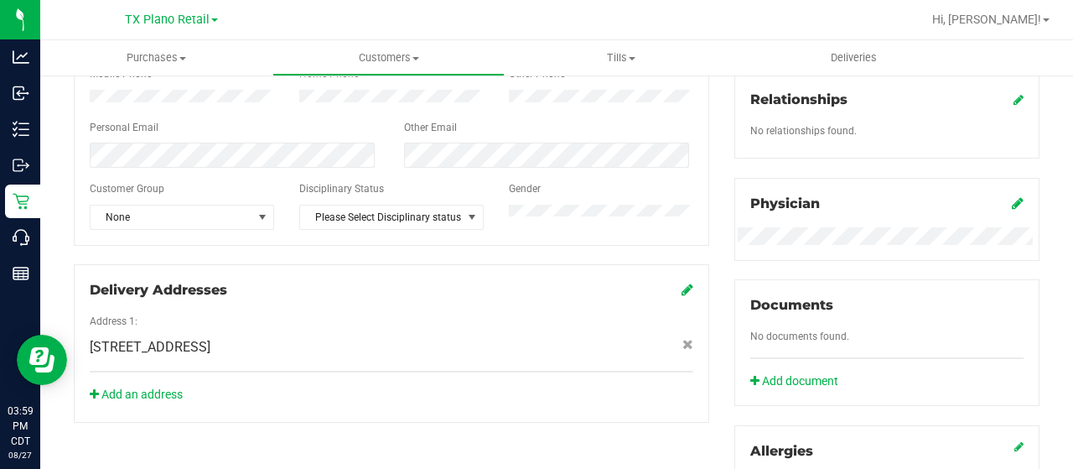
scroll to position [419, 0]
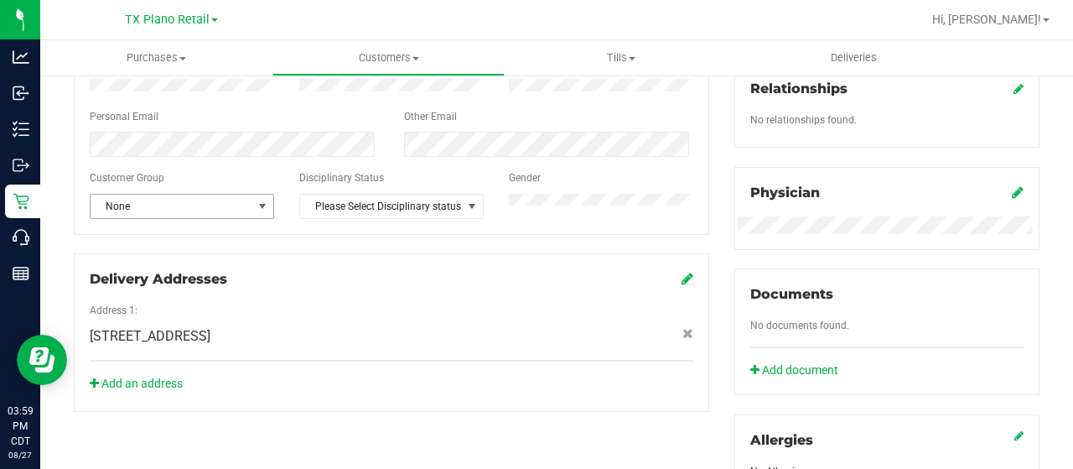
click at [258, 213] on span "select" at bounding box center [262, 206] width 13 height 13
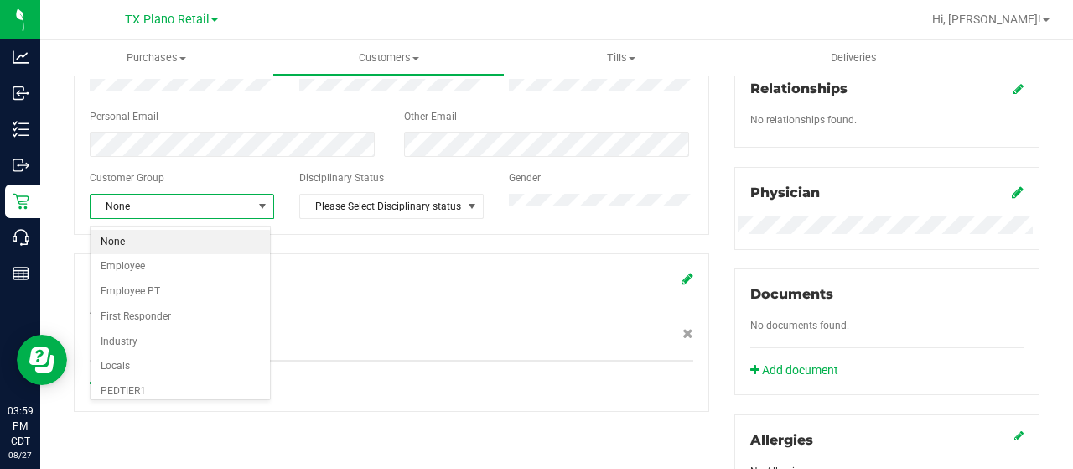
scroll to position [198, 0]
click at [166, 388] on li "Veteran" at bounding box center [181, 393] width 180 height 25
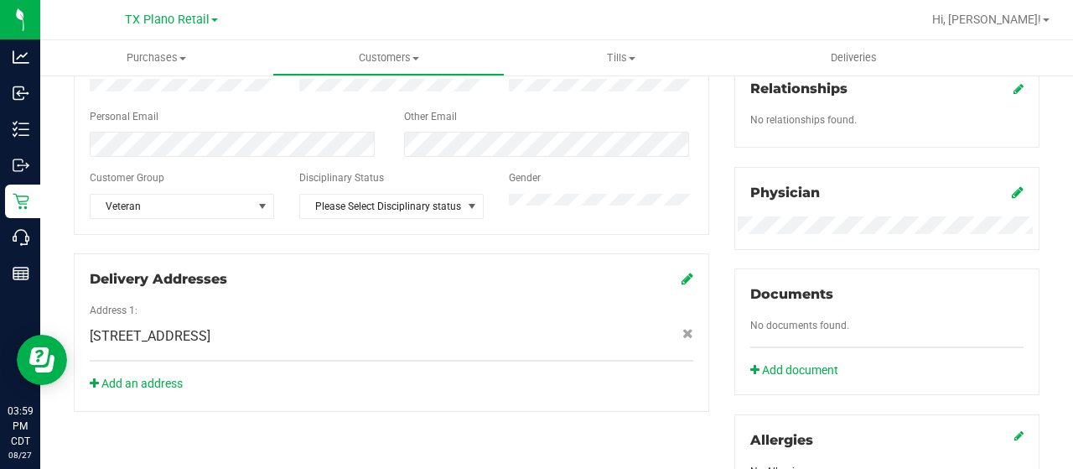
drag, startPoint x: 295, startPoint y: 257, endPoint x: 307, endPoint y: 257, distance: 11.8
click at [295, 257] on div "Member Info * First Name * Last Name Preferred Name * Date of Birth (MM/DD/YYYY…" at bounding box center [391, 147] width 661 height 529
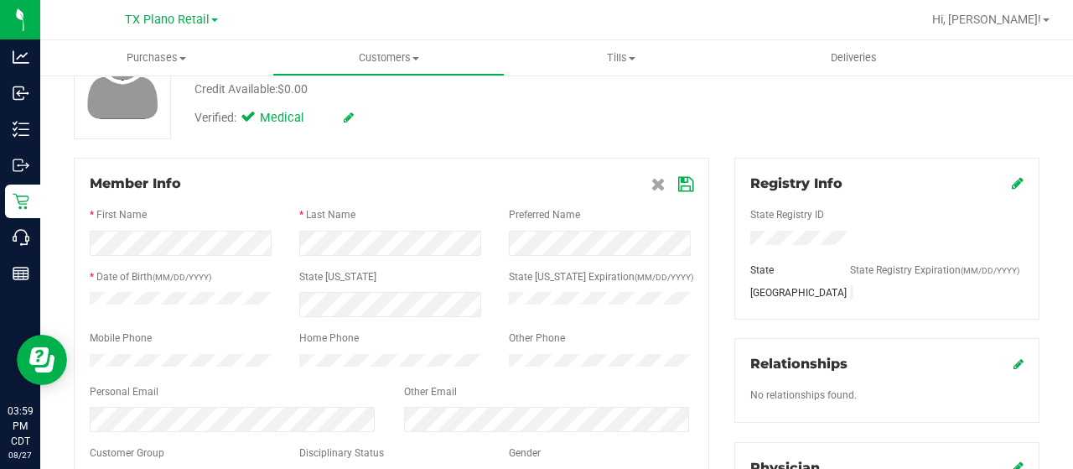
scroll to position [0, 0]
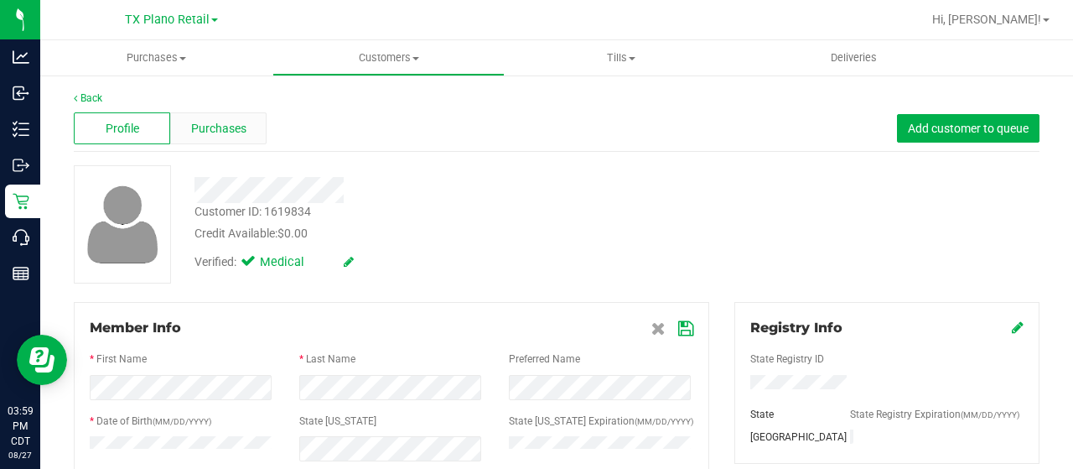
click at [231, 128] on span "Purchases" at bounding box center [218, 129] width 55 height 18
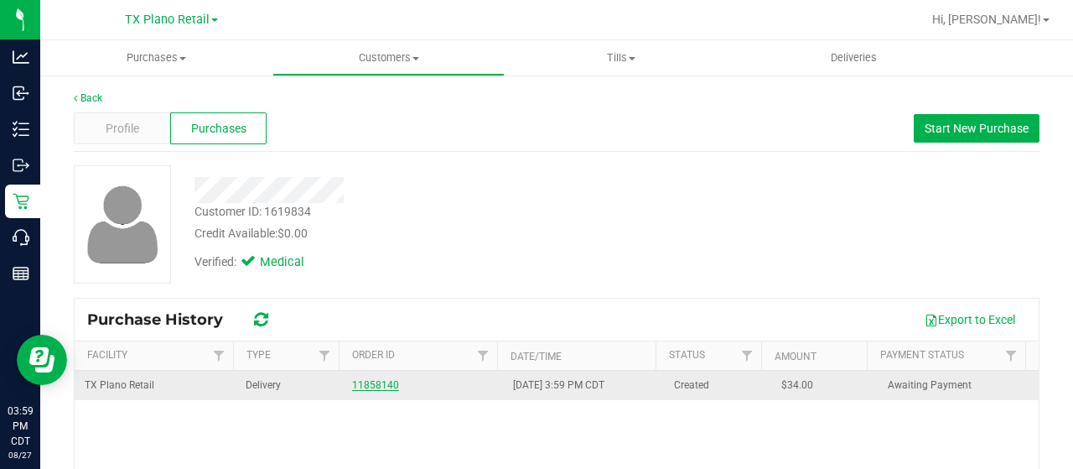
click at [385, 380] on link "11858140" at bounding box center [375, 385] width 47 height 12
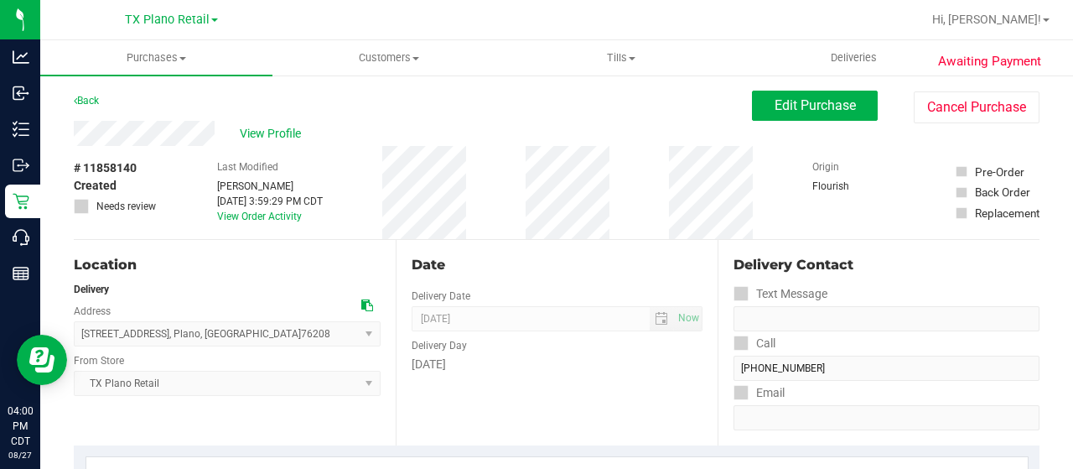
click at [607, 108] on div "Back Edit Purchase Cancel Purchase" at bounding box center [557, 106] width 966 height 30
drag, startPoint x: 810, startPoint y: 96, endPoint x: 819, endPoint y: 113, distance: 19.1
click at [810, 96] on button "Edit Purchase" at bounding box center [815, 106] width 126 height 30
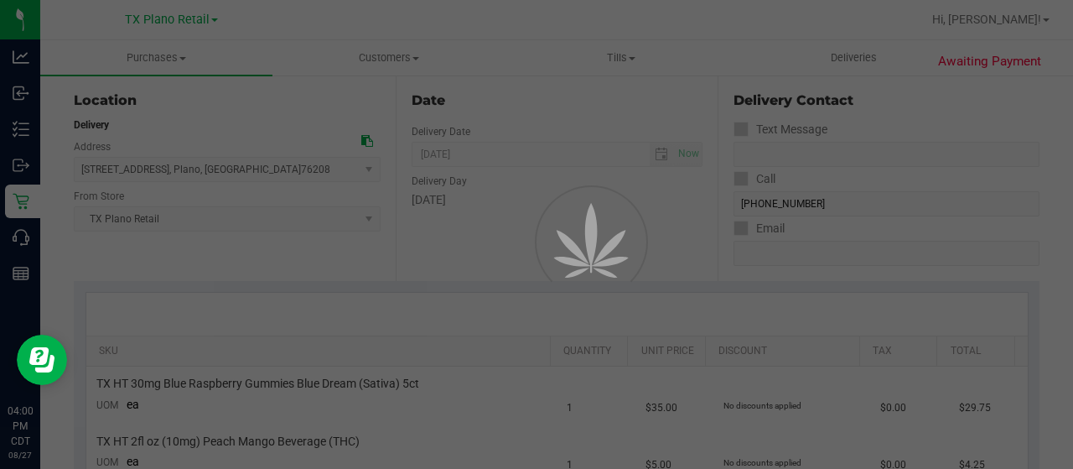
scroll to position [168, 0]
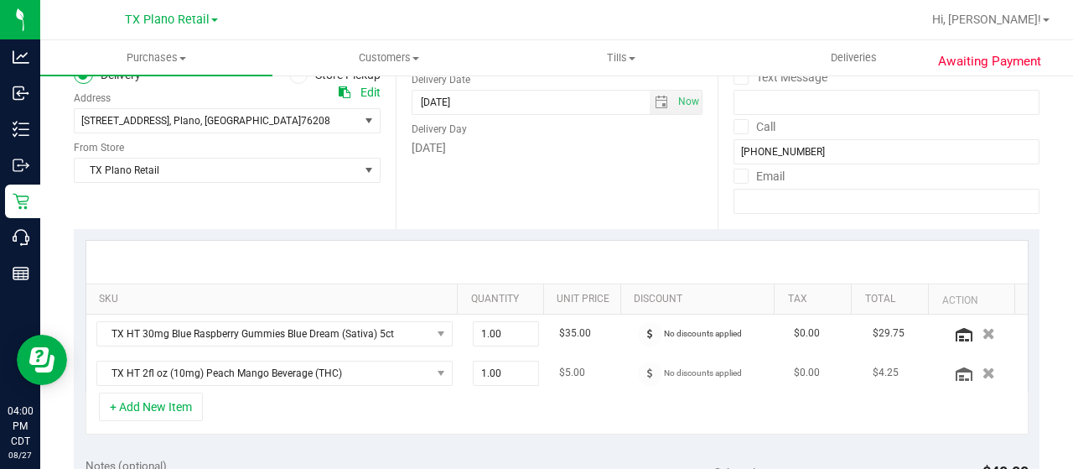
scroll to position [251, 0]
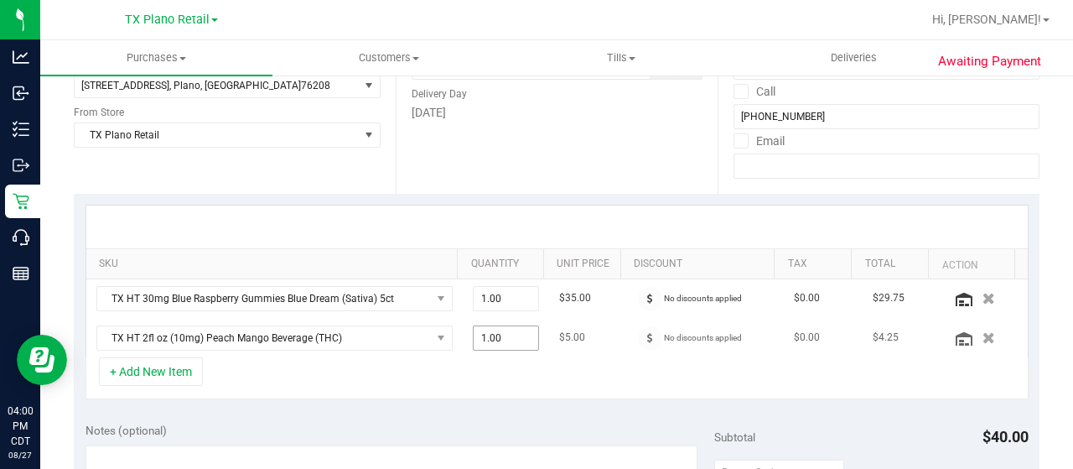
click at [509, 332] on span "1.00 1" at bounding box center [506, 337] width 67 height 25
type input "2"
type input "2.00"
click at [495, 380] on div "+ Add New Item" at bounding box center [557, 378] width 943 height 42
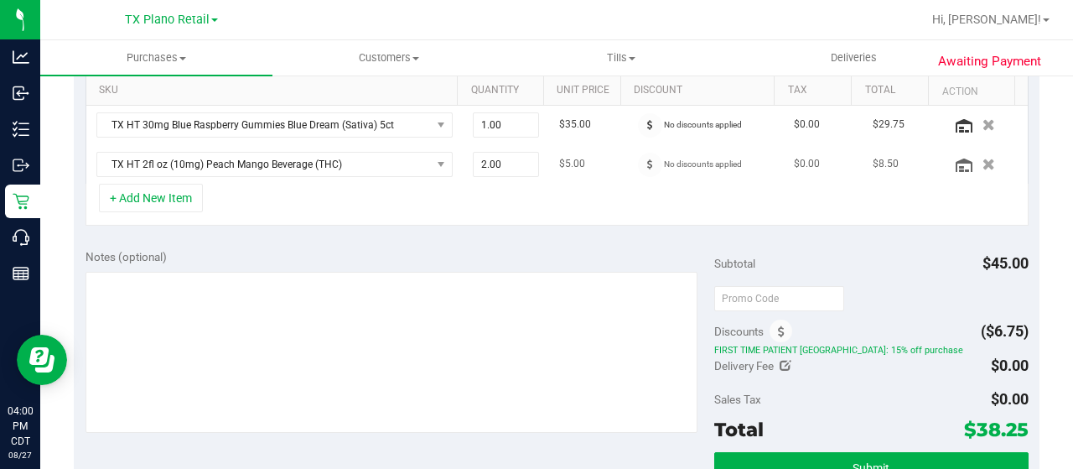
scroll to position [335, 0]
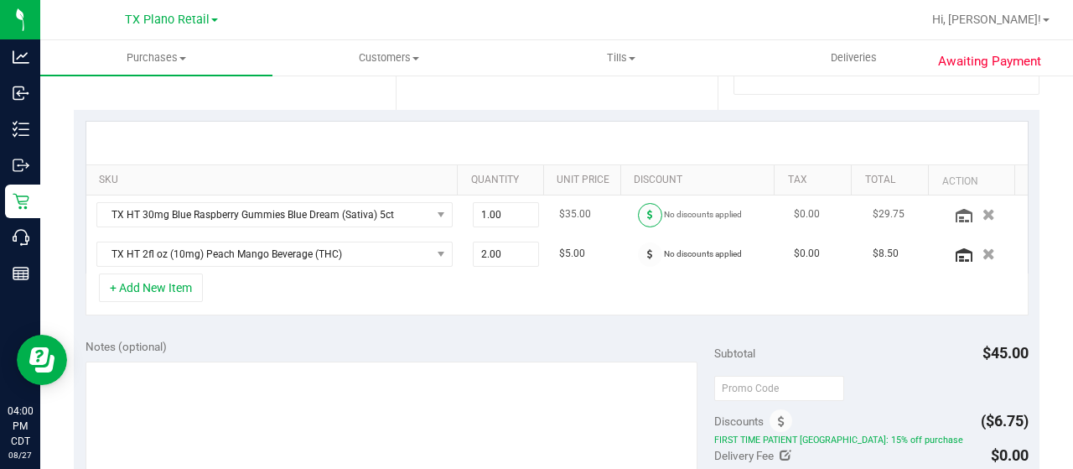
click at [638, 215] on span at bounding box center [650, 215] width 24 height 24
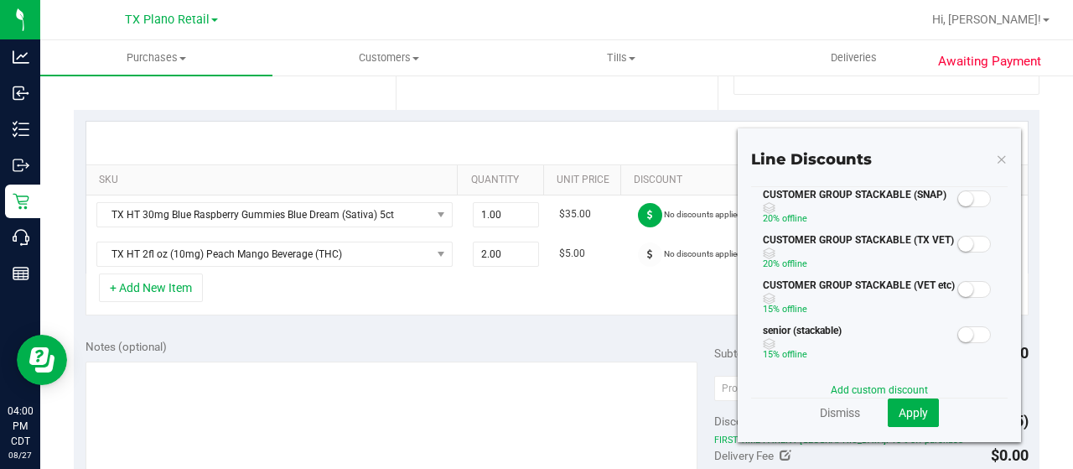
click at [958, 244] on small at bounding box center [965, 243] width 15 height 15
click at [915, 407] on span "Apply" at bounding box center [913, 412] width 29 height 13
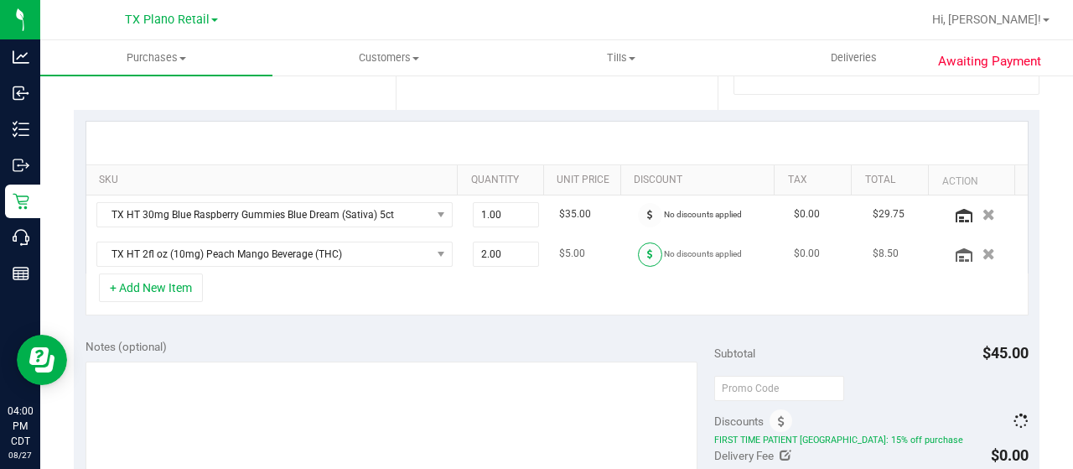
click at [638, 249] on span at bounding box center [650, 254] width 24 height 24
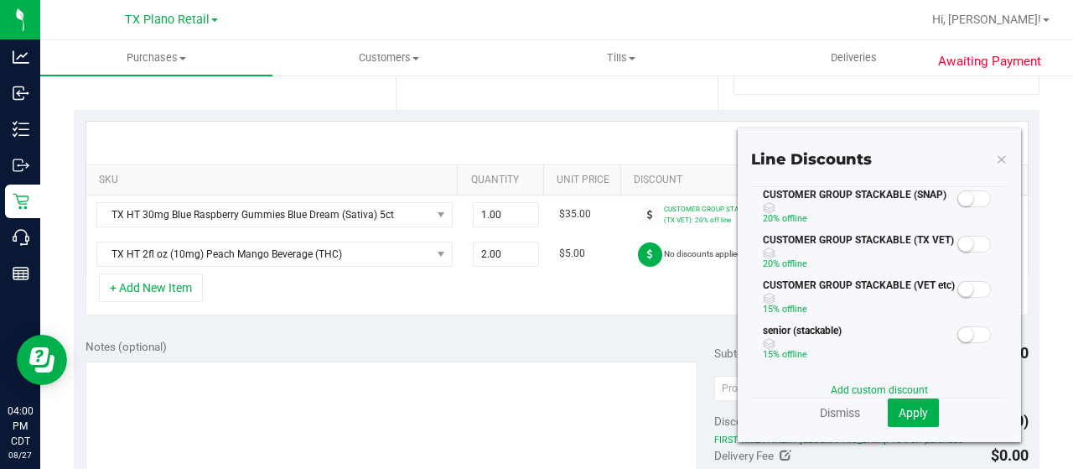
click at [964, 246] on span at bounding box center [974, 244] width 34 height 17
click at [902, 413] on span "Apply" at bounding box center [913, 412] width 29 height 13
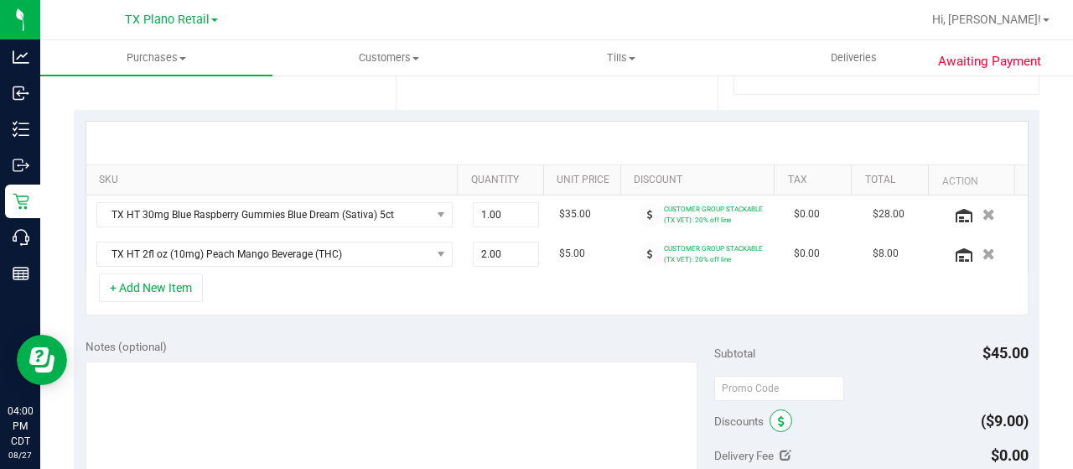
click at [770, 412] on span at bounding box center [781, 420] width 23 height 23
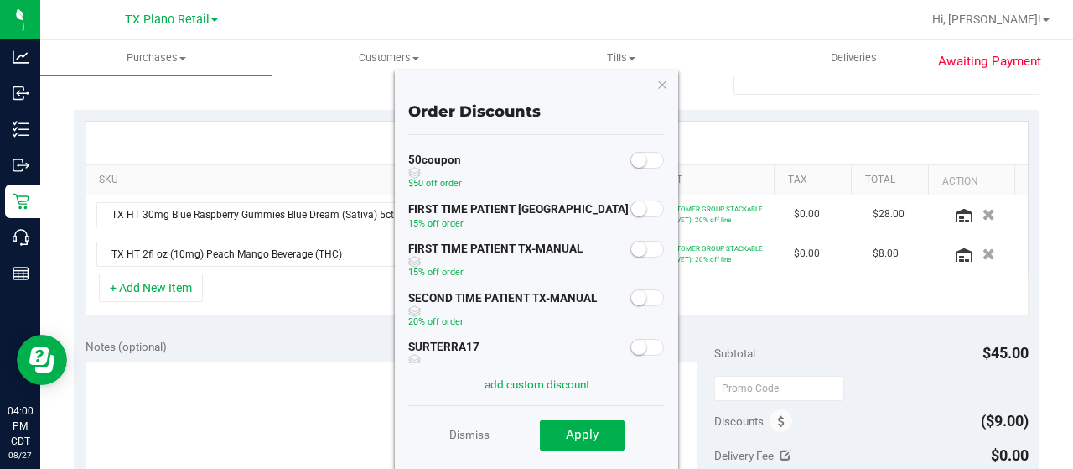
click at [631, 246] on small at bounding box center [638, 248] width 15 height 15
click at [590, 432] on span "Apply" at bounding box center [582, 434] width 33 height 15
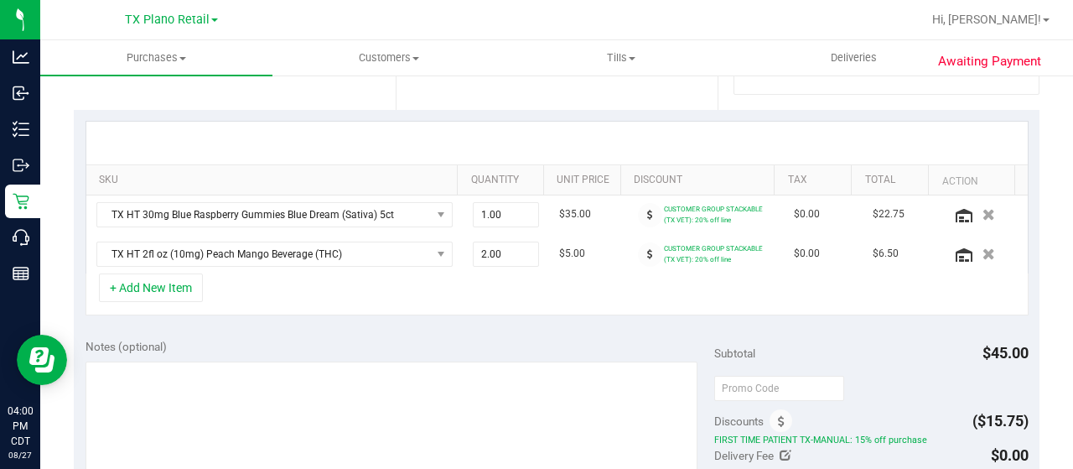
click at [648, 328] on div "Notes (optional) Subtotal $45.00 Discounts ($15.75) FIRST TIME PATIENT TX-MANUA…" at bounding box center [557, 478] width 966 height 302
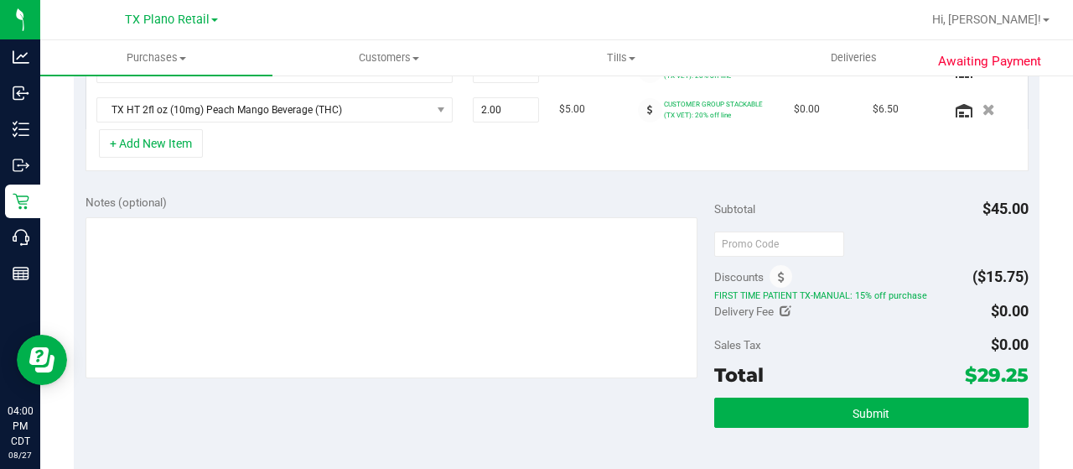
scroll to position [503, 0]
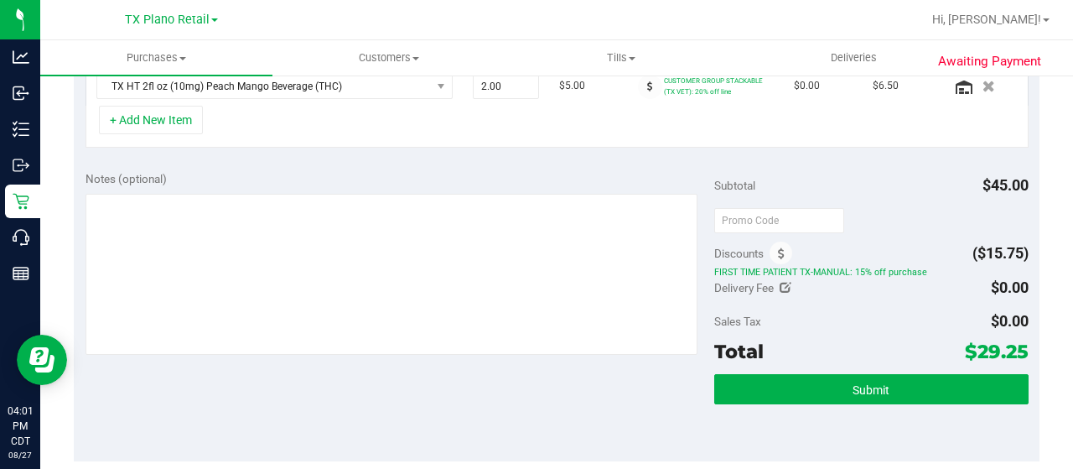
click at [627, 180] on div "Notes (optional)" at bounding box center [400, 178] width 629 height 17
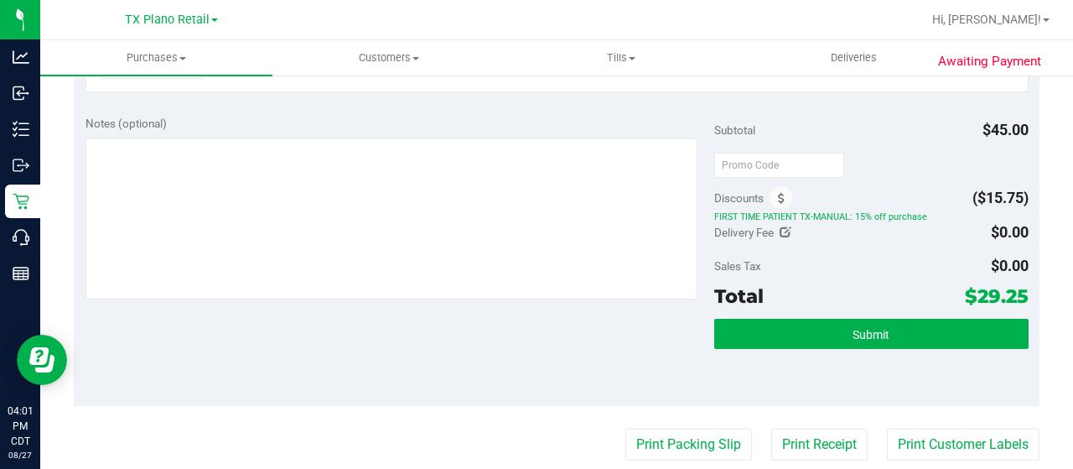
scroll to position [587, 0]
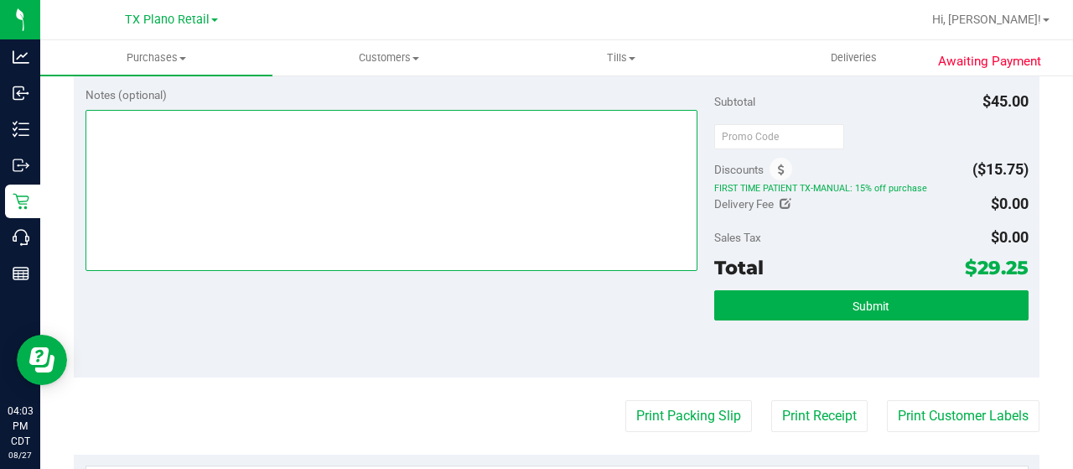
click at [556, 224] on textarea at bounding box center [392, 190] width 612 height 161
click at [264, 210] on textarea at bounding box center [392, 190] width 612 height 161
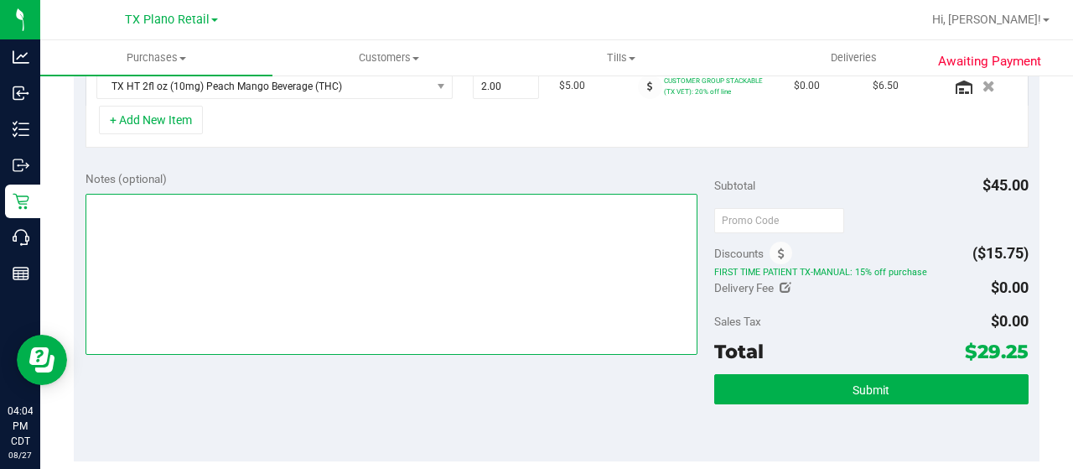
scroll to position [419, 0]
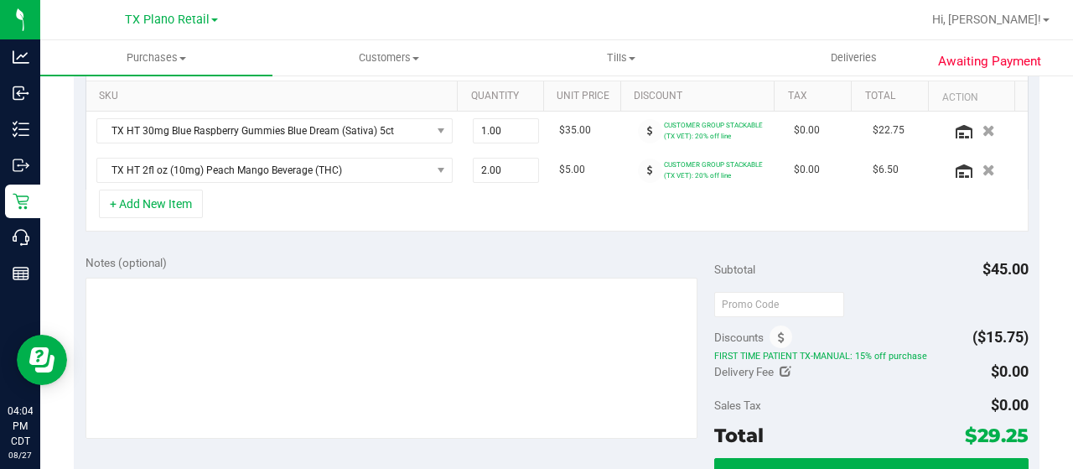
click at [332, 195] on div "+ Add New Item" at bounding box center [557, 210] width 943 height 42
click at [175, 196] on button "+ Add New Item" at bounding box center [151, 203] width 104 height 29
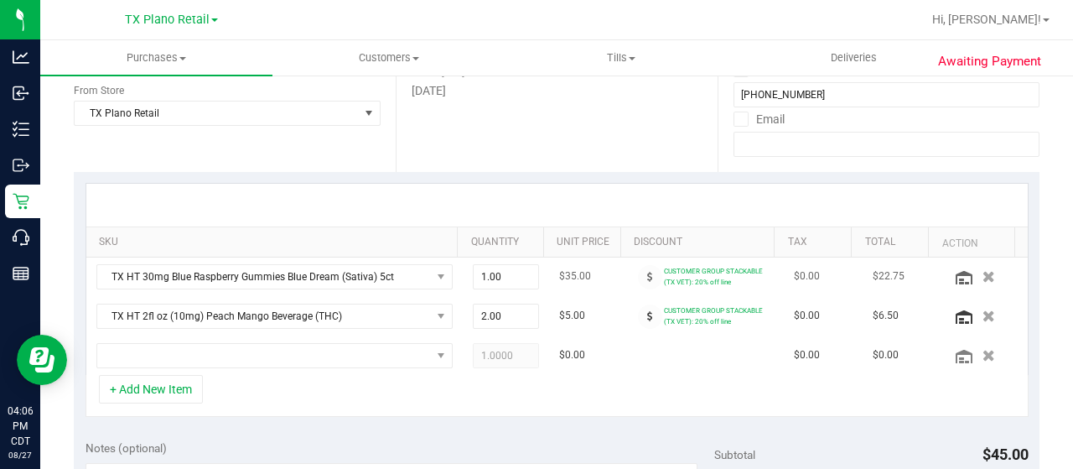
scroll to position [251, 0]
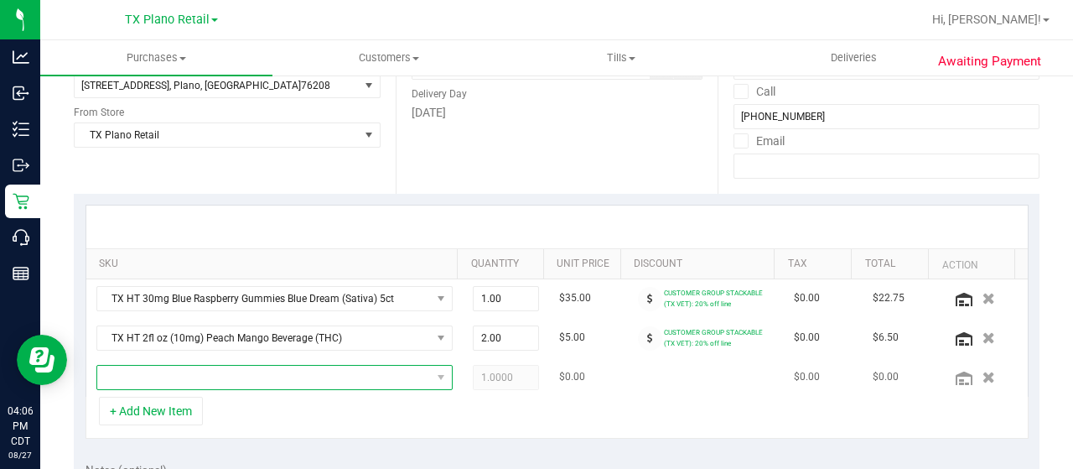
click at [174, 365] on span "NO DATA FOUND" at bounding box center [264, 376] width 334 height 23
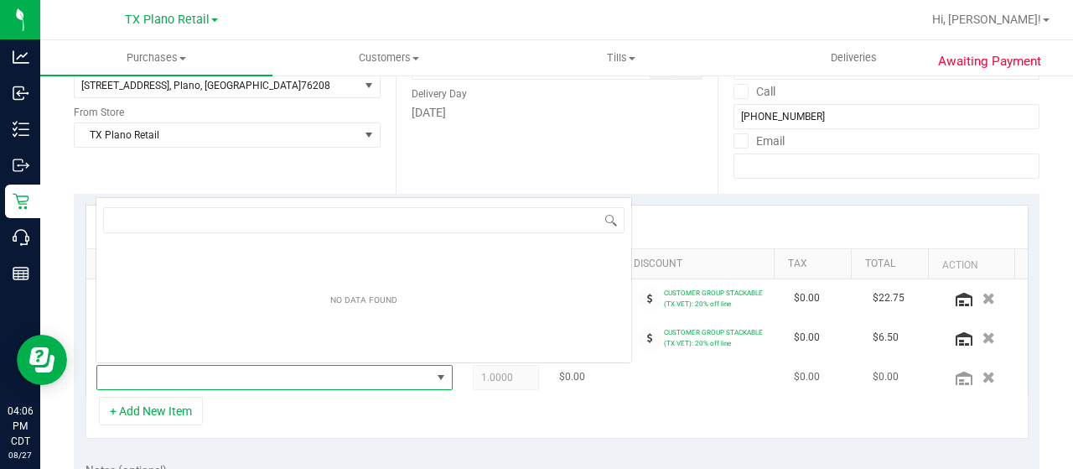
scroll to position [24, 338]
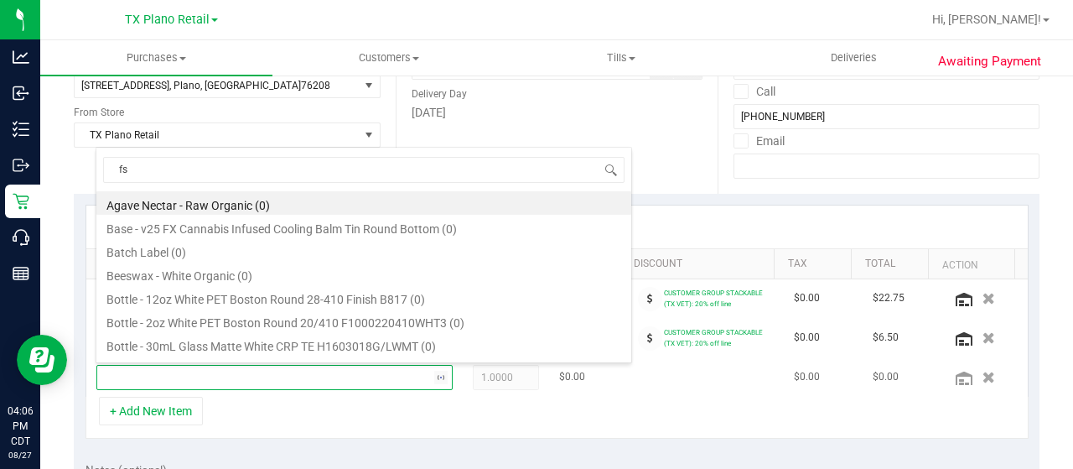
type input "fso"
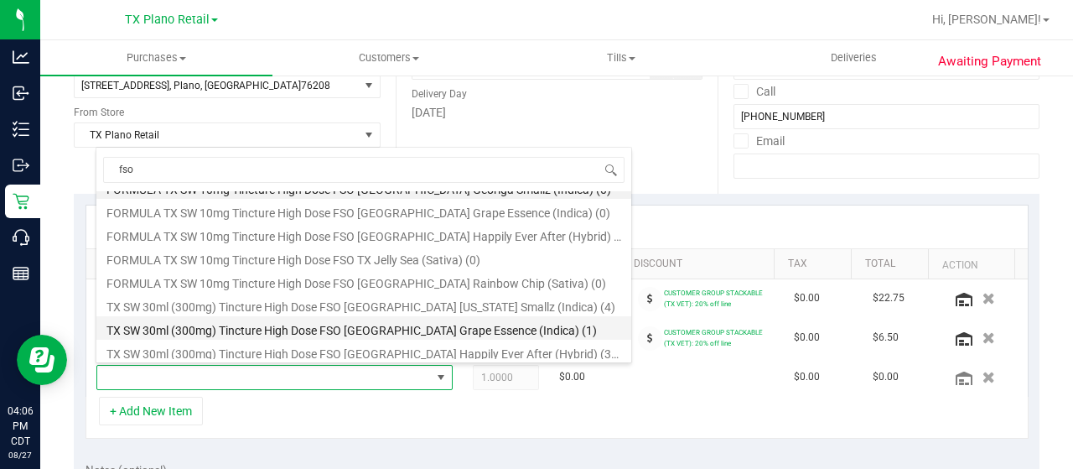
scroll to position [0, 0]
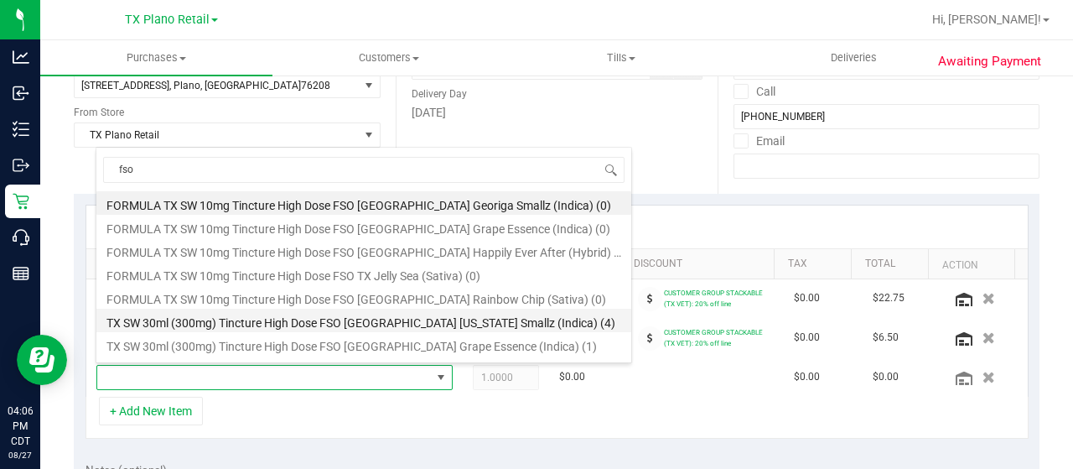
click at [263, 317] on li "TX SW 30ml (300mg) Tincture High Dose FSO [GEOGRAPHIC_DATA] [US_STATE] Smallz (…" at bounding box center [363, 319] width 535 height 23
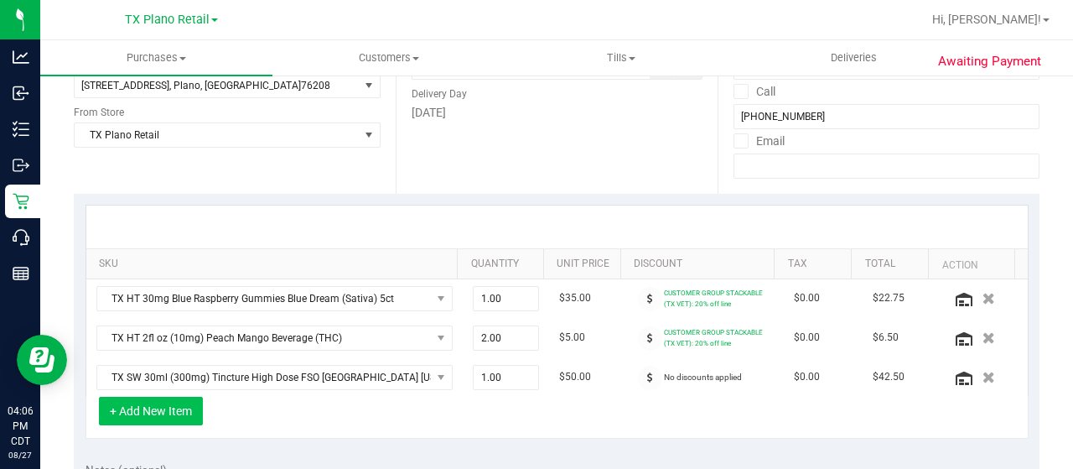
click at [155, 407] on button "+ Add New Item" at bounding box center [151, 410] width 104 height 29
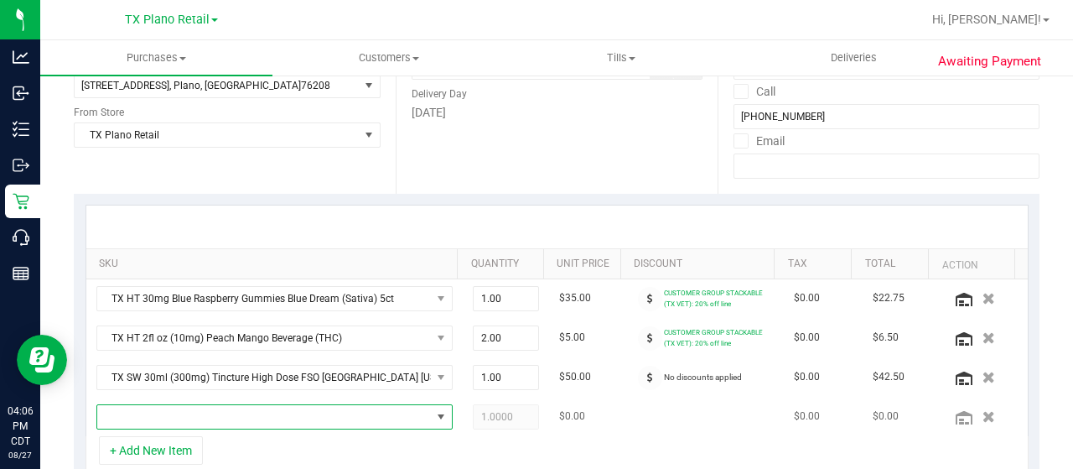
click at [170, 407] on span "NO DATA FOUND" at bounding box center [264, 416] width 334 height 23
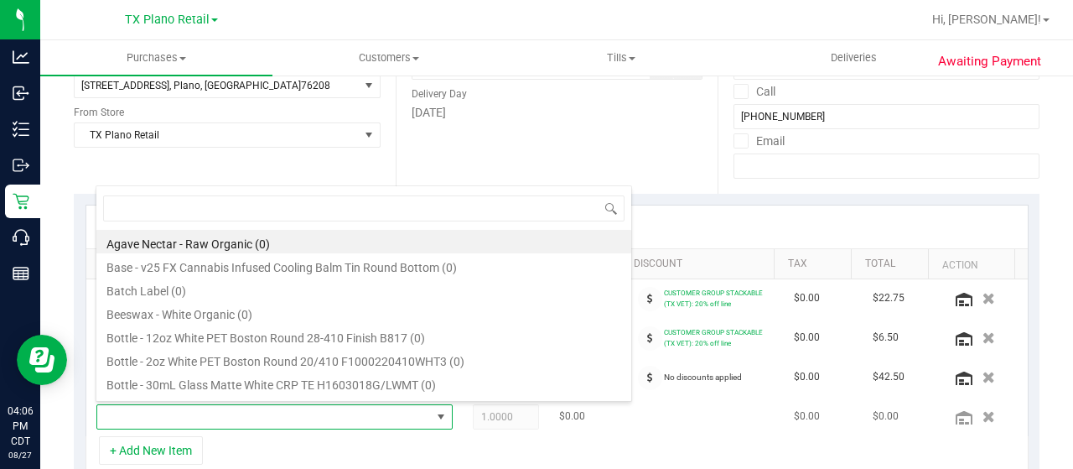
scroll to position [24, 338]
type input "fso"
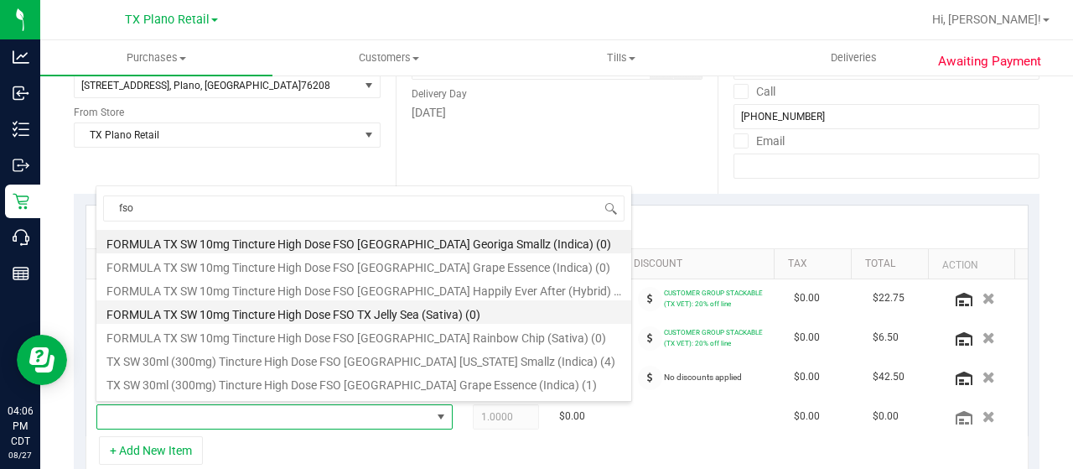
scroll to position [84, 0]
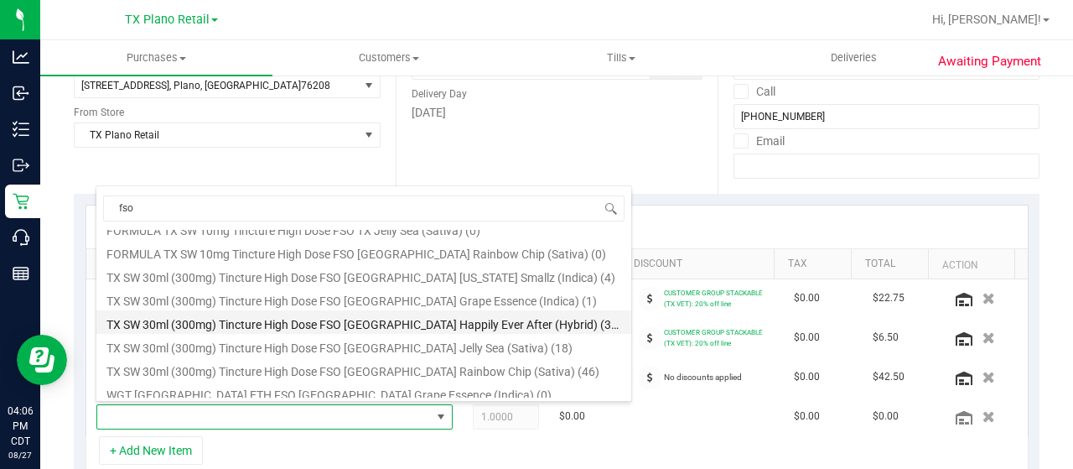
click at [288, 320] on li "TX SW 30ml (300mg) Tincture High Dose FSO [GEOGRAPHIC_DATA] Happily Ever After …" at bounding box center [363, 321] width 535 height 23
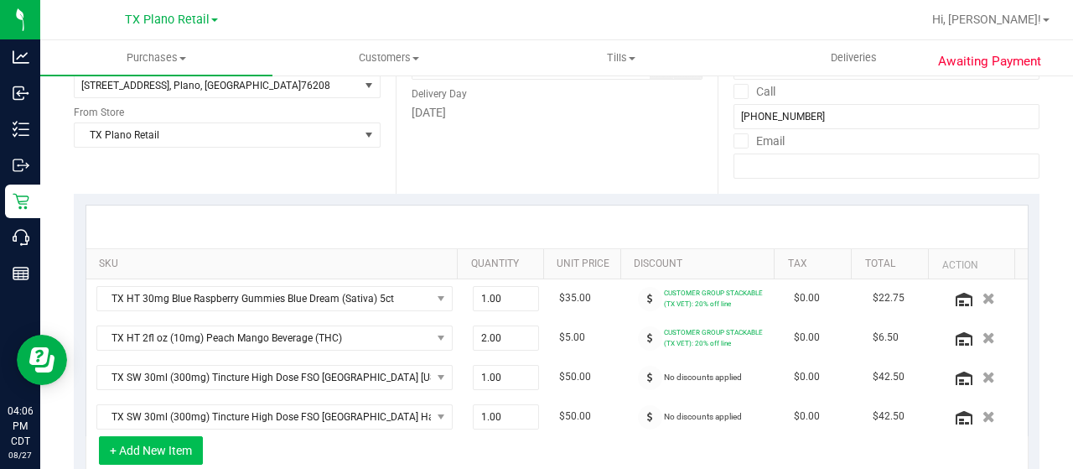
click at [154, 440] on button "+ Add New Item" at bounding box center [151, 450] width 104 height 29
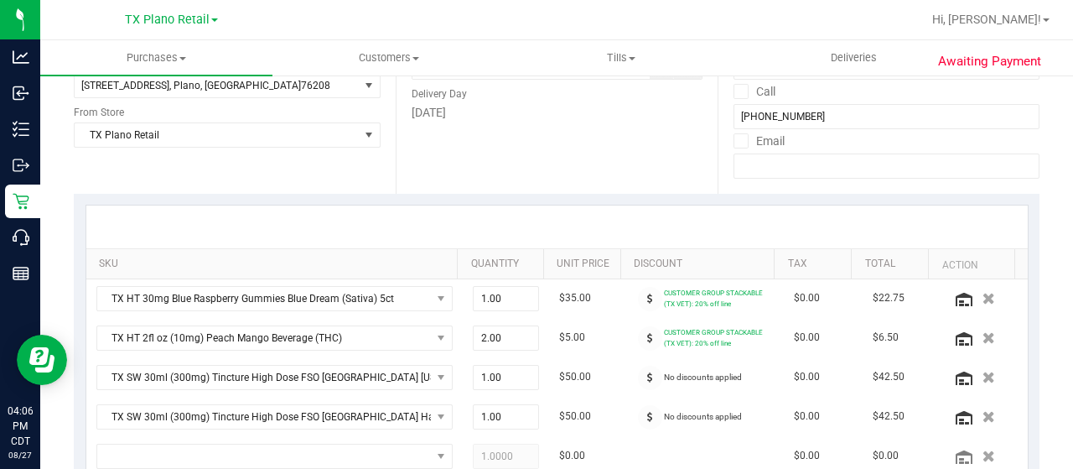
scroll to position [335, 0]
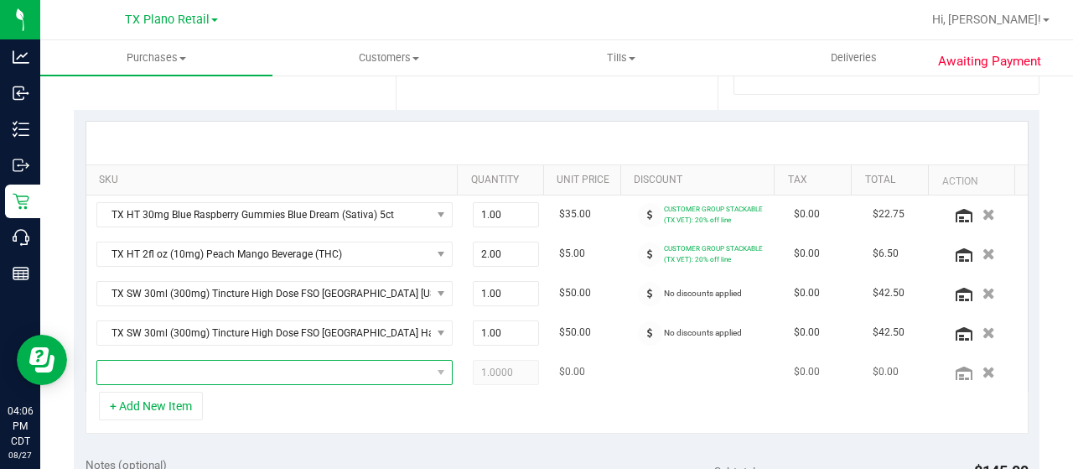
click at [200, 370] on span "NO DATA FOUND" at bounding box center [264, 371] width 334 height 23
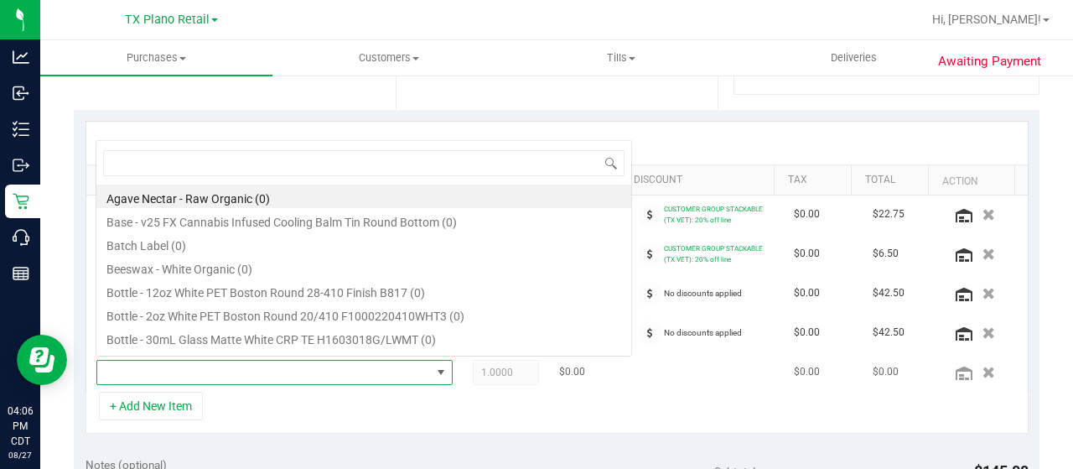
scroll to position [24, 338]
type input "fso"
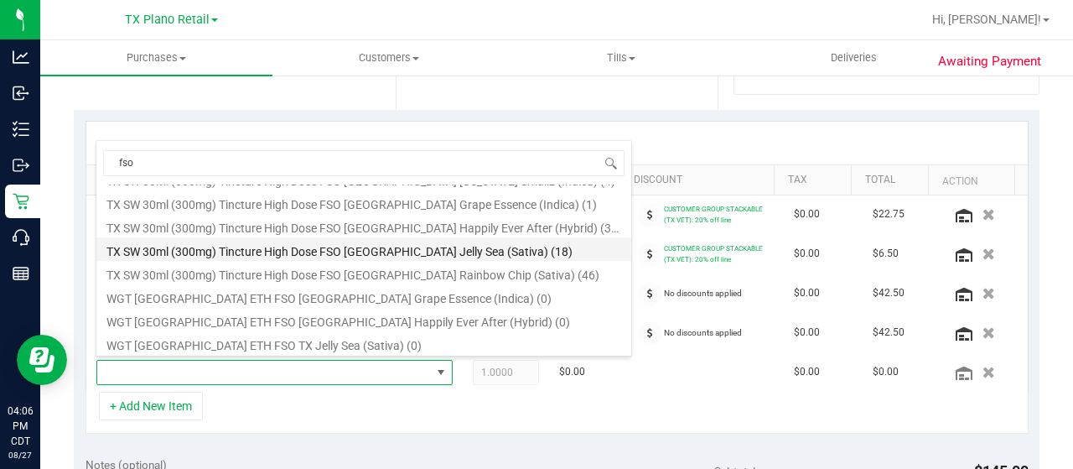
scroll to position [161, 0]
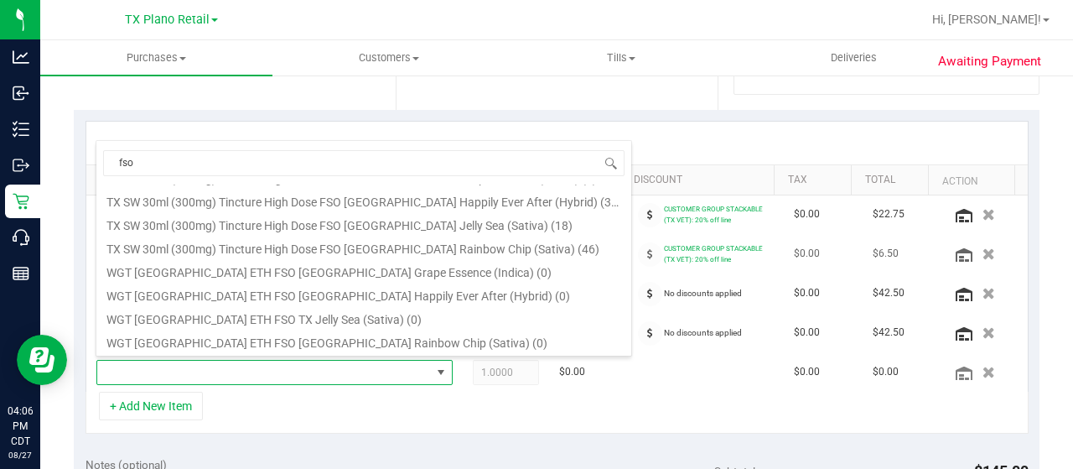
click at [325, 249] on li "TX SW 30ml (300mg) Tincture High Dose FSO [GEOGRAPHIC_DATA] Rainbow Chip (Sativ…" at bounding box center [363, 246] width 535 height 23
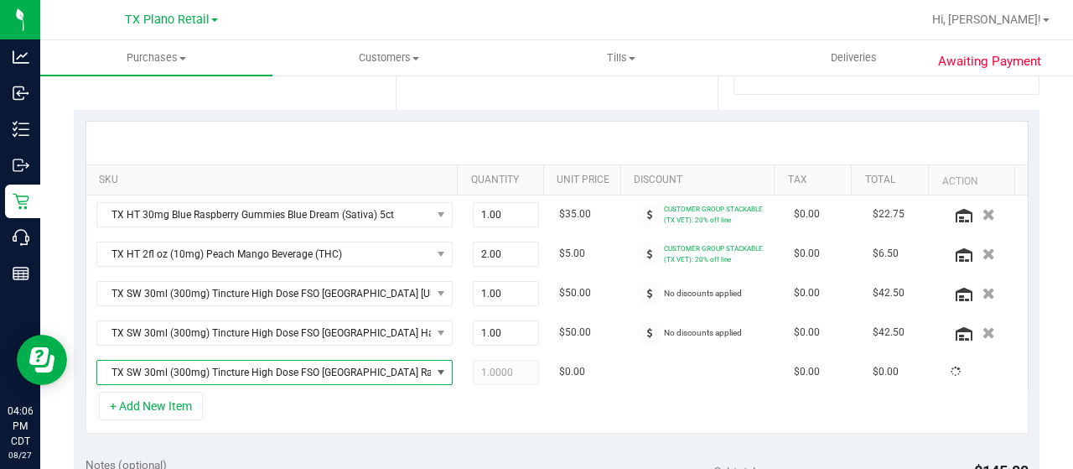
click at [506, 403] on div "+ Add New Item" at bounding box center [557, 412] width 943 height 42
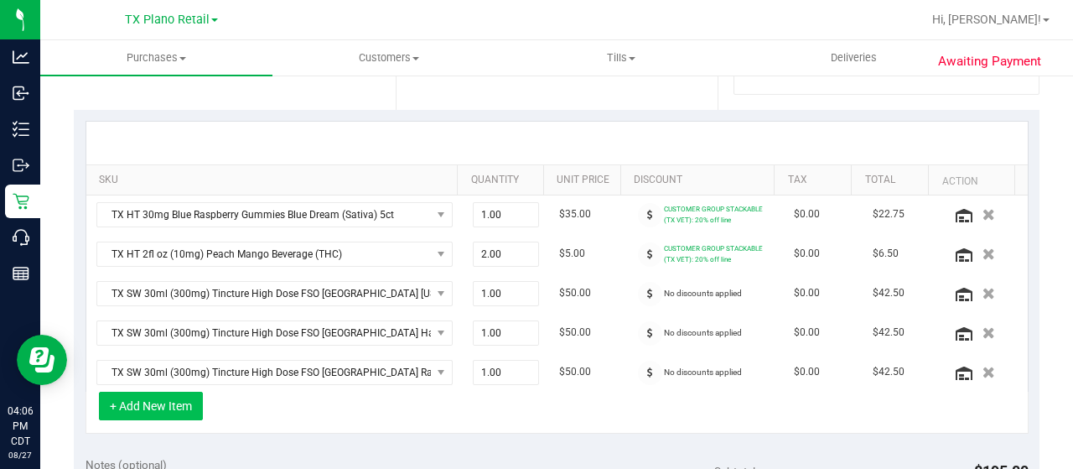
click at [126, 396] on button "+ Add New Item" at bounding box center [151, 405] width 104 height 29
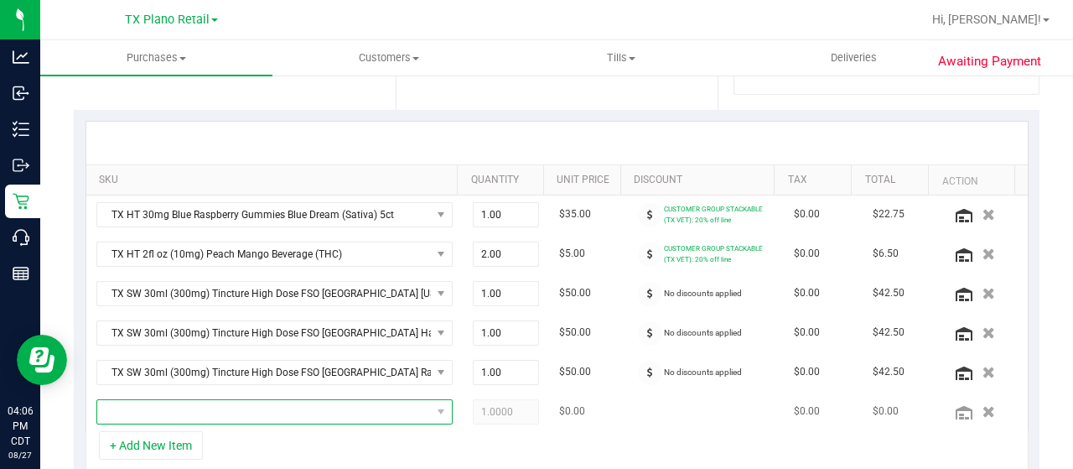
click at [163, 400] on span "NO DATA FOUND" at bounding box center [264, 411] width 334 height 23
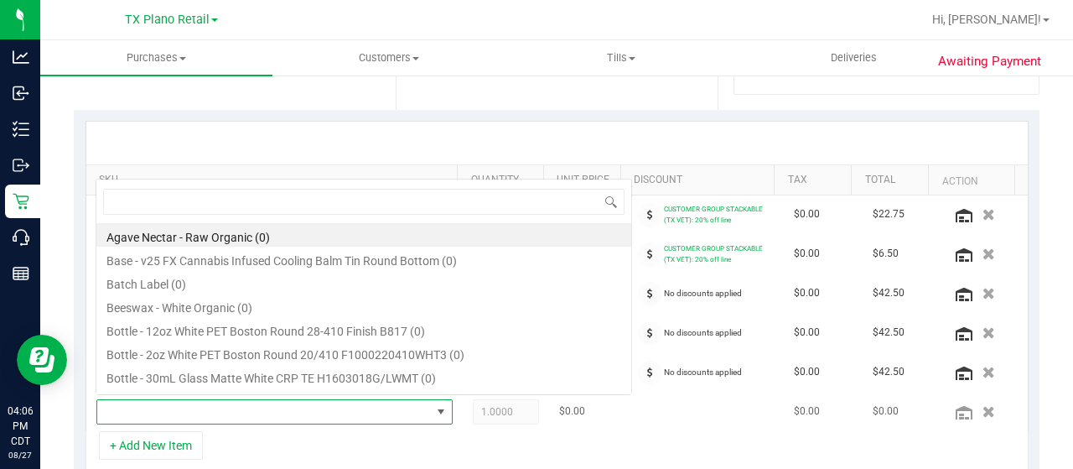
scroll to position [24, 338]
type input "kiwi"
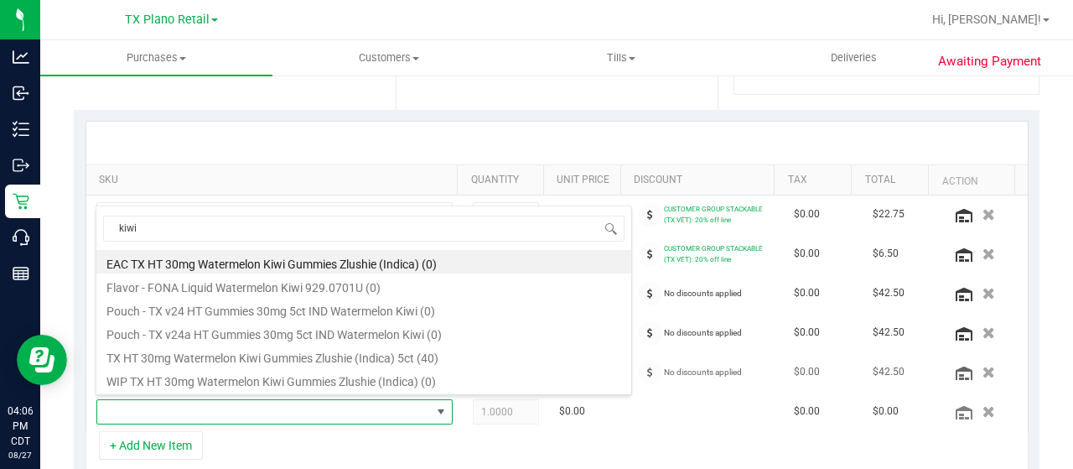
click at [300, 358] on li "TX HT 30mg Watermelon Kiwi Gummies Zlushie (Indica) 5ct (40)" at bounding box center [363, 355] width 535 height 23
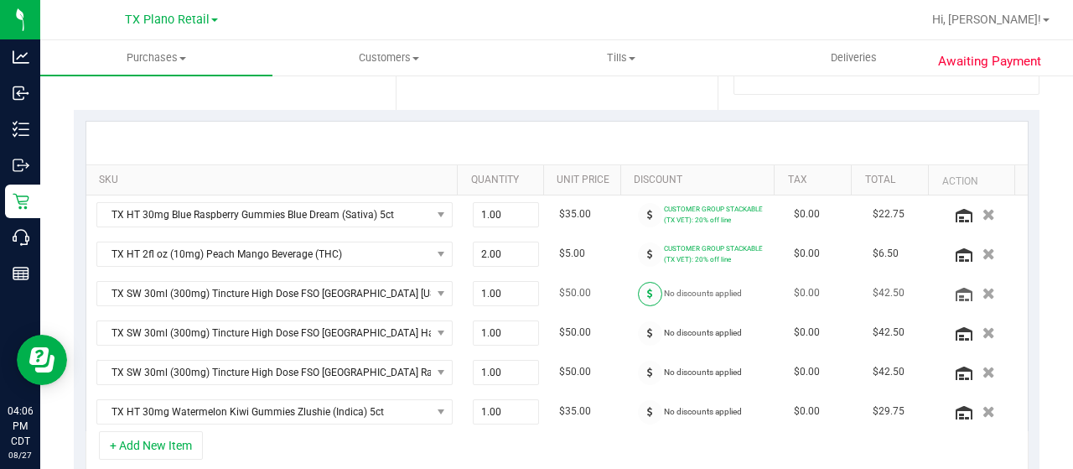
click at [647, 288] on icon at bounding box center [650, 293] width 6 height 10
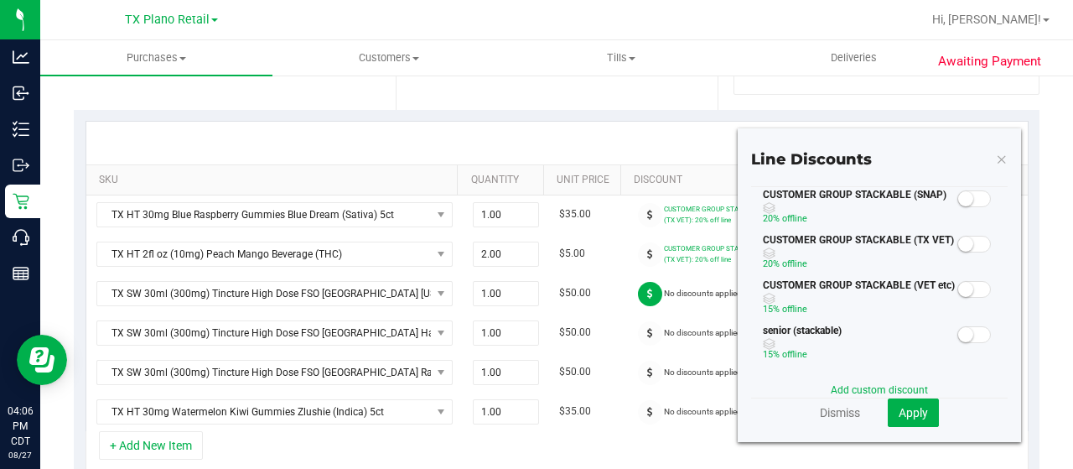
click at [958, 248] on small at bounding box center [965, 243] width 15 height 15
click at [899, 412] on span "Apply" at bounding box center [913, 412] width 29 height 13
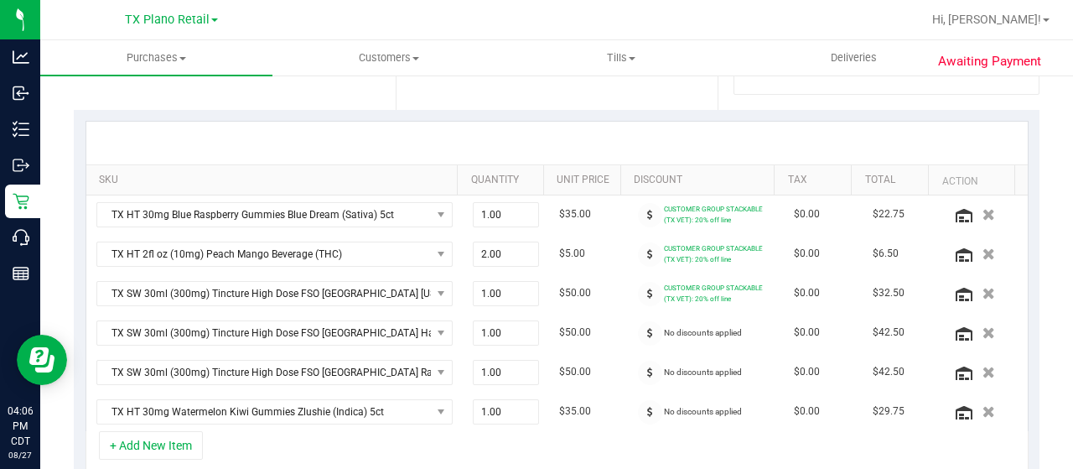
click at [647, 328] on icon at bounding box center [650, 333] width 6 height 10
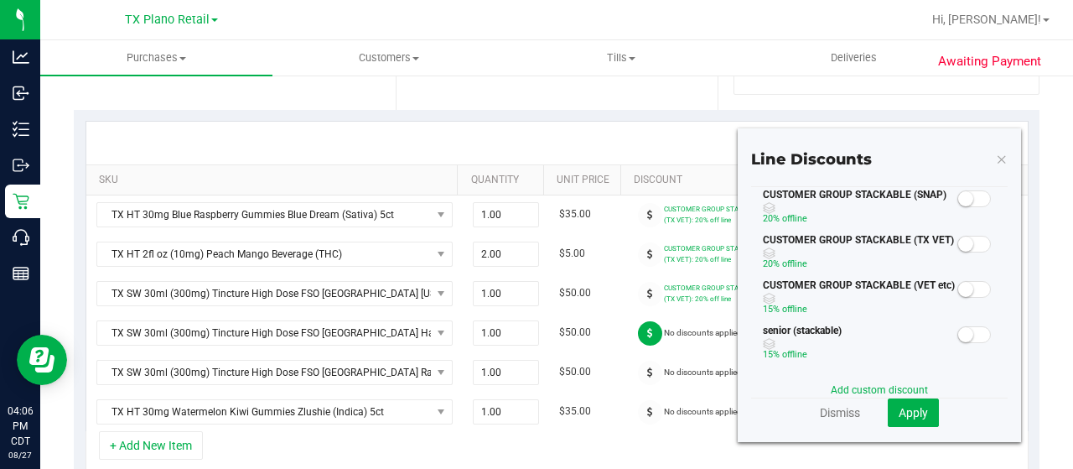
click at [958, 244] on small at bounding box center [965, 243] width 15 height 15
click at [911, 416] on span "Apply" at bounding box center [913, 412] width 29 height 13
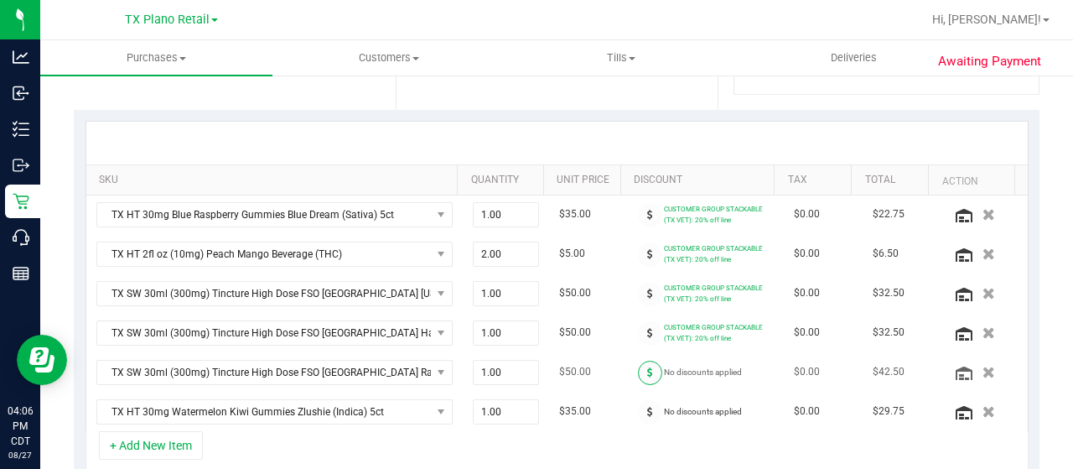
click at [640, 373] on span at bounding box center [650, 372] width 24 height 24
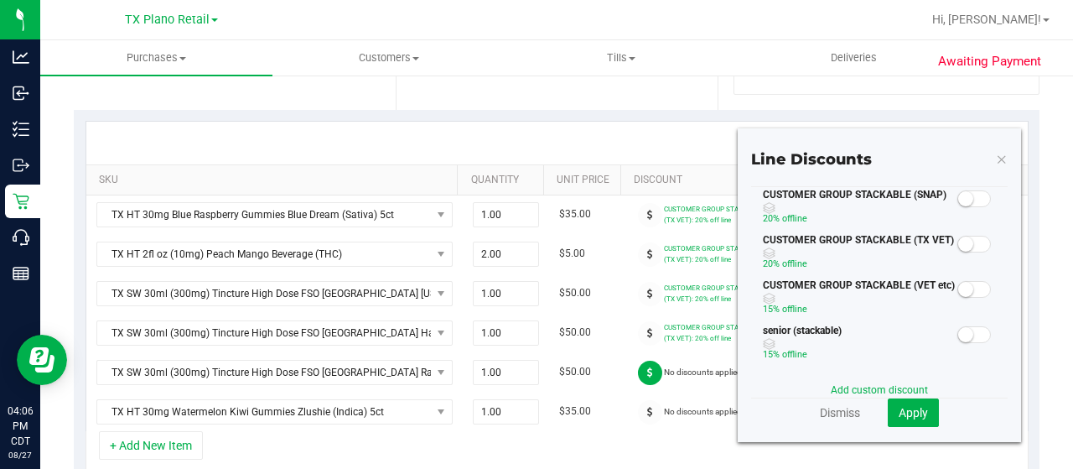
click at [965, 246] on span at bounding box center [974, 244] width 34 height 17
click at [914, 408] on span "Apply" at bounding box center [913, 412] width 29 height 13
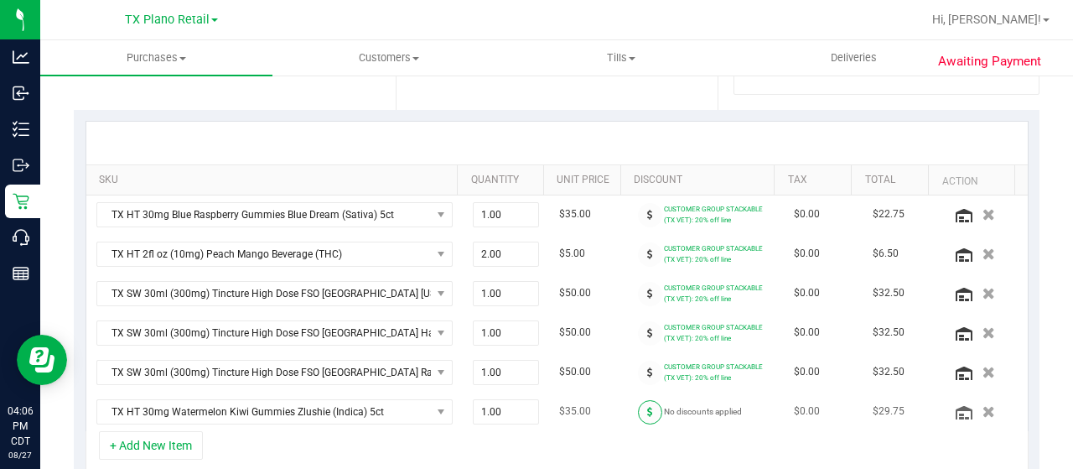
click at [647, 407] on icon at bounding box center [650, 412] width 6 height 10
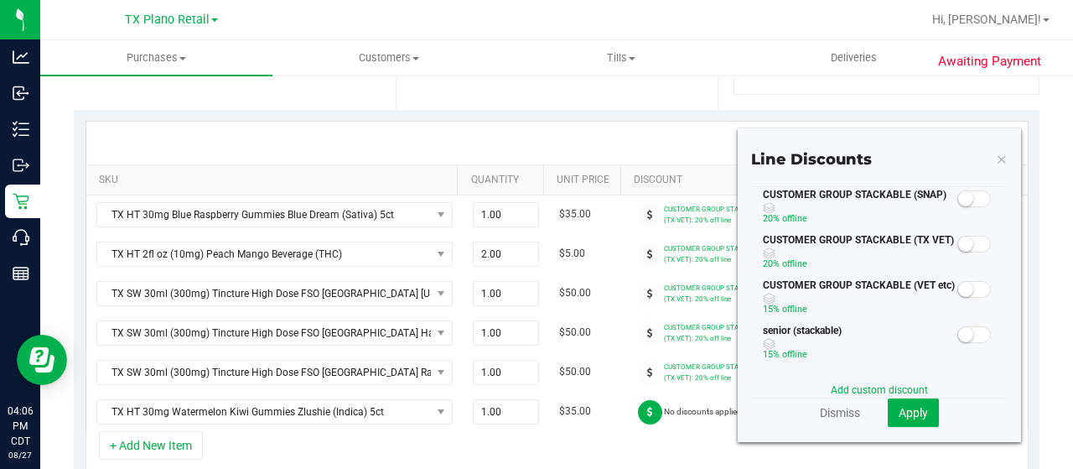
click at [958, 245] on small at bounding box center [965, 243] width 15 height 15
click at [899, 412] on span "Apply" at bounding box center [913, 412] width 29 height 13
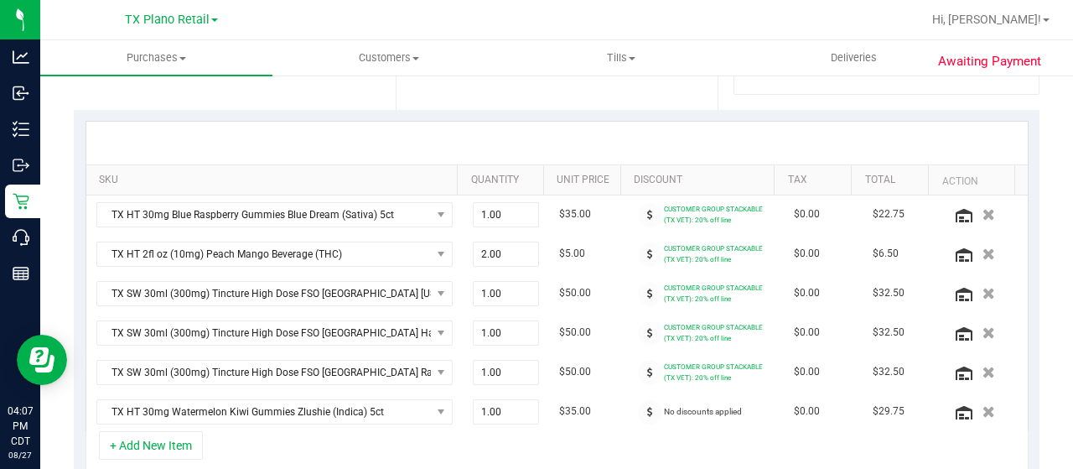
click at [785, 448] on div "+ Add New Item" at bounding box center [557, 452] width 943 height 42
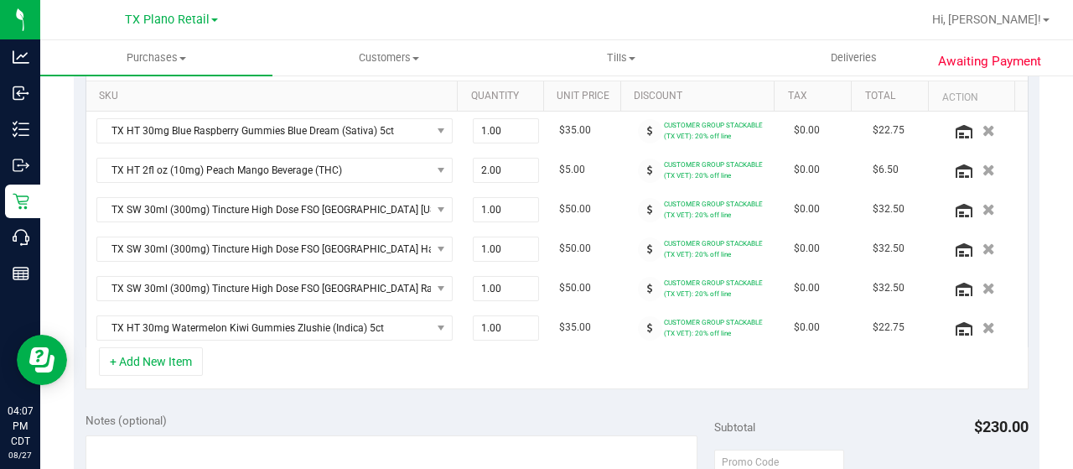
click at [547, 412] on div "Notes (optional)" at bounding box center [400, 420] width 629 height 17
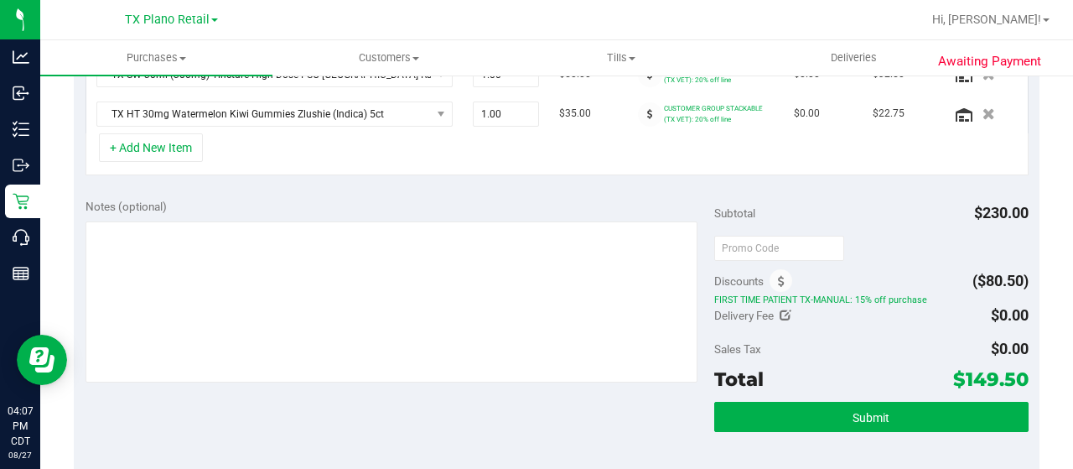
scroll to position [671, 0]
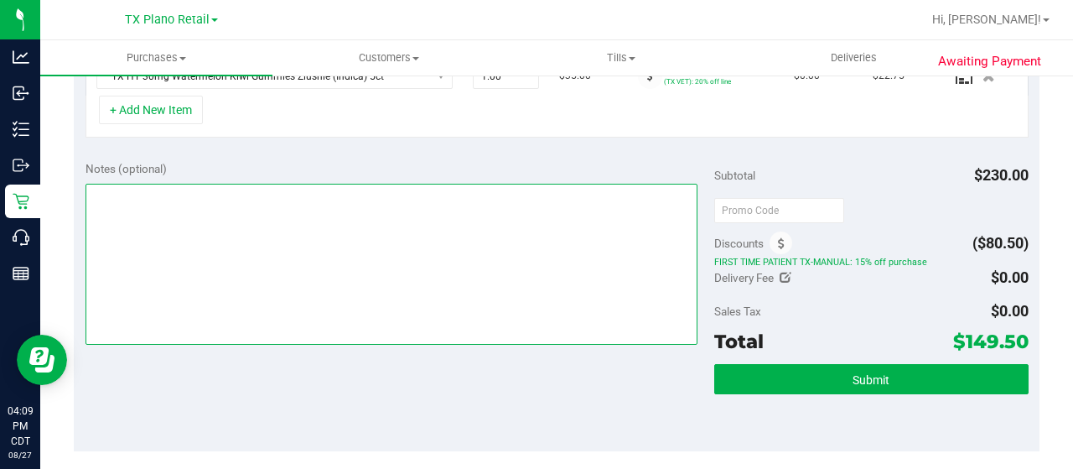
click at [327, 225] on textarea at bounding box center [392, 264] width 612 height 161
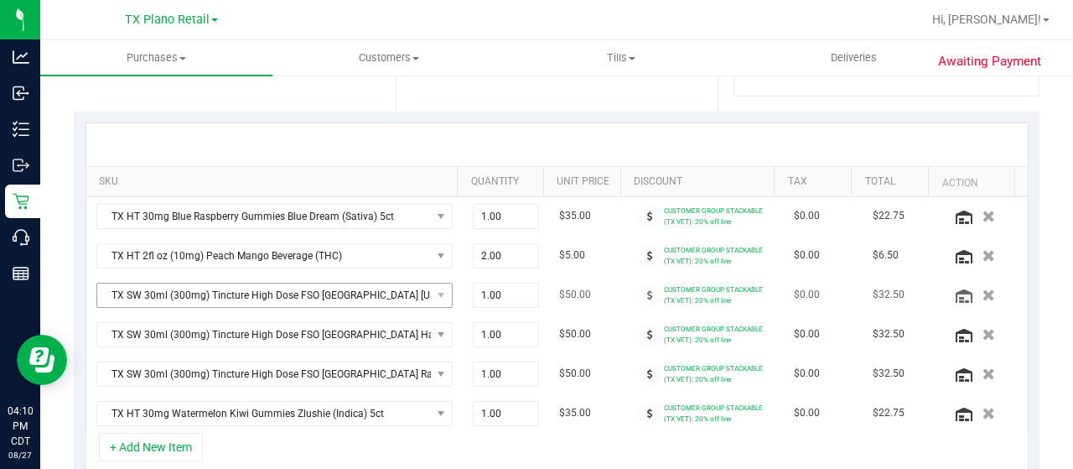
scroll to position [419, 0]
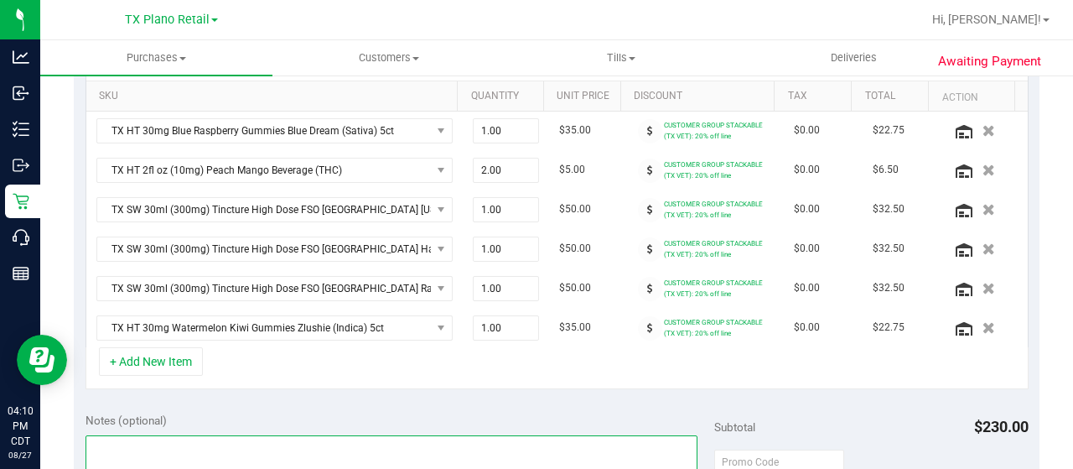
drag, startPoint x: 225, startPoint y: 447, endPoint x: 245, endPoint y: 434, distance: 23.7
type textarea "PU Plano 08/28. JR"
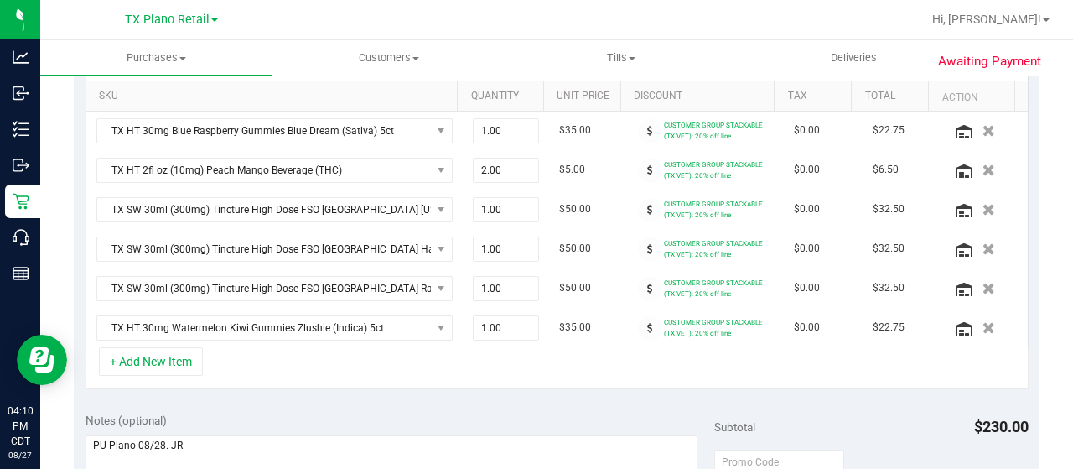
drag, startPoint x: 339, startPoint y: 376, endPoint x: 346, endPoint y: 389, distance: 15.4
click at [342, 380] on div "+ Add New Item" at bounding box center [557, 368] width 943 height 42
click at [346, 391] on div "SKU Quantity Unit Price Discount Tax Total Action TX HT 30mg Blue Raspberry Gum…" at bounding box center [557, 213] width 966 height 375
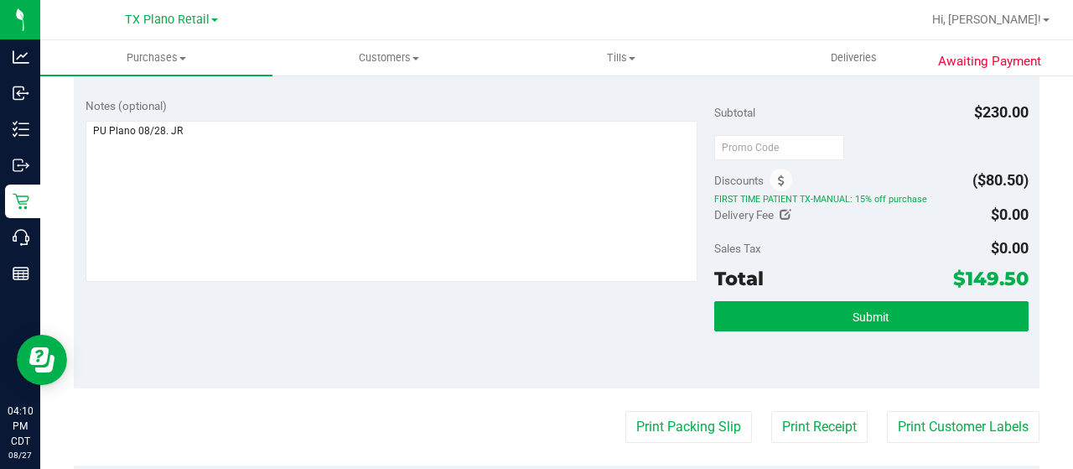
scroll to position [754, 0]
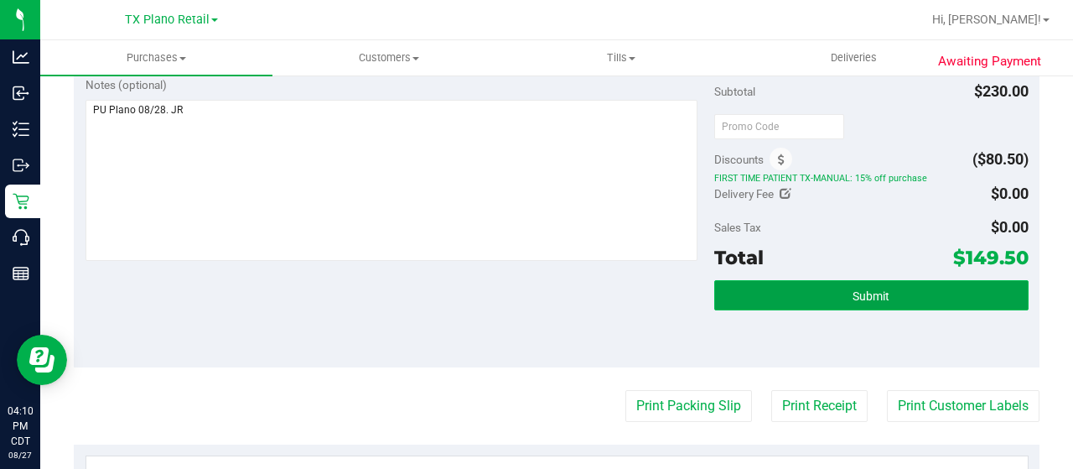
click at [751, 282] on button "Submit" at bounding box center [871, 295] width 314 height 30
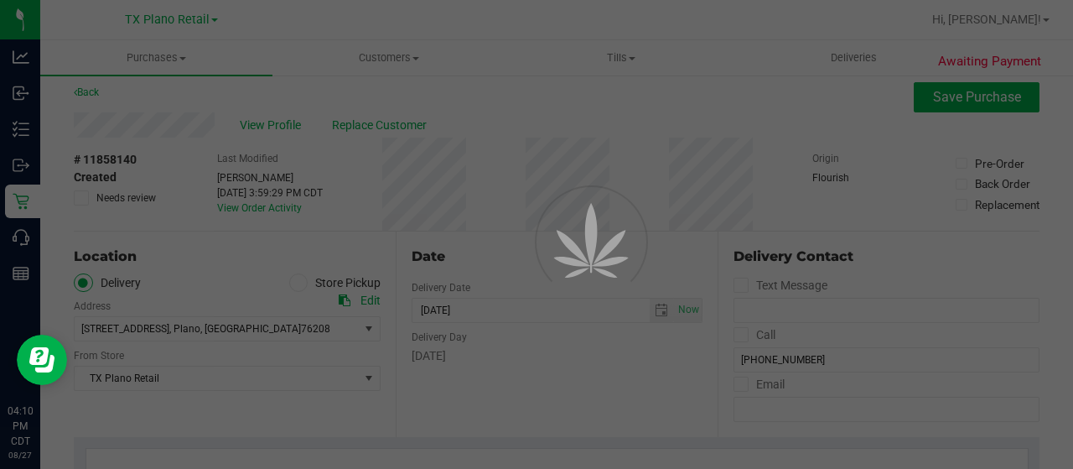
scroll to position [0, 0]
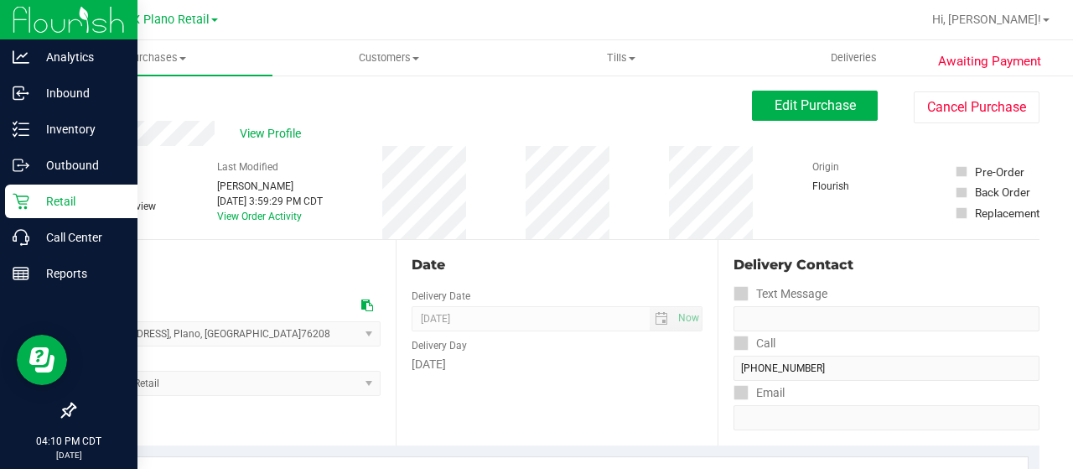
click at [34, 197] on p "Retail" at bounding box center [79, 201] width 101 height 20
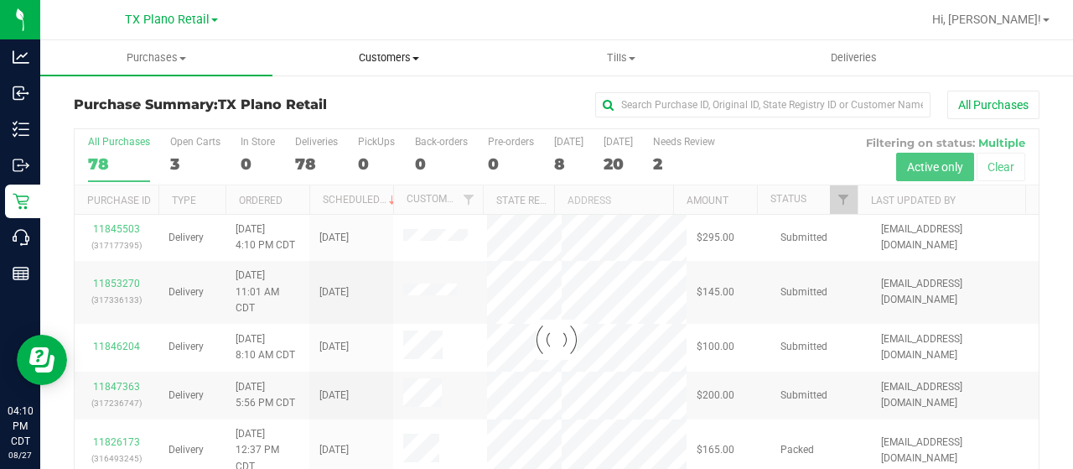
click at [383, 60] on span "Customers" at bounding box center [388, 57] width 231 height 15
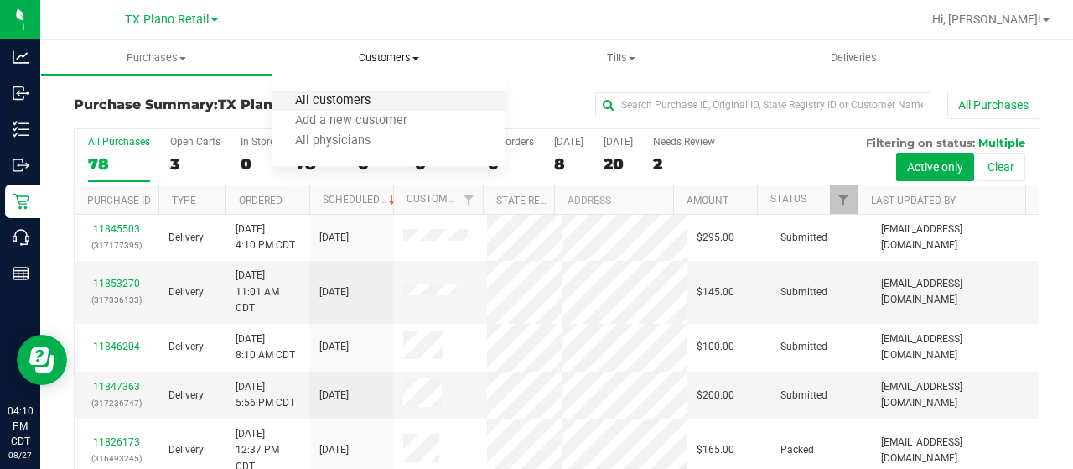
click at [362, 106] on span "All customers" at bounding box center [332, 101] width 121 height 14
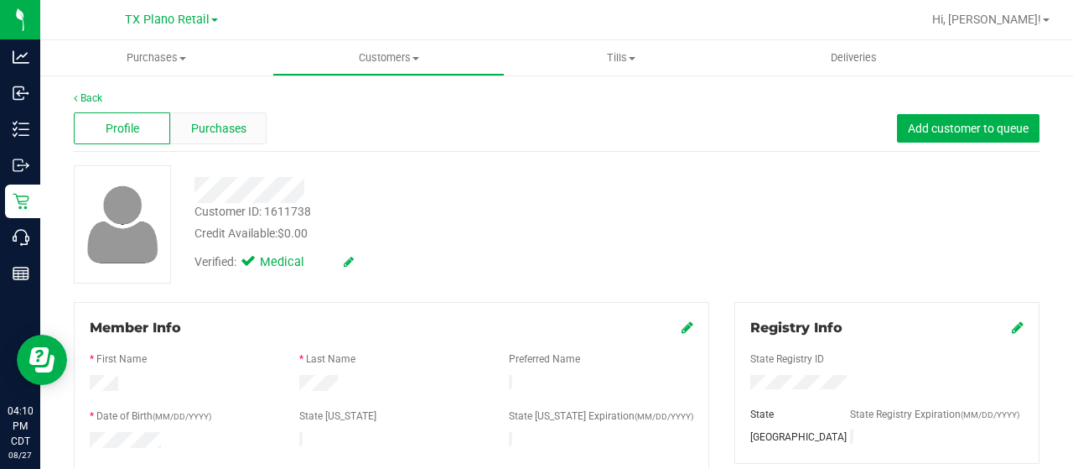
click at [240, 135] on span "Purchases" at bounding box center [218, 129] width 55 height 18
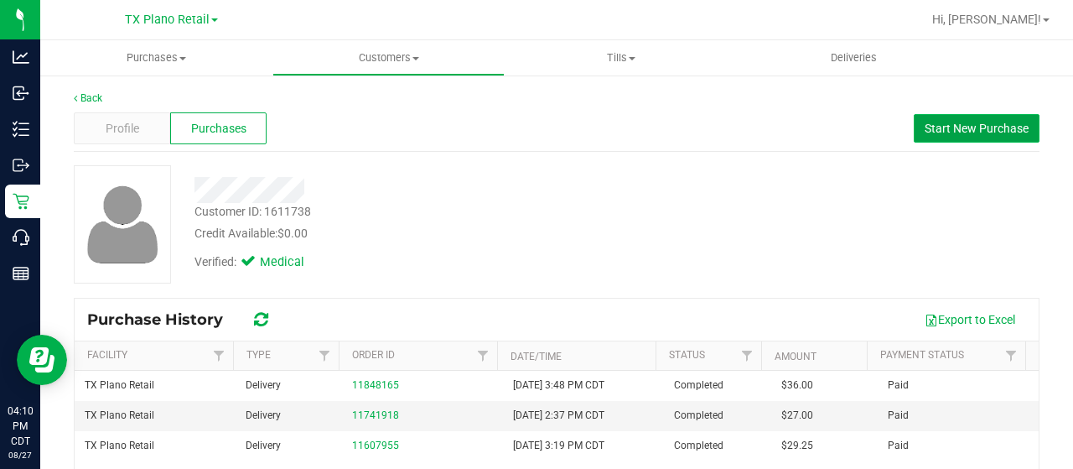
click at [923, 137] on button "Start New Purchase" at bounding box center [977, 128] width 126 height 29
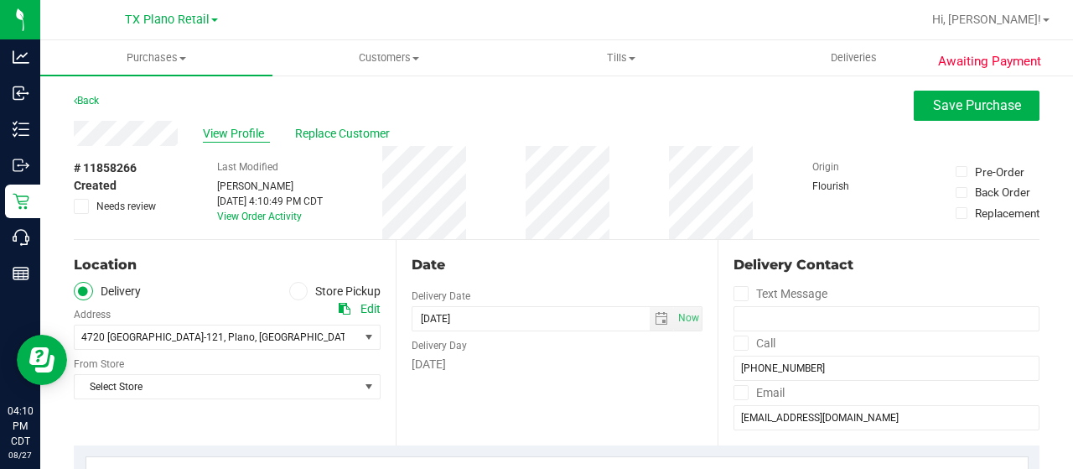
click at [229, 128] on span "View Profile" at bounding box center [236, 134] width 67 height 18
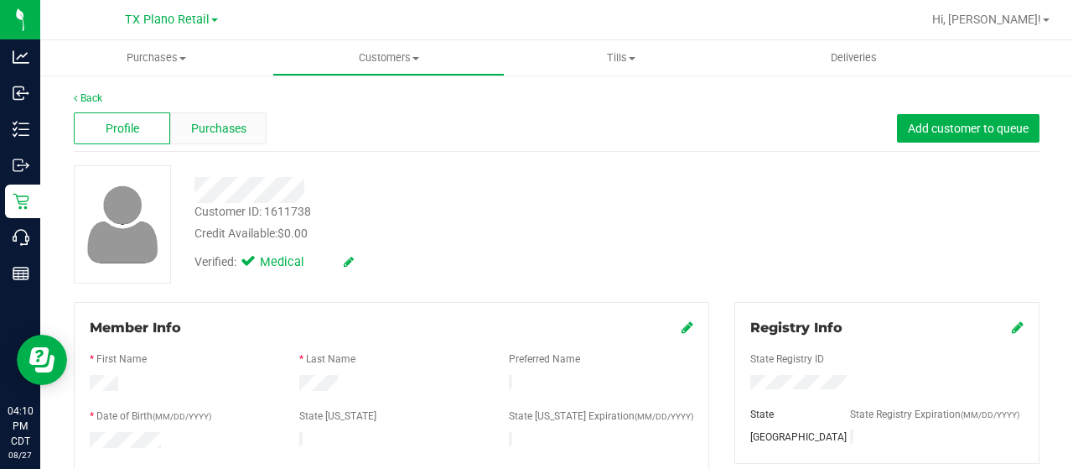
click at [222, 125] on span "Purchases" at bounding box center [218, 129] width 55 height 18
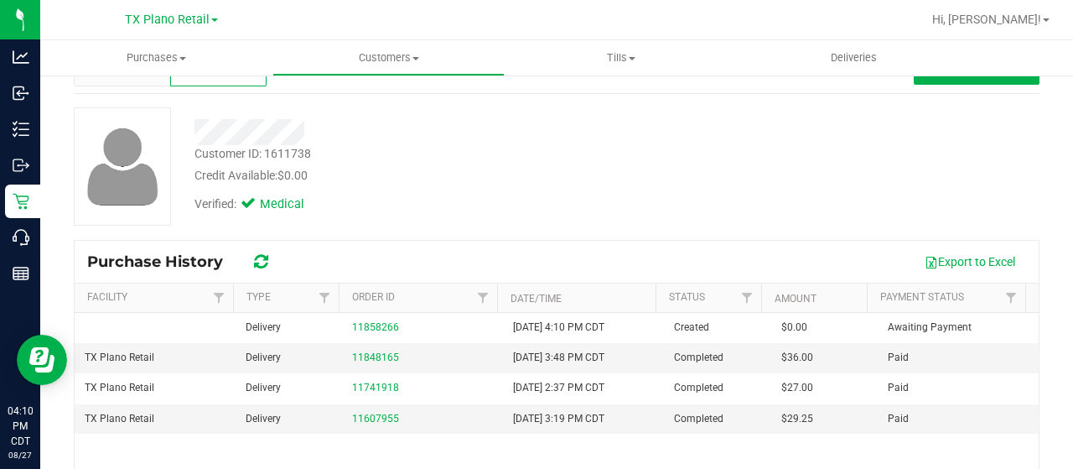
scroll to position [84, 0]
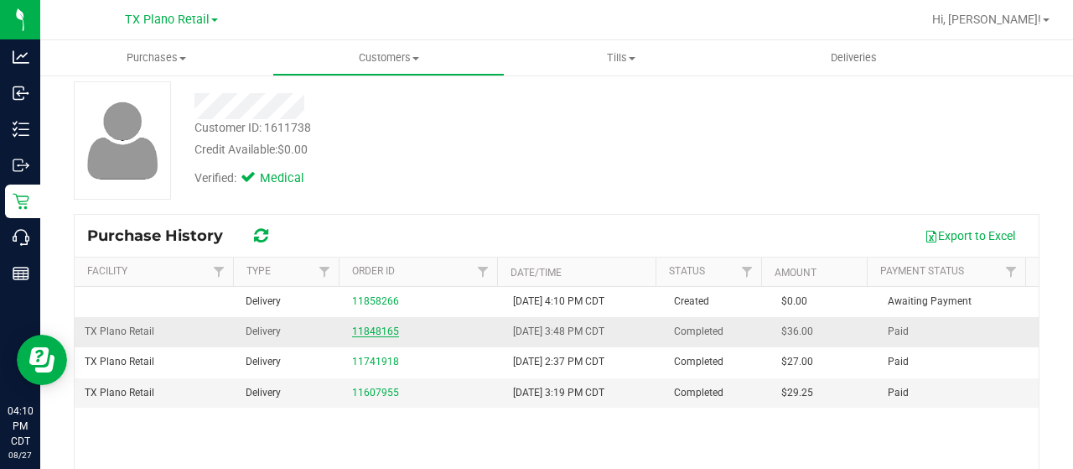
click at [366, 329] on link "11848165" at bounding box center [375, 331] width 47 height 12
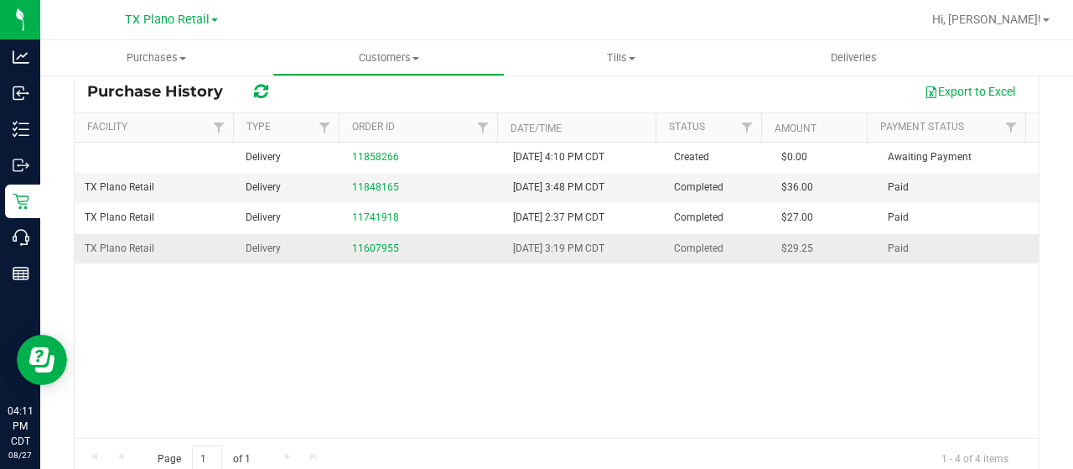
scroll to position [251, 0]
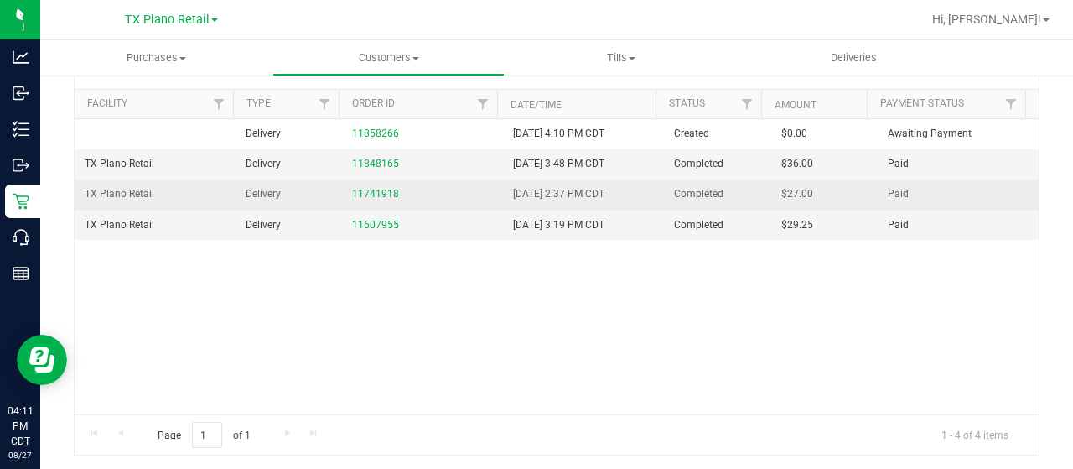
click at [375, 186] on div "11741918" at bounding box center [422, 194] width 141 height 16
click at [378, 191] on link "11741918" at bounding box center [375, 194] width 47 height 12
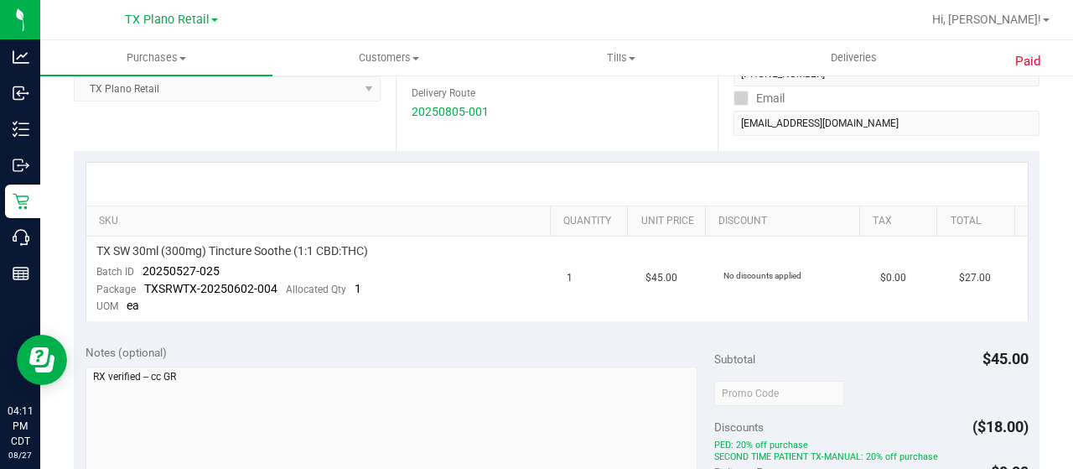
scroll to position [335, 0]
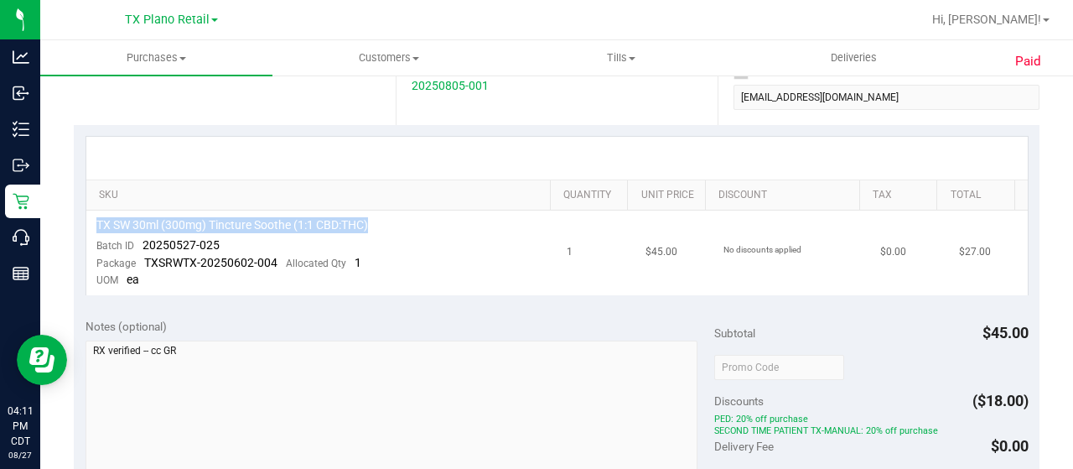
drag, startPoint x: 379, startPoint y: 221, endPoint x: 96, endPoint y: 225, distance: 283.4
click at [96, 225] on div "TX SW 30ml (300mg) Tincture Soothe (1:1 CBD:THC)" at bounding box center [321, 225] width 451 height 16
copy span "TX SW 30ml (300mg) Tincture Soothe (1:1 CBD:THC)"
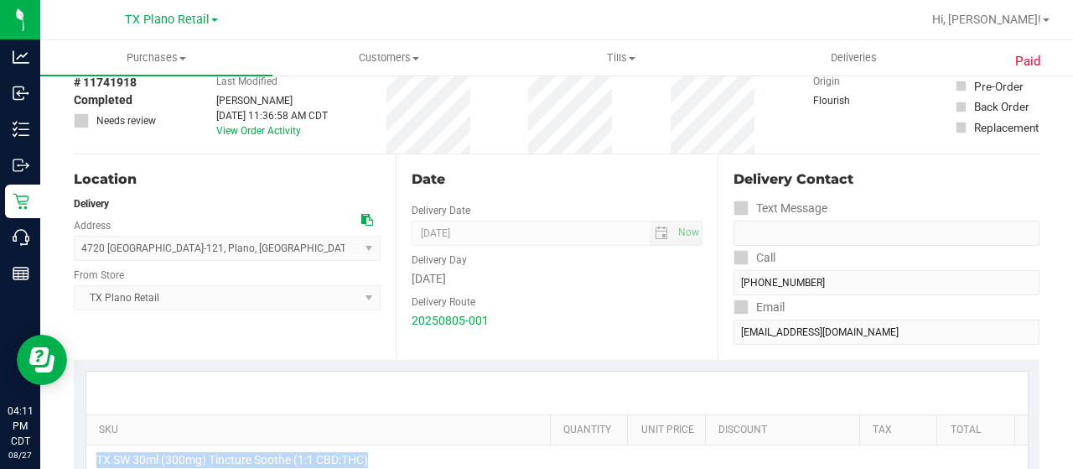
scroll to position [0, 0]
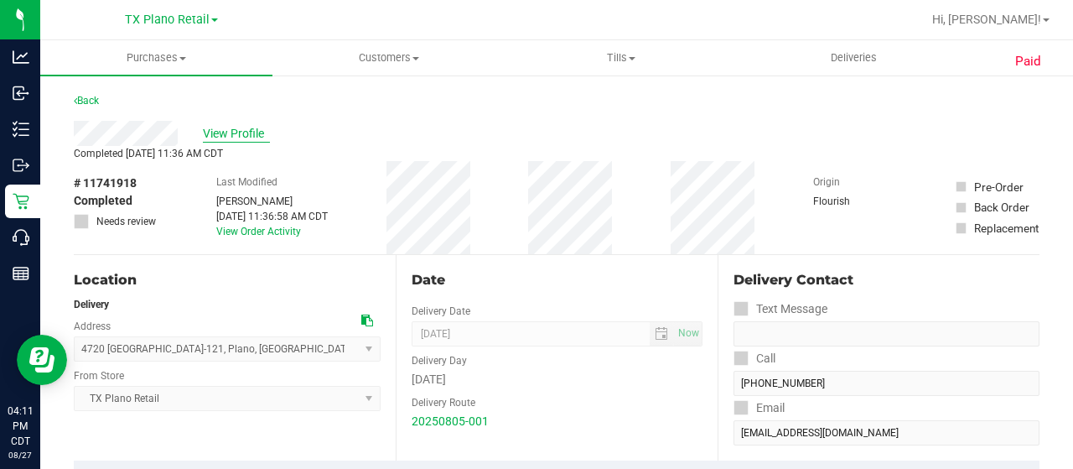
click at [237, 140] on span "View Profile" at bounding box center [236, 134] width 67 height 18
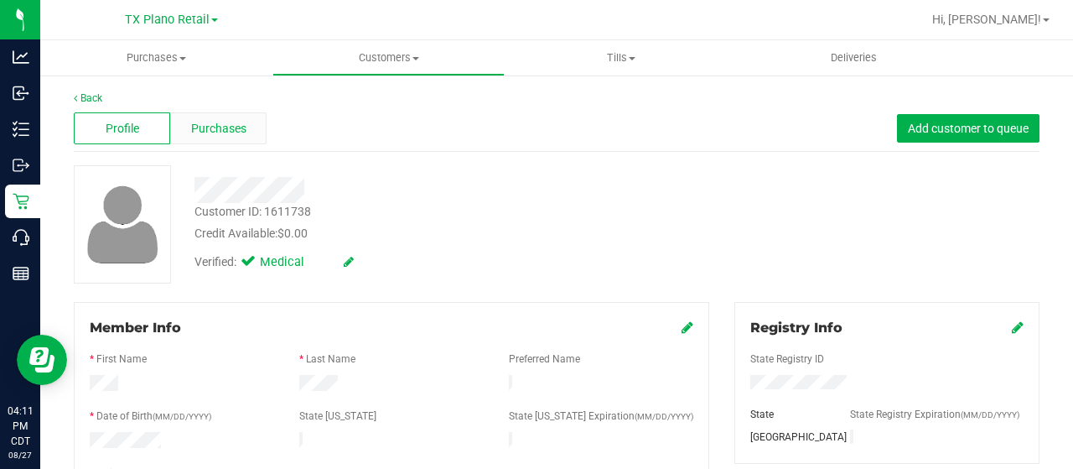
click at [223, 127] on span "Purchases" at bounding box center [218, 129] width 55 height 18
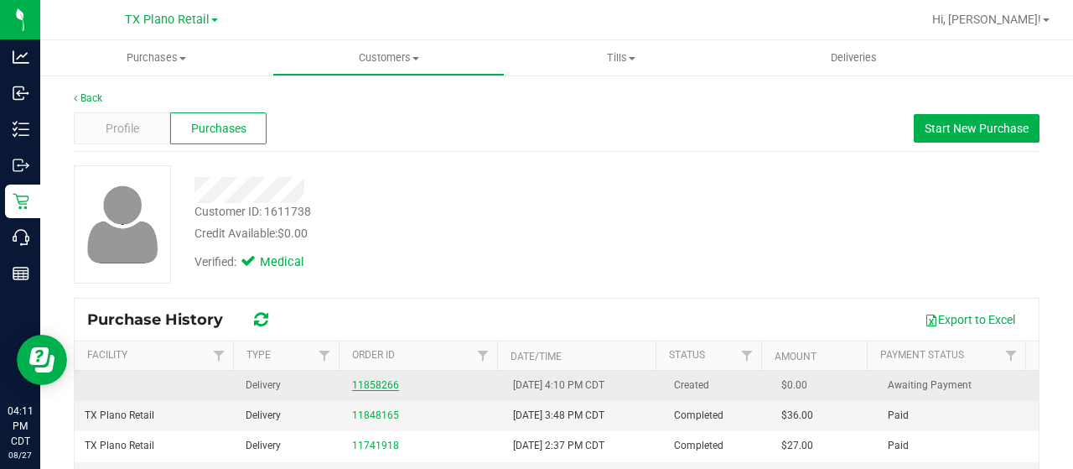
click at [377, 381] on link "11858266" at bounding box center [375, 385] width 47 height 12
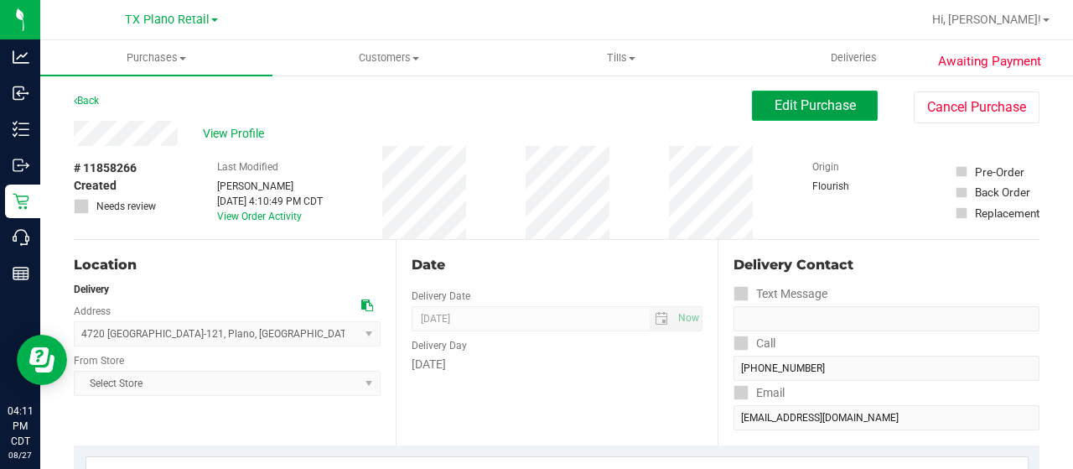
click at [790, 108] on span "Edit Purchase" at bounding box center [815, 105] width 81 height 16
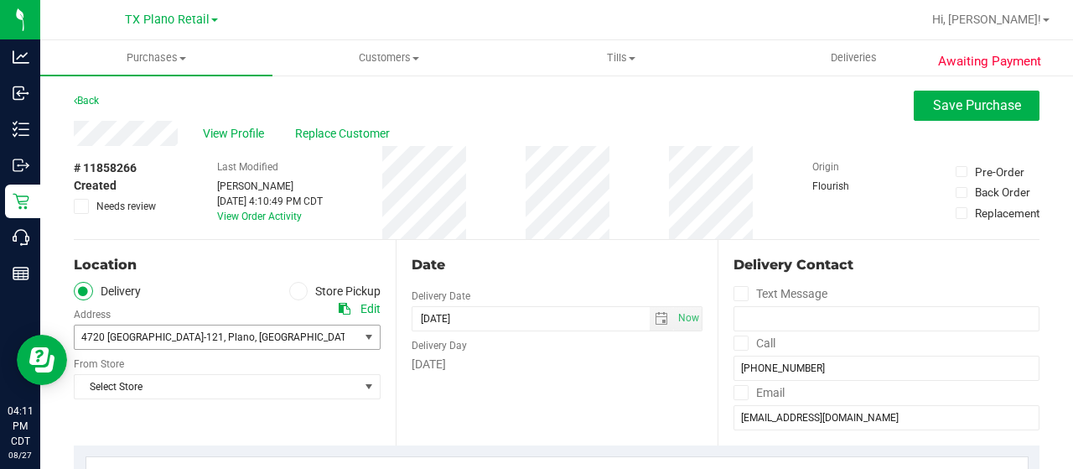
scroll to position [84, 0]
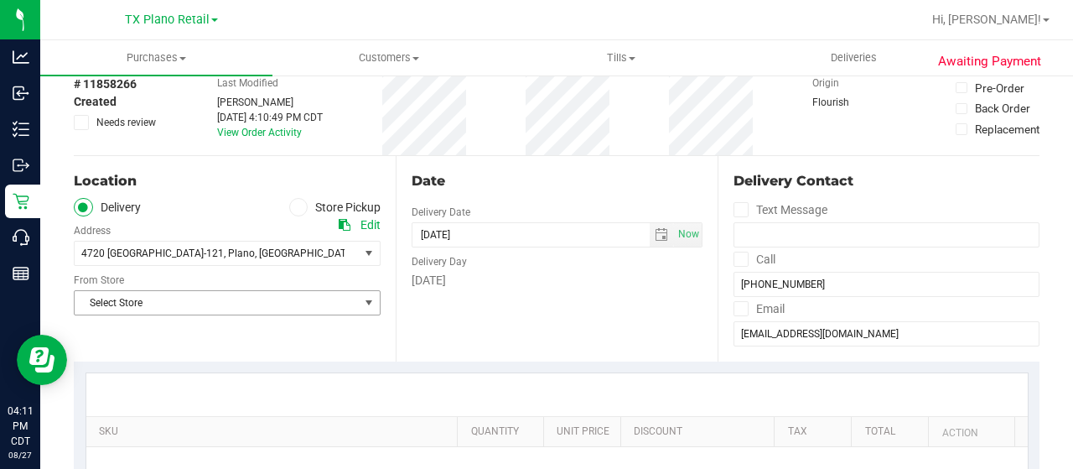
click at [159, 298] on span "Select Store" at bounding box center [217, 302] width 284 height 23
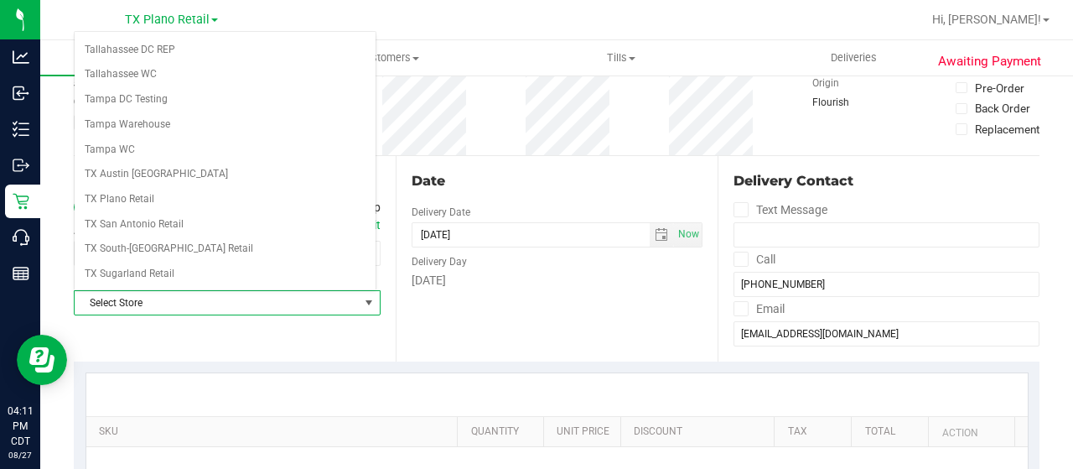
scroll to position [1185, 0]
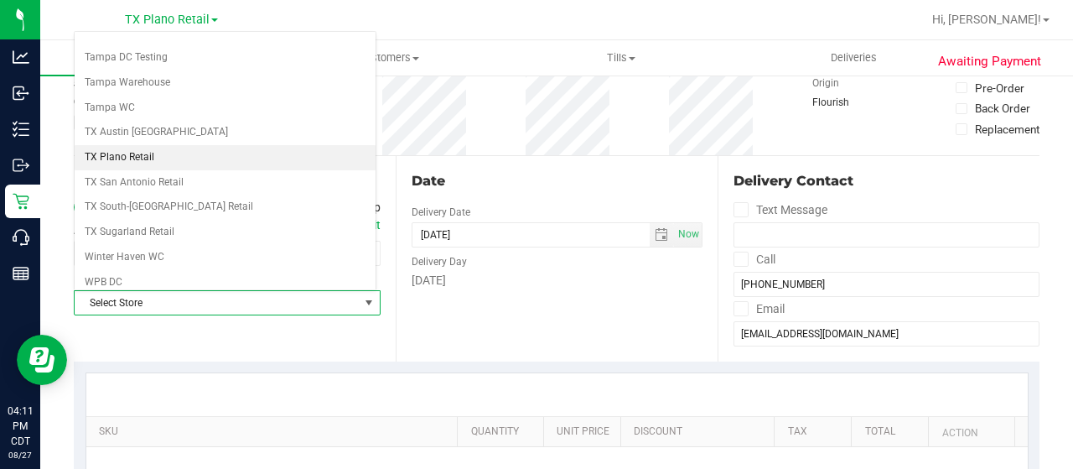
click at [132, 145] on li "TX Plano Retail" at bounding box center [225, 157] width 301 height 25
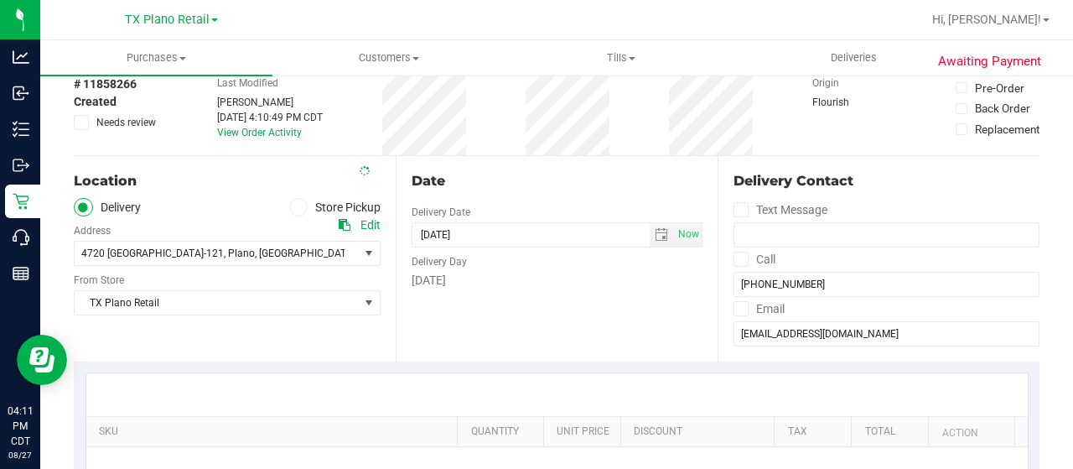
click at [448, 308] on div "Date Delivery Date [DATE] Now [DATE] 04:11 PM Now Delivery Day [DATE]" at bounding box center [557, 258] width 322 height 205
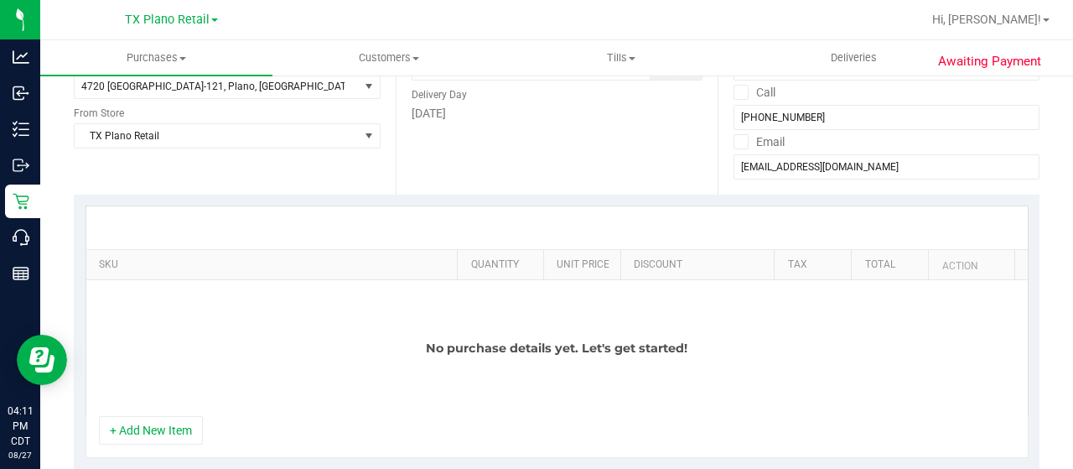
scroll to position [251, 0]
click at [143, 433] on button "+ Add New Item" at bounding box center [151, 429] width 104 height 29
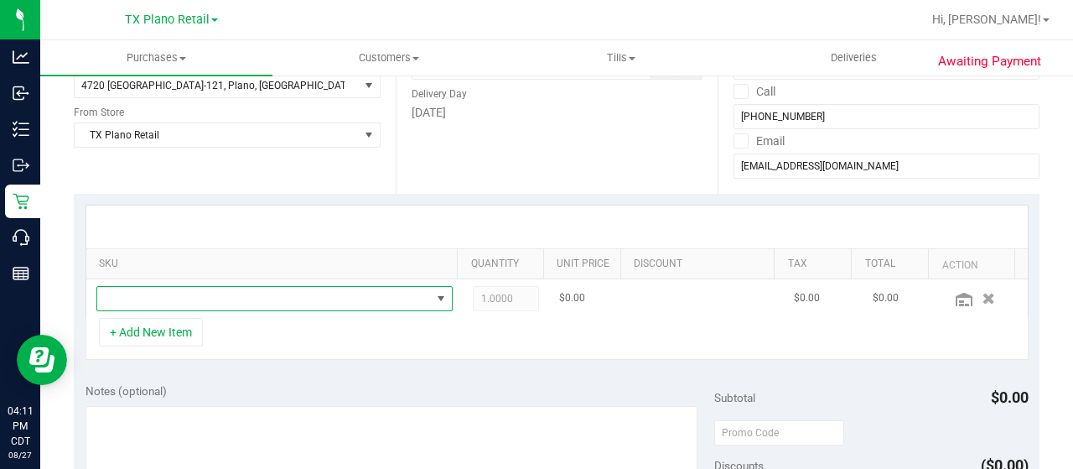
click at [230, 301] on span "NO DATA FOUND" at bounding box center [264, 298] width 334 height 23
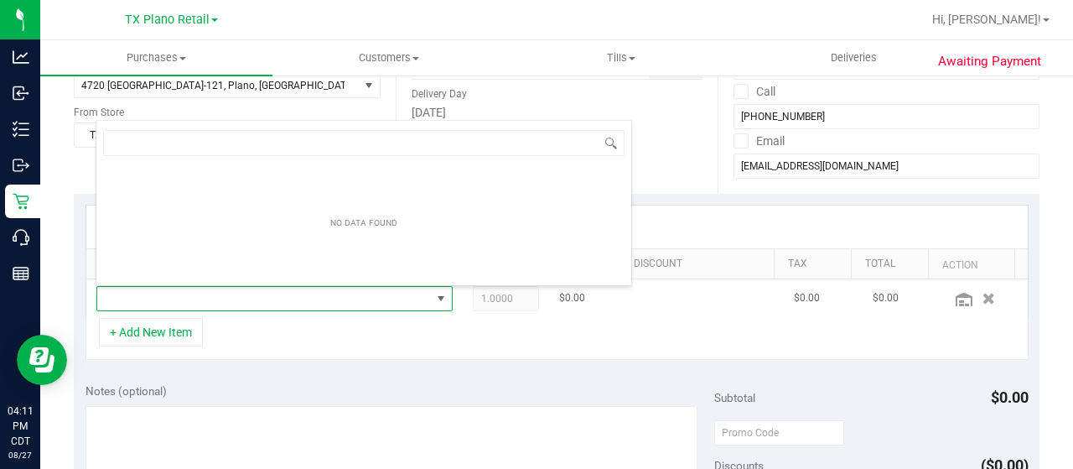
type input "TX SW 30ml (300mg) Tincture Soothe (1:1 CBD:THC)"
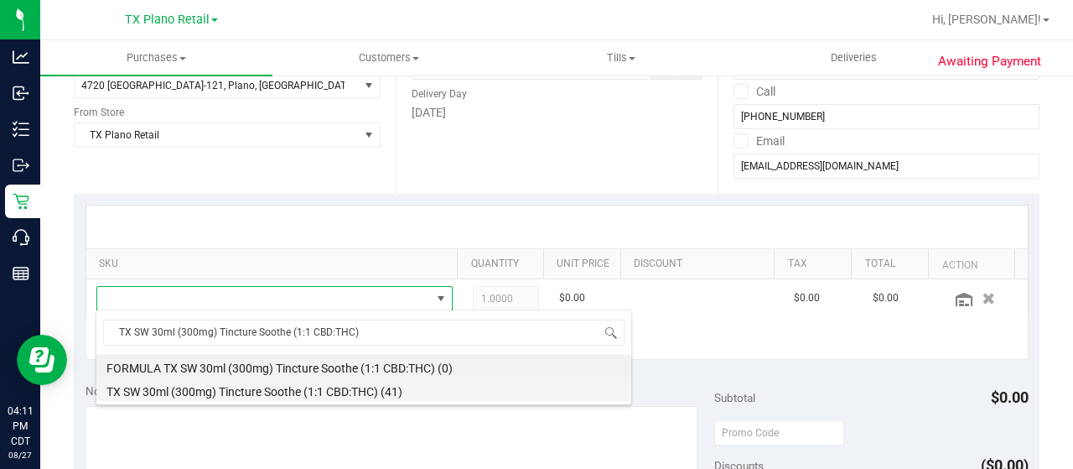
click at [299, 393] on li "TX SW 30ml (300mg) Tincture Soothe (1:1 CBD:THC) (41)" at bounding box center [363, 388] width 535 height 23
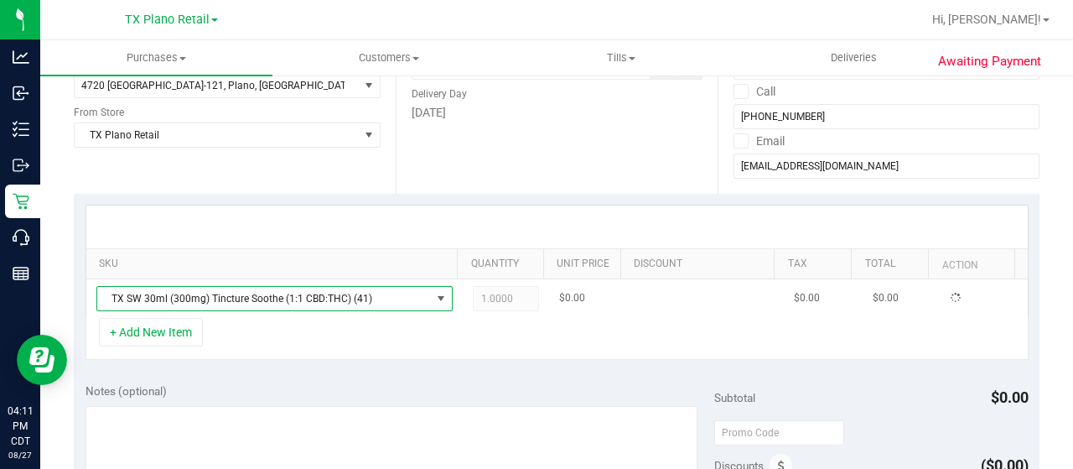
click at [507, 298] on span "1.0000 1" at bounding box center [506, 298] width 67 height 25
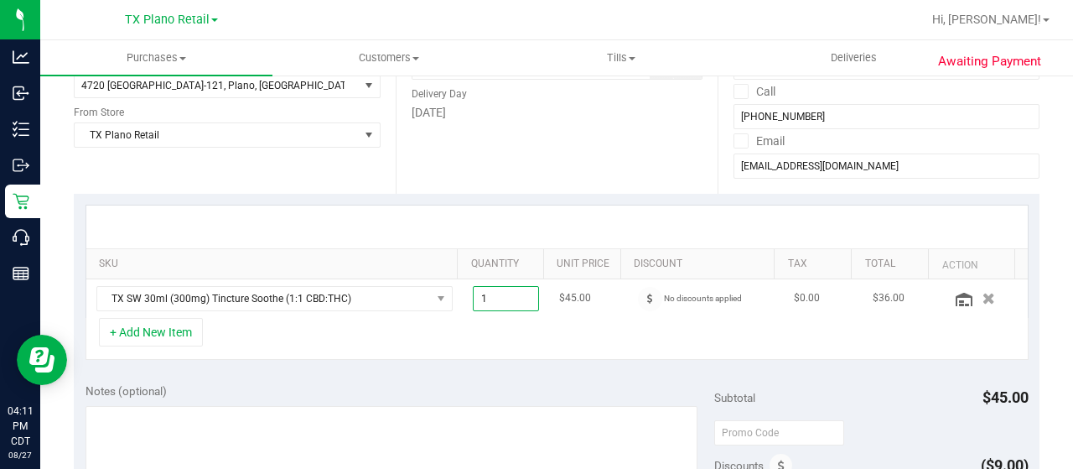
drag, startPoint x: 505, startPoint y: 297, endPoint x: 461, endPoint y: 296, distance: 43.6
click at [463, 296] on td "1.00 1" at bounding box center [506, 298] width 87 height 39
type input "5"
type input "5.00"
click at [479, 346] on div "+ Add New Item" at bounding box center [557, 339] width 943 height 42
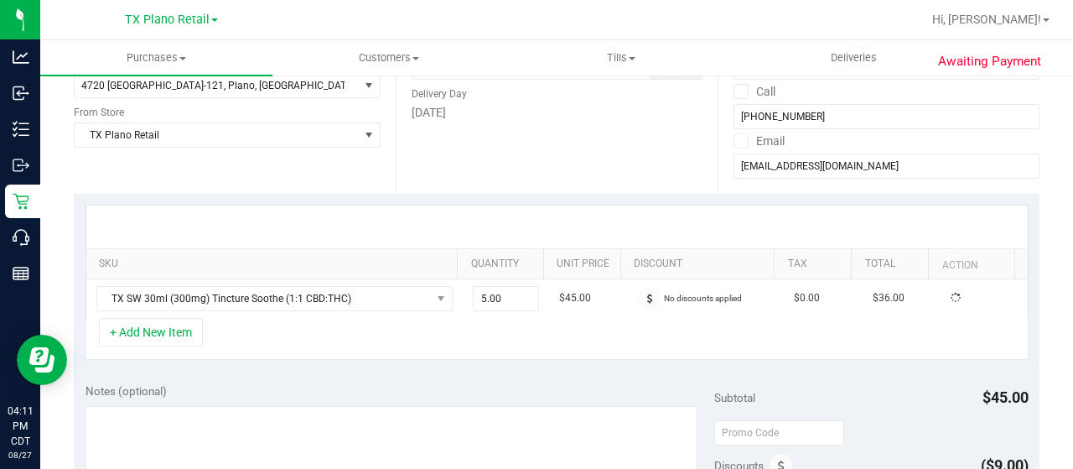
scroll to position [84, 0]
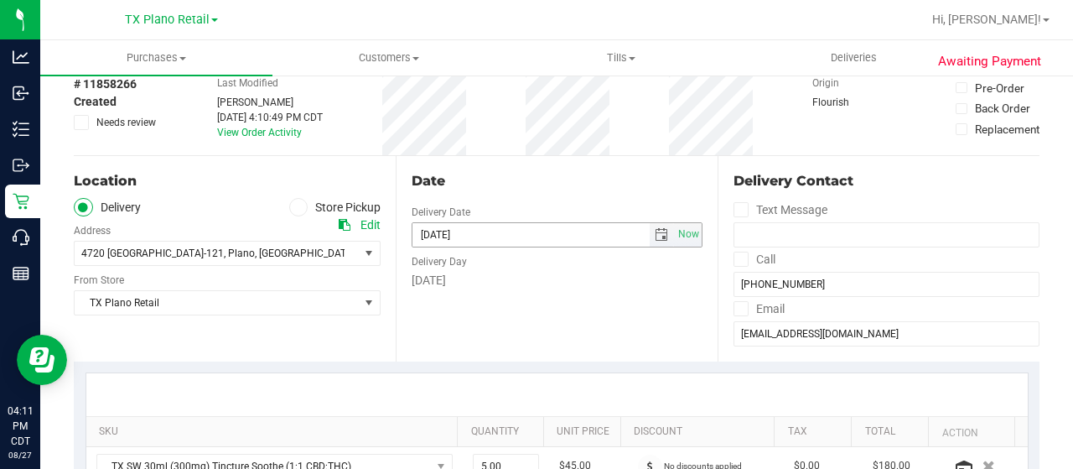
click at [655, 236] on span "select" at bounding box center [661, 234] width 13 height 13
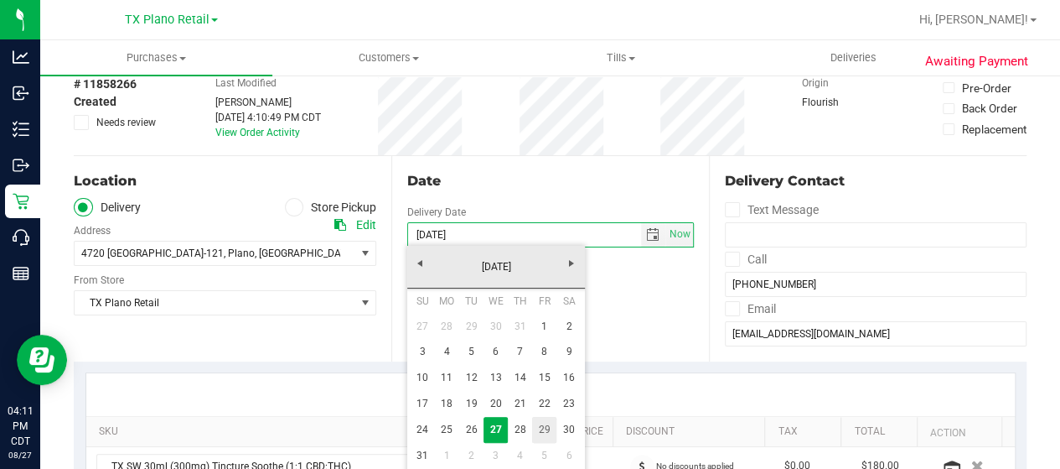
click at [543, 427] on link "29" at bounding box center [544, 430] width 24 height 26
type input "[DATE]"
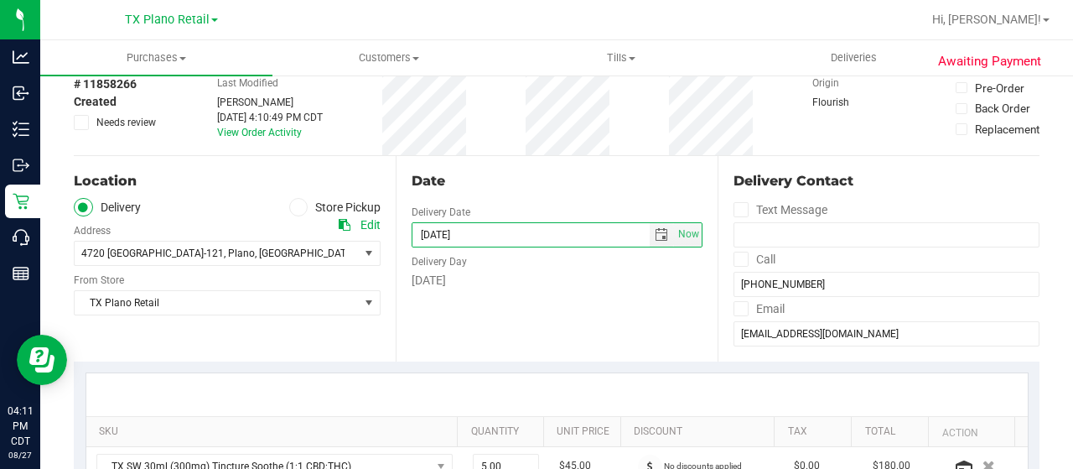
click at [505, 314] on div "Date Delivery Date [DATE] Now [DATE] 07:00 AM Now Delivery Day [DATE]" at bounding box center [557, 258] width 322 height 205
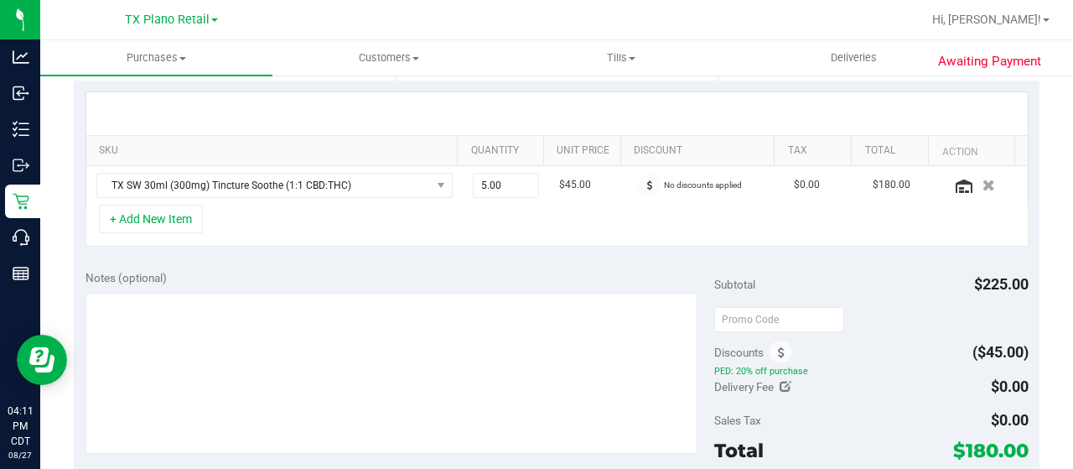
scroll to position [419, 0]
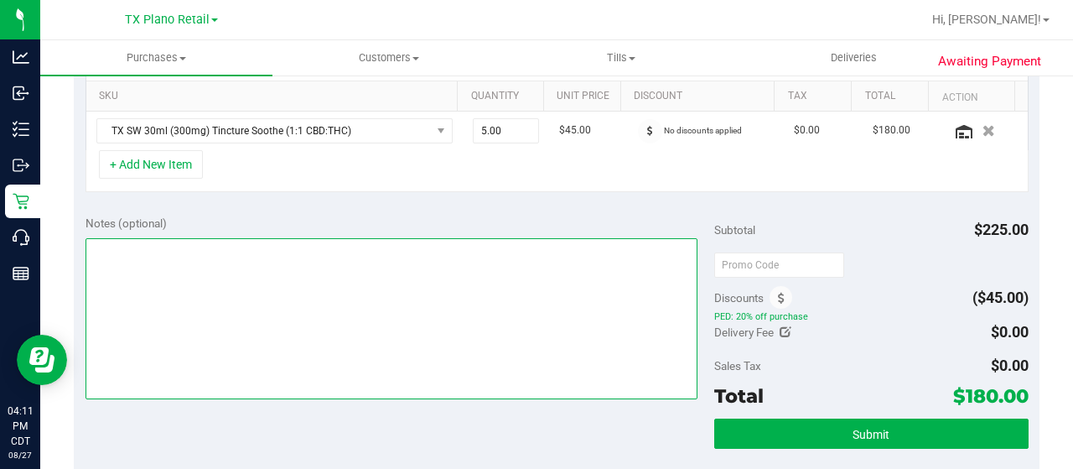
click at [460, 247] on textarea at bounding box center [392, 318] width 612 height 161
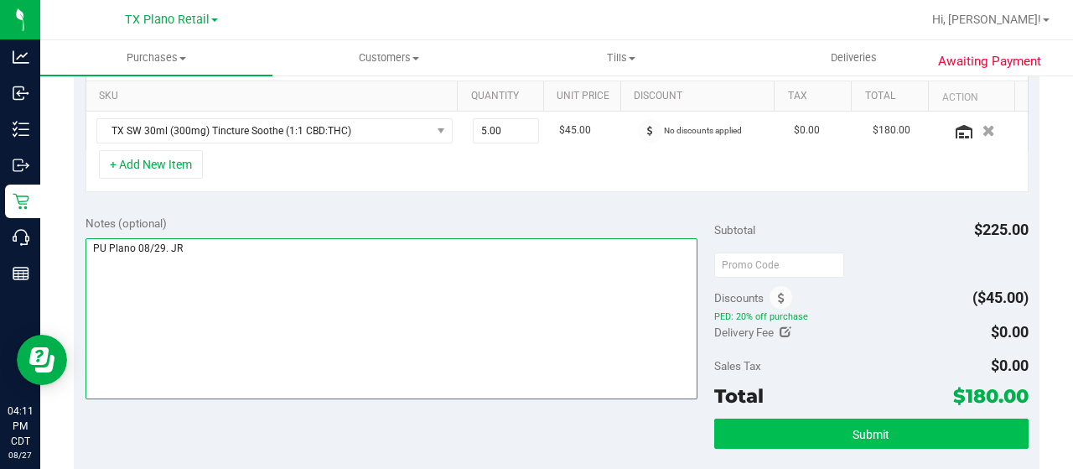
type textarea "PU Plano 08/29. JR"
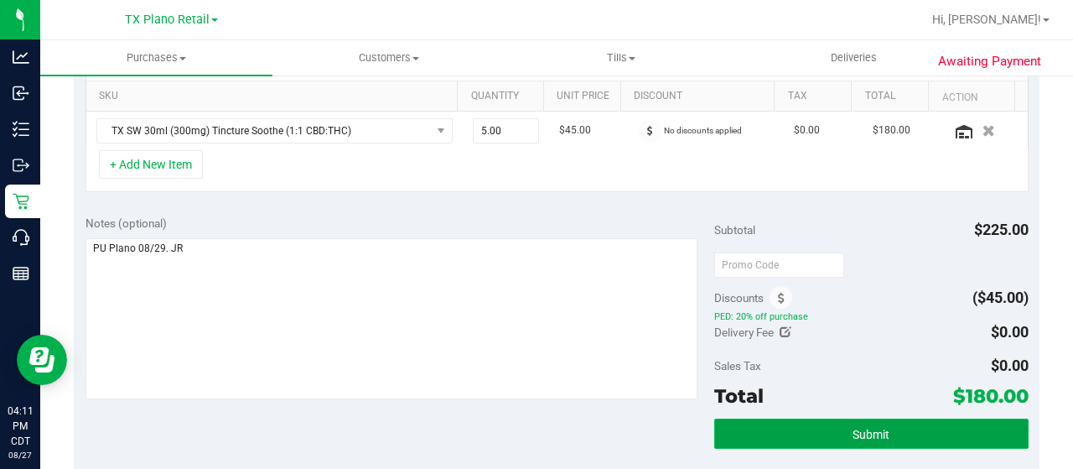
click at [776, 433] on button "Submit" at bounding box center [871, 433] width 314 height 30
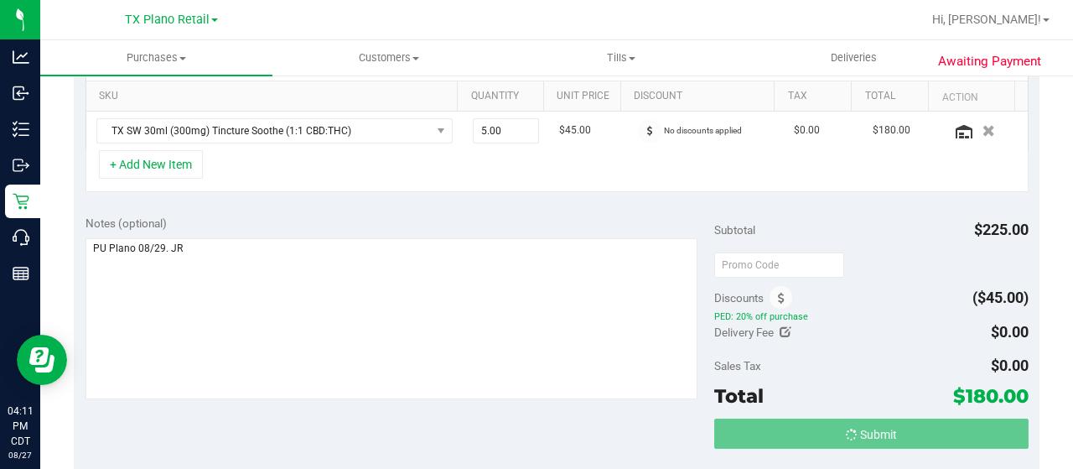
scroll to position [84, 0]
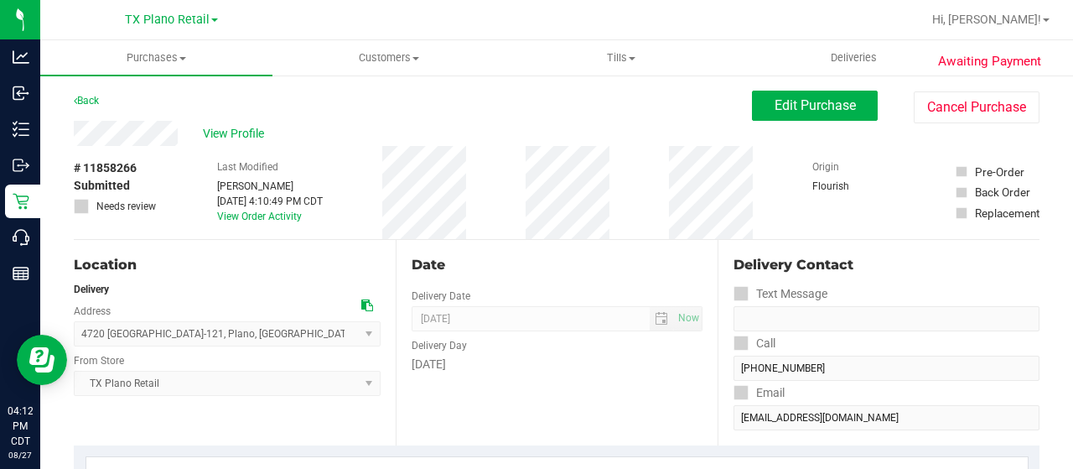
click at [124, 140] on div "View Profile" at bounding box center [413, 133] width 678 height 25
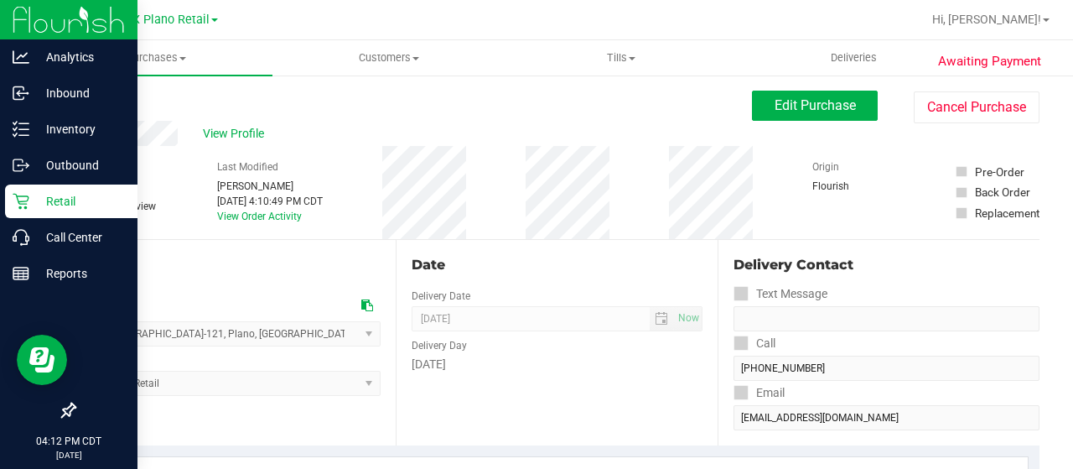
click at [26, 203] on icon at bounding box center [21, 201] width 17 height 17
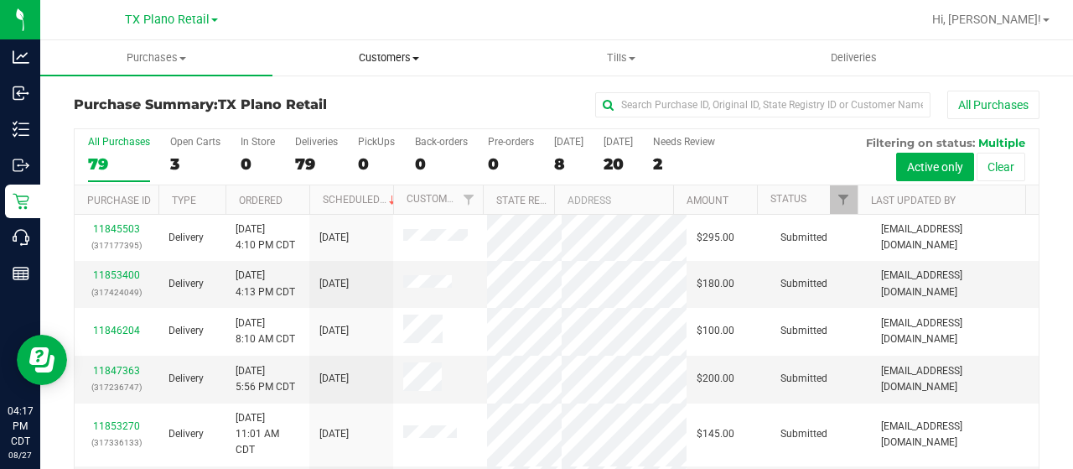
click at [385, 51] on span "Customers" at bounding box center [388, 57] width 231 height 15
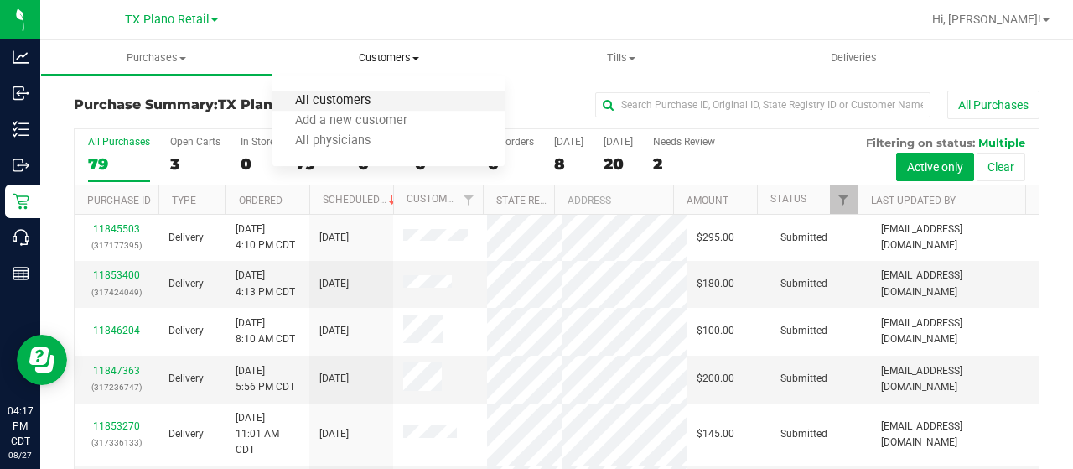
click at [367, 96] on span "All customers" at bounding box center [332, 101] width 121 height 14
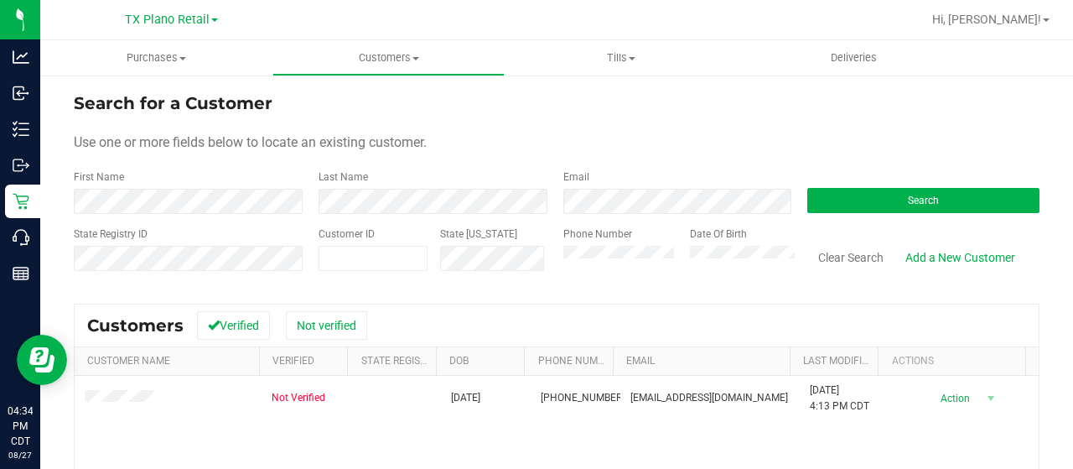
click at [428, 241] on div "State Registry ID Customer ID State [US_STATE] Phone Number Date Of Birth Clear…" at bounding box center [557, 256] width 966 height 60
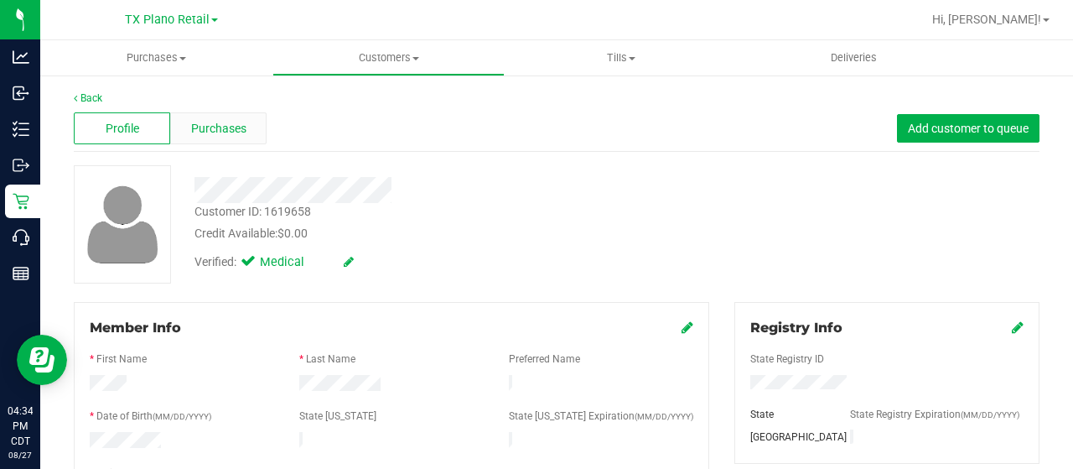
click at [228, 129] on span "Purchases" at bounding box center [218, 129] width 55 height 18
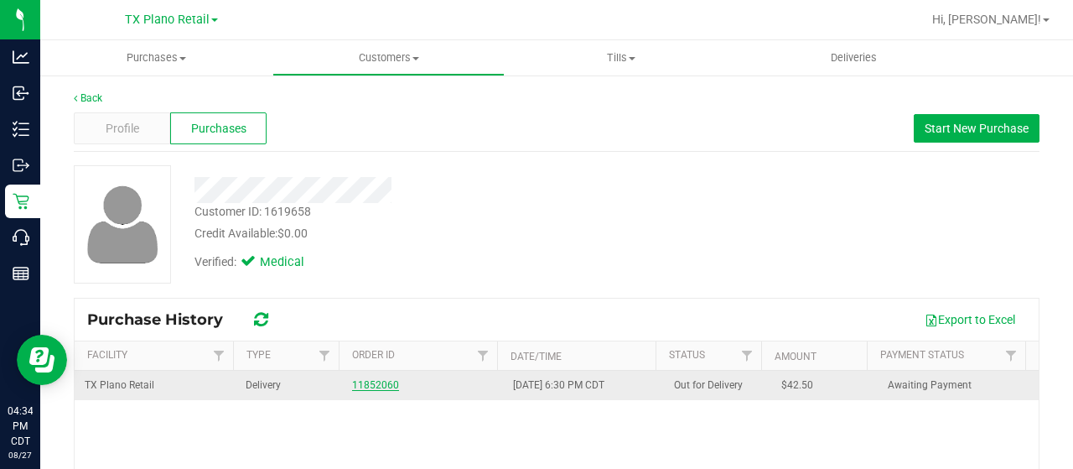
click at [364, 383] on link "11852060" at bounding box center [375, 385] width 47 height 12
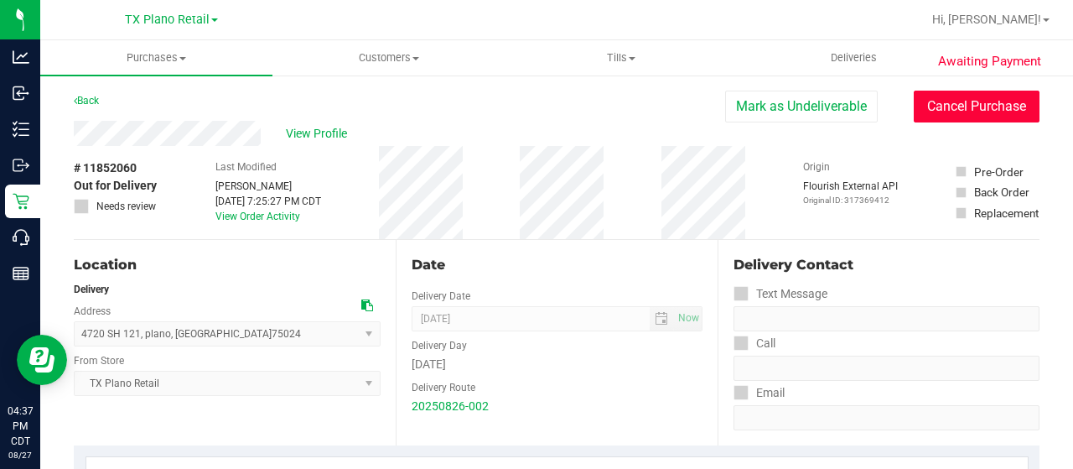
click at [915, 109] on button "Cancel Purchase" at bounding box center [977, 107] width 126 height 32
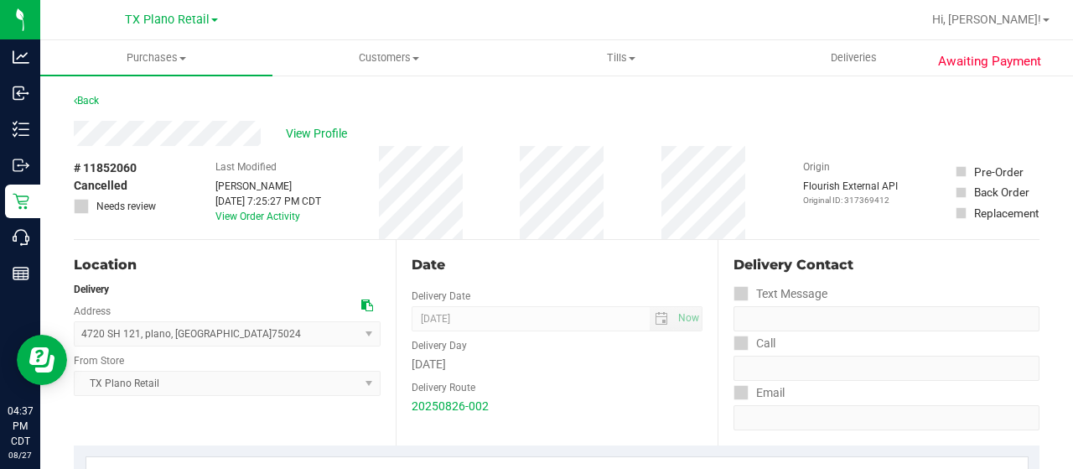
click at [137, 135] on div "View Profile" at bounding box center [557, 133] width 966 height 25
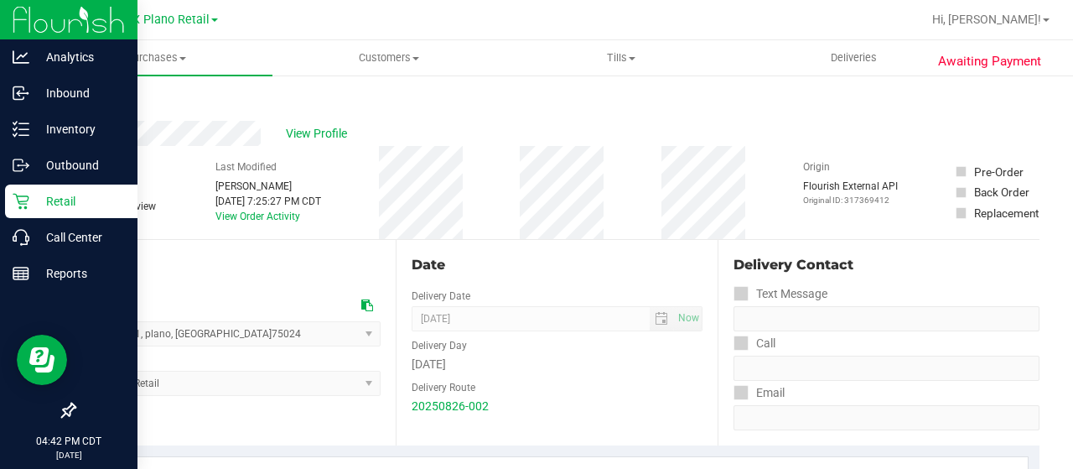
click at [37, 204] on p "Retail" at bounding box center [79, 201] width 101 height 20
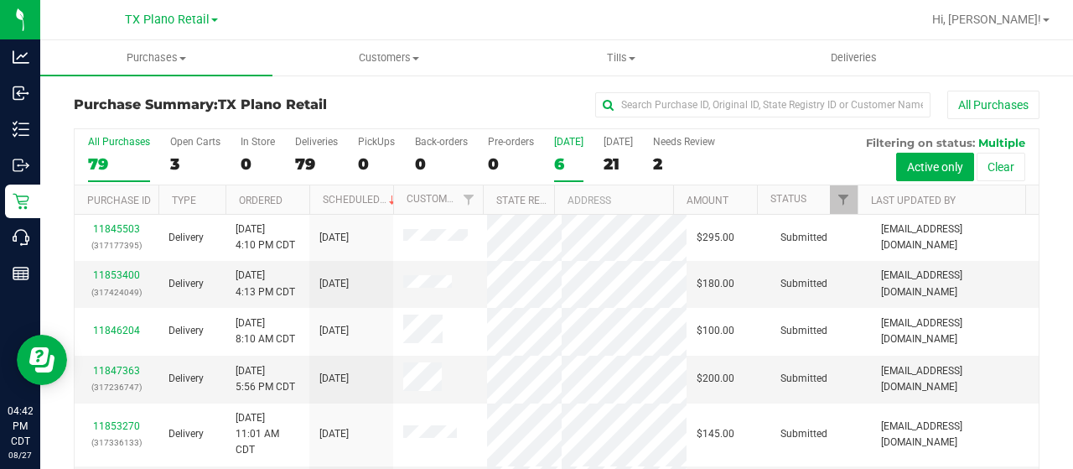
click at [557, 158] on div "6" at bounding box center [568, 163] width 29 height 19
click at [0, 0] on input "[DATE] 6" at bounding box center [0, 0] width 0 height 0
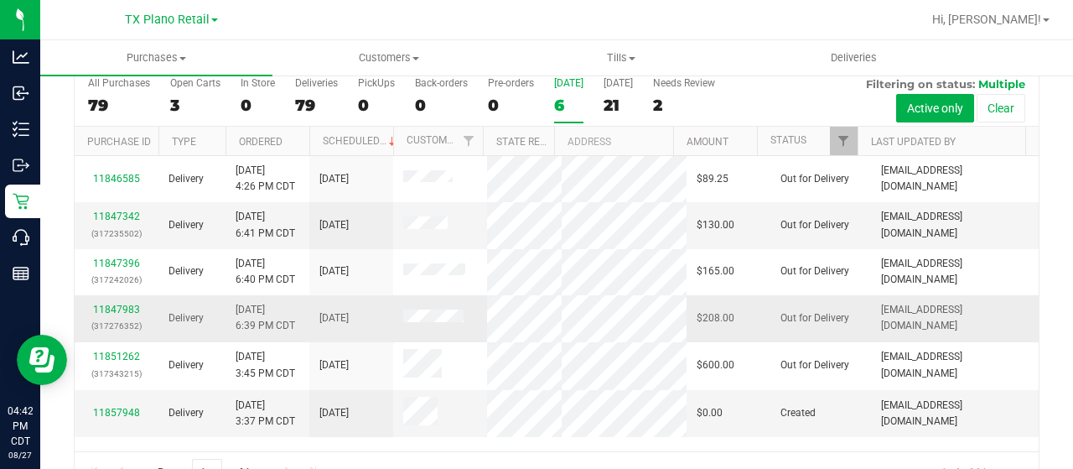
scroll to position [96, 0]
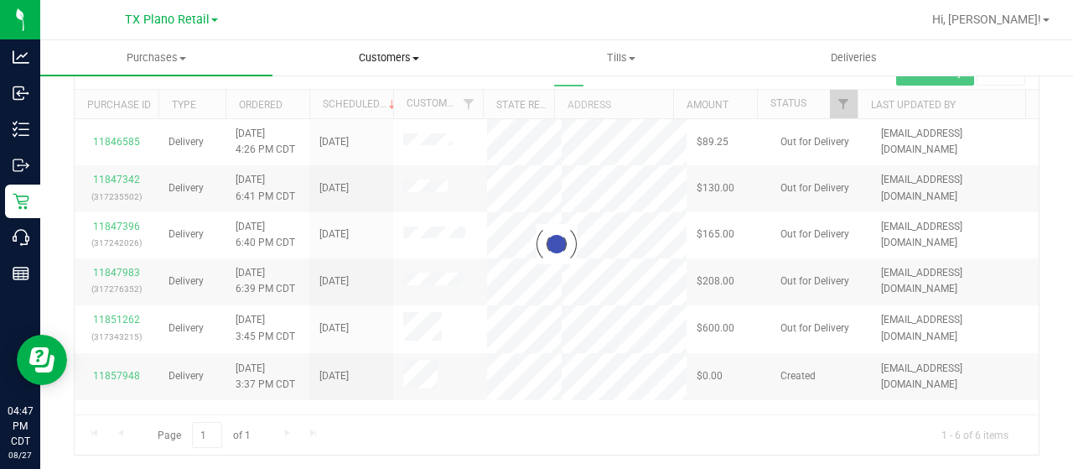
drag, startPoint x: 630, startPoint y: 219, endPoint x: 493, endPoint y: 60, distance: 210.4
click at [491, 60] on span "Customers" at bounding box center [388, 57] width 231 height 15
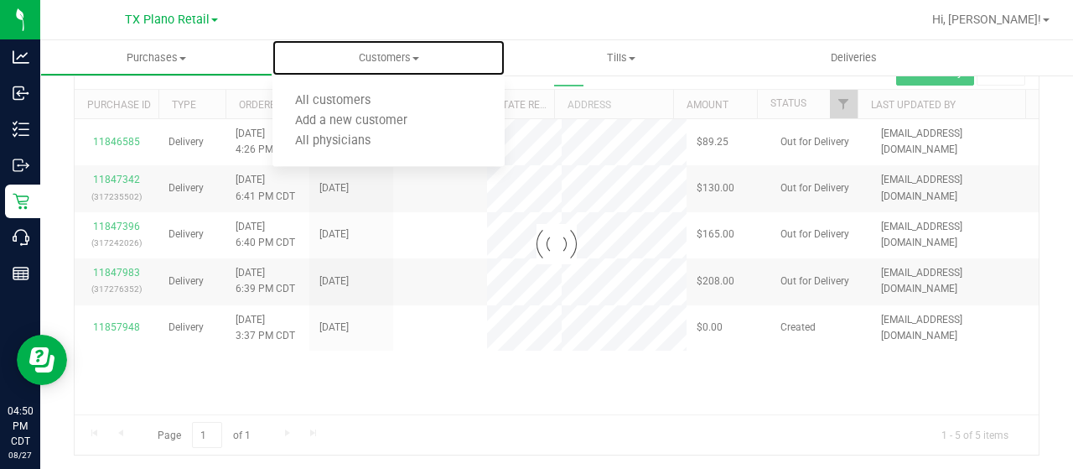
scroll to position [0, 0]
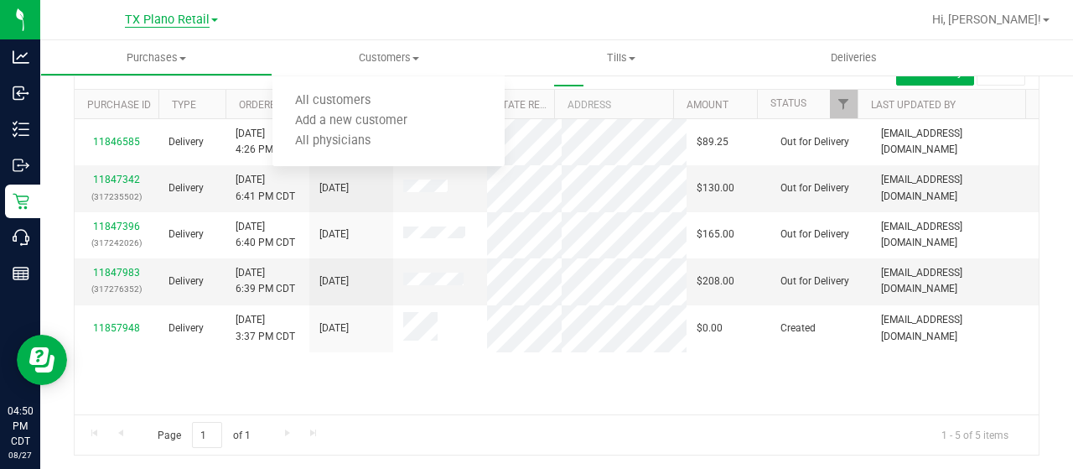
click at [151, 20] on span "TX Plano Retail" at bounding box center [167, 20] width 85 height 15
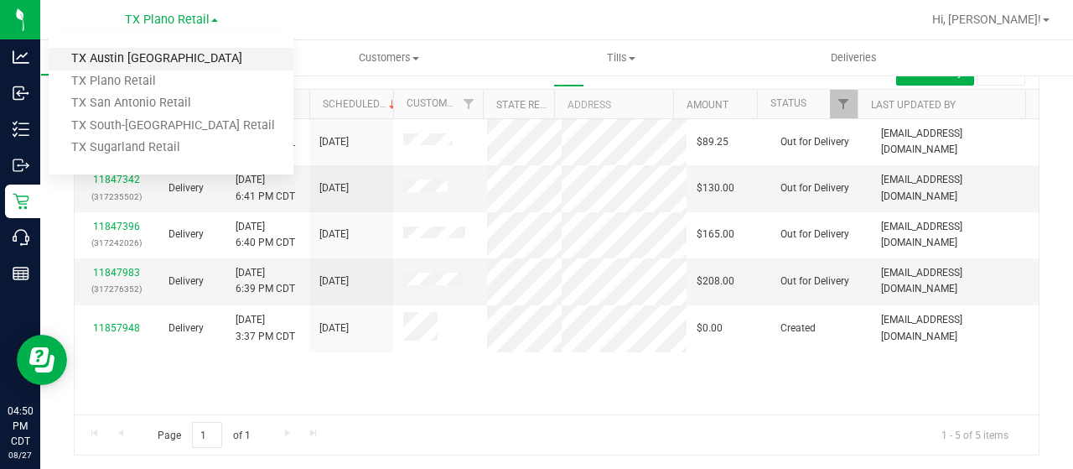
click at [145, 53] on link "TX Austin [GEOGRAPHIC_DATA]" at bounding box center [171, 59] width 245 height 23
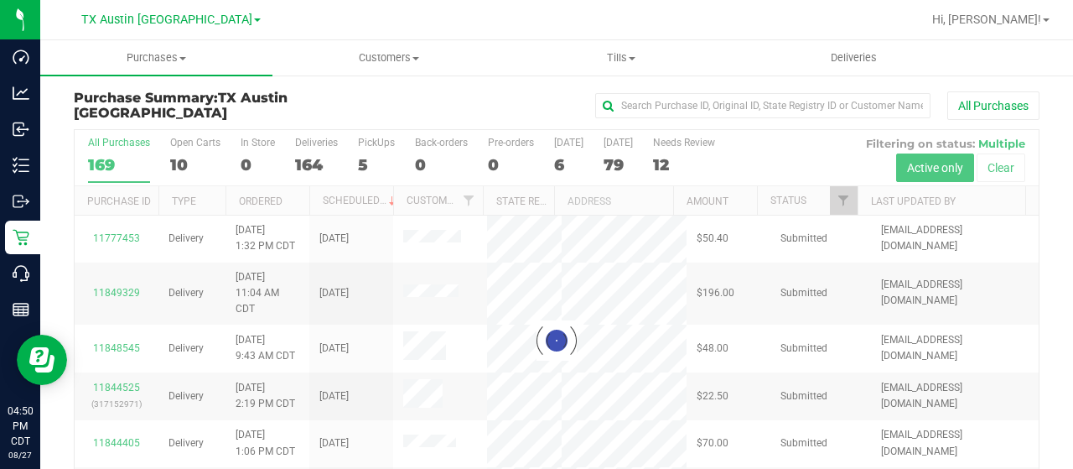
click at [179, 142] on div at bounding box center [557, 340] width 964 height 421
click at [174, 152] on label "Open Carts 10" at bounding box center [195, 160] width 50 height 46
click at [0, 0] on input "Open Carts 10" at bounding box center [0, 0] width 0 height 0
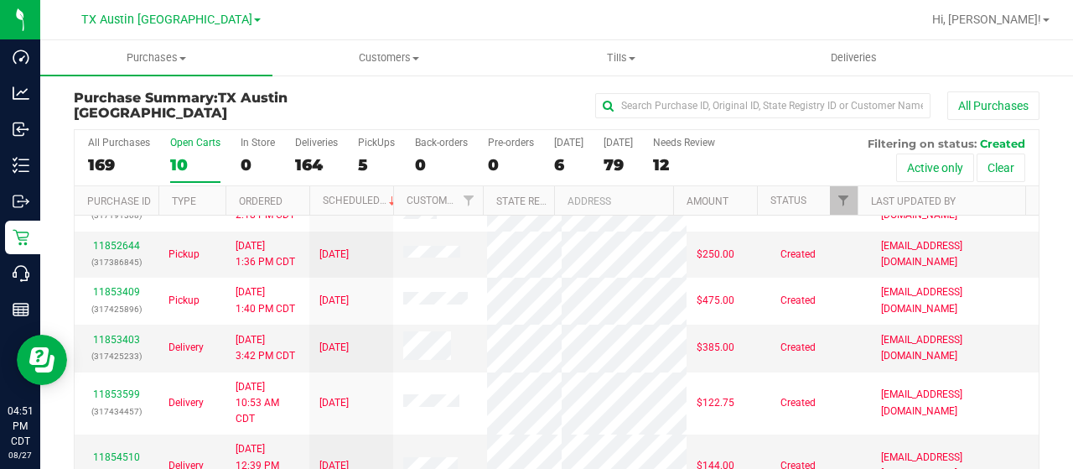
scroll to position [262, 0]
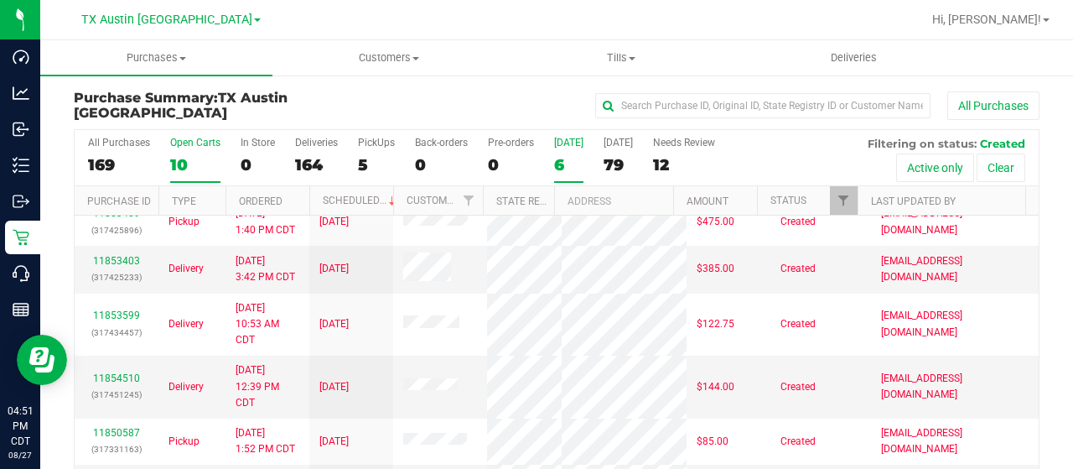
click at [562, 145] on div "[DATE]" at bounding box center [568, 143] width 29 height 12
click at [0, 0] on input "[DATE] 6" at bounding box center [0, 0] width 0 height 0
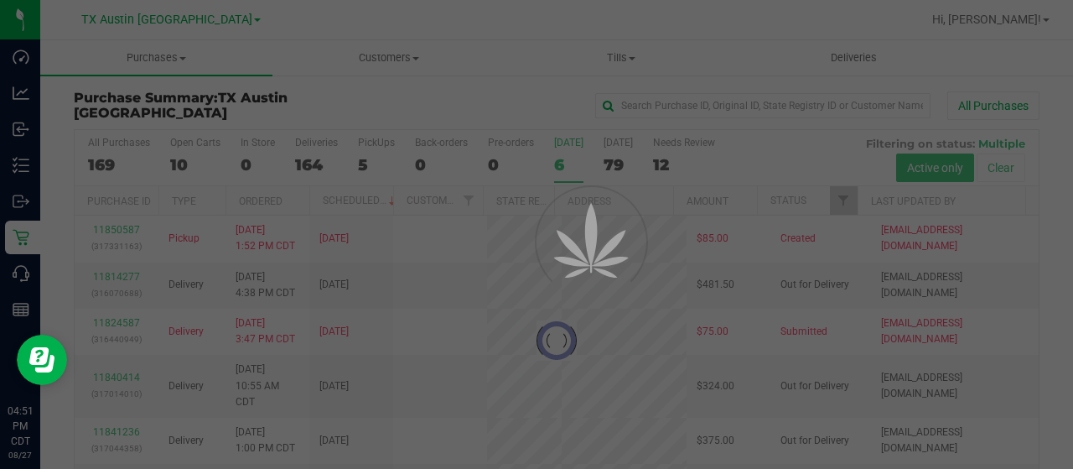
scroll to position [0, 0]
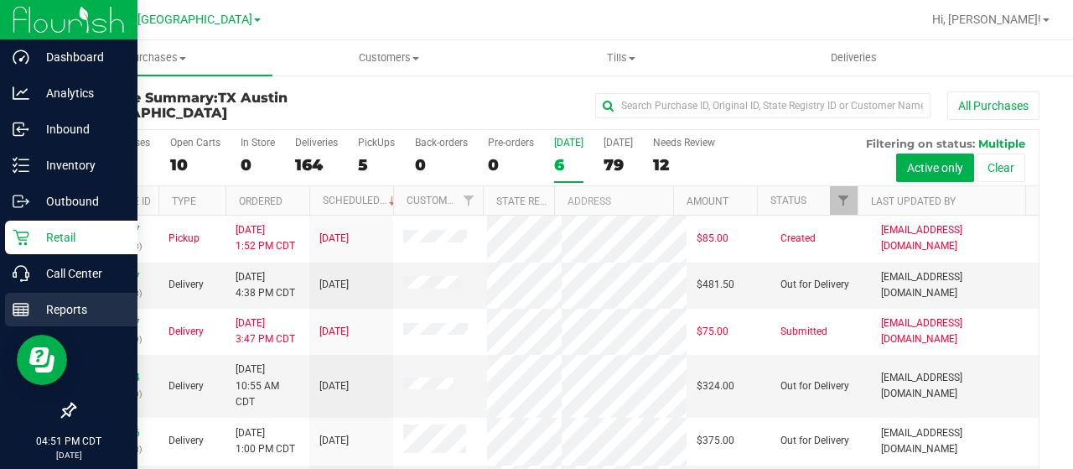
click at [32, 306] on p "Reports" at bounding box center [79, 309] width 101 height 20
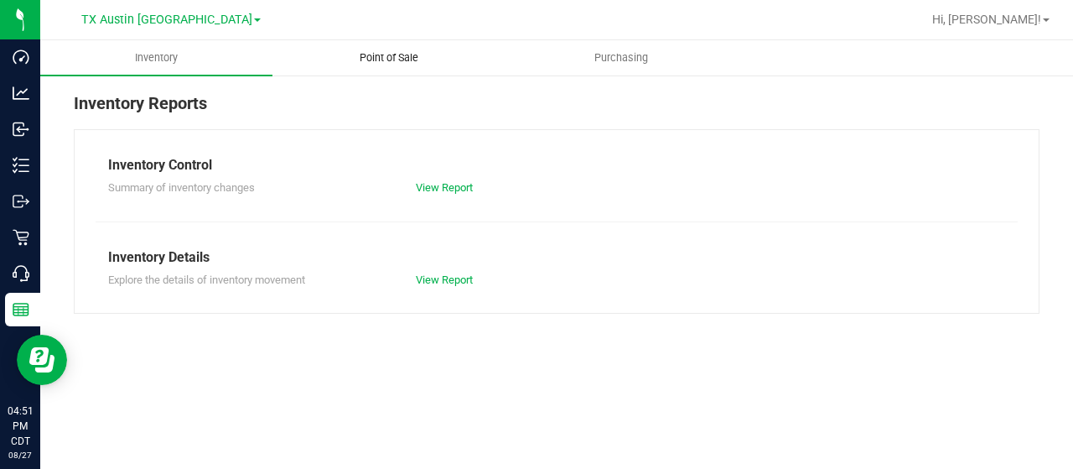
click at [389, 56] on span "Point of Sale" at bounding box center [389, 57] width 104 height 15
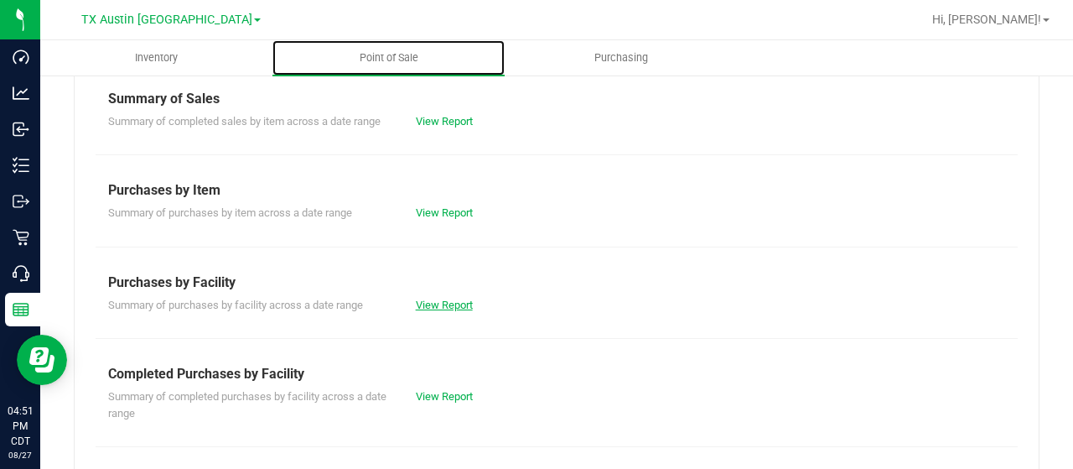
scroll to position [168, 0]
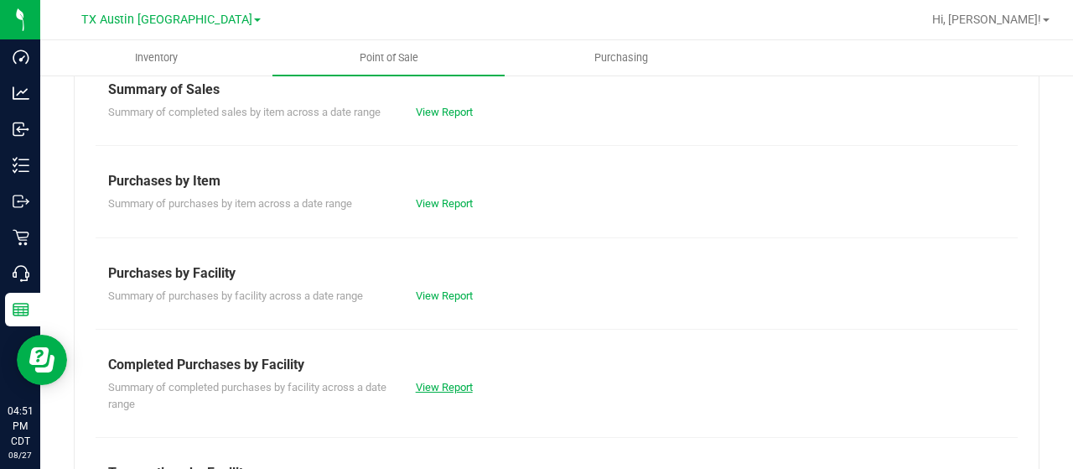
click at [439, 381] on link "View Report" at bounding box center [444, 387] width 57 height 13
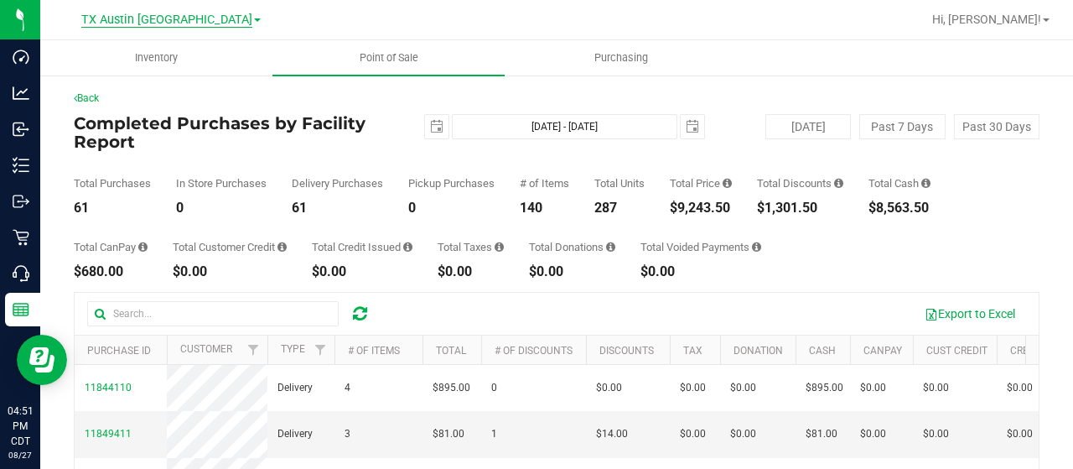
click at [174, 18] on span "TX Austin [GEOGRAPHIC_DATA]" at bounding box center [166, 20] width 171 height 15
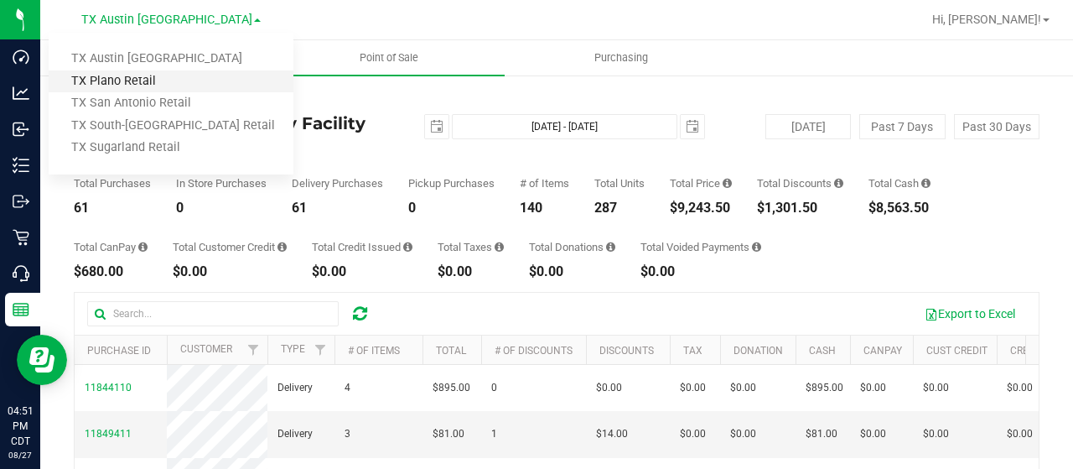
click at [167, 79] on link "TX Plano Retail" at bounding box center [171, 81] width 245 height 23
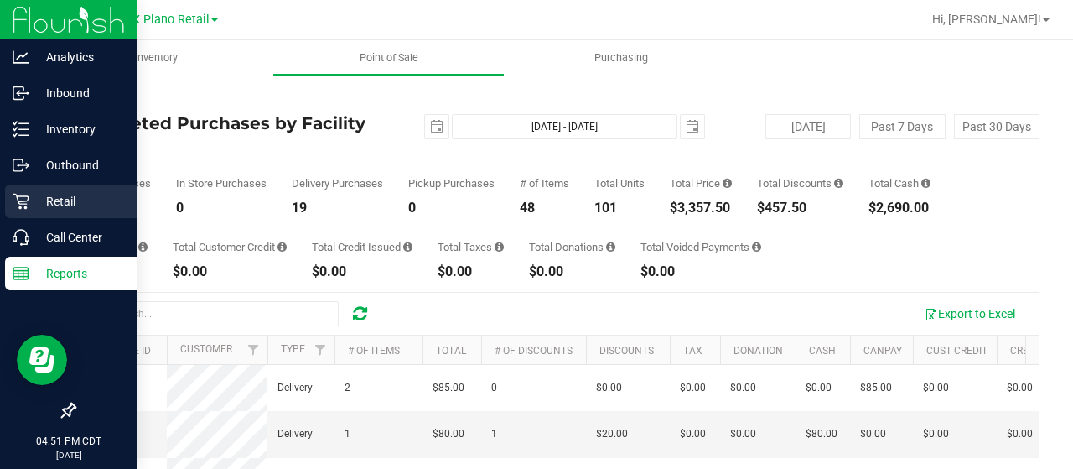
click at [42, 197] on p "Retail" at bounding box center [79, 201] width 101 height 20
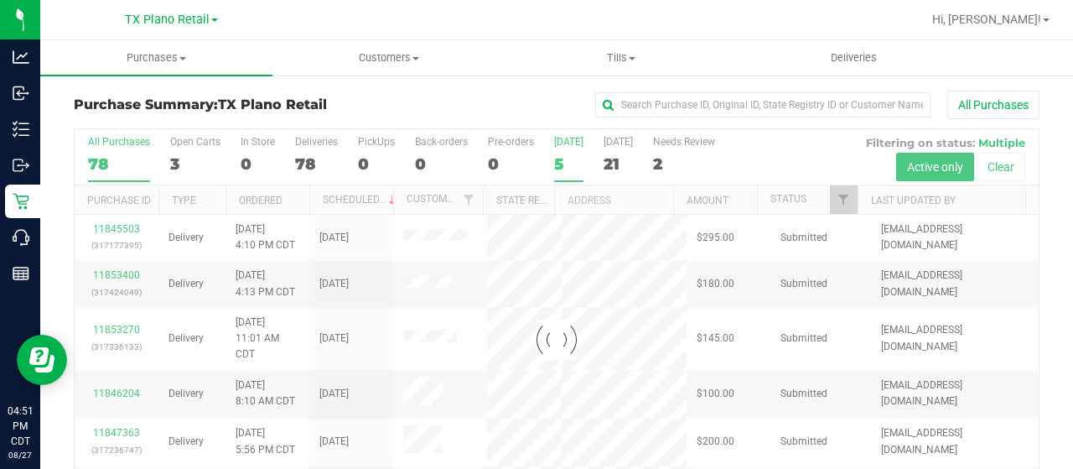
click at [567, 140] on div "[DATE]" at bounding box center [568, 142] width 29 height 12
click at [0, 0] on input "[DATE] 5" at bounding box center [0, 0] width 0 height 0
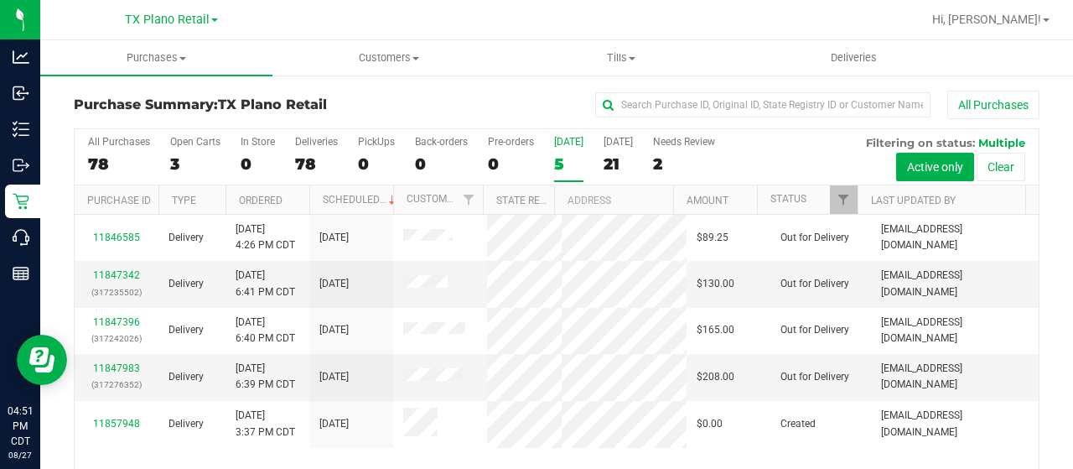
click at [565, 140] on div "[DATE]" at bounding box center [568, 142] width 29 height 12
click at [0, 0] on input "[DATE] 5" at bounding box center [0, 0] width 0 height 0
click at [562, 157] on div "5" at bounding box center [568, 163] width 29 height 19
click at [0, 0] on input "[DATE] 5" at bounding box center [0, 0] width 0 height 0
click at [174, 19] on span "TX Plano Retail" at bounding box center [167, 20] width 85 height 15
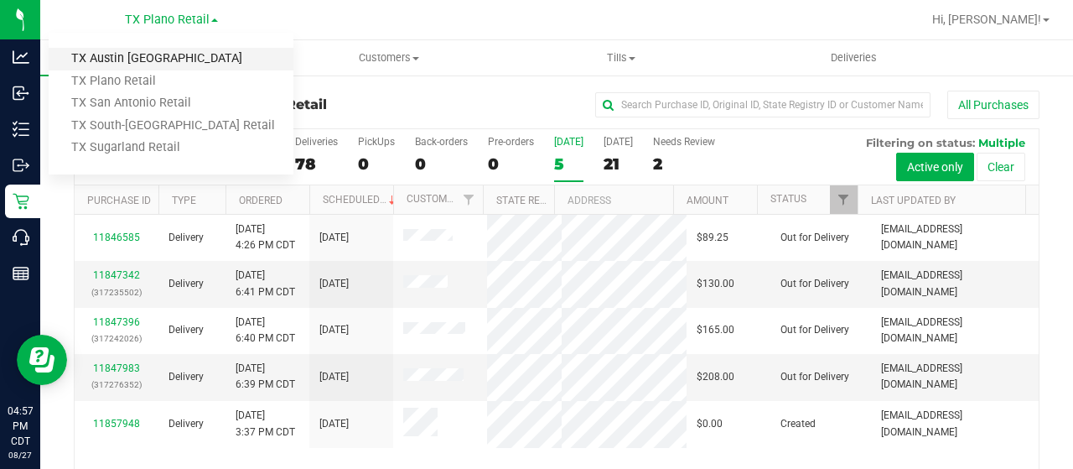
click at [159, 55] on link "TX Austin [GEOGRAPHIC_DATA]" at bounding box center [171, 59] width 245 height 23
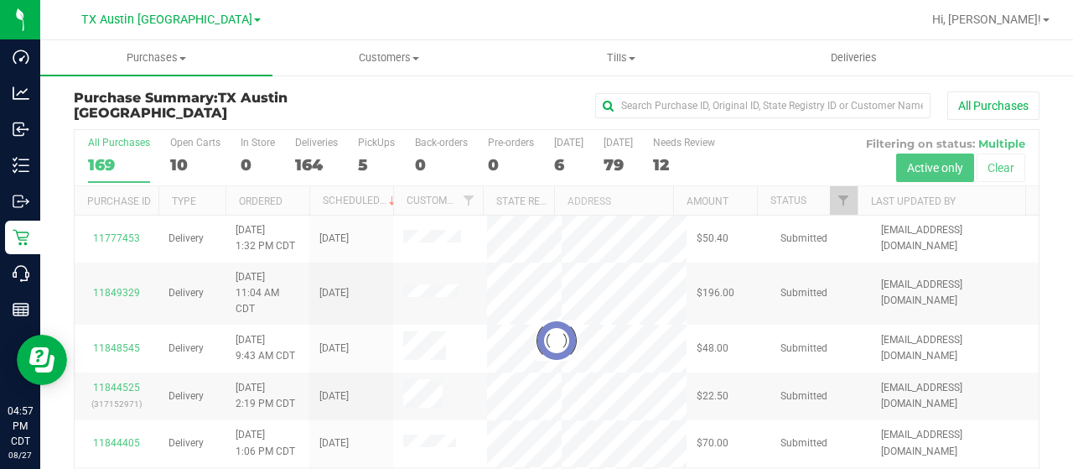
click at [182, 163] on div "10" at bounding box center [195, 164] width 50 height 19
click at [0, 0] on input "Open Carts 10" at bounding box center [0, 0] width 0 height 0
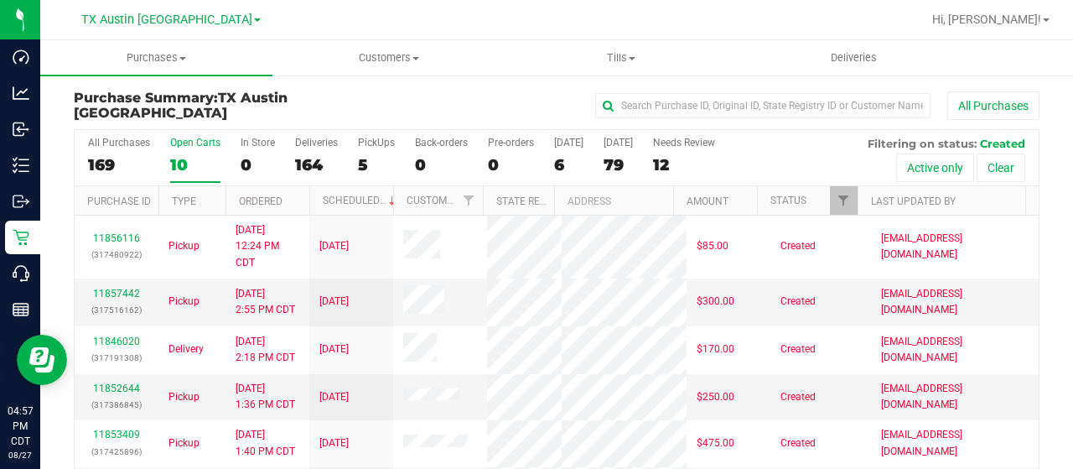
click at [510, 101] on div "All Purchases" at bounding box center [718, 105] width 644 height 29
click at [187, 148] on label "Open Carts 10" at bounding box center [195, 160] width 50 height 46
click at [0, 0] on input "Open Carts 10" at bounding box center [0, 0] width 0 height 0
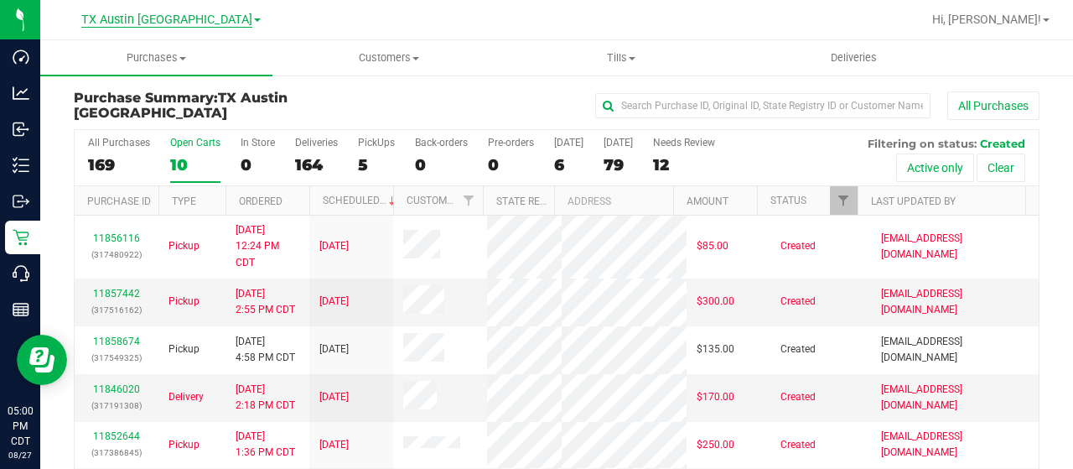
click at [153, 19] on span "TX Austin [GEOGRAPHIC_DATA]" at bounding box center [166, 20] width 171 height 15
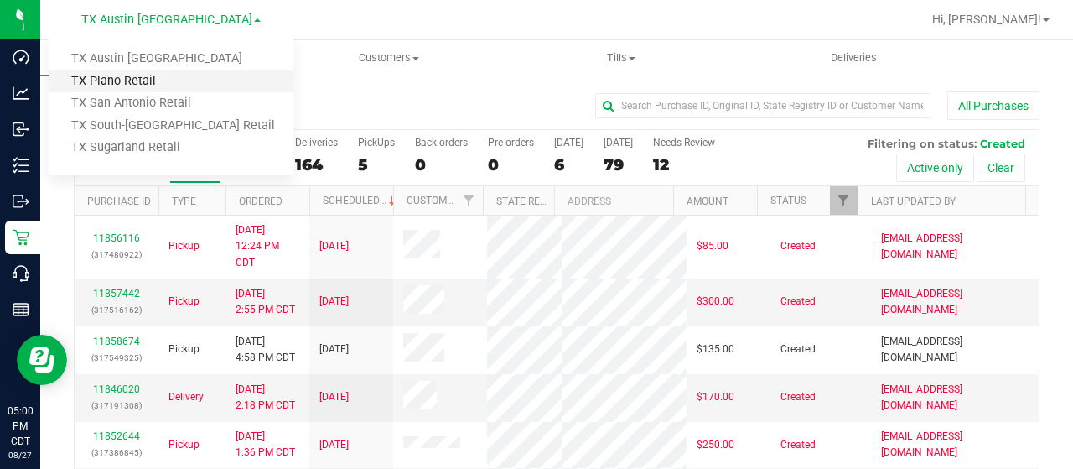
click at [151, 80] on link "TX Plano Retail" at bounding box center [171, 81] width 245 height 23
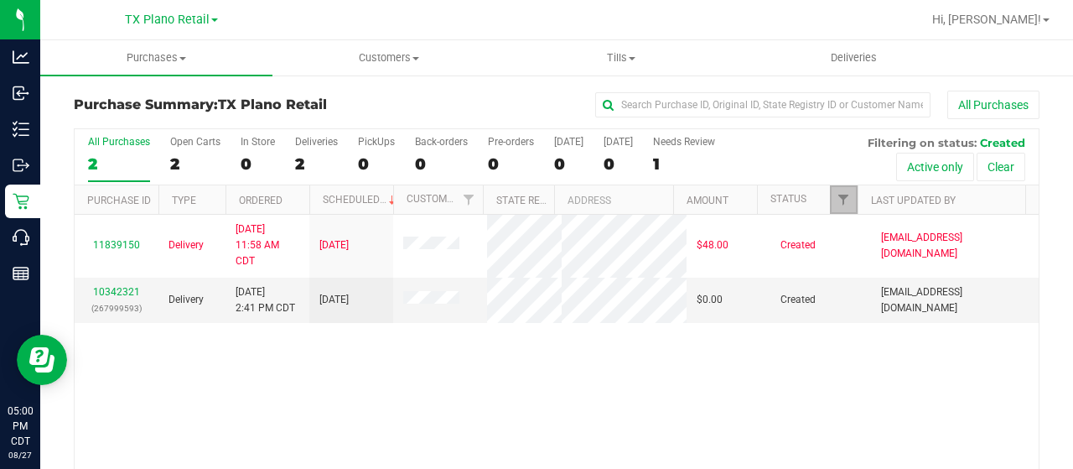
click at [837, 199] on span "Filter" at bounding box center [843, 199] width 13 height 13
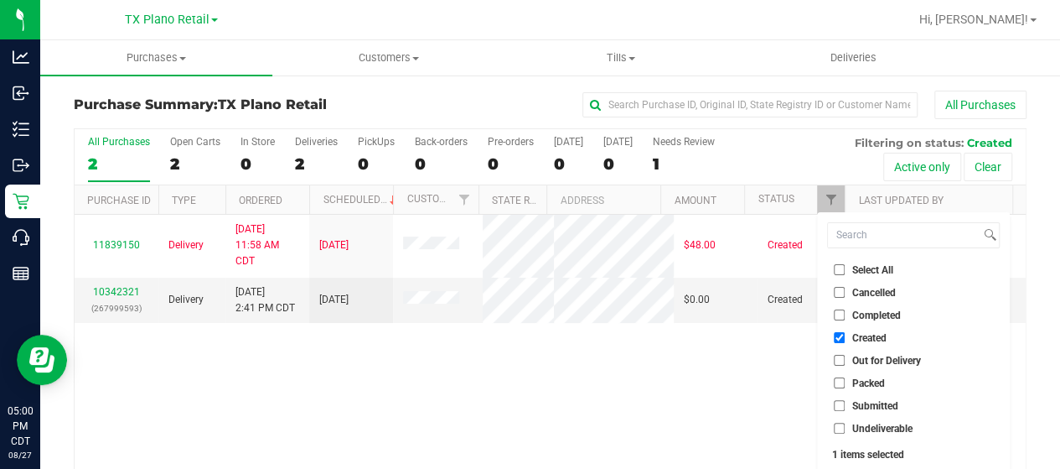
click at [843, 355] on input "Out for Delivery" at bounding box center [839, 360] width 11 height 11
checkbox input "true"
click at [840, 386] on input "Packed" at bounding box center [839, 382] width 11 height 11
checkbox input "true"
click at [842, 407] on input "Submitted" at bounding box center [839, 405] width 11 height 11
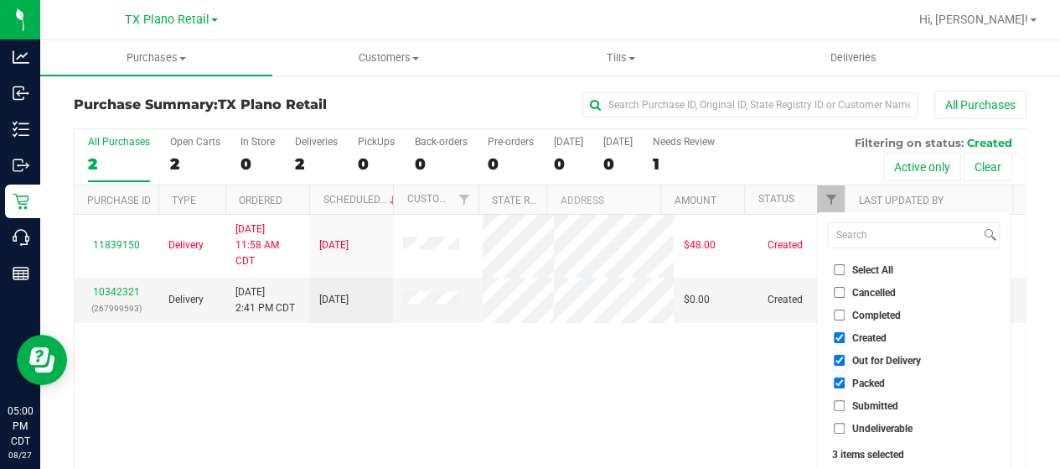
checkbox input "true"
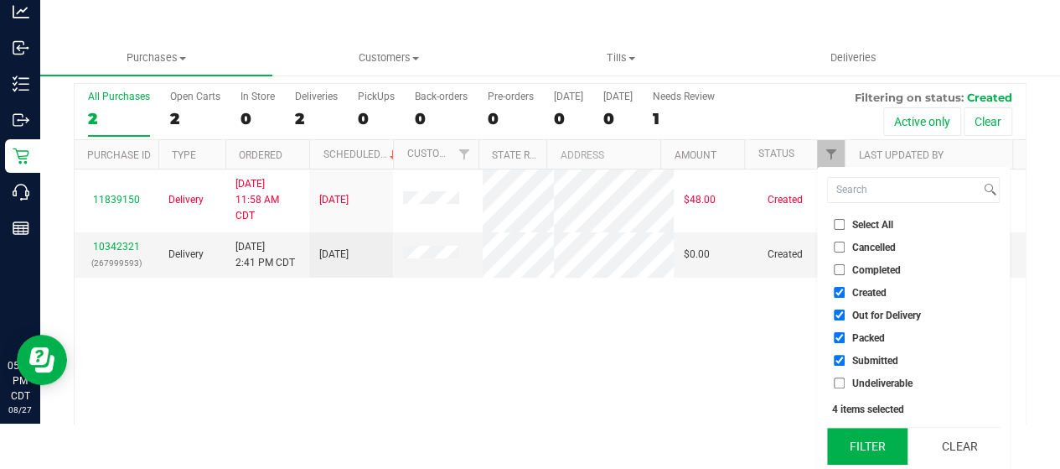
click at [859, 454] on button "Filter" at bounding box center [867, 446] width 80 height 37
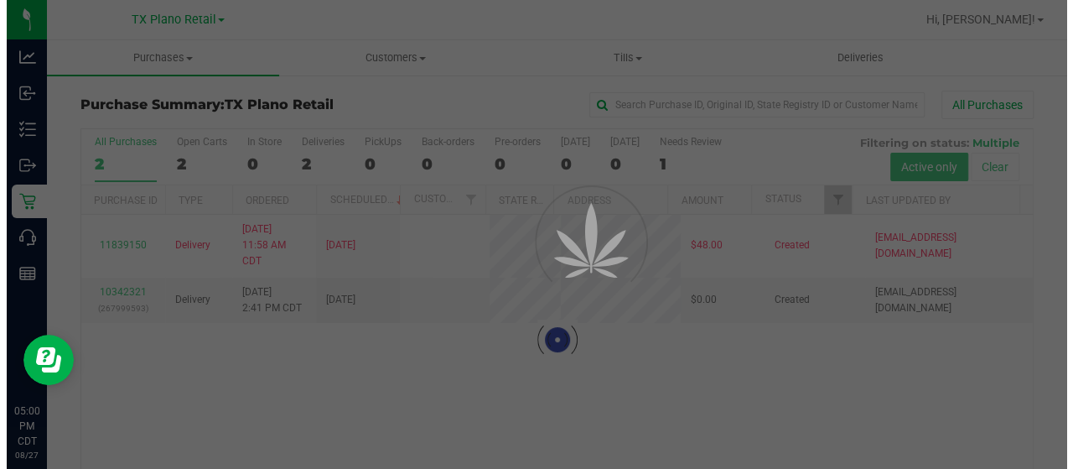
scroll to position [0, 0]
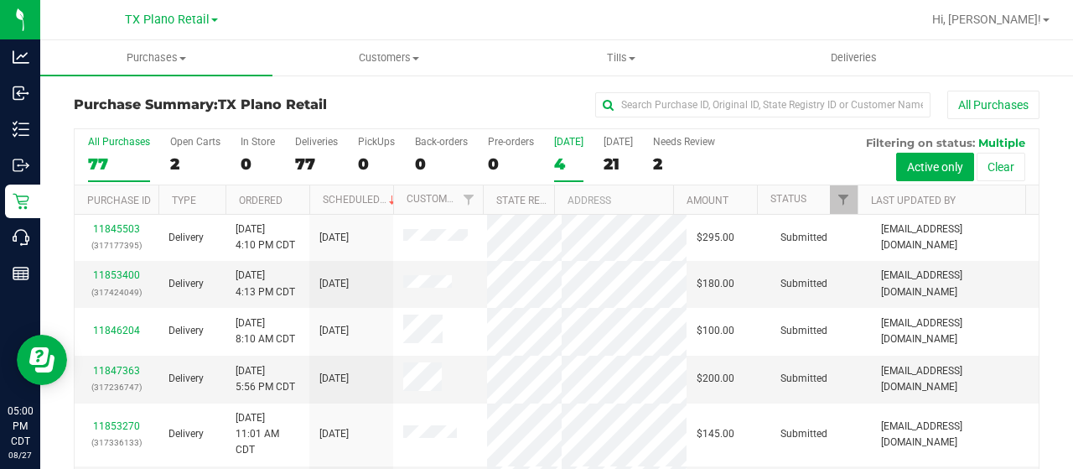
click at [558, 161] on div "4" at bounding box center [568, 163] width 29 height 19
click at [0, 0] on input "[DATE] 4" at bounding box center [0, 0] width 0 height 0
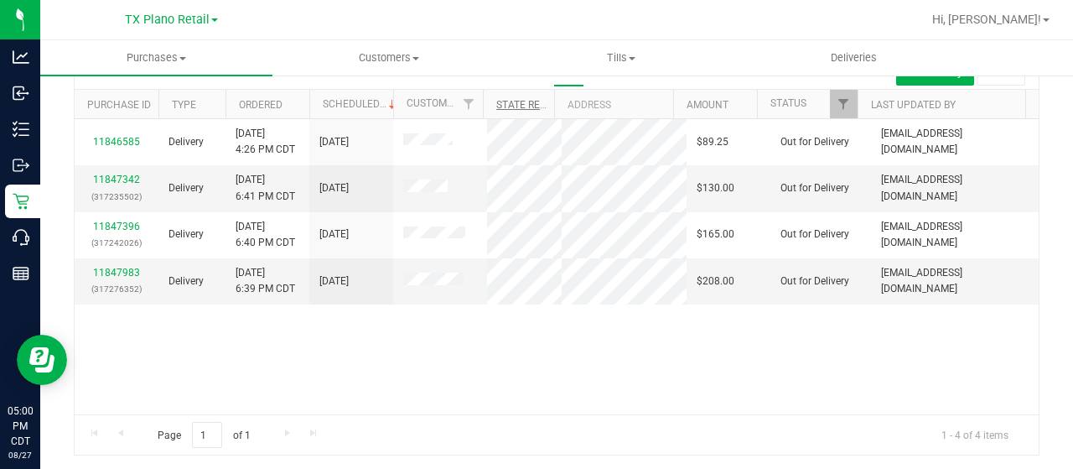
scroll to position [12, 0]
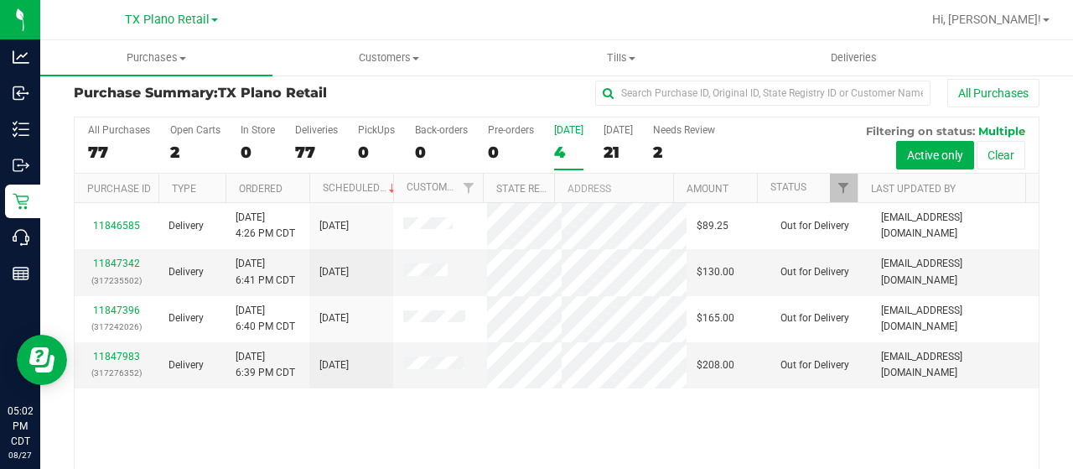
click at [562, 150] on div "4" at bounding box center [568, 152] width 29 height 19
click at [0, 0] on input "[DATE] 4" at bounding box center [0, 0] width 0 height 0
click at [114, 269] on link "11847342" at bounding box center [116, 263] width 47 height 12
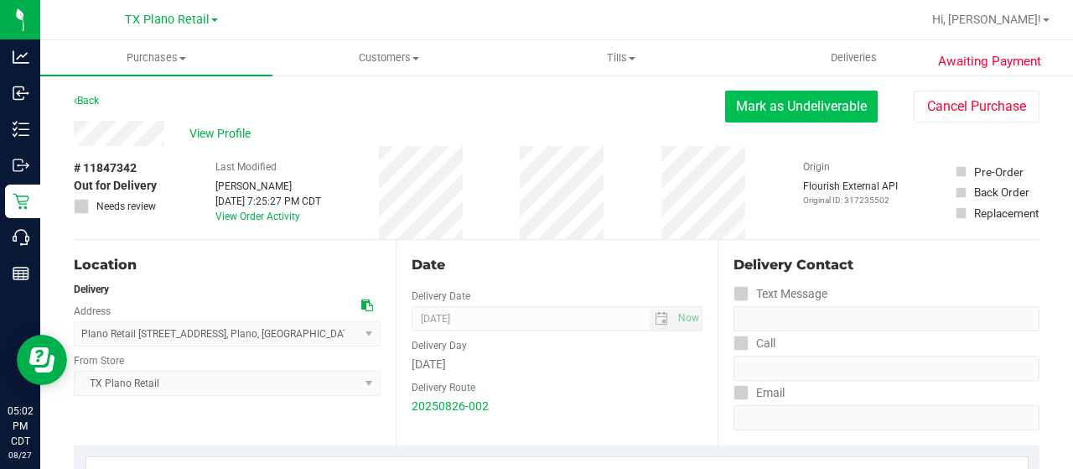
click at [790, 94] on button "Mark as Undeliverable" at bounding box center [801, 107] width 153 height 32
click at [768, 105] on button "Mark as Packed" at bounding box center [815, 107] width 126 height 32
click at [790, 101] on button "Send Back to Created" at bounding box center [803, 107] width 148 height 32
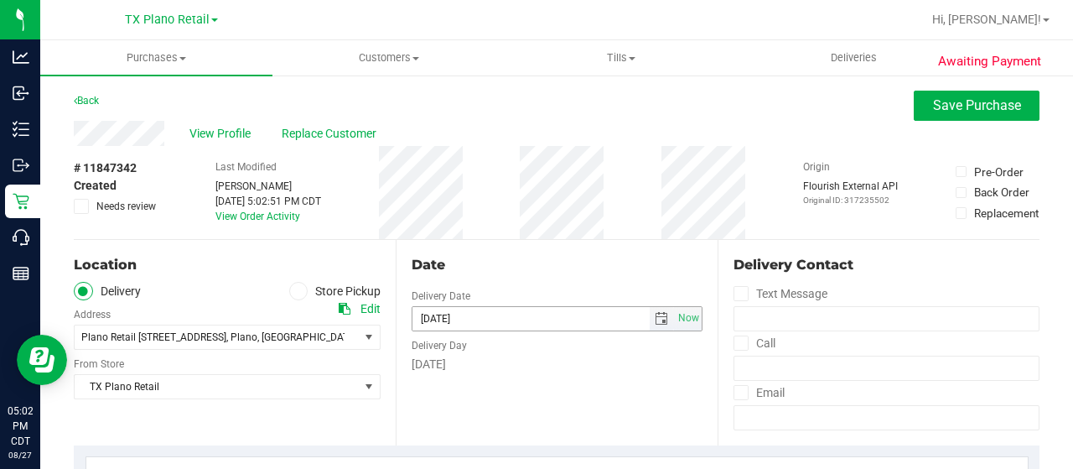
click at [655, 312] on span "select" at bounding box center [661, 318] width 13 height 13
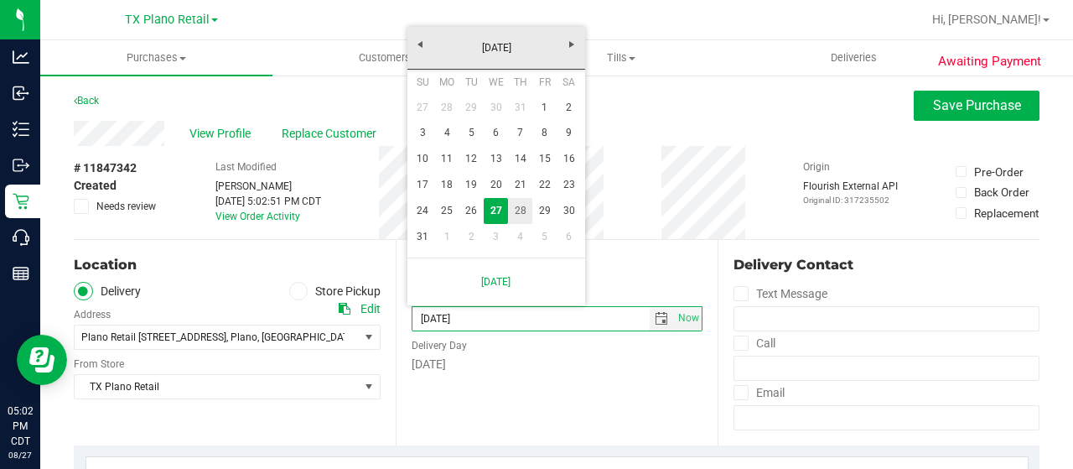
click at [516, 212] on link "28" at bounding box center [520, 211] width 24 height 26
type input "[DATE]"
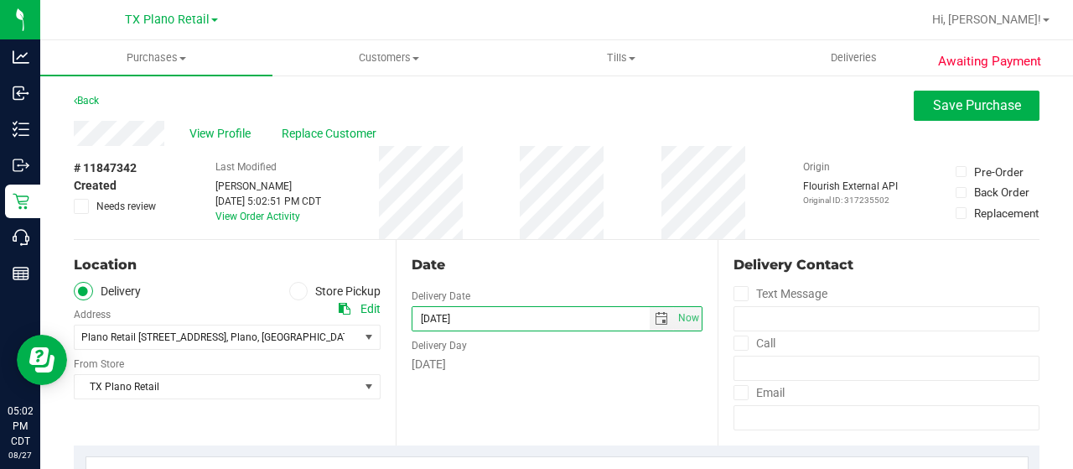
click at [526, 244] on div "Date Delivery Date [DATE] Now [DATE] 07:00 AM Now Delivery Day [DATE]" at bounding box center [557, 342] width 322 height 205
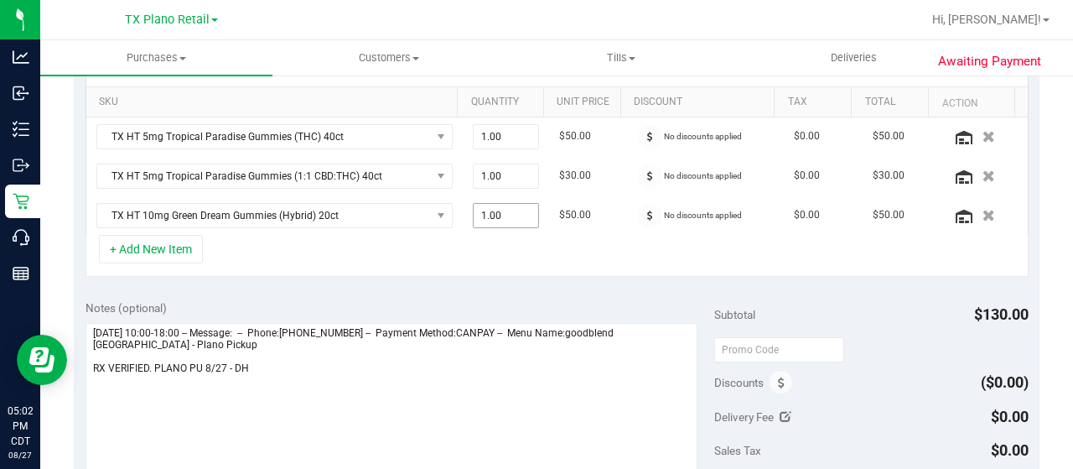
scroll to position [419, 0]
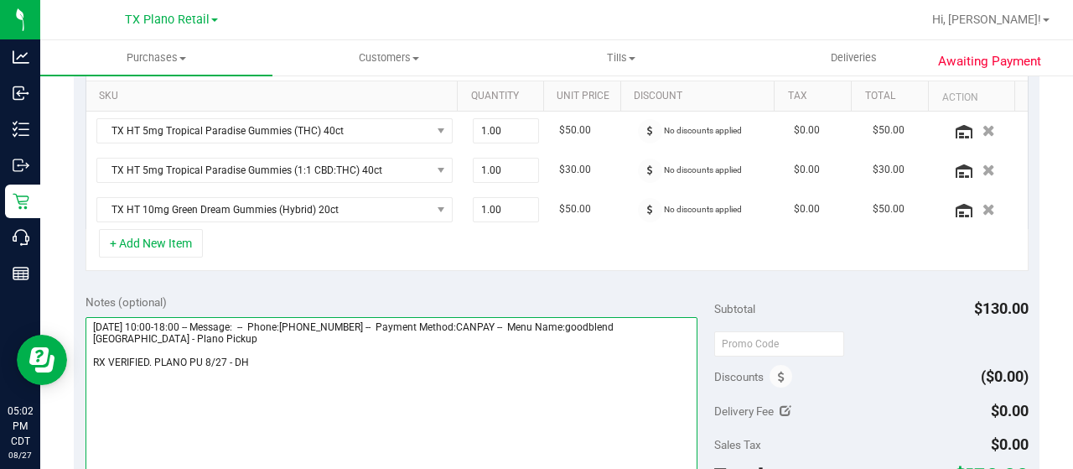
click at [292, 356] on textarea at bounding box center [392, 397] width 612 height 161
drag, startPoint x: 417, startPoint y: 412, endPoint x: 495, endPoint y: 371, distance: 87.7
click at [419, 408] on textarea at bounding box center [392, 397] width 612 height 161
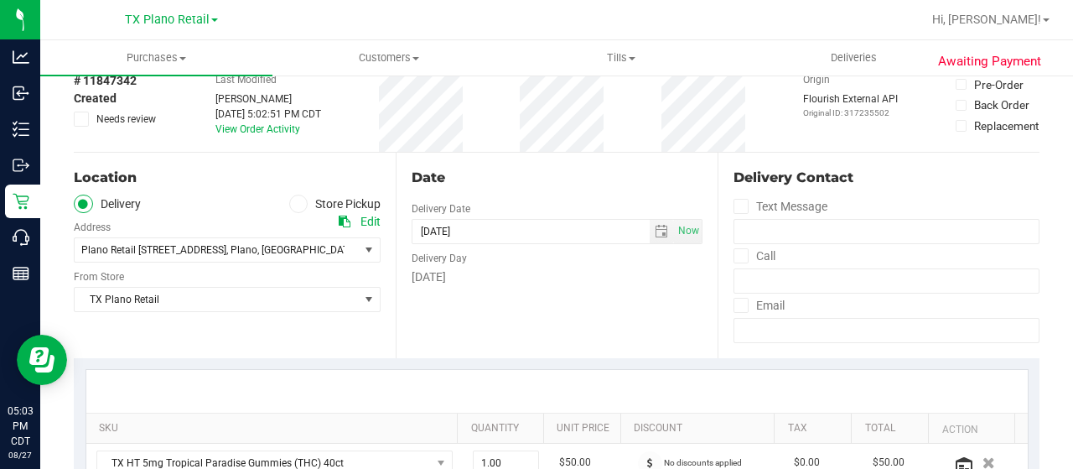
scroll to position [84, 0]
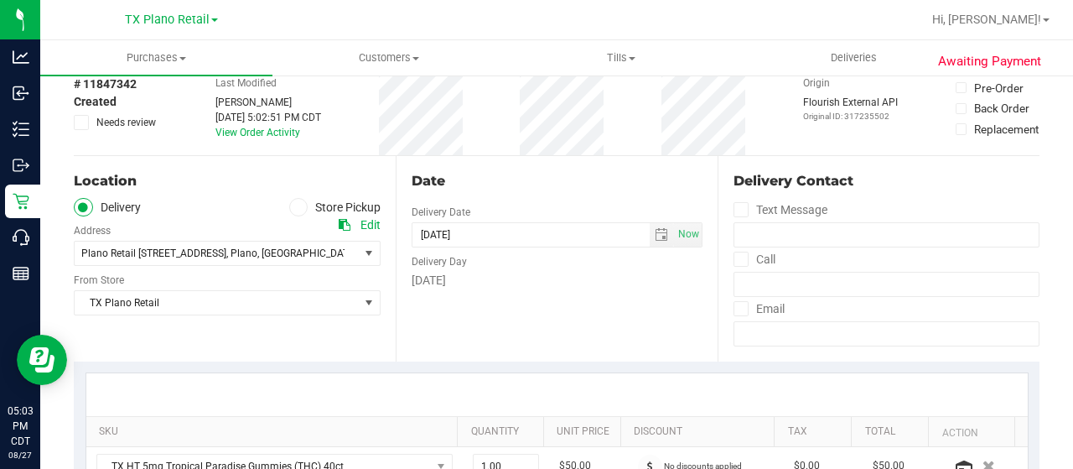
type textarea "[DATE] 10:00-18:00 -- Message: -- Phone:[PHONE_NUMBER] -- Payment Method:CANPAY…"
click at [620, 280] on div "[DATE]" at bounding box center [557, 281] width 291 height 18
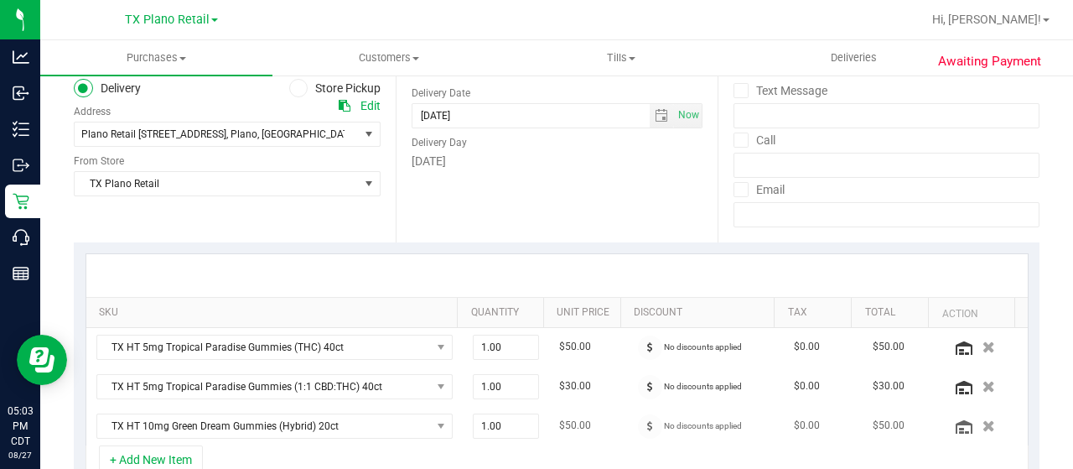
scroll to position [503, 0]
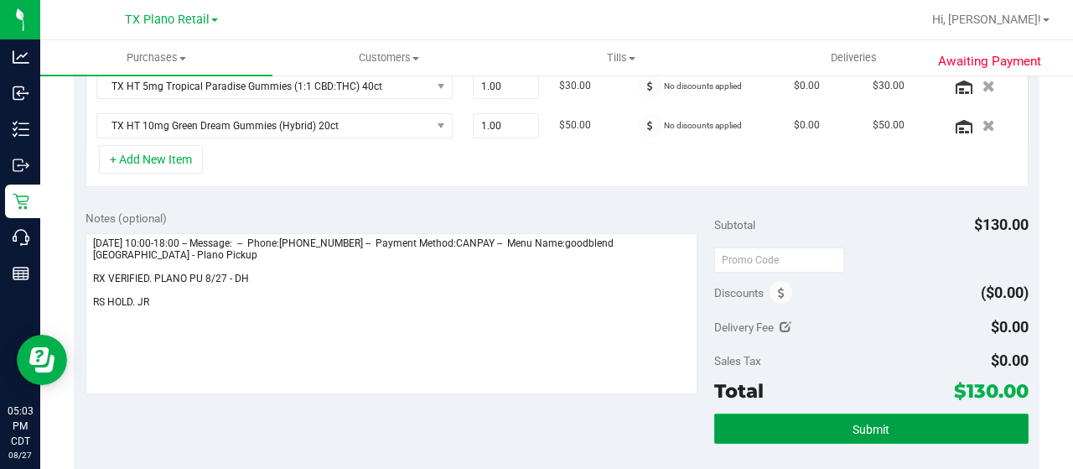
click at [834, 422] on button "Submit" at bounding box center [871, 428] width 314 height 30
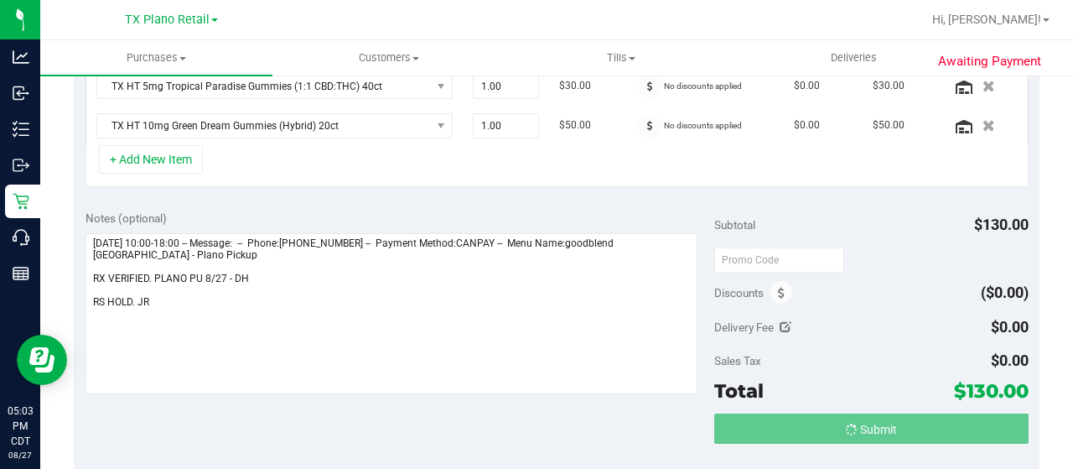
scroll to position [476, 0]
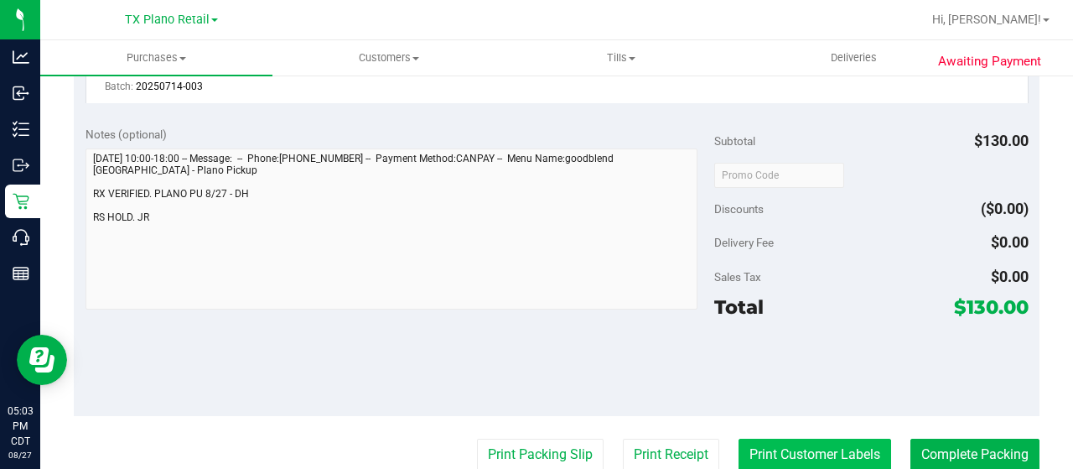
scroll to position [895, 0]
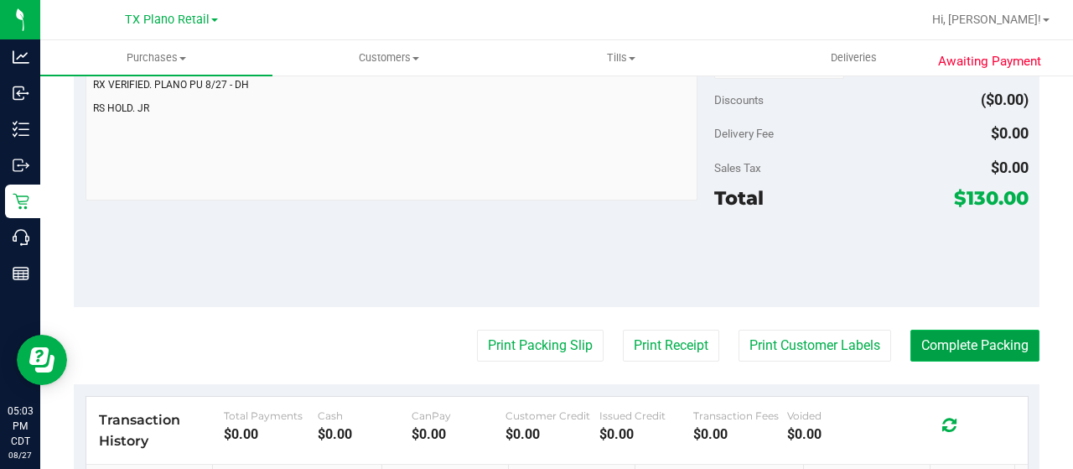
click at [926, 331] on button "Complete Packing" at bounding box center [974, 345] width 129 height 32
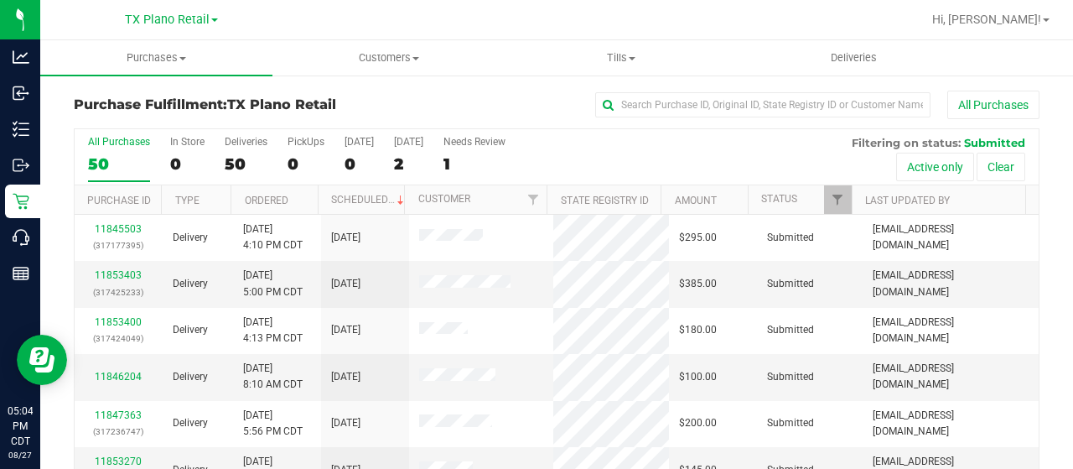
click at [852, 205] on th "Last Updated By" at bounding box center [939, 199] width 174 height 29
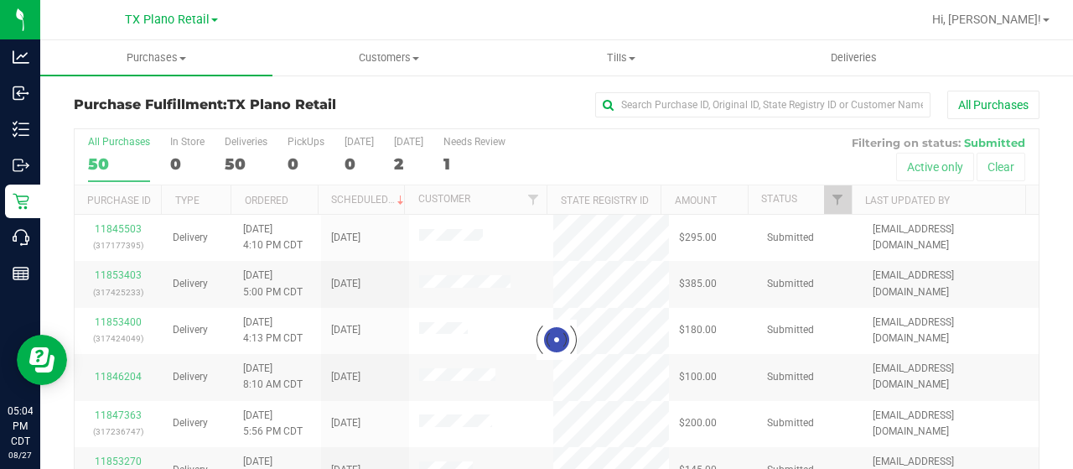
click at [837, 202] on div at bounding box center [557, 339] width 964 height 421
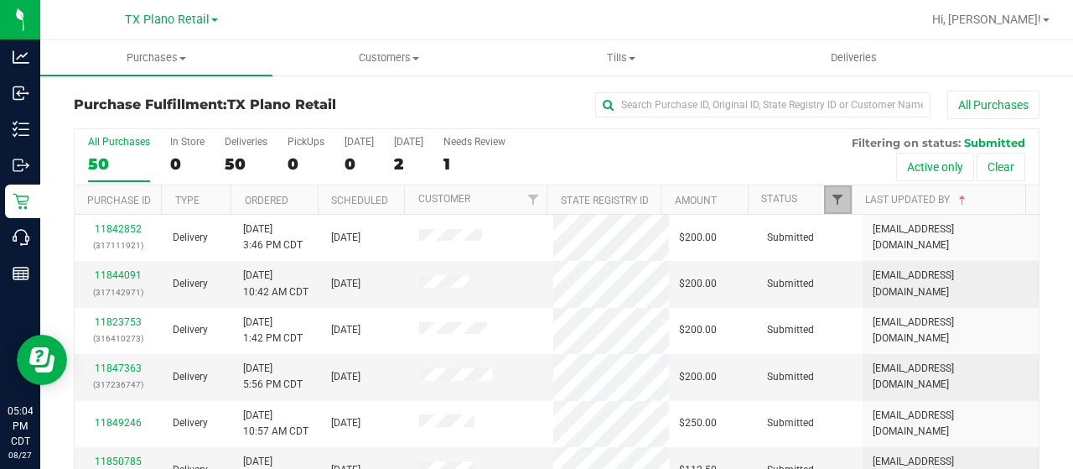
click at [831, 196] on span "Filter" at bounding box center [837, 199] width 13 height 13
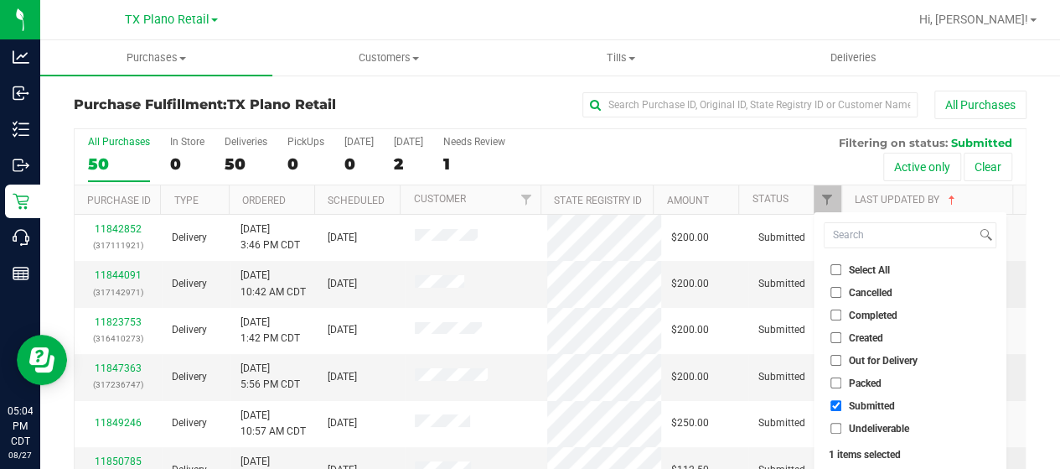
drag, startPoint x: 835, startPoint y: 380, endPoint x: 833, endPoint y: 362, distance: 17.7
click at [835, 378] on input "Packed" at bounding box center [836, 382] width 11 height 11
checkbox input "true"
drag, startPoint x: 837, startPoint y: 356, endPoint x: 837, endPoint y: 345, distance: 11.7
click at [837, 356] on input "Out for Delivery" at bounding box center [836, 360] width 11 height 11
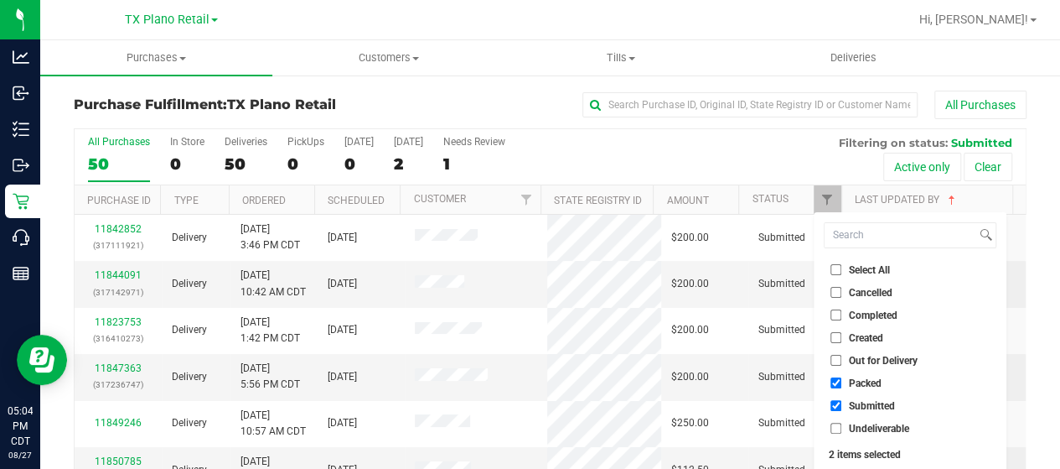
checkbox input "true"
click at [835, 327] on ul "Select All Cancelled Completed Created Out for Delivery Packed Submitted Undeli…" at bounding box center [910, 349] width 173 height 176
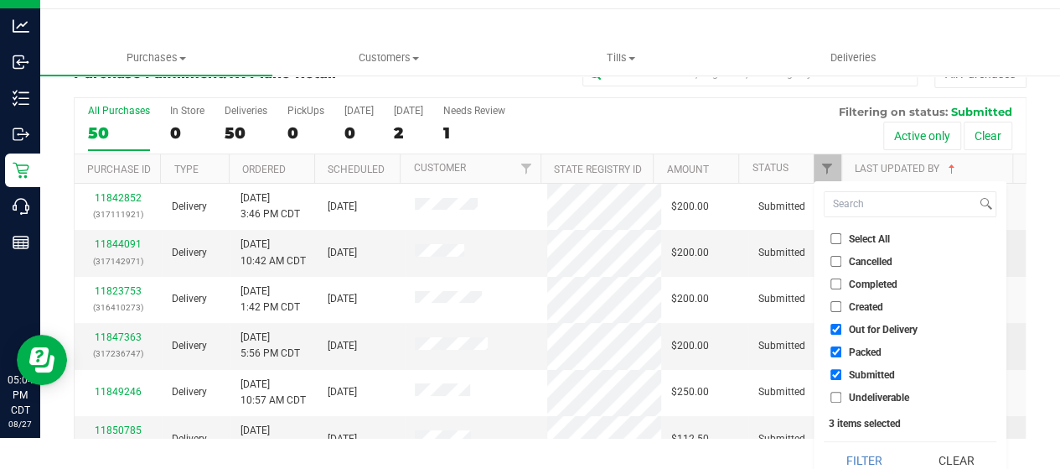
scroll to position [45, 0]
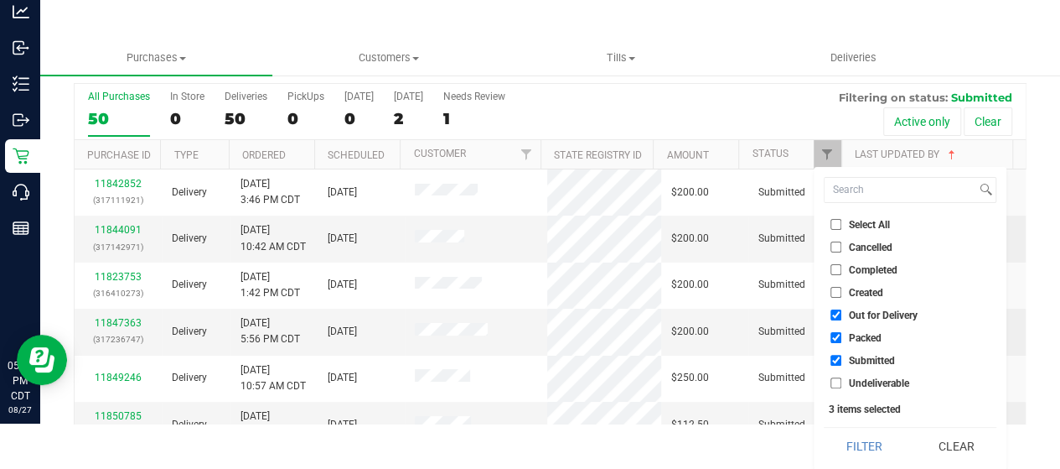
click at [832, 287] on input "Created" at bounding box center [836, 292] width 11 height 11
checkbox input "true"
click at [879, 438] on button "Filter" at bounding box center [864, 446] width 80 height 37
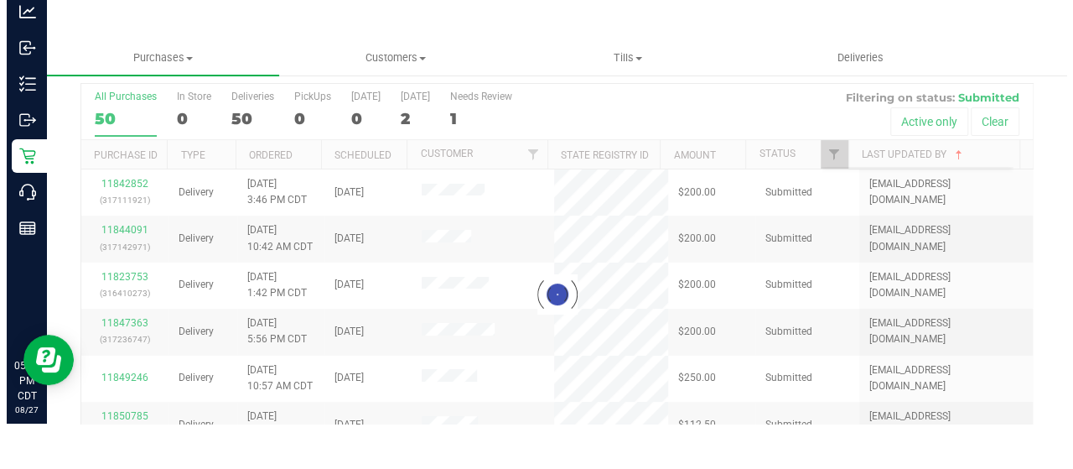
scroll to position [0, 0]
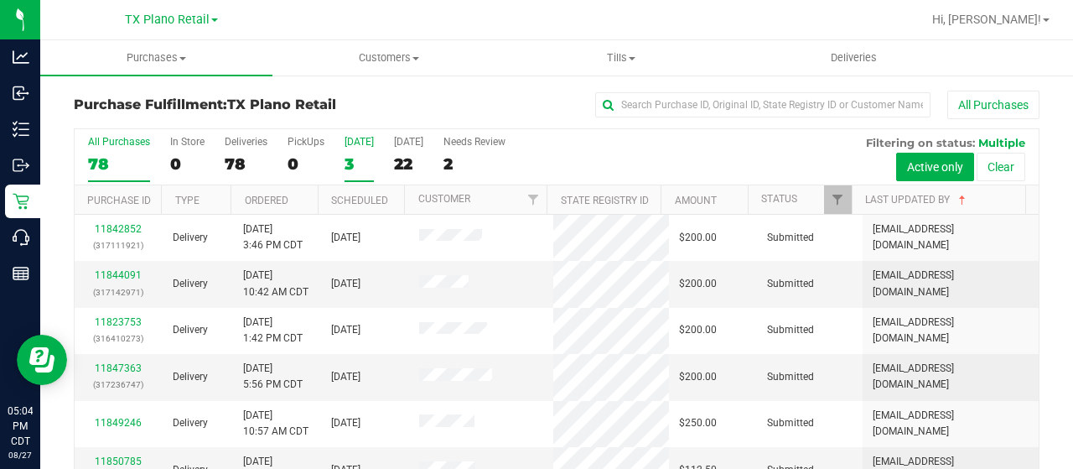
click at [351, 159] on div "3" at bounding box center [359, 163] width 29 height 19
click at [0, 0] on input "[DATE] 3" at bounding box center [0, 0] width 0 height 0
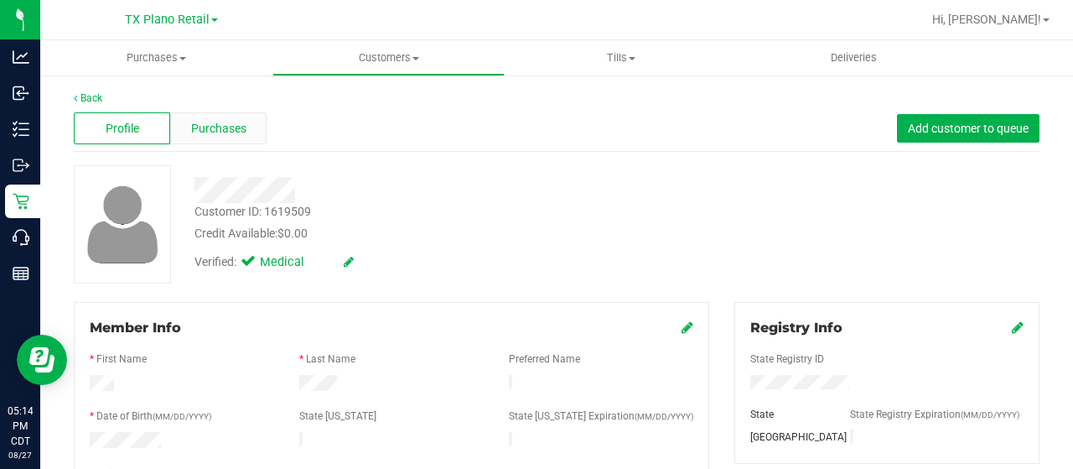
click at [211, 127] on span "Purchases" at bounding box center [218, 129] width 55 height 18
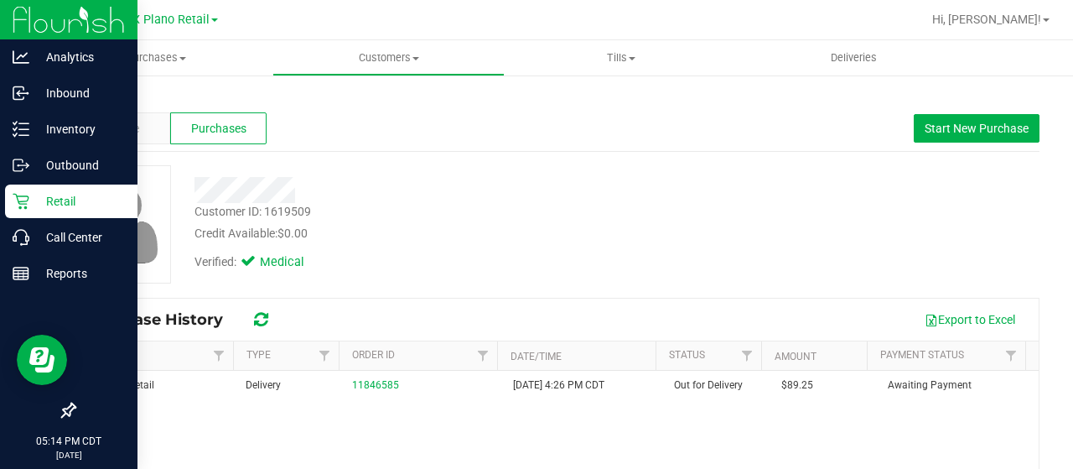
click at [32, 200] on p "Retail" at bounding box center [79, 201] width 101 height 20
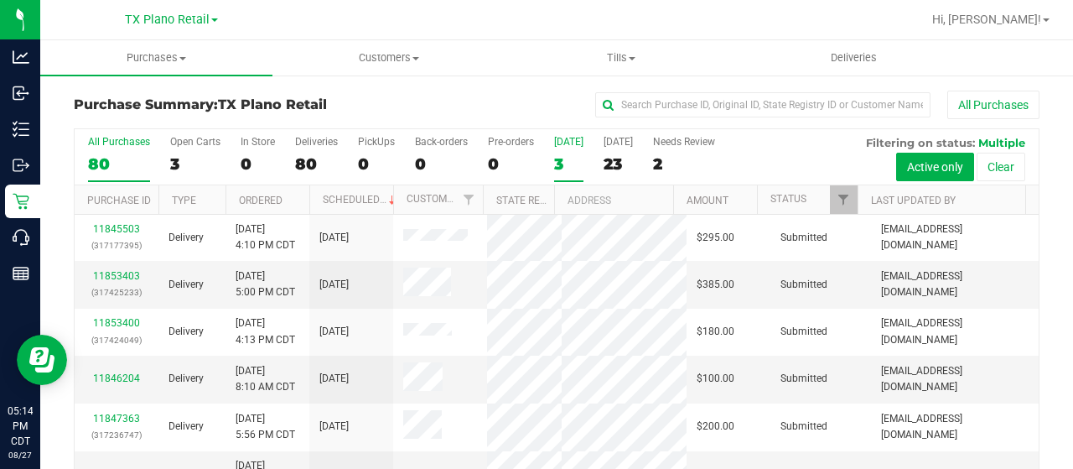
click at [562, 136] on div "[DATE]" at bounding box center [568, 142] width 29 height 12
click at [0, 0] on input "[DATE] 3" at bounding box center [0, 0] width 0 height 0
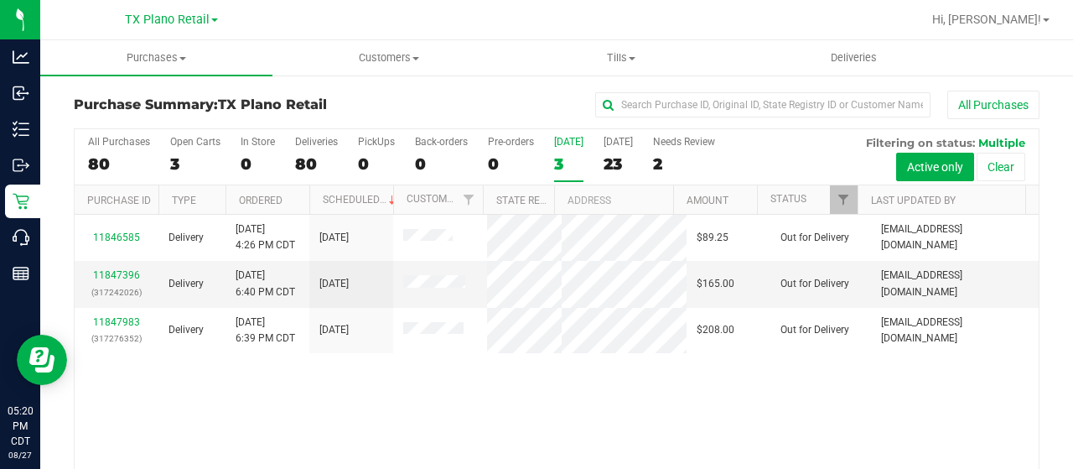
click at [563, 149] on label "[DATE] 3" at bounding box center [568, 159] width 29 height 46
click at [0, 0] on input "[DATE] 3" at bounding box center [0, 0] width 0 height 0
click at [556, 149] on label "[DATE] 3" at bounding box center [568, 159] width 29 height 46
click at [0, 0] on input "[DATE] 3" at bounding box center [0, 0] width 0 height 0
click at [558, 159] on div "3" at bounding box center [568, 163] width 29 height 19
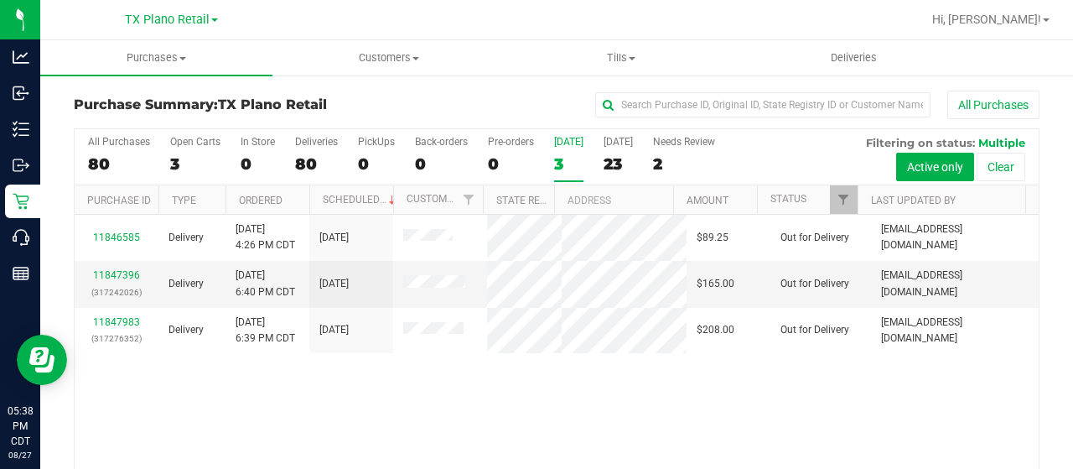
click at [0, 0] on input "[DATE] 3" at bounding box center [0, 0] width 0 height 0
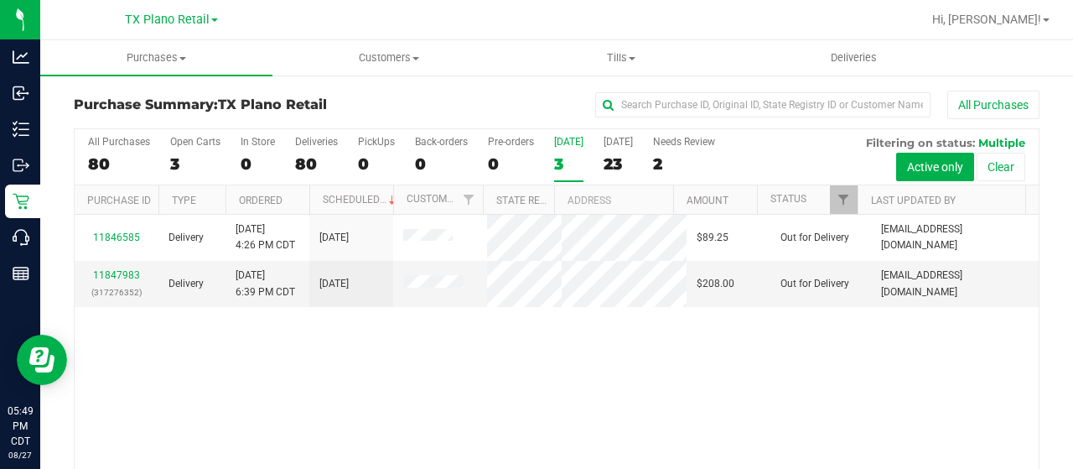
click at [562, 136] on div "[DATE]" at bounding box center [568, 142] width 29 height 12
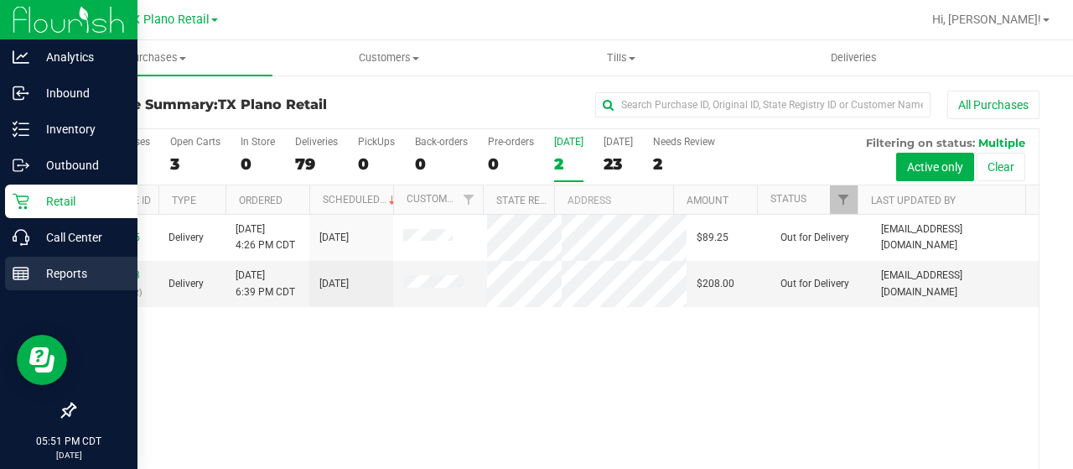
click at [30, 272] on p "Reports" at bounding box center [79, 273] width 101 height 20
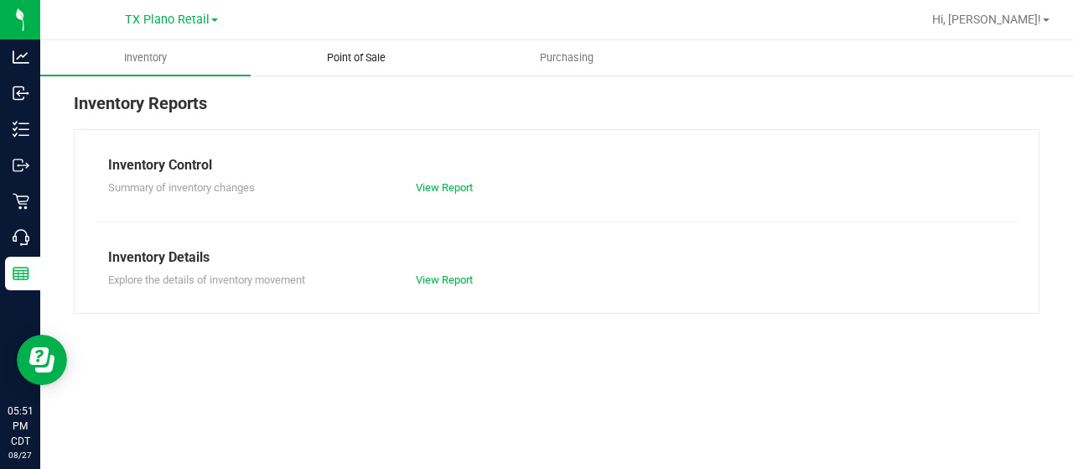
click at [372, 55] on span "Point of Sale" at bounding box center [356, 57] width 104 height 15
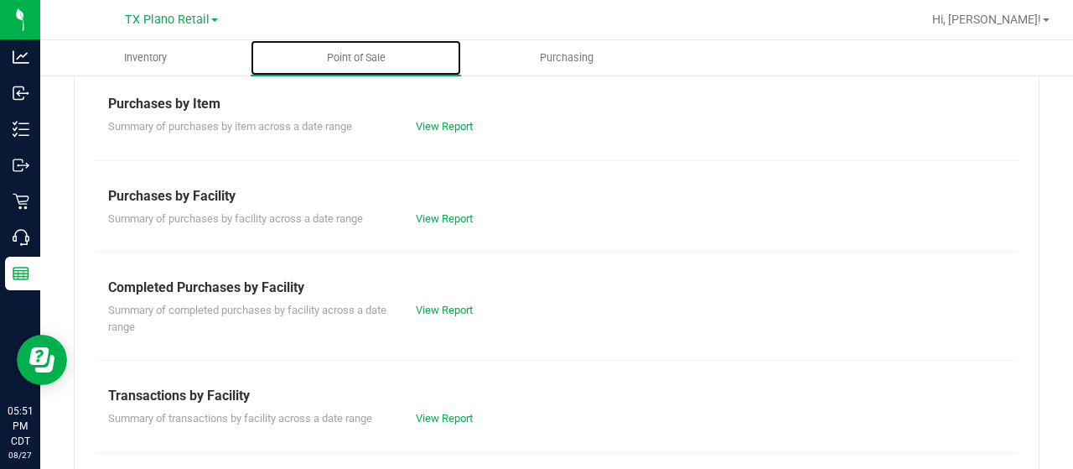
scroll to position [251, 0]
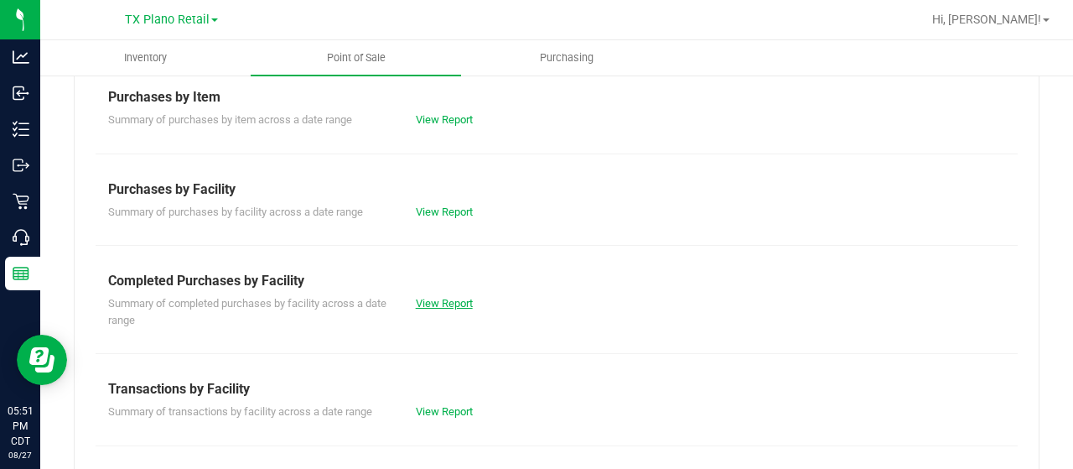
click at [425, 303] on link "View Report" at bounding box center [444, 303] width 57 height 13
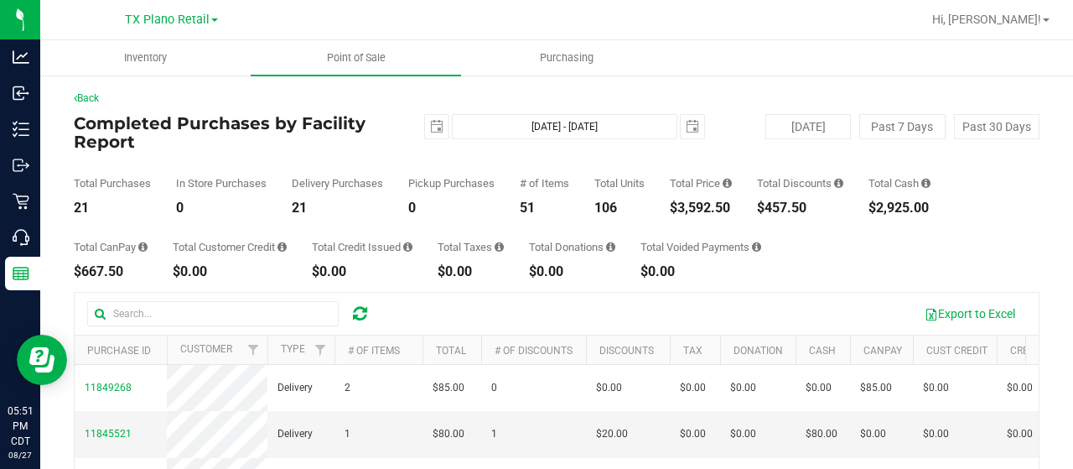
click at [411, 269] on div "$0.00" at bounding box center [362, 271] width 101 height 13
click at [402, 308] on div "Export to Excel" at bounding box center [706, 313] width 640 height 29
click at [189, 323] on input "text" at bounding box center [212, 313] width 251 height 25
click at [193, 314] on input "text" at bounding box center [212, 313] width 251 height 25
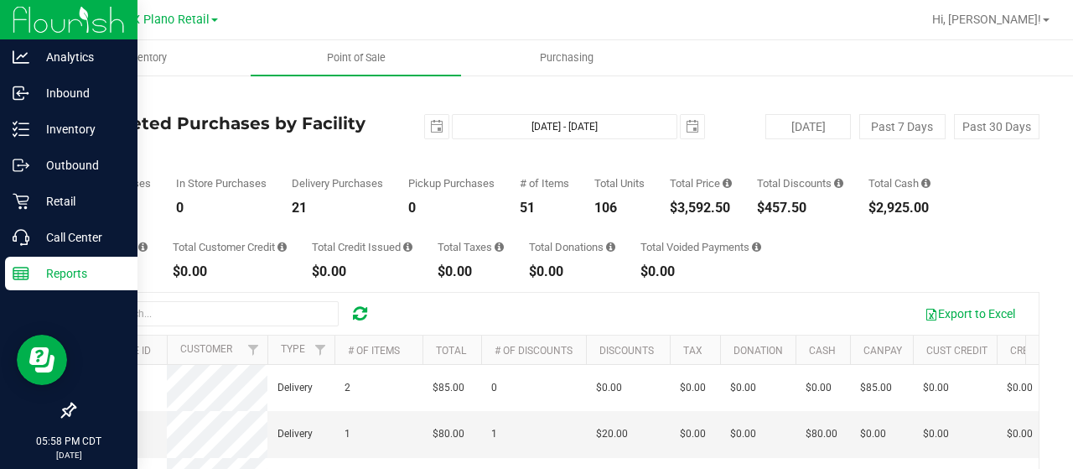
click at [59, 279] on p "Reports" at bounding box center [79, 273] width 101 height 20
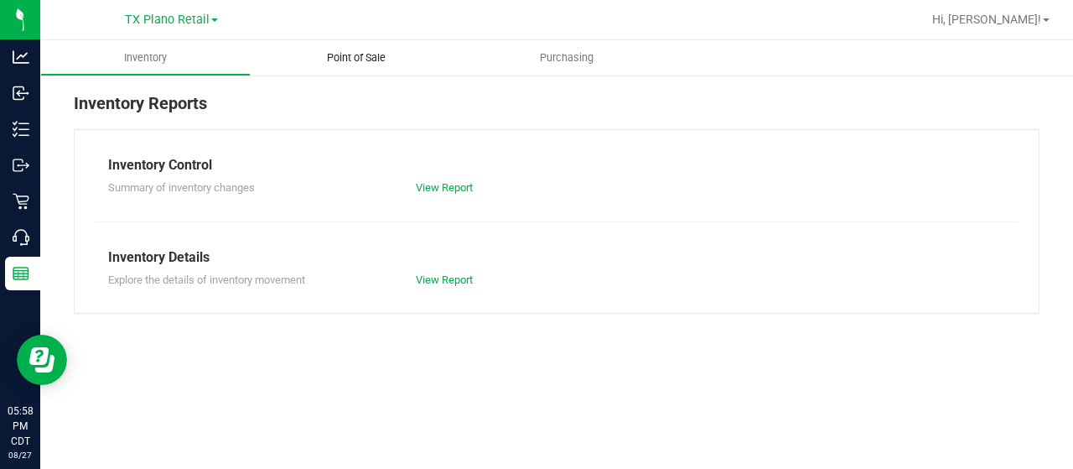
click at [371, 53] on span "Point of Sale" at bounding box center [356, 57] width 104 height 15
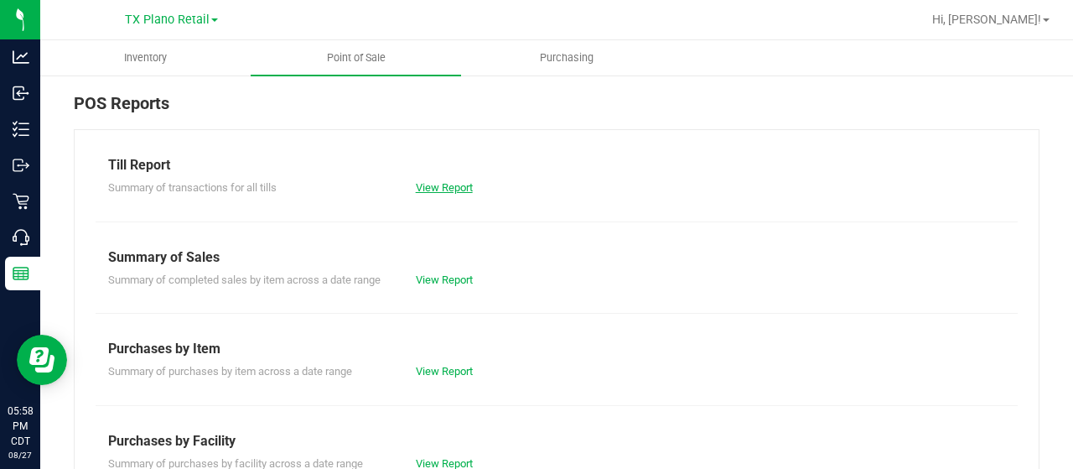
click at [433, 184] on link "View Report" at bounding box center [444, 187] width 57 height 13
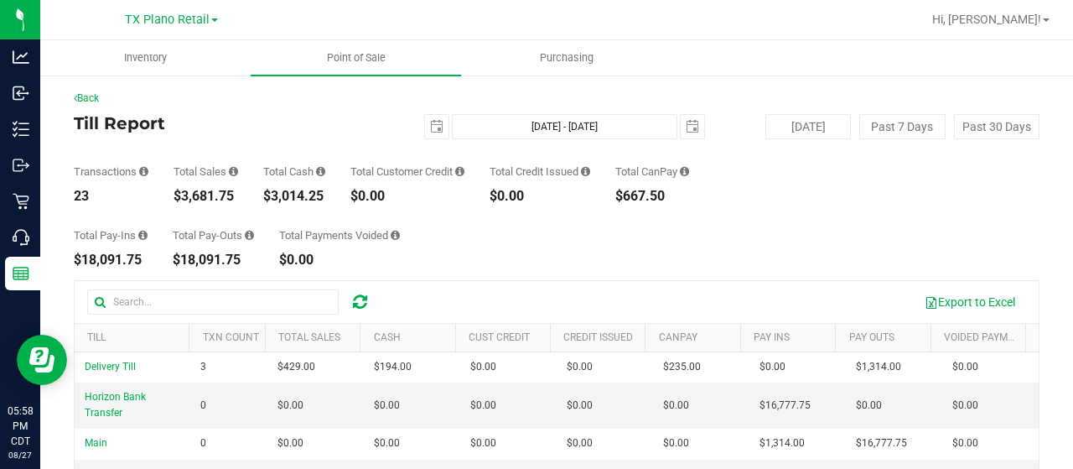
scroll to position [84, 0]
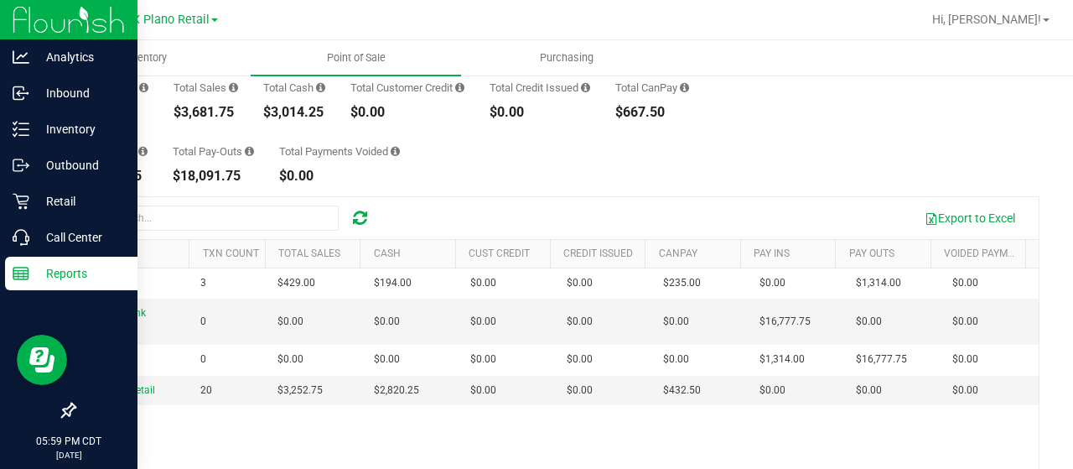
click at [25, 284] on div "Reports" at bounding box center [71, 274] width 132 height 34
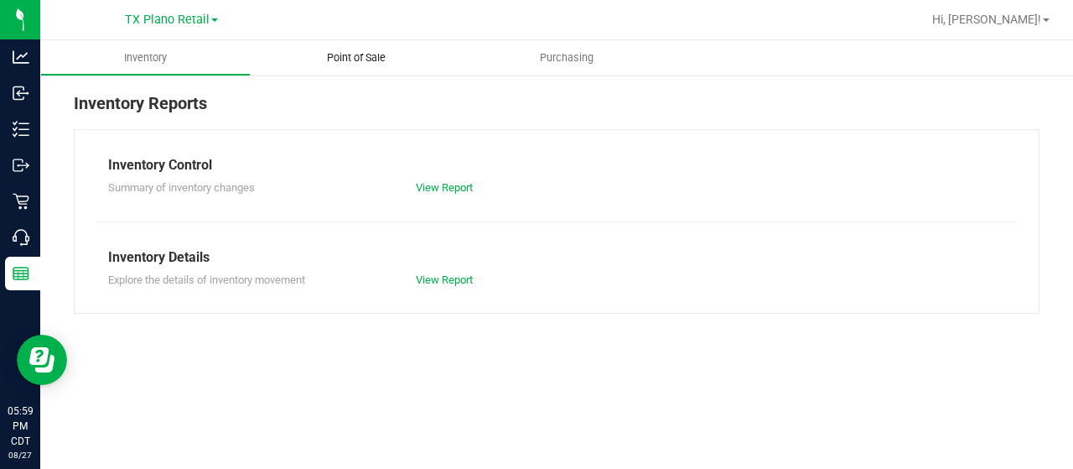
click at [355, 54] on span "Point of Sale" at bounding box center [356, 57] width 104 height 15
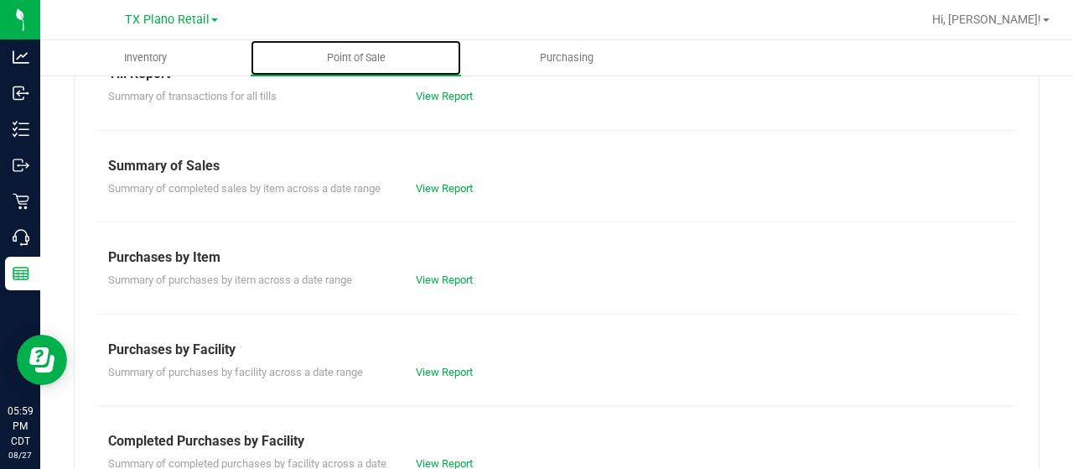
scroll to position [251, 0]
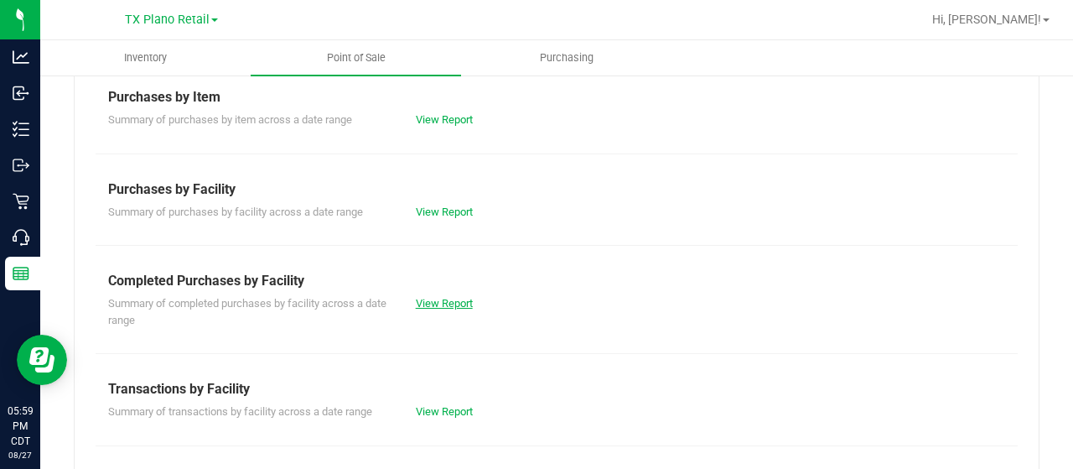
click at [438, 299] on link "View Report" at bounding box center [444, 303] width 57 height 13
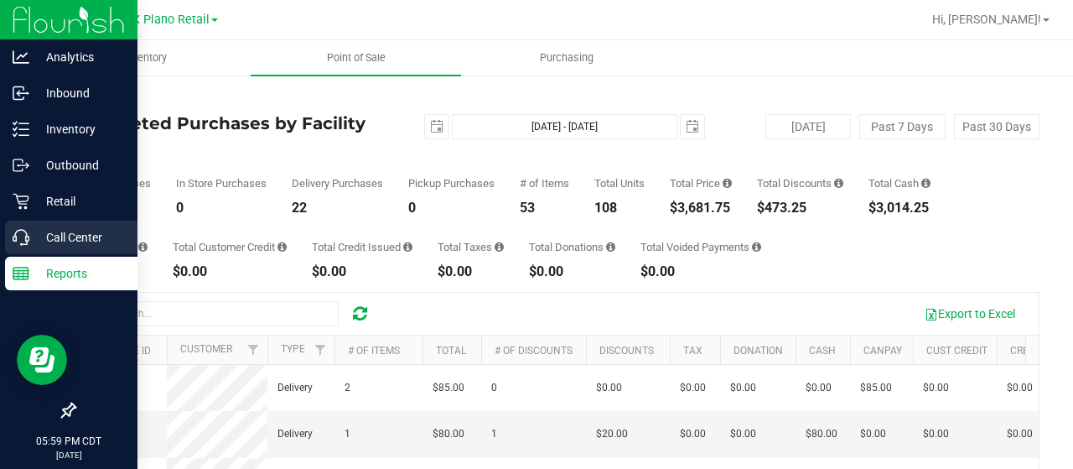
scroll to position [34, 0]
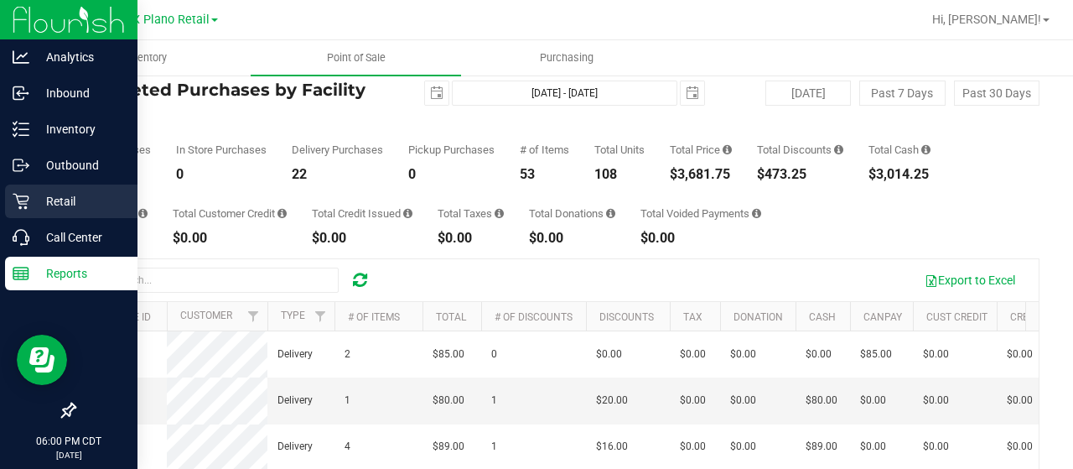
click at [34, 200] on p "Retail" at bounding box center [79, 201] width 101 height 20
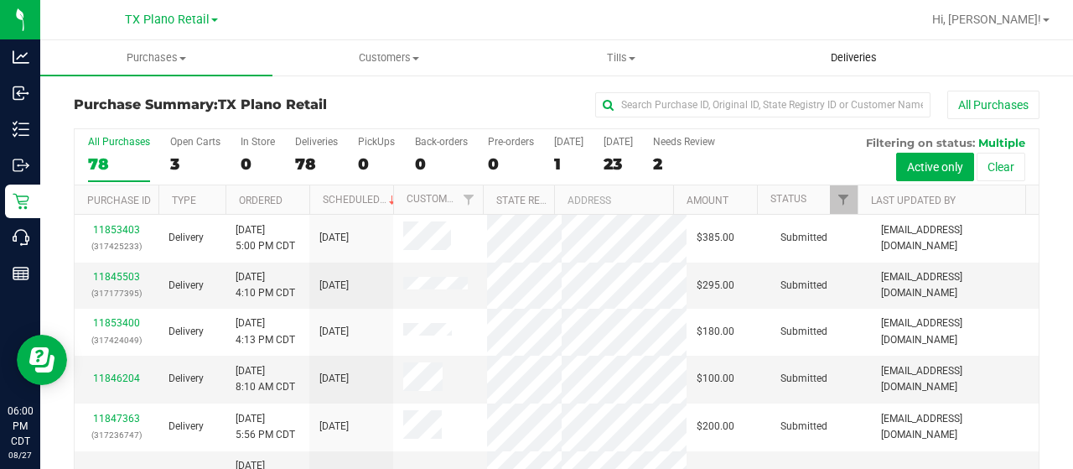
click at [850, 54] on span "Deliveries" at bounding box center [853, 57] width 91 height 15
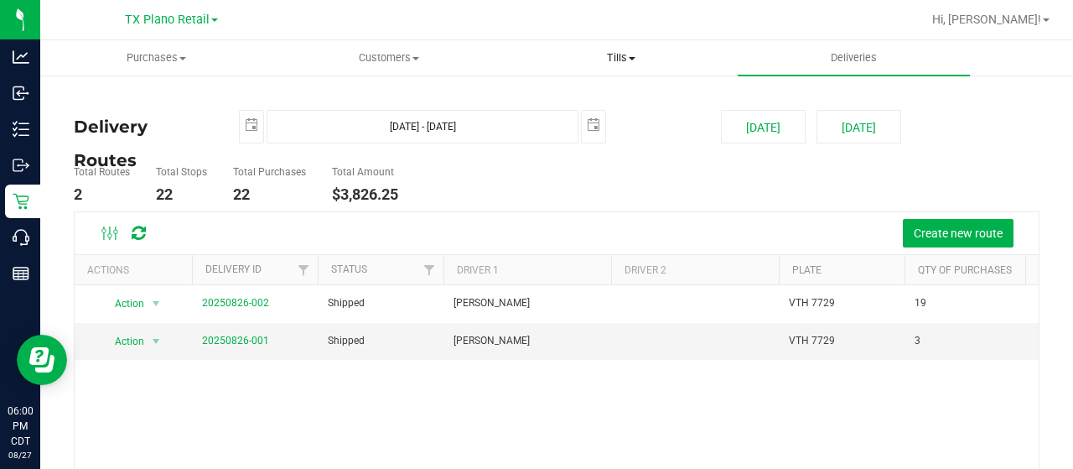
click at [608, 56] on span "Tills" at bounding box center [620, 57] width 231 height 15
click at [573, 96] on span "Manage tills" at bounding box center [561, 101] width 113 height 14
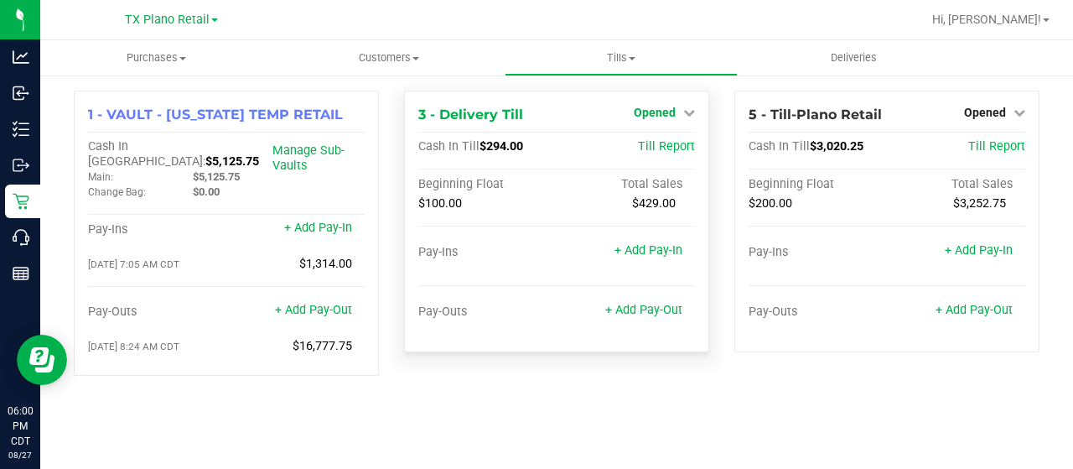
click at [653, 112] on span "Opened" at bounding box center [655, 112] width 42 height 13
click at [654, 151] on link "Close Till" at bounding box center [657, 147] width 45 height 13
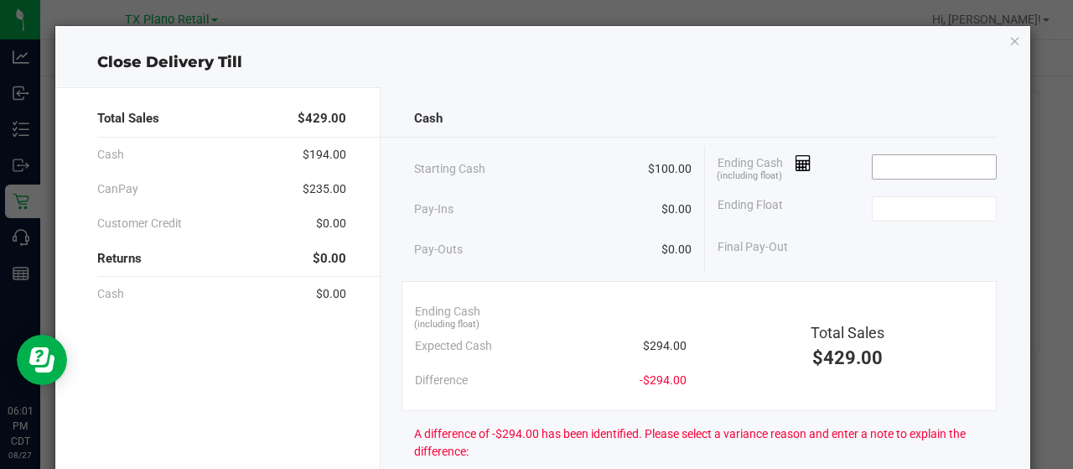
click at [896, 160] on input at bounding box center [934, 166] width 123 height 23
type input "$295.00"
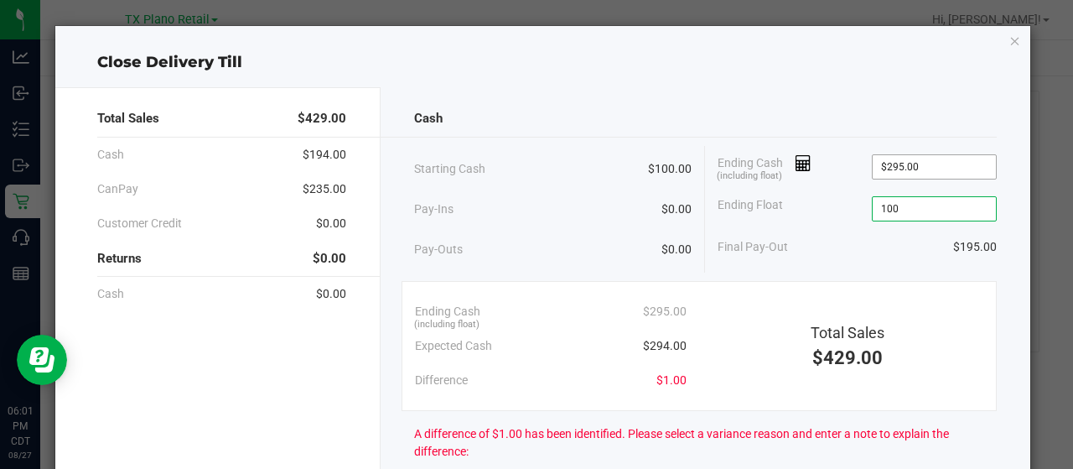
type input "$100.00"
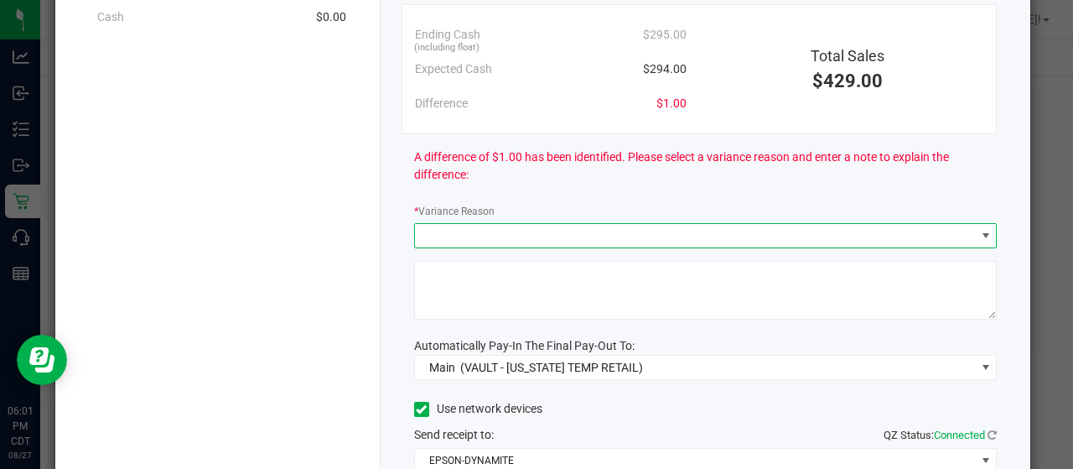
click at [615, 244] on span at bounding box center [695, 235] width 561 height 23
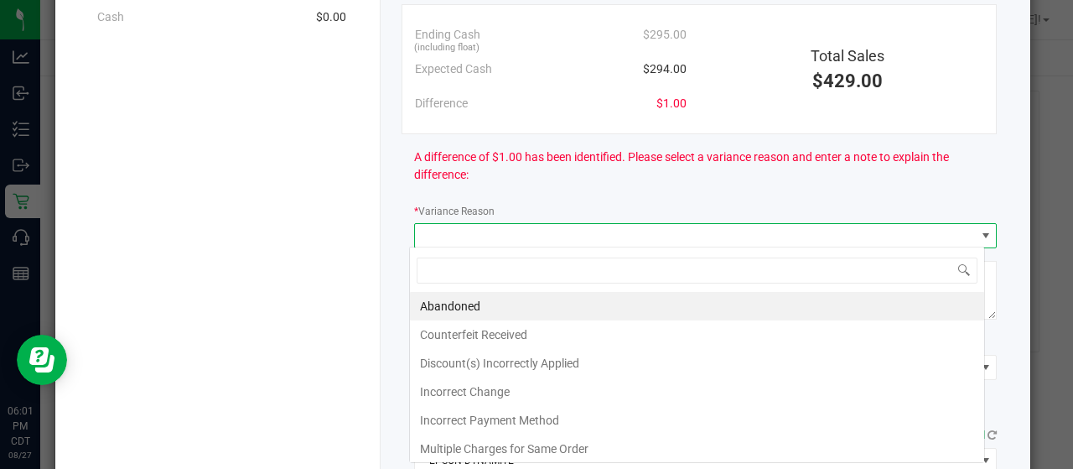
scroll to position [24, 576]
click at [510, 308] on li "Abandoned" at bounding box center [697, 306] width 574 height 29
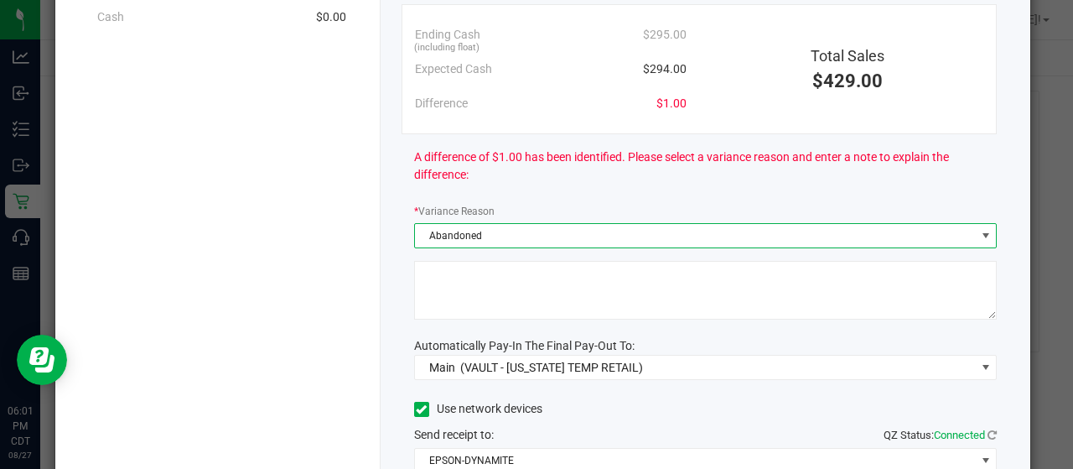
click at [506, 297] on textarea at bounding box center [705, 290] width 583 height 59
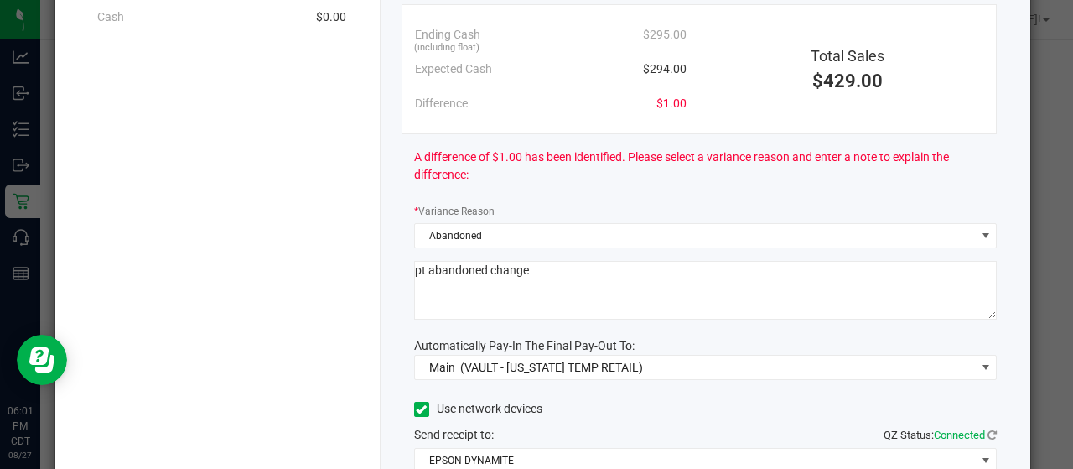
type textarea "pt abandoned change"
click at [713, 329] on div "Cash Starting Cash $100.00 Pay-Ins $0.00 Pay-Outs $0.00 Ending Cash (including …" at bounding box center [706, 197] width 650 height 773
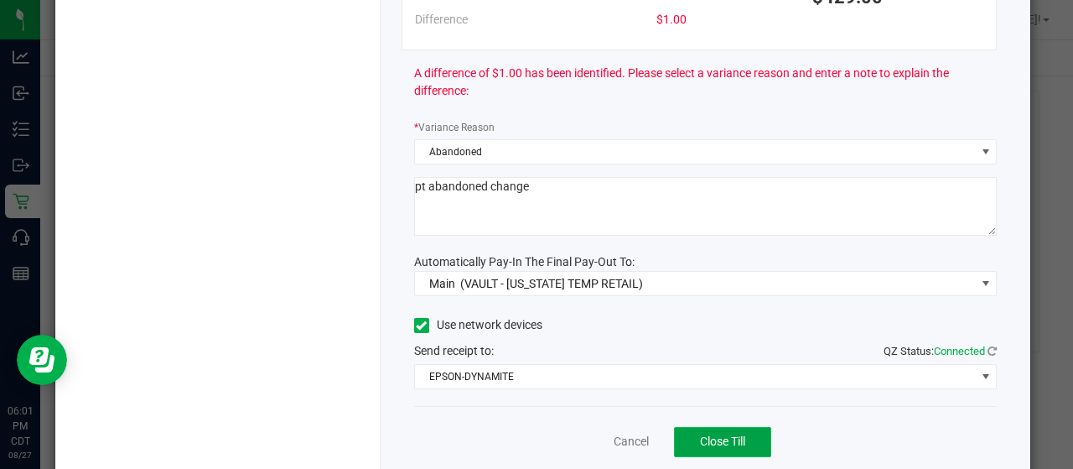
click at [738, 439] on span "Close Till" at bounding box center [722, 440] width 45 height 13
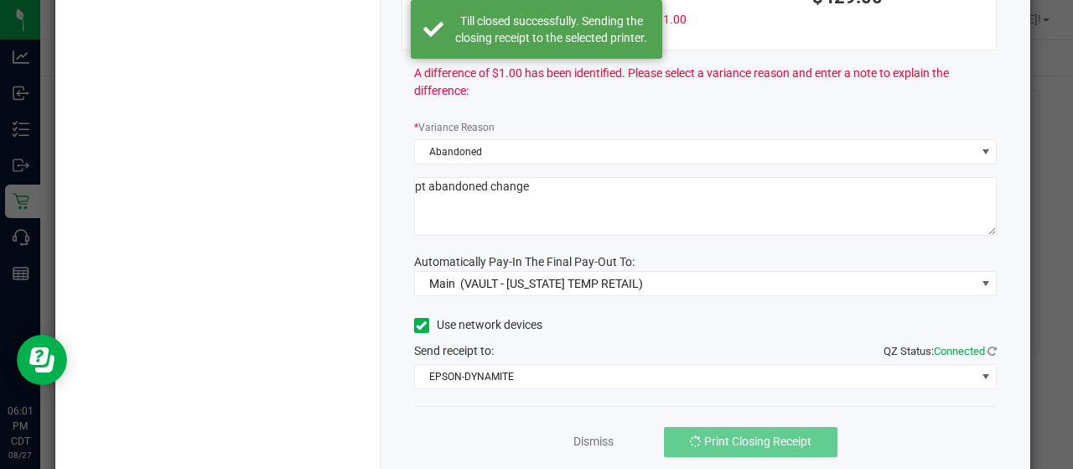
scroll to position [0, 0]
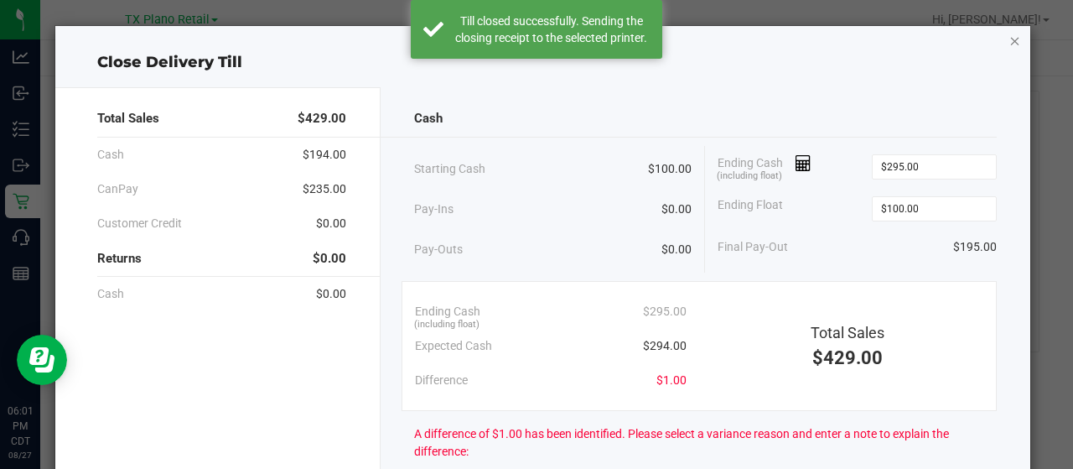
click at [1009, 38] on icon "button" at bounding box center [1015, 40] width 12 height 20
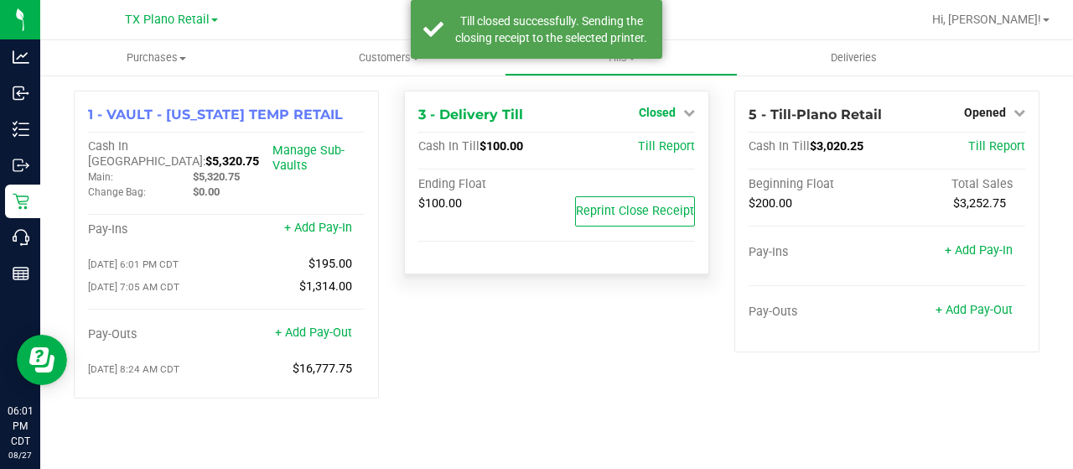
click at [657, 115] on span "Closed" at bounding box center [657, 112] width 37 height 13
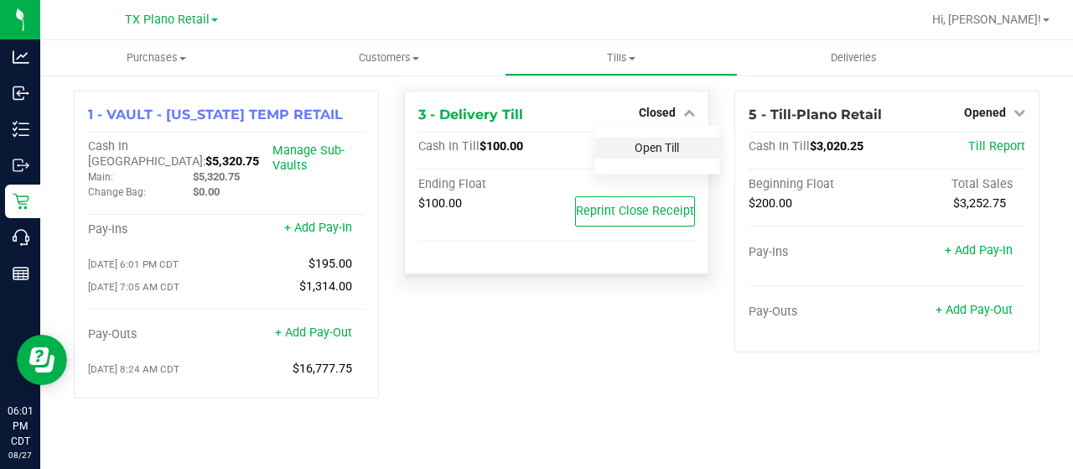
click at [664, 148] on link "Open Till" at bounding box center [657, 147] width 44 height 13
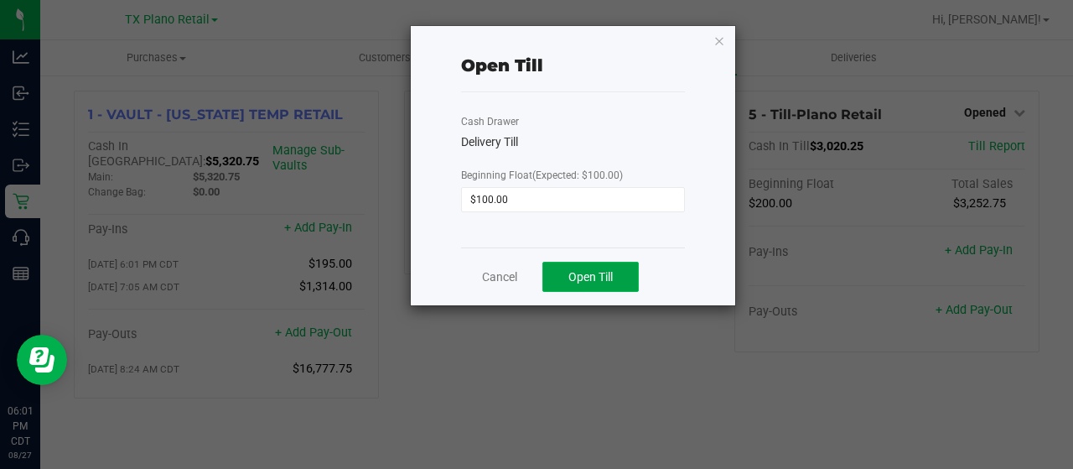
click at [597, 277] on span "Open Till" at bounding box center [590, 276] width 44 height 13
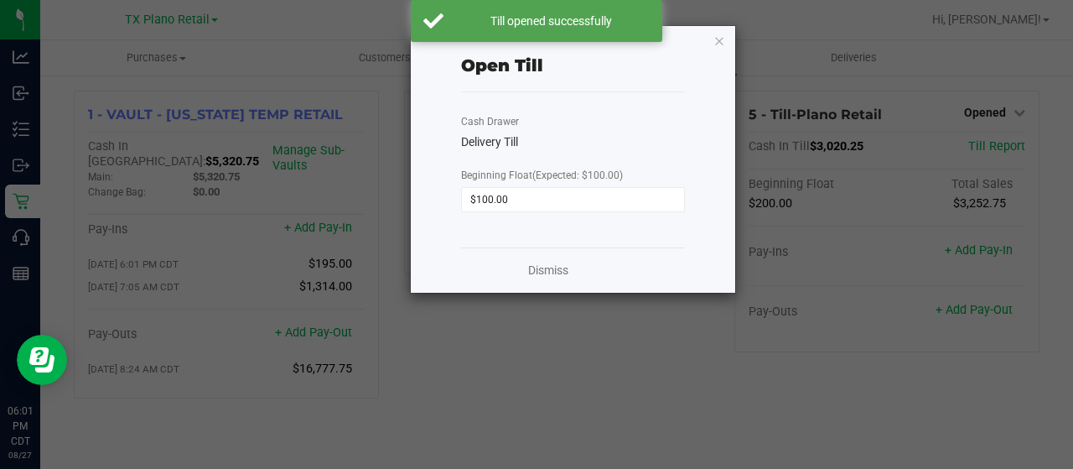
click at [982, 115] on ngb-modal-window "Open Till Cash Drawer Delivery Till Beginning Float (Expected: $100.00) $100.00…" at bounding box center [543, 234] width 1086 height 469
click at [984, 110] on ngb-modal-window "Open Till Cash Drawer Delivery Till Beginning Float (Expected: $100.00) $100.00…" at bounding box center [543, 234] width 1086 height 469
click at [718, 45] on icon "button" at bounding box center [719, 40] width 12 height 20
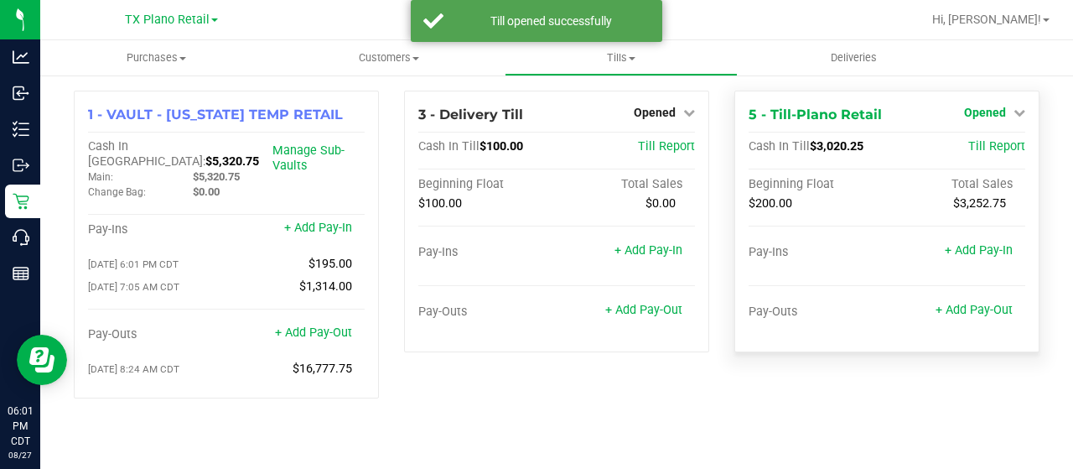
click at [987, 108] on span "Opened" at bounding box center [985, 112] width 42 height 13
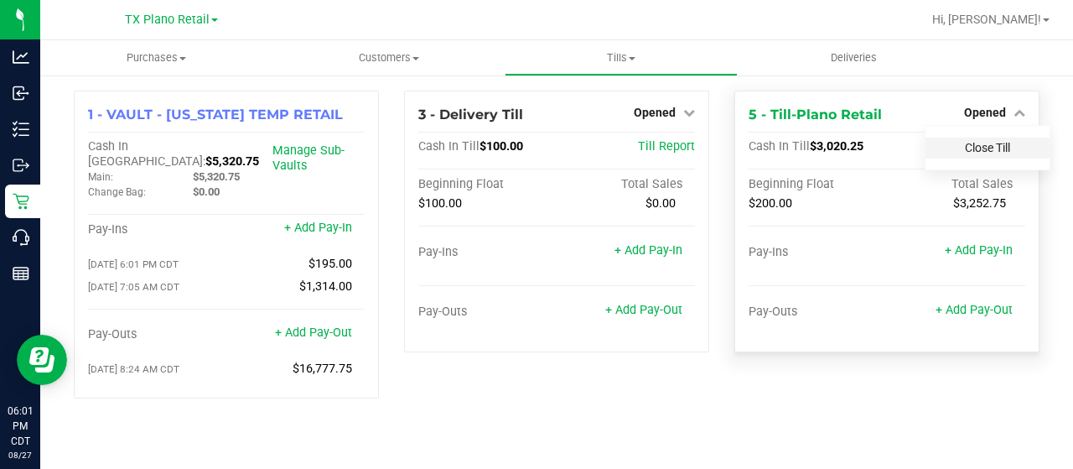
click at [989, 146] on link "Close Till" at bounding box center [987, 147] width 45 height 13
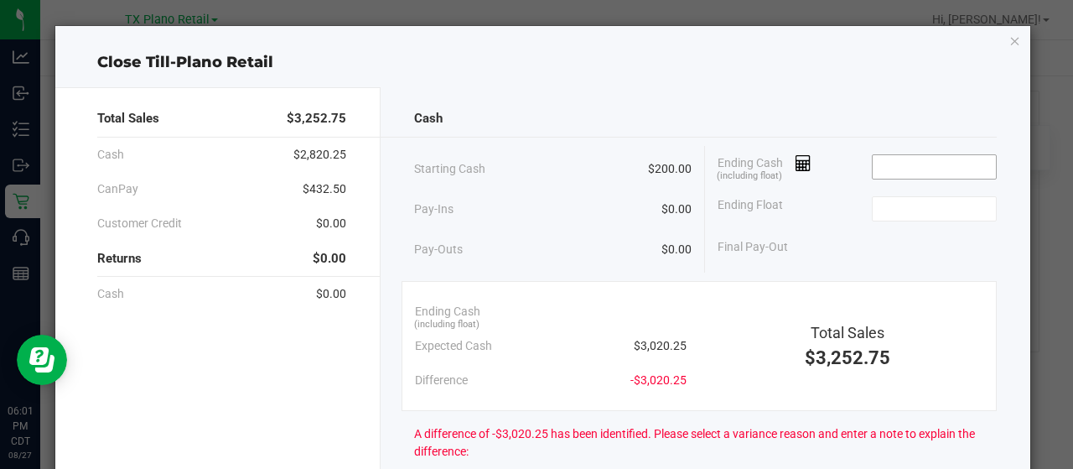
click at [920, 162] on input at bounding box center [934, 166] width 123 height 23
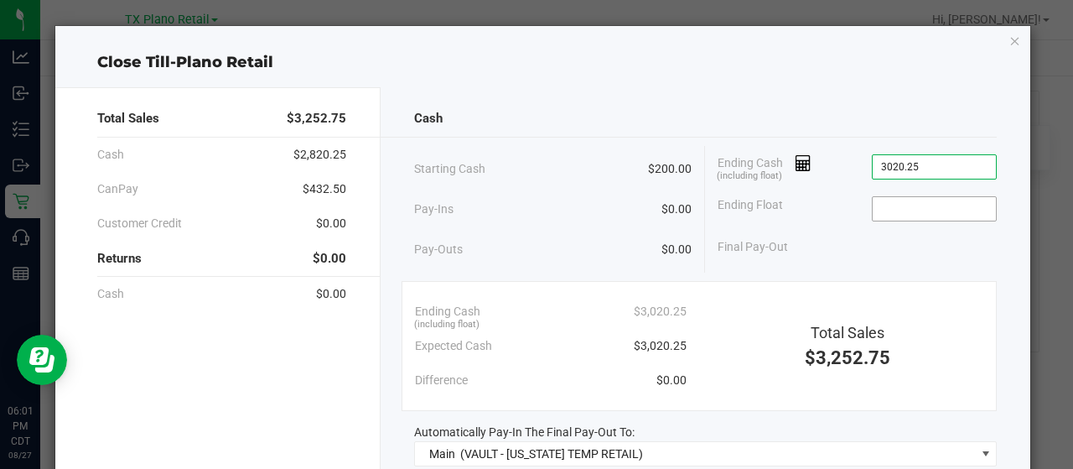
type input "$3,020.25"
click at [873, 206] on input at bounding box center [934, 208] width 123 height 23
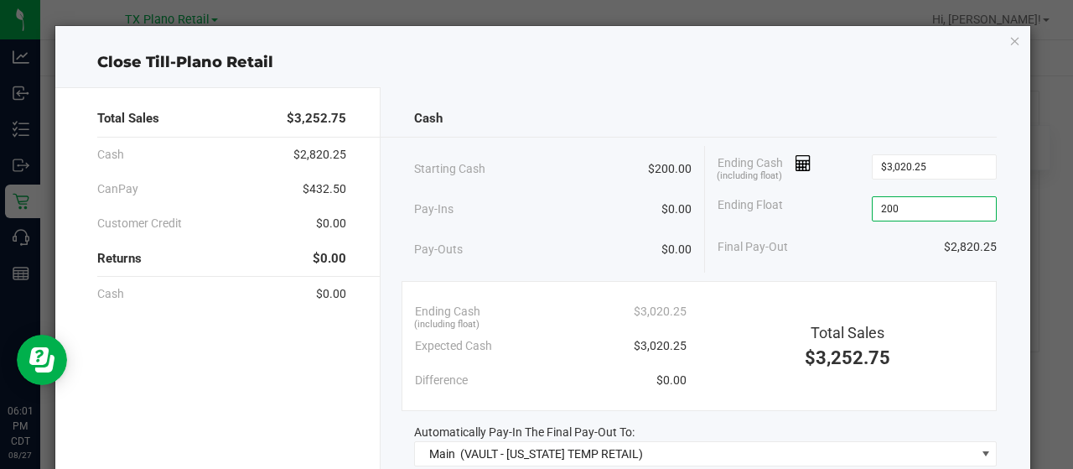
type input "$200.00"
click at [850, 246] on div "Final Pay-Out $2,820.25" at bounding box center [857, 247] width 279 height 34
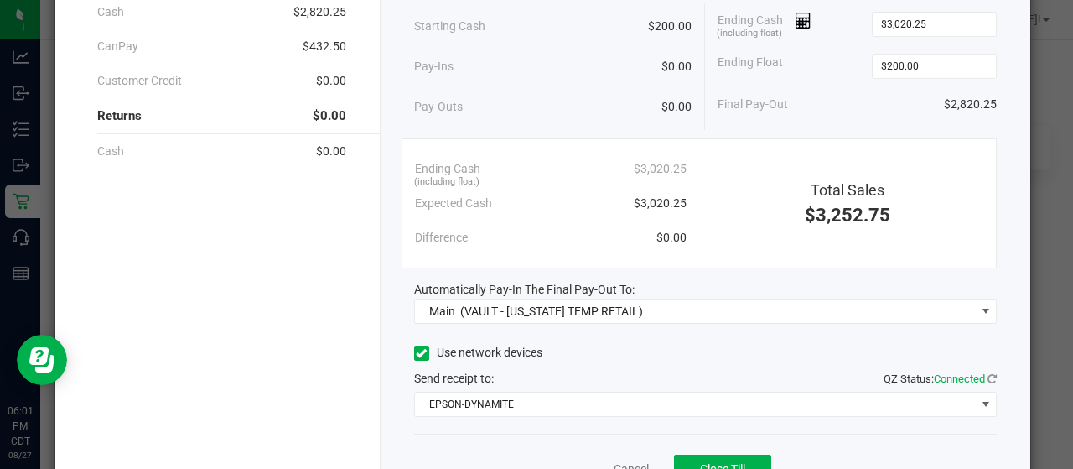
scroll to position [168, 0]
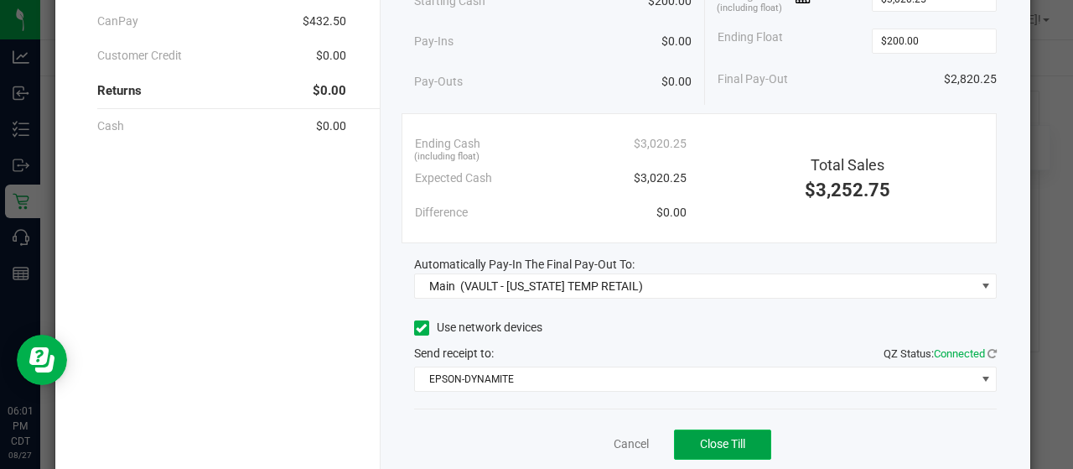
click at [700, 445] on span "Close Till" at bounding box center [722, 443] width 45 height 13
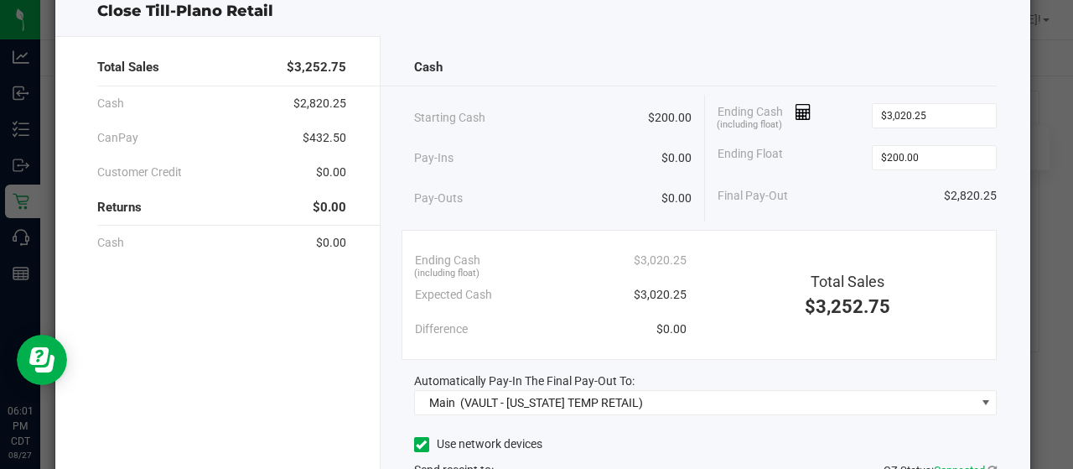
scroll to position [0, 0]
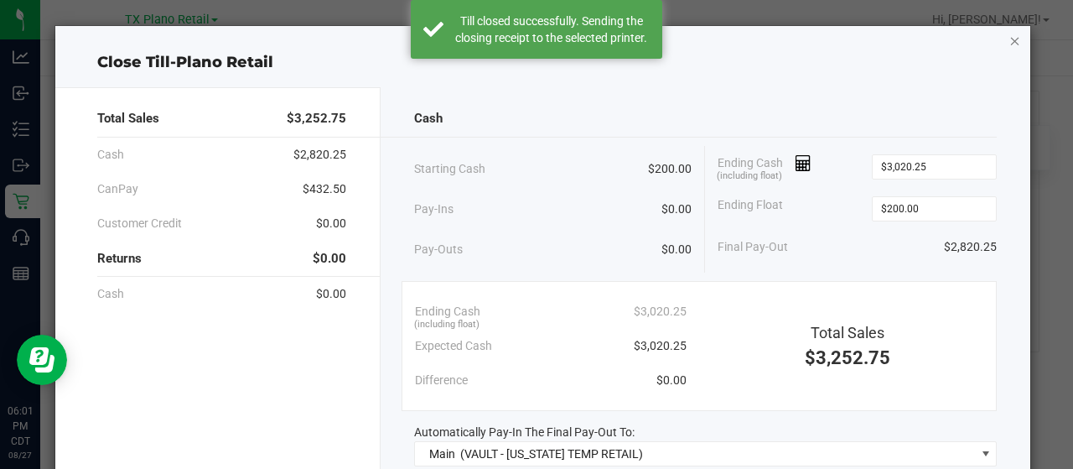
click at [1009, 43] on icon "button" at bounding box center [1015, 40] width 12 height 20
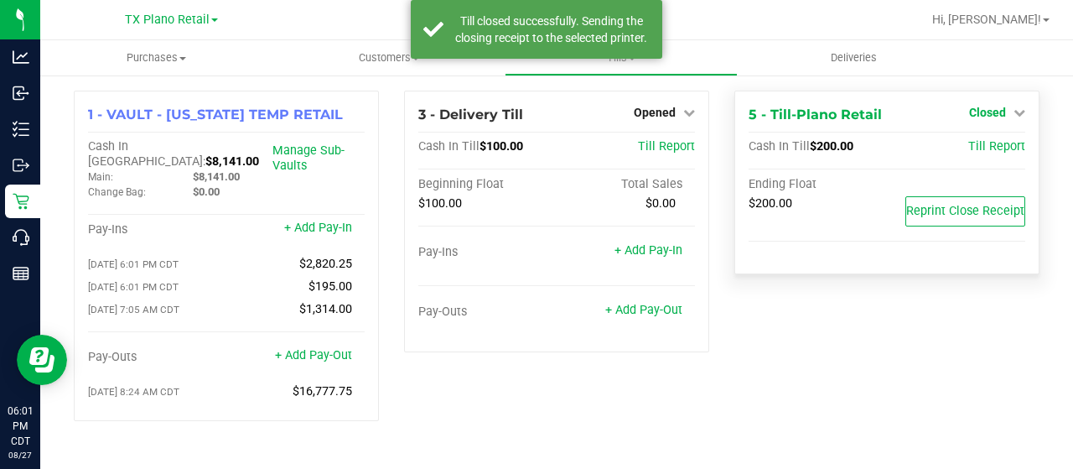
click at [994, 115] on span "Closed" at bounding box center [987, 112] width 37 height 13
click at [998, 144] on link "Open Till" at bounding box center [987, 147] width 44 height 13
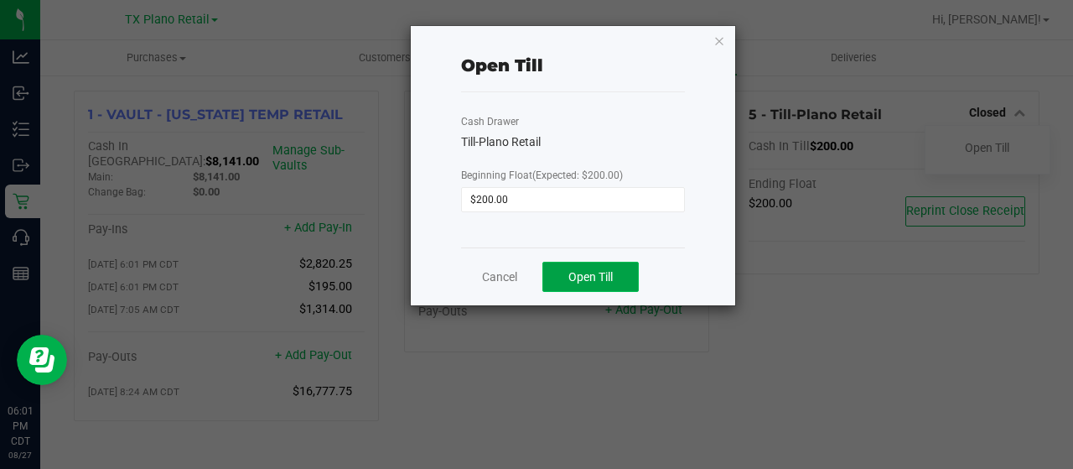
click at [632, 279] on button "Open Till" at bounding box center [590, 277] width 96 height 30
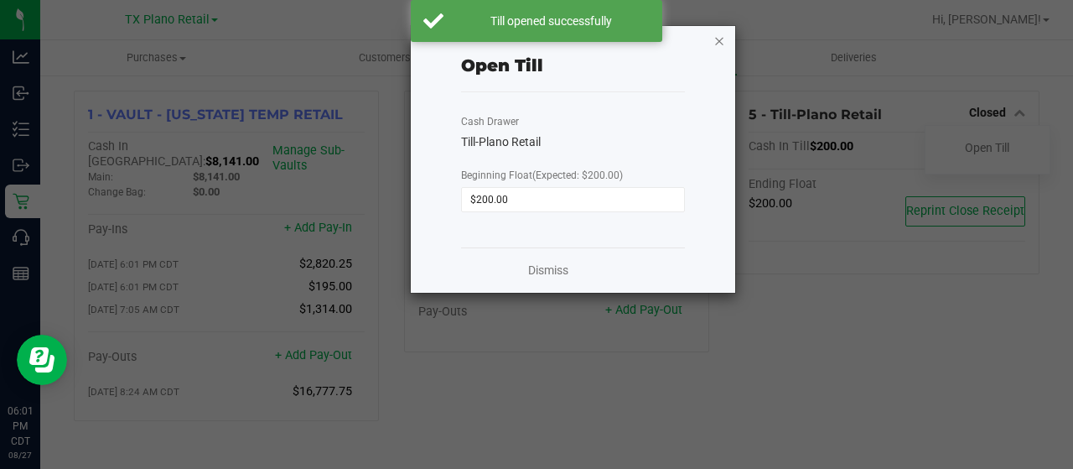
click at [716, 44] on icon "button" at bounding box center [719, 40] width 12 height 20
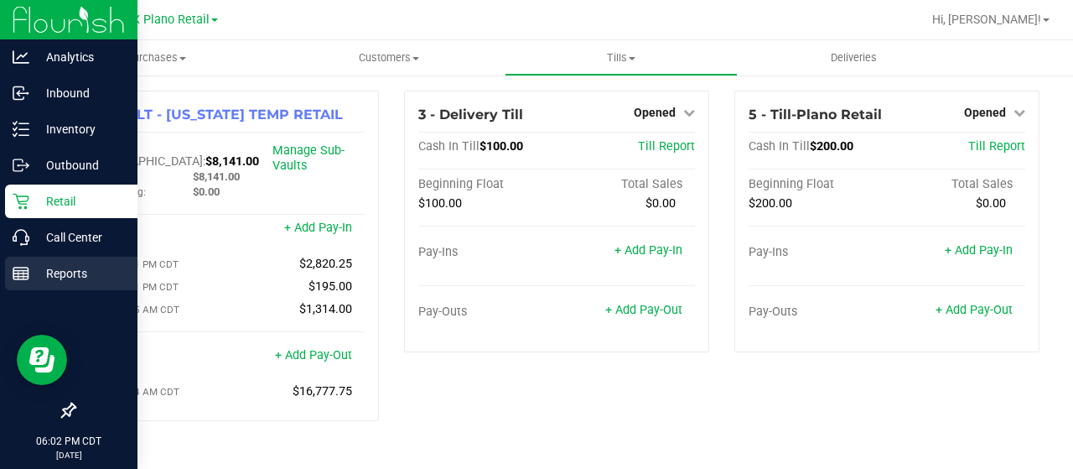
click at [32, 271] on p "Reports" at bounding box center [79, 273] width 101 height 20
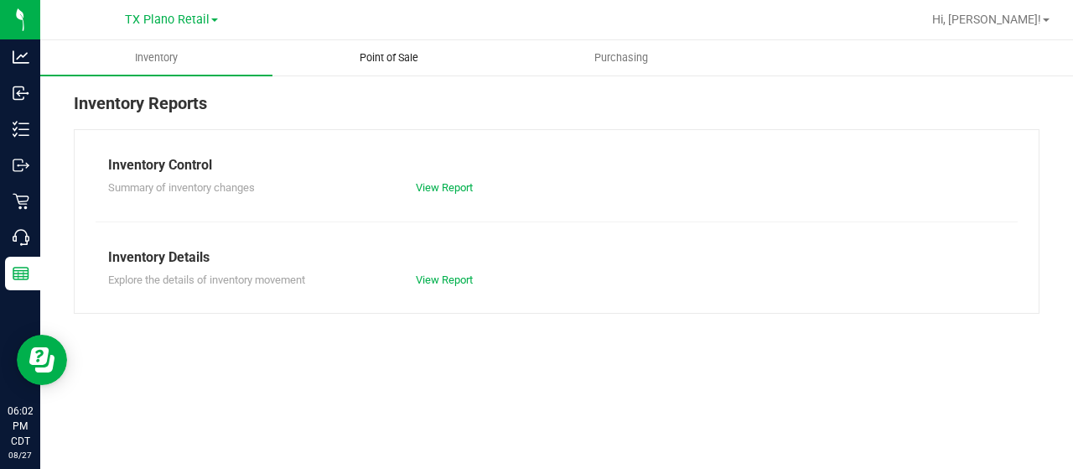
click at [400, 57] on span "Point of Sale" at bounding box center [389, 57] width 104 height 15
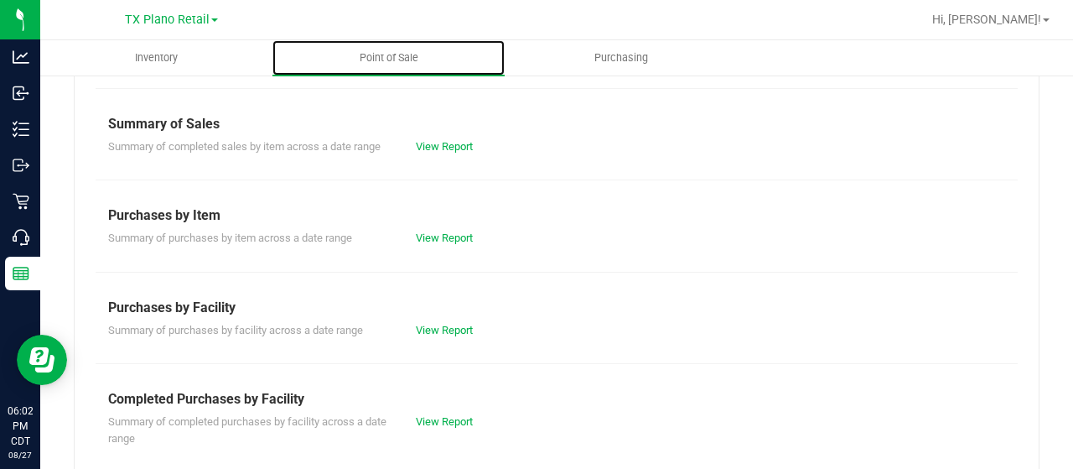
scroll to position [168, 0]
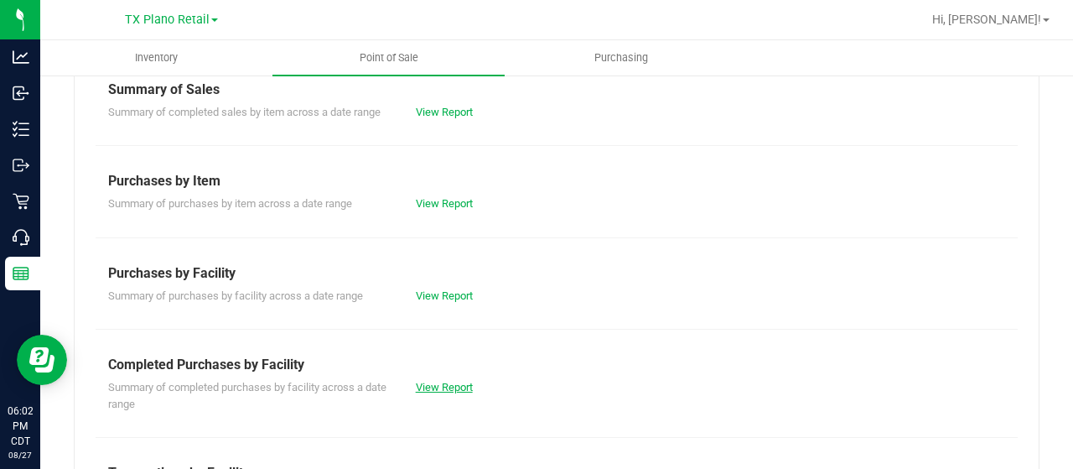
click at [417, 383] on link "View Report" at bounding box center [444, 387] width 57 height 13
